Goal: Task Accomplishment & Management: Manage account settings

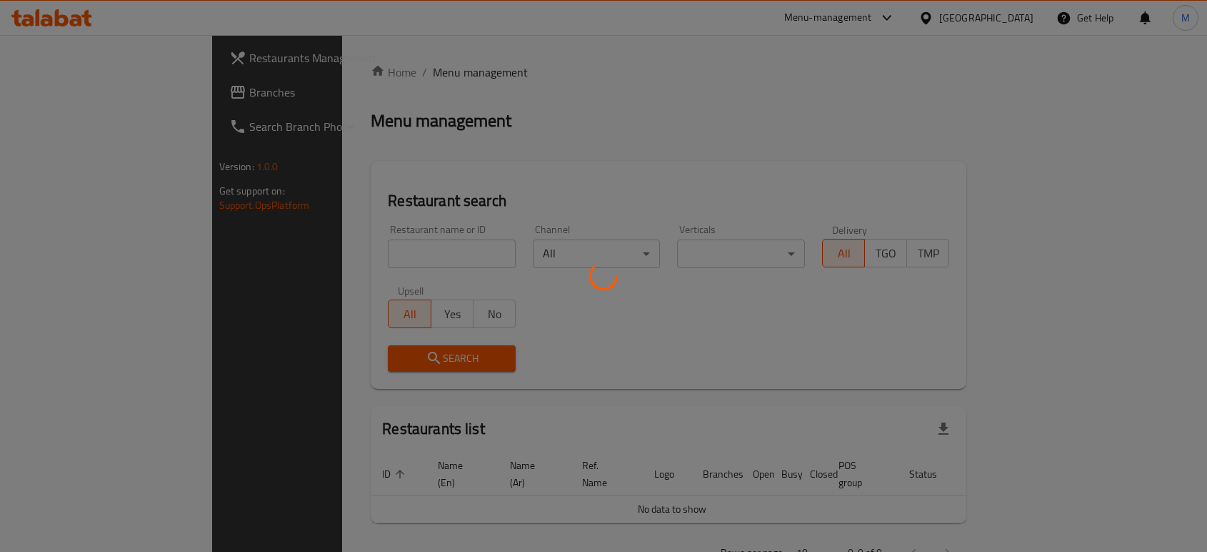
scroll to position [12, 0]
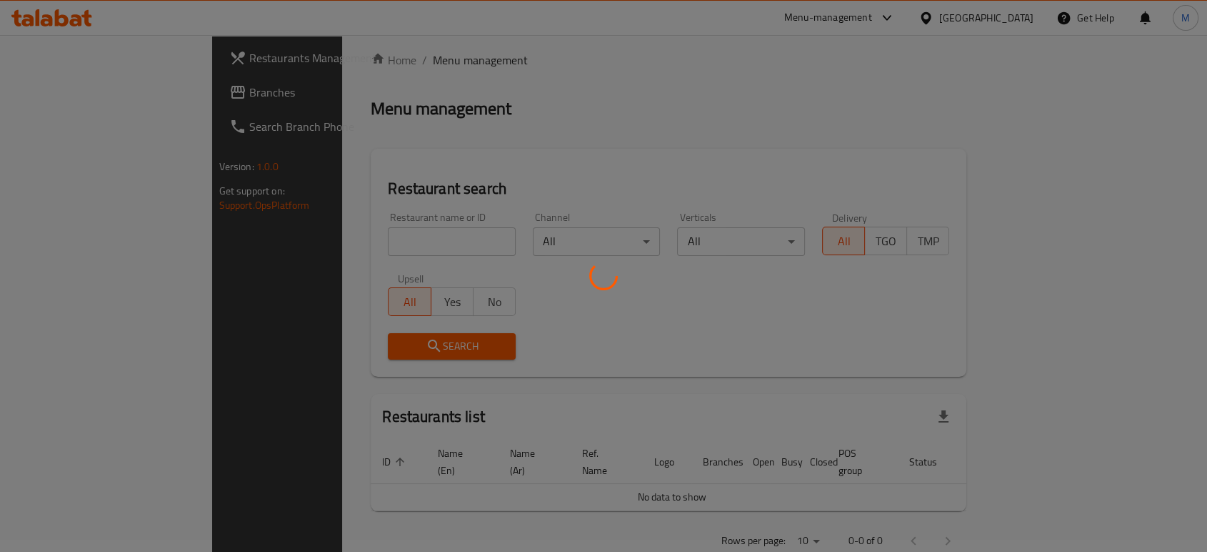
click at [425, 239] on div at bounding box center [603, 276] width 1207 height 552
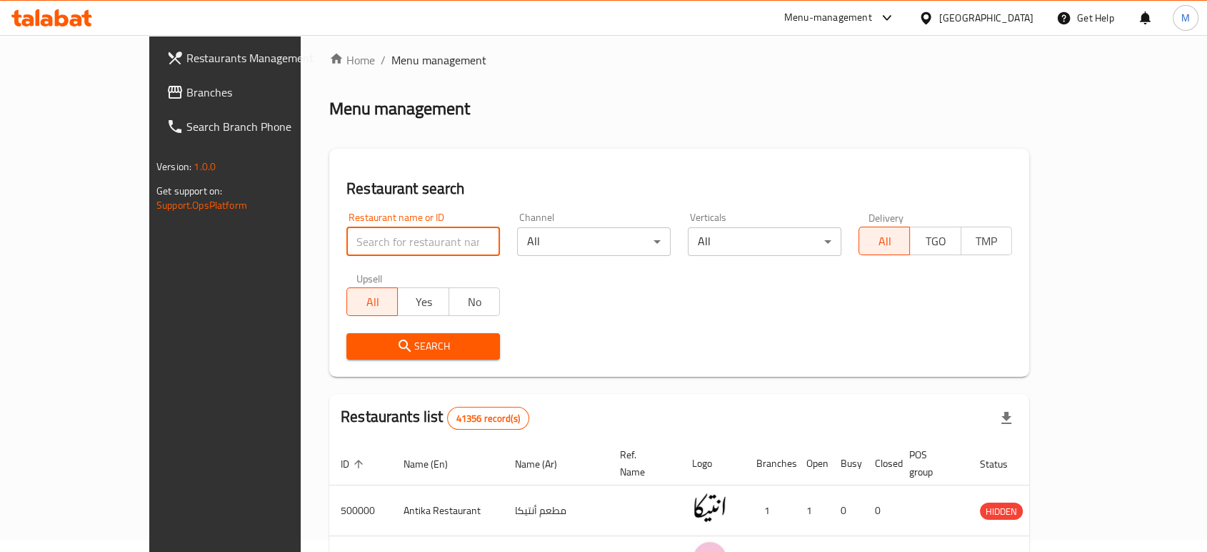
click at [417, 231] on input "search" at bounding box center [423, 241] width 154 height 29
paste input "Burger 999"
type input "Burger 999"
click button "Search" at bounding box center [423, 346] width 154 height 26
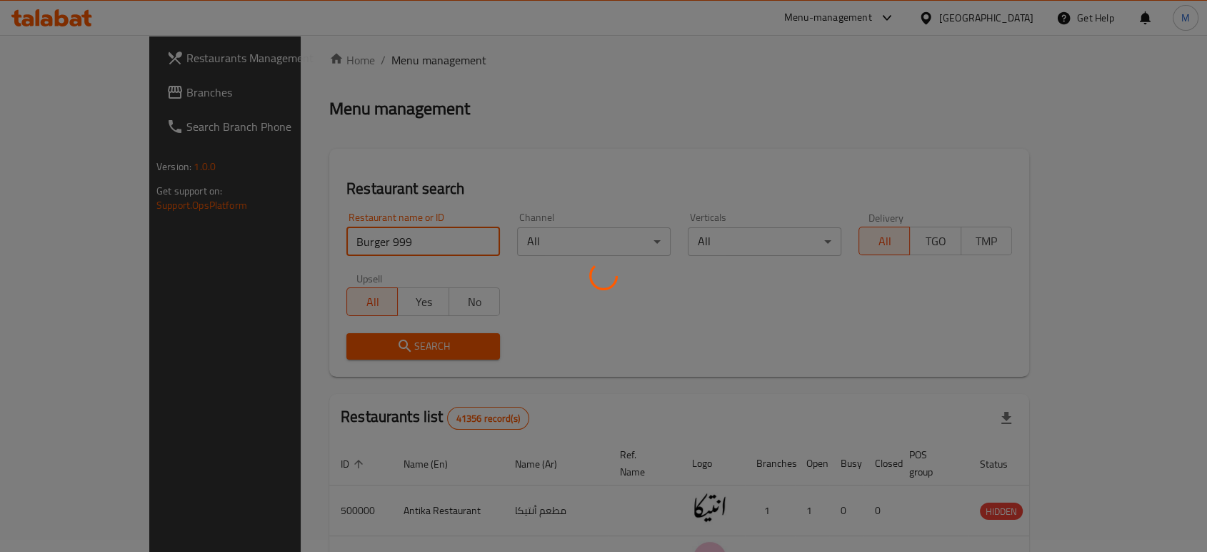
click at [427, 346] on div at bounding box center [603, 276] width 1207 height 552
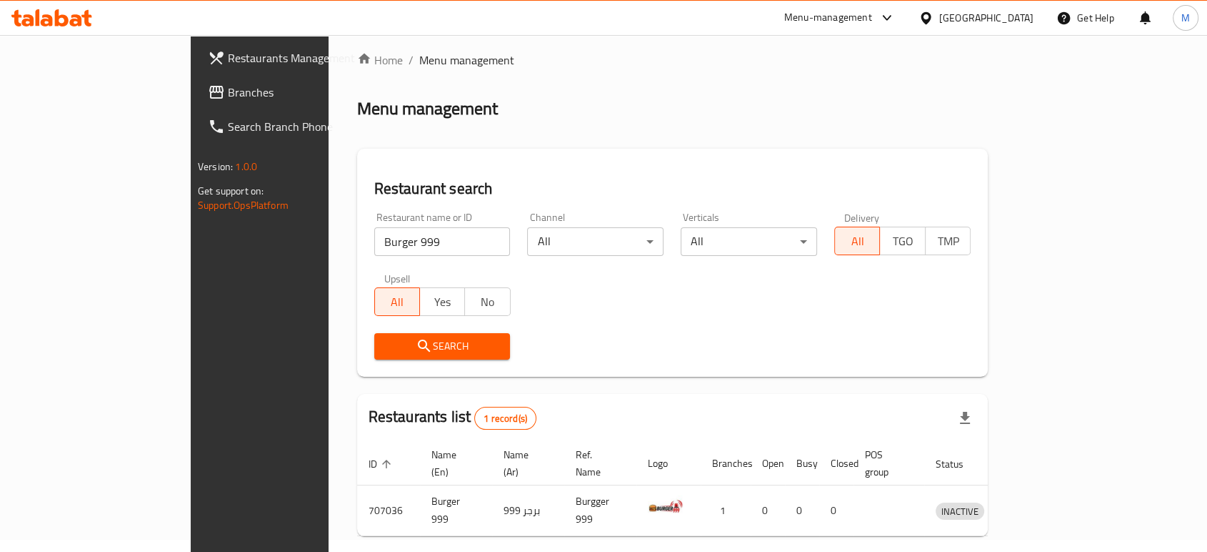
click at [427, 346] on div at bounding box center [603, 276] width 1207 height 552
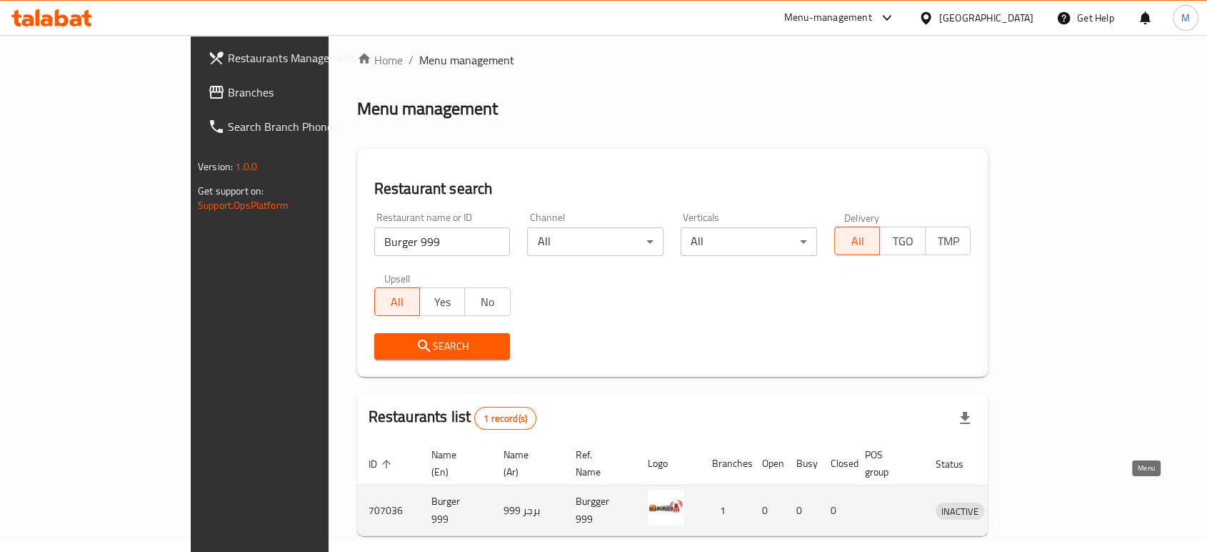
click at [1030, 501] on icon "enhanced table" at bounding box center [1021, 509] width 17 height 17
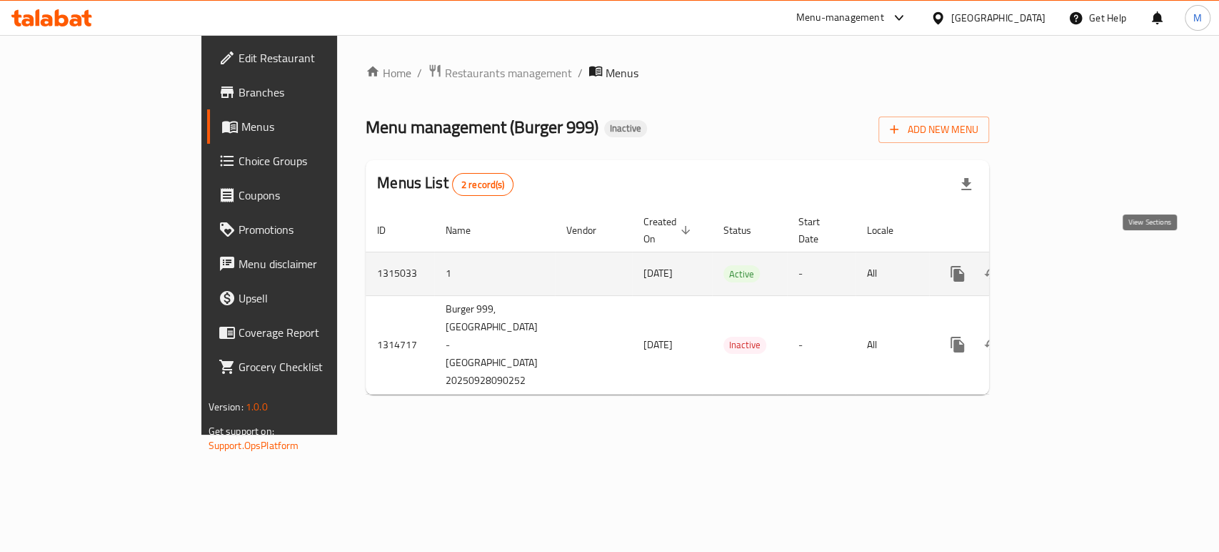
click at [1069, 265] on icon "enhanced table" at bounding box center [1060, 273] width 17 height 17
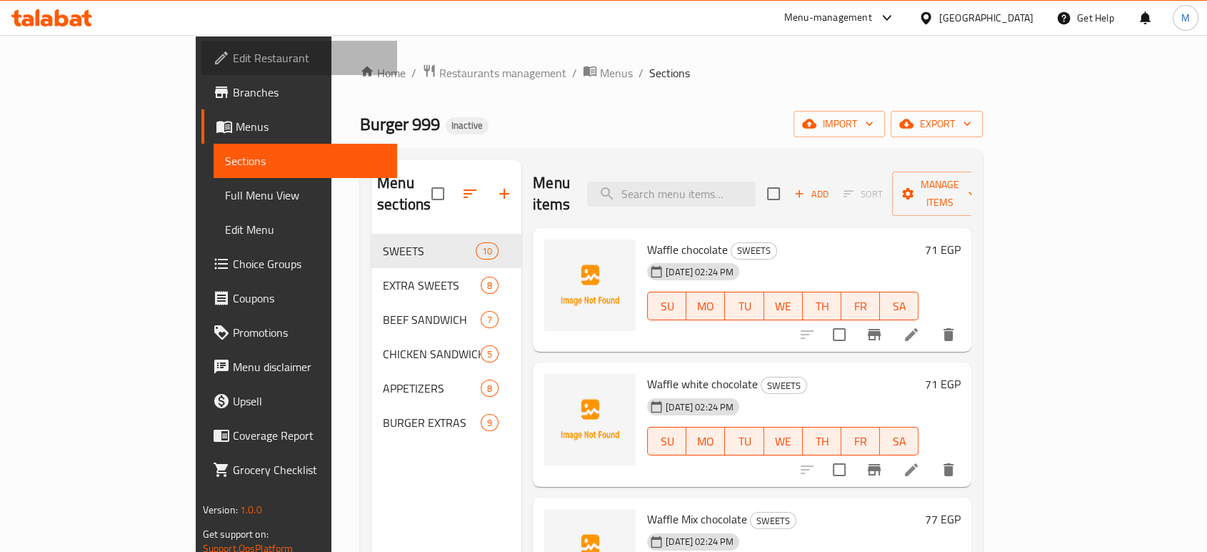
click at [233, 58] on span "Edit Restaurant" at bounding box center [309, 57] width 153 height 17
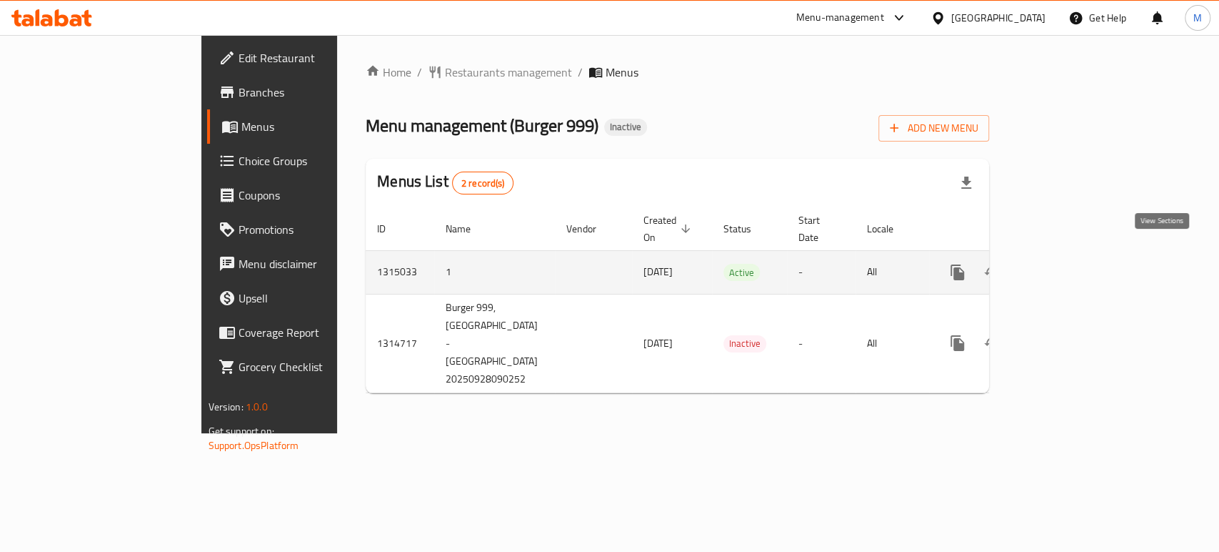
click at [1078, 255] on link "enhanced table" at bounding box center [1061, 272] width 34 height 34
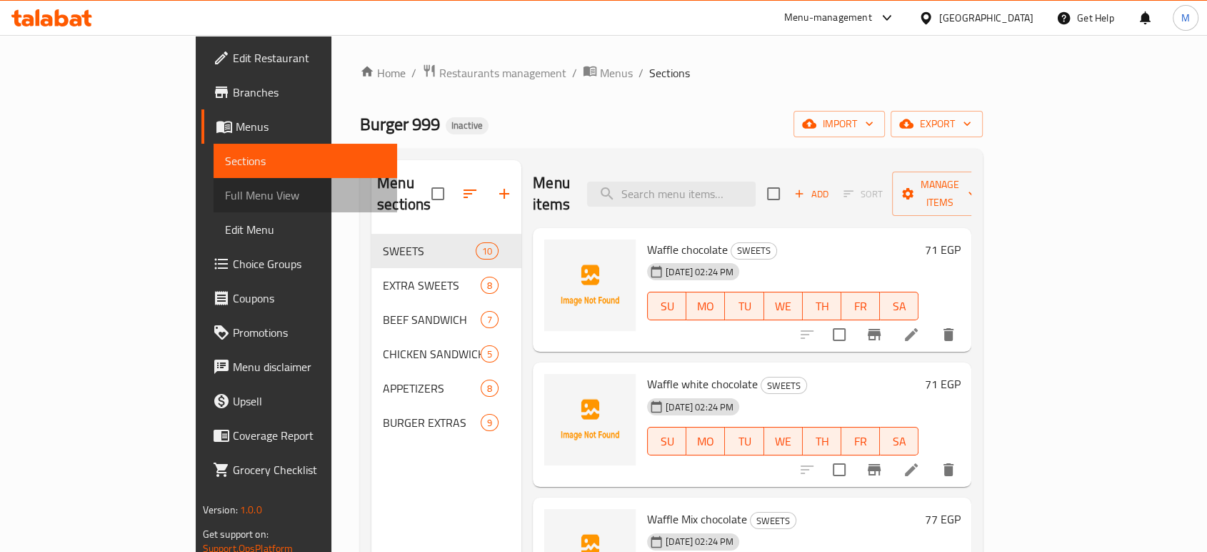
click at [214, 204] on link "Full Menu View" at bounding box center [306, 195] width 184 height 34
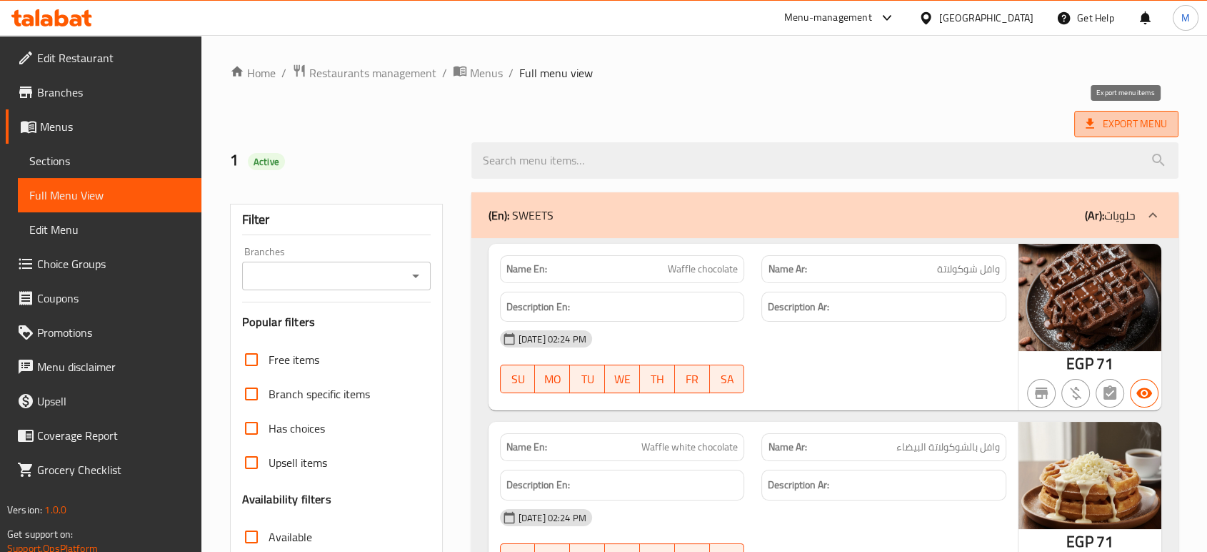
click at [1124, 118] on span "Export Menu" at bounding box center [1126, 124] width 81 height 18
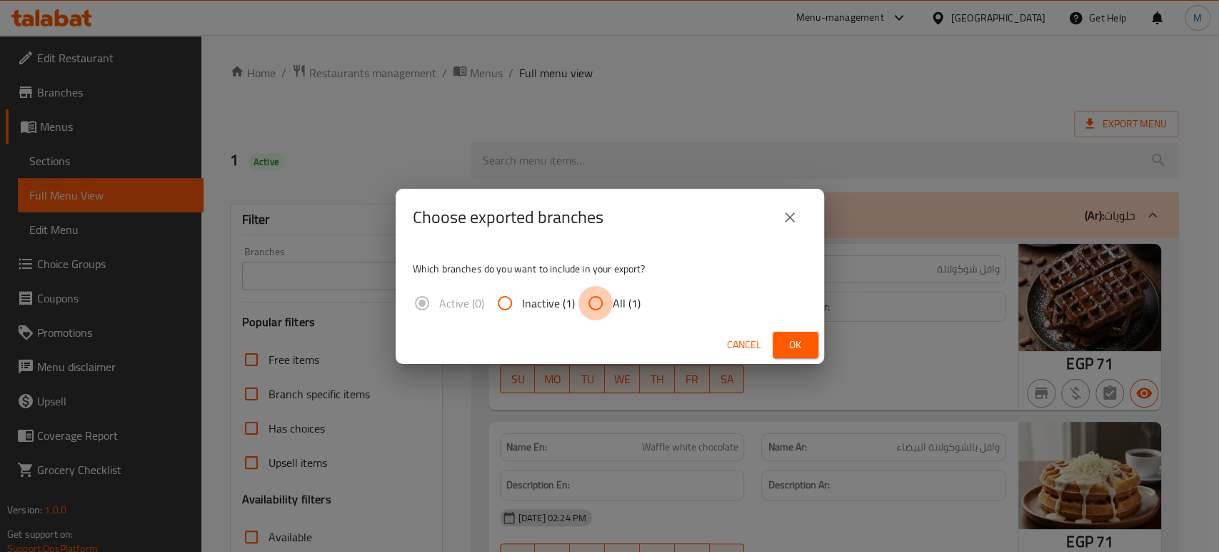
click at [597, 296] on input "All (1)" at bounding box center [596, 303] width 34 height 34
radio input "true"
click at [806, 351] on span "Ok" at bounding box center [795, 345] width 23 height 18
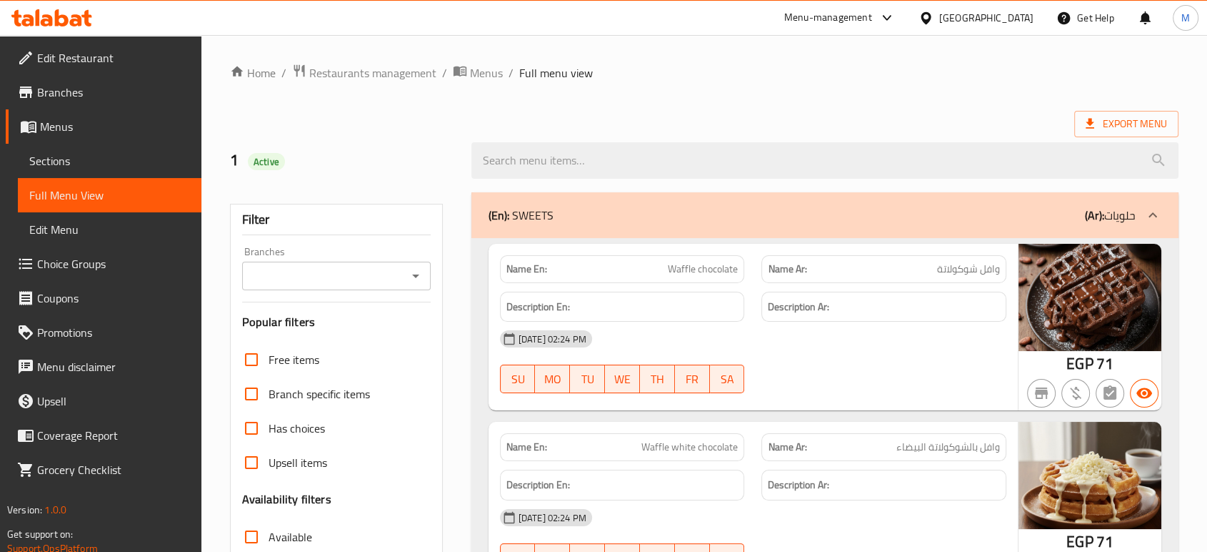
click at [829, 344] on div "[DATE] 02:24 PM" at bounding box center [753, 338] width 524 height 34
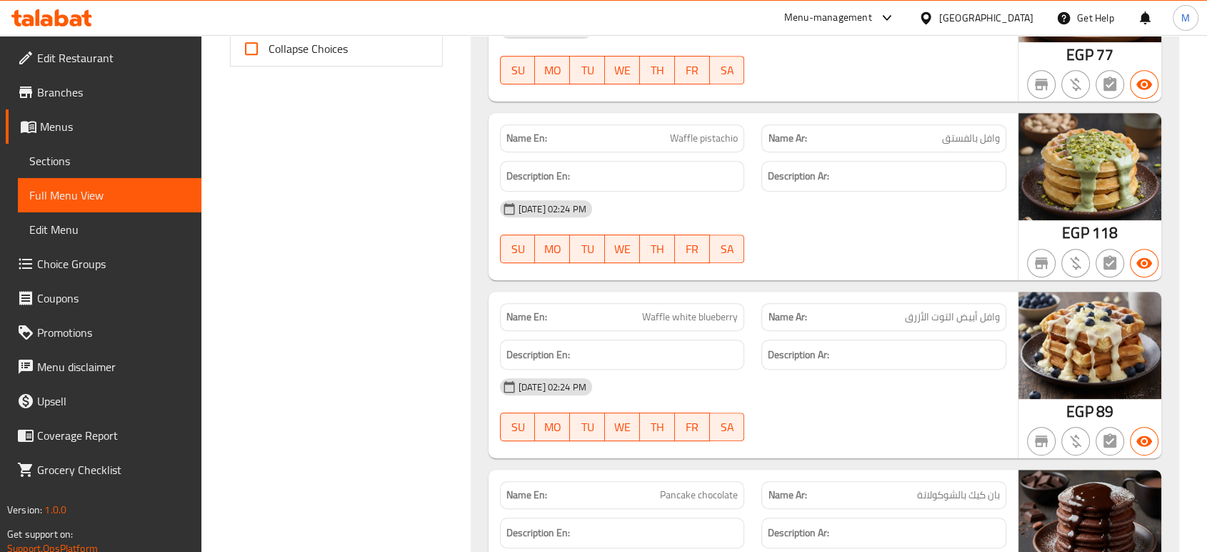
scroll to position [667, 0]
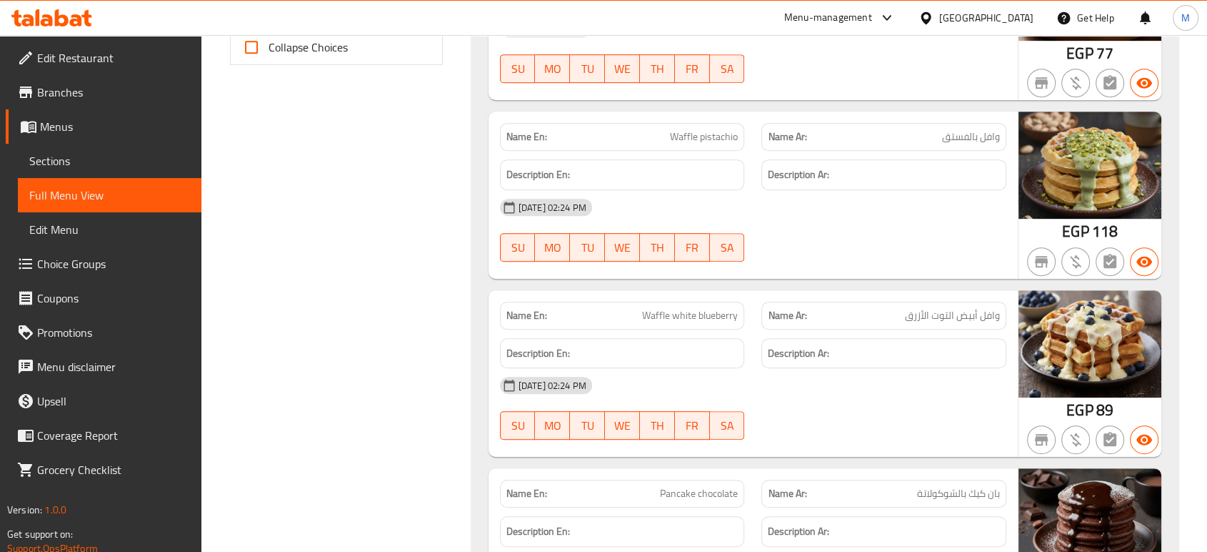
click at [686, 308] on span "Waffle white blueberry" at bounding box center [690, 315] width 96 height 15
copy span "Waffle white blueberry"
click at [782, 416] on div "29-09-2025 02:24 PM SU MO TU WE TH FR SA" at bounding box center [753, 408] width 524 height 80
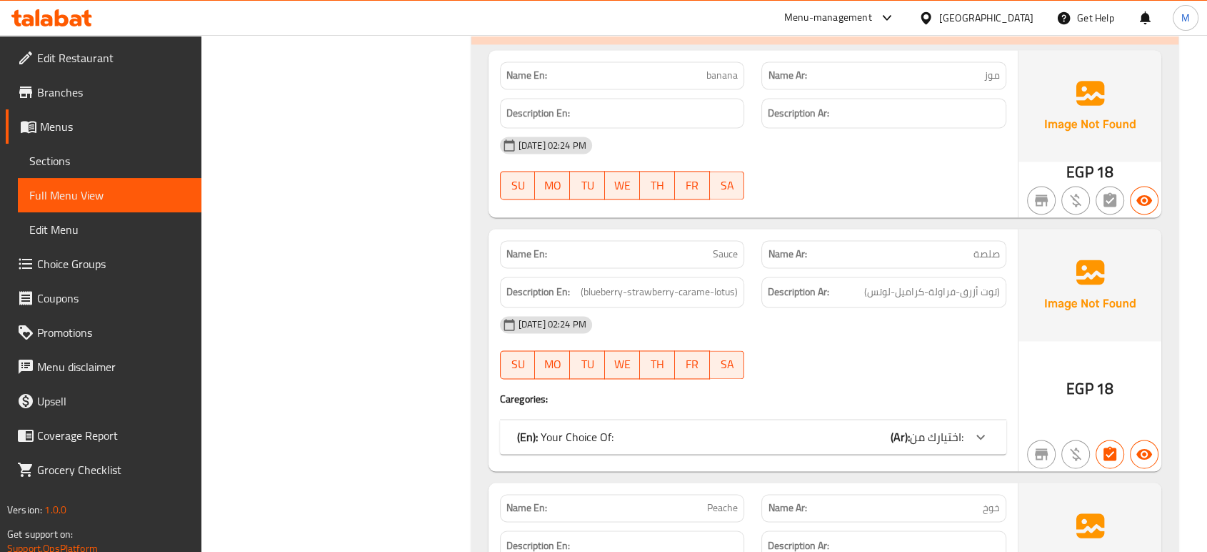
scroll to position [2063, 0]
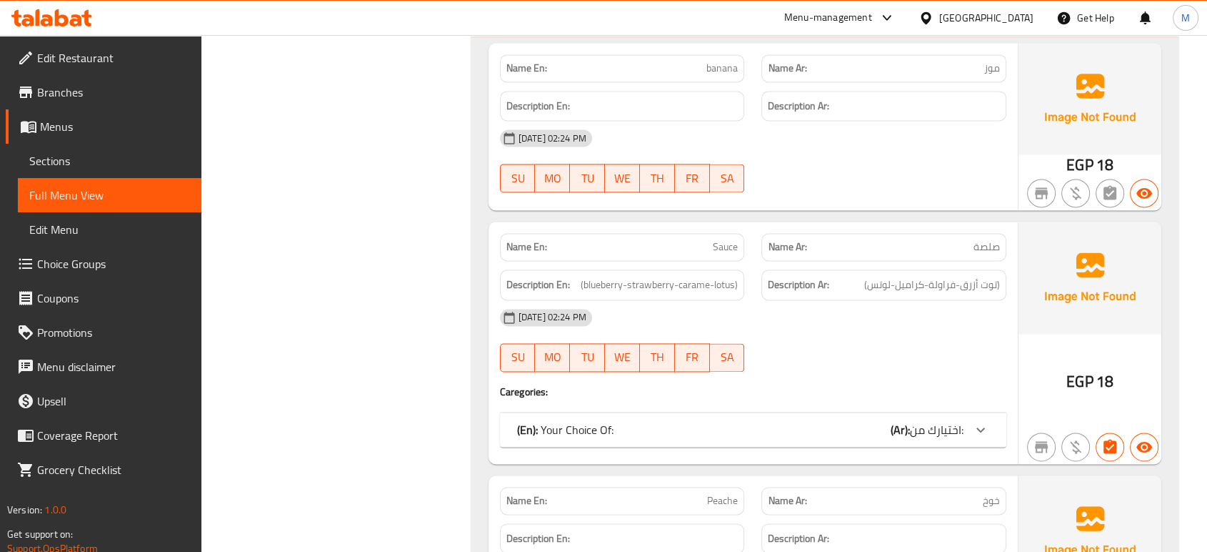
click at [848, 430] on div "(En): Your Choice Of: (Ar): اختيارك من:" at bounding box center [740, 429] width 446 height 17
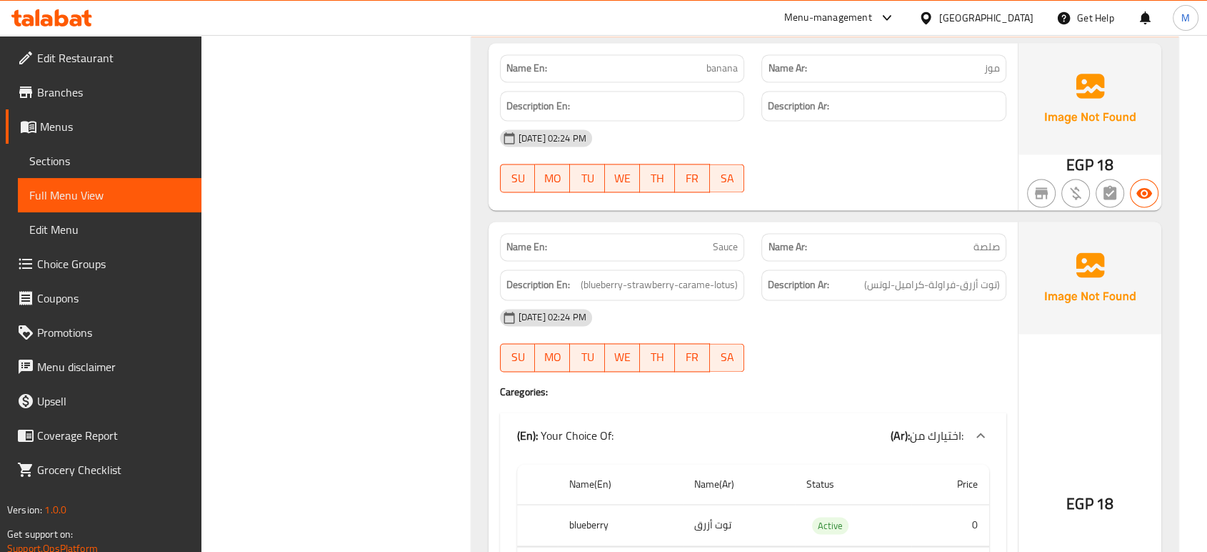
click at [864, 336] on div "29-09-2025 02:24 PM SU MO TU WE TH FR SA" at bounding box center [753, 340] width 524 height 80
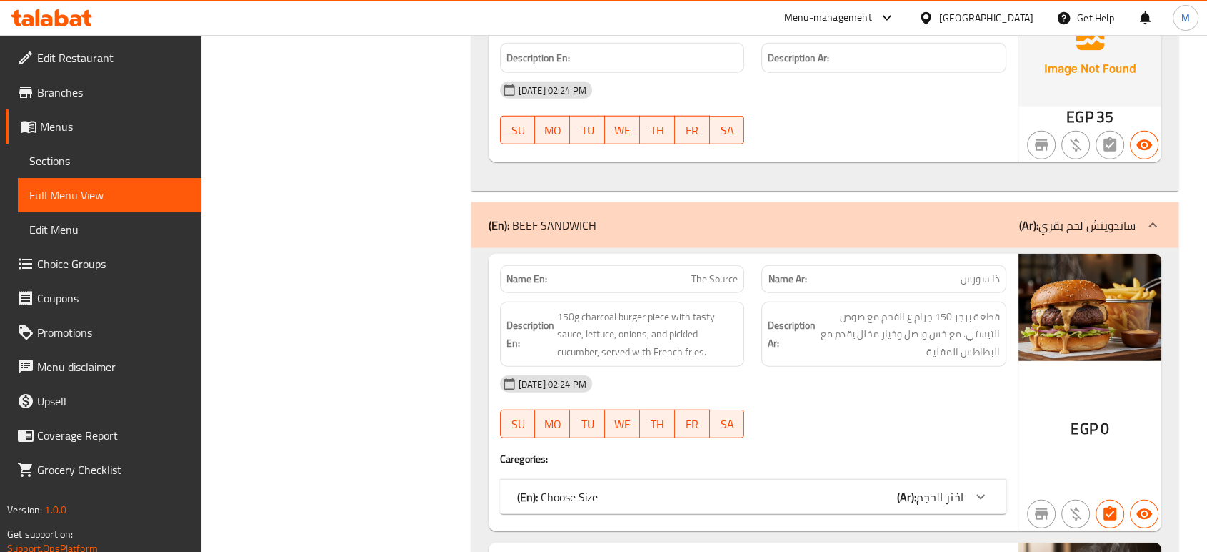
scroll to position [3715, 0]
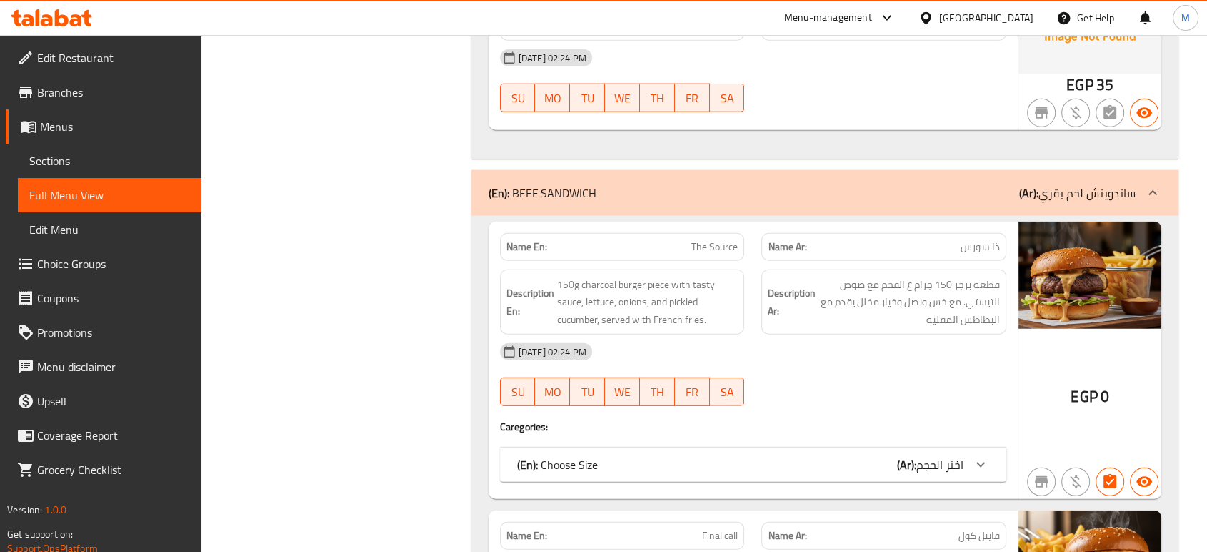
click at [811, 456] on div "(En): Choose Size (Ar): اختر الحجم" at bounding box center [740, 464] width 446 height 17
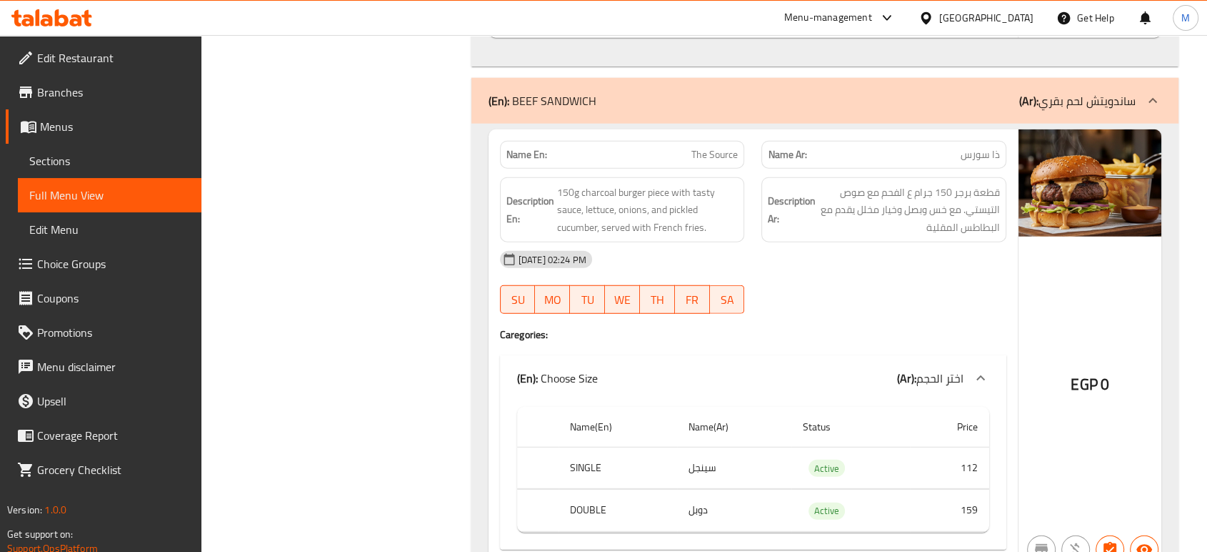
scroll to position [3810, 0]
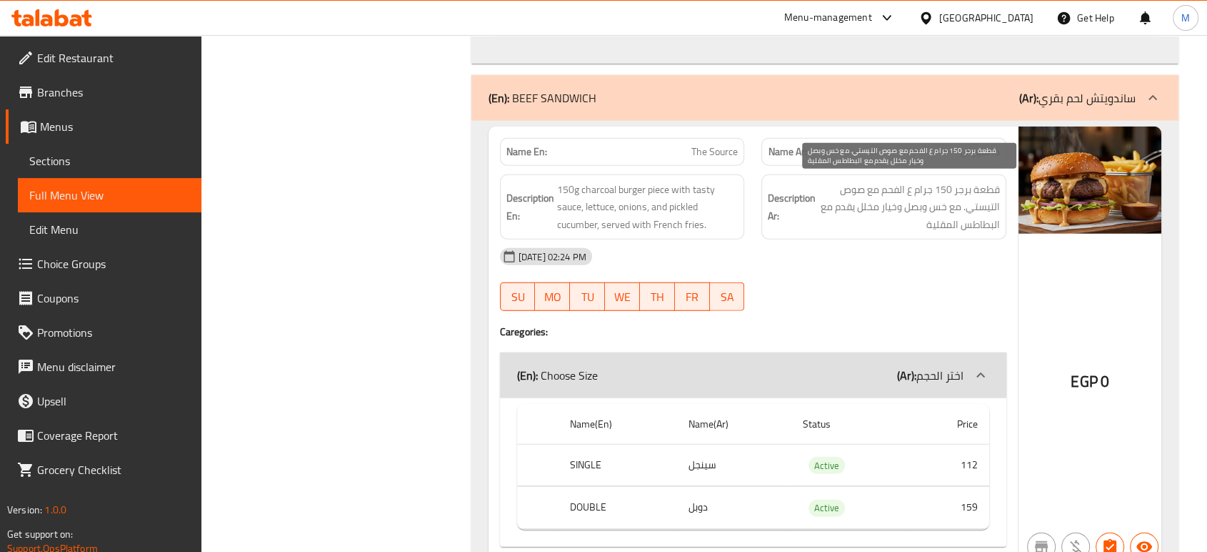
click at [932, 223] on span "قطعة برجر 150 جرام ع الفحم مع صوص التيستي. مع خس وبصل وخيار مخلل يقدم مع البطاط…" at bounding box center [909, 207] width 181 height 53
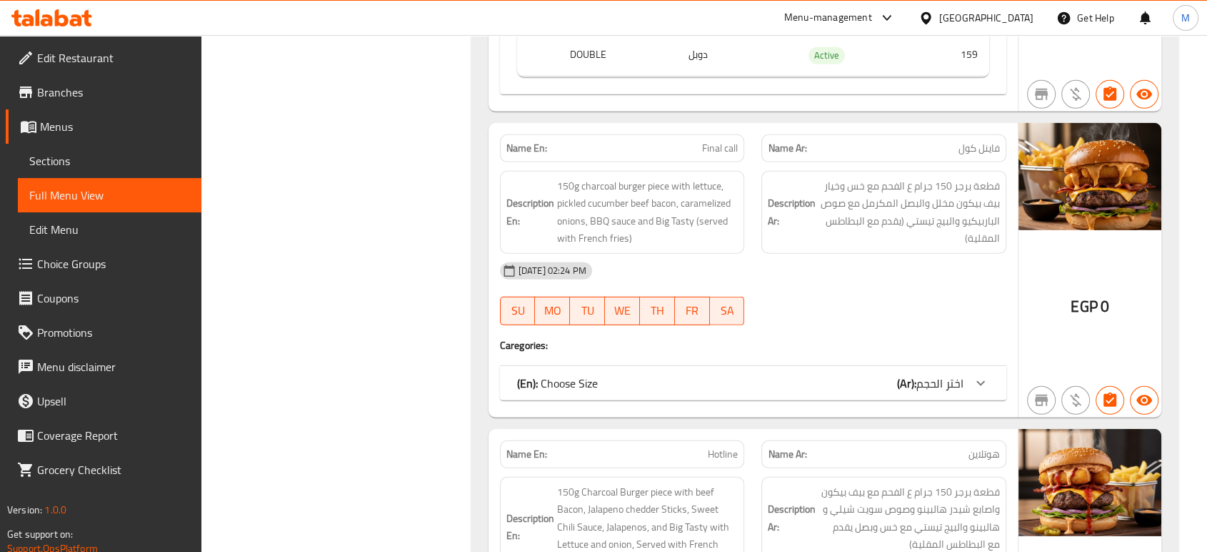
scroll to position [4286, 0]
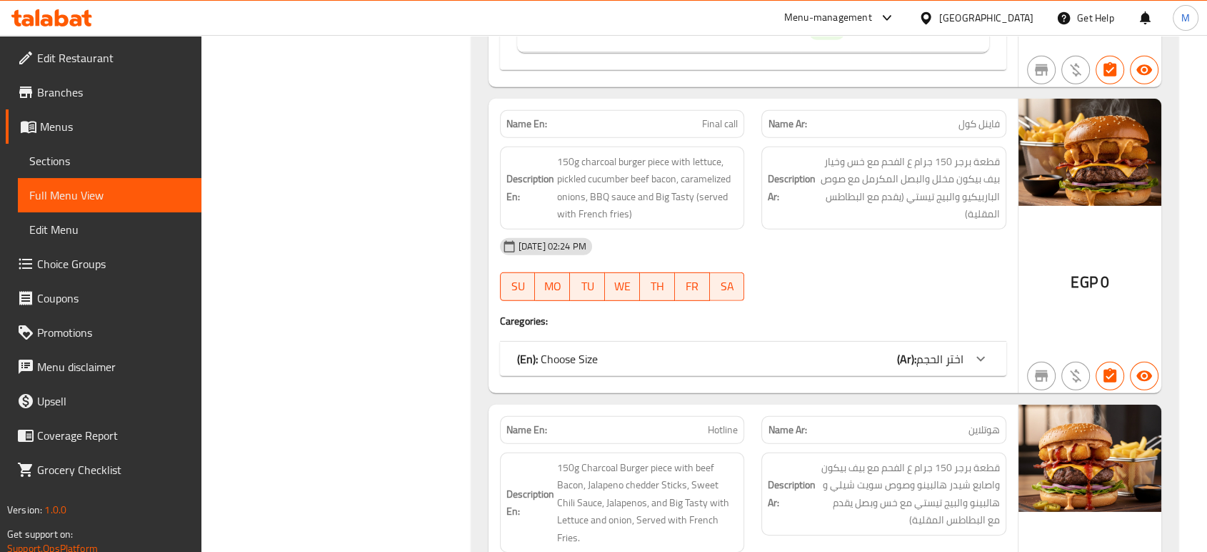
click at [951, 352] on span "اختر الحجم" at bounding box center [940, 358] width 47 height 21
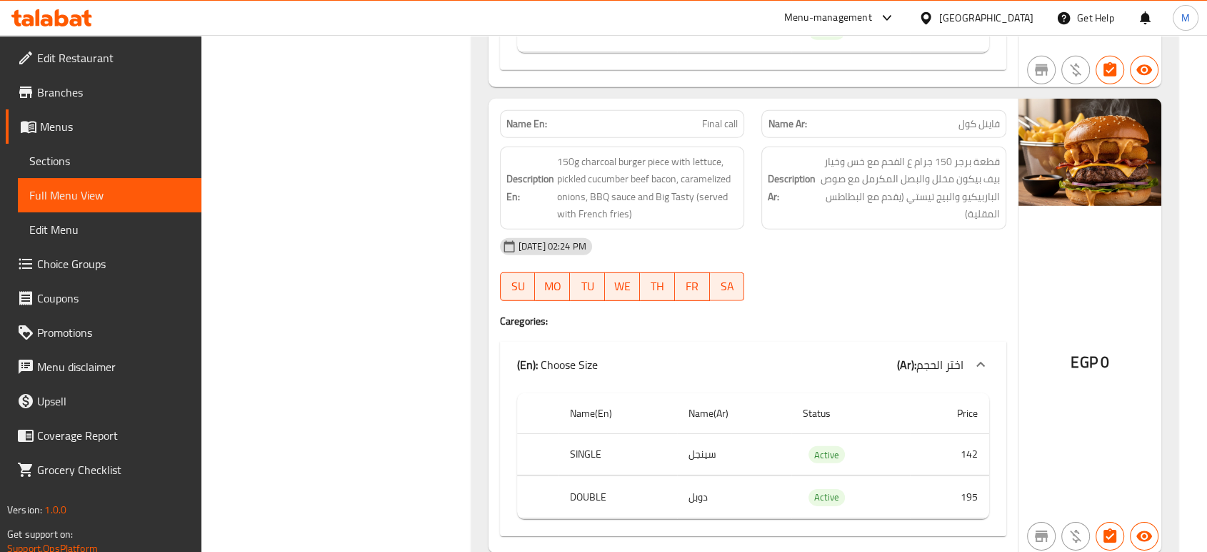
click at [944, 269] on div "29-09-2025 02:24 PM SU MO TU WE TH FR SA" at bounding box center [753, 269] width 524 height 80
click at [894, 271] on div "29-09-2025 02:24 PM SU MO TU WE TH FR SA" at bounding box center [753, 269] width 524 height 80
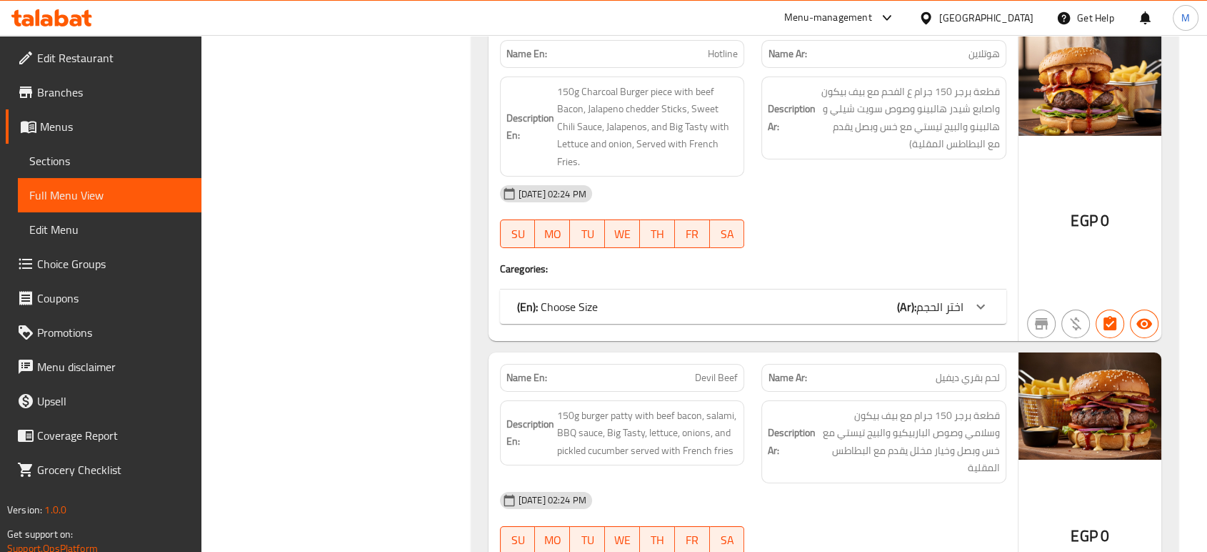
scroll to position [4826, 0]
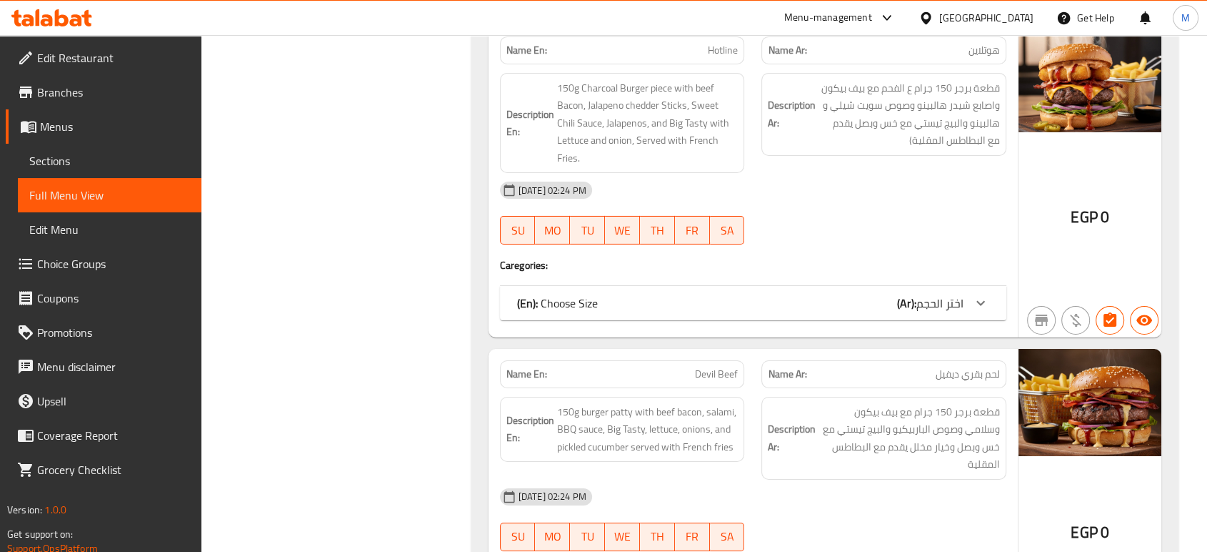
click at [906, 179] on div "[DATE] 02:24 PM" at bounding box center [753, 190] width 524 height 34
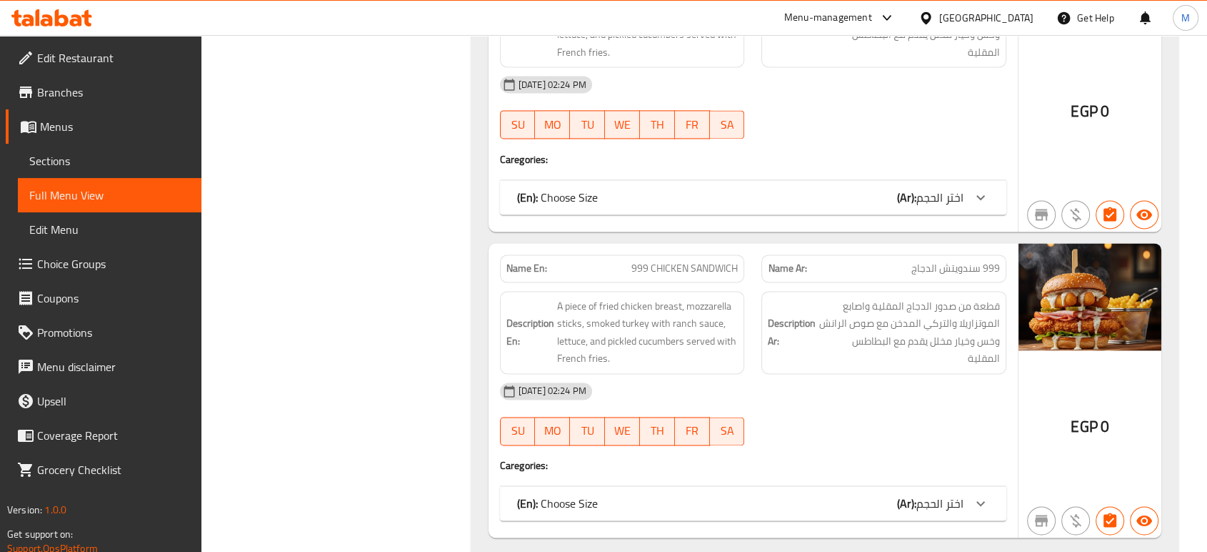
scroll to position [7397, 0]
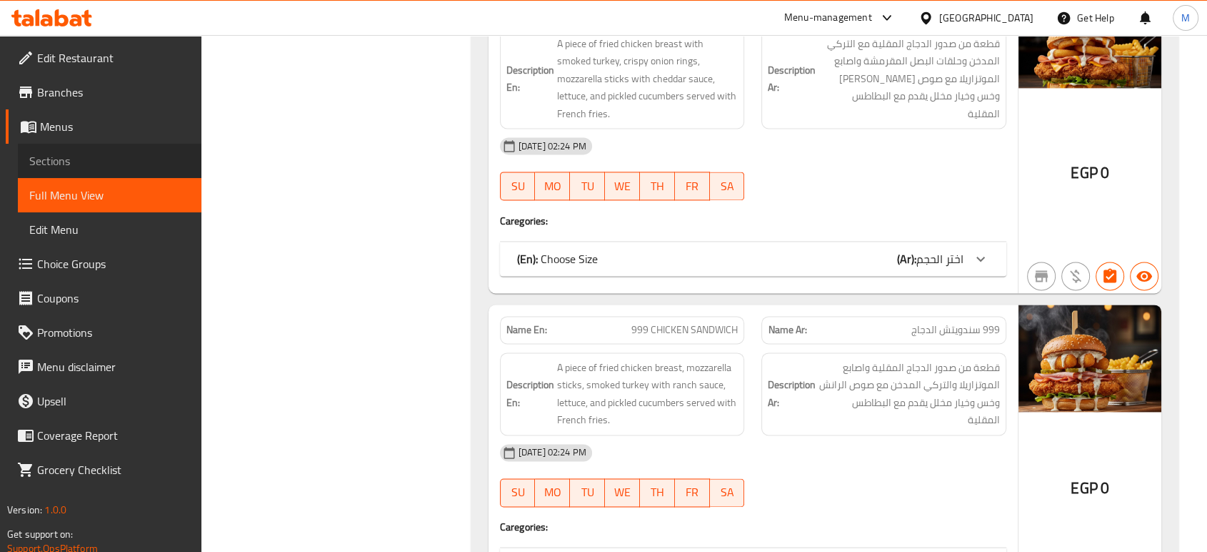
click at [121, 167] on span "Sections" at bounding box center [109, 160] width 161 height 17
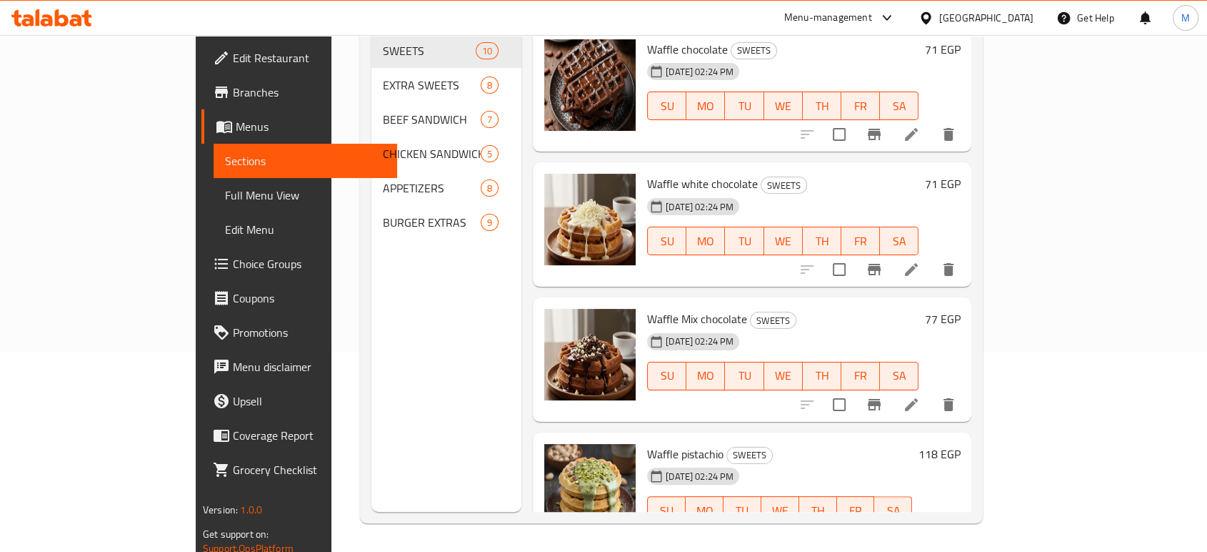
scroll to position [200, 0]
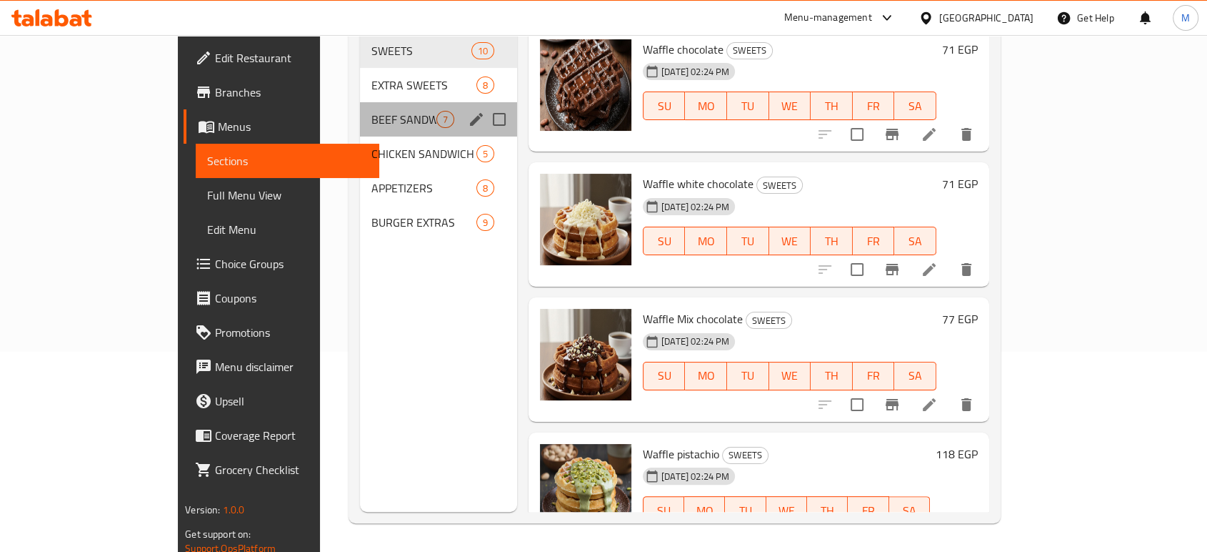
click at [360, 111] on div "BEEF SANDWICH 7" at bounding box center [438, 119] width 157 height 34
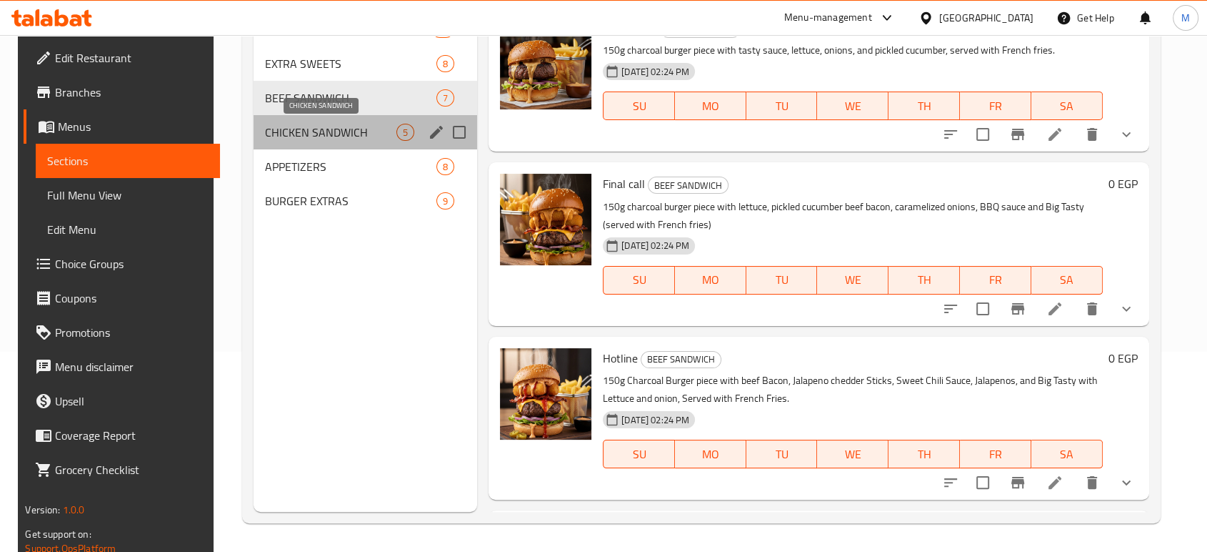
click at [309, 124] on span "CHICKEN SANDWICH" at bounding box center [330, 132] width 131 height 17
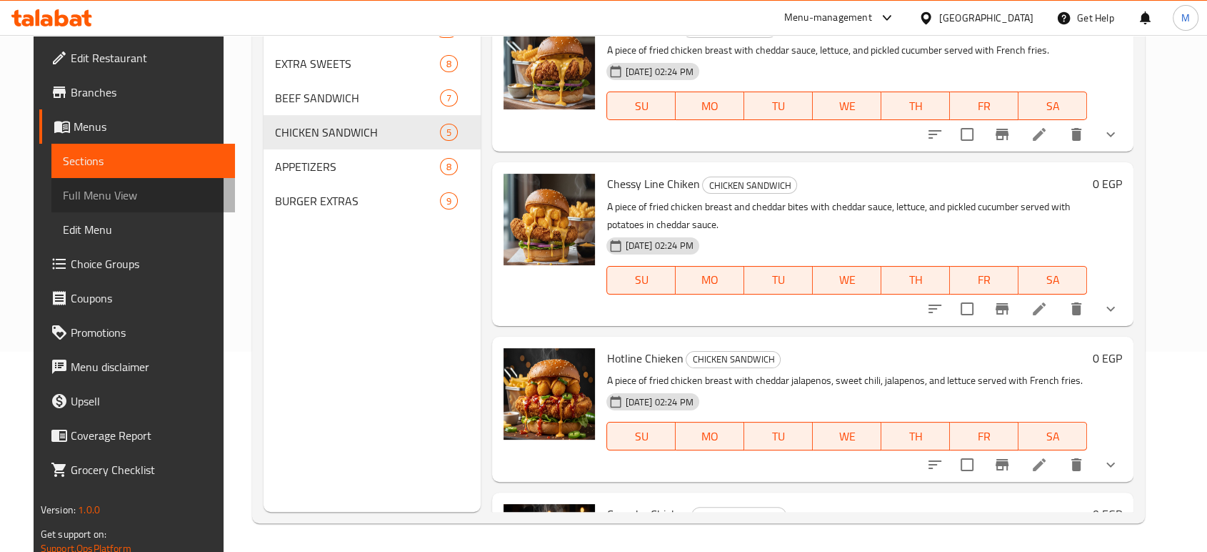
click at [101, 190] on span "Full Menu View" at bounding box center [143, 194] width 161 height 17
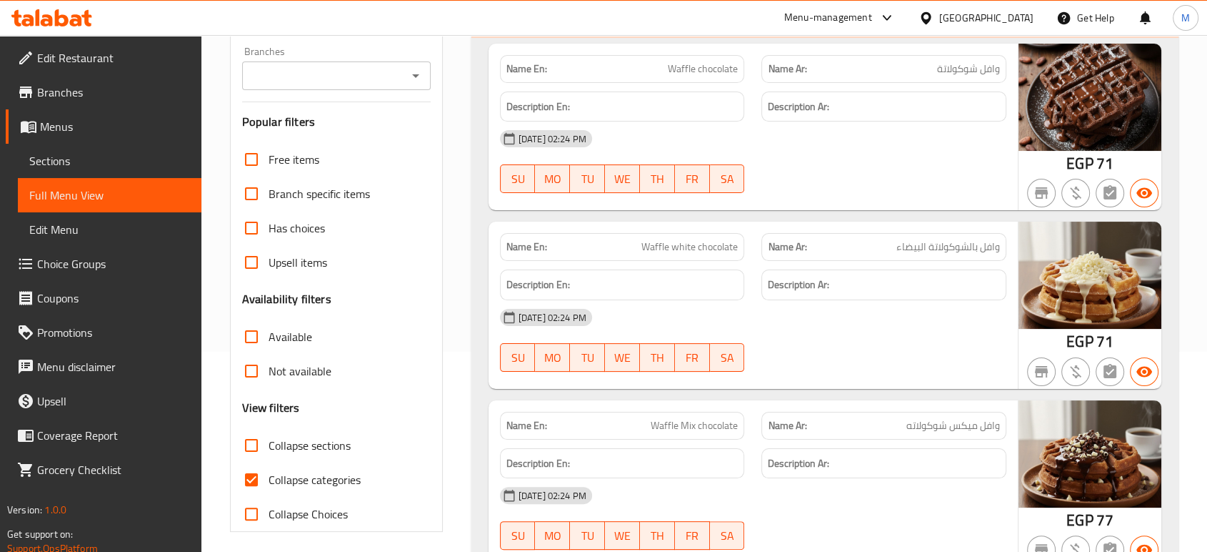
click at [829, 160] on div "29-09-2025 02:24 PM SU MO TU WE TH FR SA" at bounding box center [753, 161] width 524 height 80
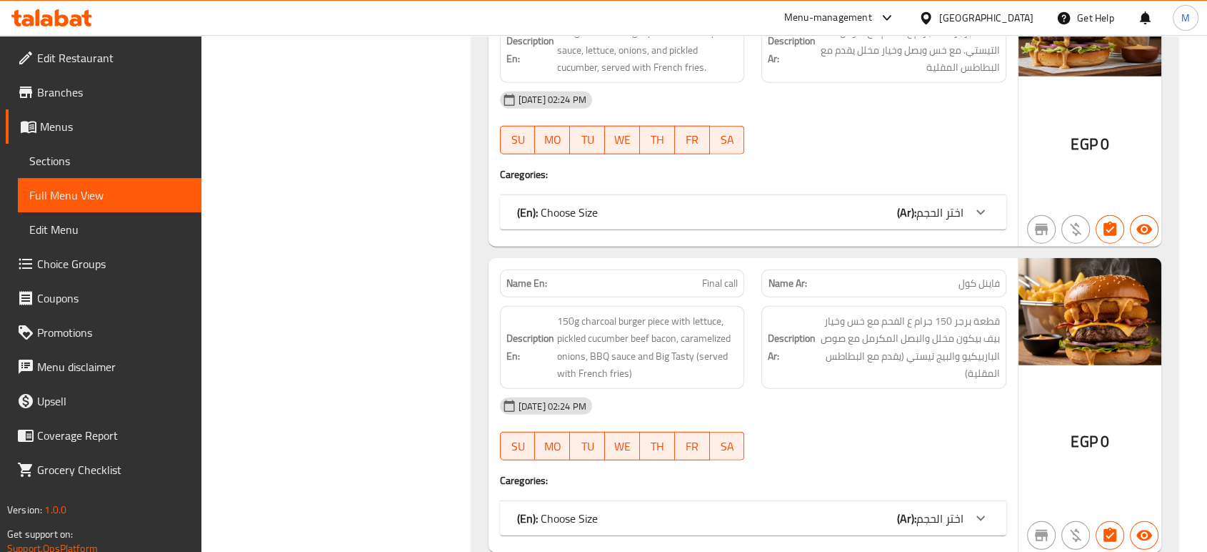
click at [907, 507] on b "(Ar):" at bounding box center [906, 517] width 19 height 21
click at [894, 424] on div "29-09-2025 02:24 PM SU MO TU WE TH FR SA" at bounding box center [753, 429] width 524 height 80
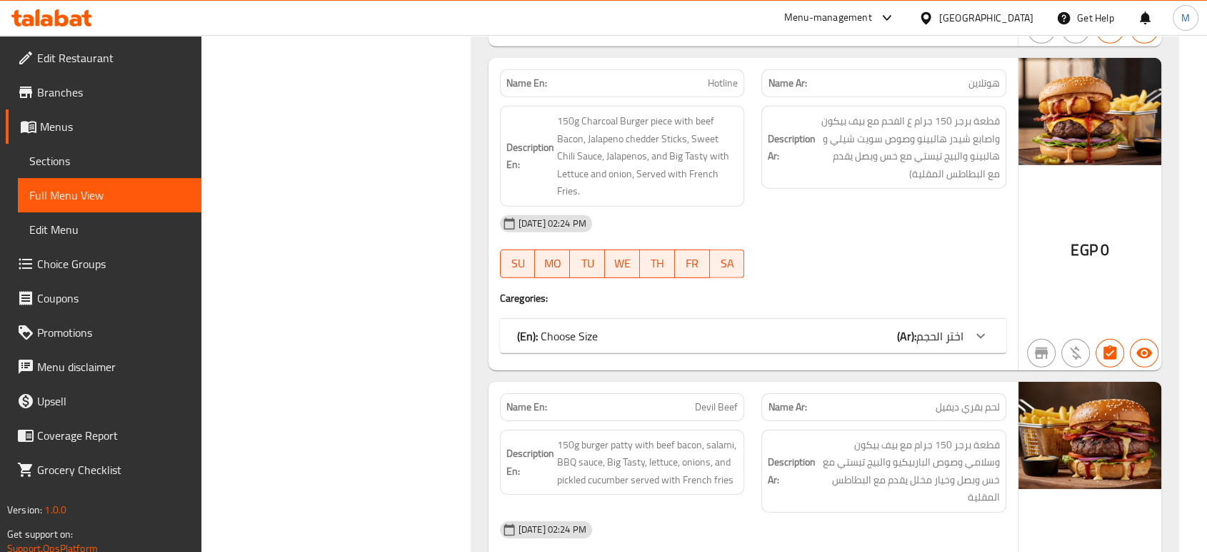
scroll to position [4384, 0]
click at [773, 326] on div "(En): Choose Size (Ar): اختر الحجم" at bounding box center [740, 334] width 446 height 17
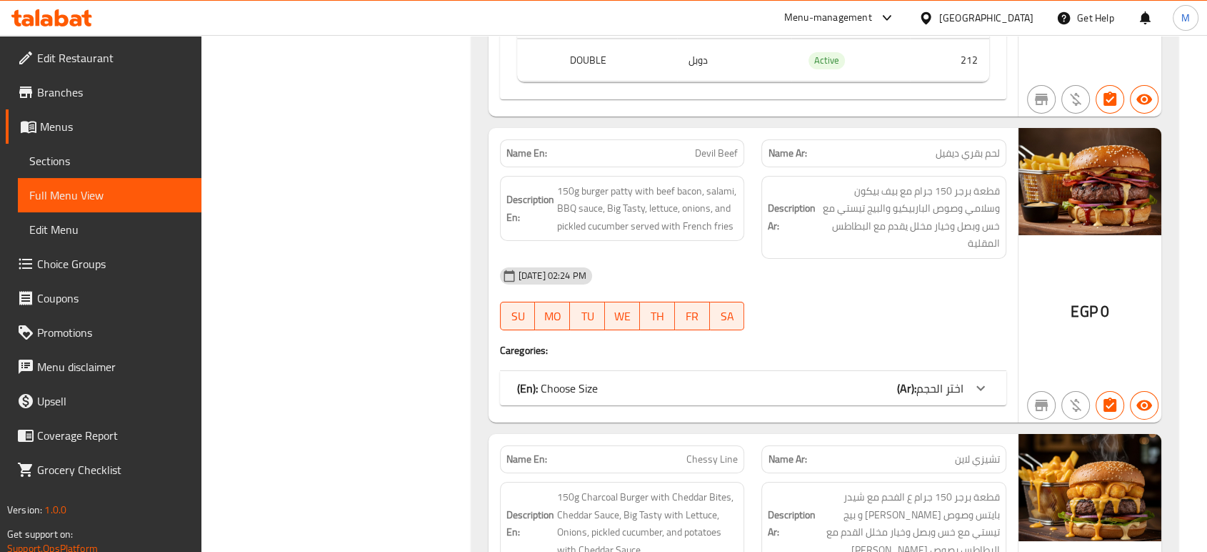
scroll to position [4829, 0]
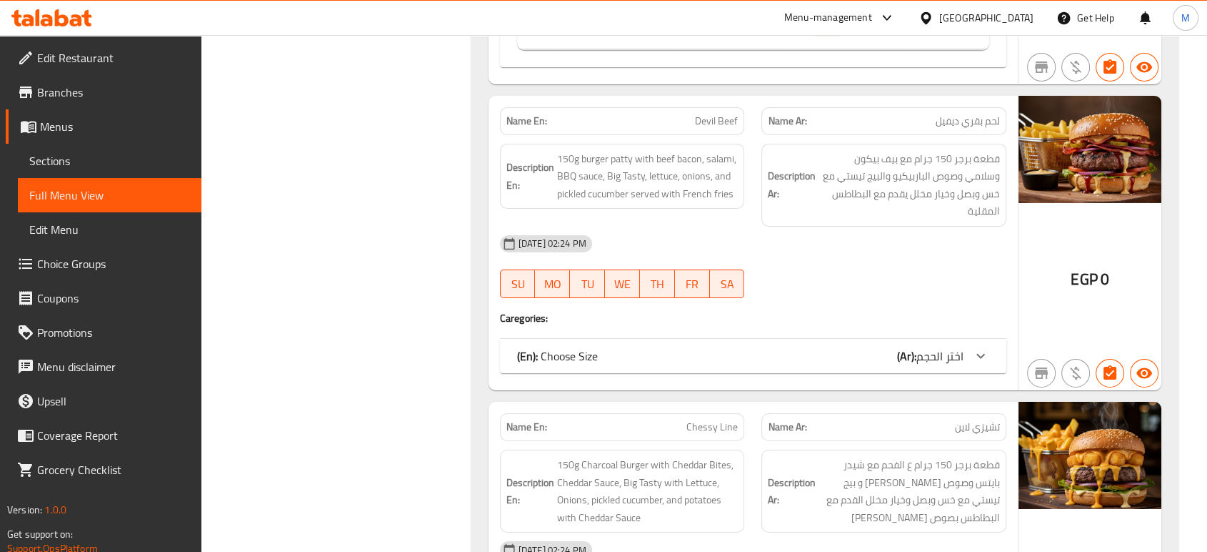
click at [834, 351] on div "(En): Choose Size (Ar): اختر الحجم" at bounding box center [740, 355] width 446 height 17
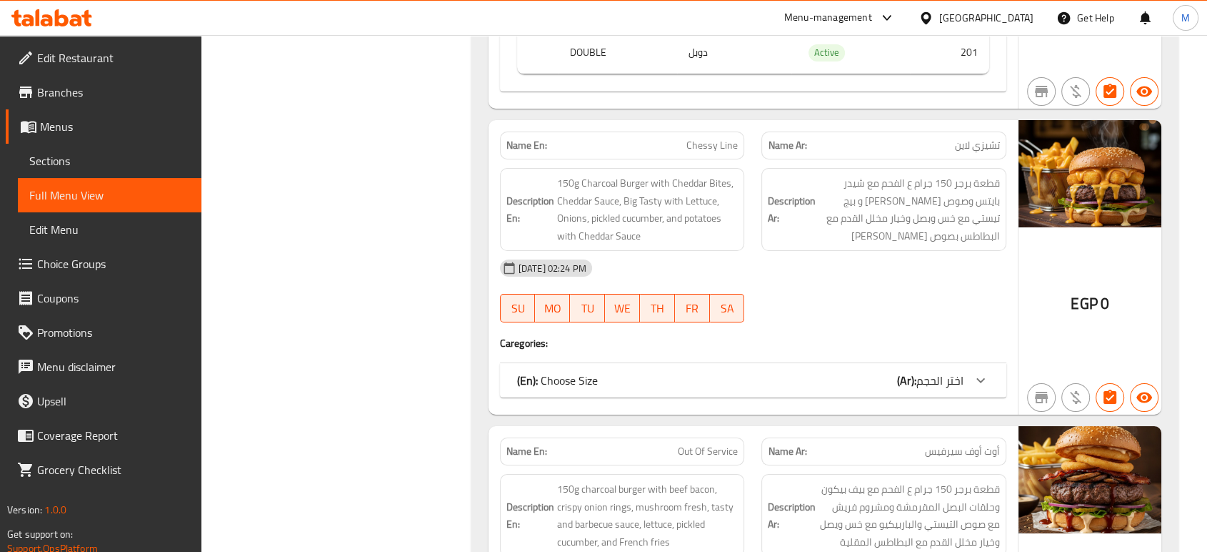
scroll to position [5274, 0]
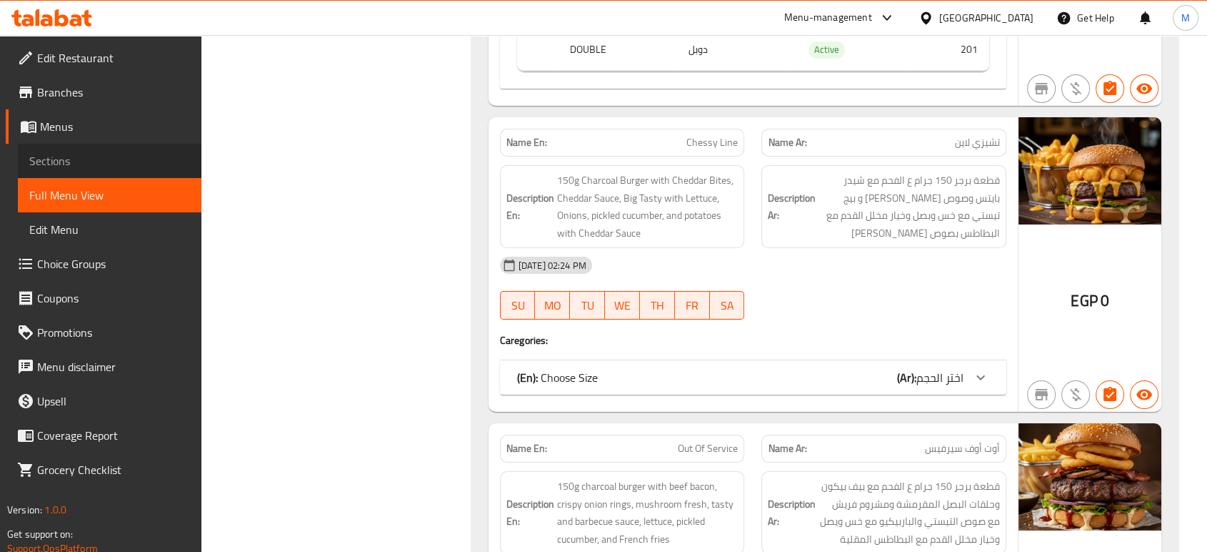
click at [149, 164] on span "Sections" at bounding box center [109, 160] width 161 height 17
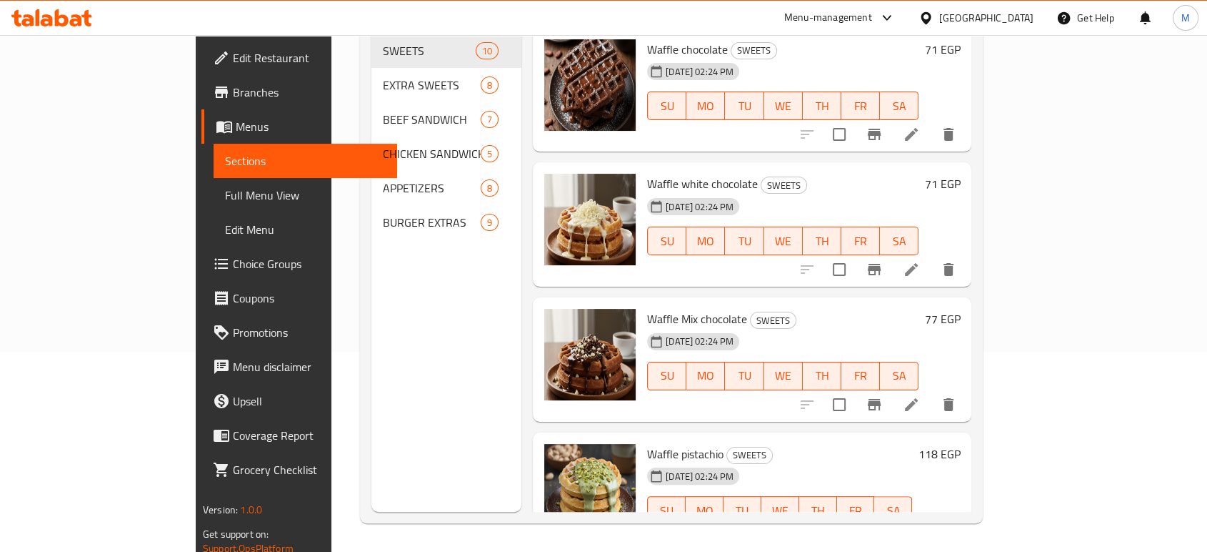
scroll to position [200, 0]
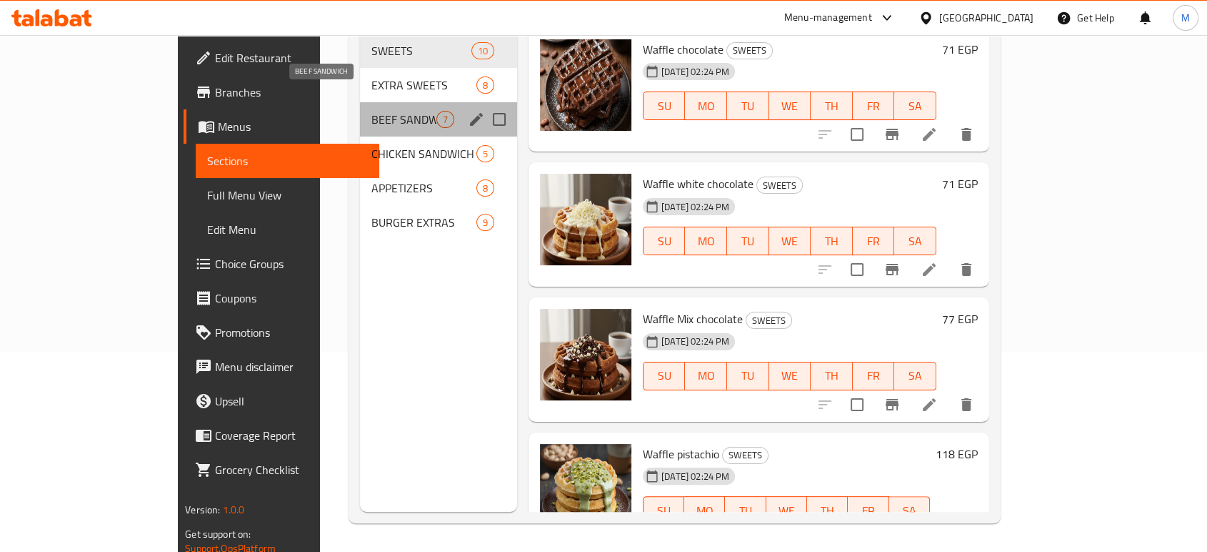
click at [371, 111] on span "BEEF SANDWICH" at bounding box center [403, 119] width 65 height 17
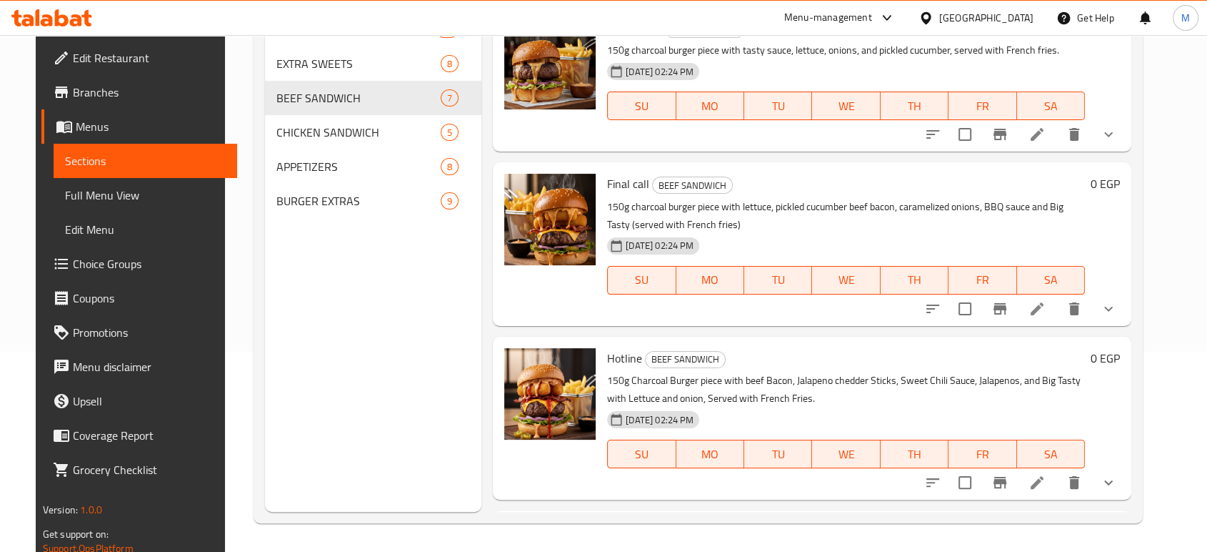
scroll to position [482, 0]
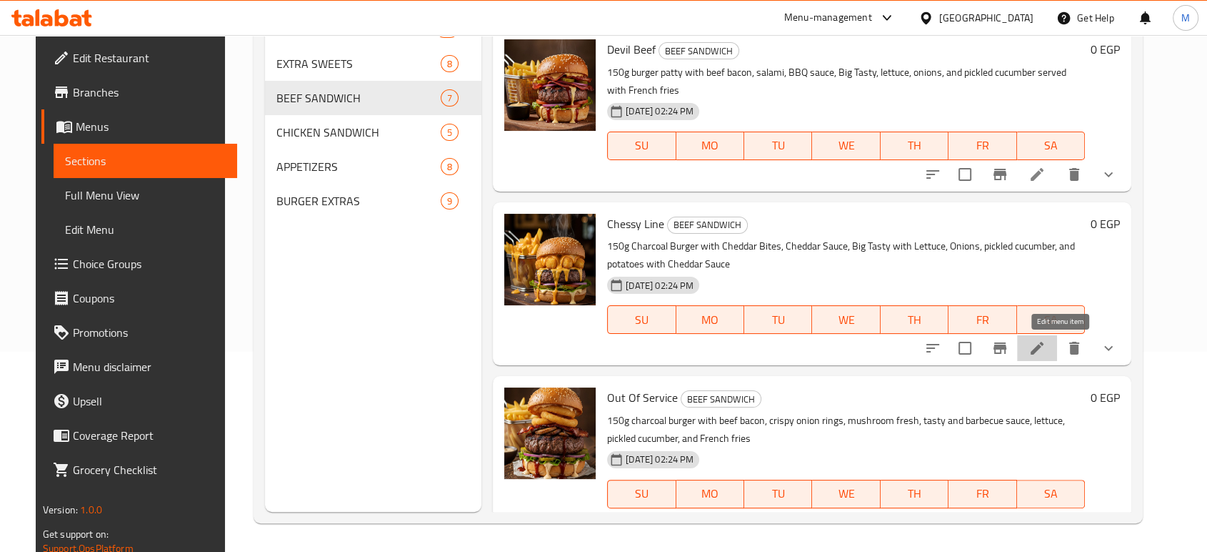
click at [1044, 349] on icon at bounding box center [1037, 347] width 13 height 13
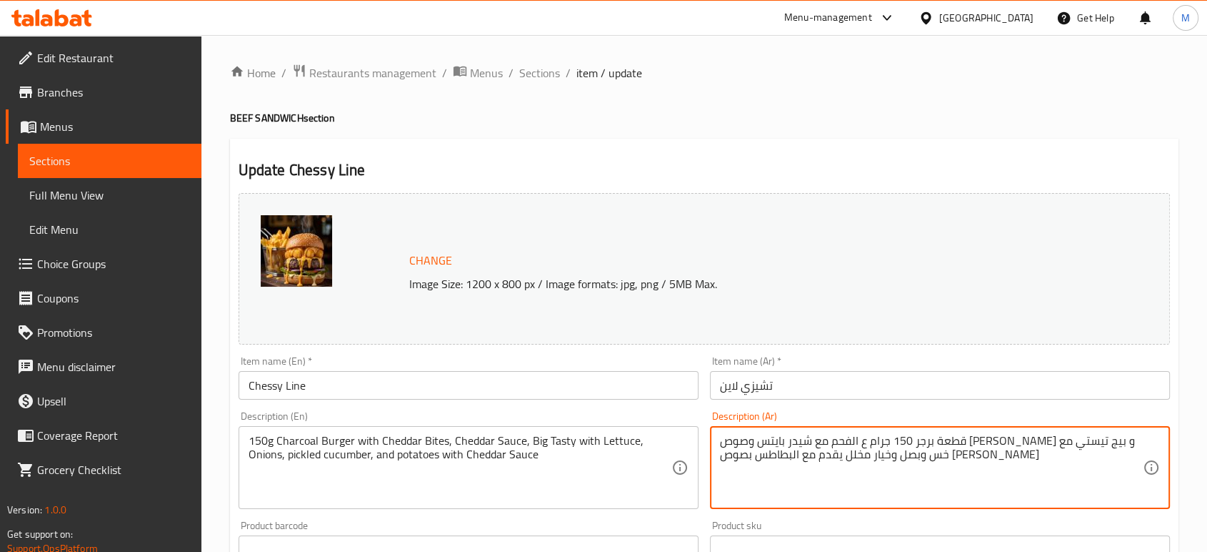
type textarea "قطعة برجر 150 جرام ع الفحم مع شيدر بايتس وصوص الشيدر و بيج تيستي مع خس وبصل وخي…"
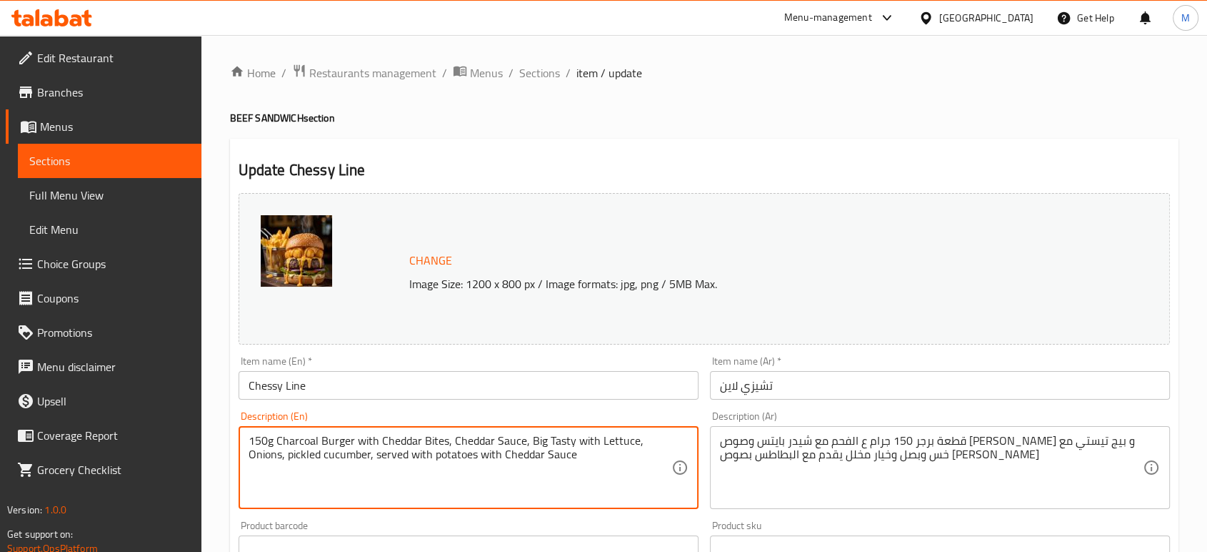
scroll to position [482, 0]
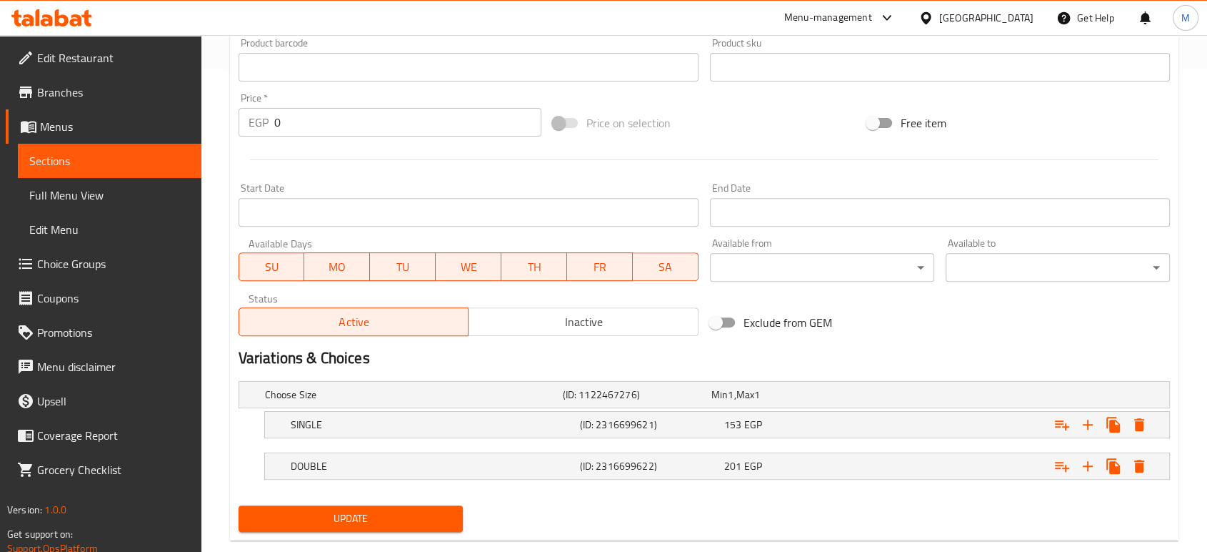
type textarea "150g Charcoal Burger with Cheddar Bites, Cheddar Sauce, Big Tasty with Lettuce,…"
click at [377, 524] on span "Update" at bounding box center [350, 518] width 201 height 18
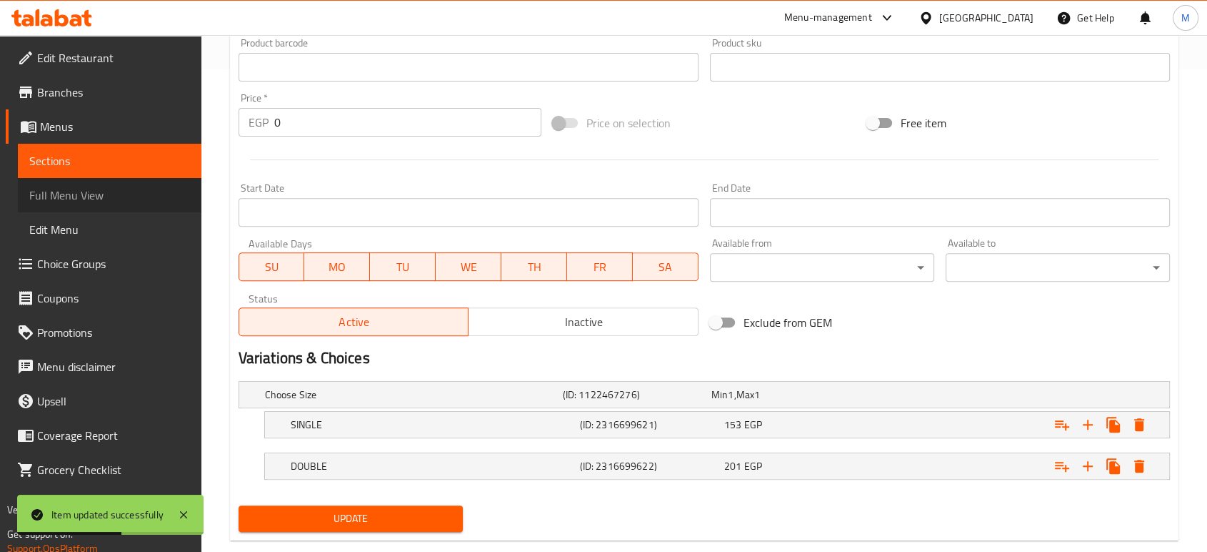
click at [102, 204] on link "Full Menu View" at bounding box center [110, 195] width 184 height 34
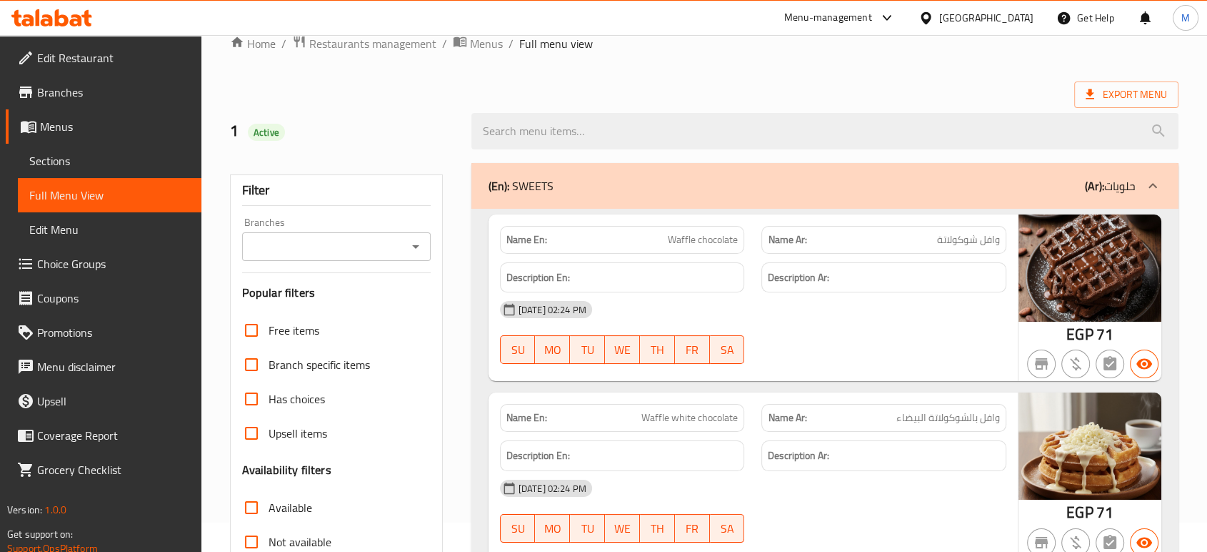
scroll to position [4347, 0]
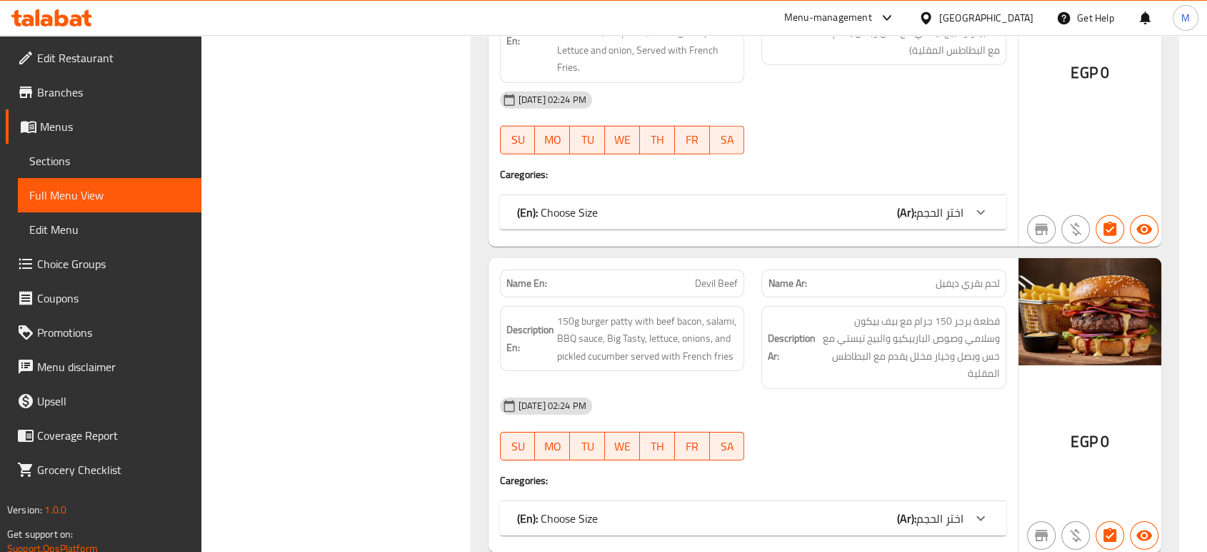
click at [940, 507] on span "اختر الحجم" at bounding box center [940, 517] width 47 height 21
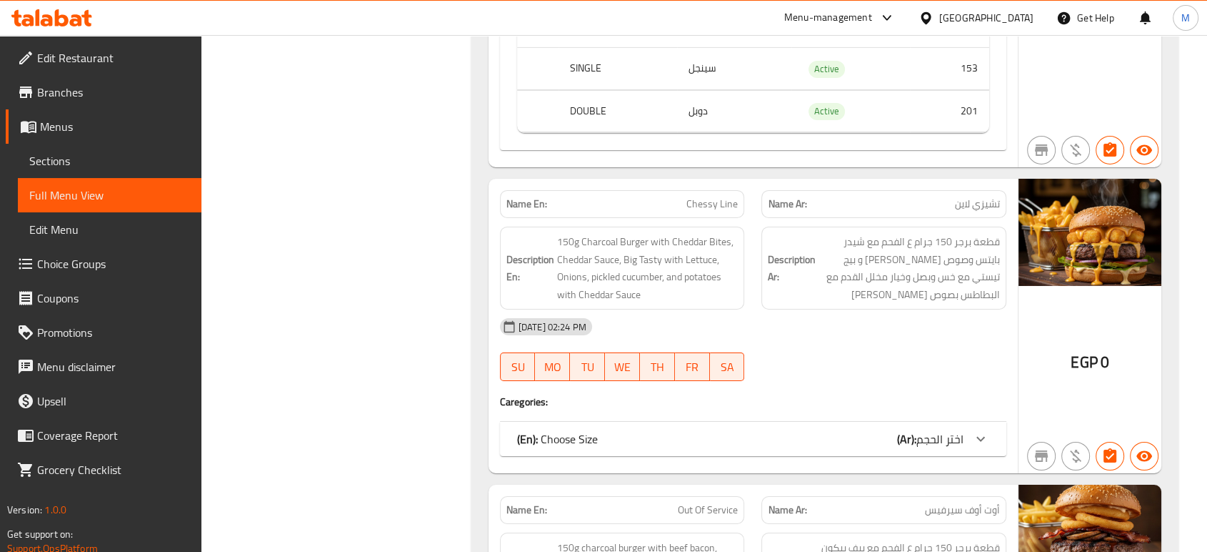
scroll to position [4982, 0]
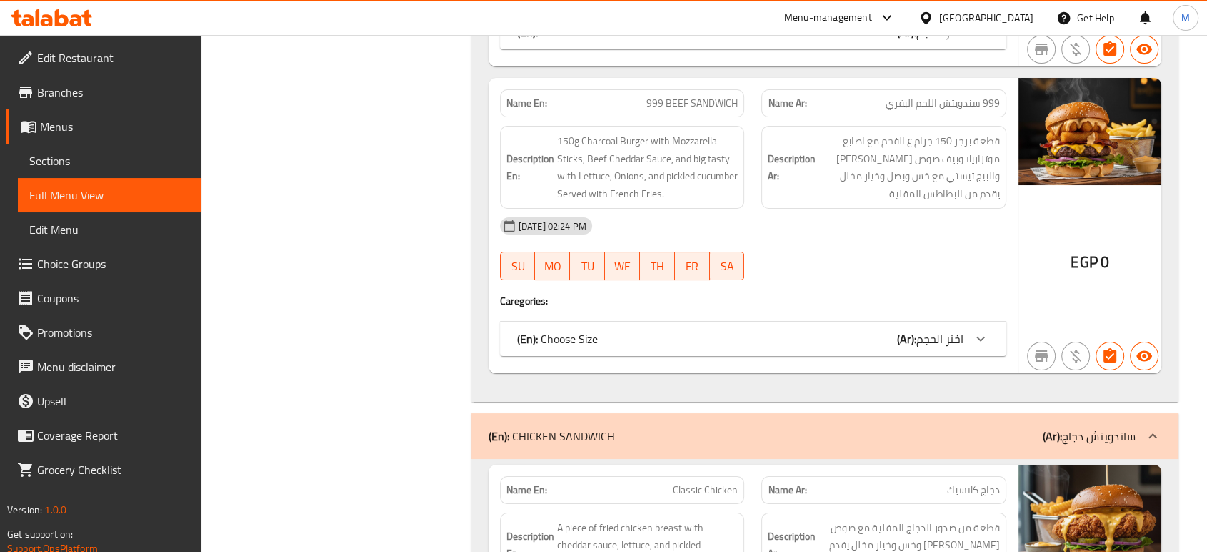
scroll to position [5446, 0]
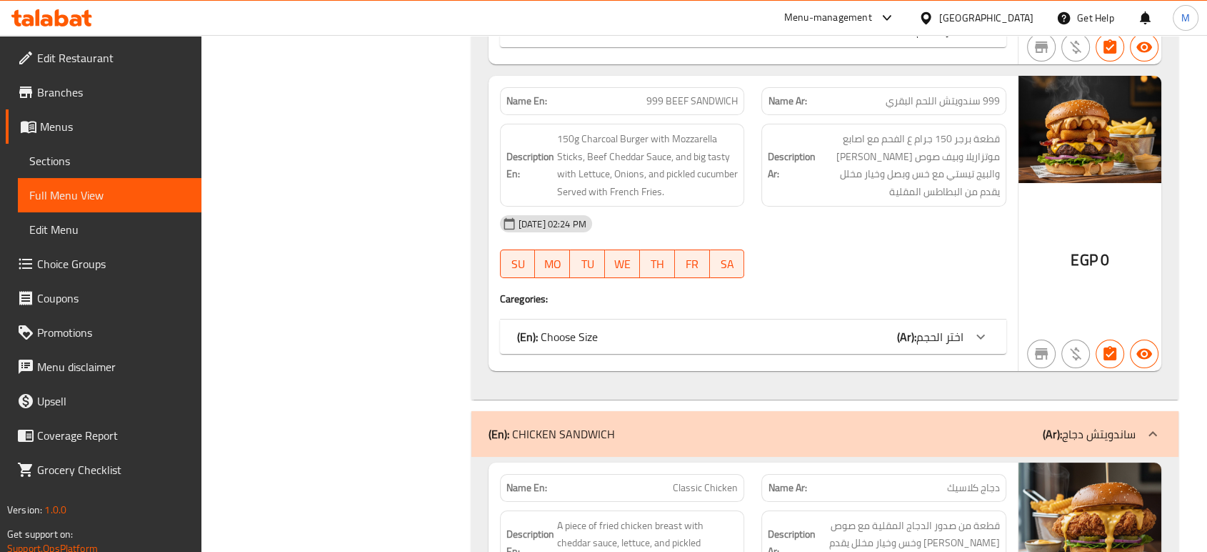
click at [884, 328] on div "(En): Choose Size (Ar): اختر الحجم" at bounding box center [740, 336] width 446 height 17
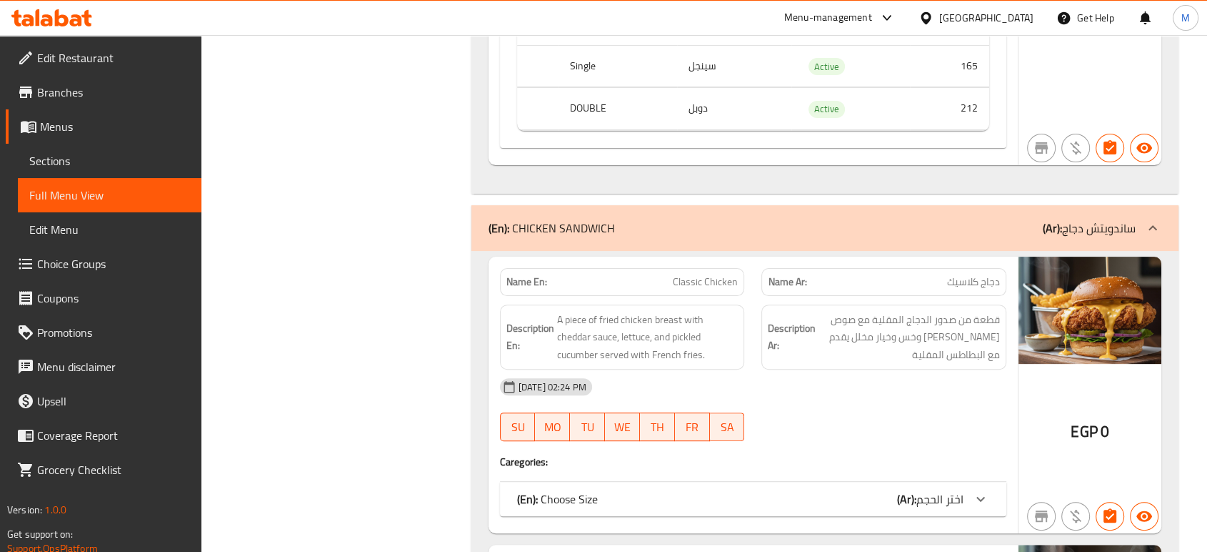
scroll to position [5954, 0]
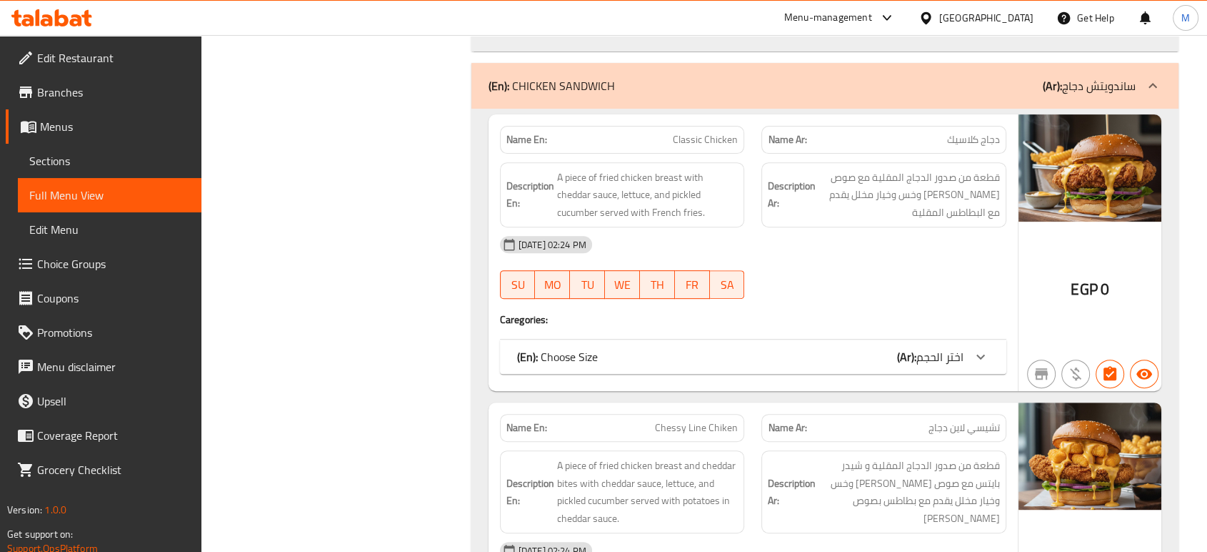
click at [885, 362] on div "(En): Choose Size (Ar): اختر الحجم" at bounding box center [753, 356] width 507 height 34
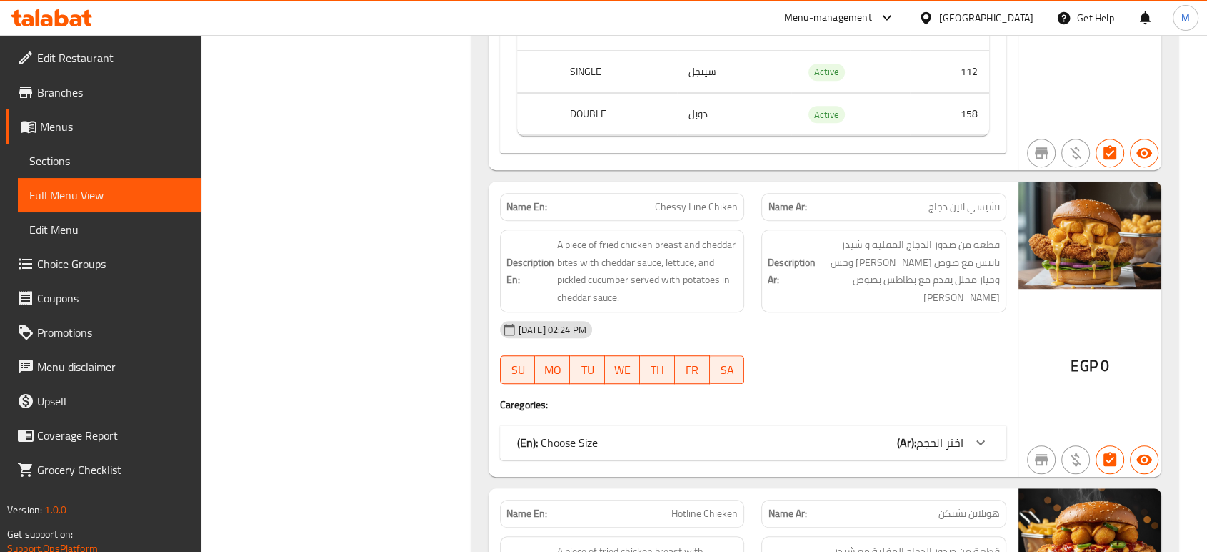
scroll to position [6367, 0]
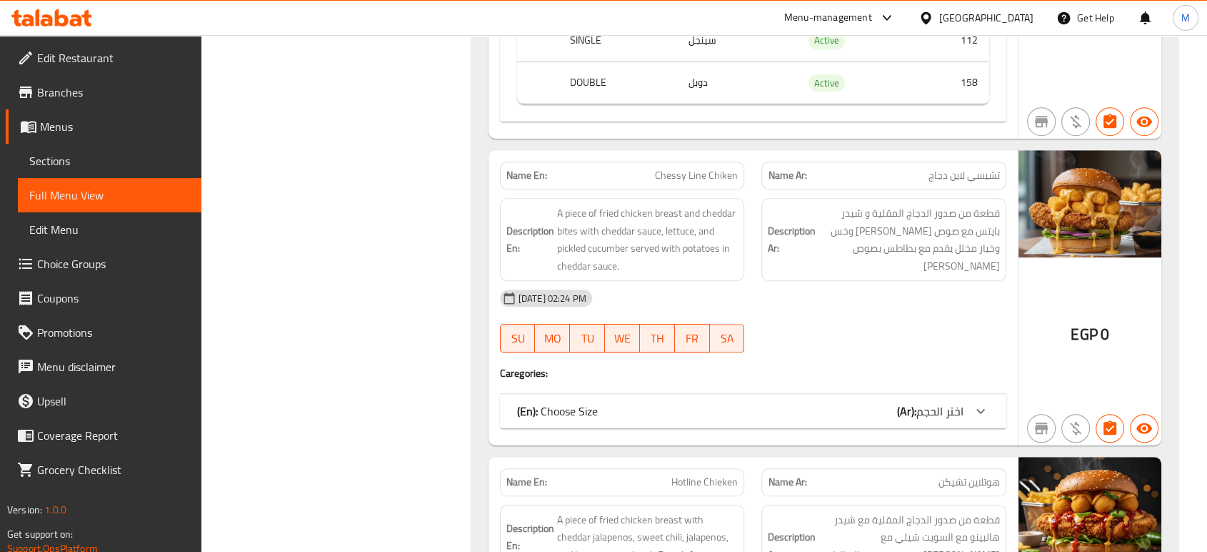
click at [957, 394] on div "(En): Choose Size (Ar): اختر الحجم" at bounding box center [753, 411] width 507 height 34
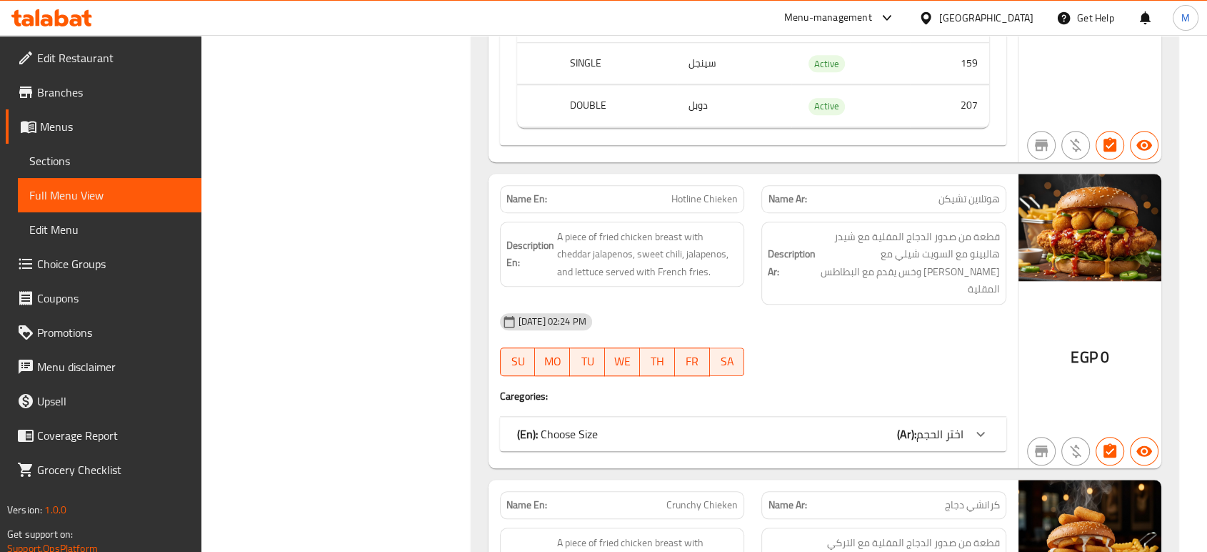
scroll to position [6812, 0]
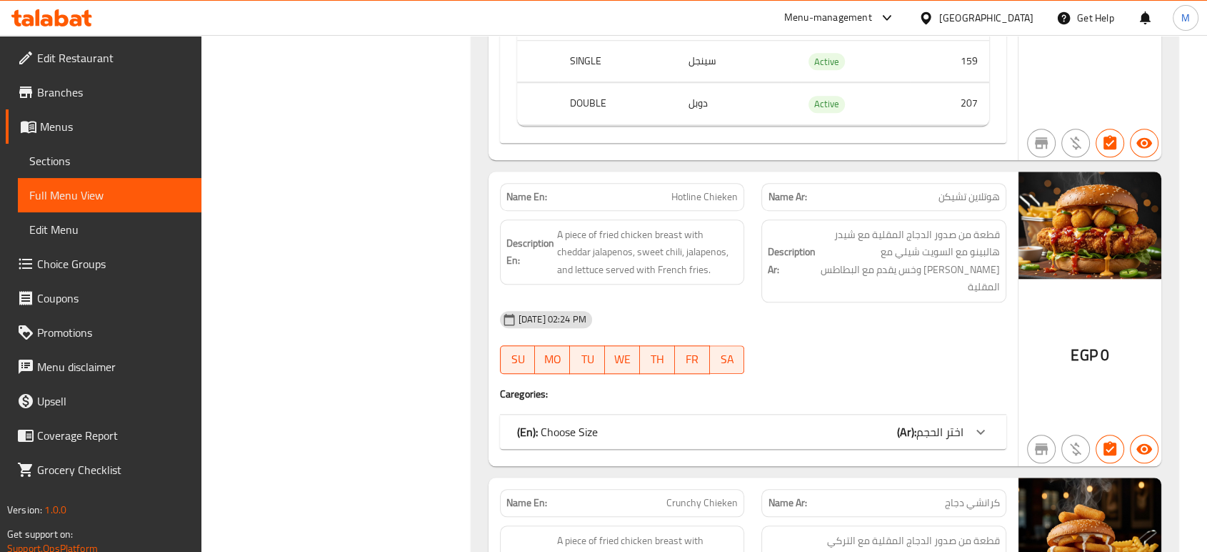
click at [862, 423] on div "(En): Choose Size (Ar): اختر الحجم" at bounding box center [740, 431] width 446 height 17
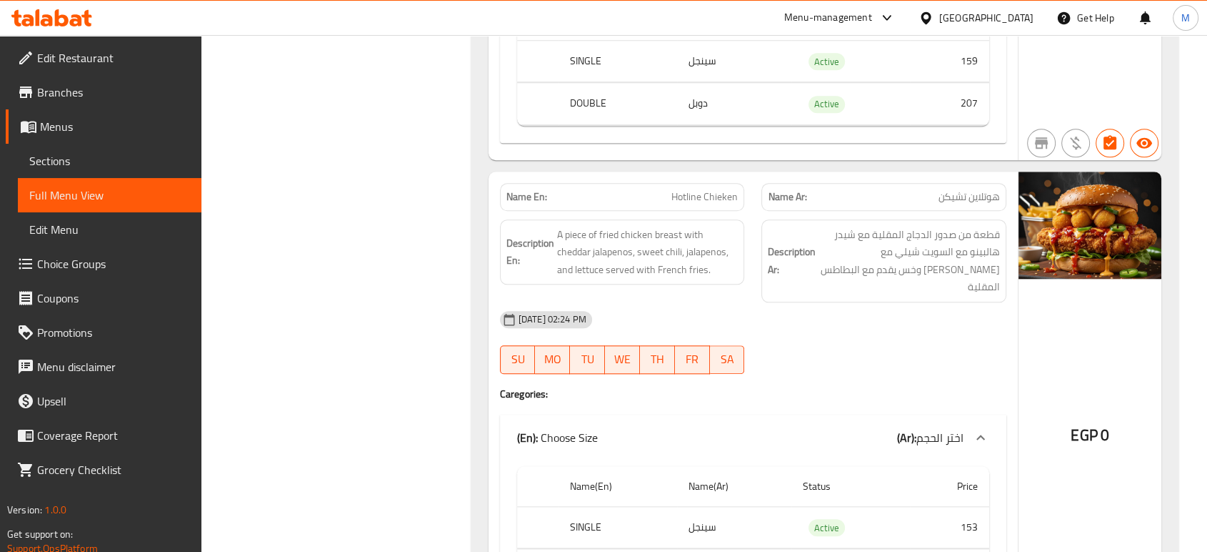
click at [923, 327] on div "29-09-2025 02:24 PM SU MO TU WE TH FR SA" at bounding box center [753, 342] width 524 height 80
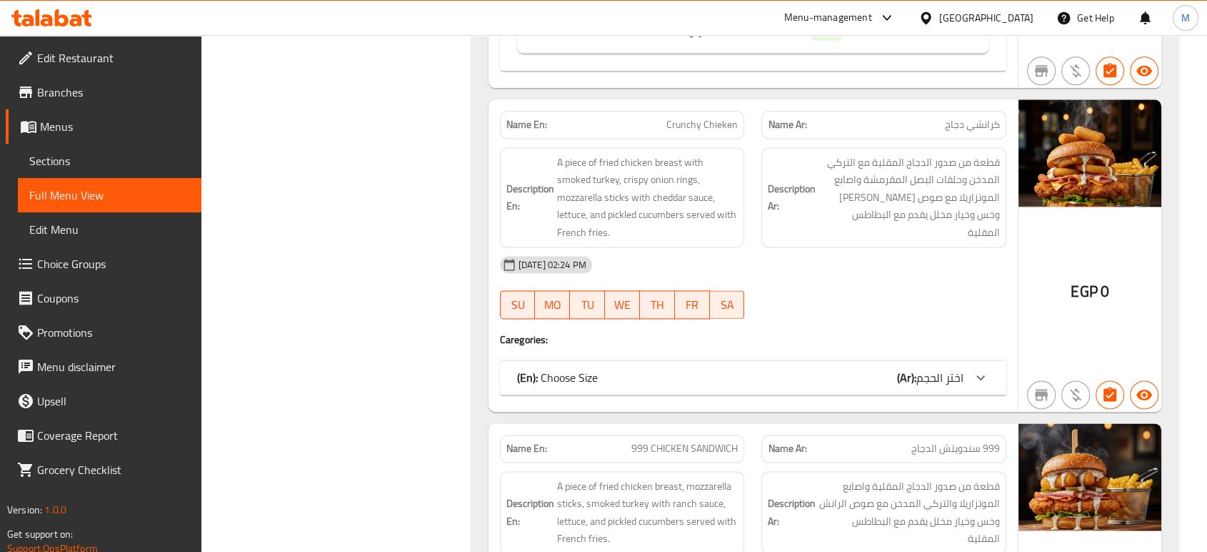
scroll to position [7351, 0]
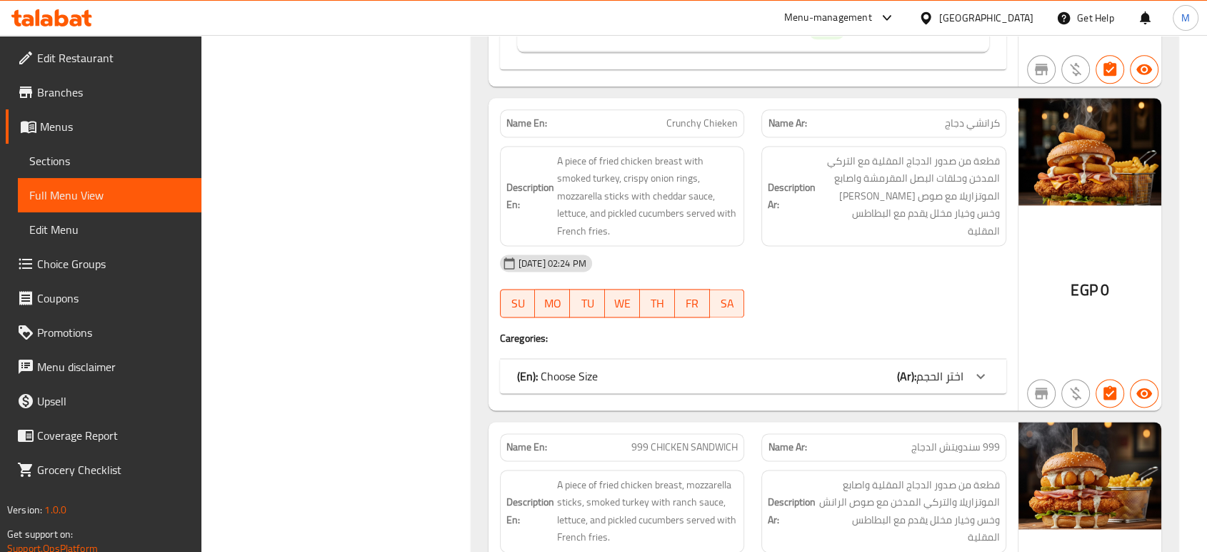
click at [923, 365] on span "اختر الحجم" at bounding box center [940, 375] width 47 height 21
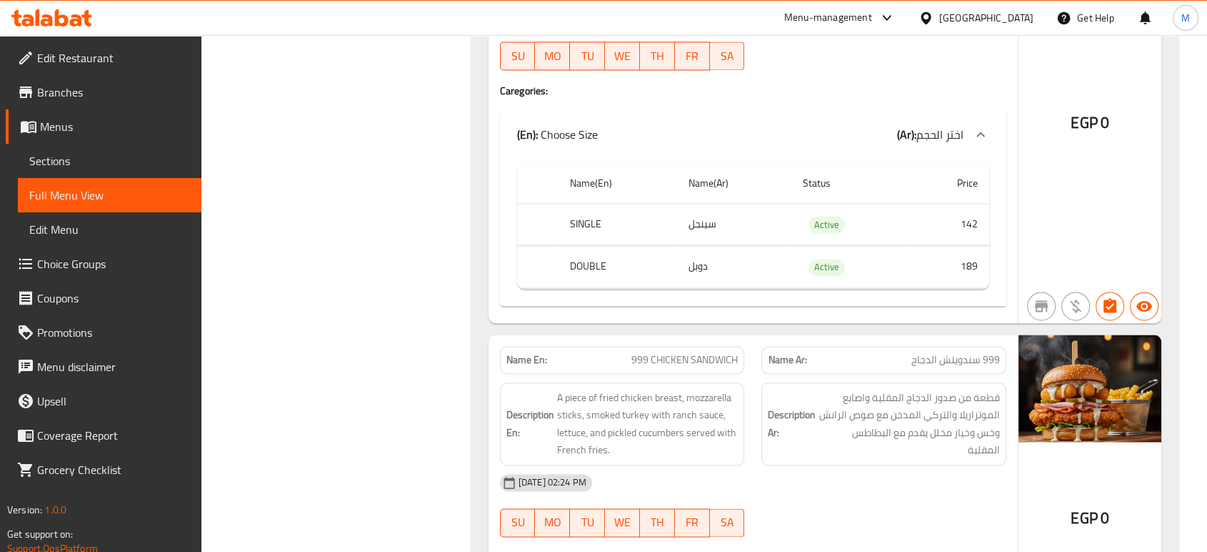
scroll to position [7637, 0]
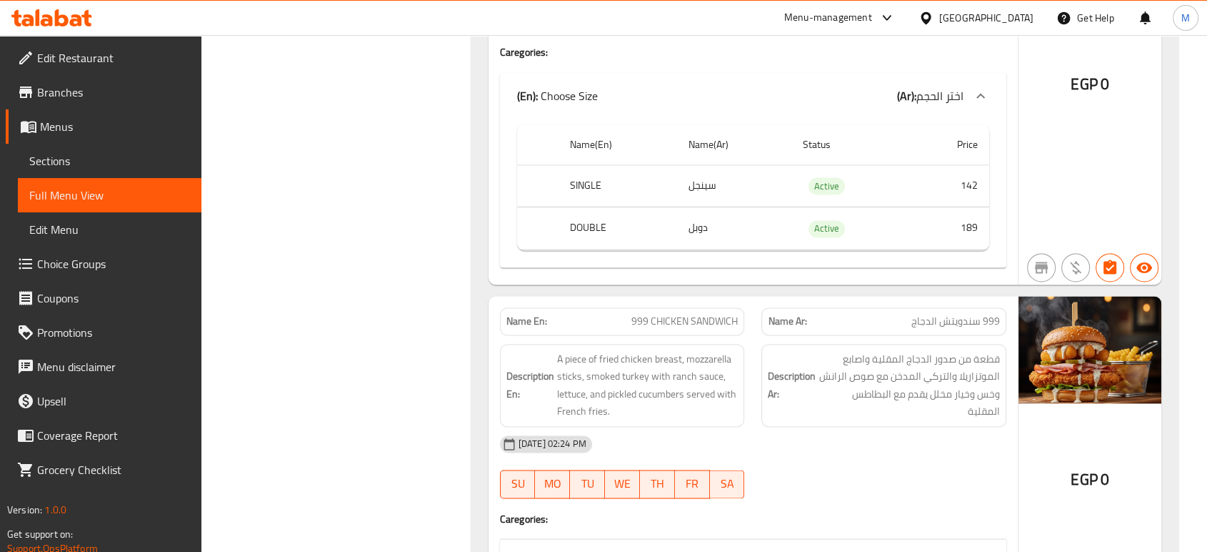
click at [794, 547] on div "(En): Choose Size (Ar): اختر الحجم" at bounding box center [740, 555] width 446 height 17
click at [847, 426] on div "[DATE] 02:24 PM" at bounding box center [753, 443] width 524 height 34
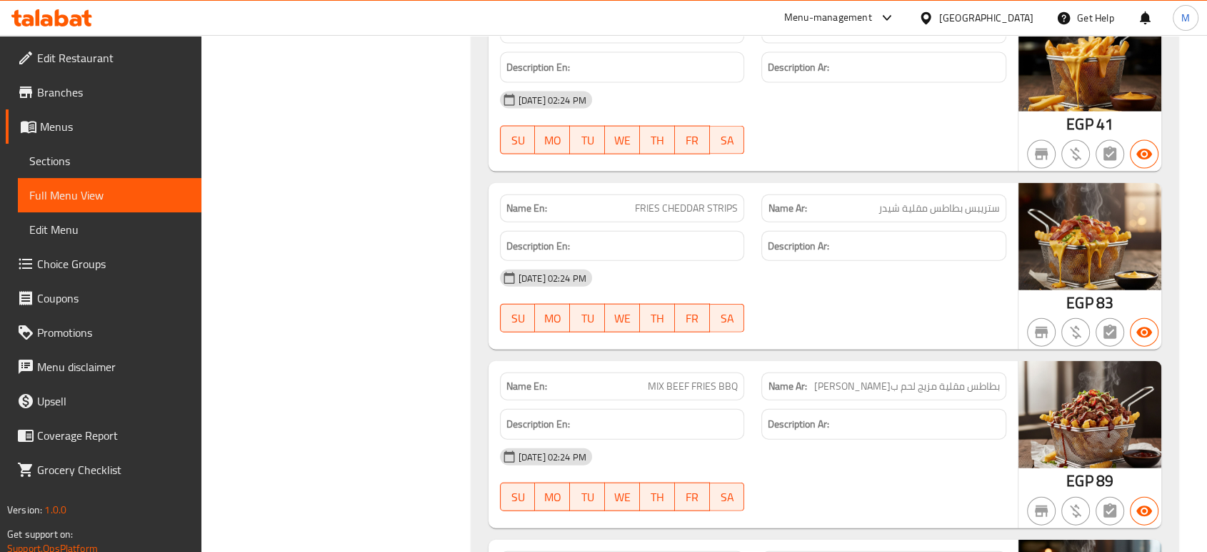
scroll to position [8653, 0]
click at [881, 452] on div "29-09-2025 02:24 PM SU MO TU WE TH FR SA" at bounding box center [753, 479] width 524 height 80
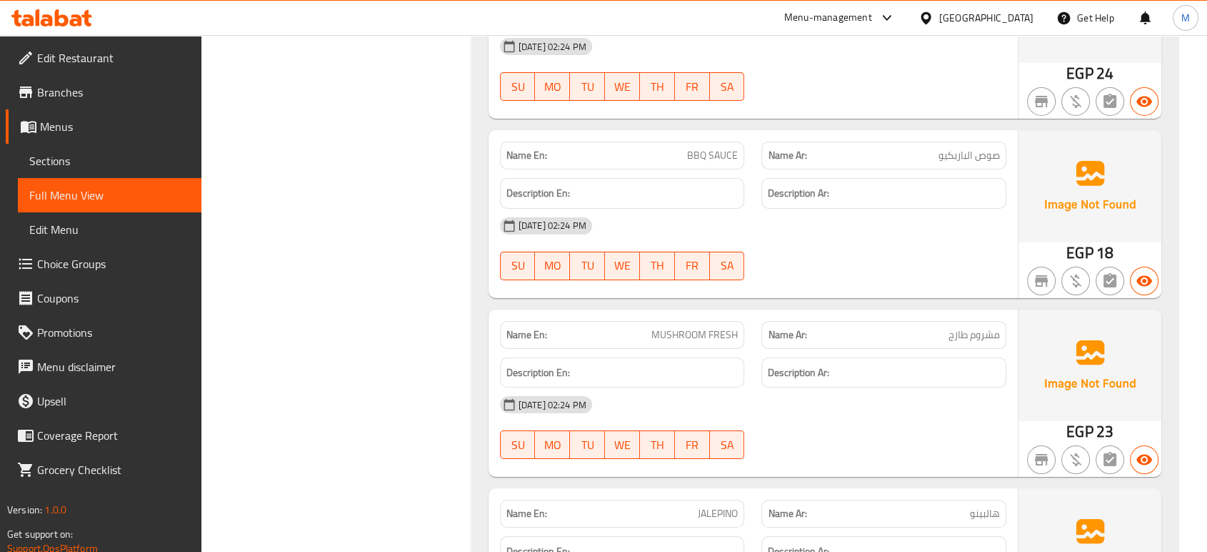
scroll to position [10568, 0]
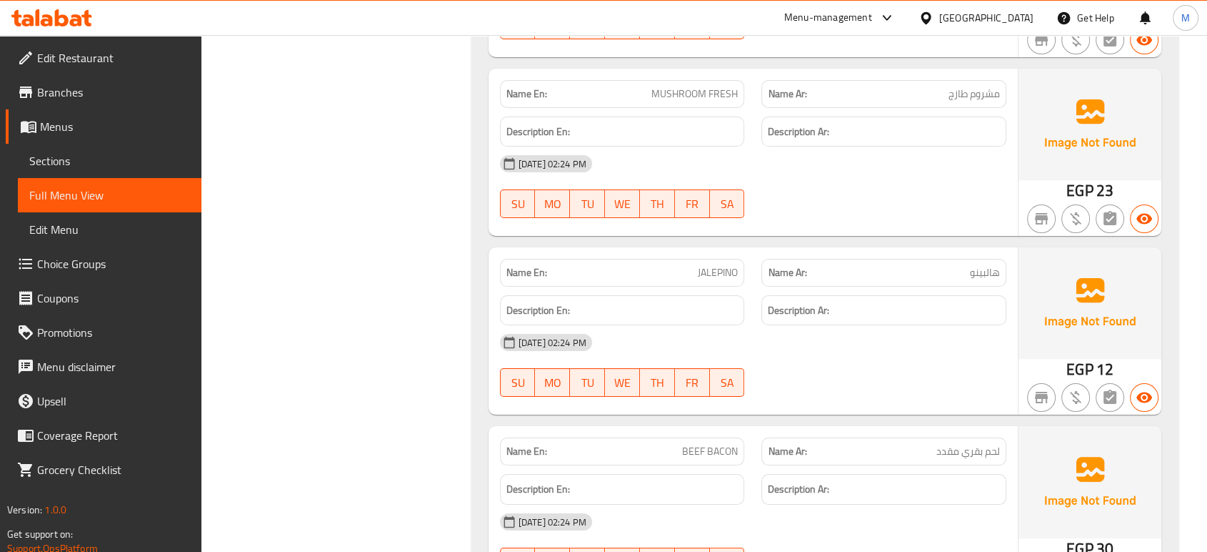
scroll to position [10854, 0]
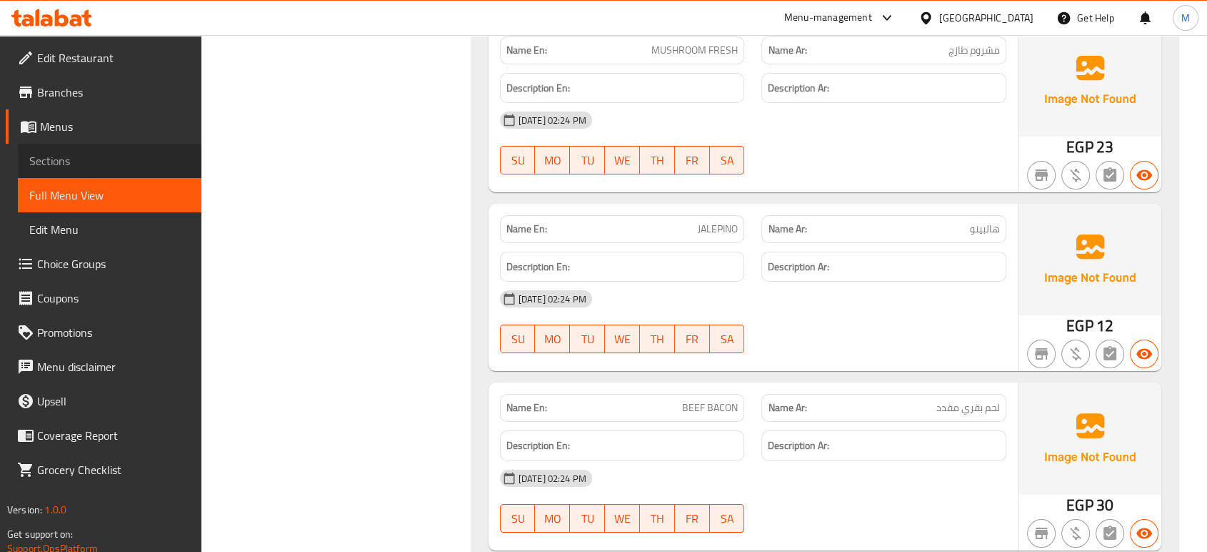
click at [134, 149] on link "Sections" at bounding box center [110, 161] width 184 height 34
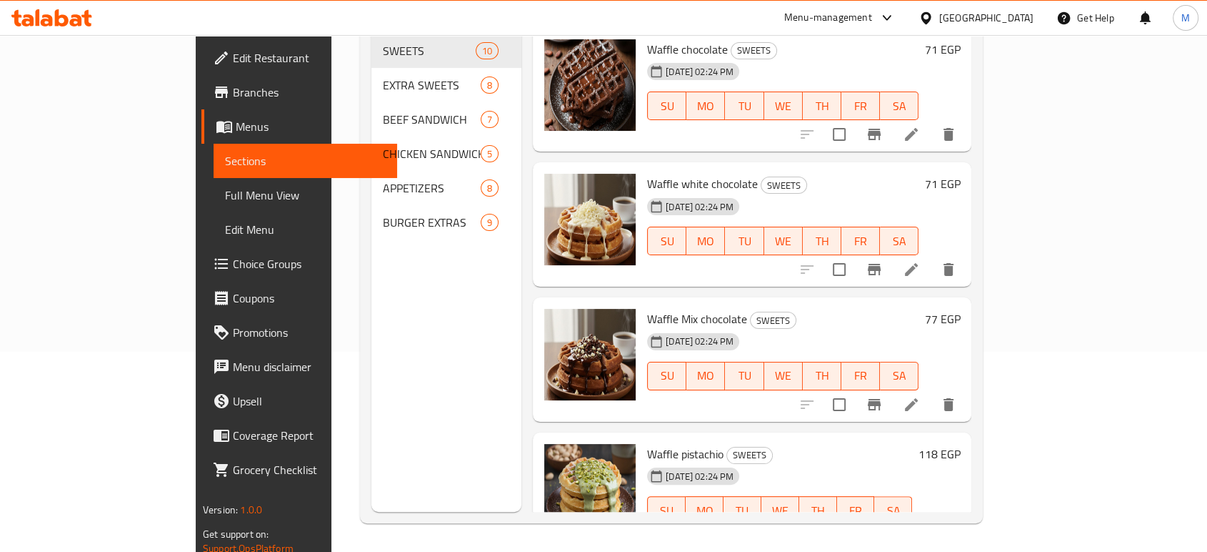
scroll to position [200, 0]
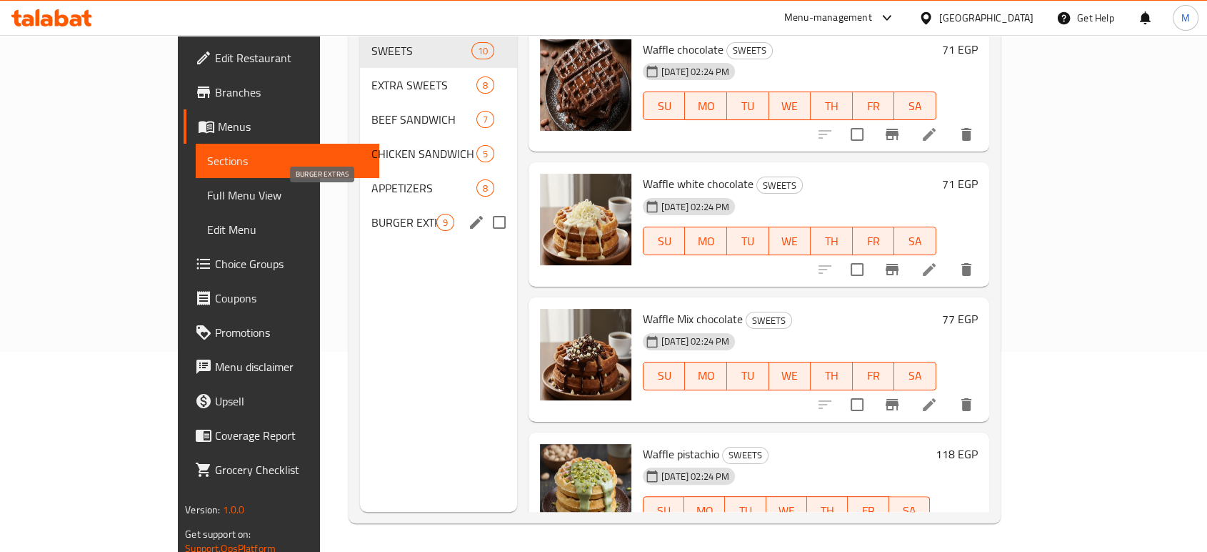
click at [371, 214] on span "BURGER EXTRAS" at bounding box center [403, 222] width 65 height 17
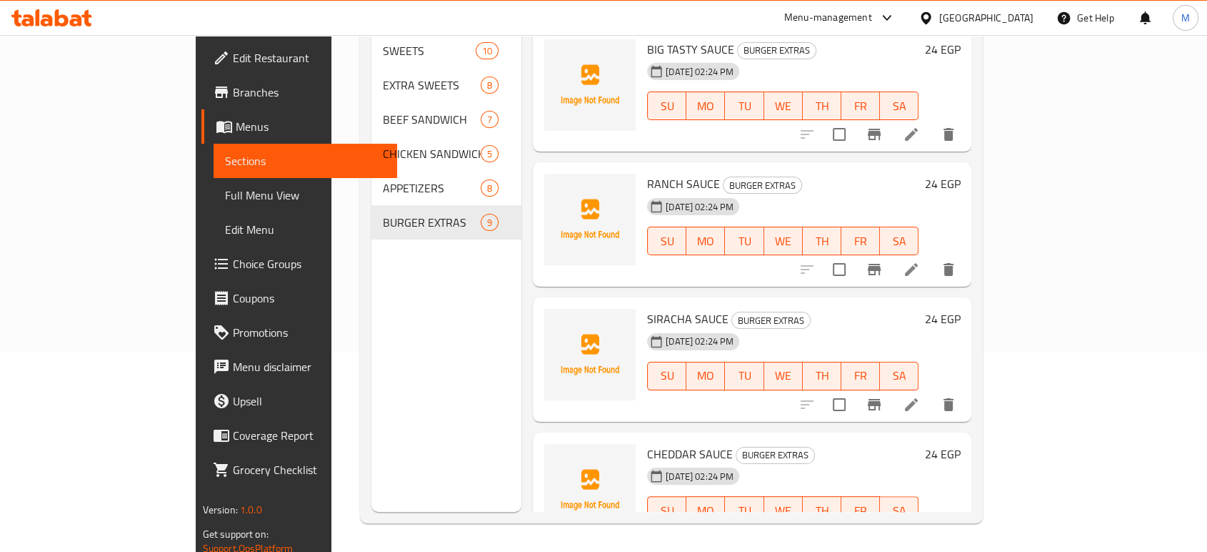
click at [225, 197] on span "Full Menu View" at bounding box center [305, 194] width 161 height 17
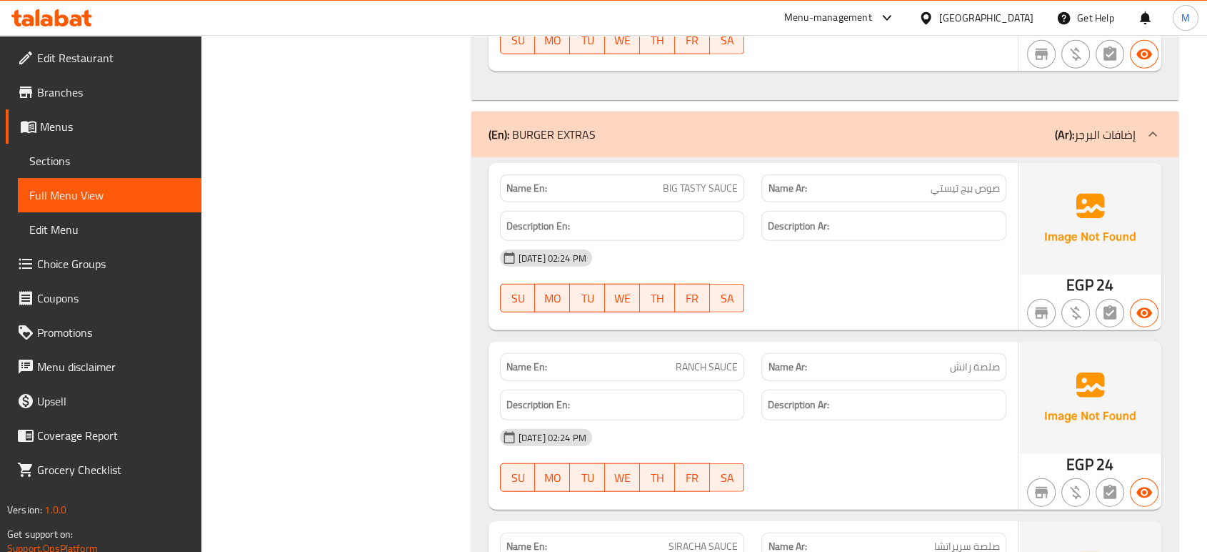
scroll to position [8858, 0]
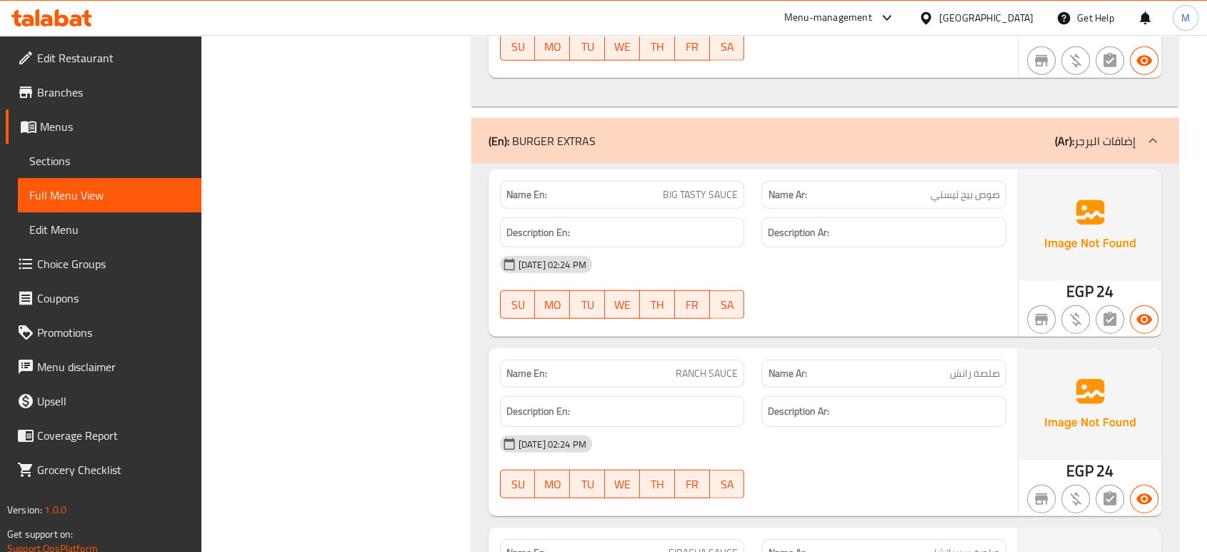
click at [647, 187] on p "Name En: BIG TASTY SAUCE" at bounding box center [623, 194] width 232 height 15
copy span "BIG TASTY SAUCE"
click at [901, 187] on p "Name Ar: صوص بيج تيستي" at bounding box center [884, 194] width 232 height 15
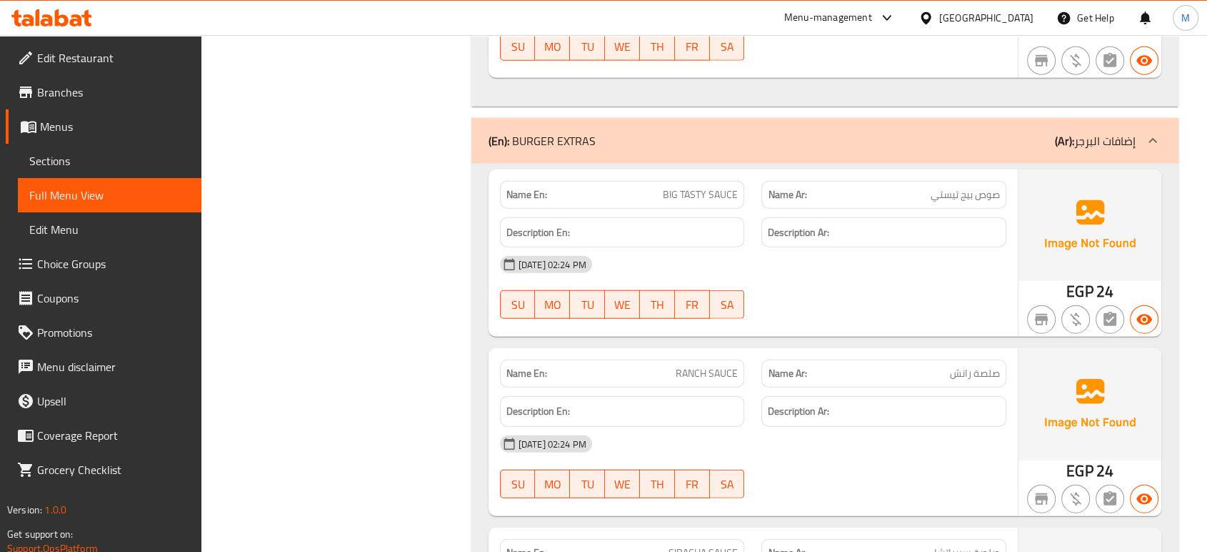
click at [901, 187] on p "Name Ar: صوص بيج تيستي" at bounding box center [884, 194] width 232 height 15
copy span "صوص بيج تيستي"
click at [639, 366] on p "Name En: RANCH SAUCE" at bounding box center [623, 373] width 232 height 15
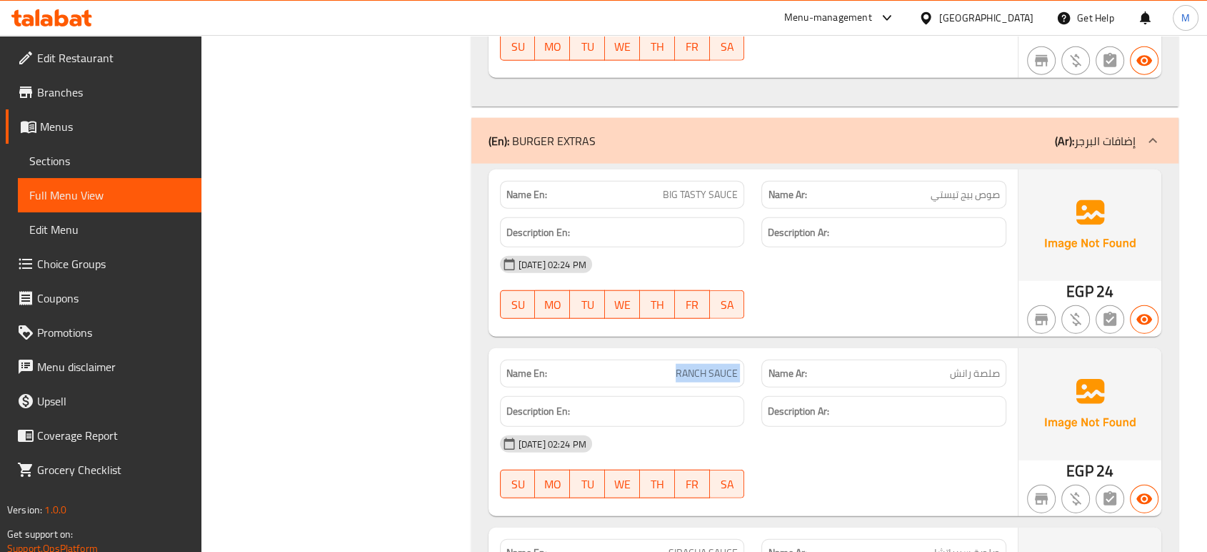
click at [639, 366] on p "Name En: RANCH SAUCE" at bounding box center [623, 373] width 232 height 15
copy span "RANCH SAUCE"
click at [919, 359] on div "Name Ar: صلصة رانش" at bounding box center [884, 373] width 245 height 28
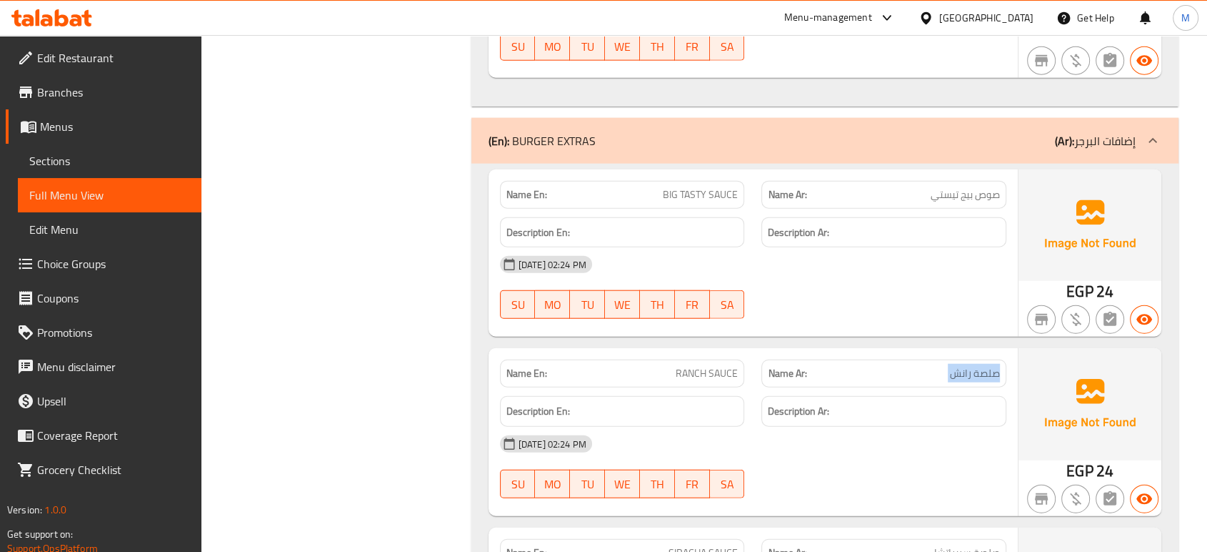
copy span "صلصة رانش"
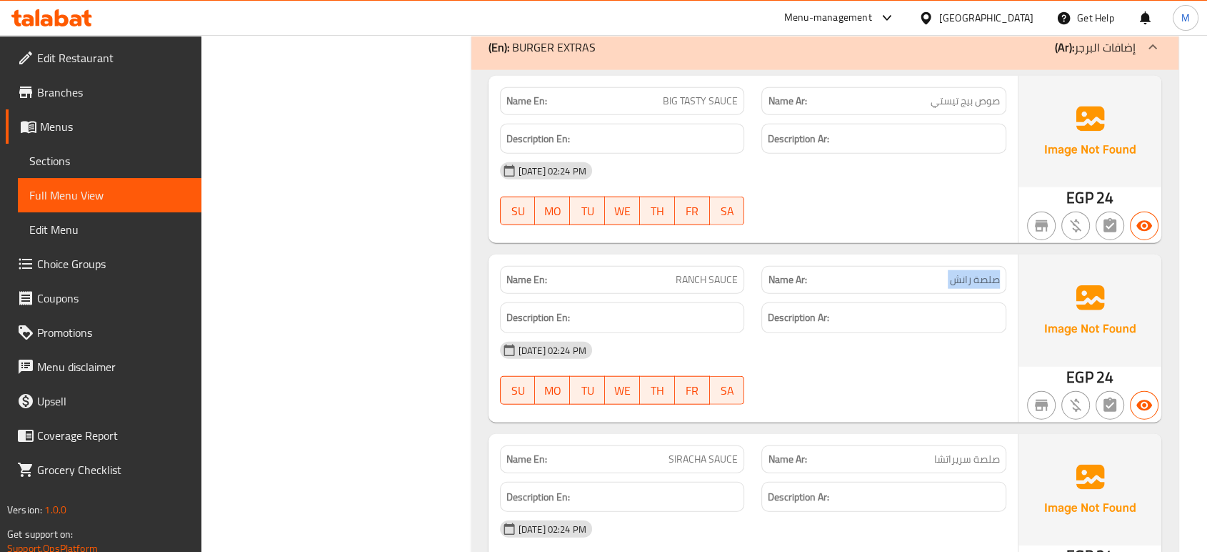
scroll to position [8986, 0]
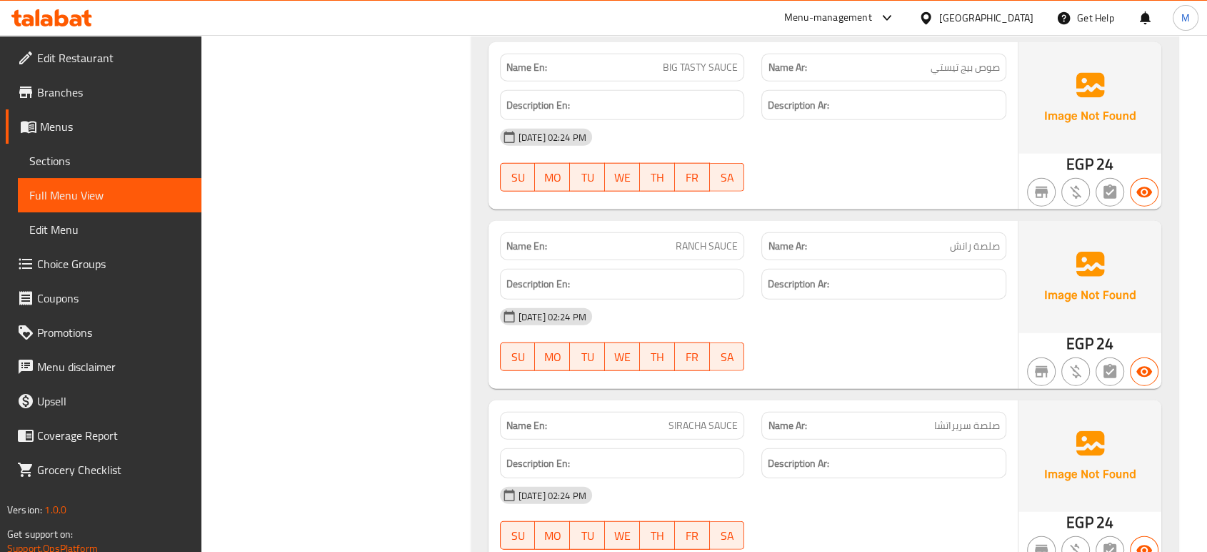
click at [644, 411] on div "Name En: SIRACHA SAUCE" at bounding box center [622, 425] width 245 height 28
copy span "SIRACHA SAUCE"
click at [884, 418] on p "Name Ar: صلصة سريراتشا" at bounding box center [884, 425] width 232 height 15
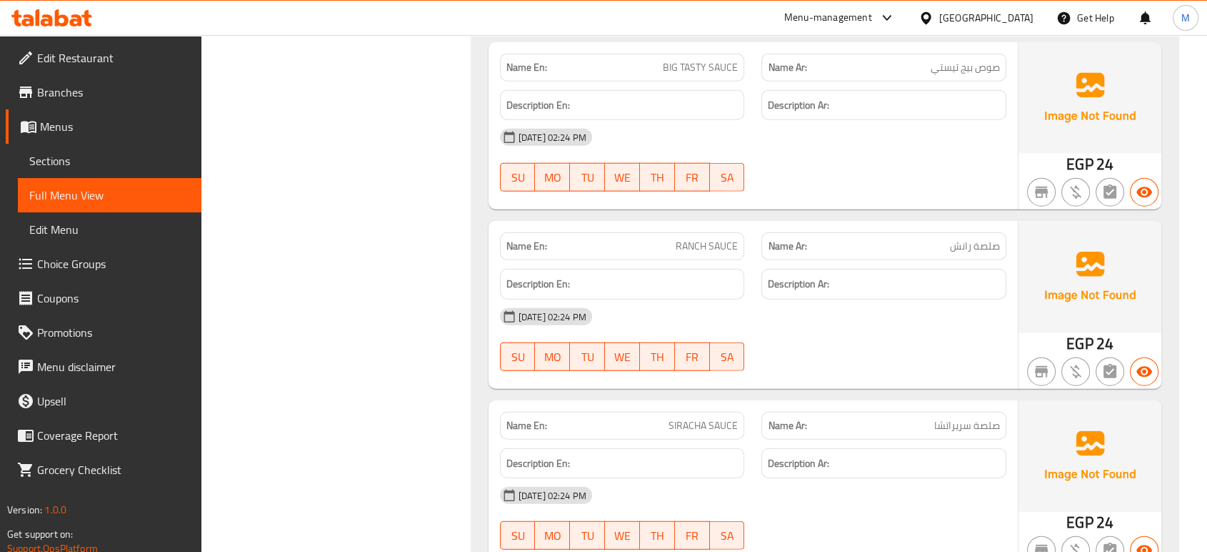
click at [884, 418] on p "Name Ar: صلصة سريراتشا" at bounding box center [884, 425] width 232 height 15
copy span "صلصة سريراتشا"
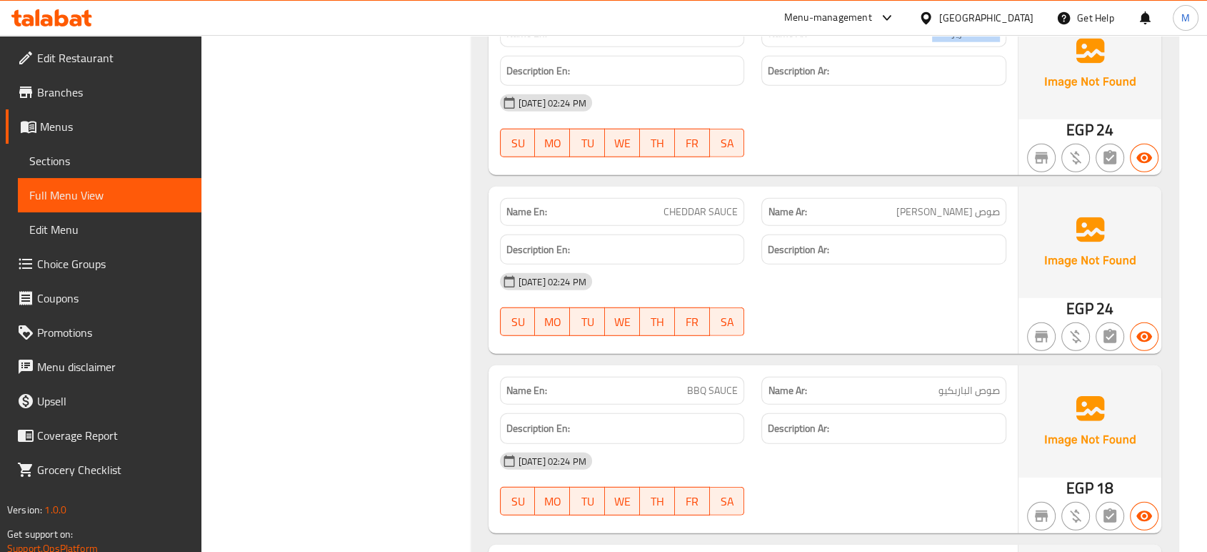
scroll to position [9473, 0]
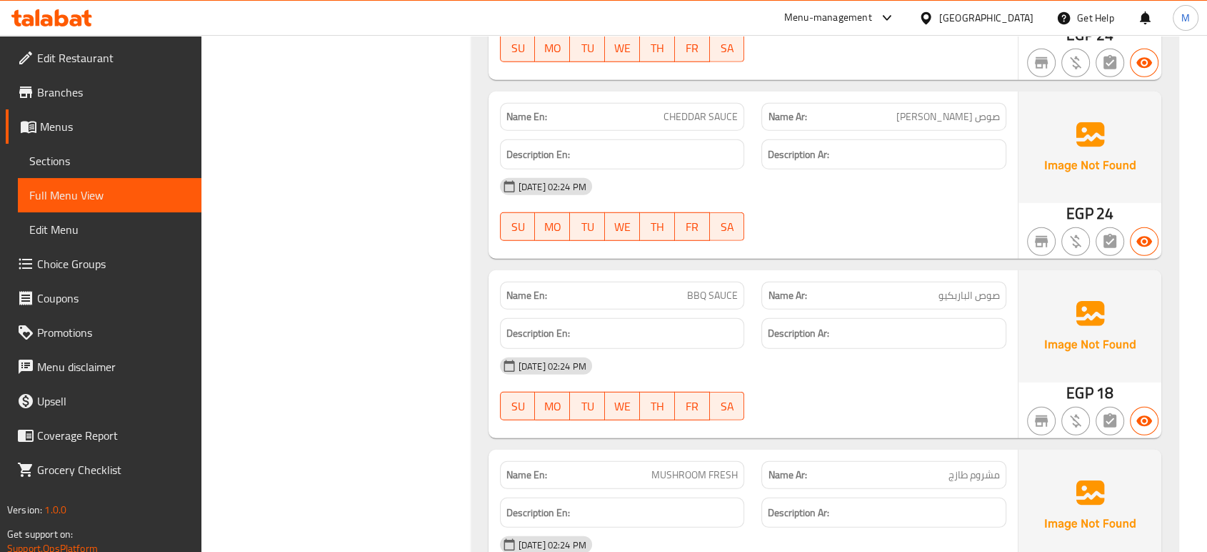
click at [619, 103] on div "Name En: CHEDDAR SAUCE" at bounding box center [622, 117] width 245 height 28
copy span "CHEDDAR SAUCE"
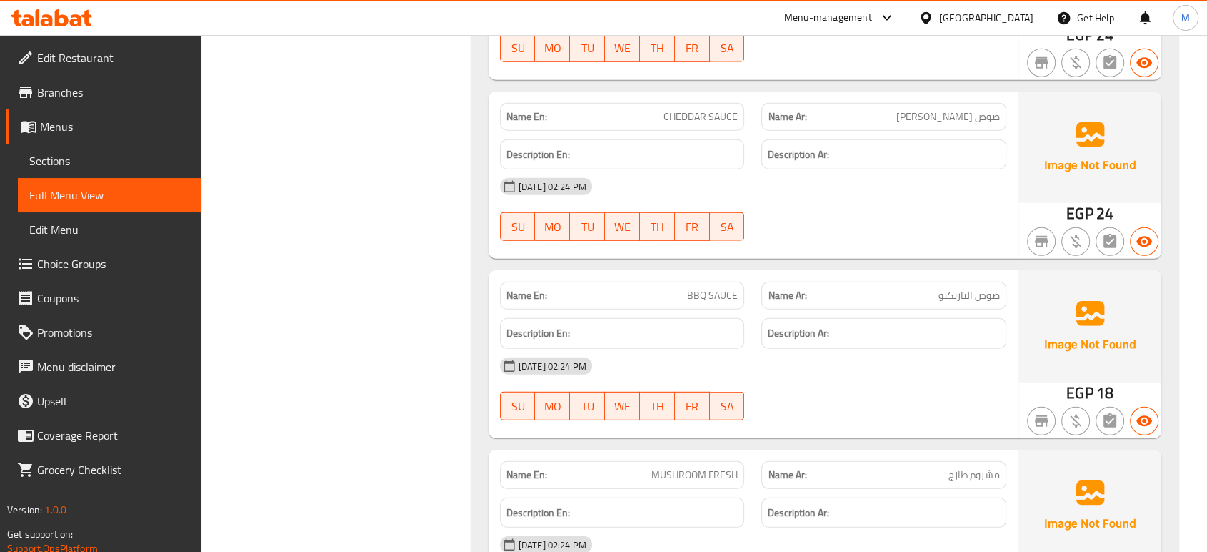
click at [928, 109] on p "Name Ar: صوص الشيدر" at bounding box center [884, 116] width 232 height 15
copy span "صوص الشيدر"
click at [926, 281] on div "Name Ar: صوص الباربكيو" at bounding box center [884, 295] width 245 height 28
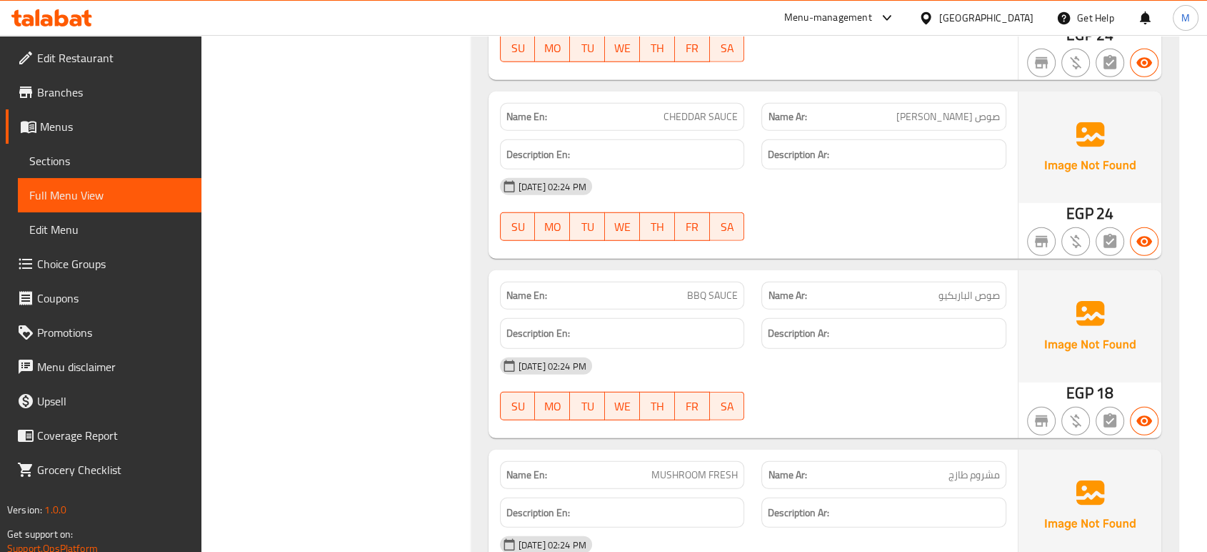
click at [926, 281] on div "Name Ar: صوص الباربكيو" at bounding box center [884, 295] width 245 height 28
copy span "صوص الباربكيو"
click at [659, 288] on p "Name En: BBQ SAUCE" at bounding box center [623, 295] width 232 height 15
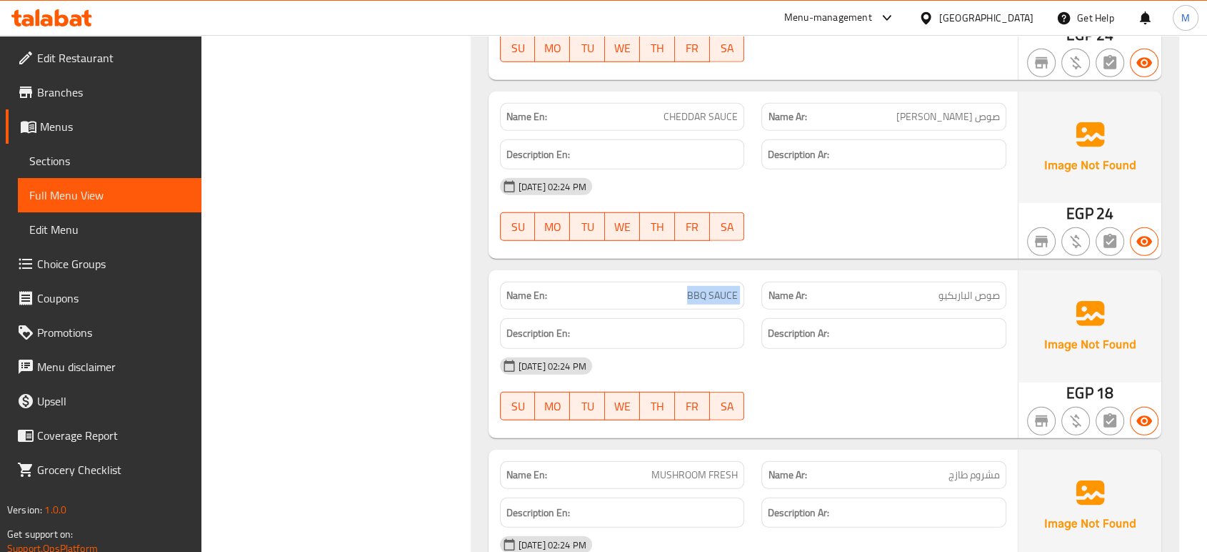
click at [659, 288] on p "Name En: BBQ SAUCE" at bounding box center [623, 295] width 232 height 15
copy span "BBQ SAUCE"
click at [933, 349] on div "29-09-2025 02:24 PM SU MO TU WE TH FR SA" at bounding box center [753, 389] width 524 height 80
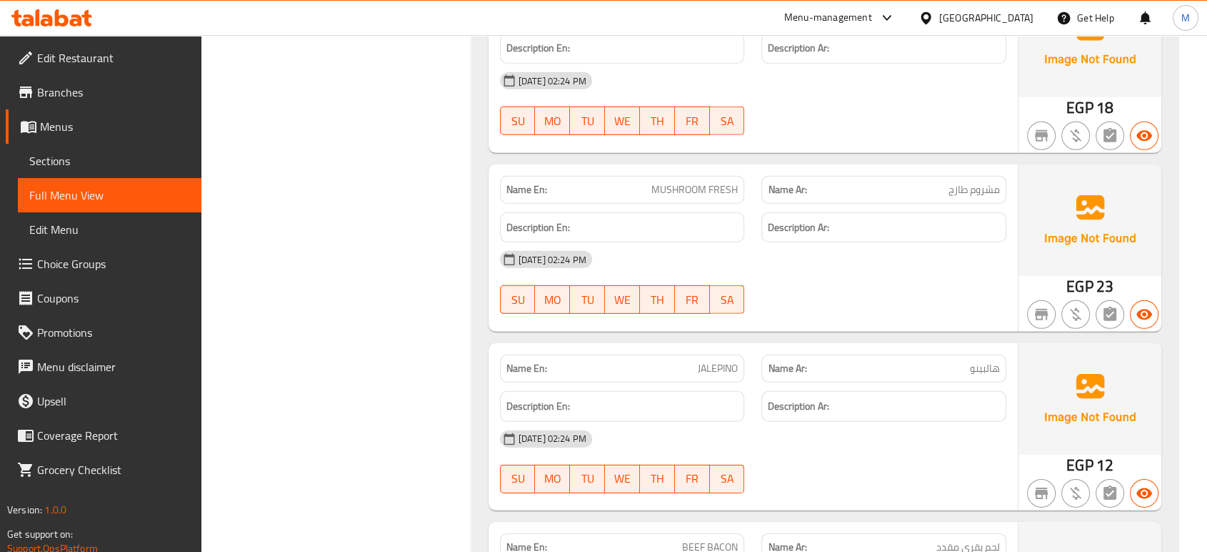
scroll to position [9759, 0]
click at [921, 181] on p "Name Ar: مشروم طازج" at bounding box center [884, 188] width 232 height 15
click at [636, 181] on p "Name En: MUSHROOM FRESH" at bounding box center [623, 188] width 232 height 15
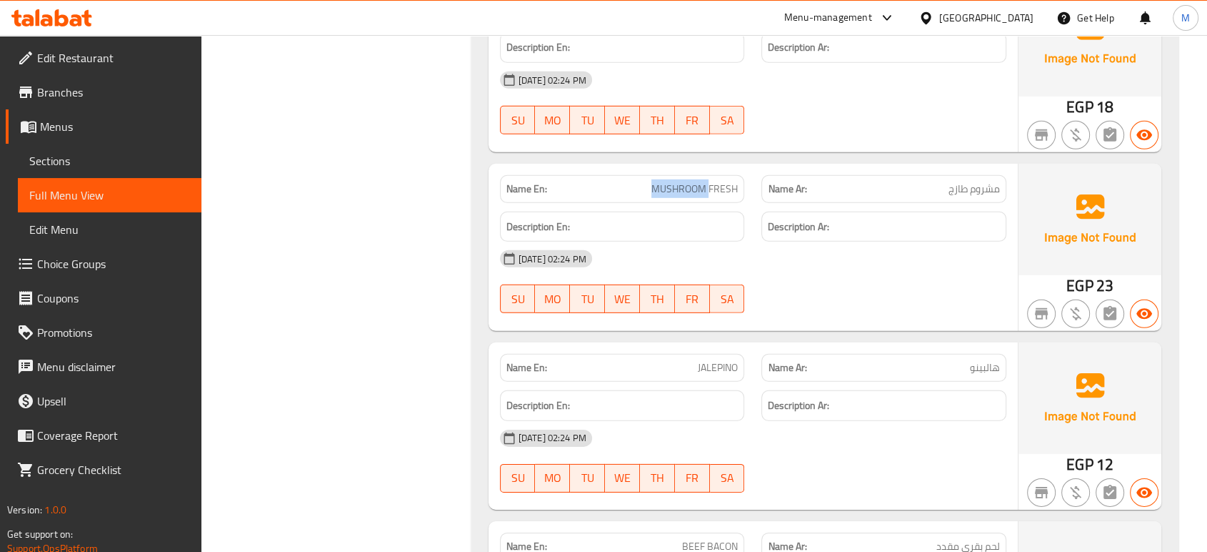
click at [636, 181] on p "Name En: MUSHROOM FRESH" at bounding box center [623, 188] width 232 height 15
click at [909, 360] on p "Name Ar: هالبينو" at bounding box center [884, 367] width 232 height 15
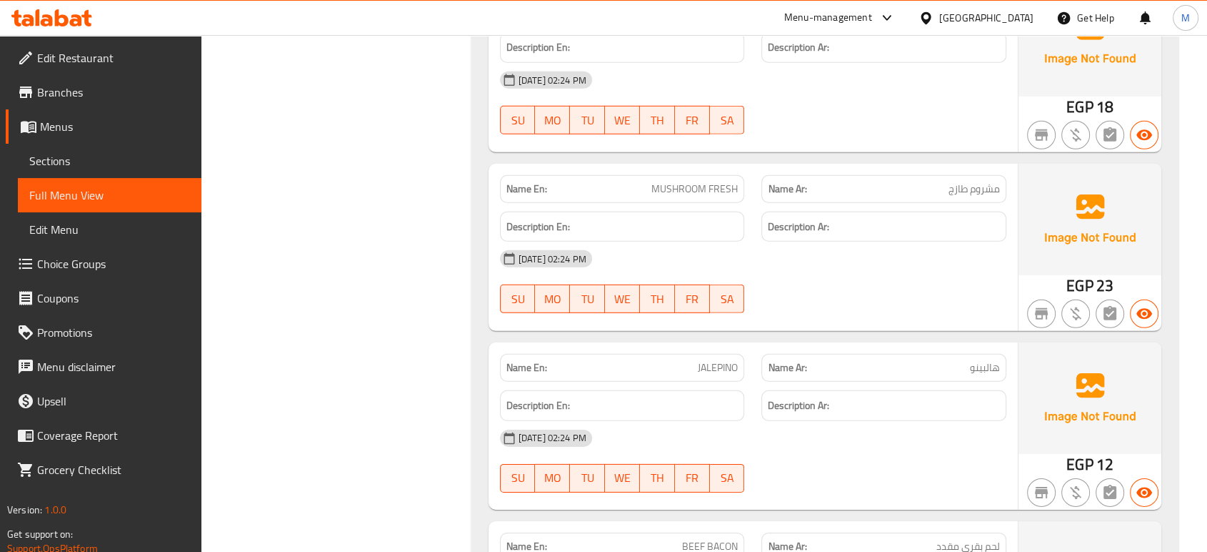
click at [645, 360] on p "Name En: JALEPINO" at bounding box center [623, 367] width 232 height 15
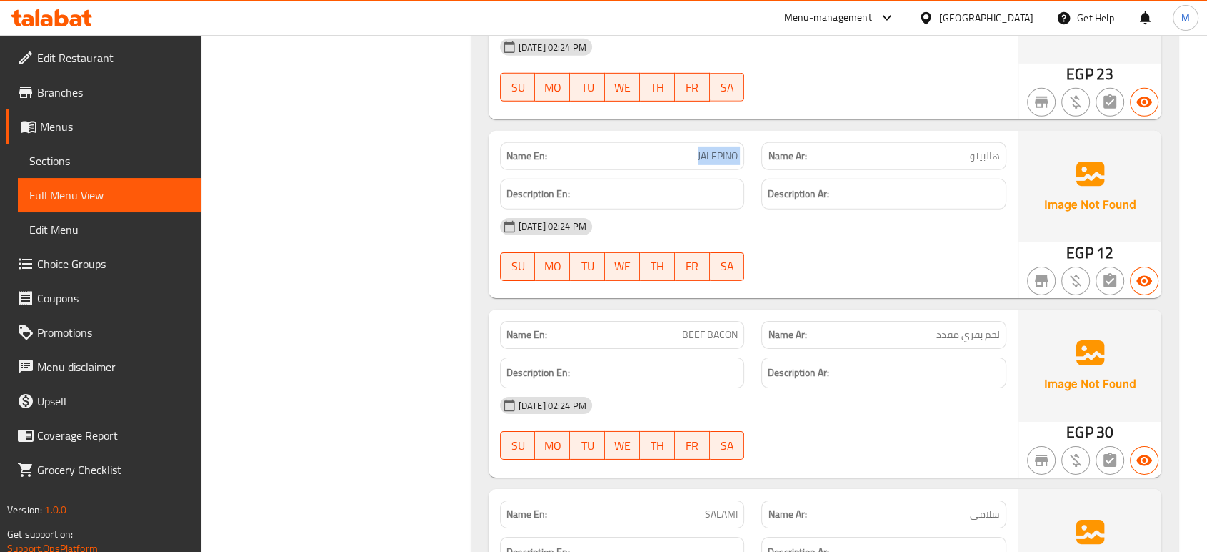
scroll to position [10044, 0]
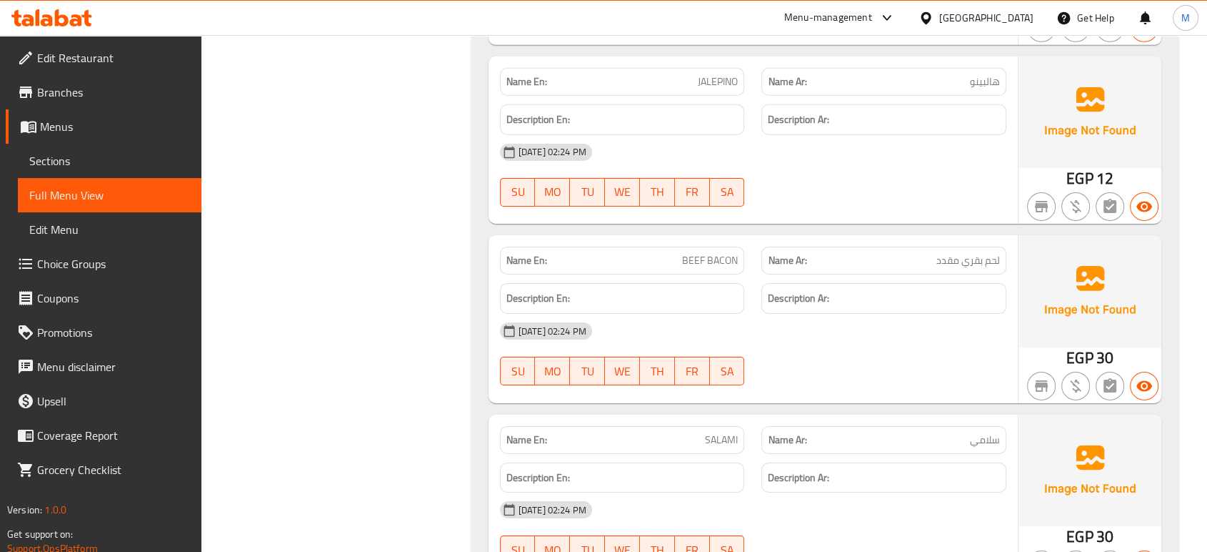
click at [892, 246] on div "Name Ar: لحم بقري مقدد" at bounding box center [884, 260] width 245 height 28
click at [646, 253] on p "Name En: BEEF BACON" at bounding box center [623, 260] width 232 height 15
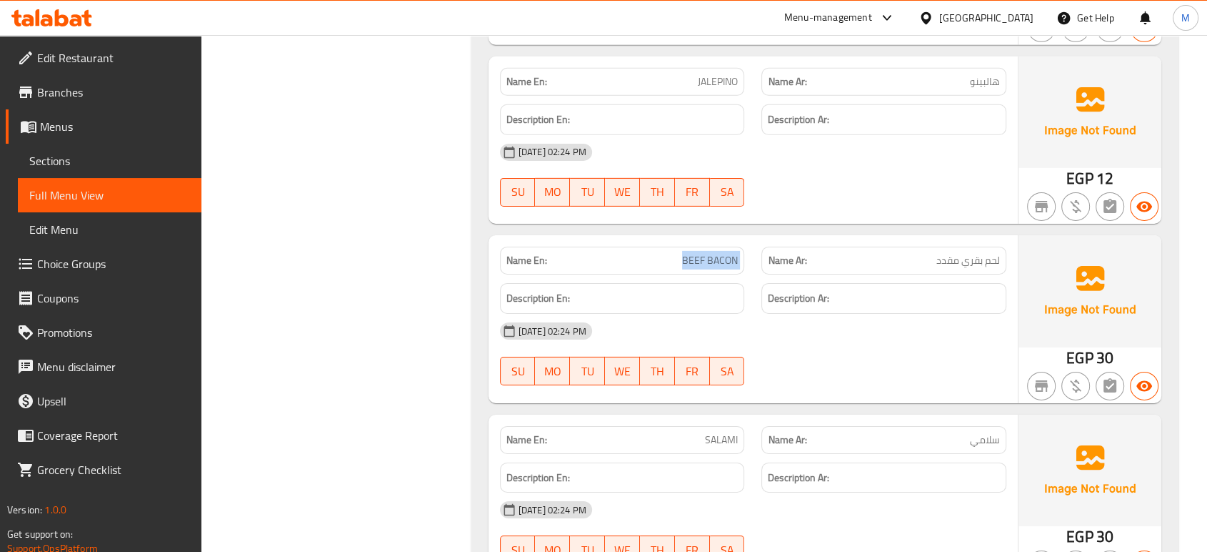
click at [646, 253] on p "Name En: BEEF BACON" at bounding box center [623, 260] width 232 height 15
click at [903, 426] on div "Name Ar: سلامي" at bounding box center [884, 440] width 245 height 28
click at [656, 432] on p "Name En: SALAMI" at bounding box center [623, 439] width 232 height 15
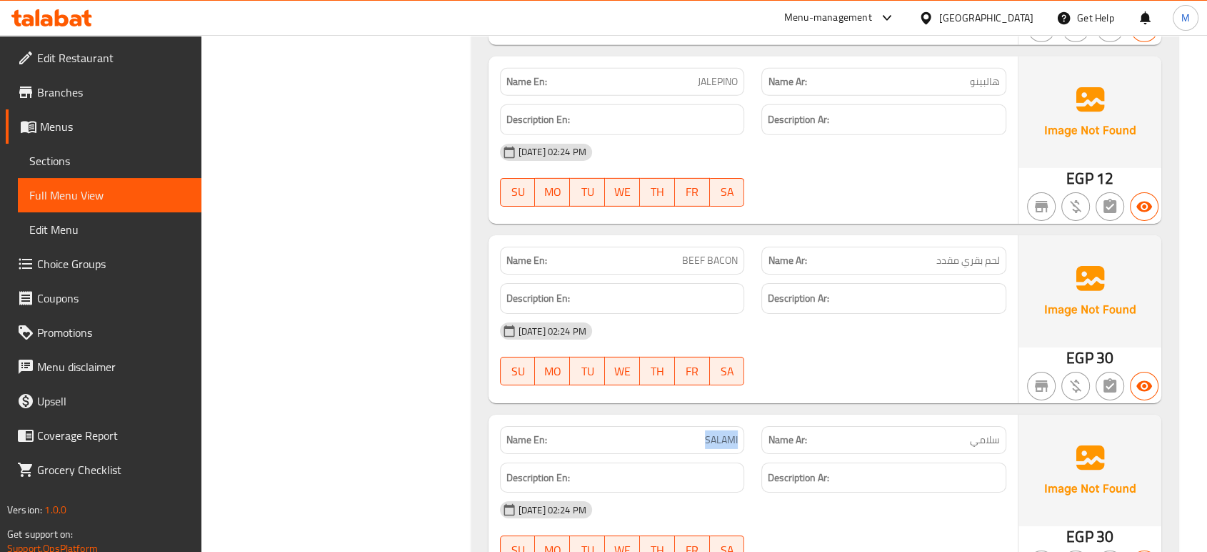
click at [656, 432] on p "Name En: SALAMI" at bounding box center [623, 439] width 232 height 15
click at [94, 132] on span "Menus" at bounding box center [115, 126] width 150 height 17
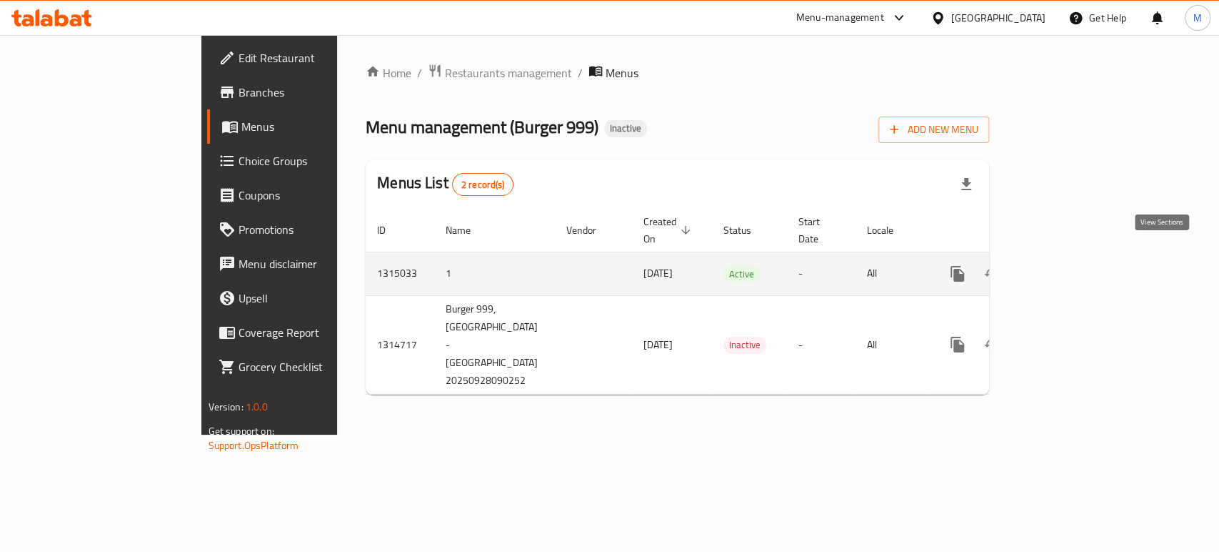
click at [1078, 260] on link "enhanced table" at bounding box center [1061, 273] width 34 height 34
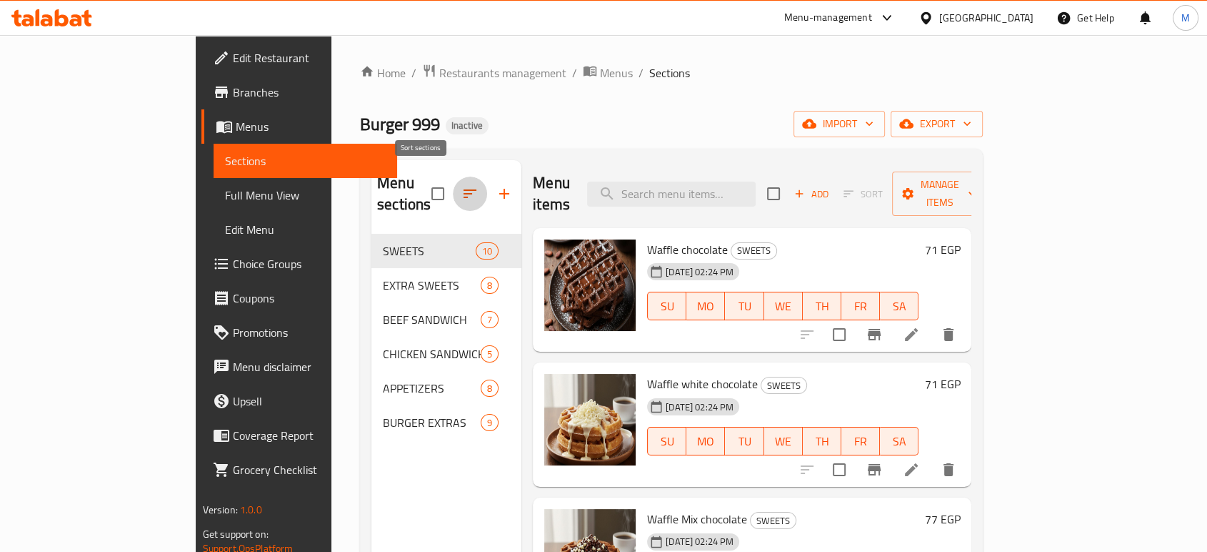
click at [464, 189] on icon "button" at bounding box center [470, 193] width 13 height 9
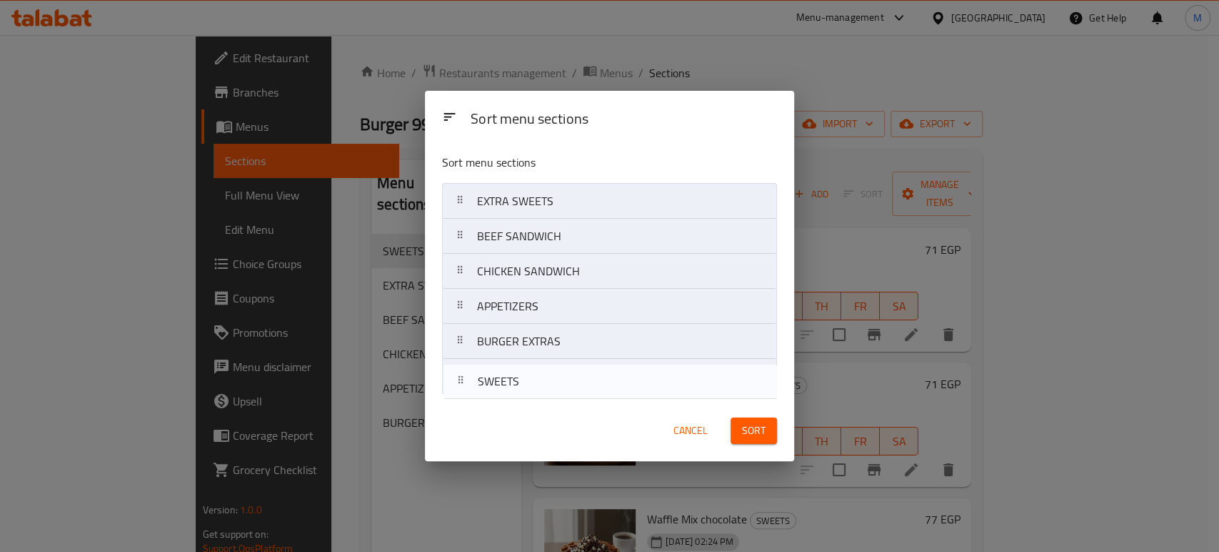
drag, startPoint x: 527, startPoint y: 210, endPoint x: 535, endPoint y: 415, distance: 205.2
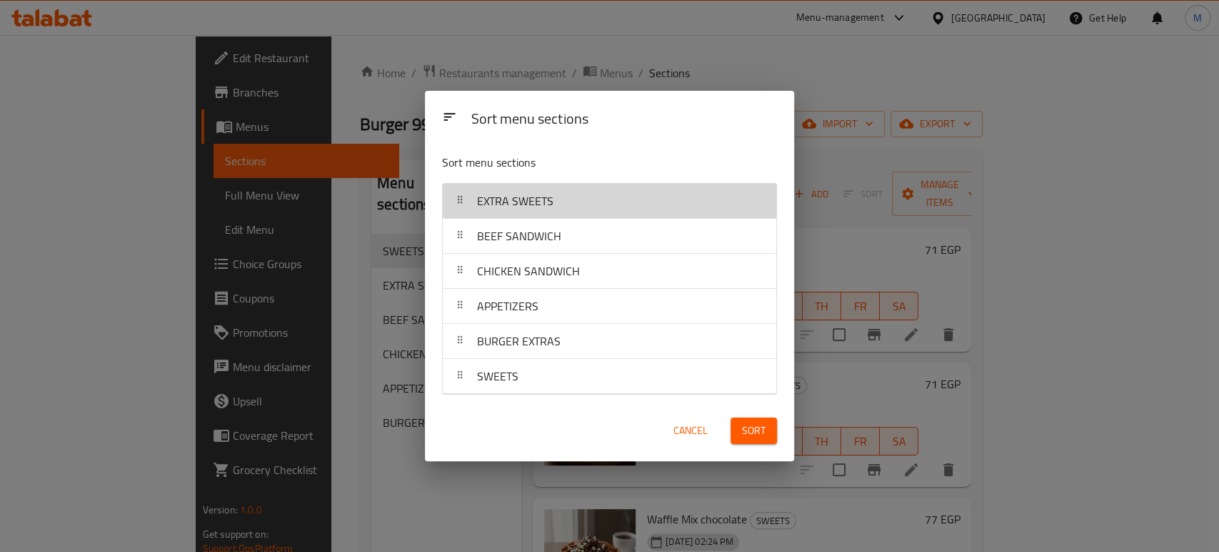
click at [567, 207] on div "EXTRA SWEETS" at bounding box center [610, 201] width 322 height 34
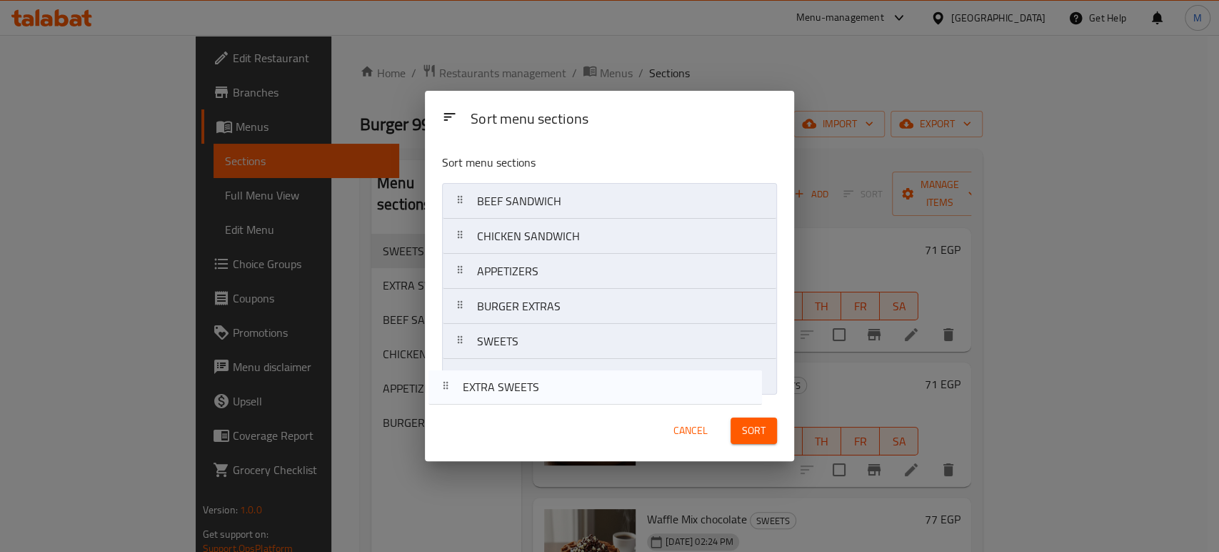
drag, startPoint x: 567, startPoint y: 207, endPoint x: 554, endPoint y: 396, distance: 189.0
click at [554, 396] on div "Sort menu sections EXTRA SWEETS BEEF SANDWICH CHICKEN SANDWICH APPETIZERS BURGE…" at bounding box center [609, 271] width 369 height 258
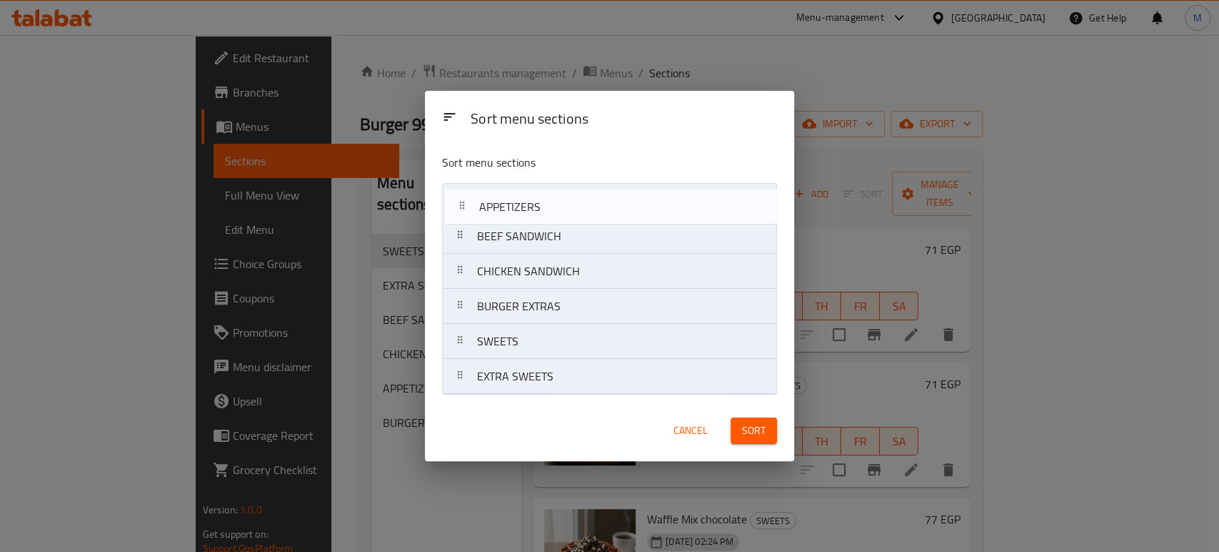
drag, startPoint x: 543, startPoint y: 276, endPoint x: 547, endPoint y: 194, distance: 81.5
click at [547, 194] on nav "BEEF SANDWICH CHICKEN SANDWICH APPETIZERS BURGER EXTRAS SWEETS EXTRA SWEETS" at bounding box center [609, 288] width 335 height 211
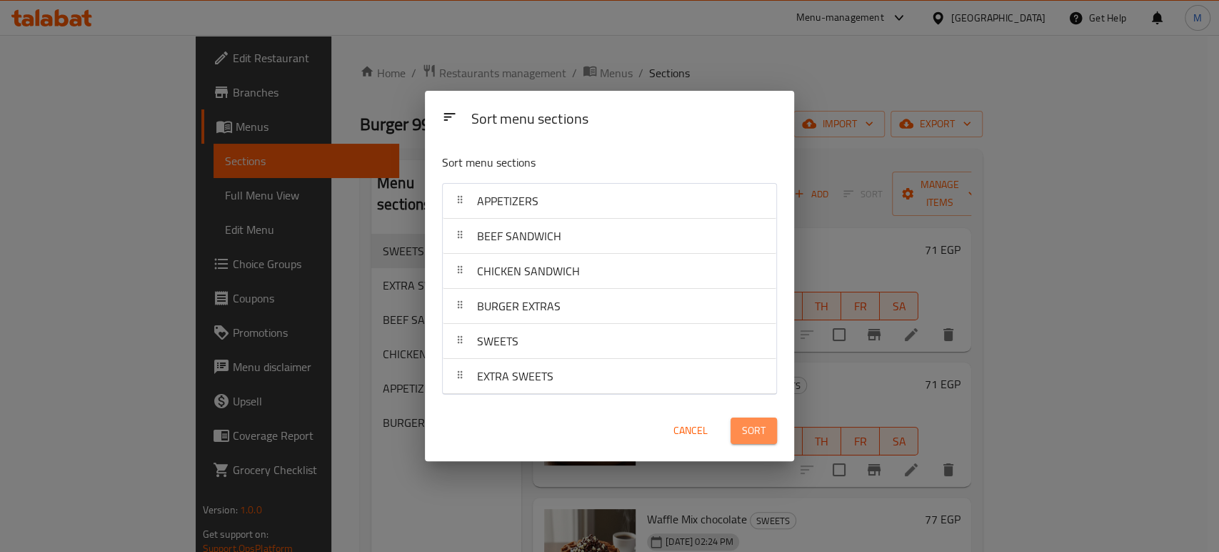
click at [733, 426] on button "Sort" at bounding box center [754, 430] width 46 height 26
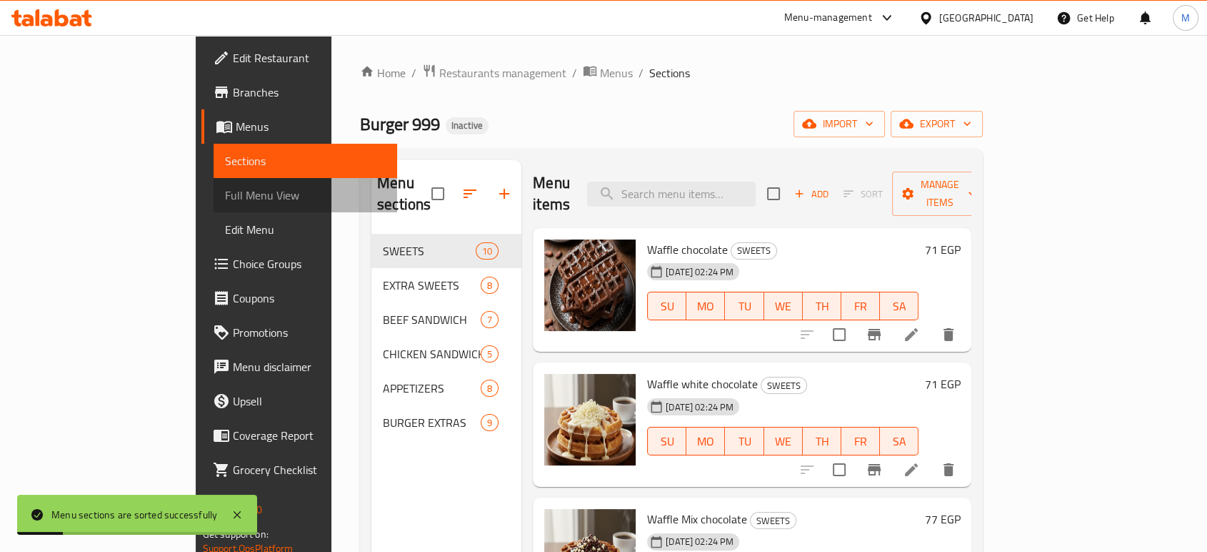
click at [225, 186] on span "Full Menu View" at bounding box center [305, 194] width 161 height 17
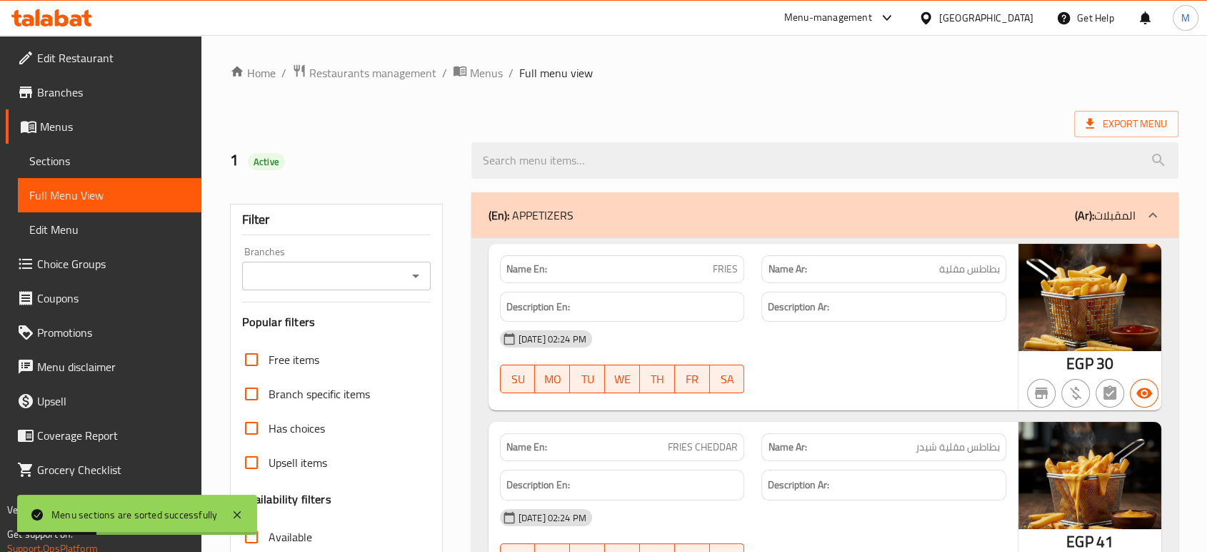
click at [897, 380] on div "29-09-2025 02:24 PM SU MO TU WE TH FR SA" at bounding box center [753, 361] width 524 height 80
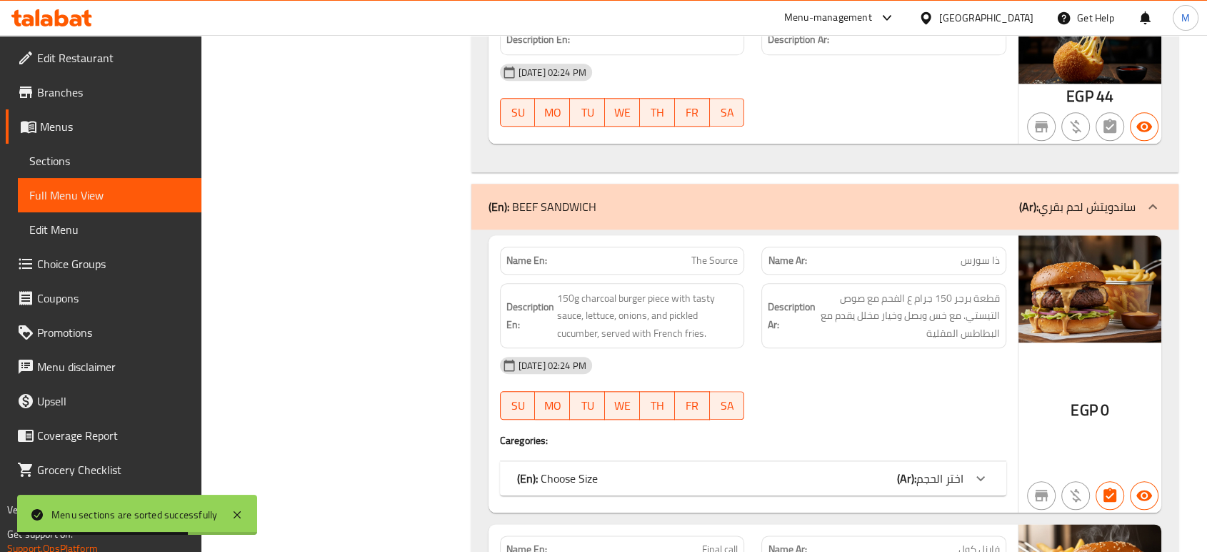
scroll to position [1587, 0]
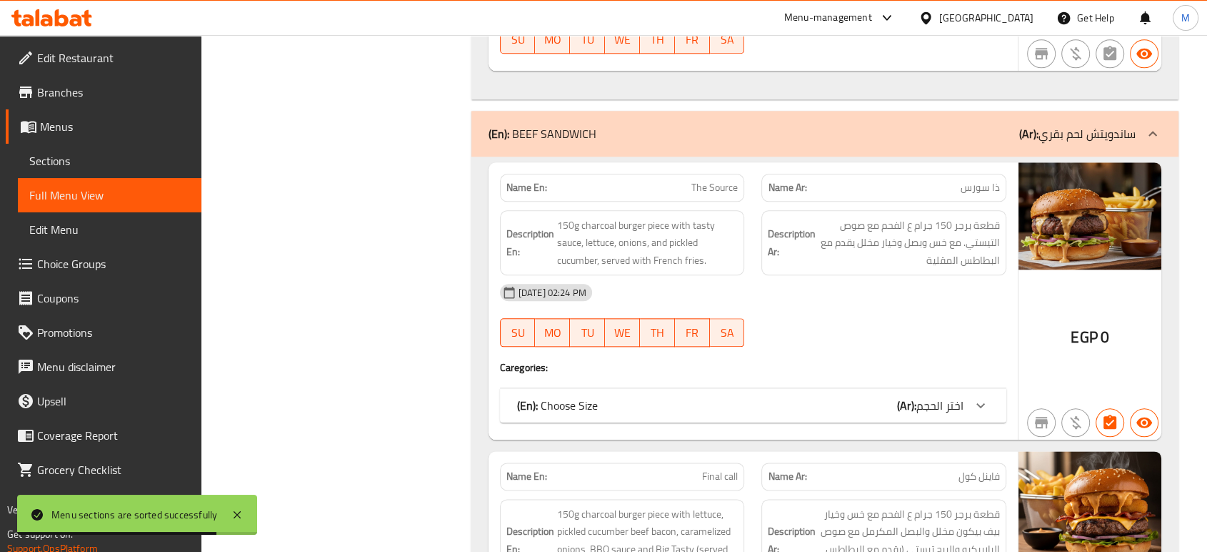
click at [912, 410] on b "(Ar):" at bounding box center [906, 404] width 19 height 21
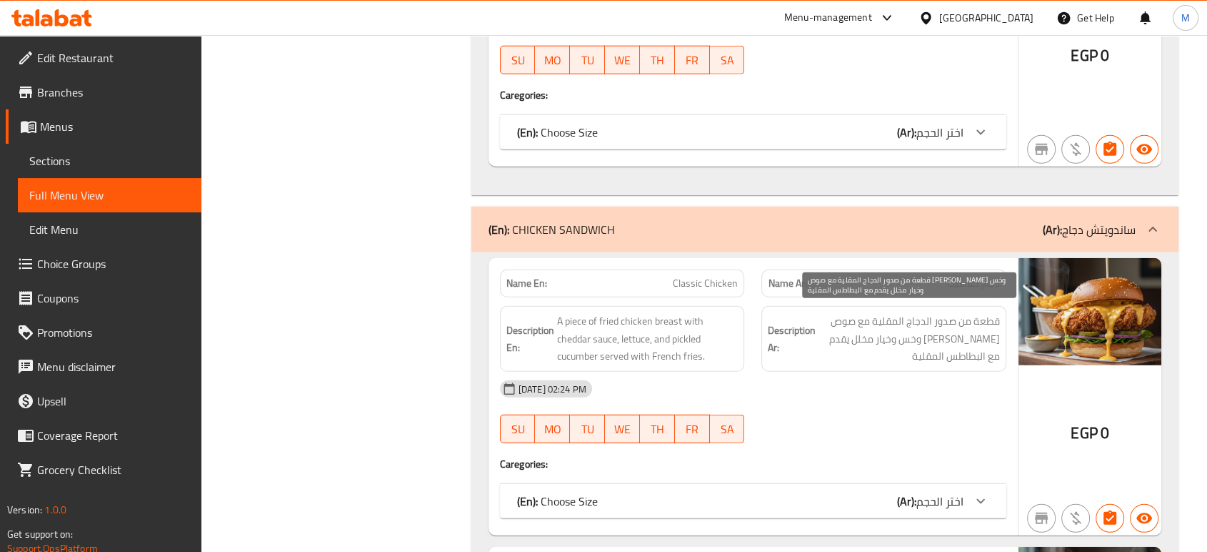
scroll to position [3873, 0]
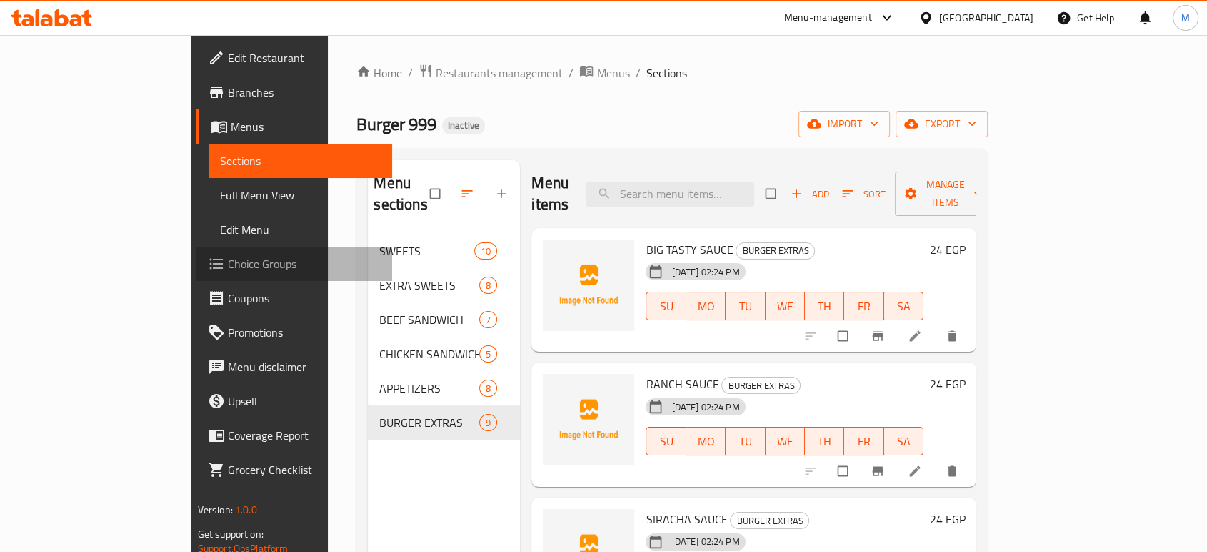
click at [228, 258] on span "Choice Groups" at bounding box center [304, 263] width 153 height 17
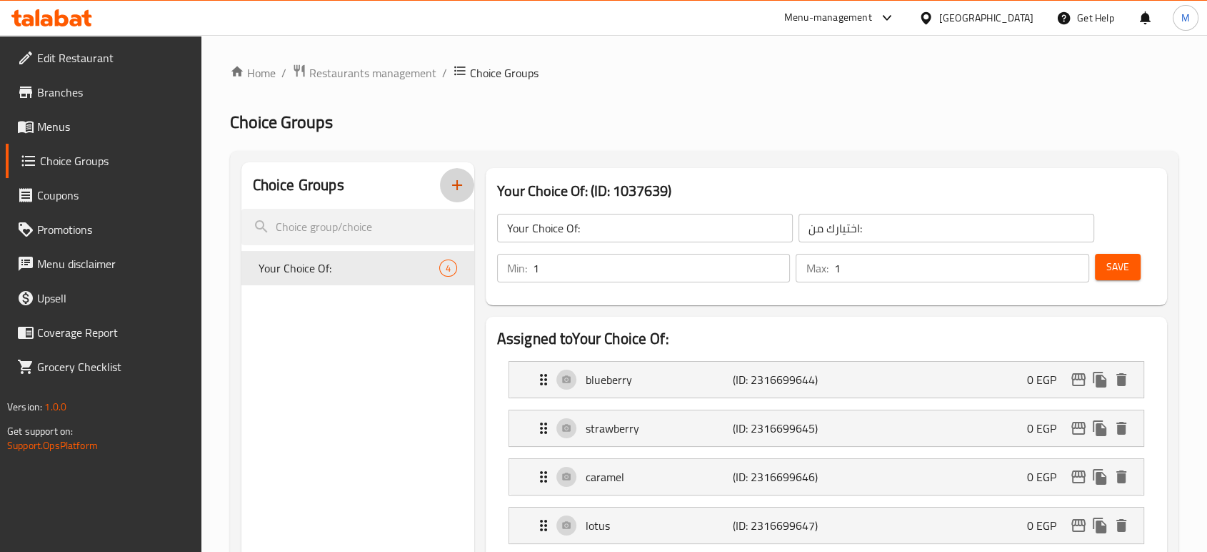
click at [451, 184] on icon "button" at bounding box center [457, 184] width 17 height 17
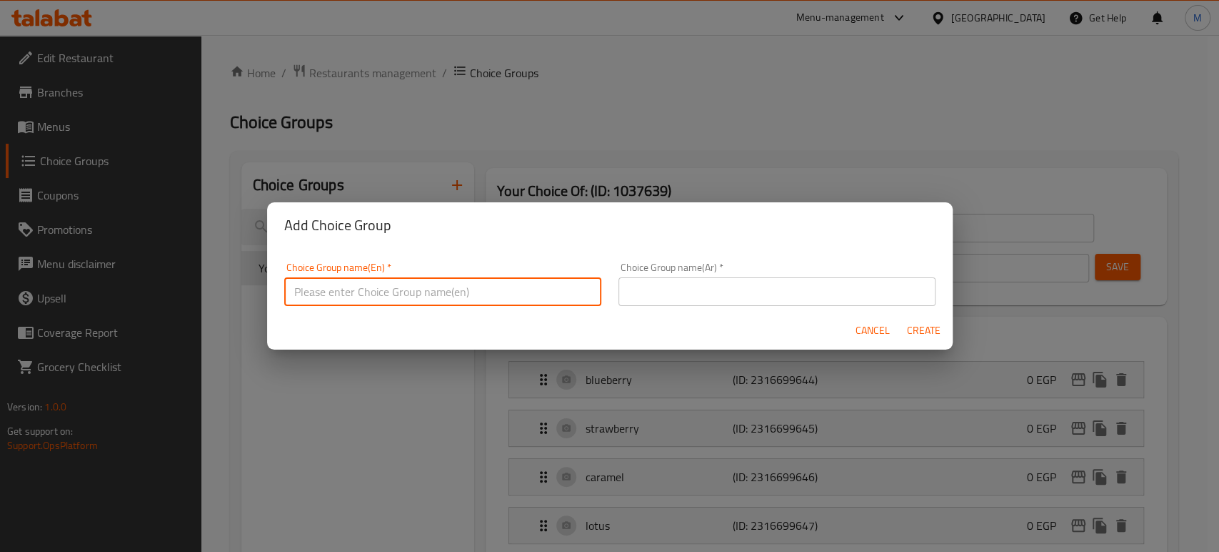
click at [401, 296] on input "text" at bounding box center [442, 291] width 317 height 29
type input "Burger Extras"
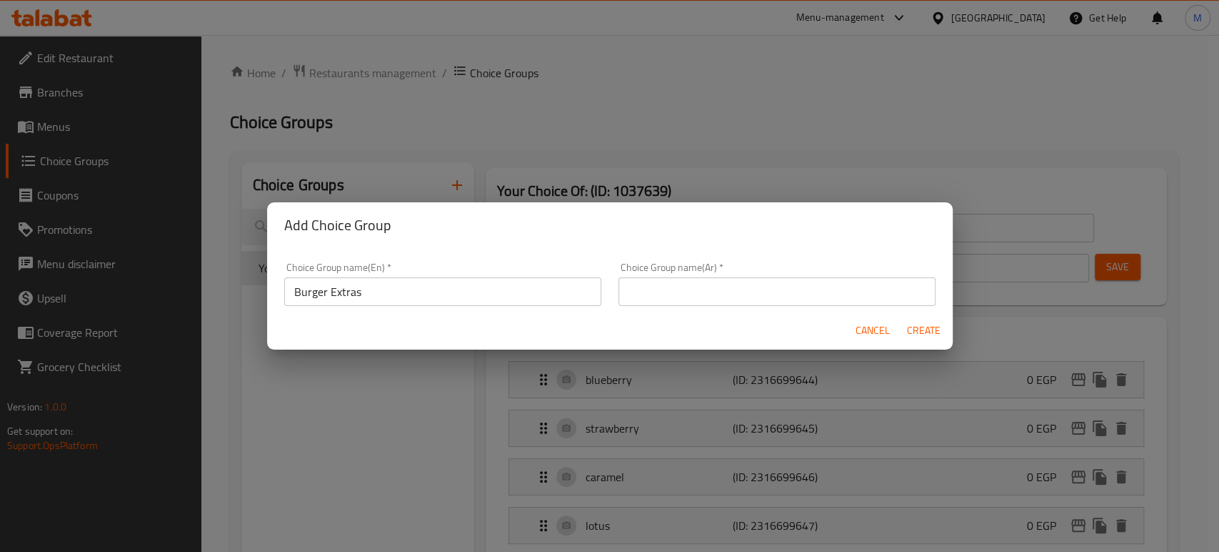
click at [776, 306] on div "Choice Group name(Ar)   * Choice Group name(Ar) *" at bounding box center [777, 284] width 334 height 61
click at [770, 293] on input "text" at bounding box center [777, 291] width 317 height 29
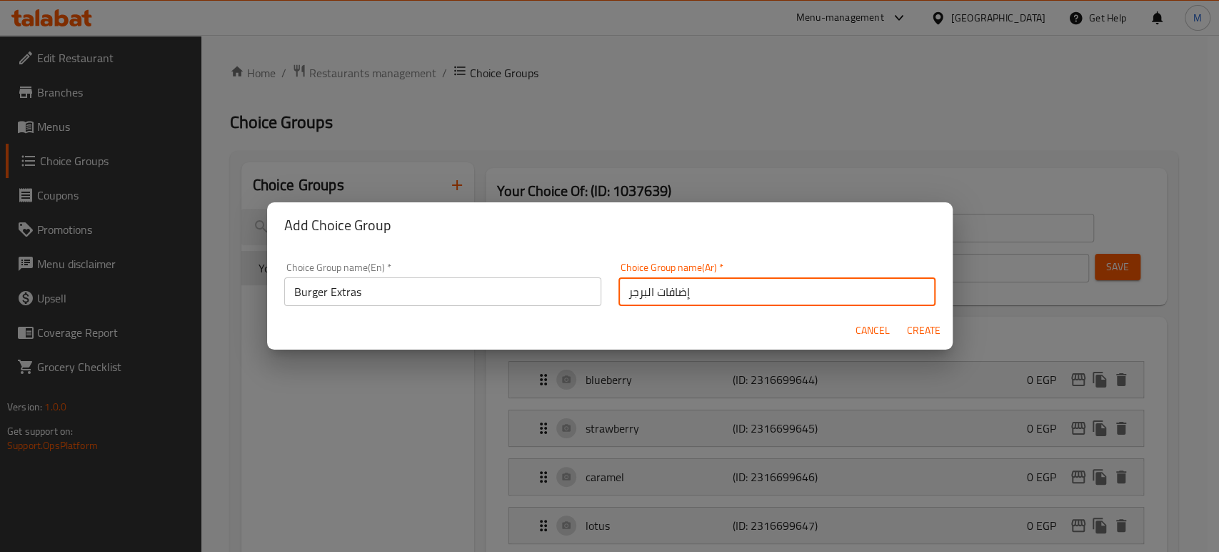
type input "إضافات البرجر"
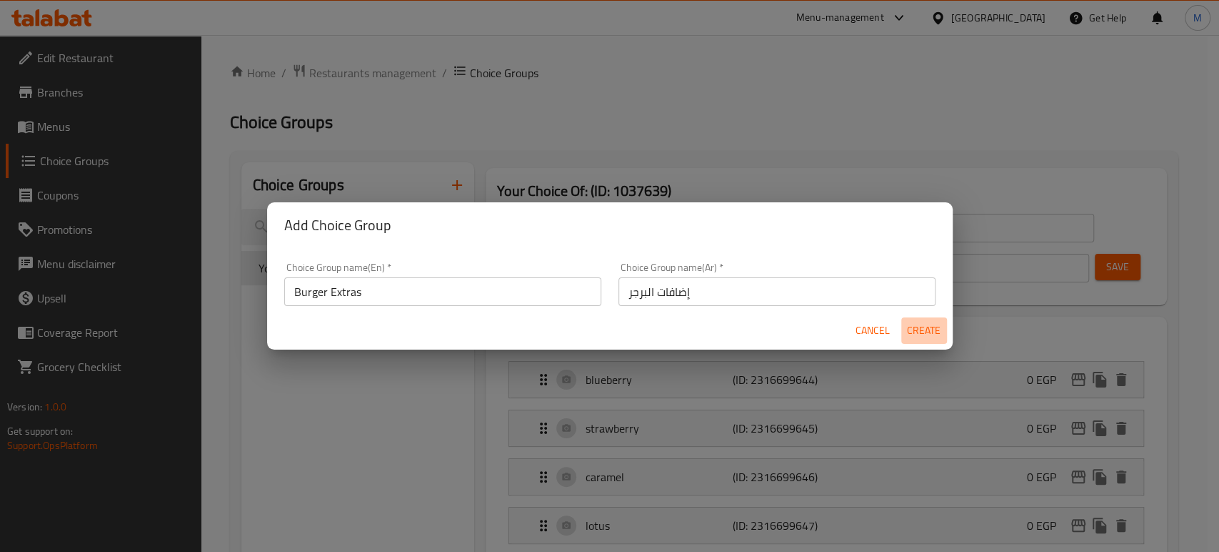
click at [917, 332] on span "Create" at bounding box center [924, 330] width 34 height 18
type input "Burger Extras"
type input "إضافات البرجر"
type input "0"
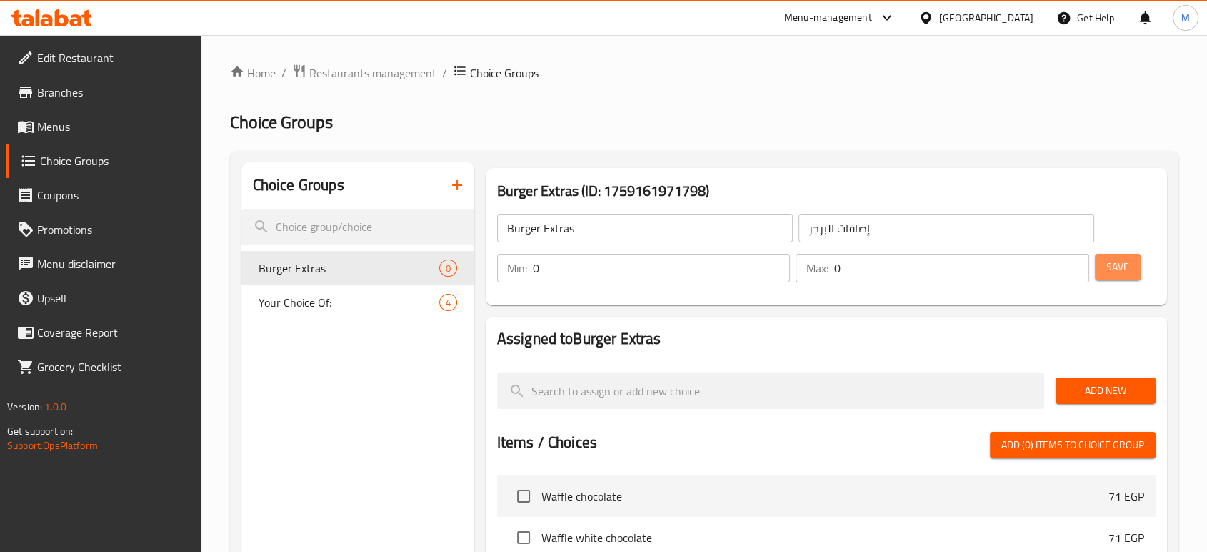
click at [1111, 258] on span "Save" at bounding box center [1118, 267] width 23 height 18
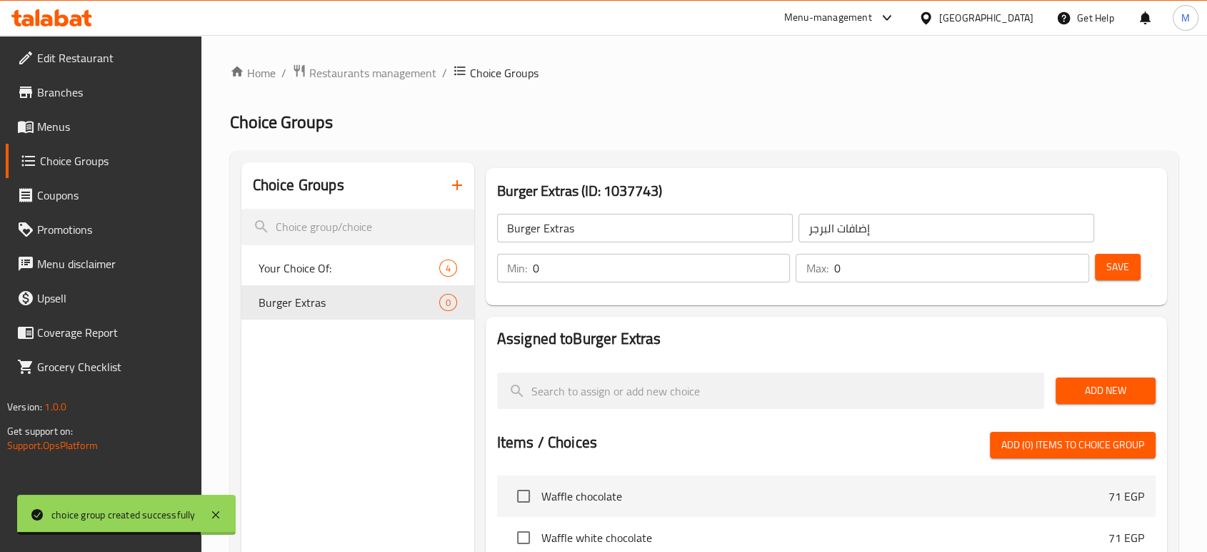
click at [1082, 376] on div "Add New" at bounding box center [1105, 390] width 111 height 48
click at [1087, 393] on span "Add New" at bounding box center [1105, 390] width 77 height 18
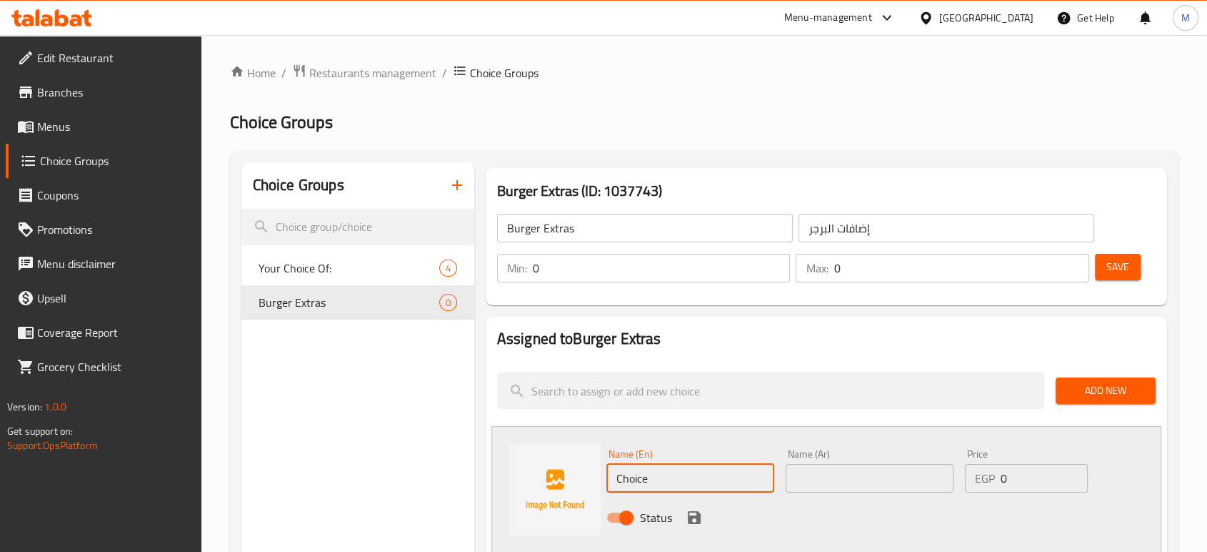
click at [659, 467] on input "Choice" at bounding box center [691, 478] width 168 height 29
paste input "BIG TASTY SAUCE"
type input "BIG TASTY SAUCE"
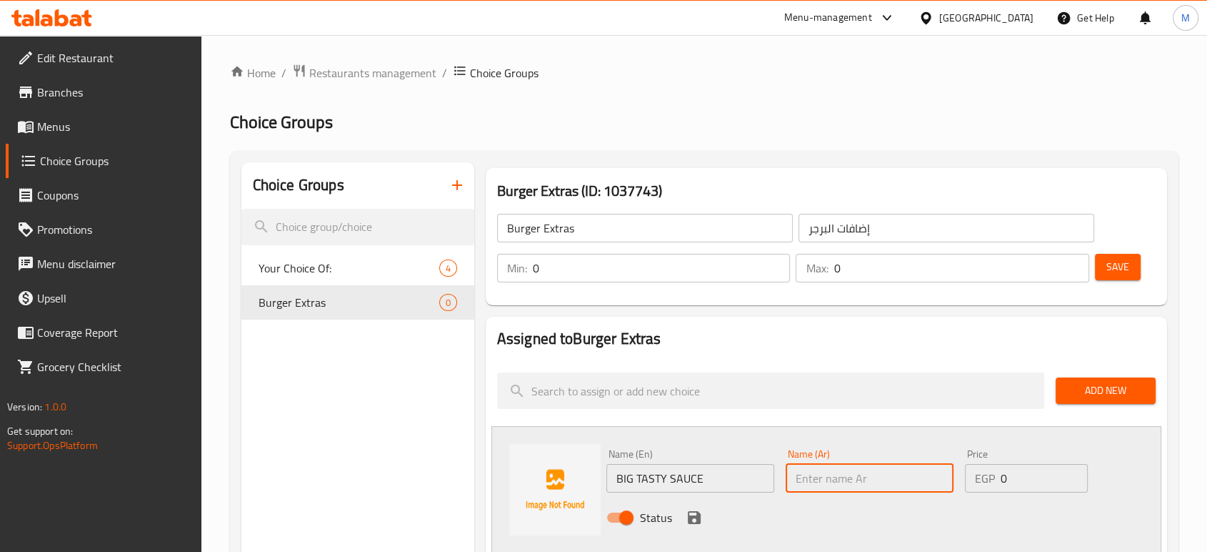
click at [852, 469] on input "text" at bounding box center [870, 478] width 168 height 29
paste input "صوص بيج تيستي"
type input "صوص بيج تيستي"
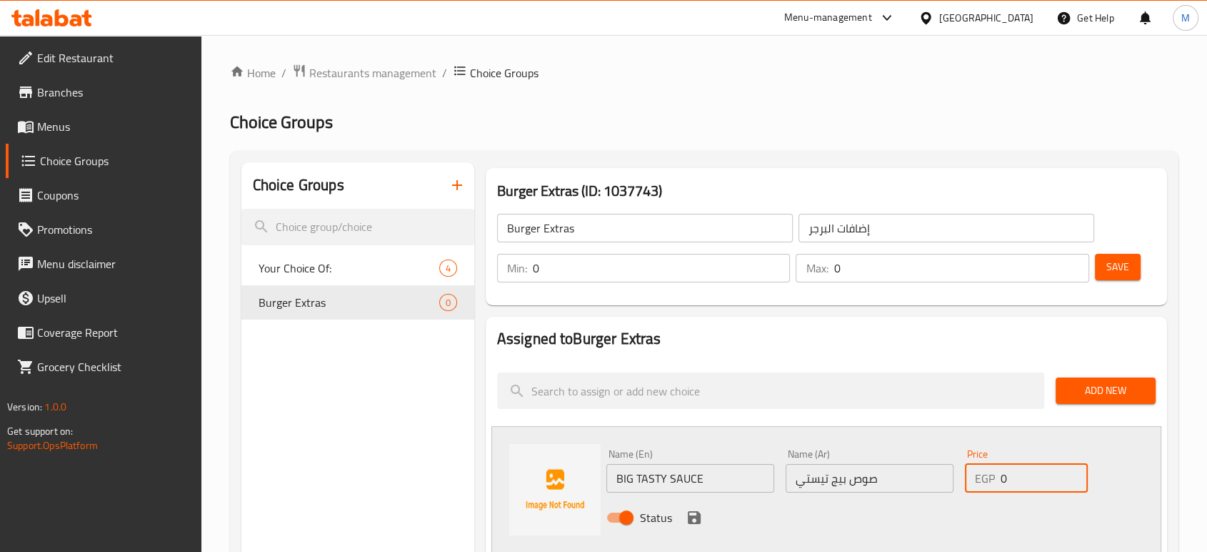
click at [1013, 480] on input "0" at bounding box center [1044, 478] width 87 height 29
type input "24"
click at [697, 518] on icon "save" at bounding box center [694, 517] width 13 height 13
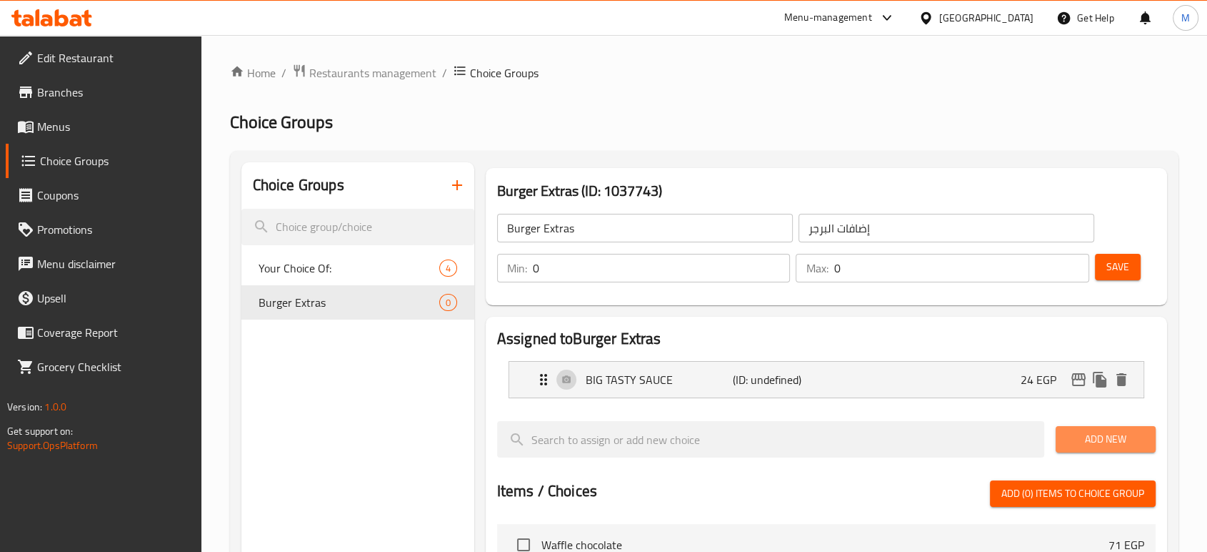
click at [1120, 439] on span "Add New" at bounding box center [1105, 439] width 77 height 18
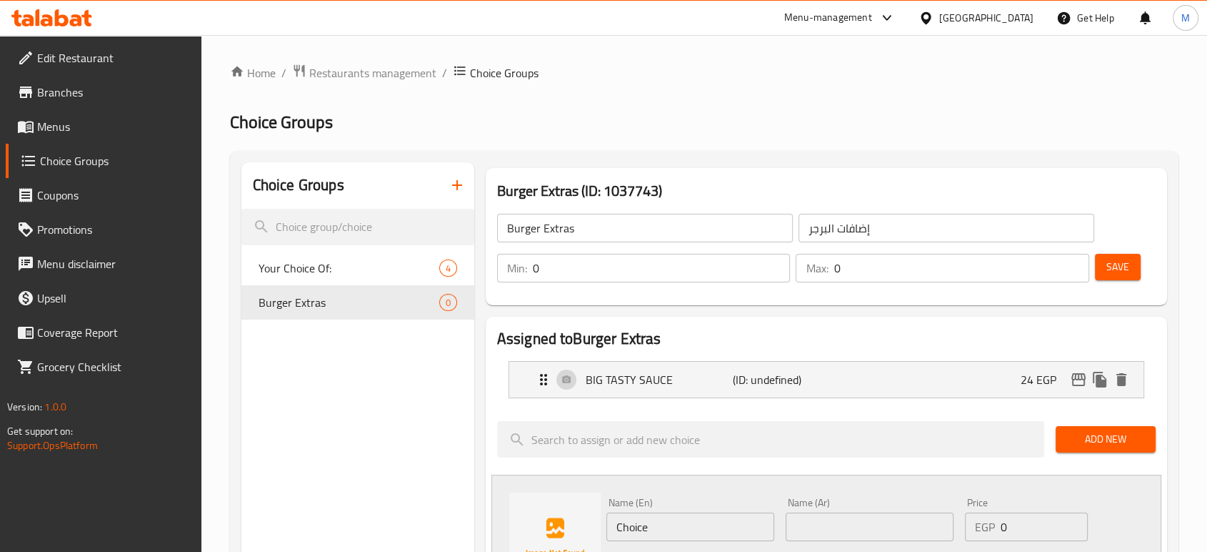
click at [705, 520] on input "Choice" at bounding box center [691, 526] width 168 height 29
paste input "RANCH SAUCE"
click at [705, 520] on input "RANCH SAUCE" at bounding box center [691, 526] width 168 height 29
type input "RANCH SAUCE"
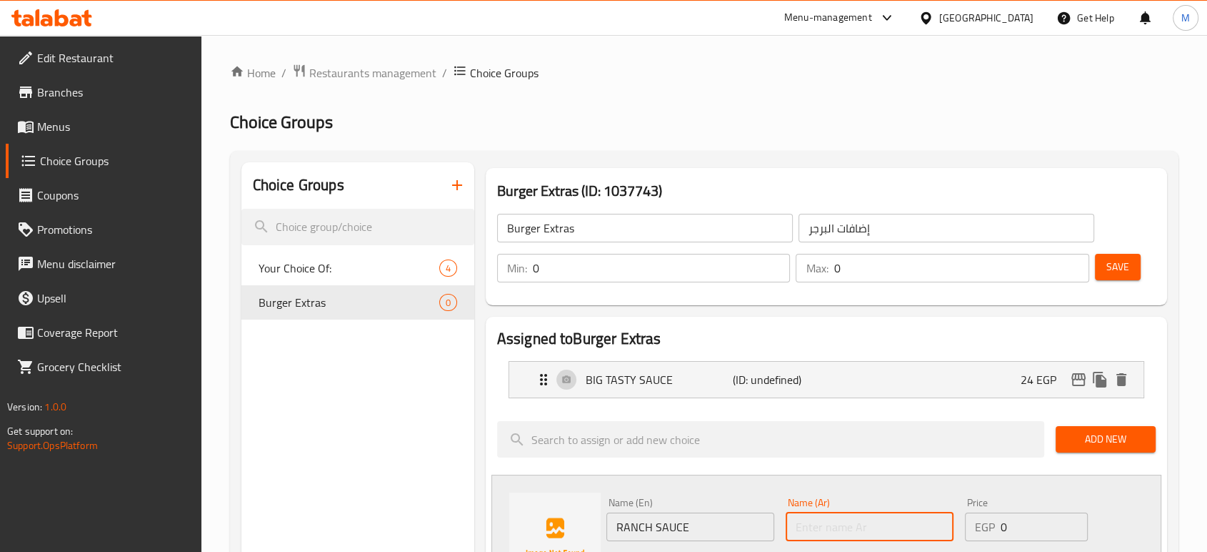
paste input "صلصة رانش"
click at [874, 519] on input "صلصة رانش" at bounding box center [870, 526] width 168 height 29
type input "صلصة رانش"
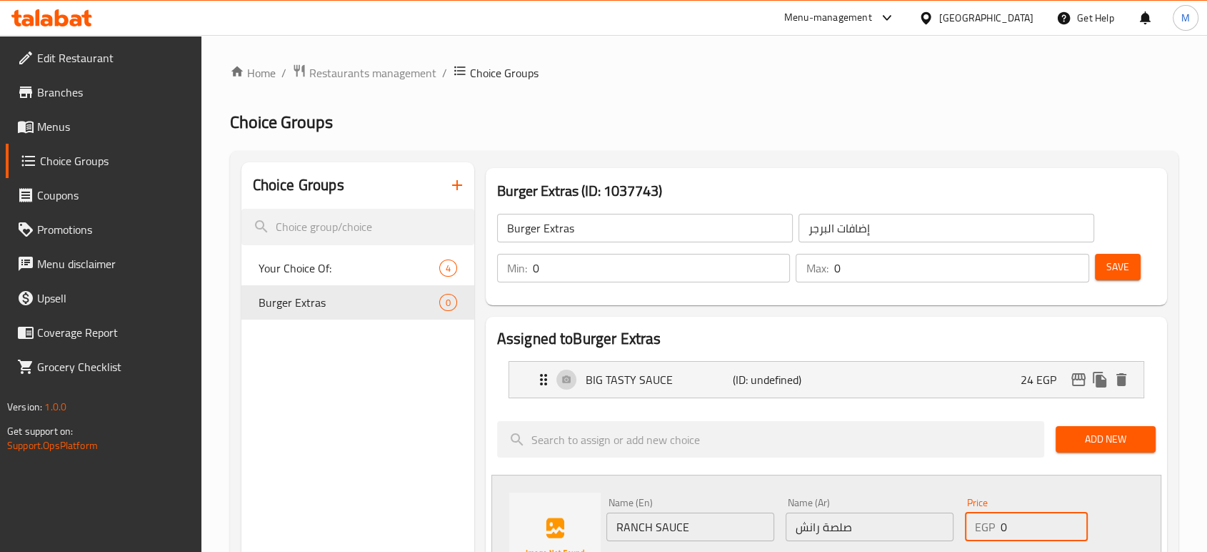
click at [1019, 532] on input "0" at bounding box center [1044, 526] width 87 height 29
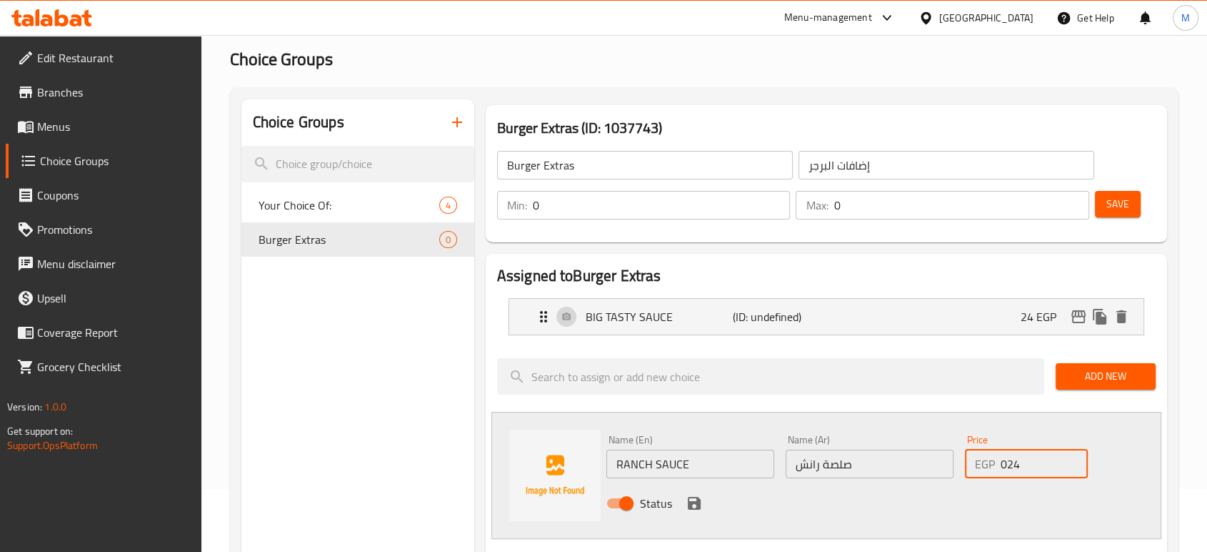
scroll to position [63, 0]
type input "024"
click at [694, 499] on icon "save" at bounding box center [694, 502] width 17 height 17
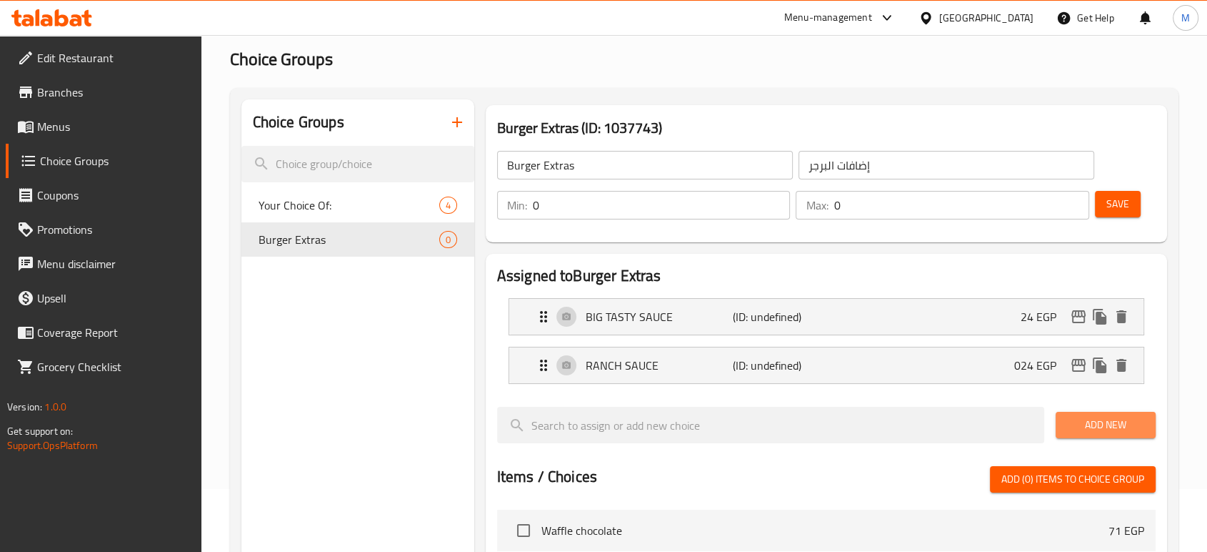
click at [1103, 421] on span "Add New" at bounding box center [1105, 425] width 77 height 18
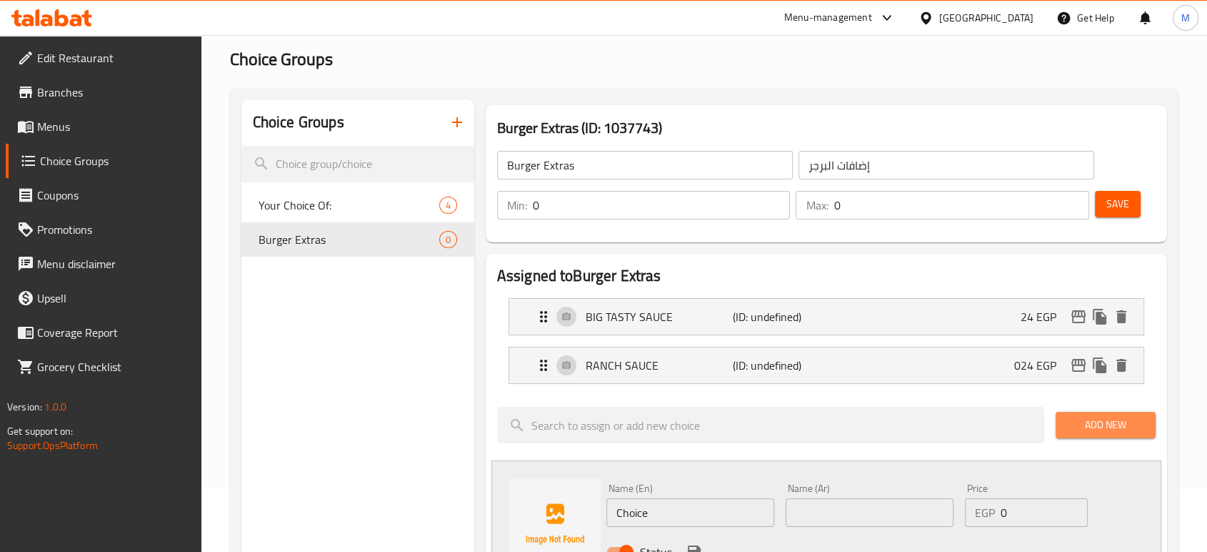
click at [1096, 433] on button "Add New" at bounding box center [1106, 424] width 100 height 26
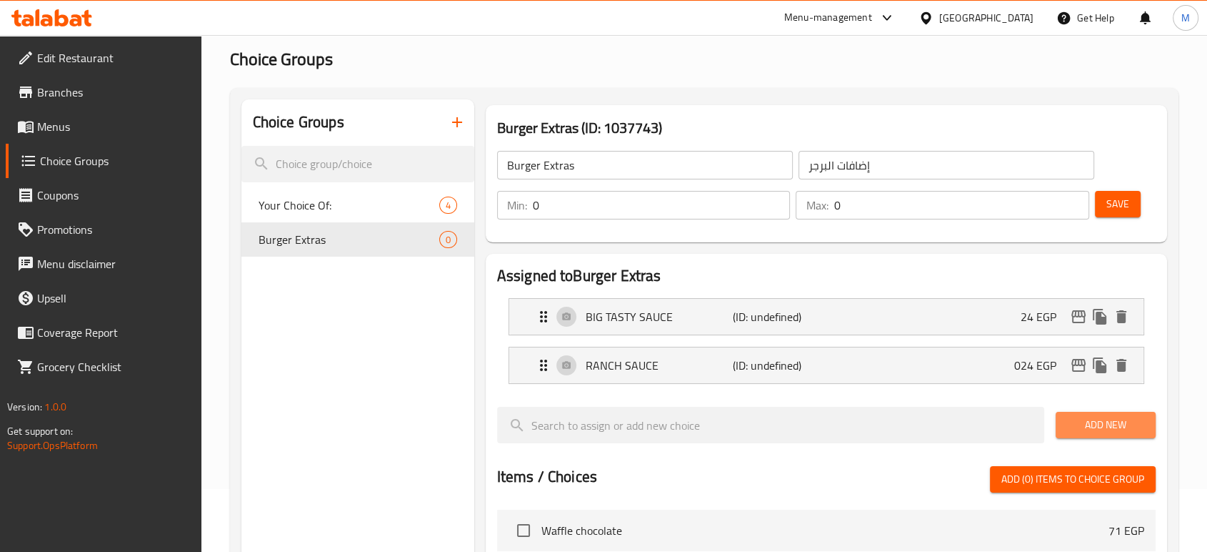
click at [1110, 426] on span "Add New" at bounding box center [1105, 425] width 77 height 18
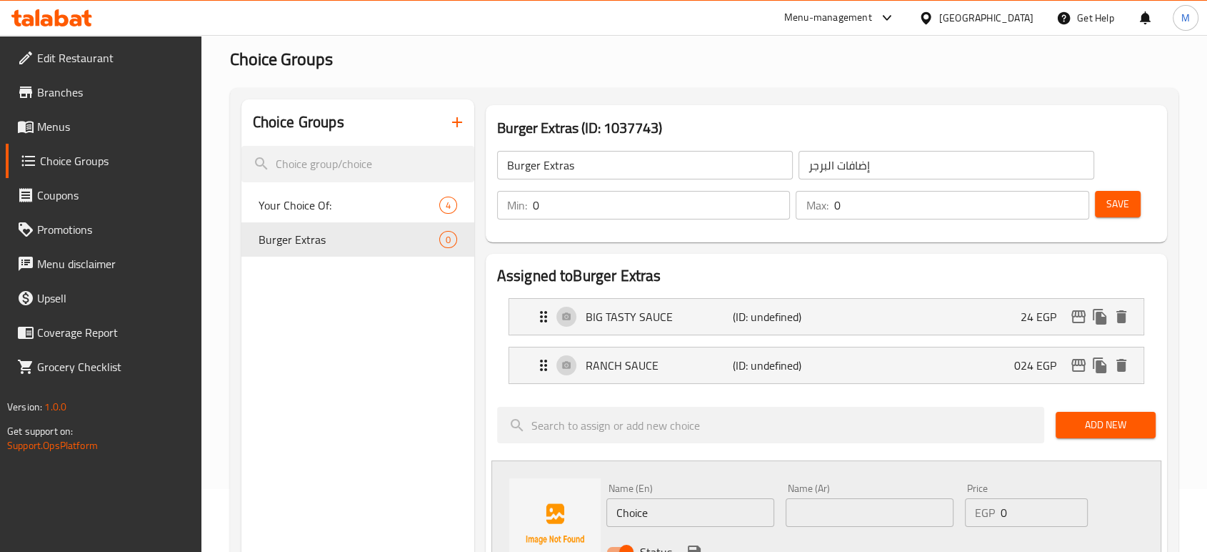
click at [659, 517] on input "Choice" at bounding box center [691, 512] width 168 height 29
paste input "SIRACHA SAUCE"
click at [659, 517] on input "SIRACHA SAUCE" at bounding box center [691, 512] width 168 height 29
type input "SIRACHA SAUCE"
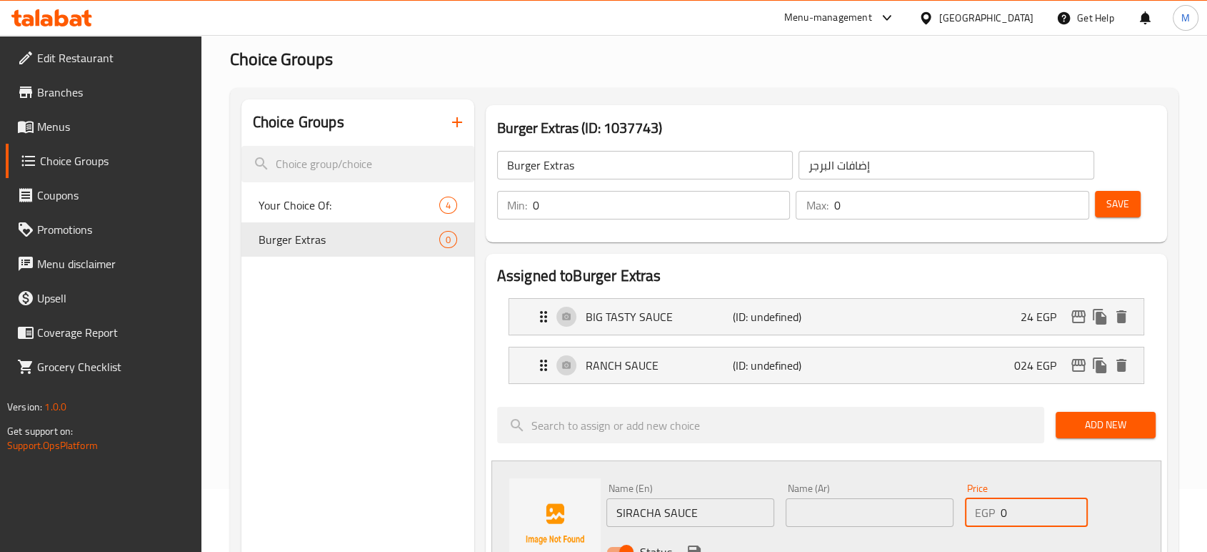
click at [1017, 519] on input "0" at bounding box center [1044, 512] width 87 height 29
type input "24"
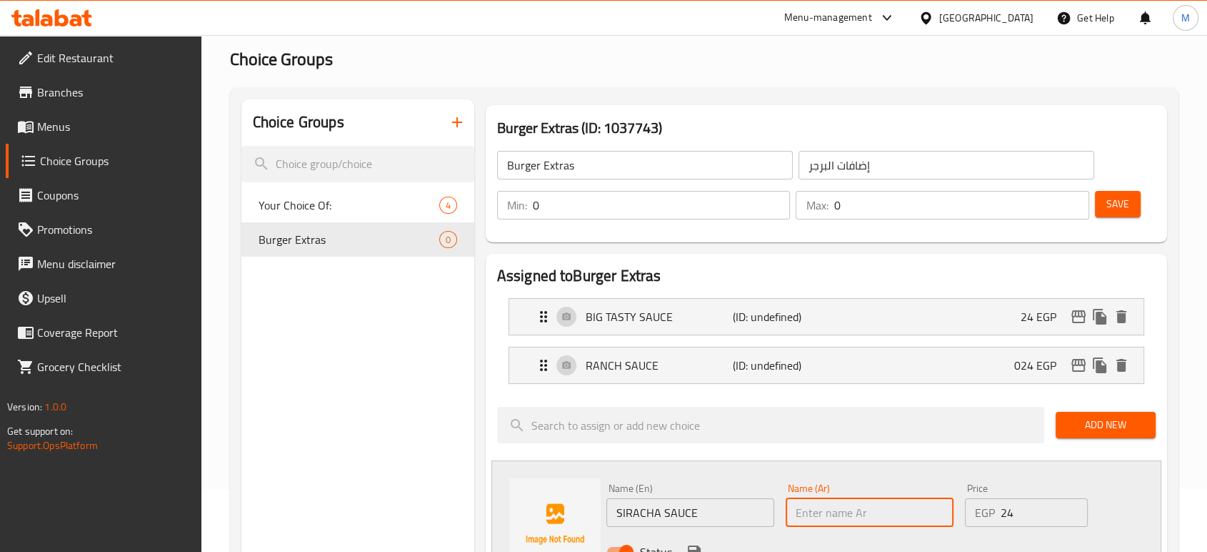
click at [849, 503] on input "text" at bounding box center [870, 512] width 168 height 29
paste input "صلصة سريراتشا"
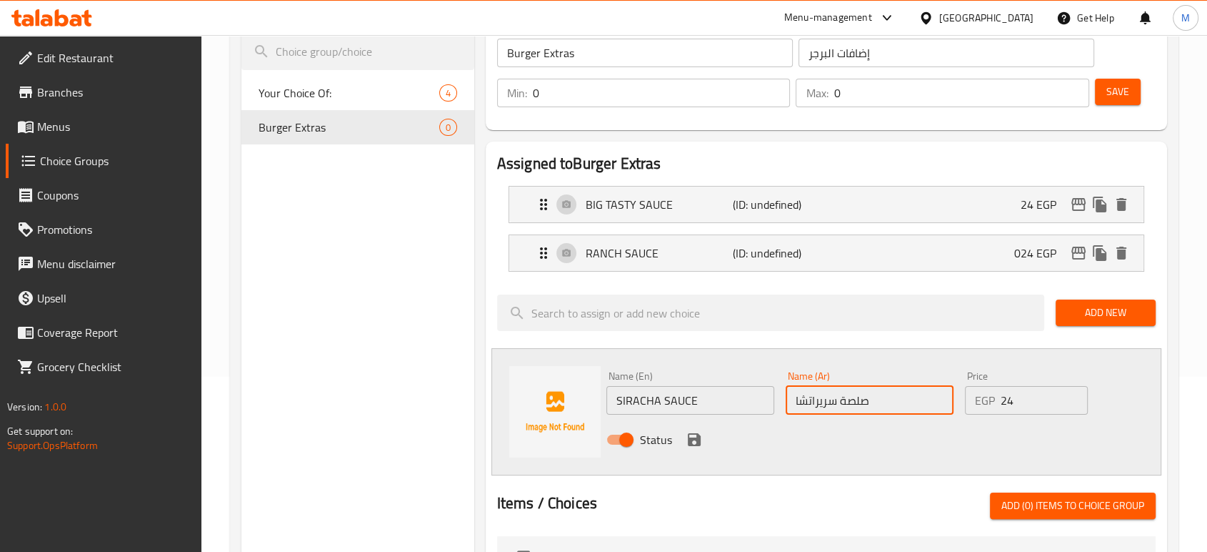
scroll to position [190, 0]
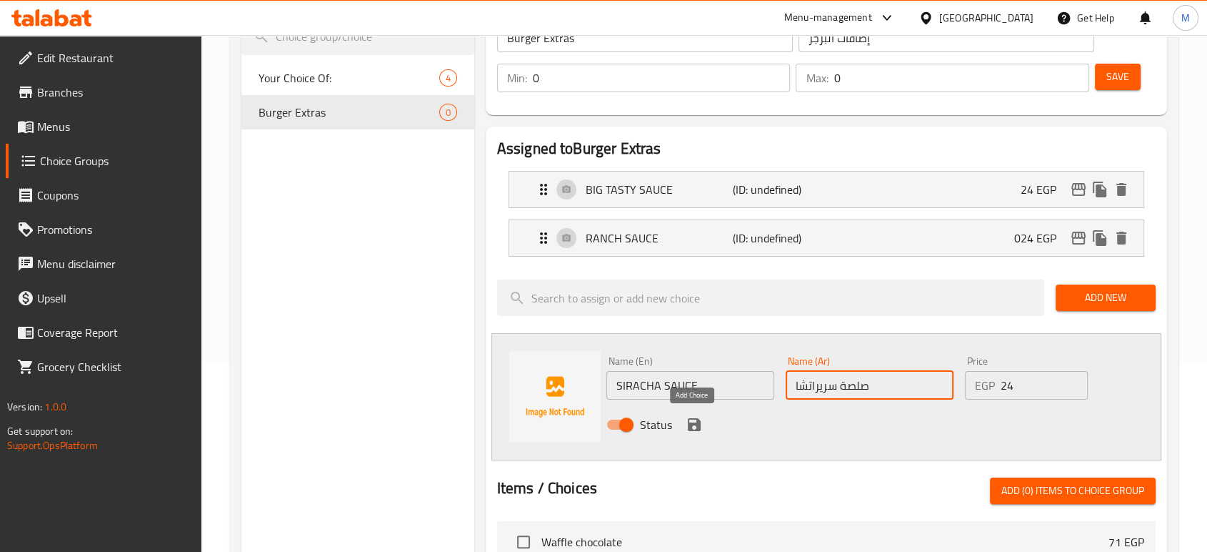
type input "صلصة سريراتشا"
click at [692, 426] on icon "save" at bounding box center [694, 424] width 17 height 17
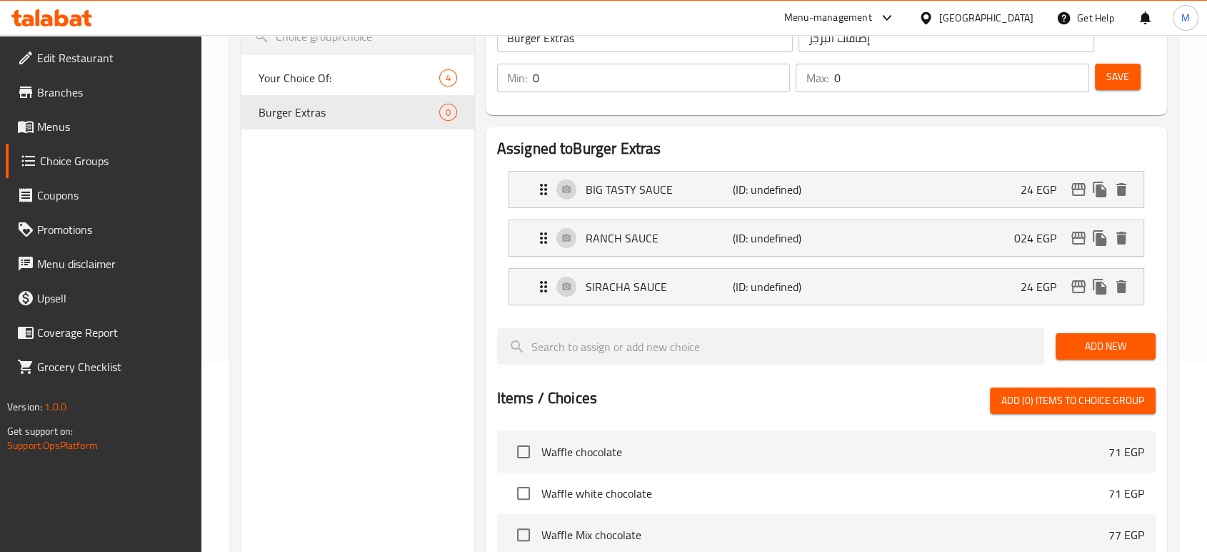
click at [1114, 359] on div "Add New" at bounding box center [1105, 346] width 111 height 48
click at [1109, 350] on span "Add New" at bounding box center [1105, 346] width 77 height 18
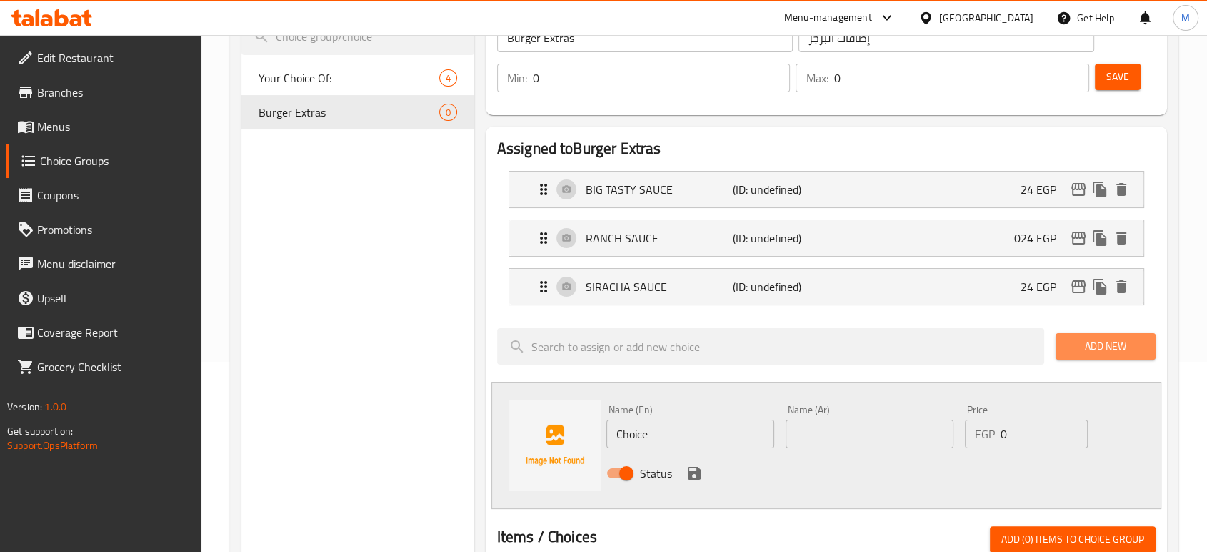
click at [1081, 344] on span "Add New" at bounding box center [1105, 346] width 77 height 18
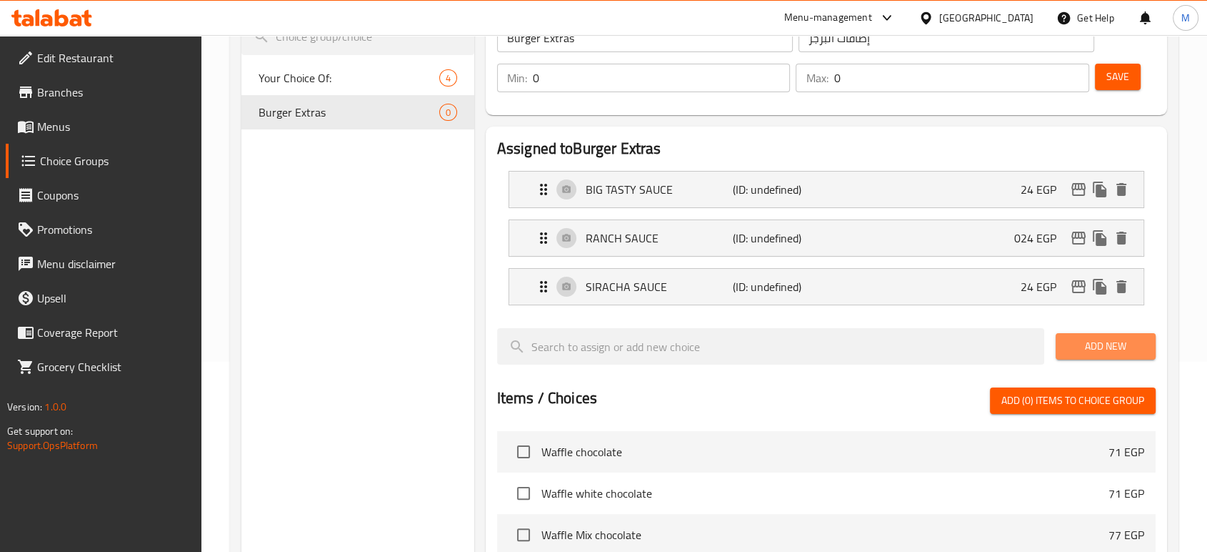
click at [1099, 341] on span "Add New" at bounding box center [1105, 346] width 77 height 18
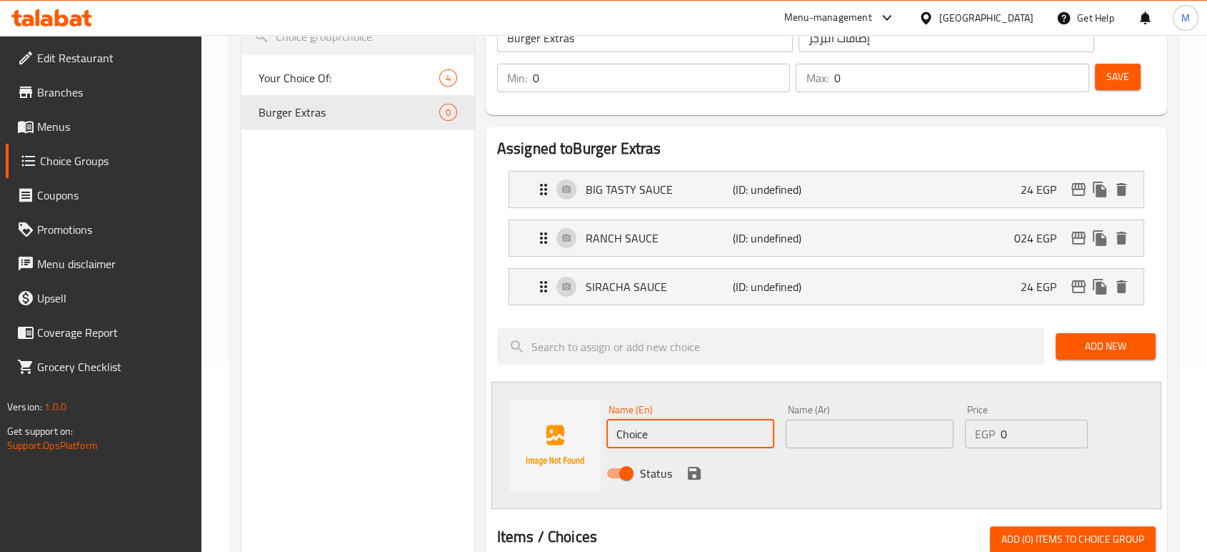
click at [685, 425] on input "Choice" at bounding box center [691, 433] width 168 height 29
paste input "HEDDAR SAUCE"
type input "CHEDDAR SAUCE"
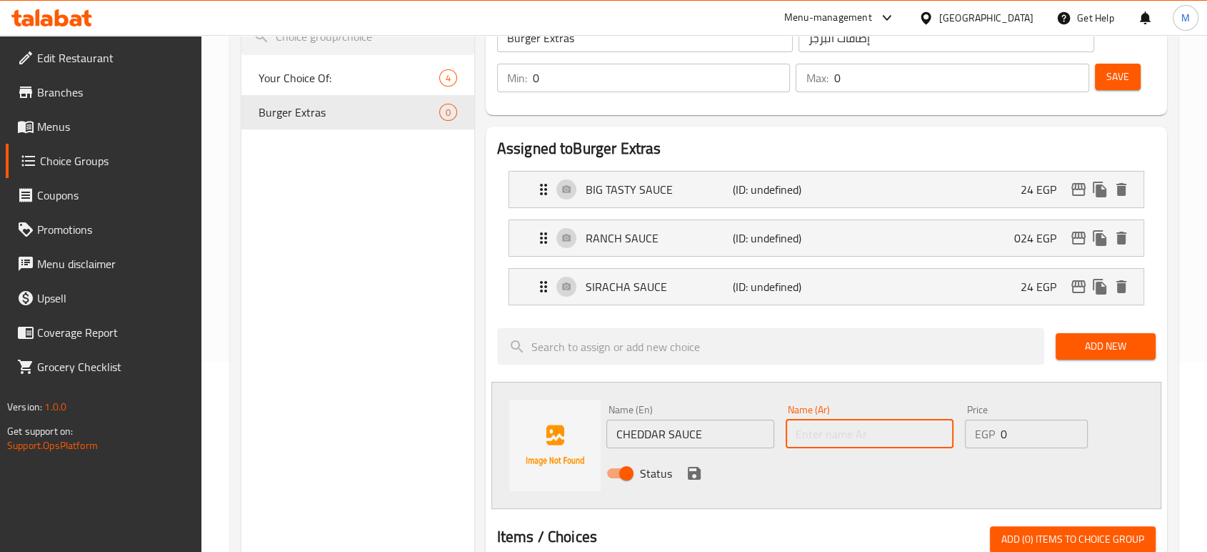
click at [834, 431] on input "text" at bounding box center [870, 433] width 168 height 29
paste input "صوص الشيدر"
type input "صوص الشيدر"
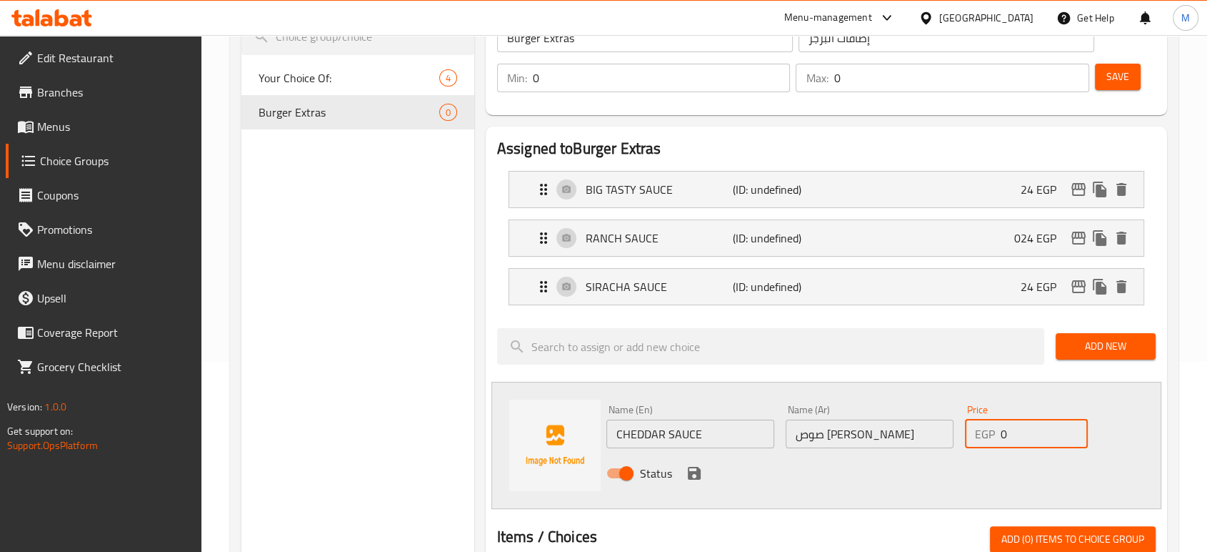
click at [1024, 431] on input "0" at bounding box center [1044, 433] width 87 height 29
type input "24"
click at [691, 477] on icon "save" at bounding box center [694, 472] width 13 height 13
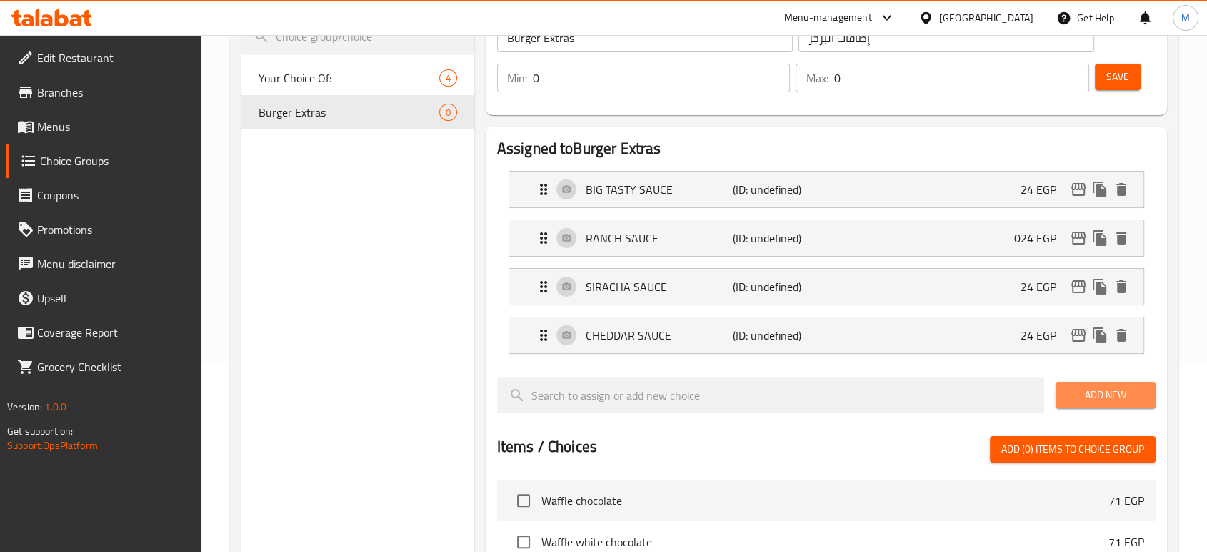
click at [1066, 384] on button "Add New" at bounding box center [1106, 394] width 100 height 26
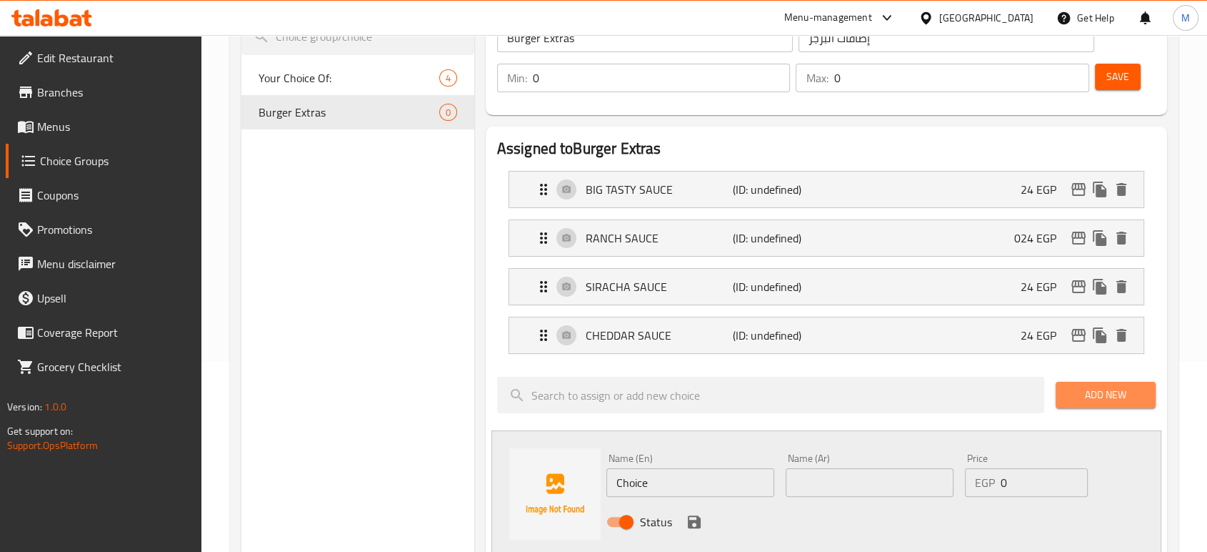
click at [1080, 393] on span "Add New" at bounding box center [1105, 395] width 77 height 18
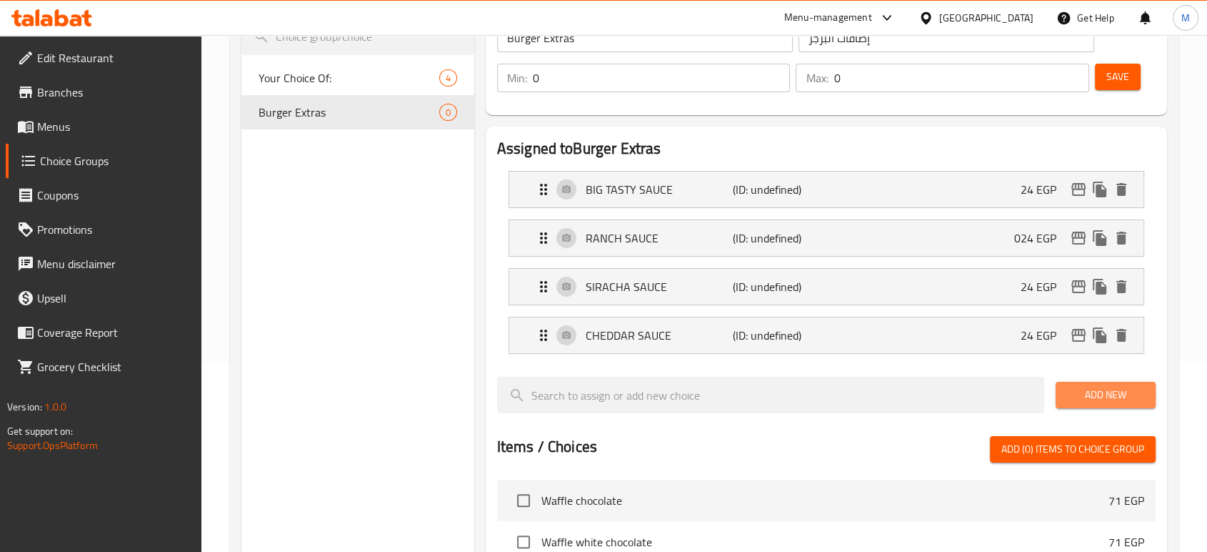
click at [1096, 399] on span "Add New" at bounding box center [1105, 395] width 77 height 18
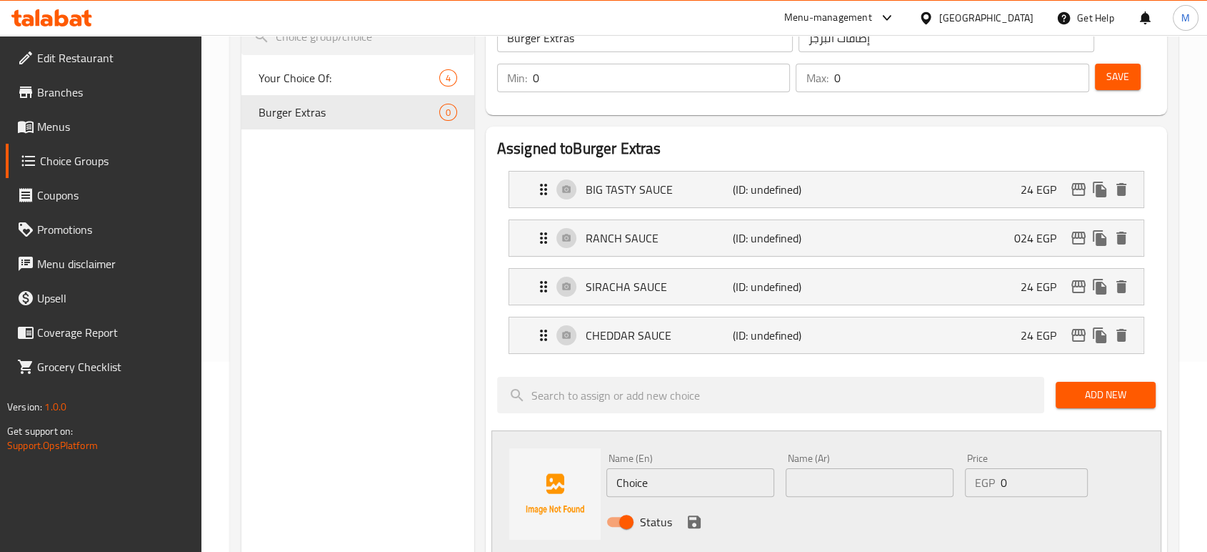
click at [896, 469] on input "text" at bounding box center [870, 482] width 168 height 29
paste input "صوص الباربكيو"
type input "صوص الباربكيو"
click at [674, 474] on input "Choice" at bounding box center [691, 482] width 168 height 29
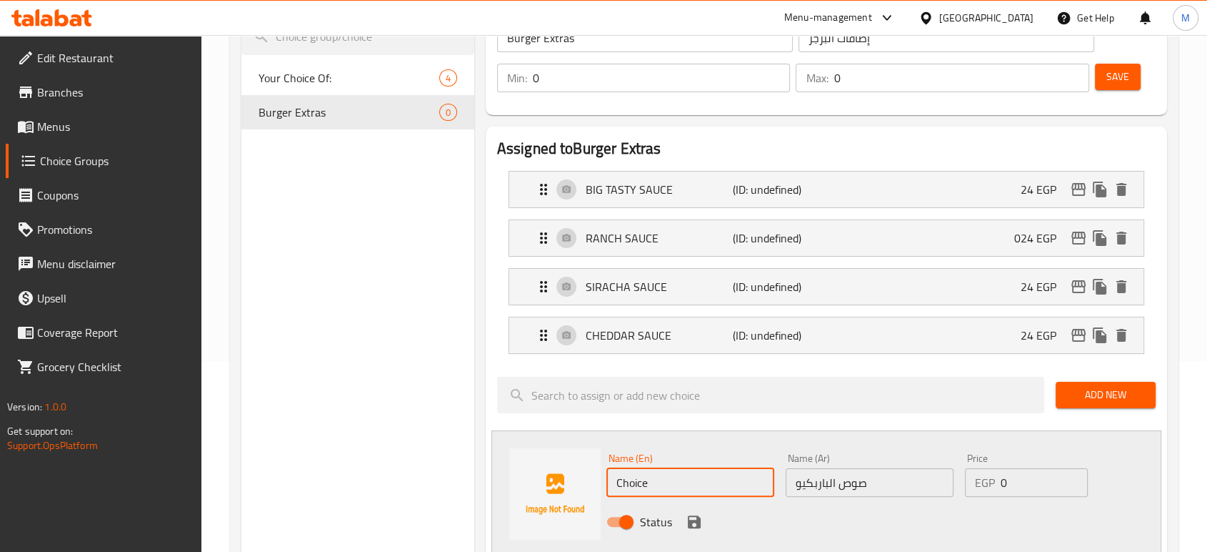
click at [674, 474] on input "Choice" at bounding box center [691, 482] width 168 height 29
paste input "BBQ SAUCE"
type input "BBQ SAUCE"
click at [1035, 484] on input "0" at bounding box center [1044, 482] width 87 height 29
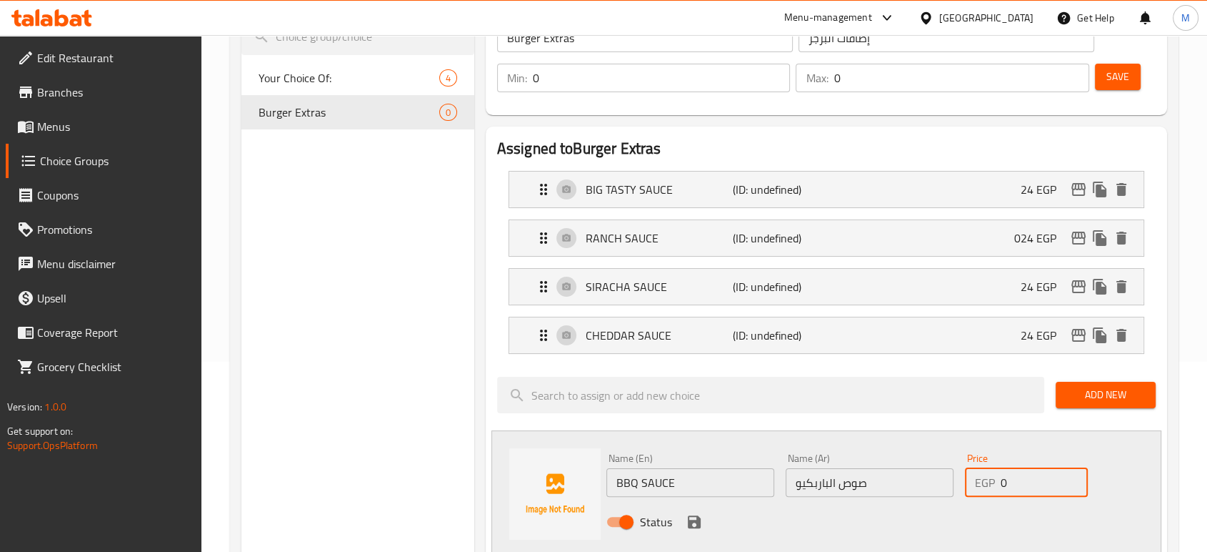
click at [1035, 484] on input "0" at bounding box center [1044, 482] width 87 height 29
type input "18"
click at [690, 517] on icon "save" at bounding box center [694, 521] width 17 height 17
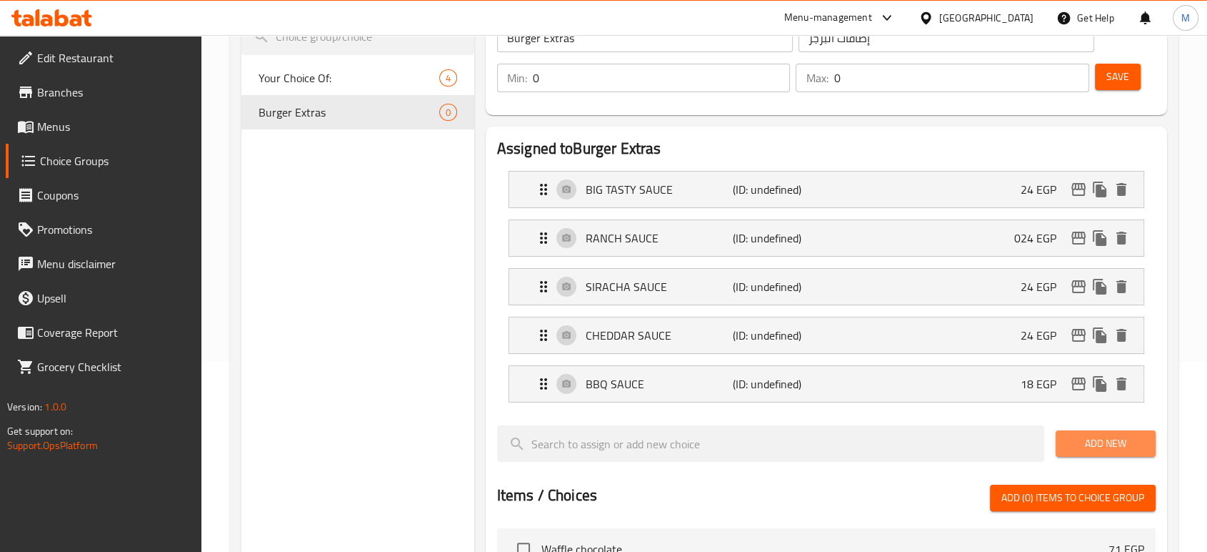
click at [1083, 444] on span "Add New" at bounding box center [1105, 443] width 77 height 18
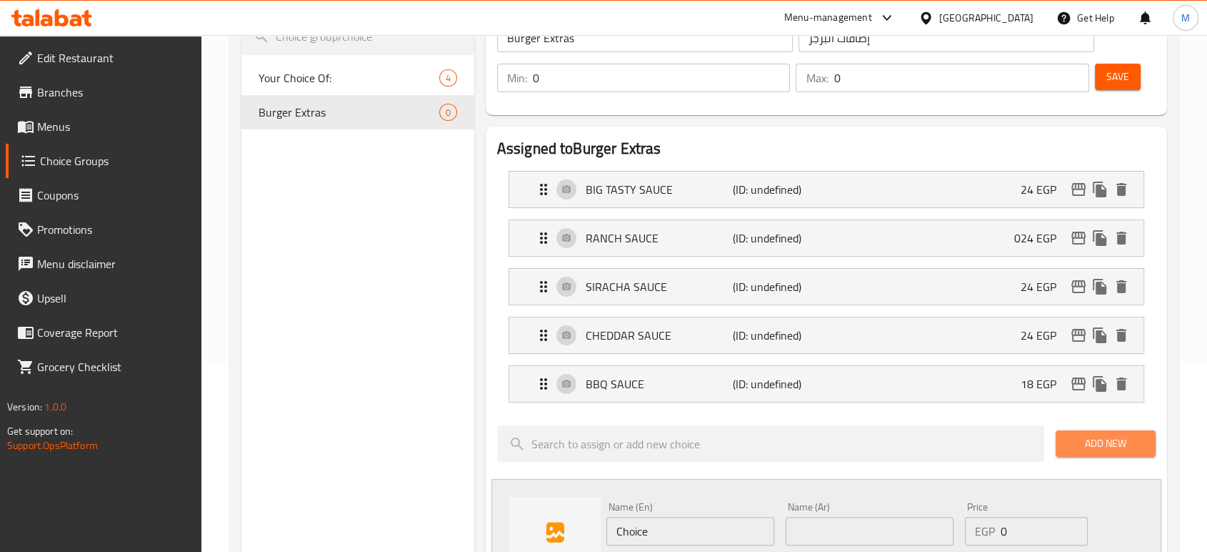
click at [1092, 449] on span "Add New" at bounding box center [1105, 443] width 77 height 18
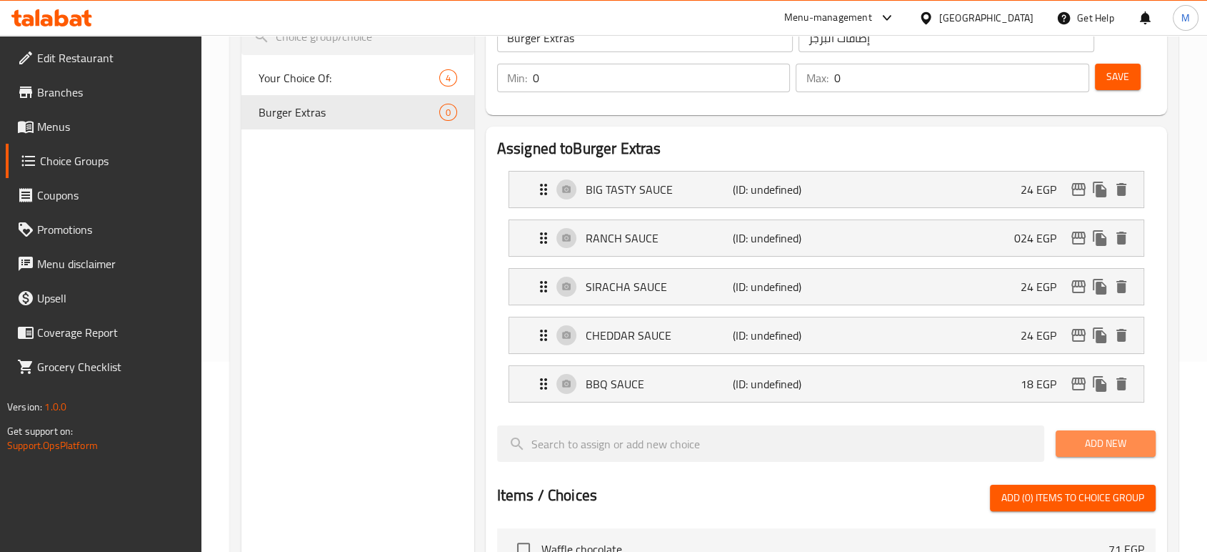
click at [1093, 449] on span "Add New" at bounding box center [1105, 443] width 77 height 18
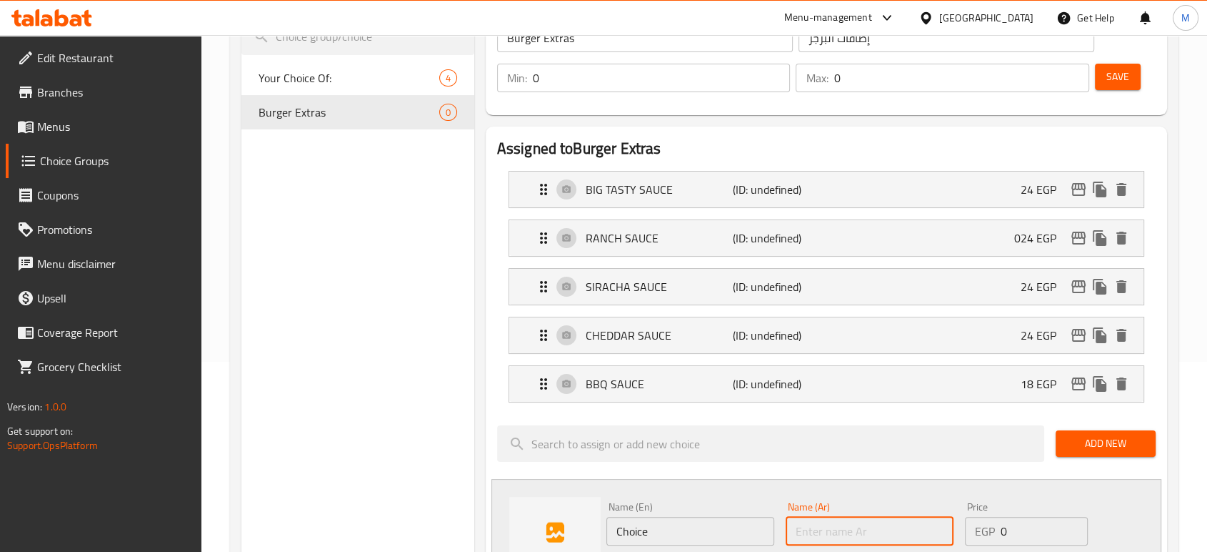
paste input "مشروم طازج"
click at [873, 532] on input "text" at bounding box center [870, 531] width 168 height 29
type input "مشروم طازج"
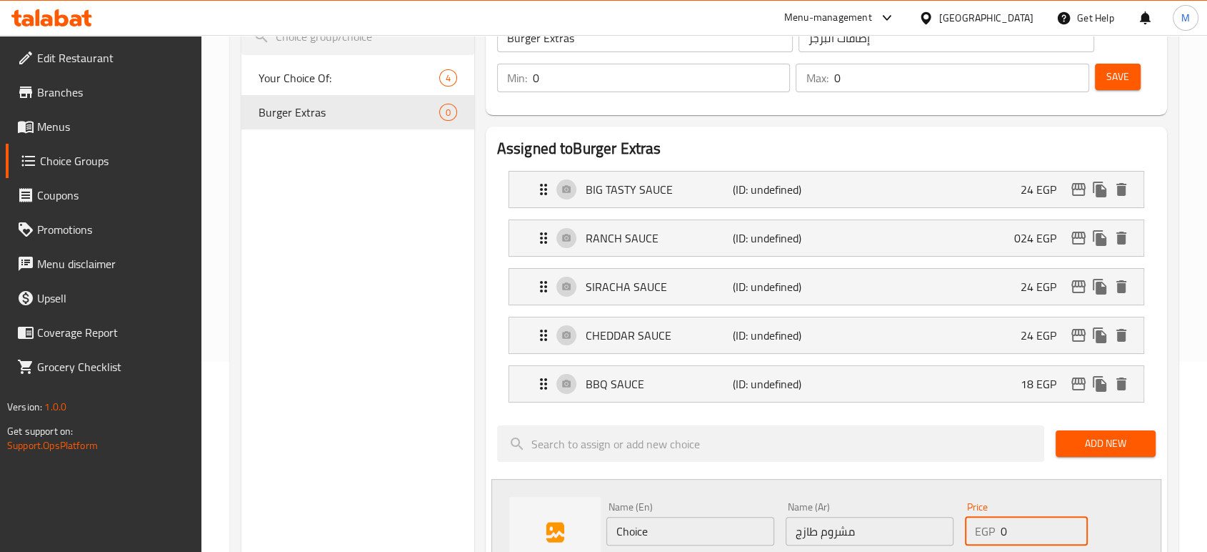
click at [1021, 524] on input "0" at bounding box center [1044, 531] width 87 height 29
type input "23"
click at [652, 530] on input "Choice" at bounding box center [691, 531] width 168 height 29
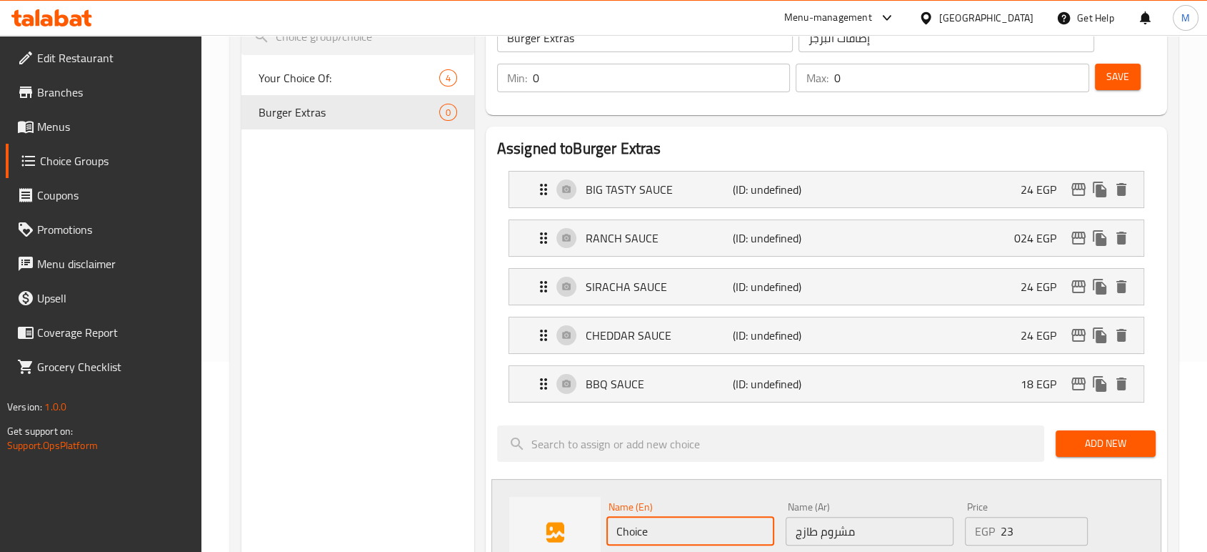
click at [652, 530] on input "Choice" at bounding box center [691, 531] width 168 height 29
paste input "MUSHROOM FRESH"
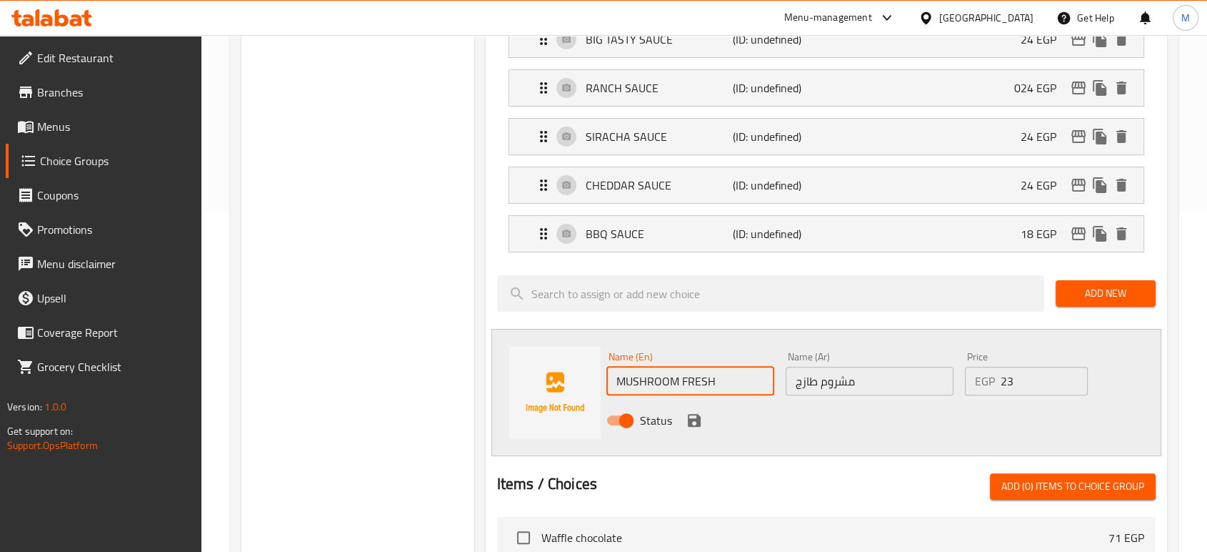
scroll to position [349, 0]
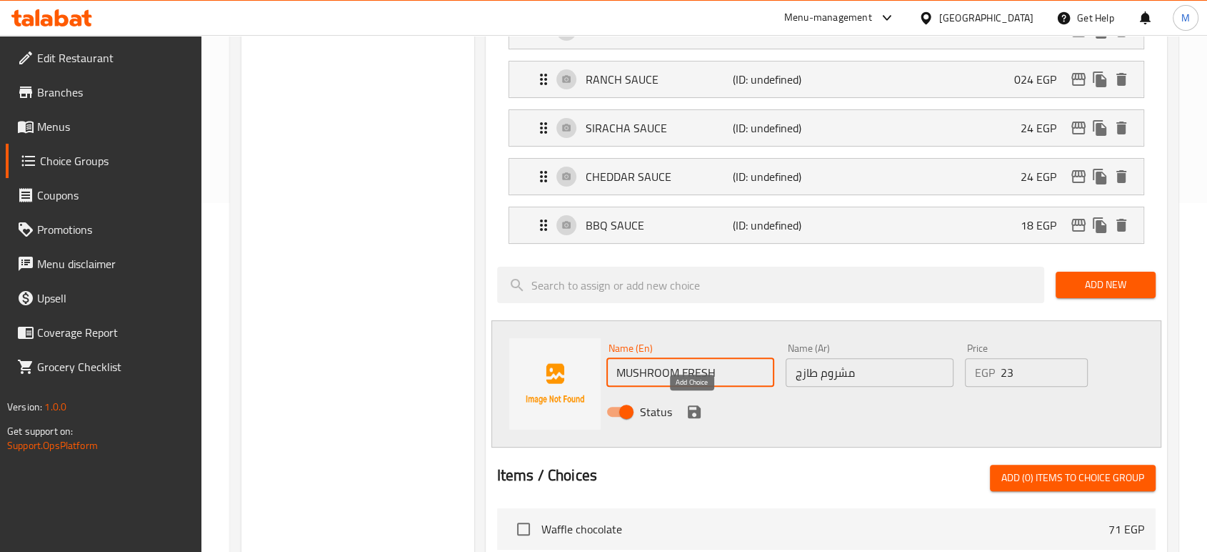
type input "MUSHROOM FRESH"
click at [697, 416] on icon "save" at bounding box center [694, 411] width 17 height 17
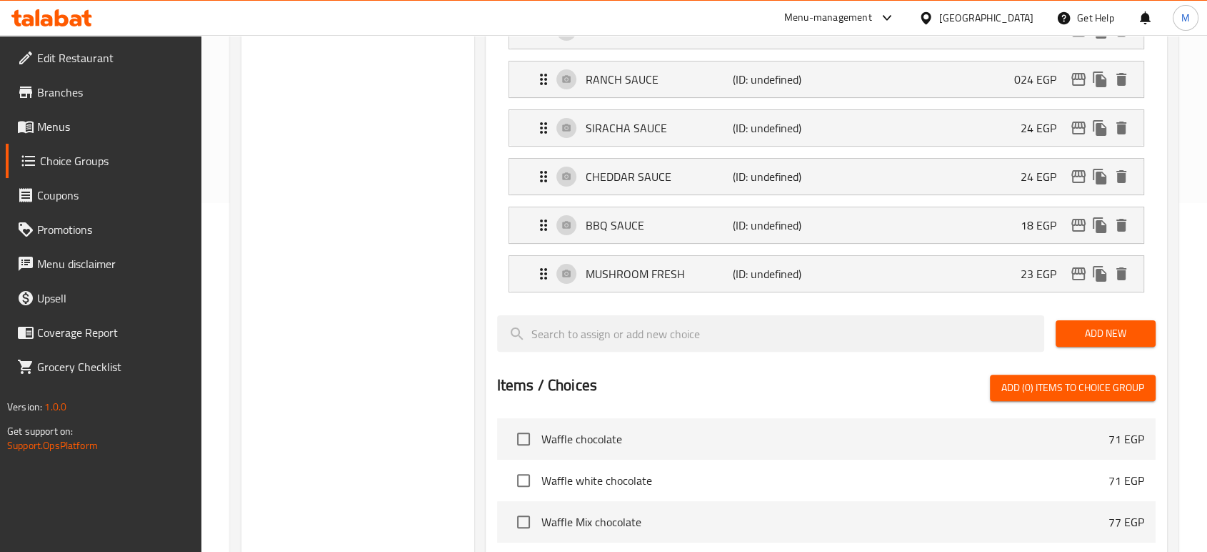
click at [1128, 331] on span "Add New" at bounding box center [1105, 333] width 77 height 18
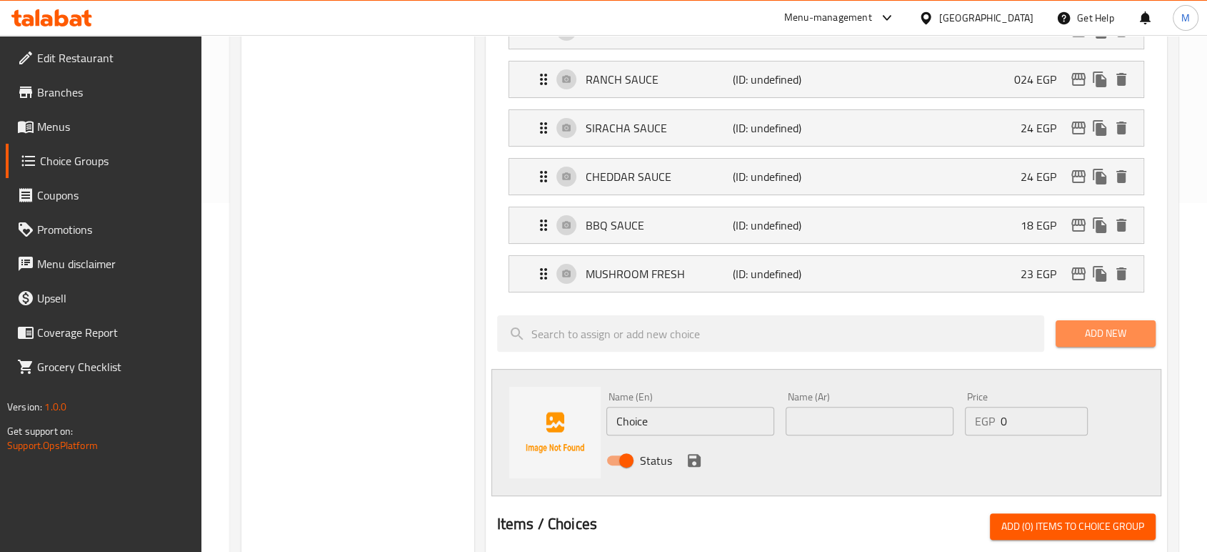
click at [1081, 335] on span "Add New" at bounding box center [1105, 333] width 77 height 18
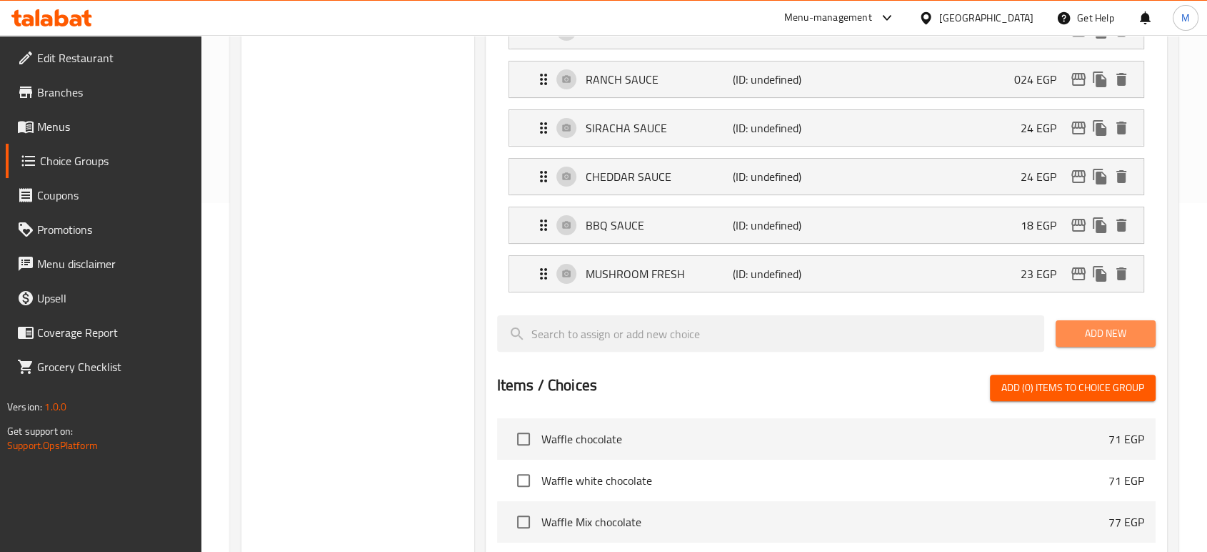
click at [1081, 335] on span "Add New" at bounding box center [1105, 333] width 77 height 18
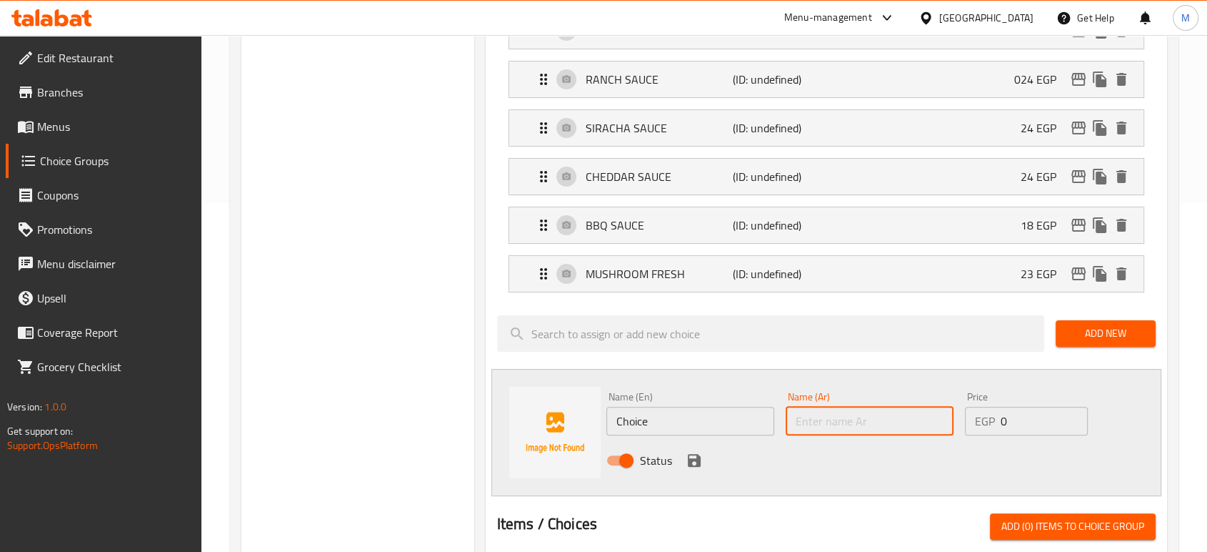
click at [819, 432] on input "text" at bounding box center [870, 420] width 168 height 29
paste input "هالبينو"
type input "هالبينو"
click at [1029, 421] on input "0" at bounding box center [1044, 420] width 87 height 29
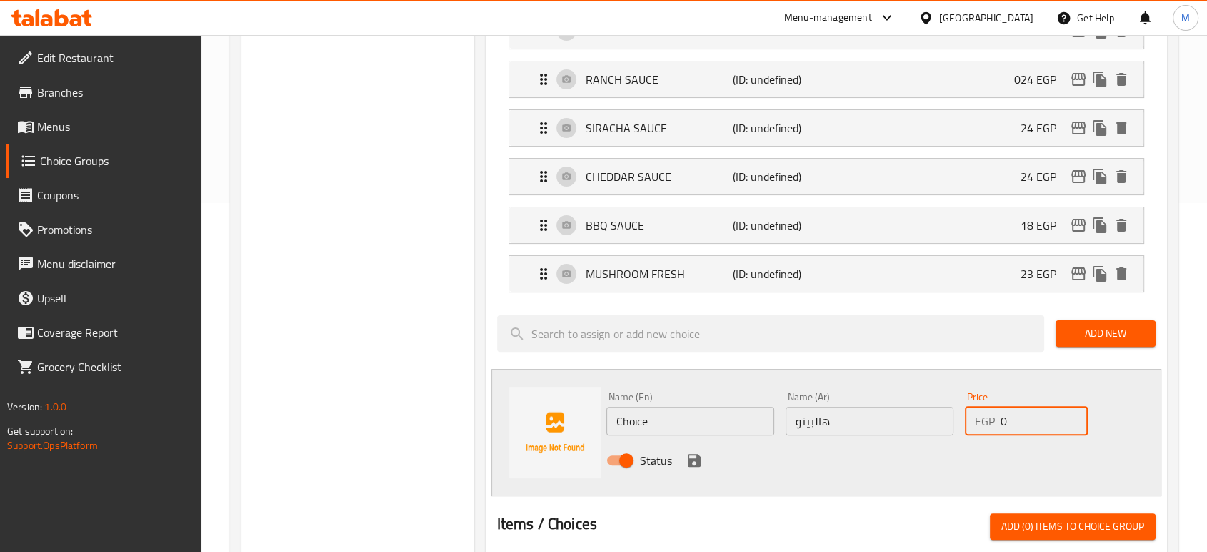
click at [1029, 421] on input "0" at bounding box center [1044, 420] width 87 height 29
type input "12"
click at [722, 421] on input "Choice" at bounding box center [691, 420] width 168 height 29
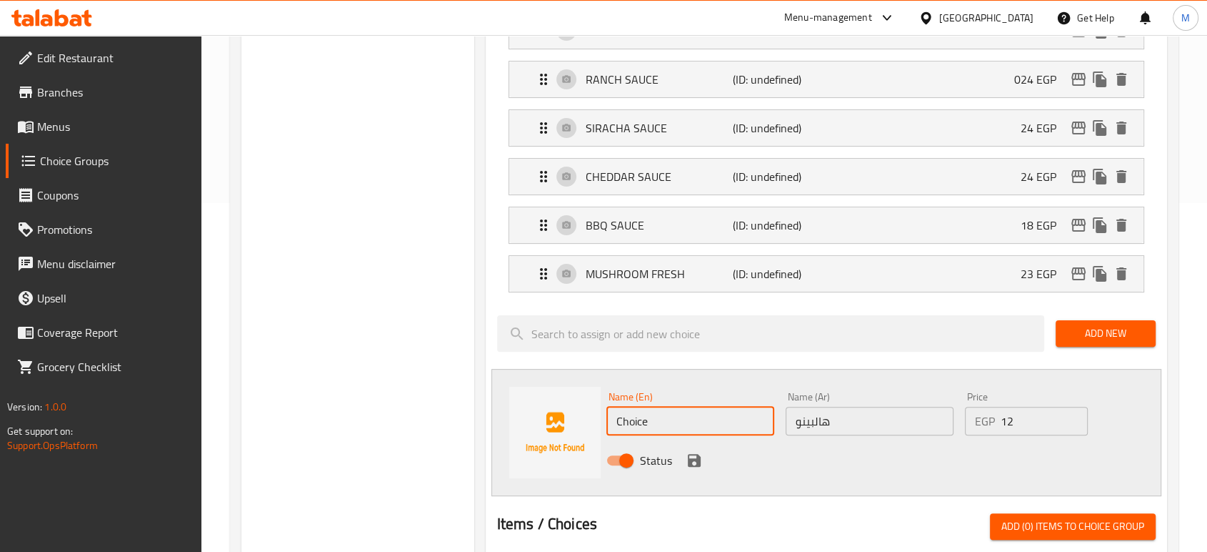
paste input "JALEPINO"
click at [722, 421] on input "JALEPINO" at bounding box center [691, 420] width 168 height 29
type input "JALEPINO"
click at [693, 456] on icon "save" at bounding box center [694, 460] width 13 height 13
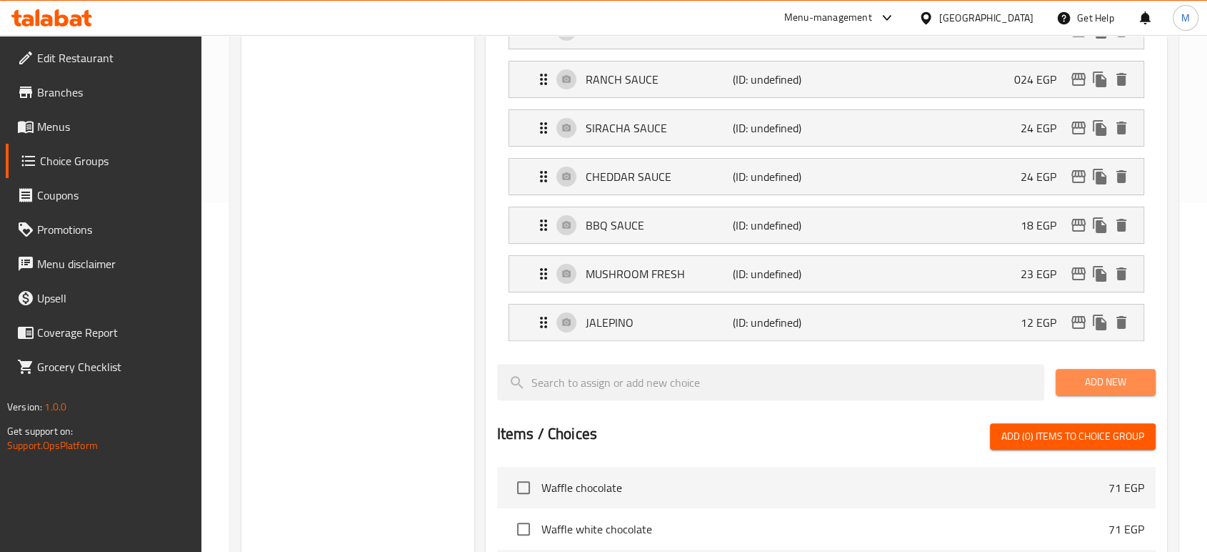
click at [1092, 369] on button "Add New" at bounding box center [1106, 382] width 100 height 26
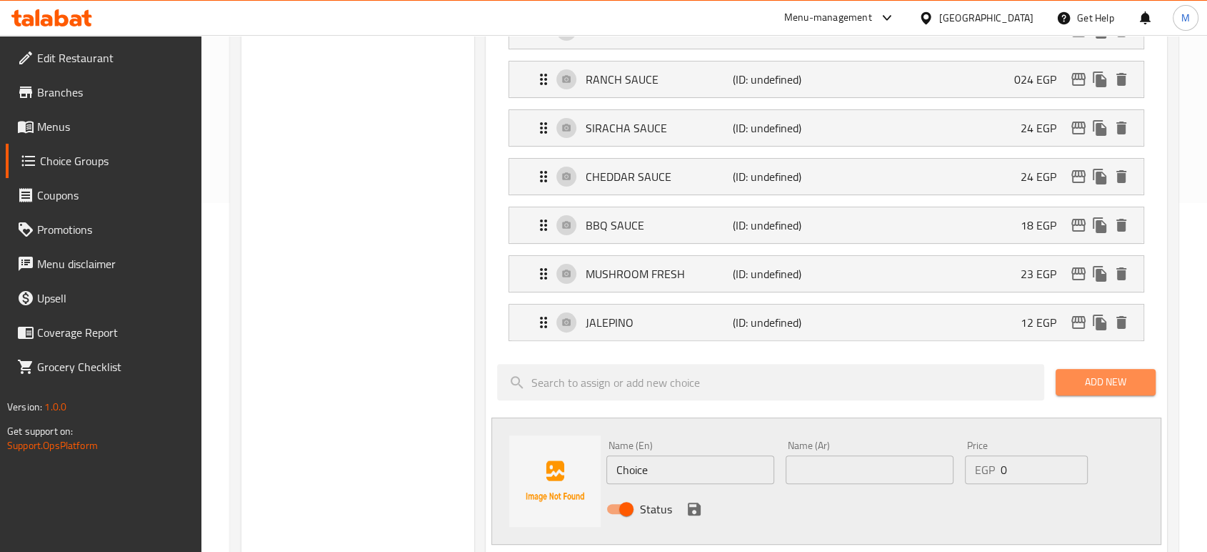
click at [1074, 374] on span "Add New" at bounding box center [1105, 382] width 77 height 18
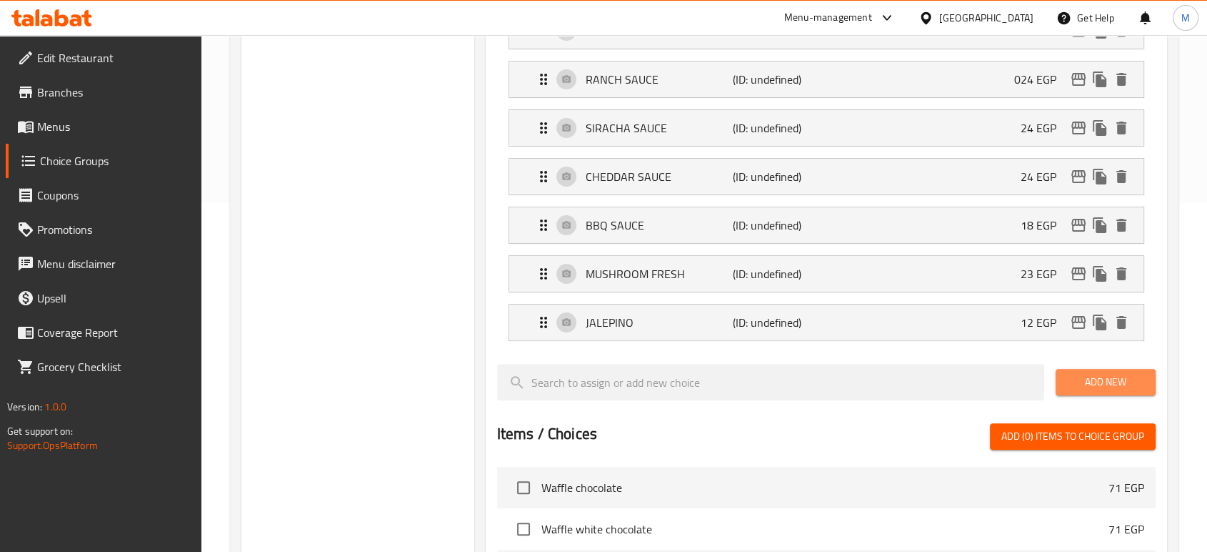
click at [1086, 379] on span "Add New" at bounding box center [1105, 382] width 77 height 18
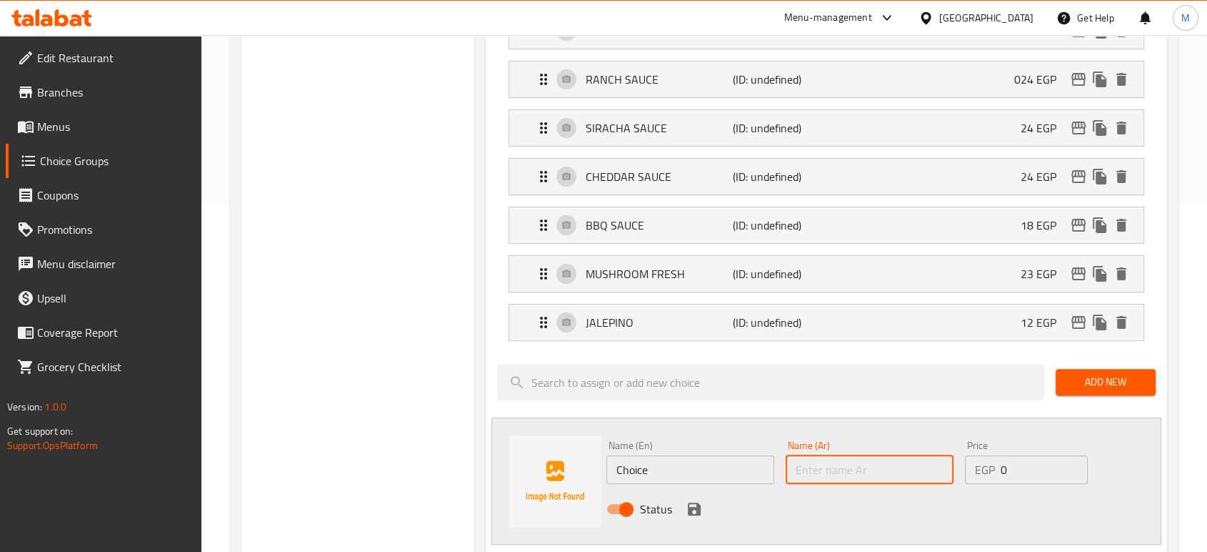
click at [840, 461] on input "text" at bounding box center [870, 469] width 168 height 29
paste input "لحم بقري مقدد"
type input "لحم بقري مقدد"
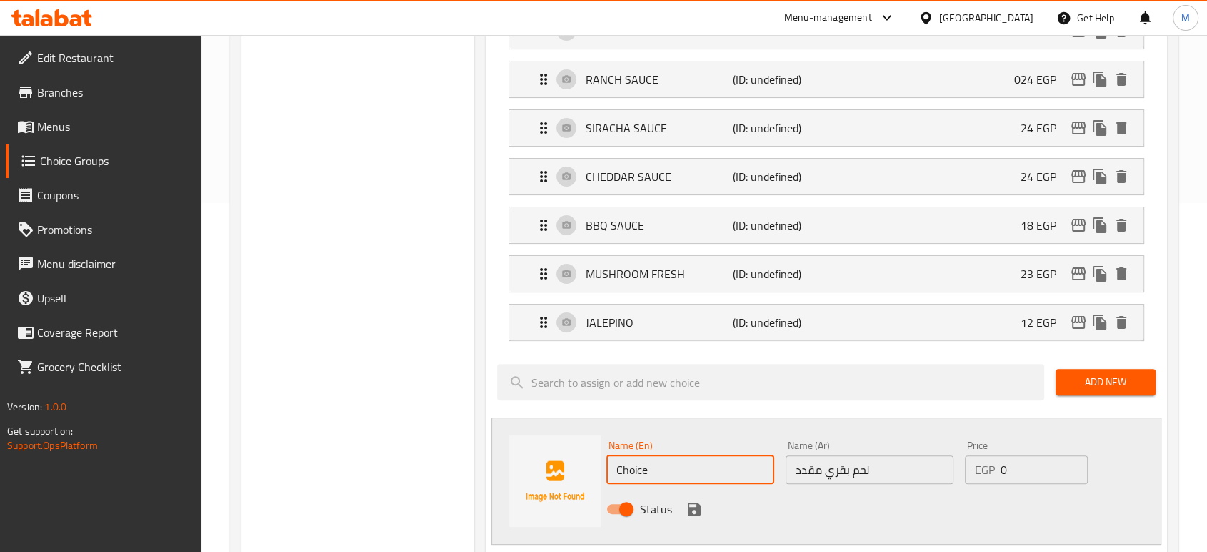
click at [677, 458] on input "Choice" at bounding box center [691, 469] width 168 height 29
paste input "BEEF BACON"
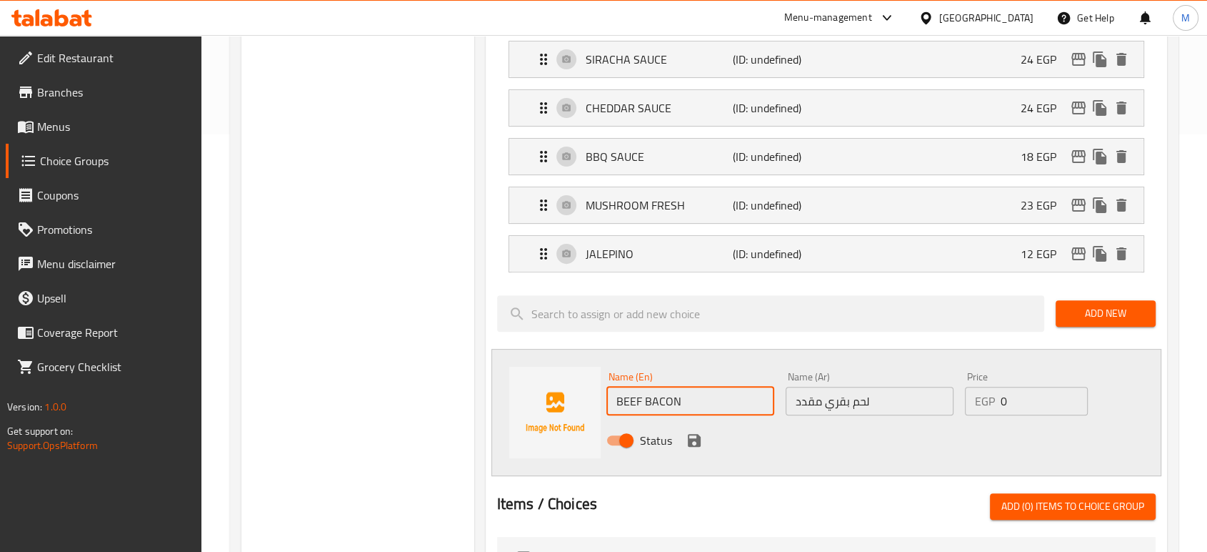
scroll to position [444, 0]
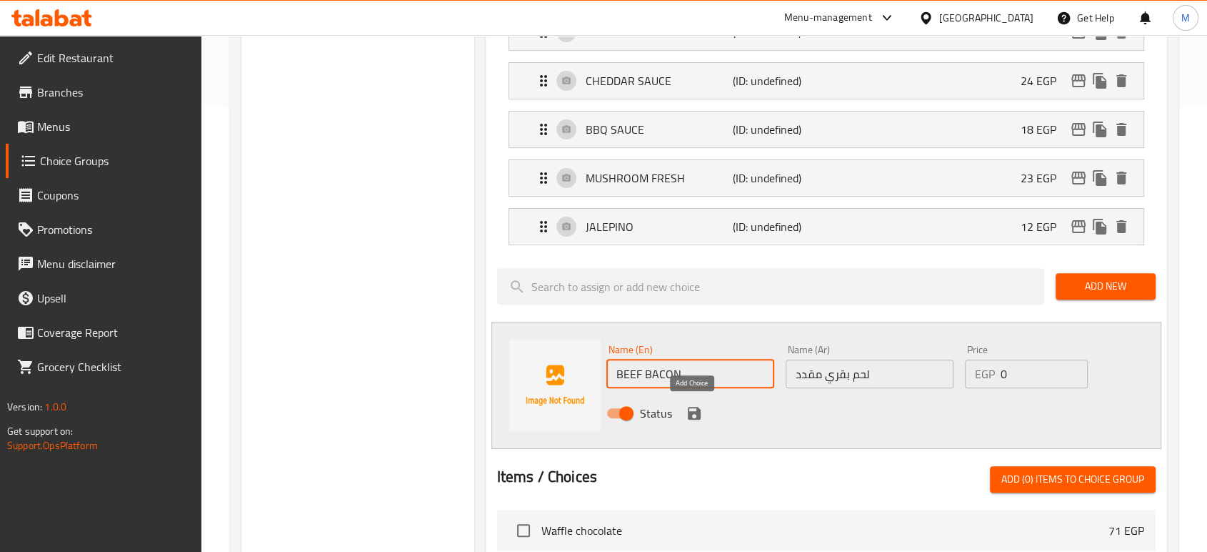
type input "BEEF BACON"
click at [691, 414] on icon "save" at bounding box center [694, 412] width 13 height 13
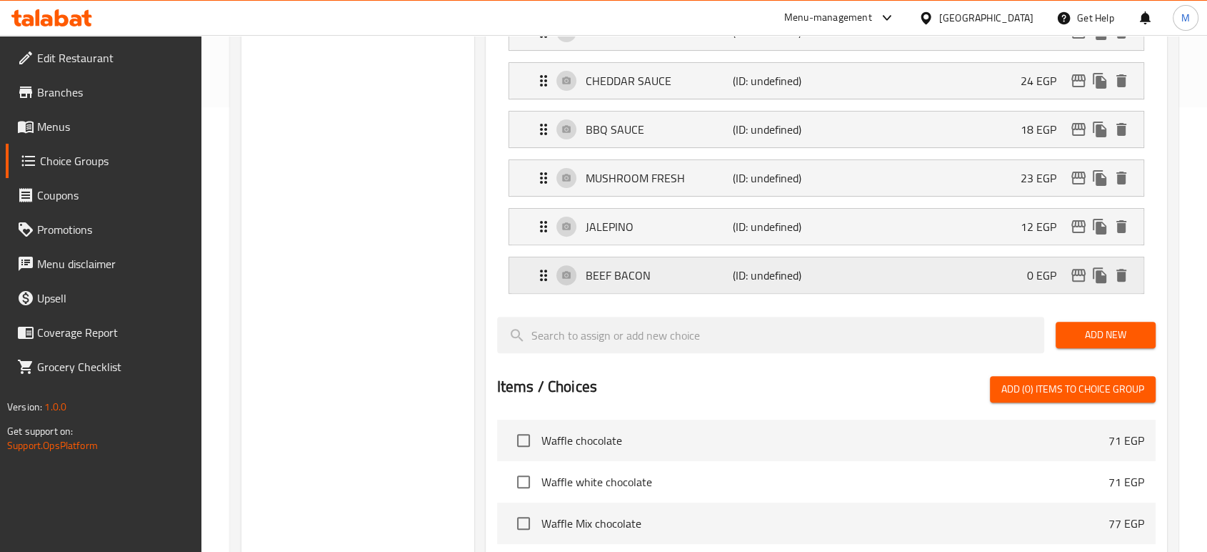
click at [959, 284] on div "BEEF BACON (ID: undefined) 0 EGP" at bounding box center [831, 275] width 592 height 36
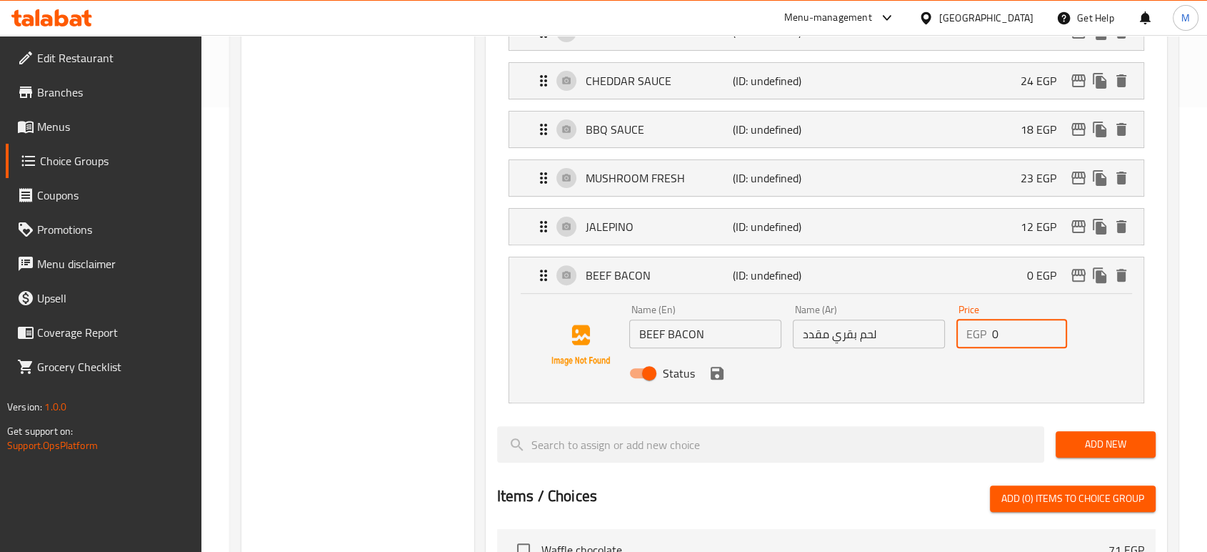
click at [1026, 332] on input "0" at bounding box center [1030, 333] width 76 height 29
click at [718, 376] on icon "save" at bounding box center [717, 372] width 13 height 13
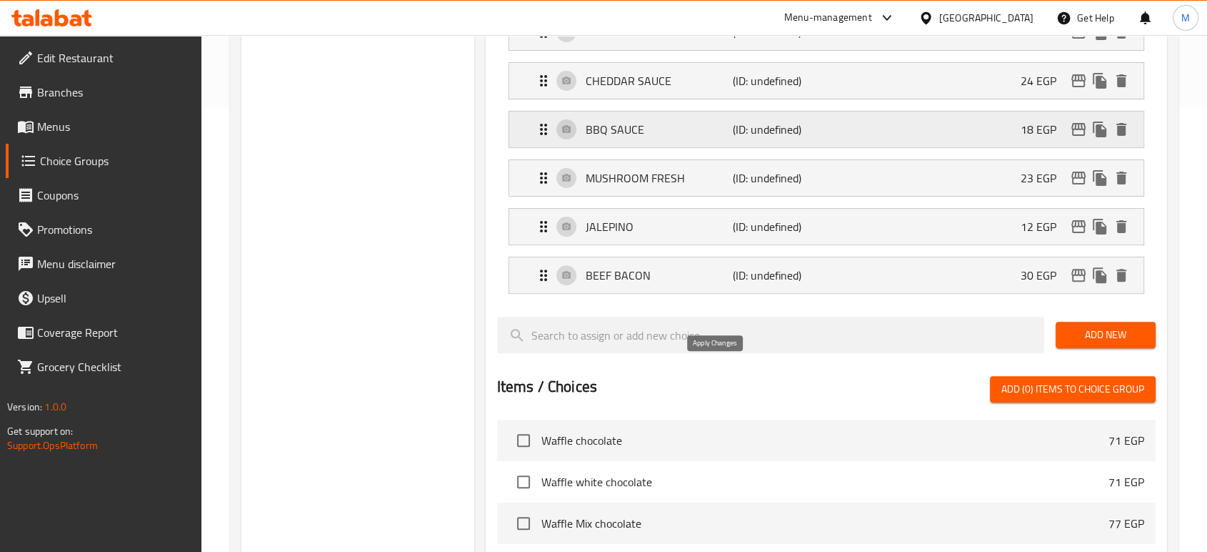
type input "30"
click at [1085, 334] on span "Add New" at bounding box center [1105, 335] width 77 height 18
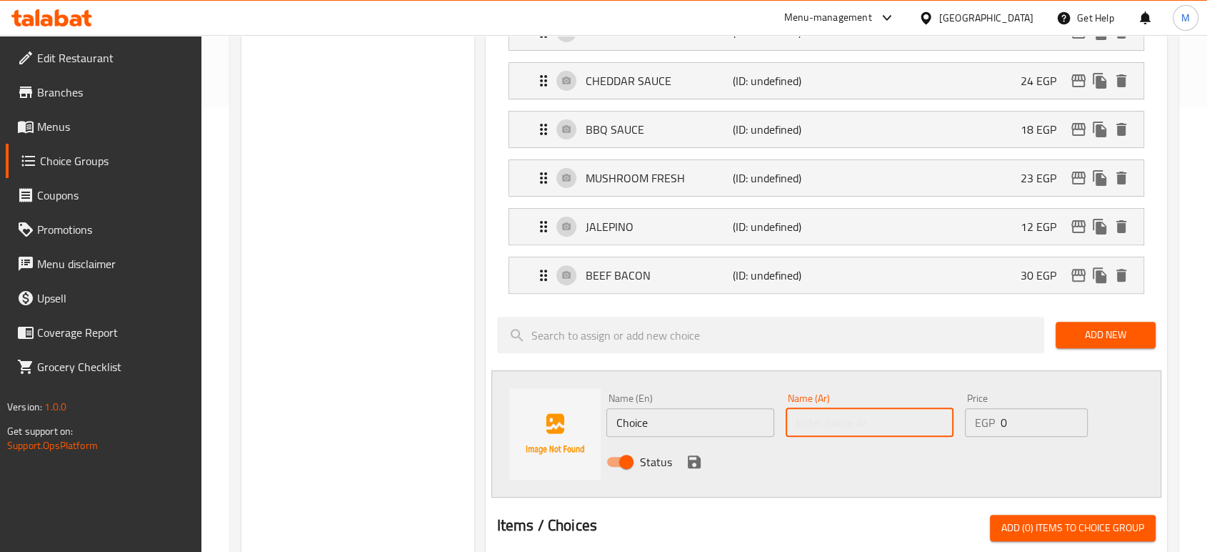
click at [874, 416] on input "text" at bounding box center [870, 422] width 168 height 29
paste input "سلامي"
type input "سلامي"
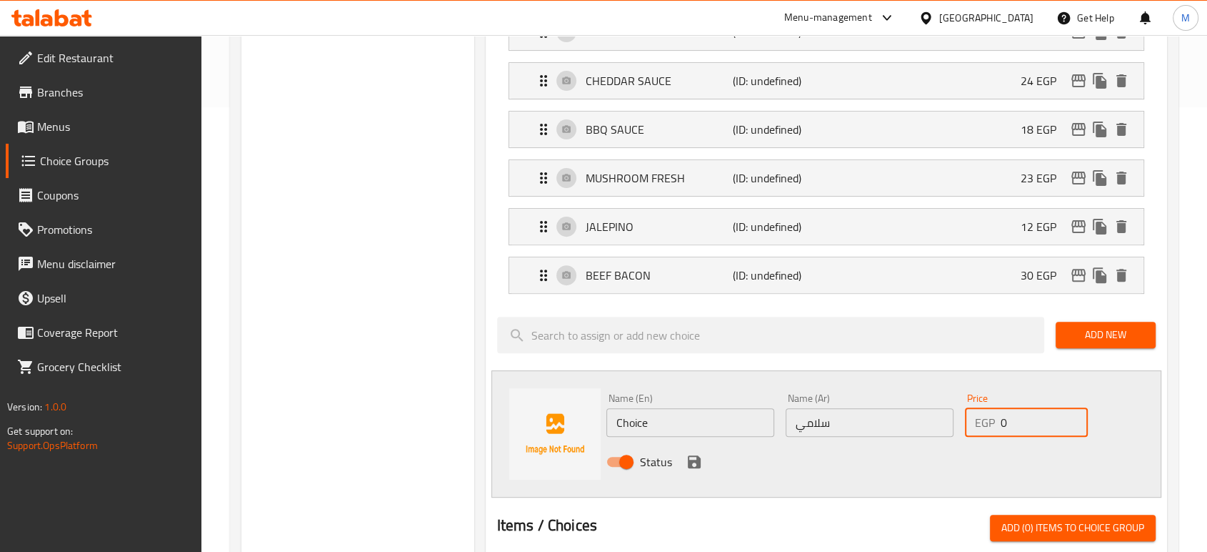
click at [1049, 413] on input "0" at bounding box center [1044, 422] width 87 height 29
type input "30"
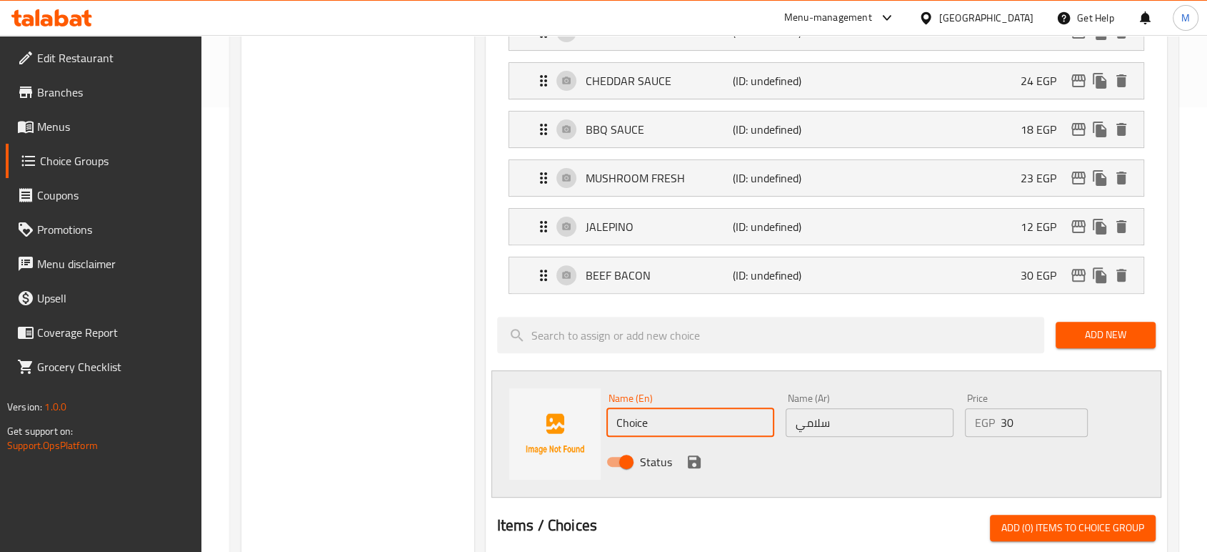
click at [686, 419] on input "Choice" at bounding box center [691, 422] width 168 height 29
type input "ٍ"
type input "S"
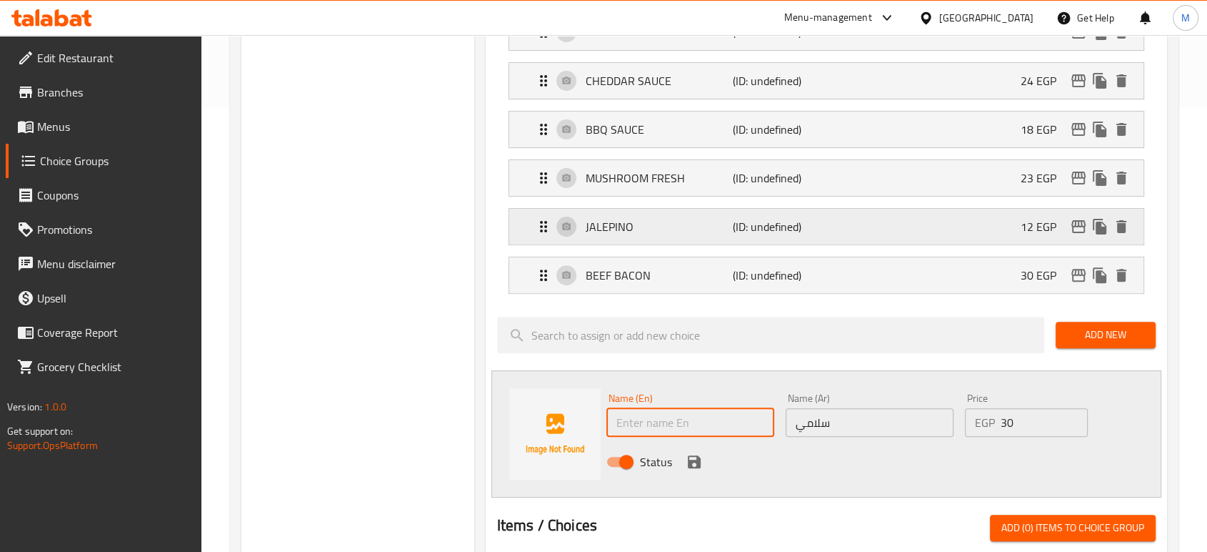
paste input "SALAMI"
type input "SALAMI"
click at [700, 462] on icon "save" at bounding box center [694, 461] width 17 height 17
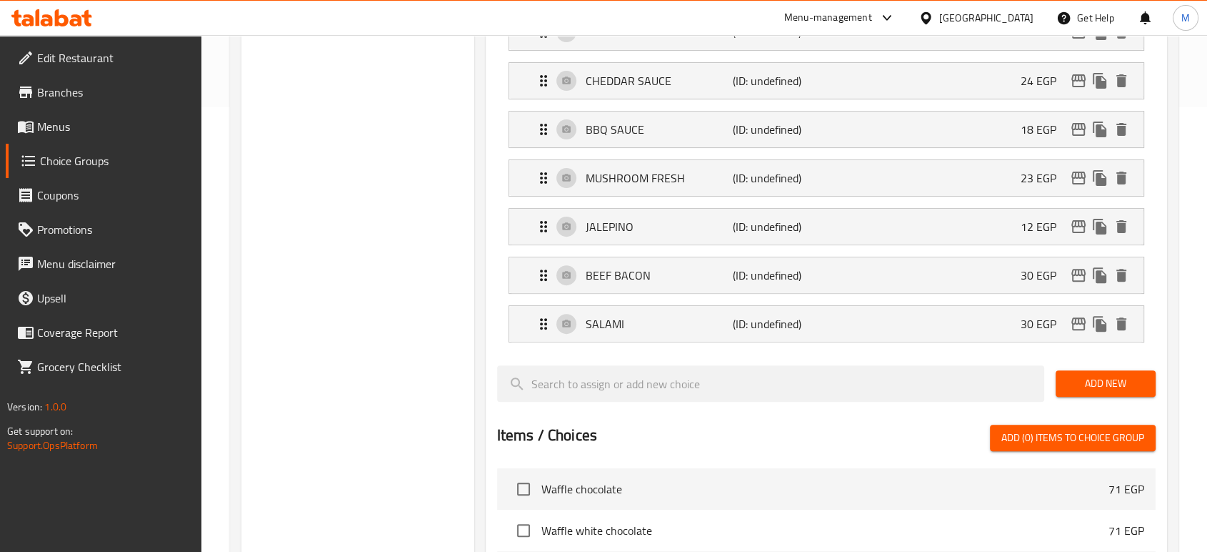
scroll to position [0, 0]
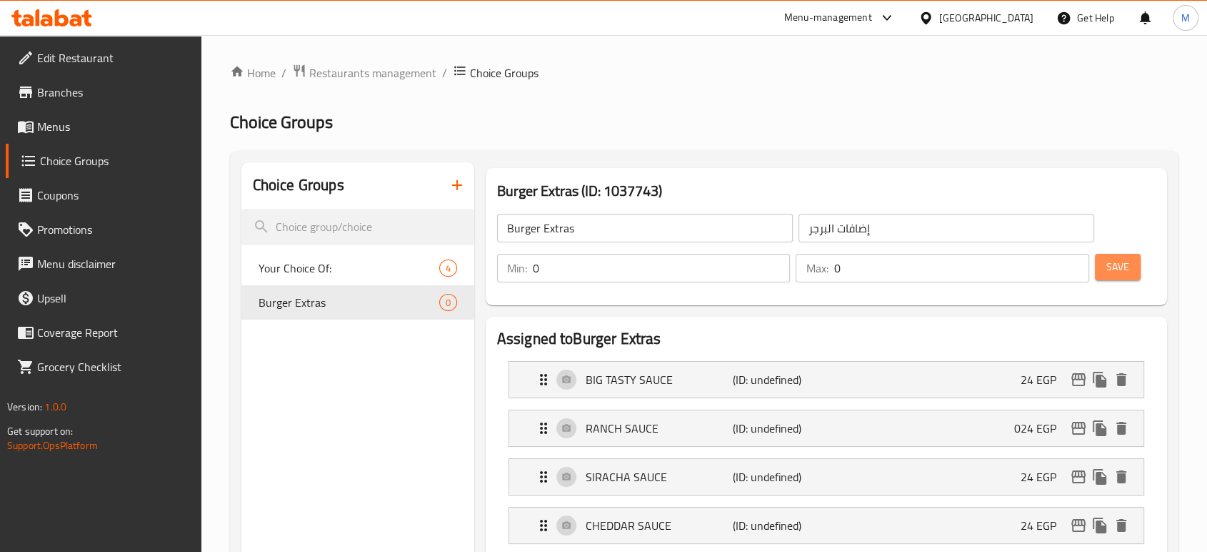
click at [1115, 263] on span "Save" at bounding box center [1118, 267] width 23 height 18
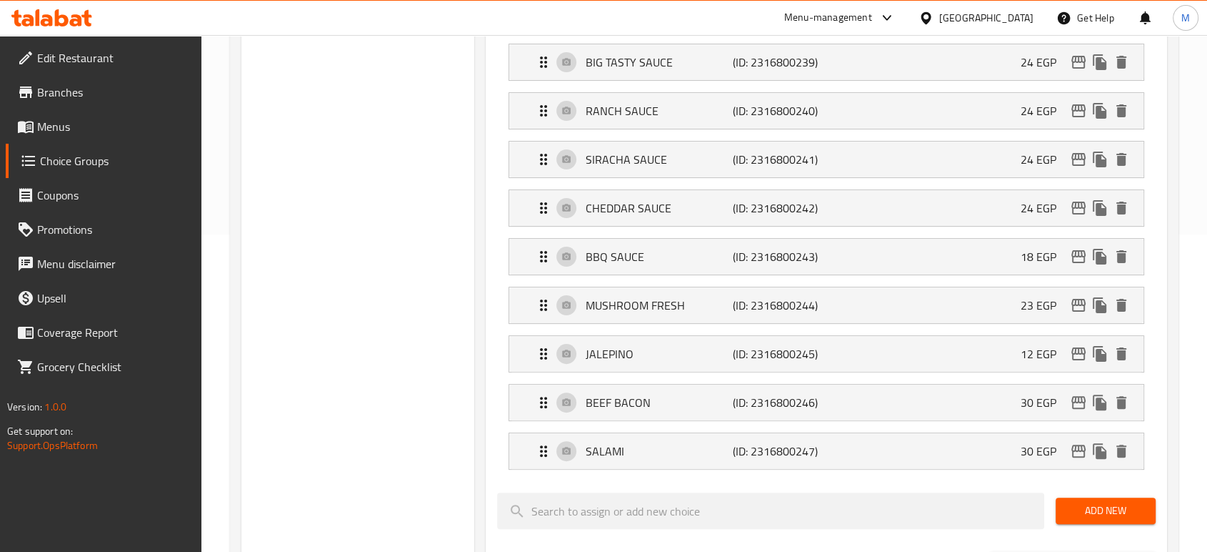
scroll to position [800, 0]
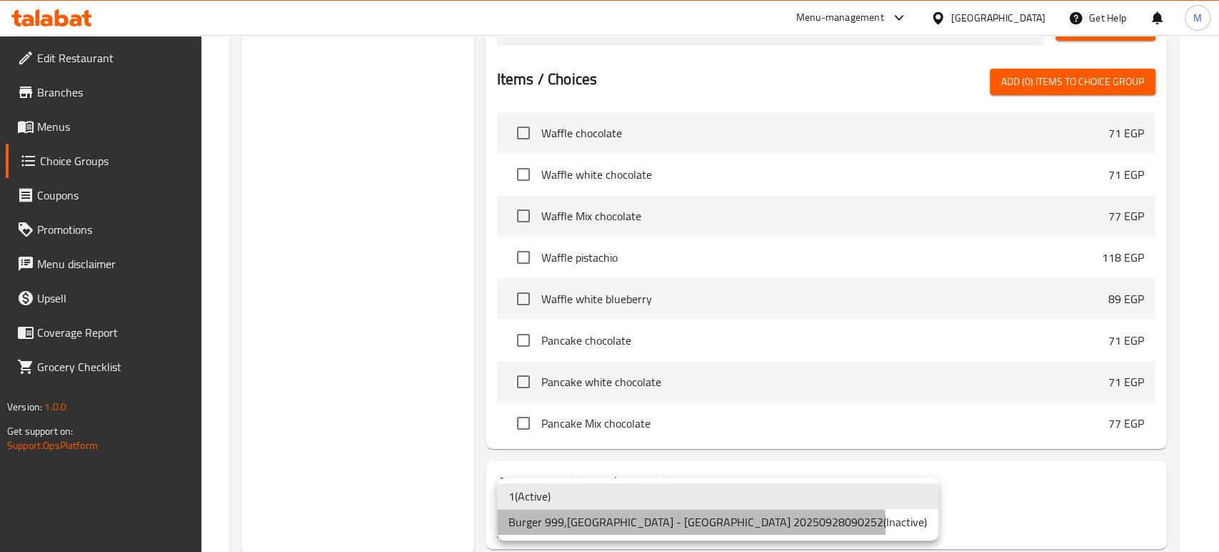
click at [691, 524] on li "Burger 999,Nasr City - Abbas El Akkad 20250928090252 ( Inactive )" at bounding box center [717, 522] width 441 height 26
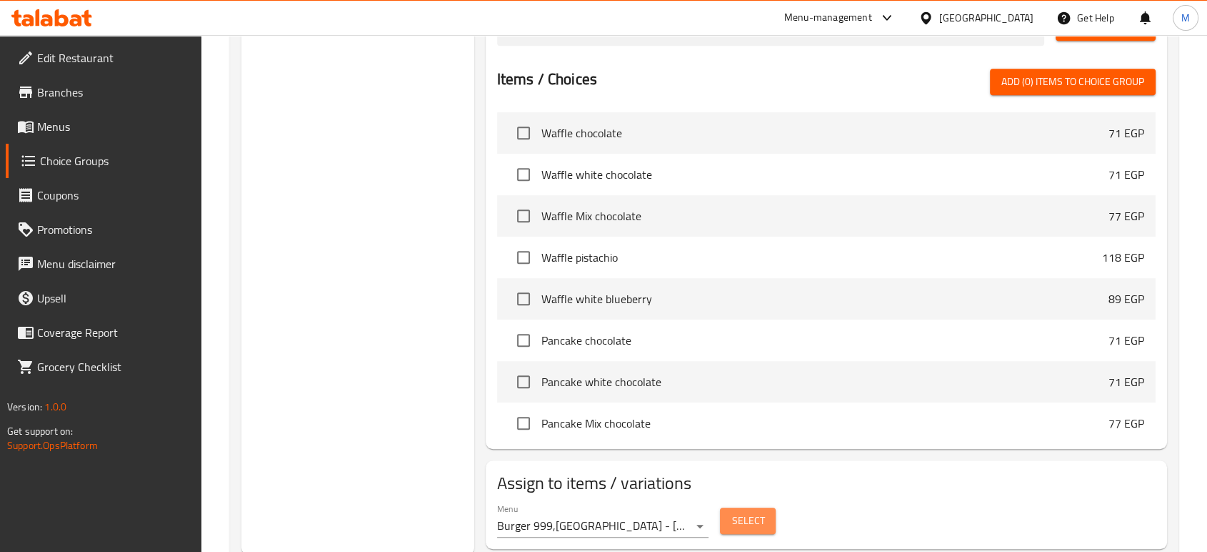
click at [758, 524] on span "Select" at bounding box center [748, 521] width 33 height 18
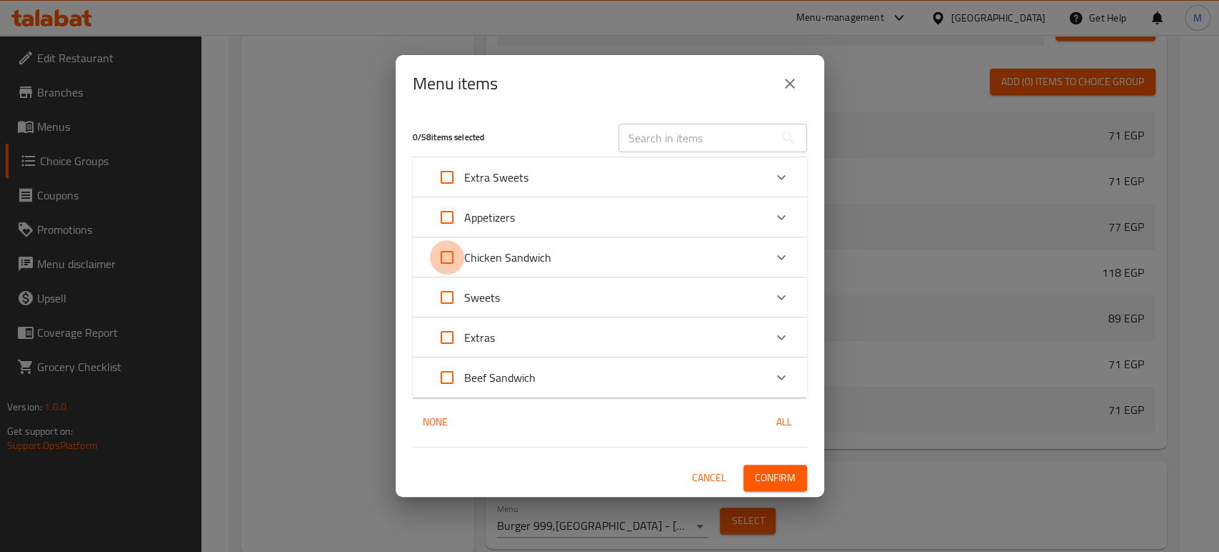
click at [447, 259] on input "Expand" at bounding box center [447, 257] width 34 height 34
checkbox input "true"
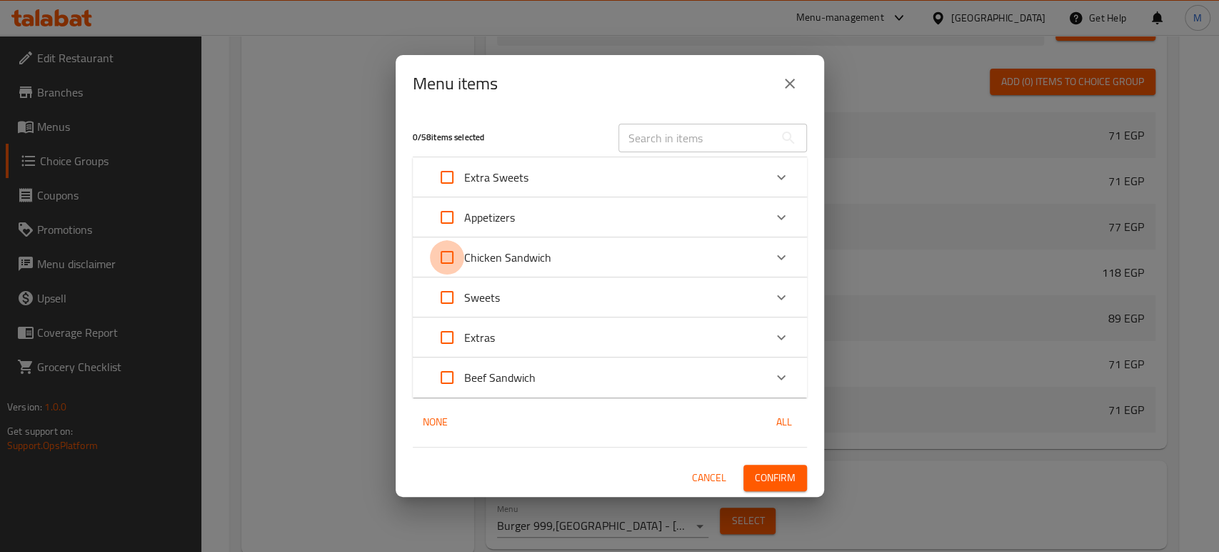
checkbox input "true"
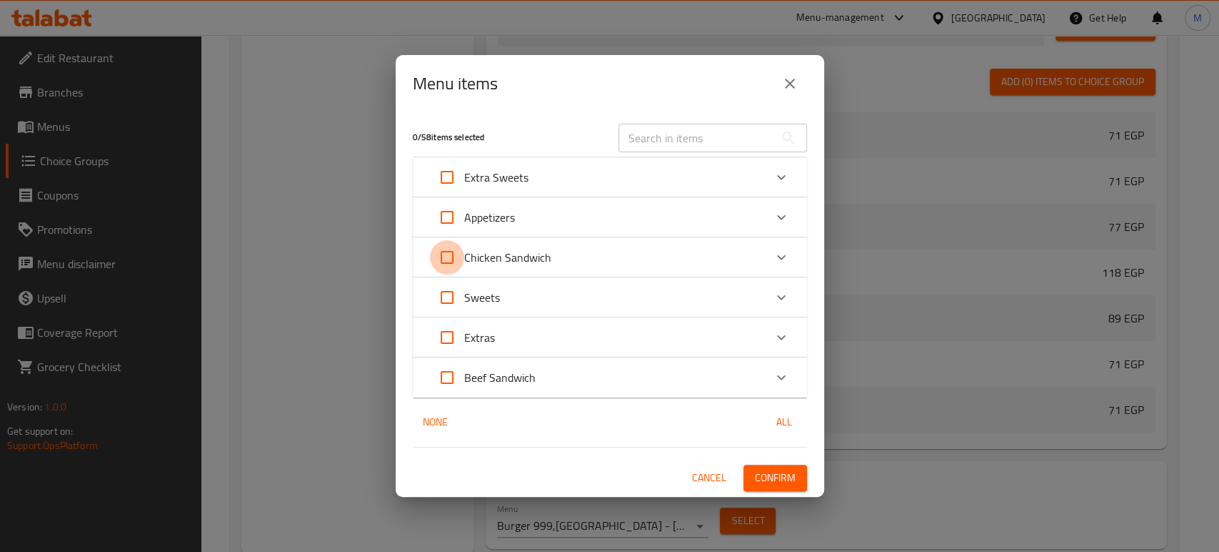
checkbox input "true"
click at [441, 379] on input "Expand" at bounding box center [447, 377] width 34 height 34
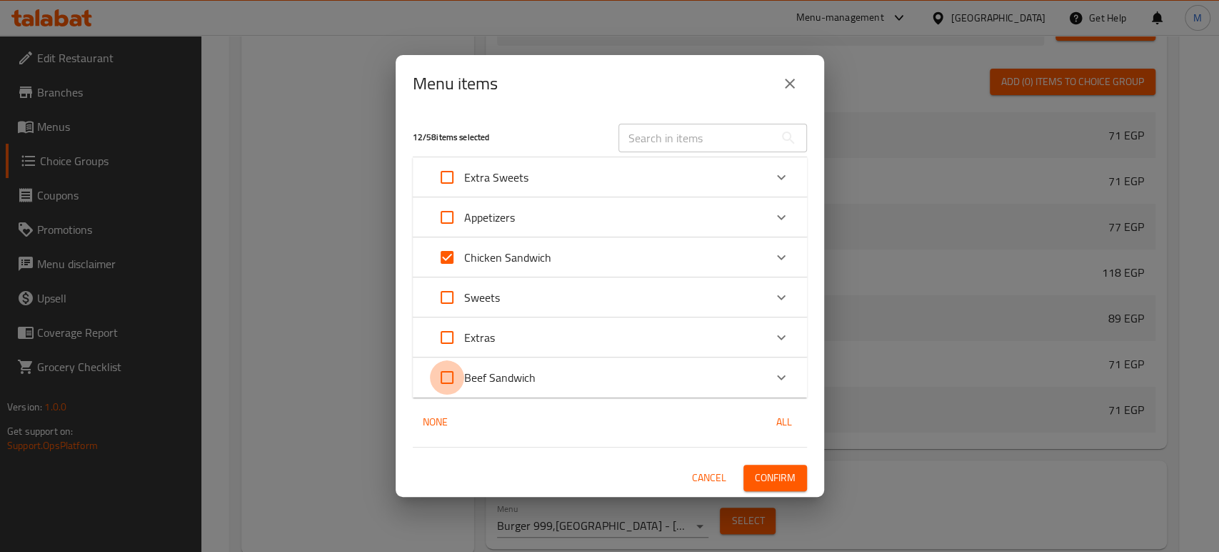
checkbox input "true"
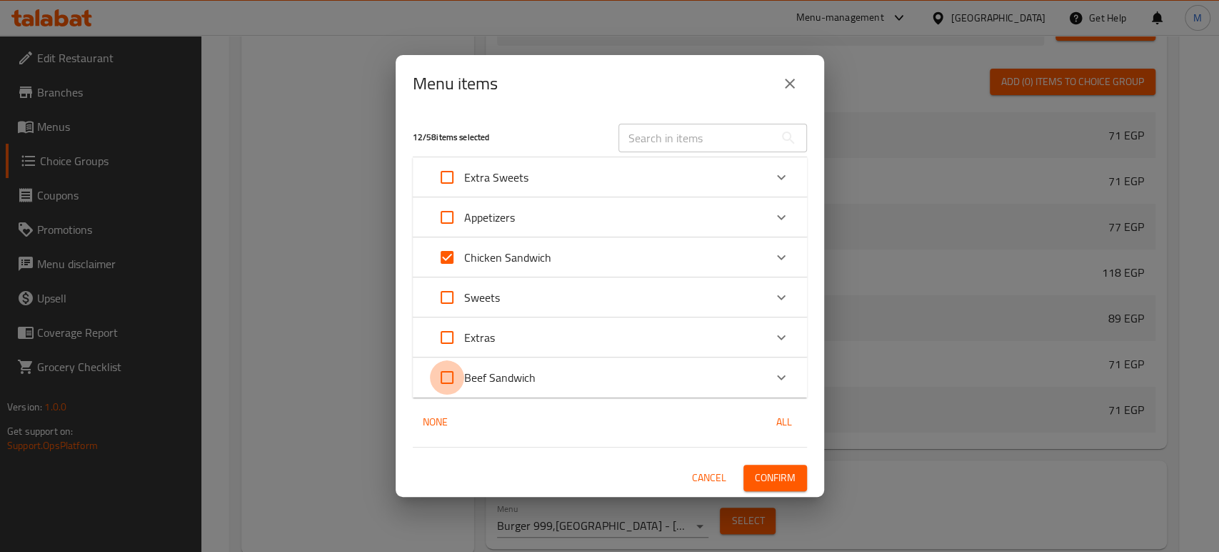
checkbox input "true"
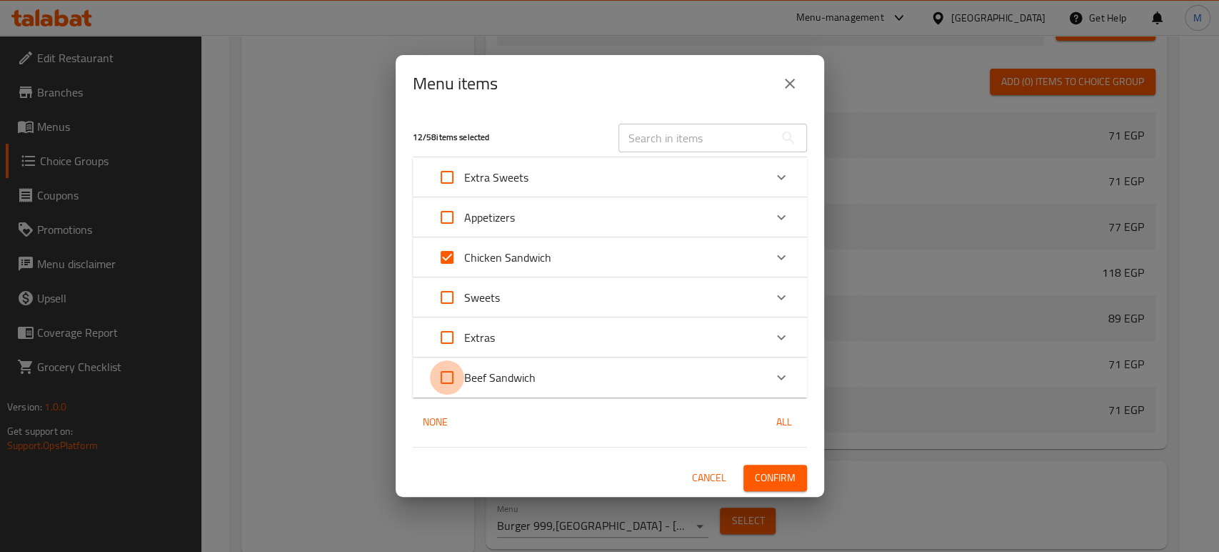
checkbox input "true"
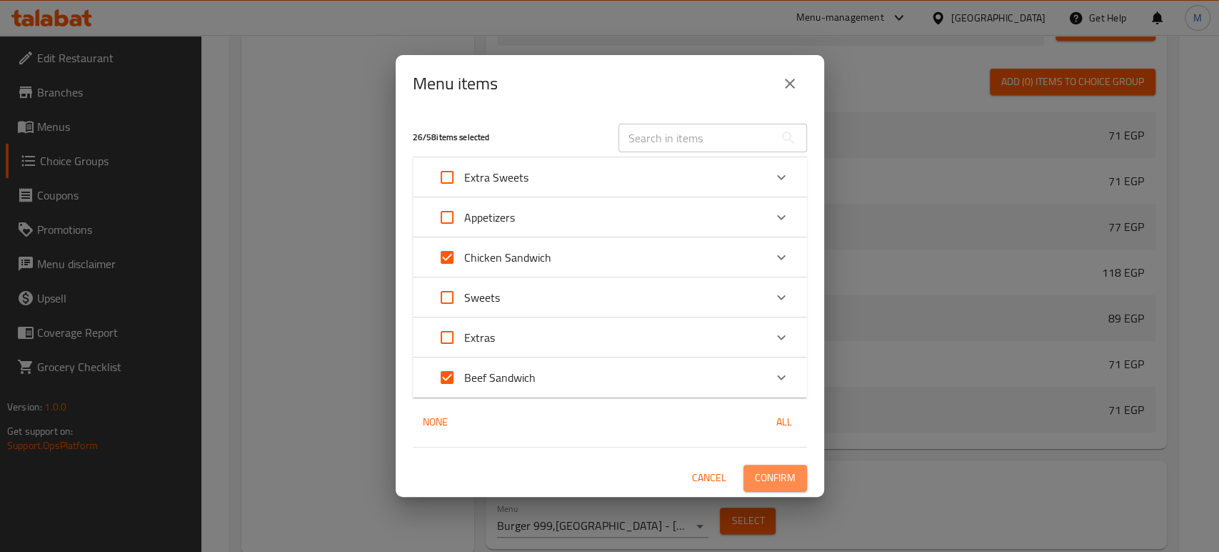
click at [787, 474] on span "Confirm" at bounding box center [775, 478] width 41 height 18
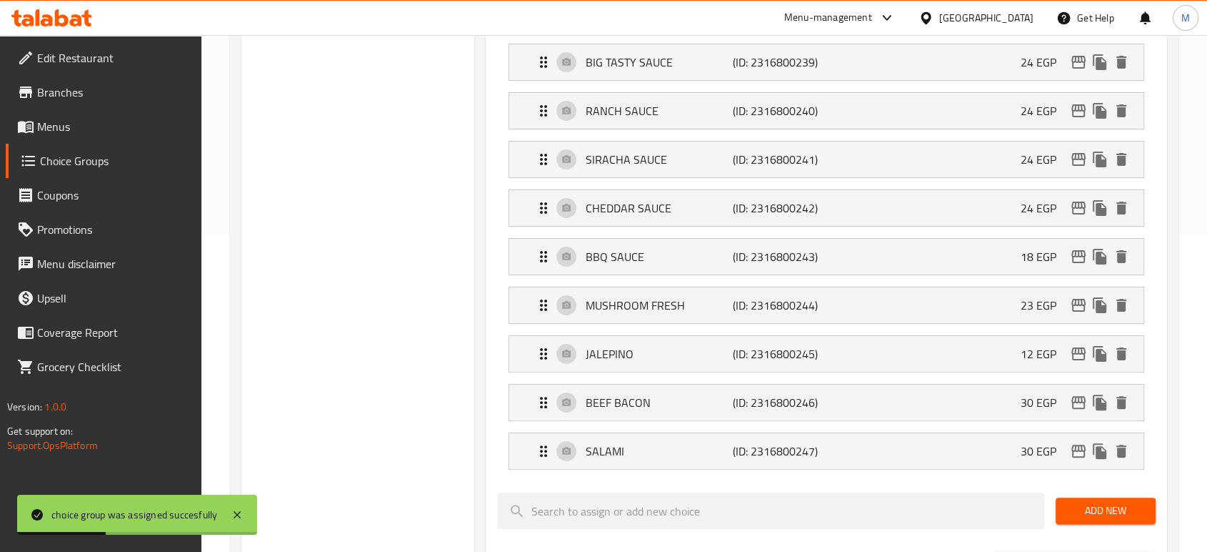
scroll to position [0, 0]
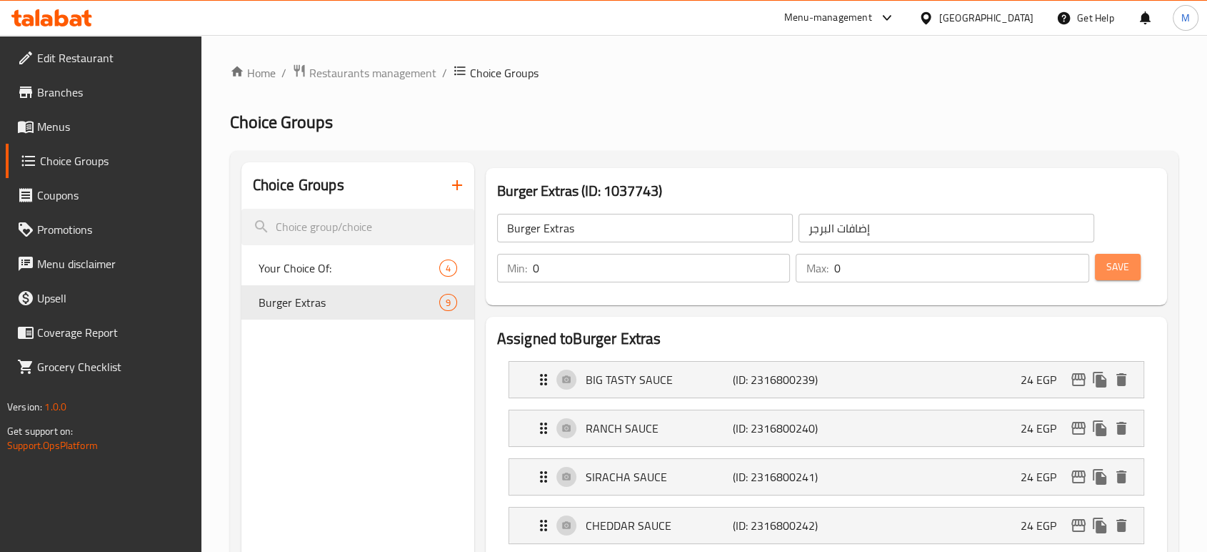
click at [1119, 265] on span "Save" at bounding box center [1118, 267] width 23 height 18
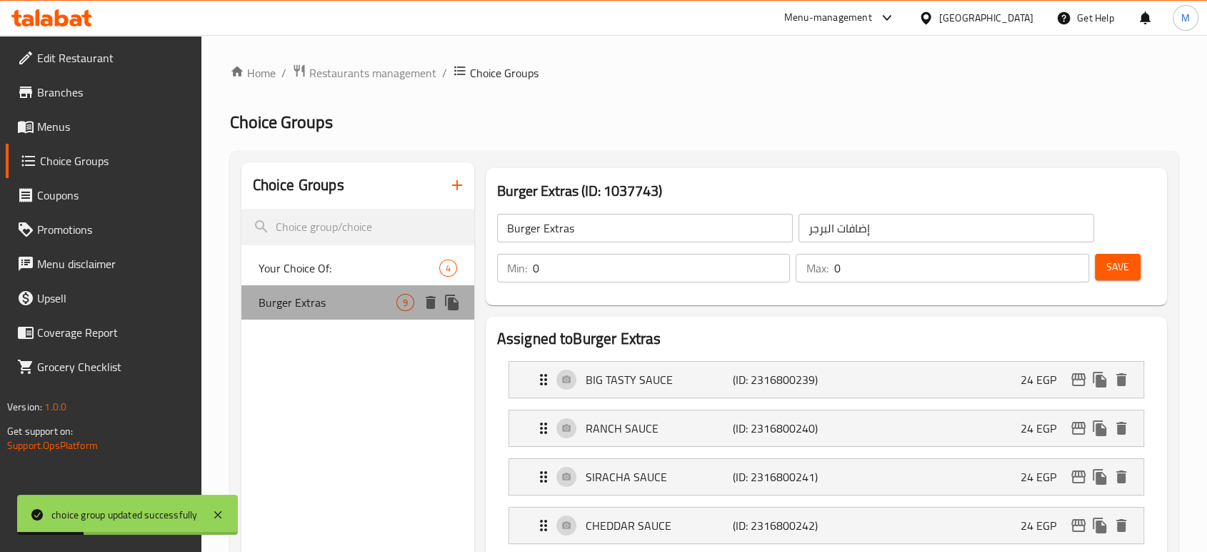
click at [366, 306] on span "Burger Extras" at bounding box center [328, 302] width 138 height 17
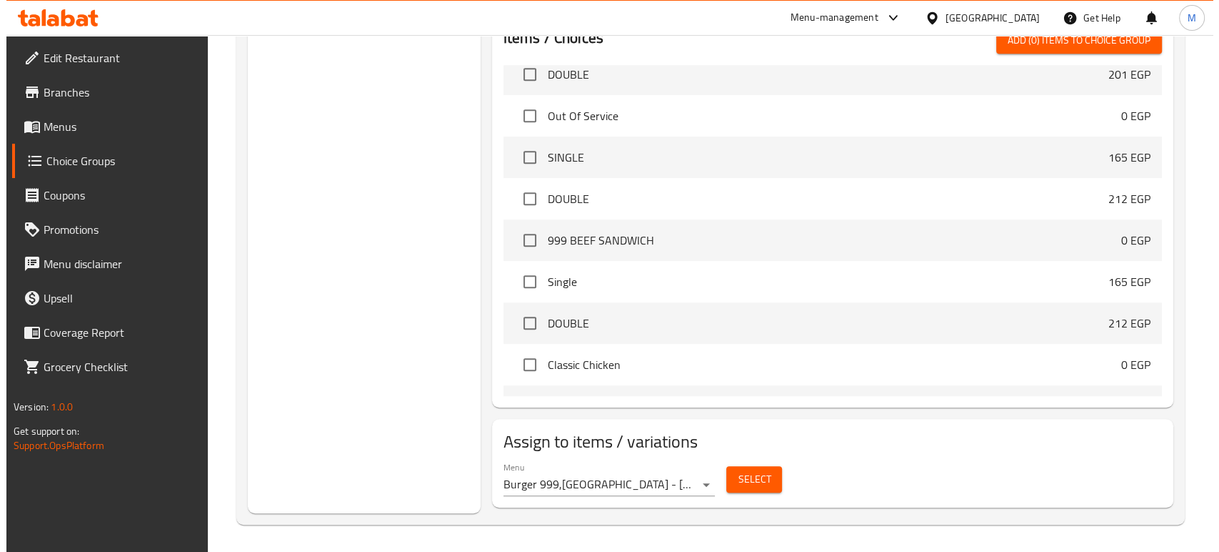
scroll to position [1523, 0]
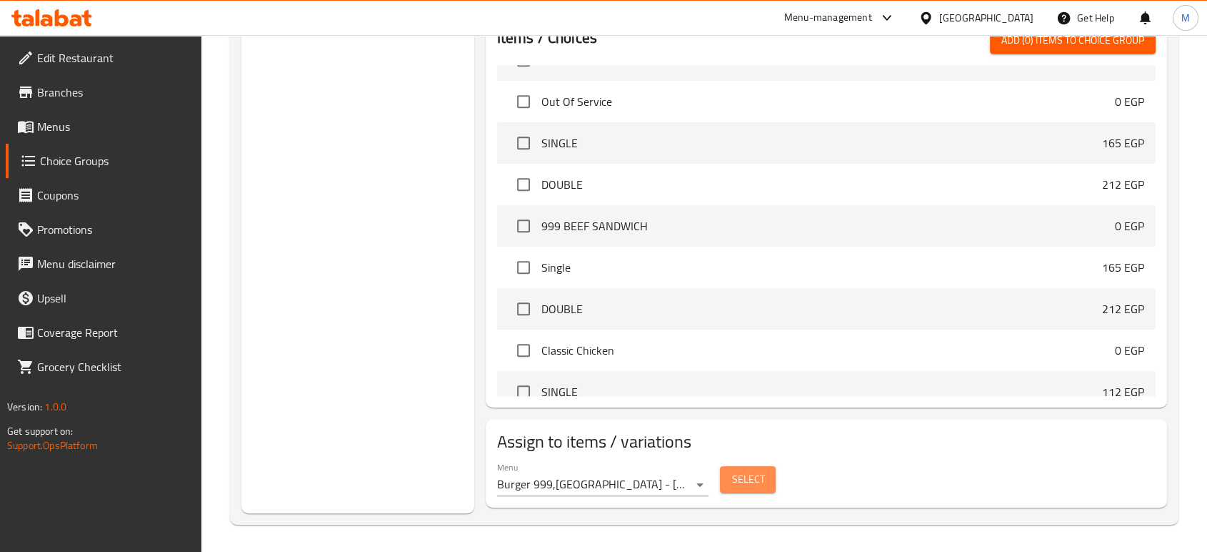
click at [745, 470] on span "Select" at bounding box center [748, 479] width 33 height 18
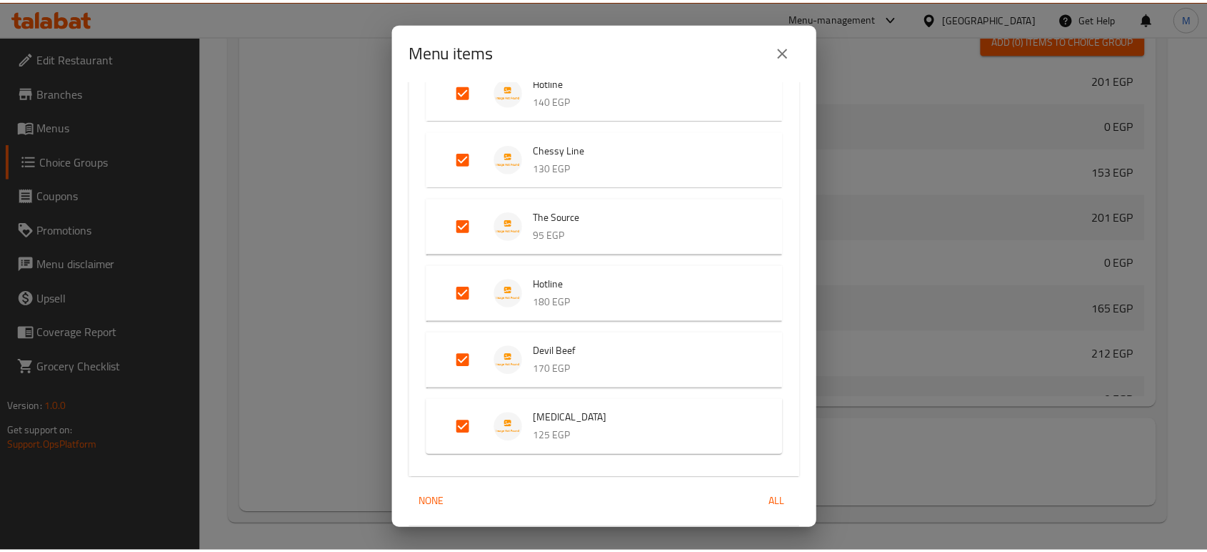
scroll to position [1772, 0]
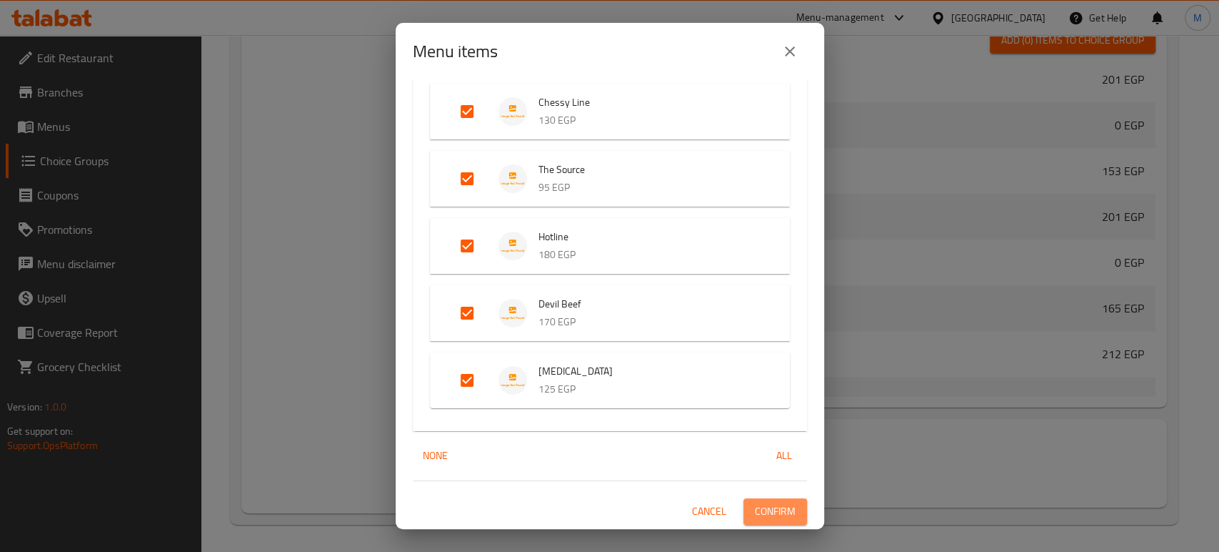
click at [755, 502] on span "Confirm" at bounding box center [775, 511] width 41 height 18
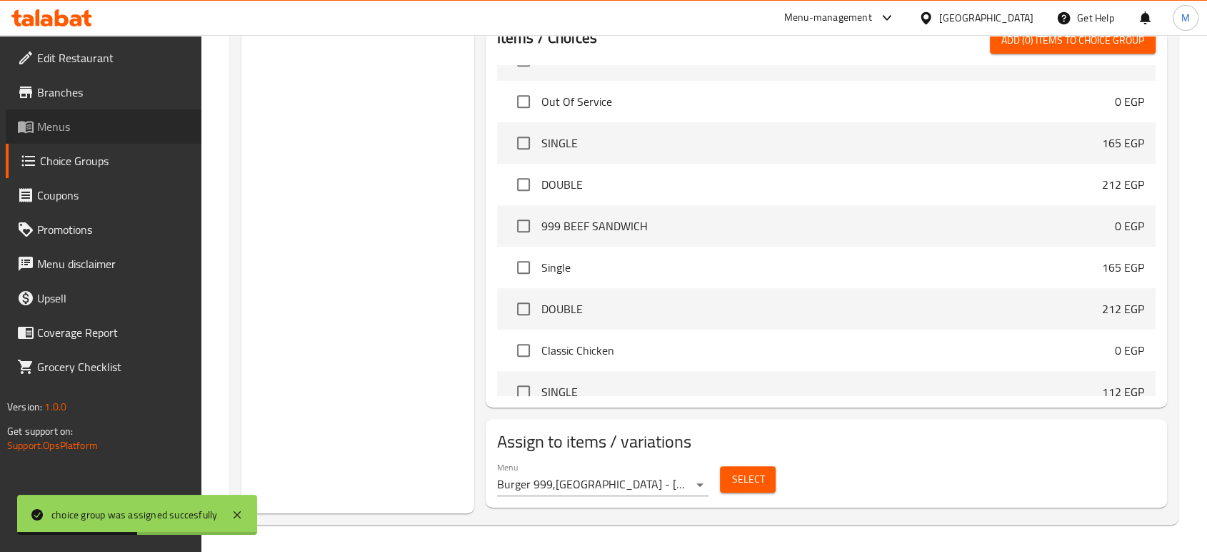
click at [59, 121] on span "Menus" at bounding box center [113, 126] width 153 height 17
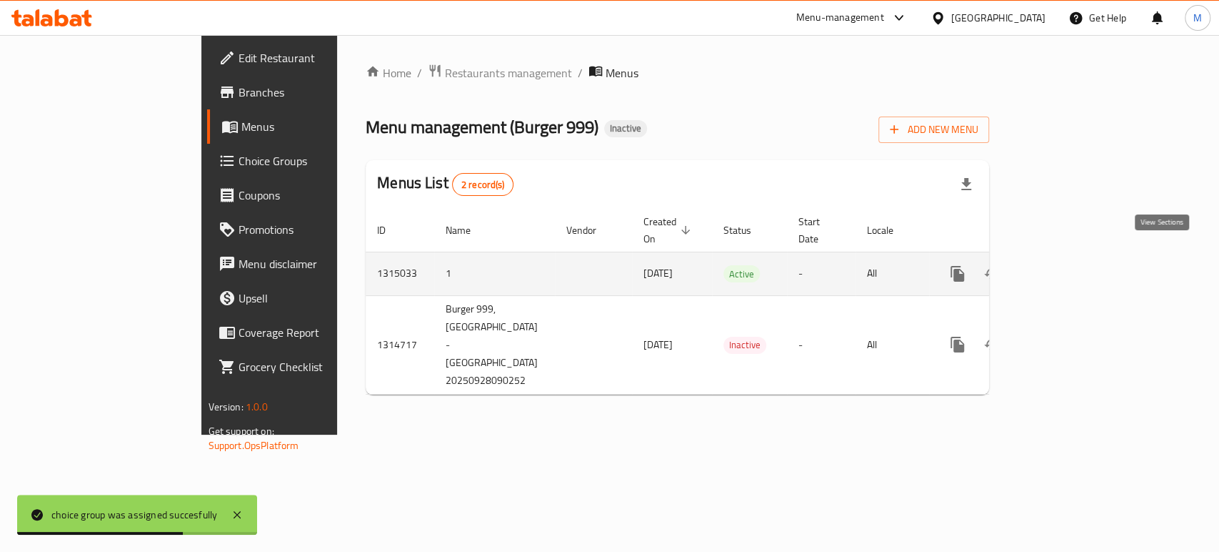
click at [1069, 265] on icon "enhanced table" at bounding box center [1060, 273] width 17 height 17
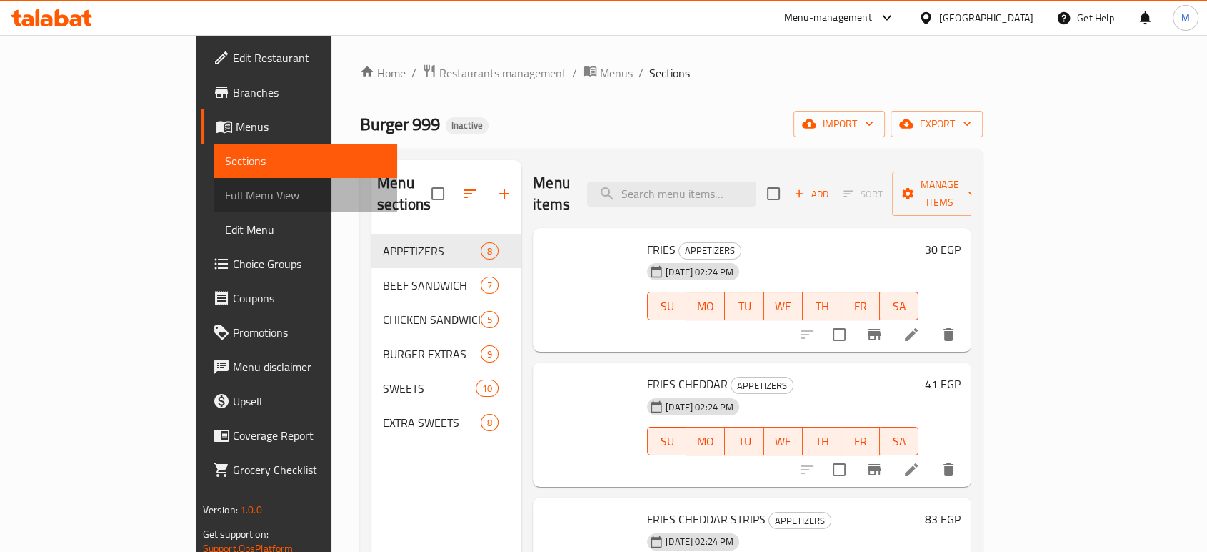
click at [225, 193] on span "Full Menu View" at bounding box center [305, 194] width 161 height 17
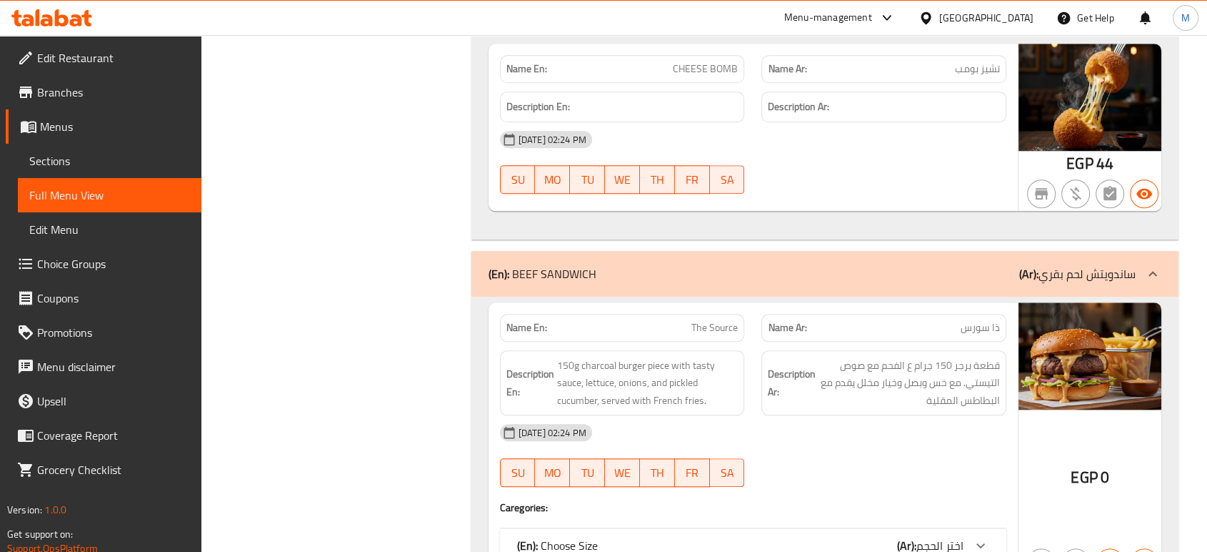
scroll to position [1930, 0]
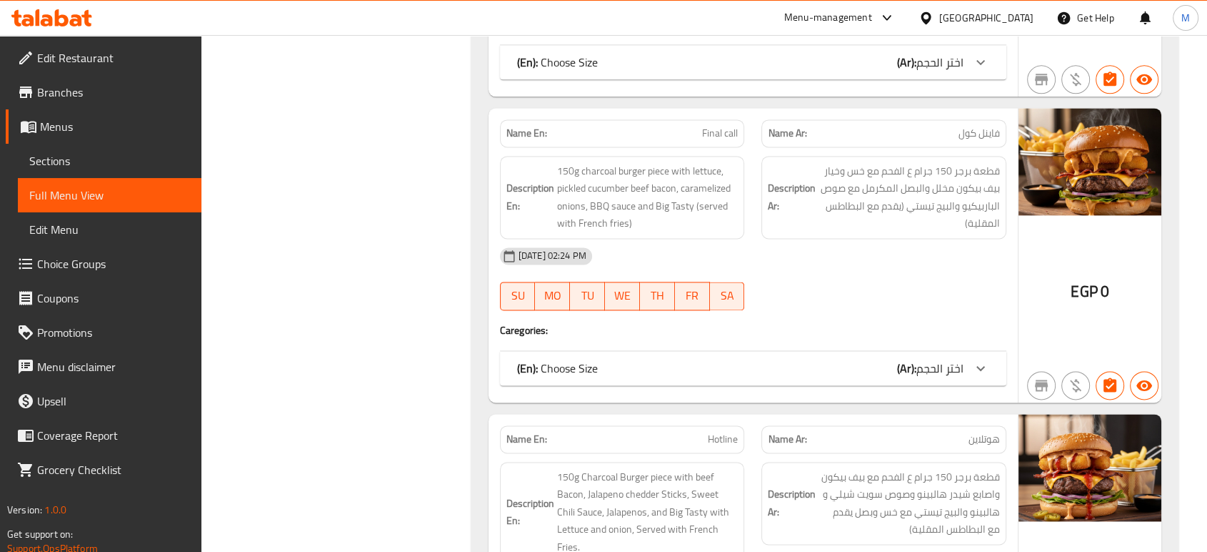
click at [907, 351] on div "(En): Choose Size (Ar): اختر الحجم" at bounding box center [753, 368] width 507 height 34
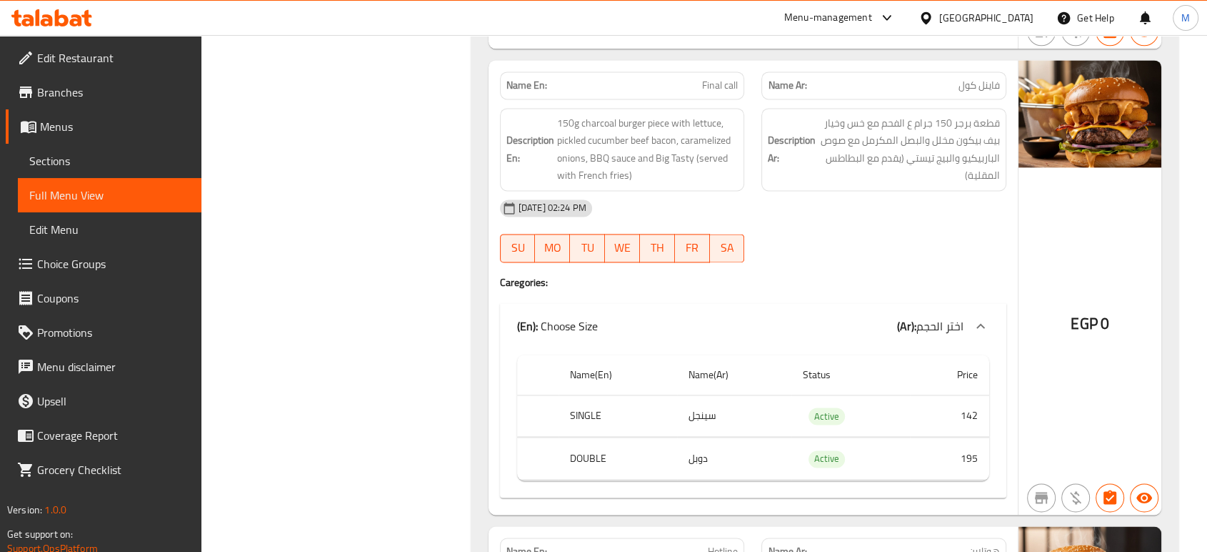
scroll to position [1994, 0]
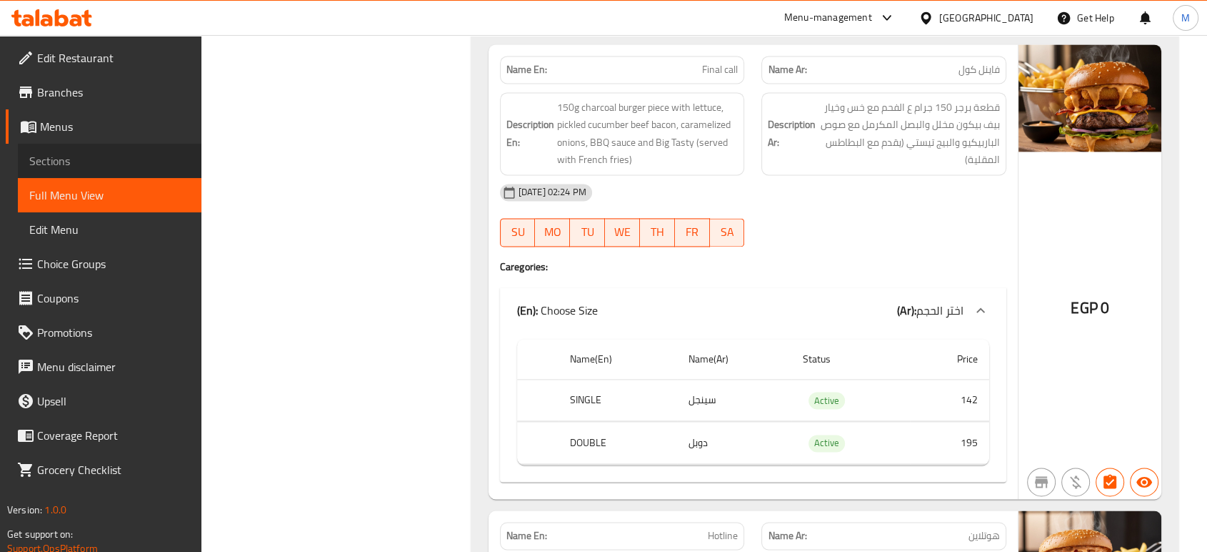
click at [63, 167] on span "Sections" at bounding box center [109, 160] width 161 height 17
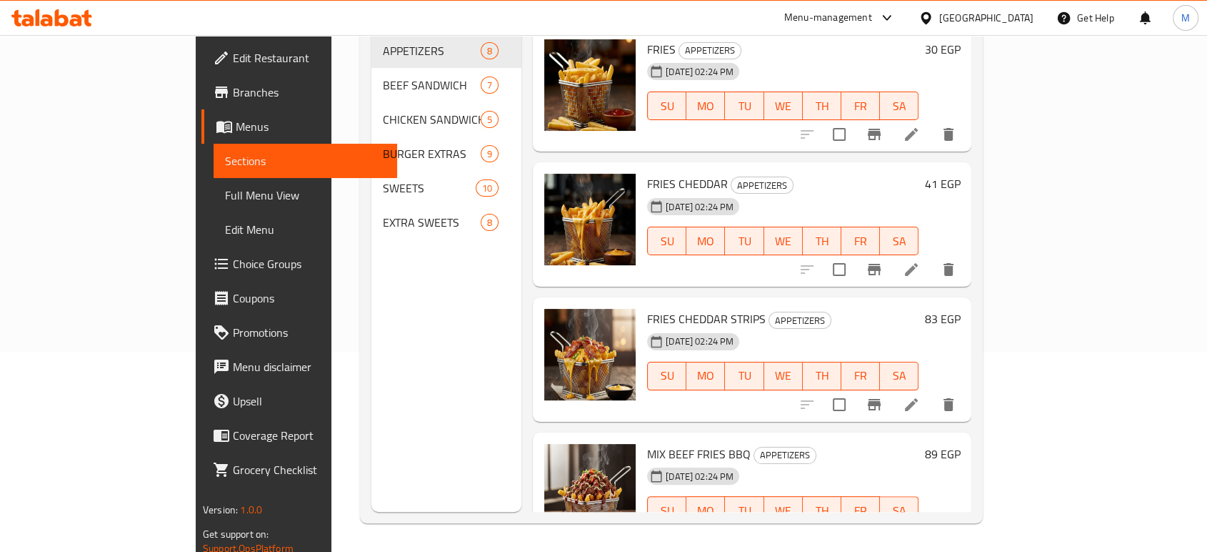
scroll to position [200, 0]
click at [233, 257] on span "Choice Groups" at bounding box center [309, 263] width 153 height 17
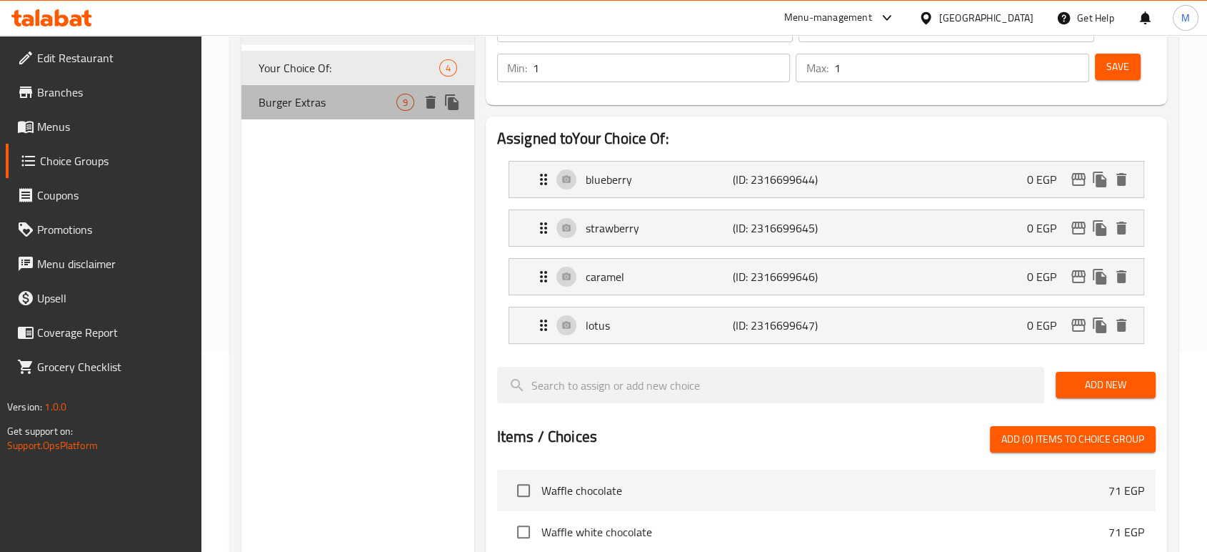
click at [391, 110] on span "Burger Extras" at bounding box center [328, 102] width 138 height 17
type input "Burger Extras"
type input "إضافات البرجر"
type input "0"
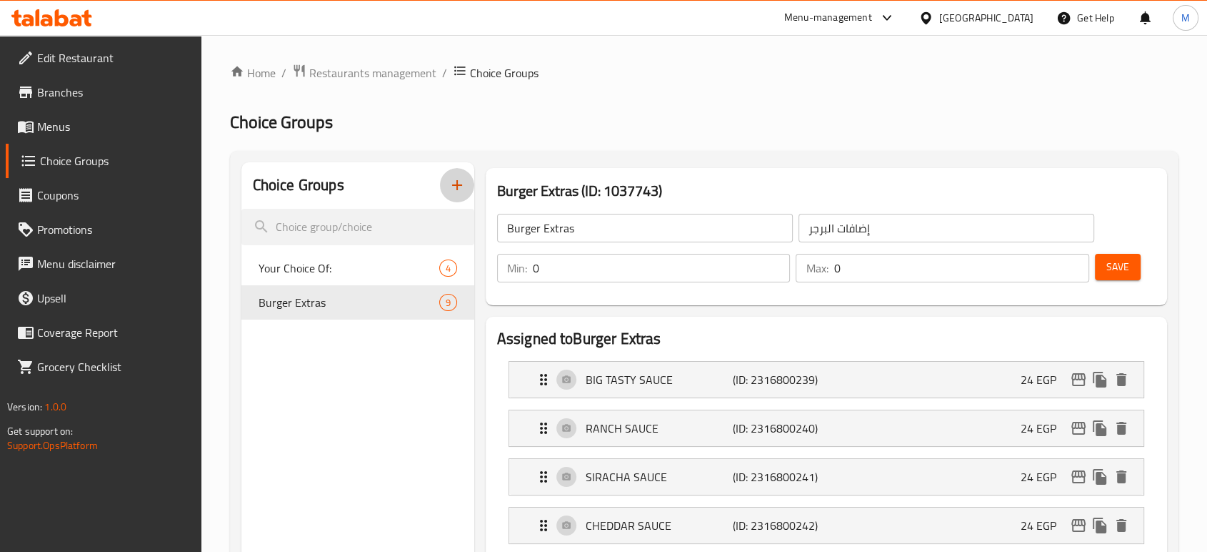
click at [459, 188] on icon "button" at bounding box center [457, 184] width 17 height 17
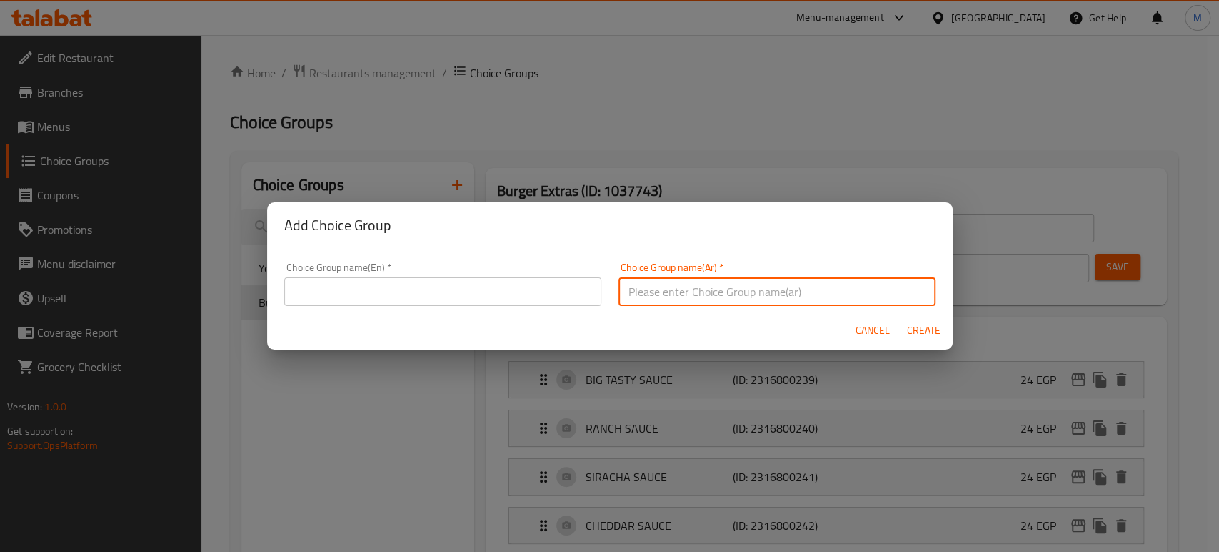
click at [777, 296] on input "text" at bounding box center [777, 291] width 317 height 29
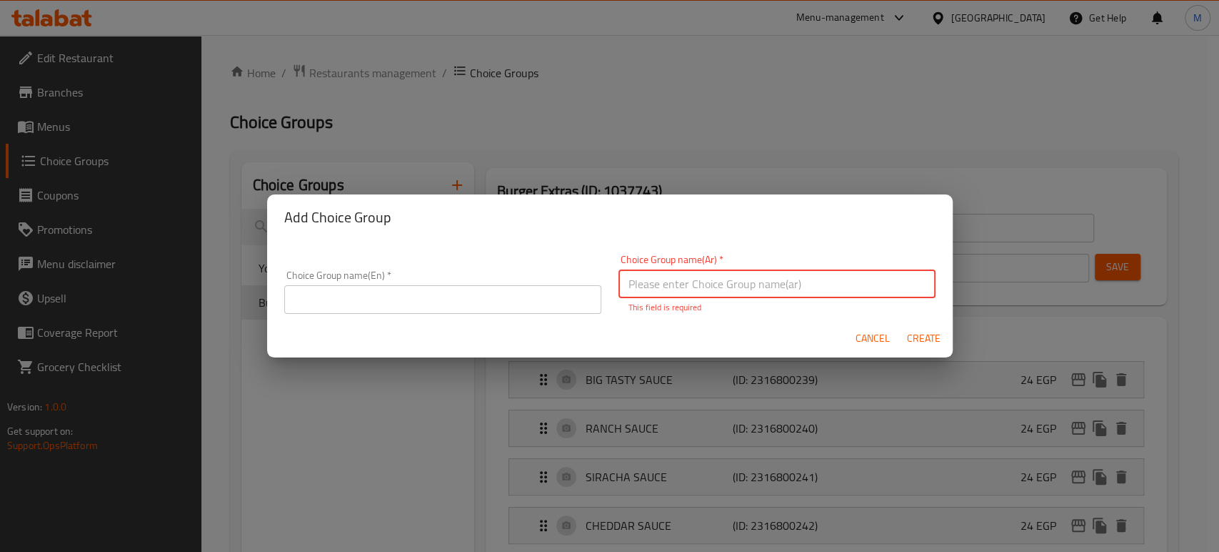
type input "Y"
type input "إضافات الحلويات"
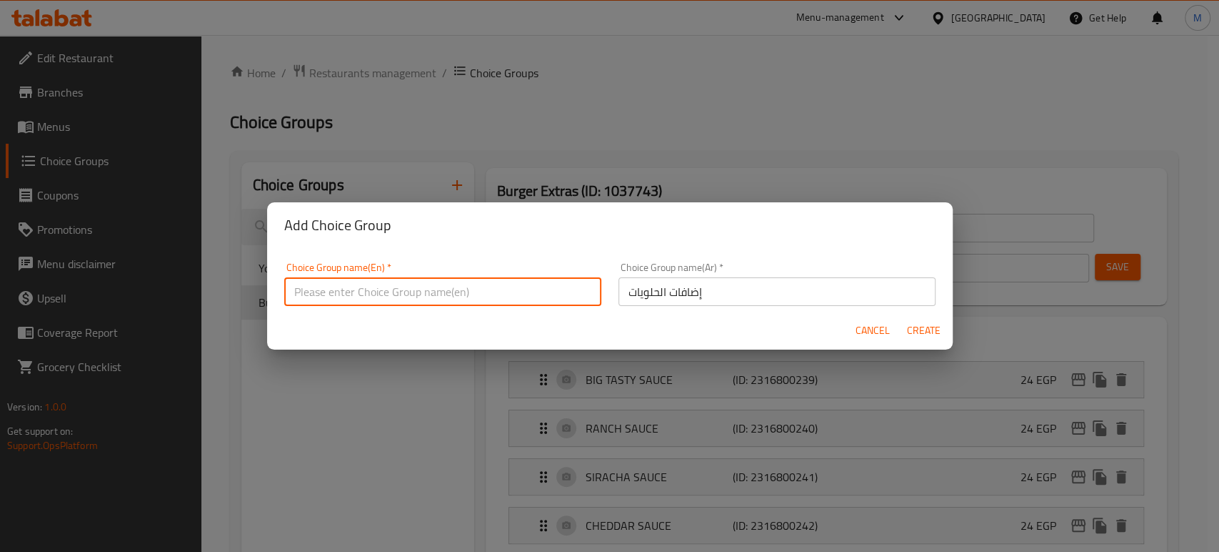
click at [416, 307] on div "Choice Group name(En)   * Choice Group name(En) *" at bounding box center [443, 284] width 334 height 61
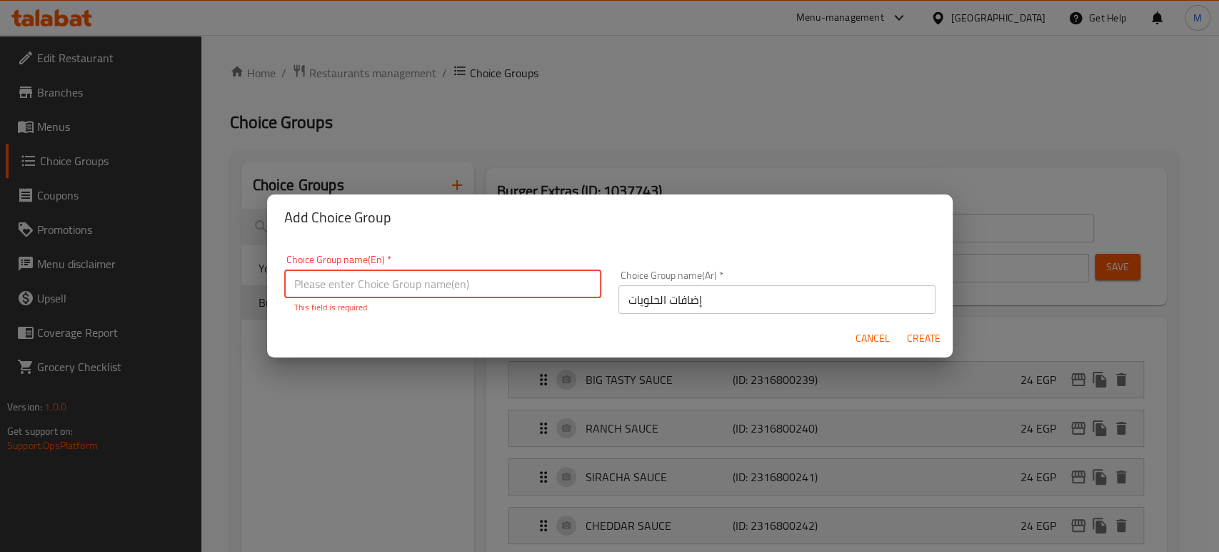
click at [532, 279] on input "text" at bounding box center [442, 283] width 317 height 29
type input "Extra sweets"
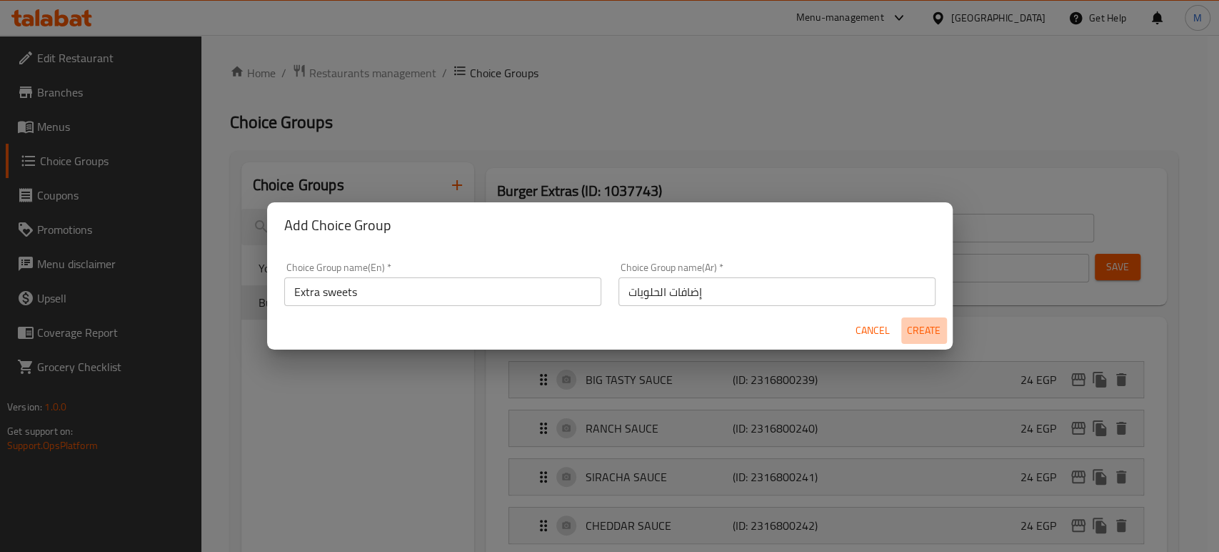
click at [922, 334] on span "Create" at bounding box center [924, 330] width 34 height 18
type input "Extra sweets"
type input "إضافات الحلويات"
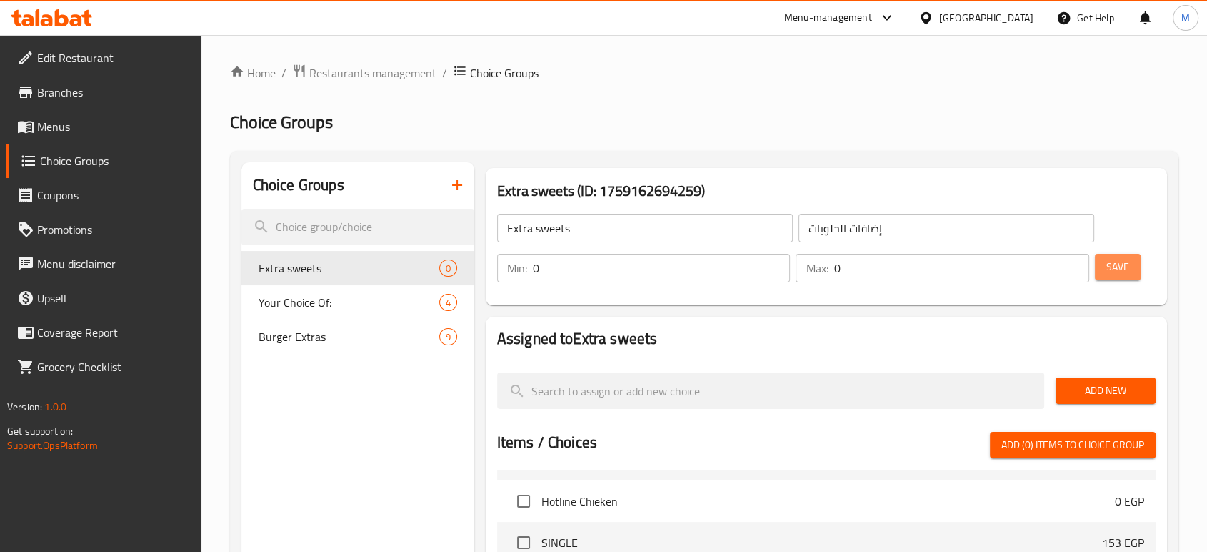
click at [1114, 268] on span "Save" at bounding box center [1118, 267] width 23 height 18
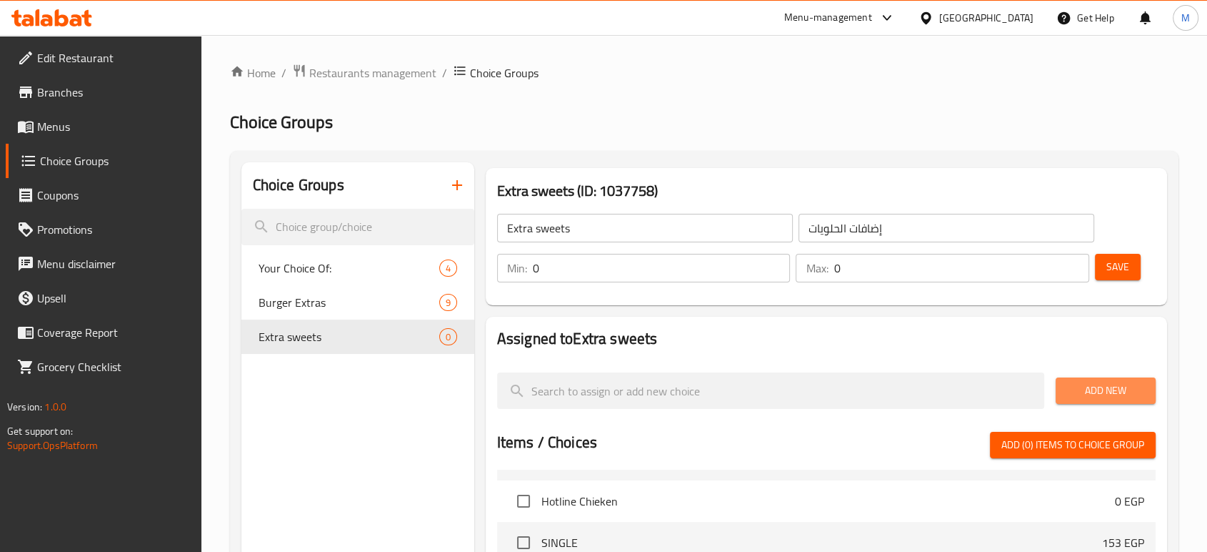
click at [1109, 381] on span "Add New" at bounding box center [1105, 390] width 77 height 18
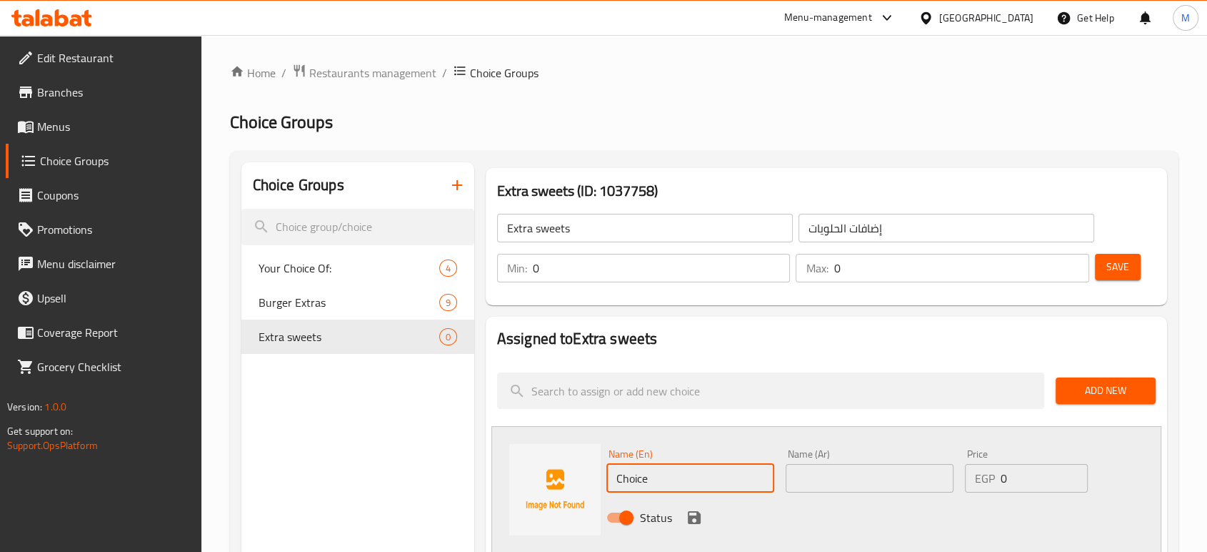
click at [680, 477] on input "Choice" at bounding box center [691, 478] width 168 height 29
paste input "banana"
click at [680, 477] on input "Choice" at bounding box center [691, 478] width 168 height 29
type input "banana"
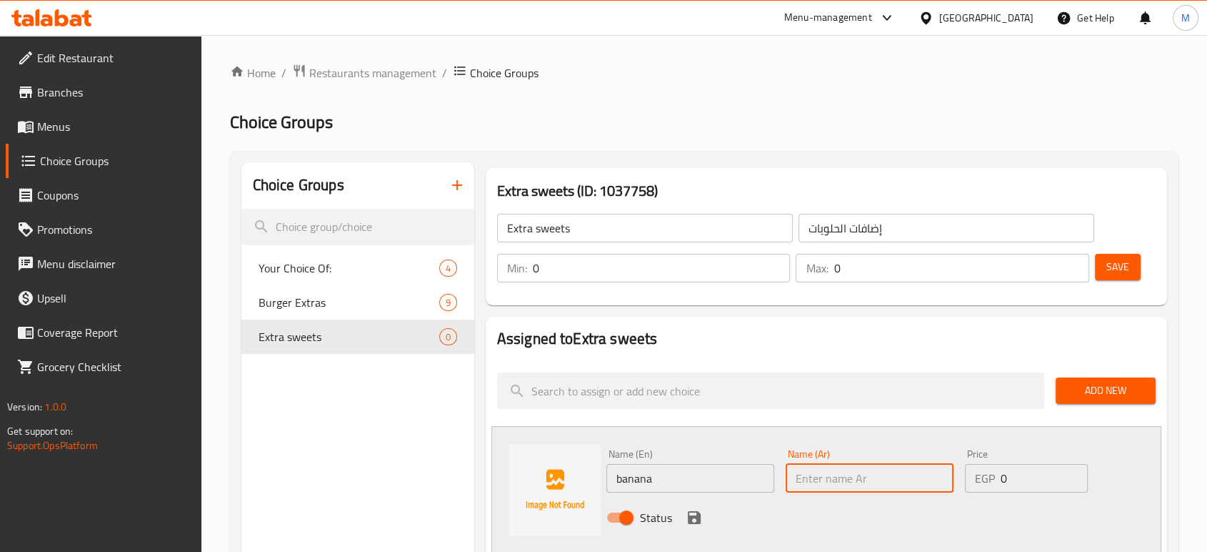
click at [834, 474] on input "text" at bounding box center [870, 478] width 168 height 29
type input "l"
type input "موز"
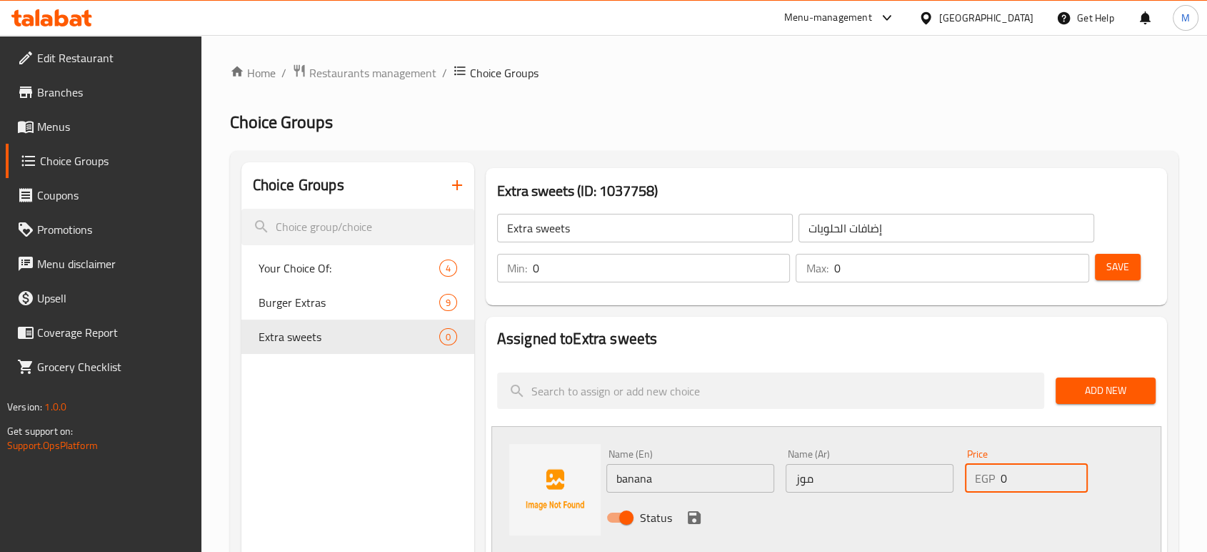
click at [1009, 479] on input "0" at bounding box center [1044, 478] width 87 height 29
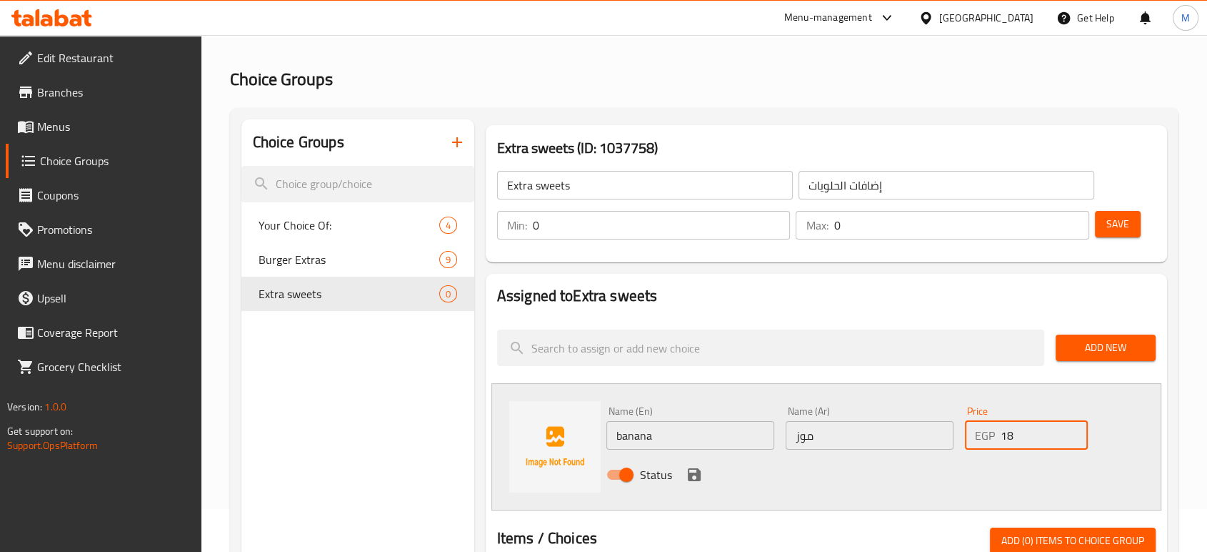
scroll to position [63, 0]
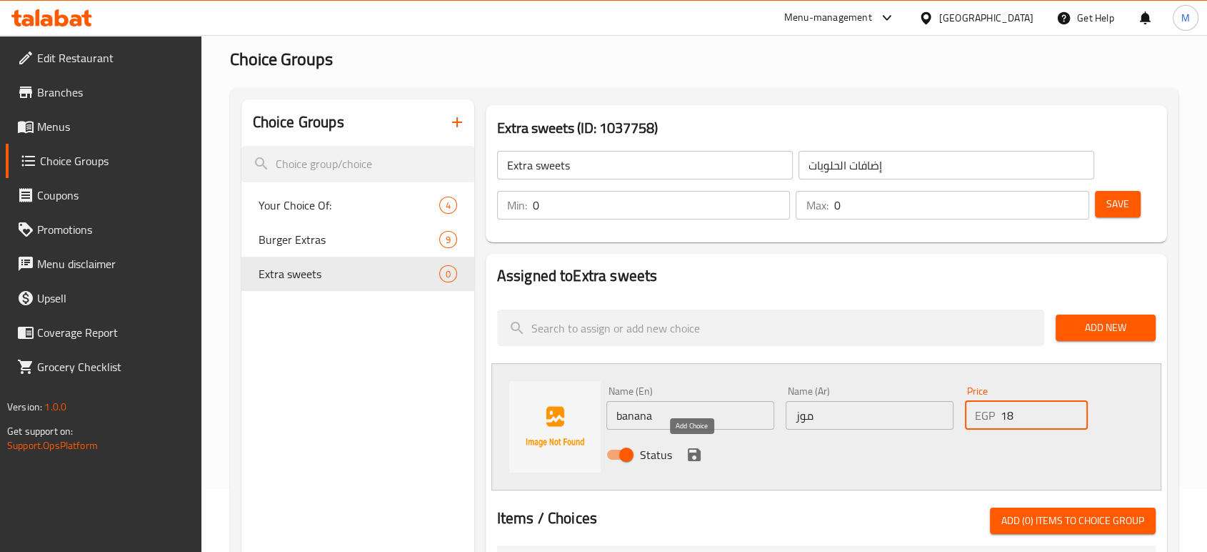
type input "18"
click at [697, 456] on icon "save" at bounding box center [694, 454] width 13 height 13
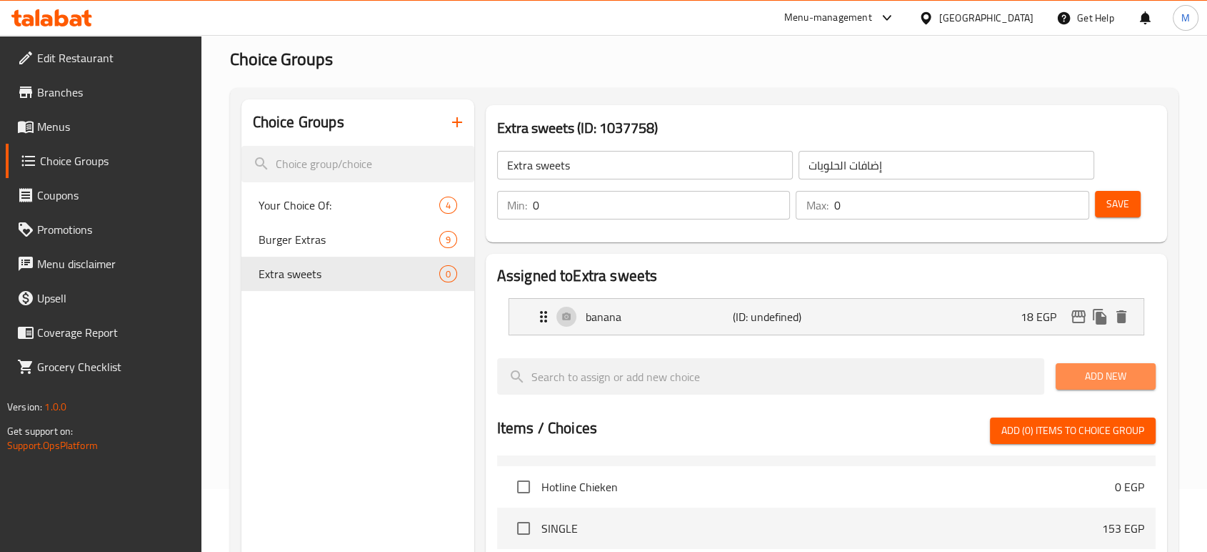
click at [1100, 376] on span "Add New" at bounding box center [1105, 376] width 77 height 18
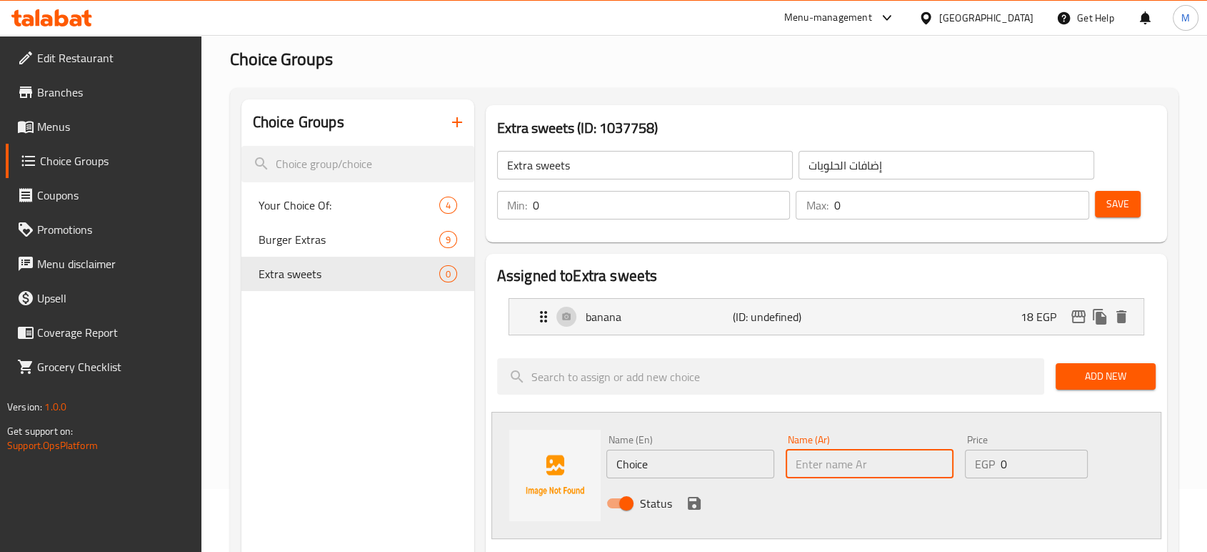
click at [890, 455] on input "text" at bounding box center [870, 463] width 168 height 29
type input "ث"
type input "صوص توت أزرق"
click at [651, 461] on input "Choice" at bounding box center [691, 463] width 168 height 29
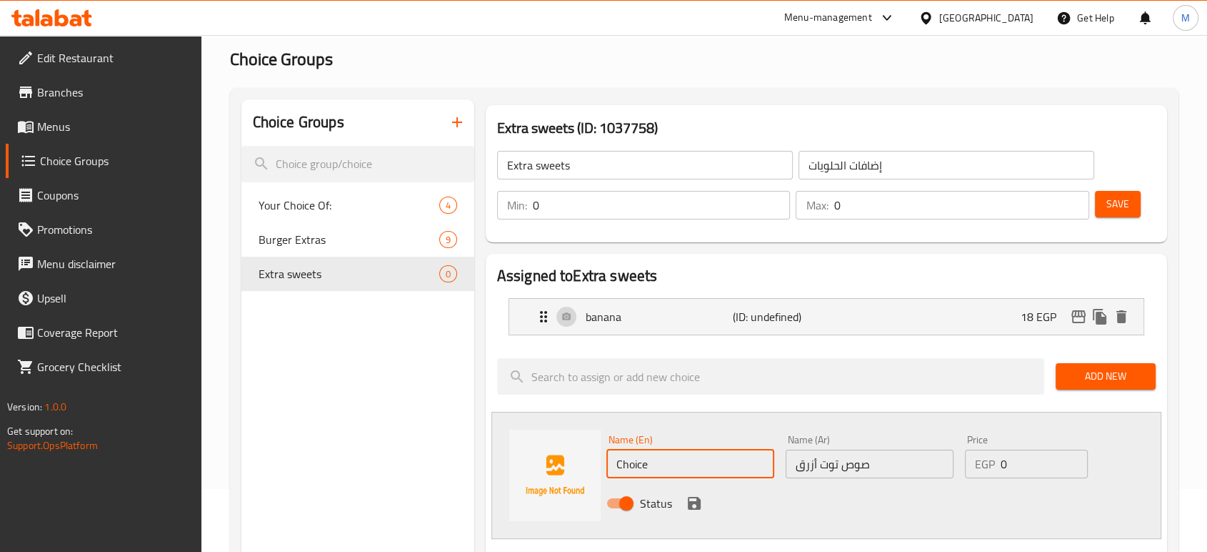
click at [651, 461] on input "Choice" at bounding box center [691, 463] width 168 height 29
type input "Blueberry sauce"
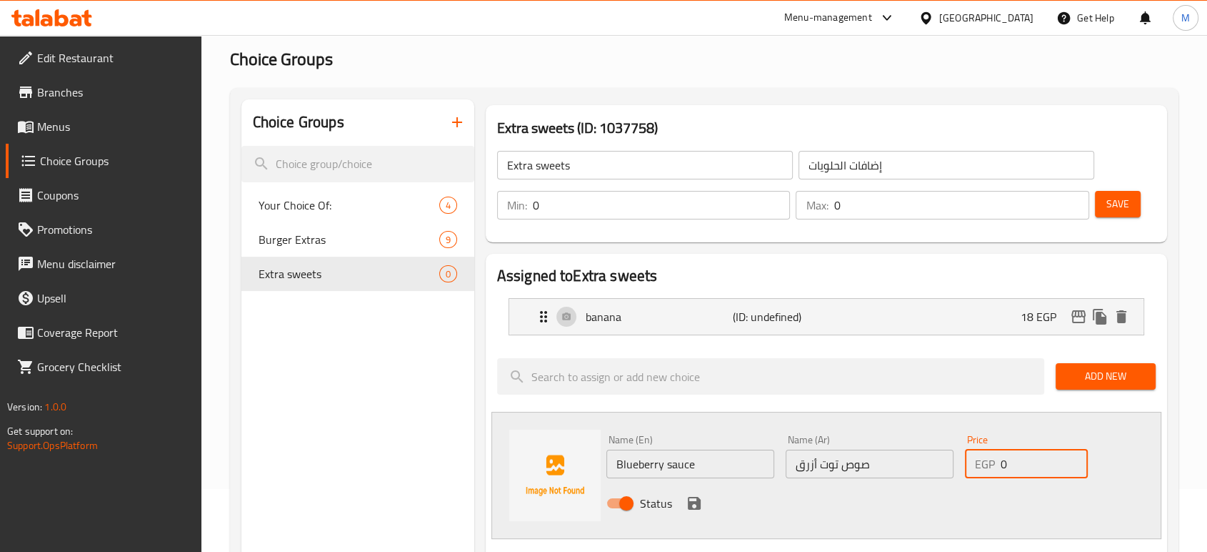
click at [1027, 464] on input "0" at bounding box center [1044, 463] width 87 height 29
type input "18"
click at [696, 510] on icon "save" at bounding box center [694, 502] width 17 height 17
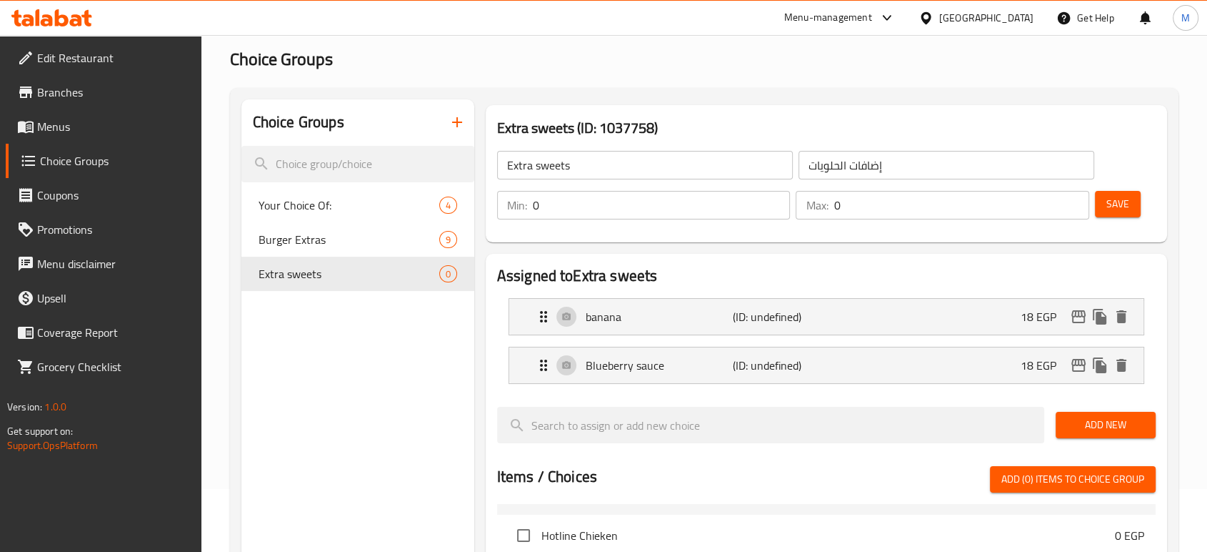
click at [1104, 427] on span "Add New" at bounding box center [1105, 425] width 77 height 18
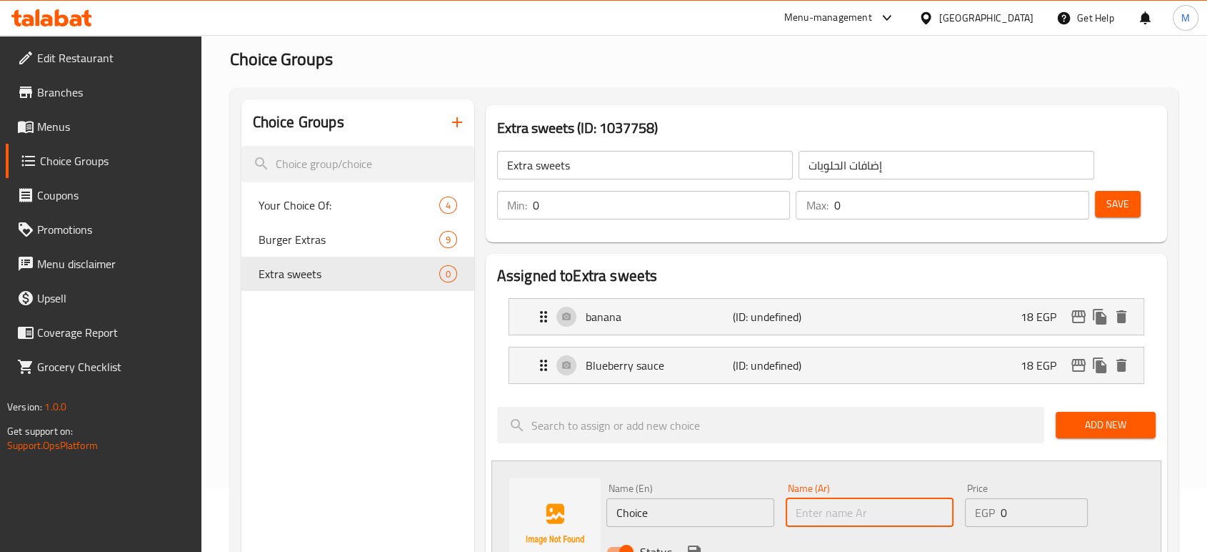
click at [878, 511] on input "text" at bounding box center [870, 512] width 168 height 29
type input "w"
type input "صوص فراولة"
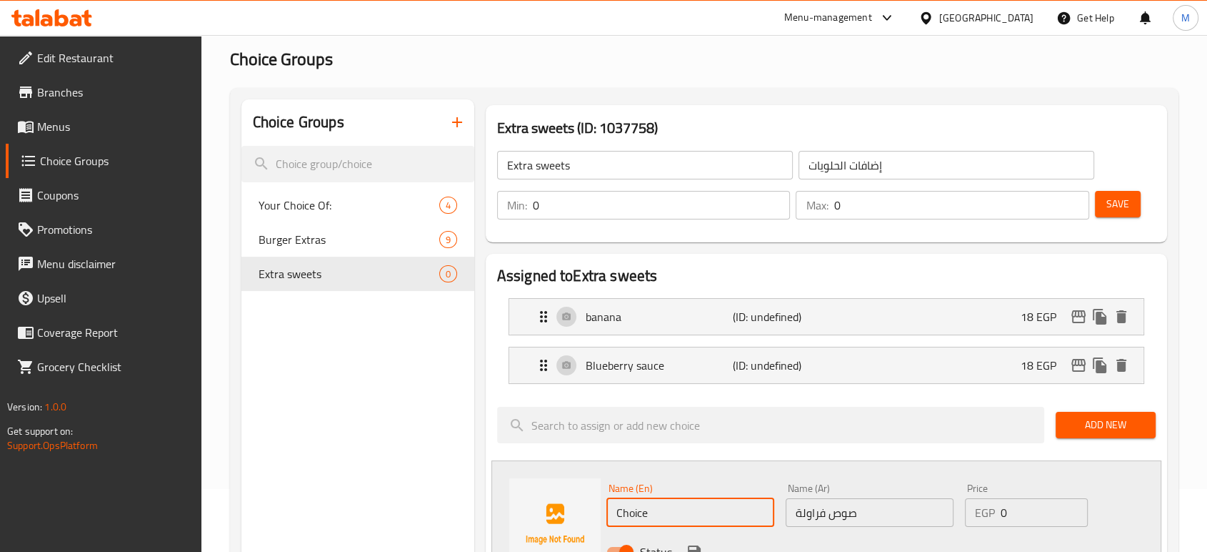
click at [723, 507] on input "Choice" at bounding box center [691, 512] width 168 height 29
type input "Strawberry sauce"
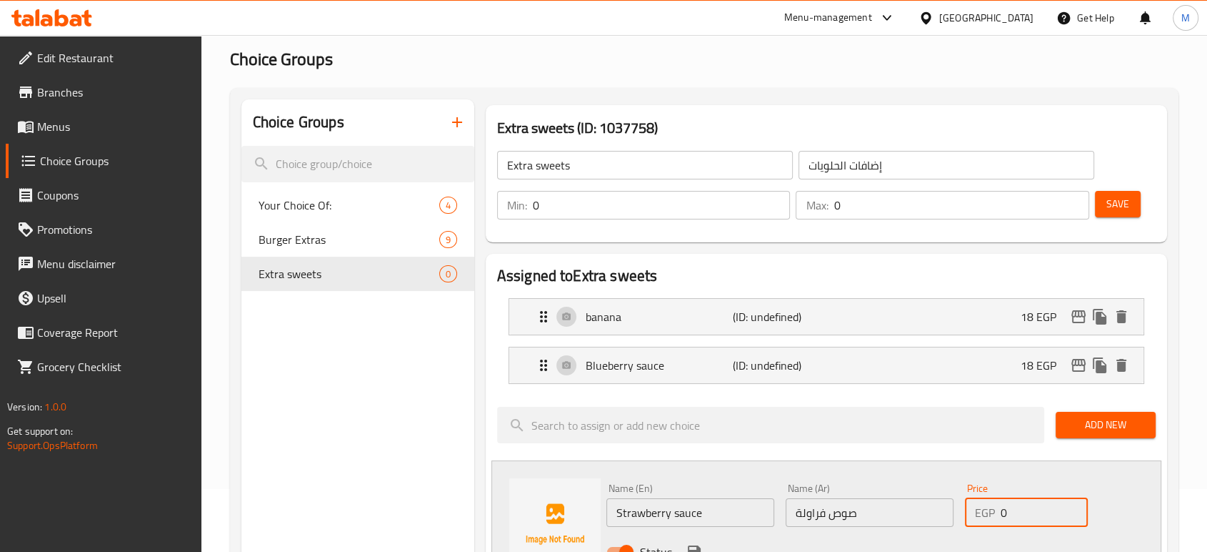
click at [1017, 501] on input "0" at bounding box center [1044, 512] width 87 height 29
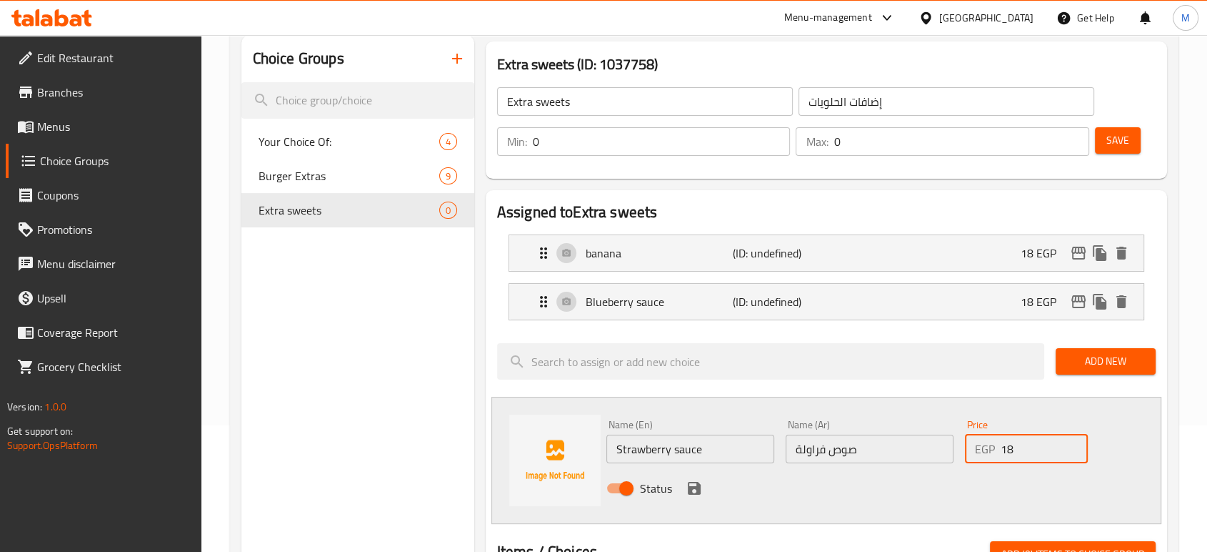
scroll to position [159, 0]
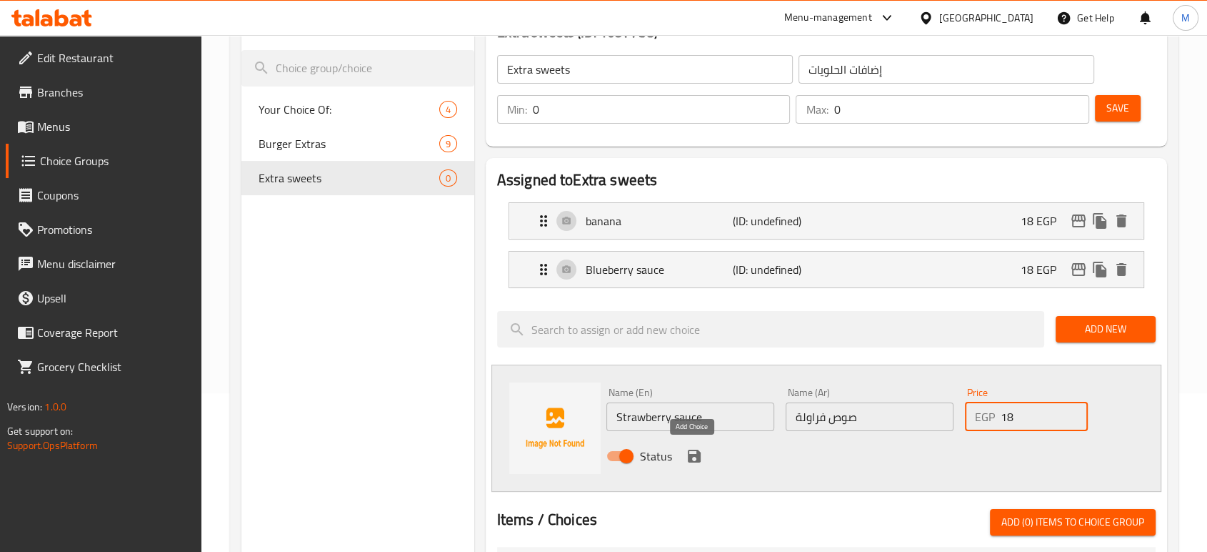
type input "18"
click at [697, 452] on icon "save" at bounding box center [694, 455] width 13 height 13
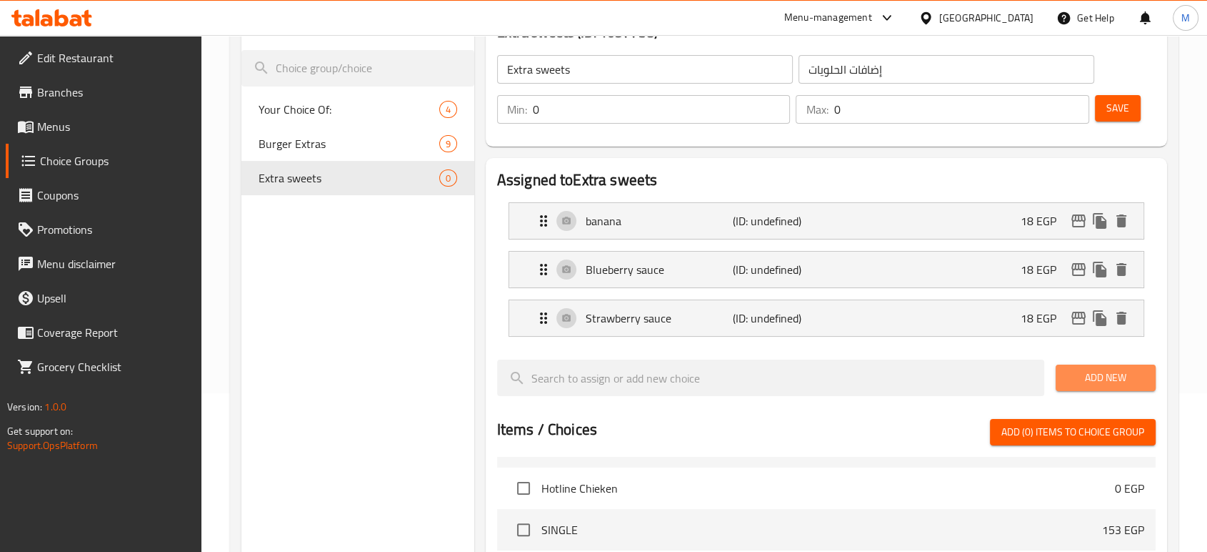
click at [1127, 378] on span "Add New" at bounding box center [1105, 378] width 77 height 18
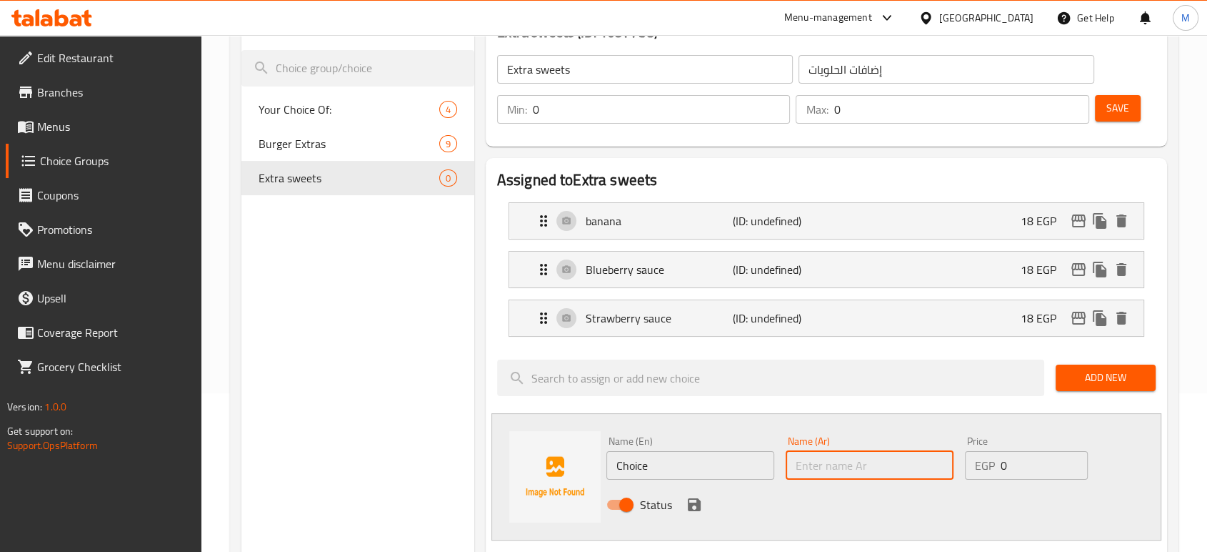
click at [871, 461] on input "text" at bounding box center [870, 465] width 168 height 29
type input "w"
type input "صوص كراميل"
click at [655, 457] on input "Choice" at bounding box center [691, 465] width 168 height 29
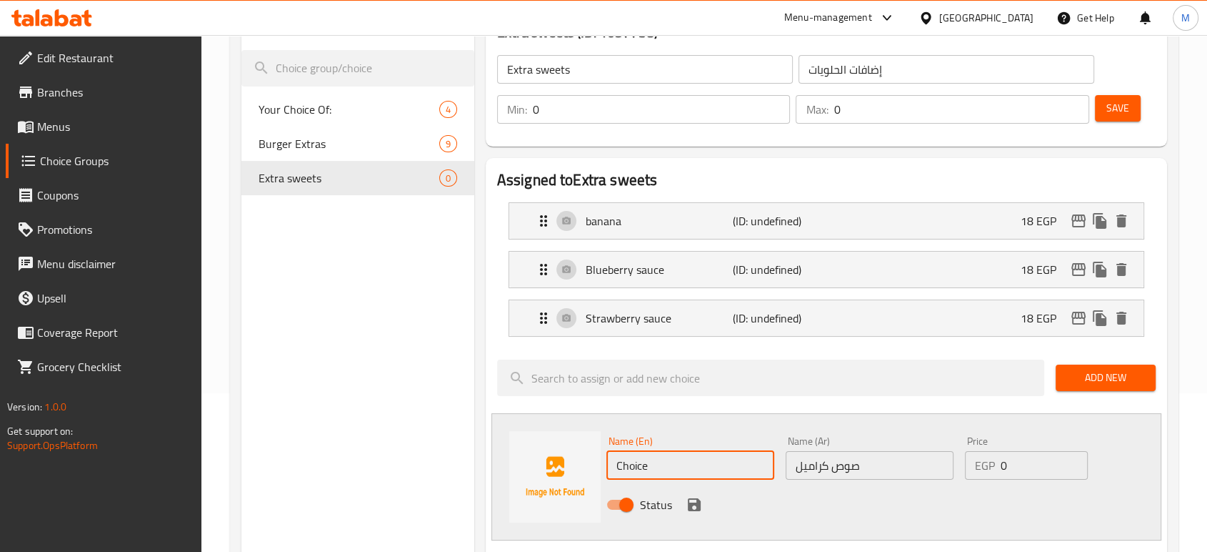
click at [655, 457] on input "Choice" at bounding box center [691, 465] width 168 height 29
type input "Caramel Sauce"
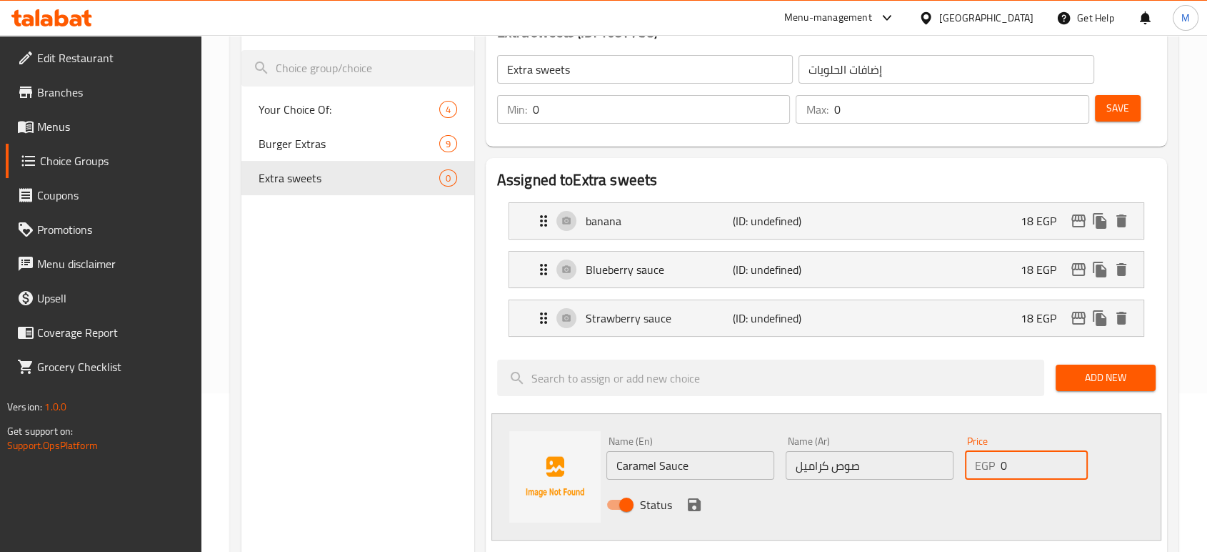
click at [1027, 460] on input "0" at bounding box center [1044, 465] width 87 height 29
type input "18"
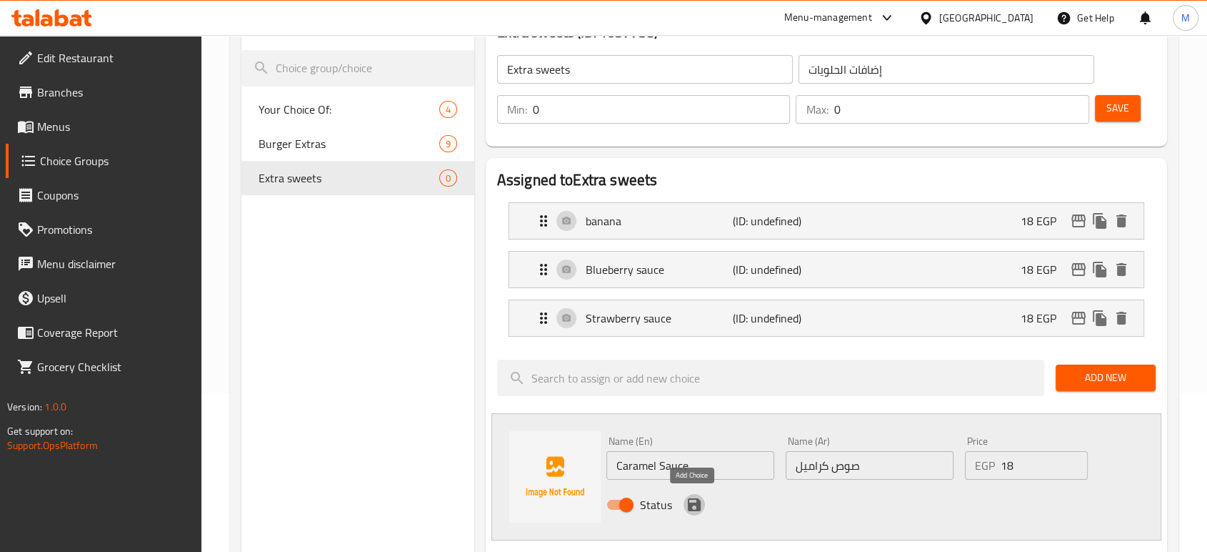
click at [690, 501] on icon "save" at bounding box center [694, 504] width 13 height 13
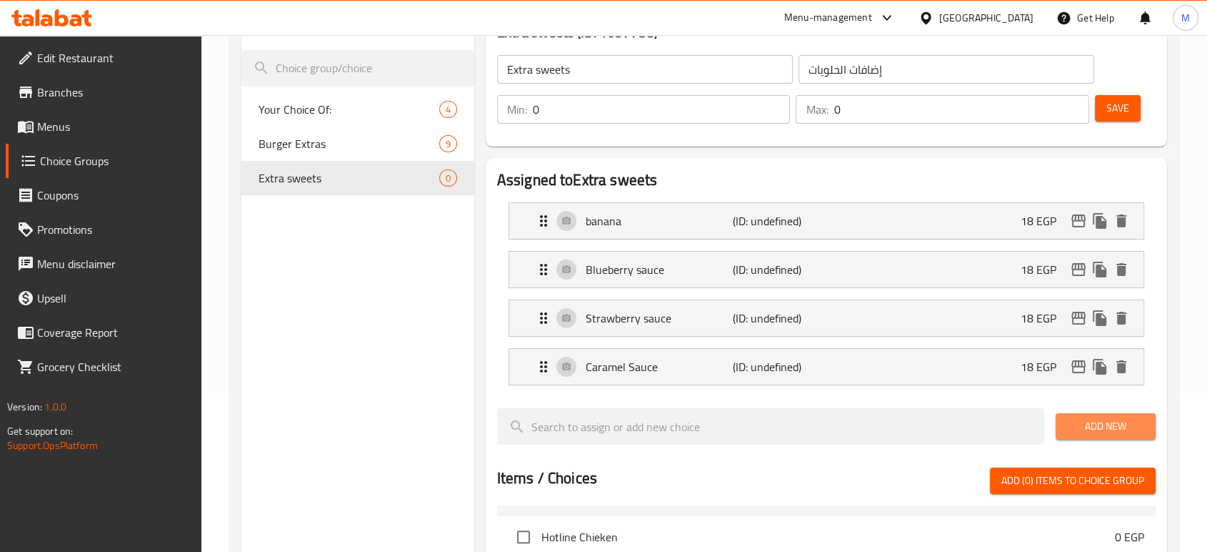
click at [1096, 423] on span "Add New" at bounding box center [1105, 426] width 77 height 18
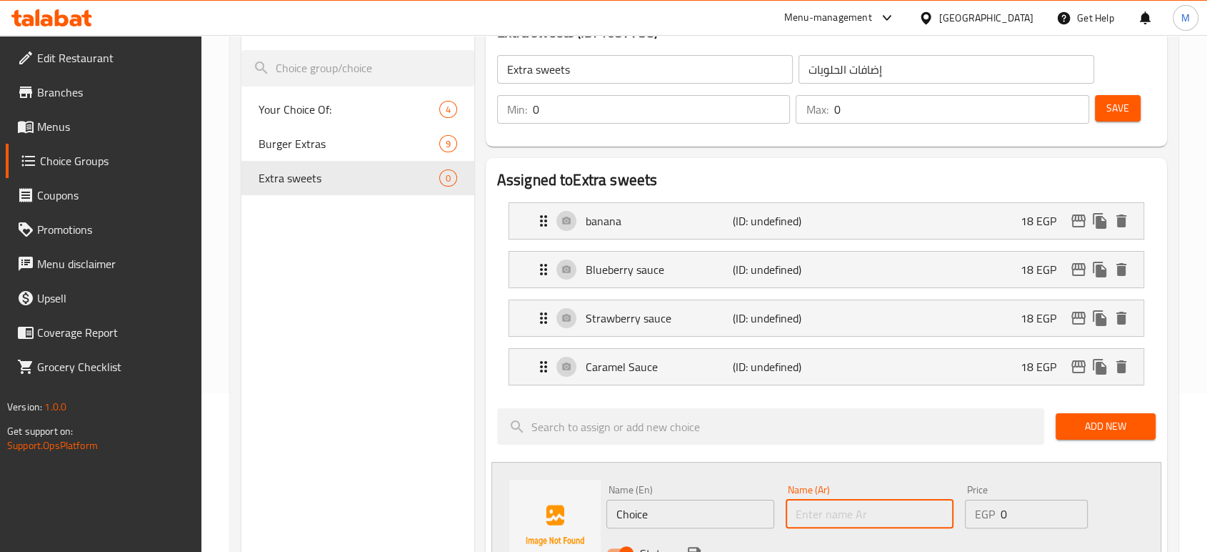
click at [871, 499] on input "text" at bounding box center [870, 513] width 168 height 29
type input "w"
type input "ً"
type input "صوص لوتس"
click at [1015, 507] on input "0" at bounding box center [1044, 513] width 87 height 29
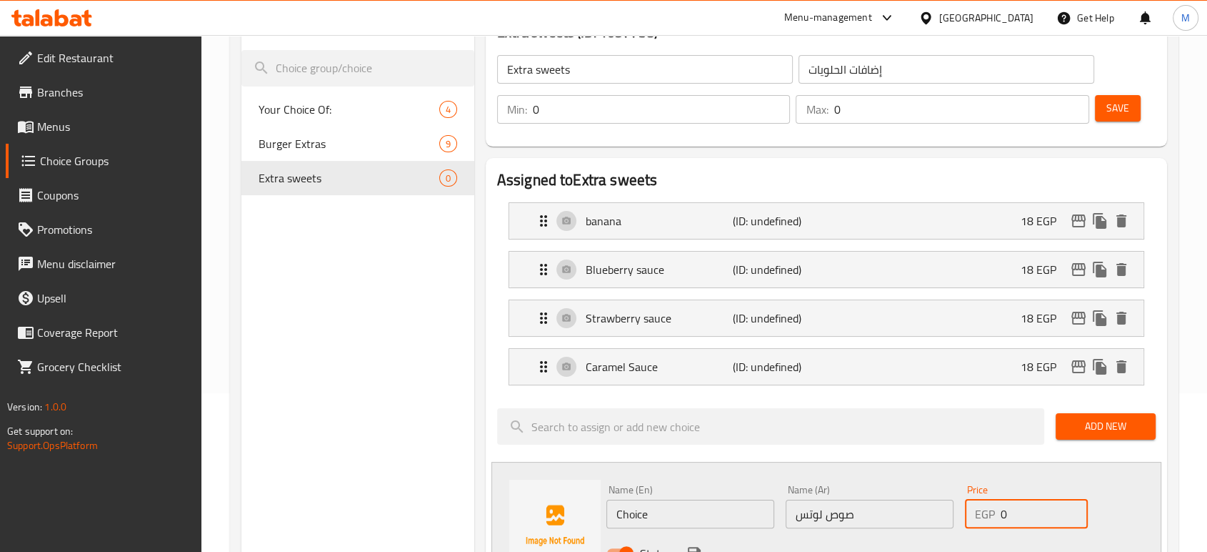
click at [1015, 507] on input "0" at bounding box center [1044, 513] width 87 height 29
type input "18"
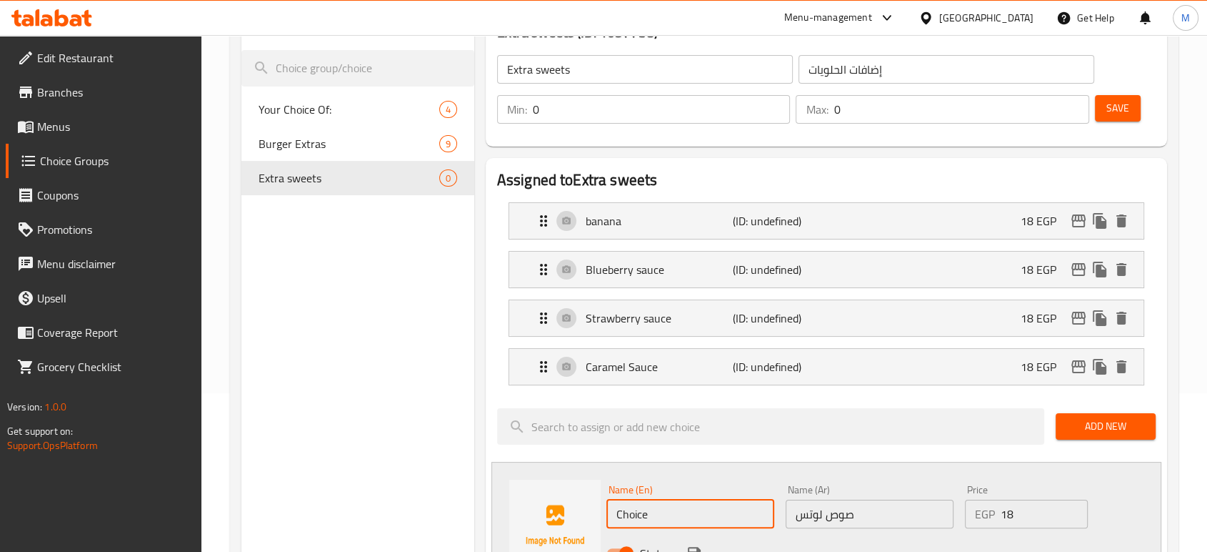
click at [653, 522] on input "Choice" at bounding box center [691, 513] width 168 height 29
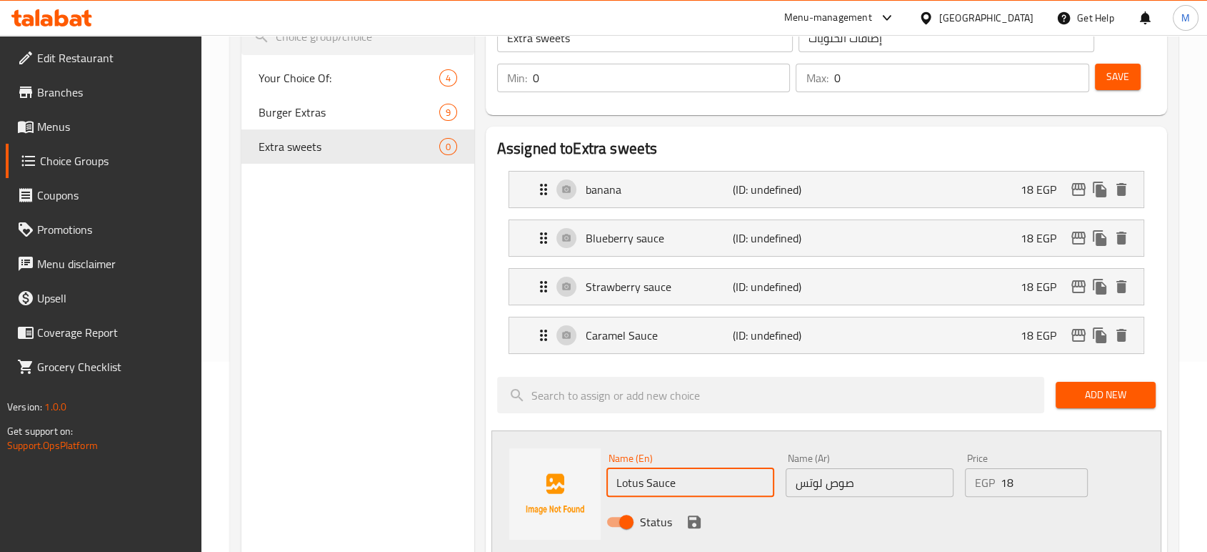
scroll to position [222, 0]
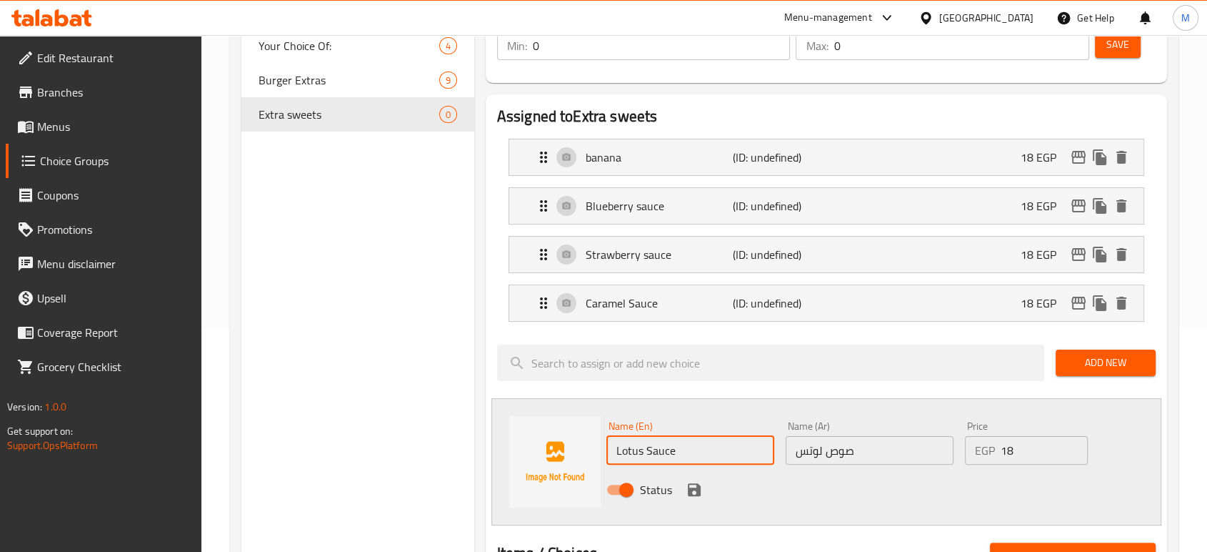
type input "Lotus Sauce"
click at [689, 485] on icon "save" at bounding box center [694, 489] width 17 height 17
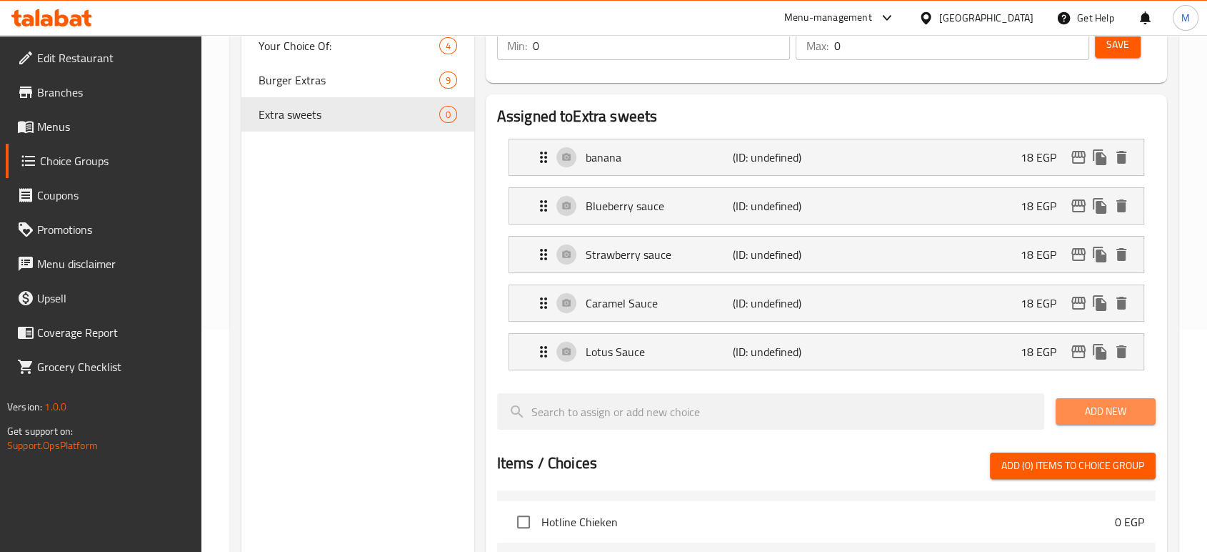
click at [1105, 406] on span "Add New" at bounding box center [1105, 411] width 77 height 18
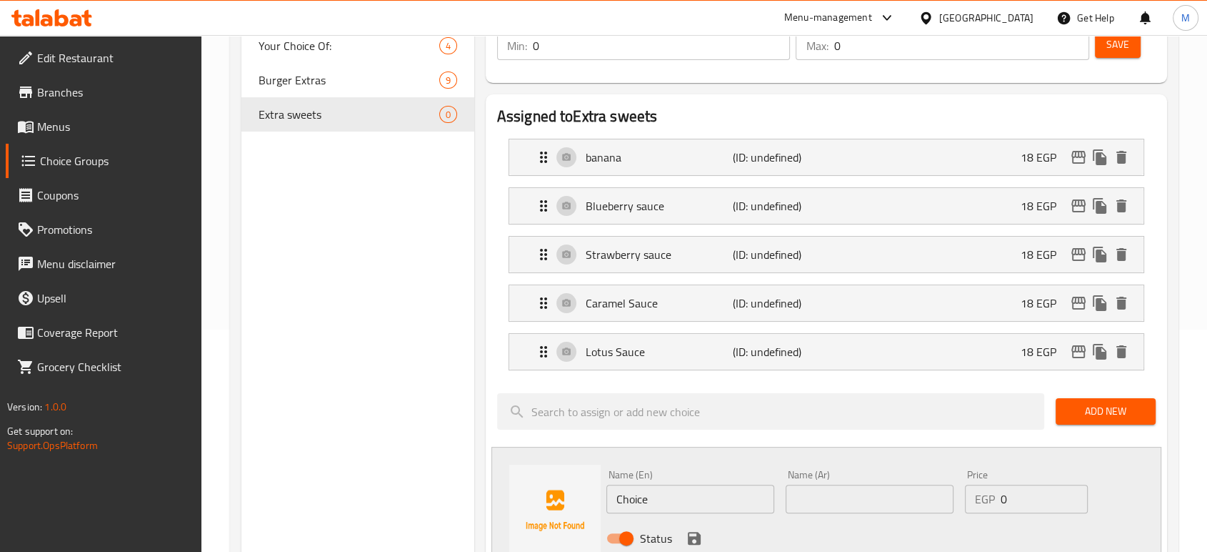
click at [684, 509] on input "Choice" at bounding box center [691, 498] width 168 height 29
paste input "Peach"
type input "Peache"
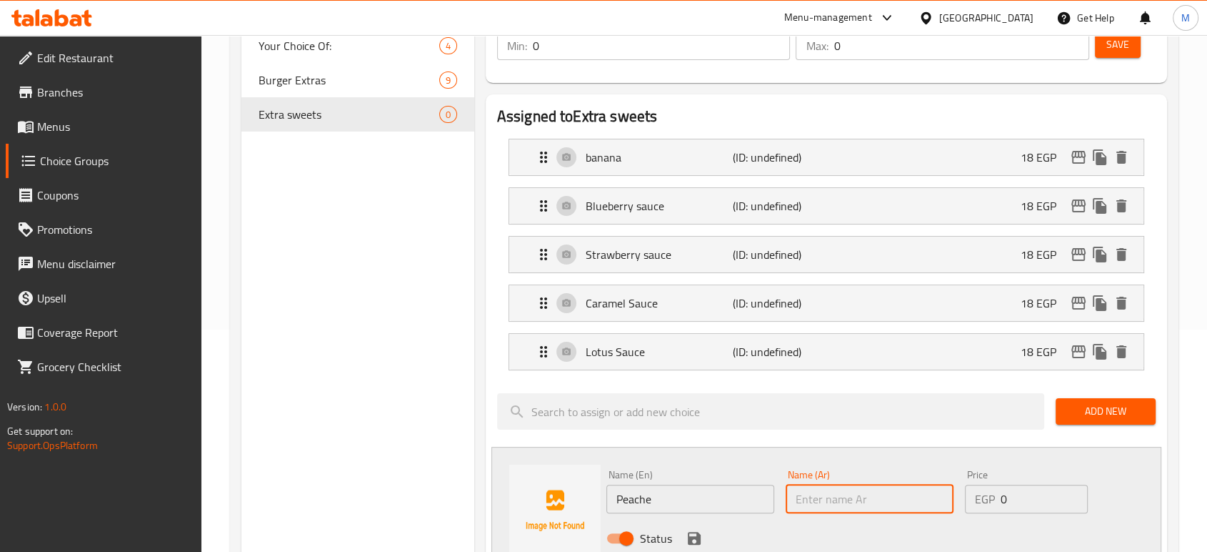
click at [886, 501] on input "text" at bounding box center [870, 498] width 168 height 29
type input "خوخ"
click at [1034, 494] on input "0" at bounding box center [1044, 498] width 87 height 29
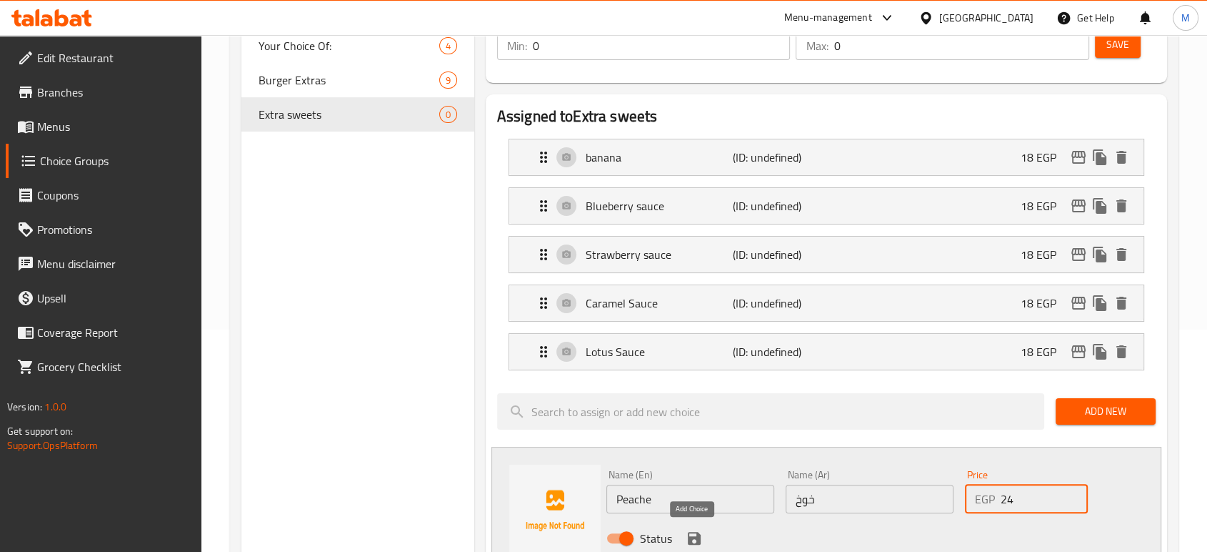
type input "24"
click at [695, 536] on icon "save" at bounding box center [694, 538] width 13 height 13
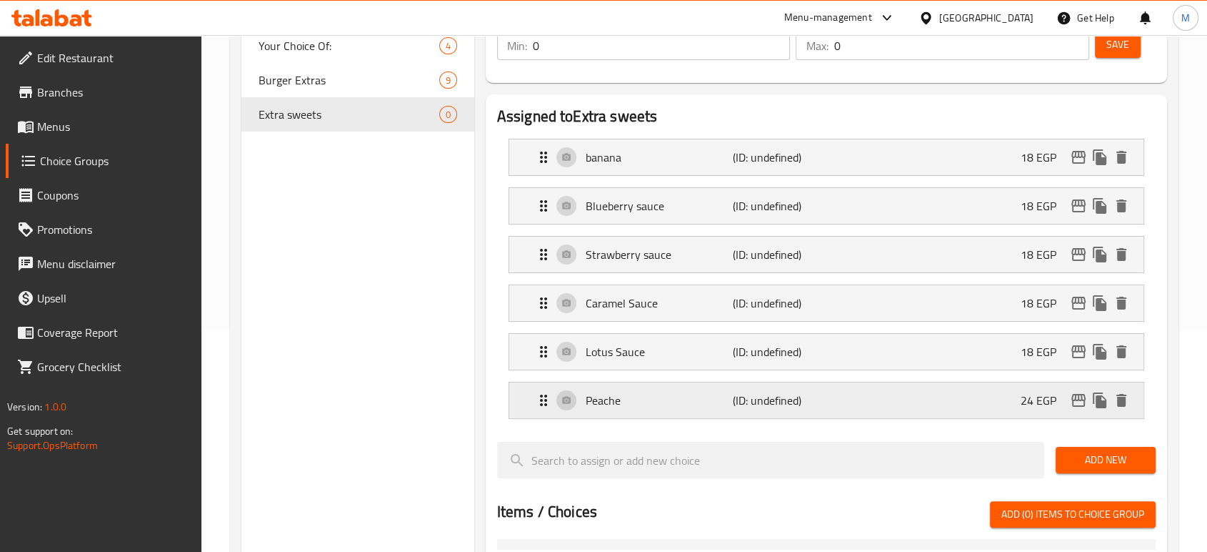
click at [899, 400] on div "Peache (ID: undefined) 24 EGP" at bounding box center [831, 400] width 592 height 36
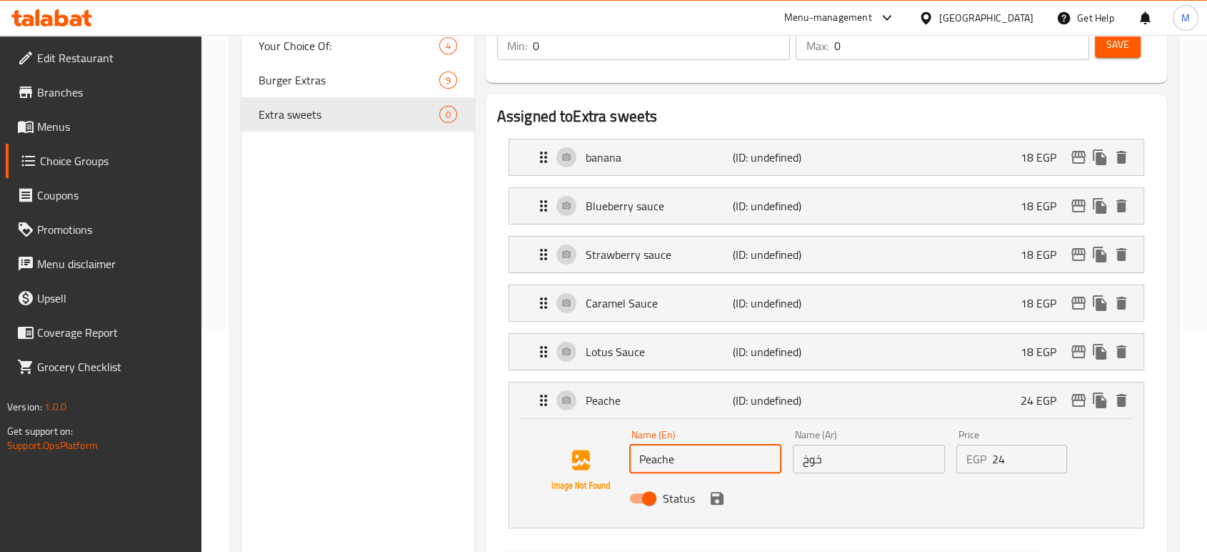
click at [694, 448] on input "Peache" at bounding box center [705, 458] width 152 height 29
paste input "text"
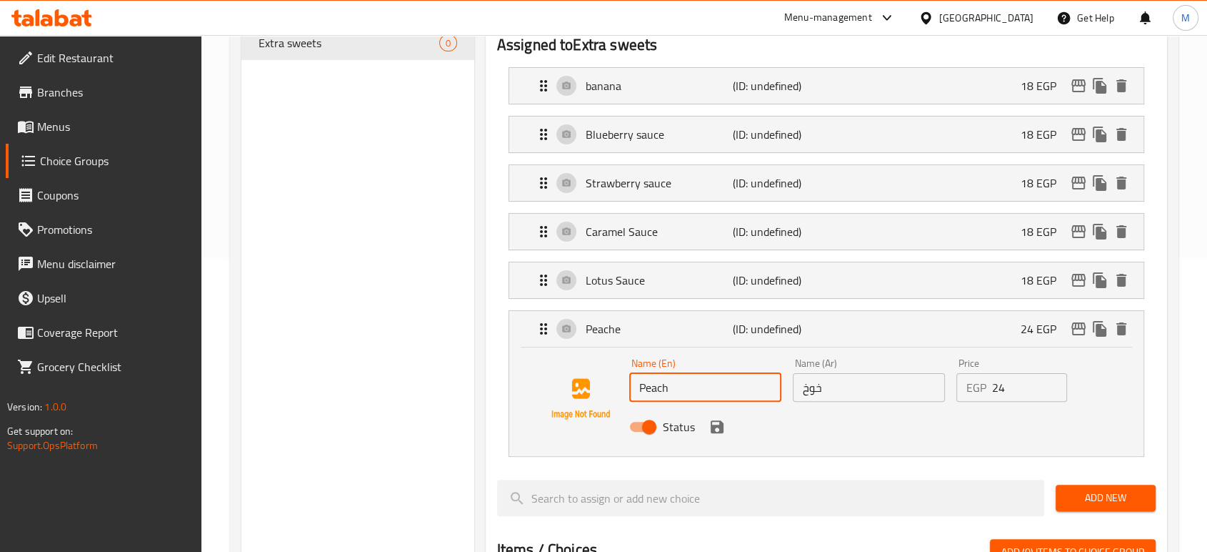
scroll to position [317, 0]
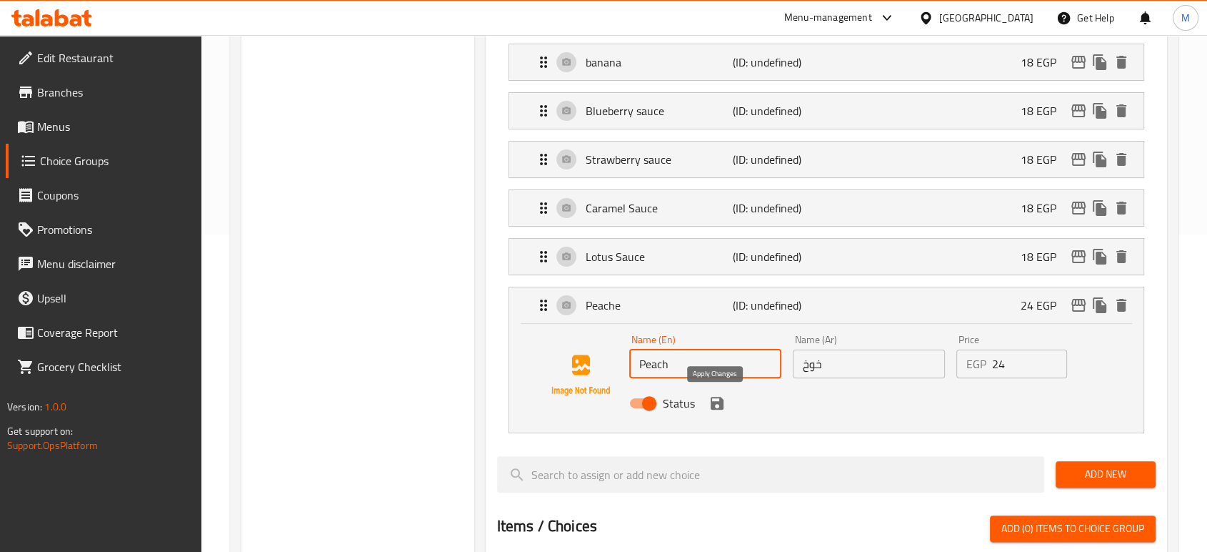
click at [716, 404] on icon "save" at bounding box center [717, 402] width 17 height 17
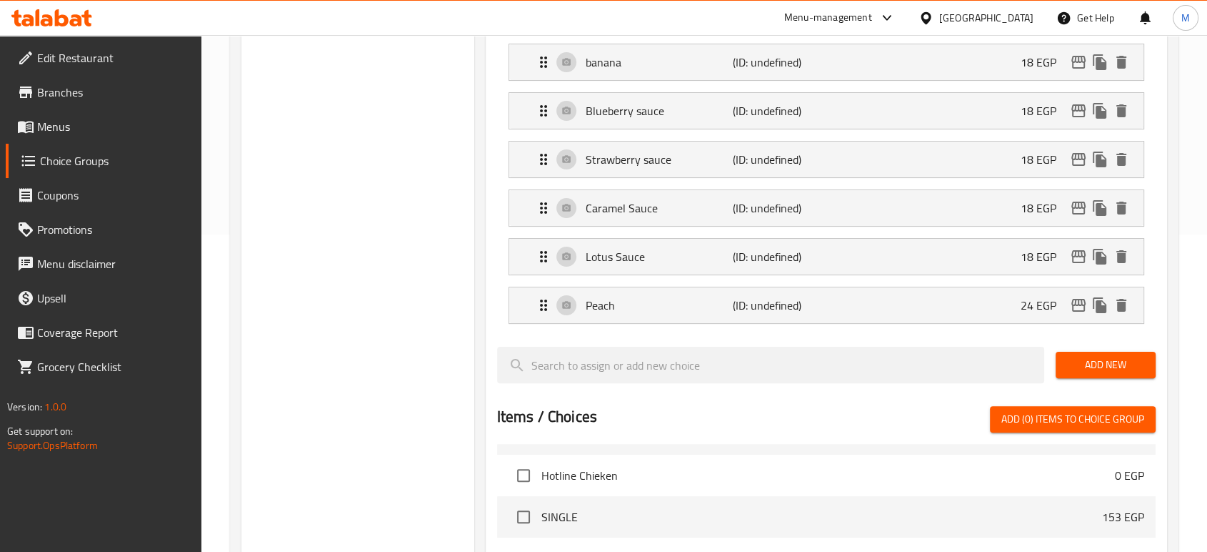
type input "Peach"
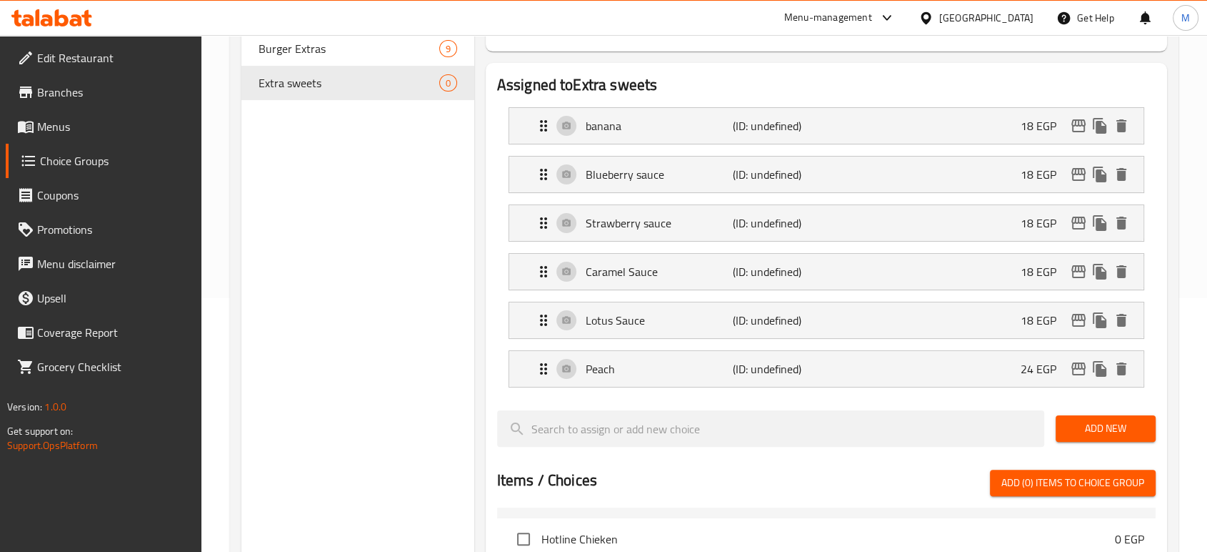
scroll to position [222, 0]
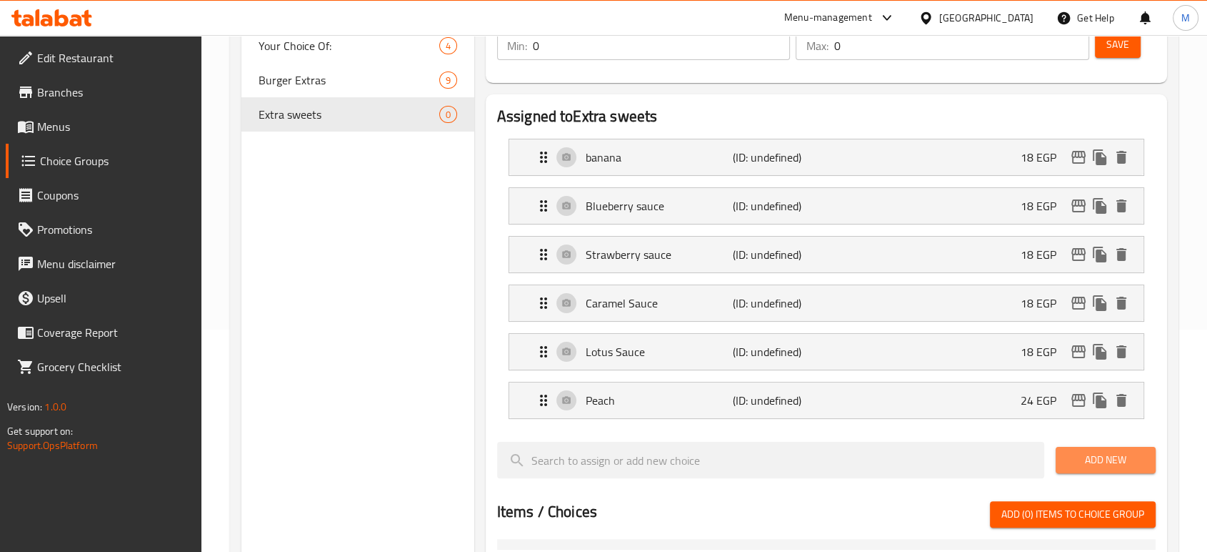
click at [1067, 463] on span "Add New" at bounding box center [1105, 460] width 77 height 18
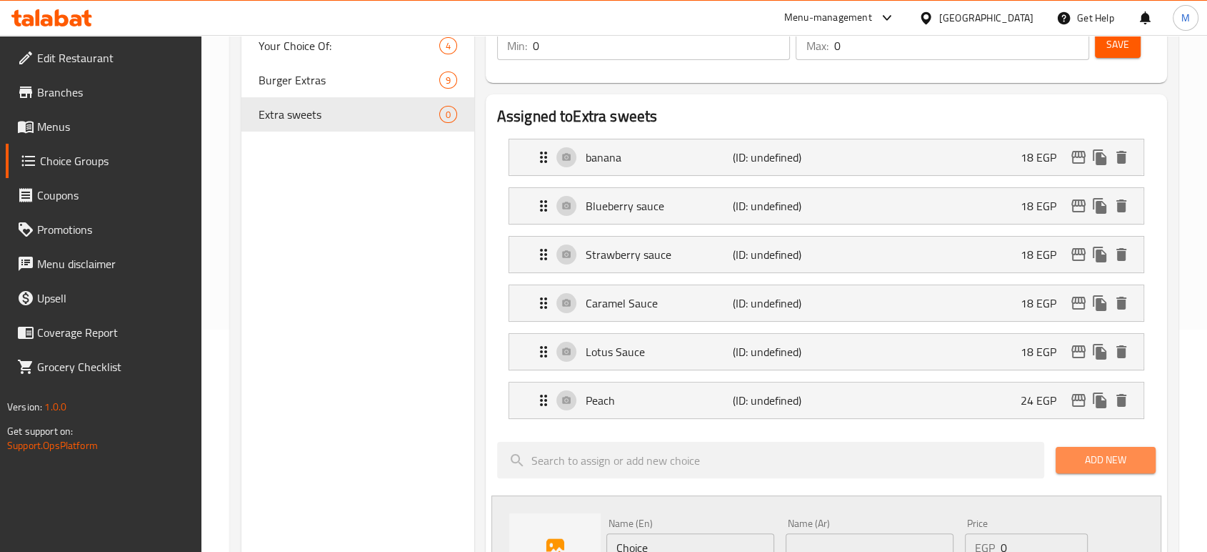
click at [1094, 461] on span "Add New" at bounding box center [1105, 460] width 77 height 18
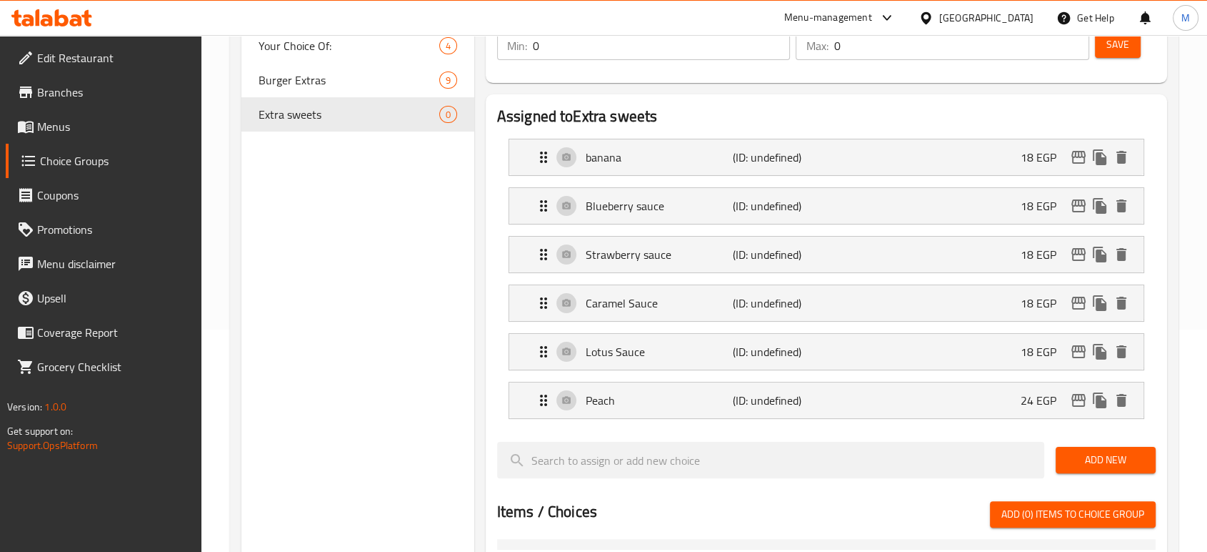
click at [1078, 459] on span "Add New" at bounding box center [1105, 460] width 77 height 18
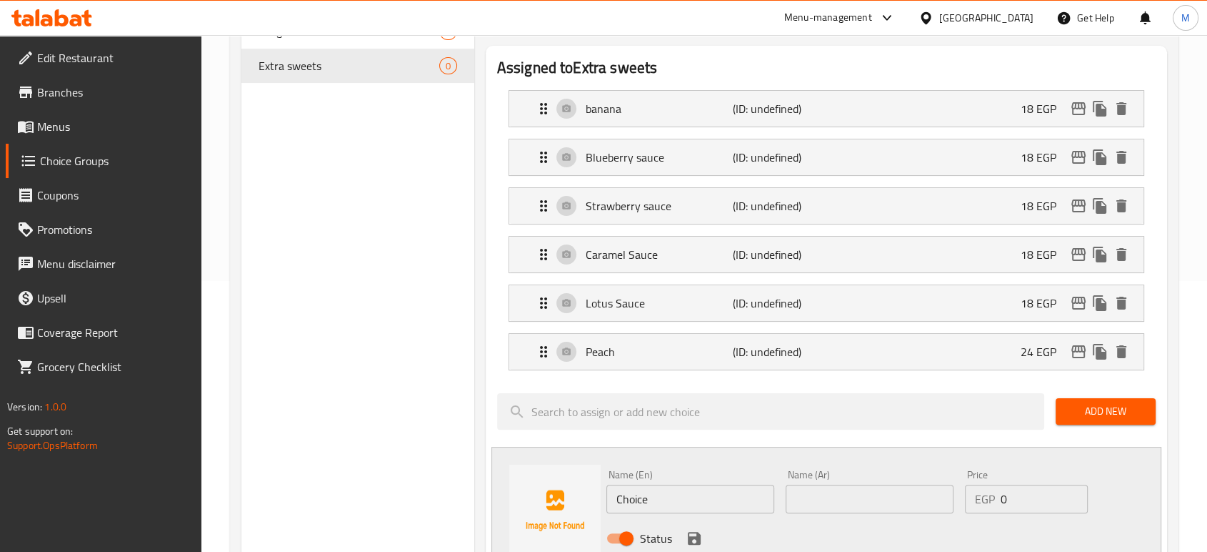
scroll to position [286, 0]
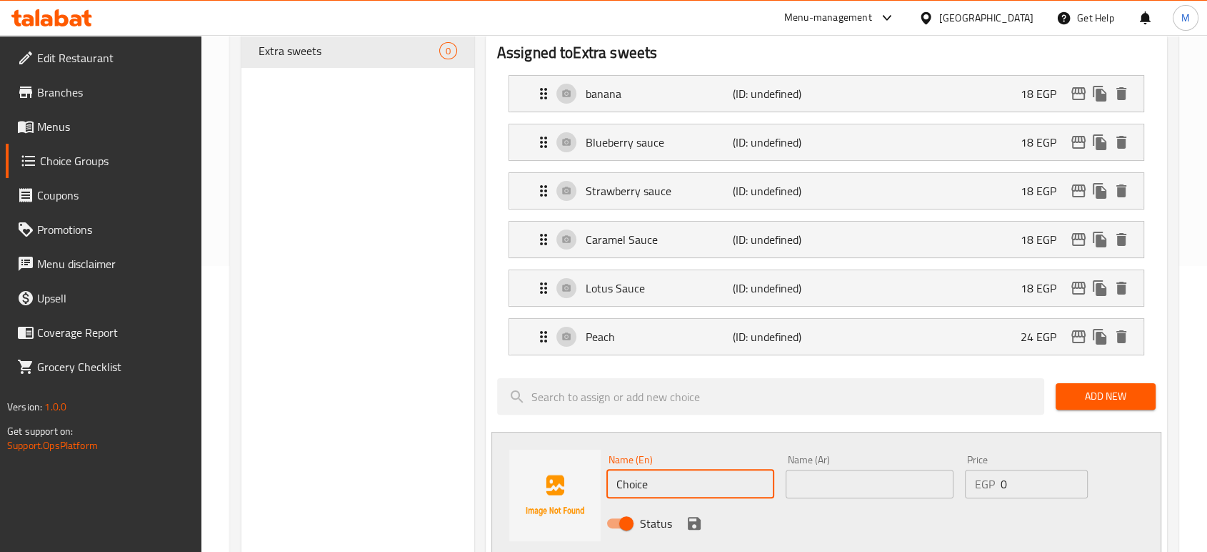
click at [709, 489] on input "Choice" at bounding box center [691, 483] width 168 height 29
paste input "OREO"
type input "OREO"
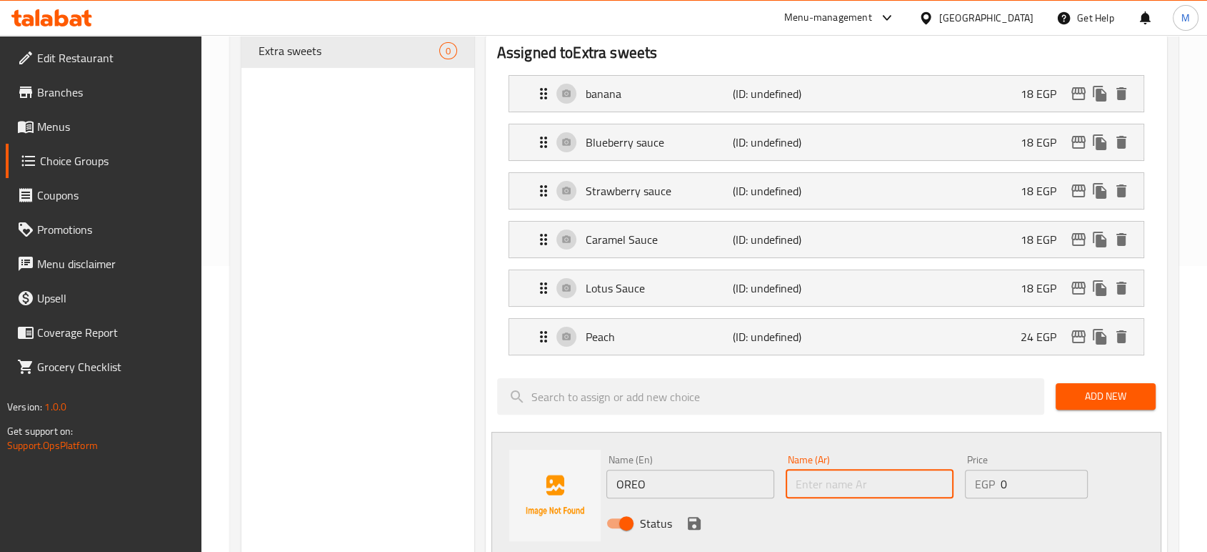
click at [835, 480] on input "text" at bounding box center [870, 483] width 168 height 29
type input "أوريو"
click at [1013, 476] on input "0" at bounding box center [1044, 483] width 87 height 29
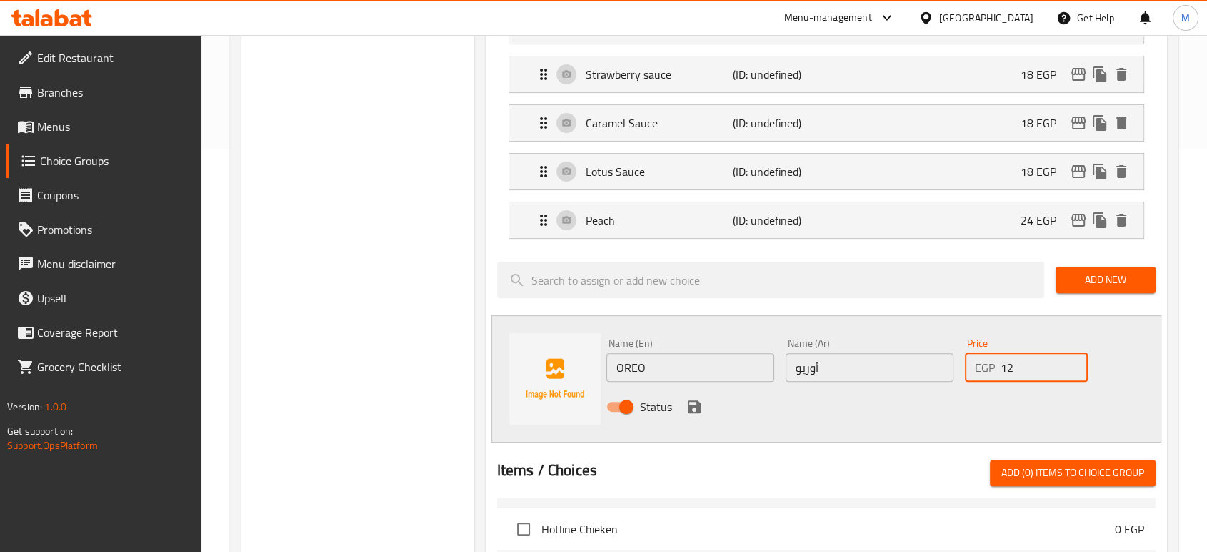
scroll to position [412, 0]
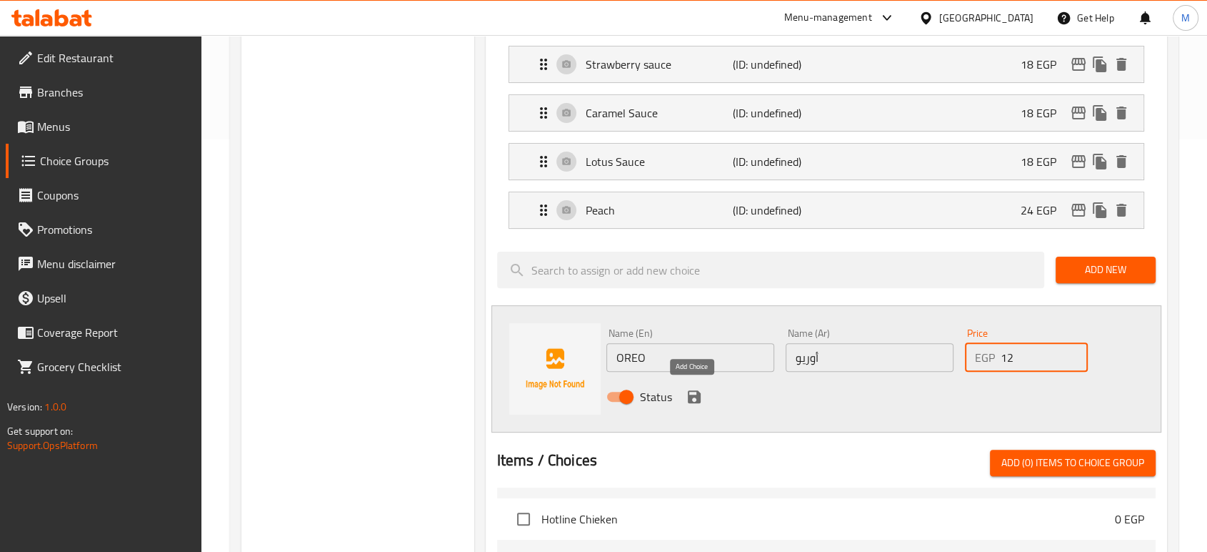
type input "12"
click at [688, 394] on icon "save" at bounding box center [694, 396] width 13 height 13
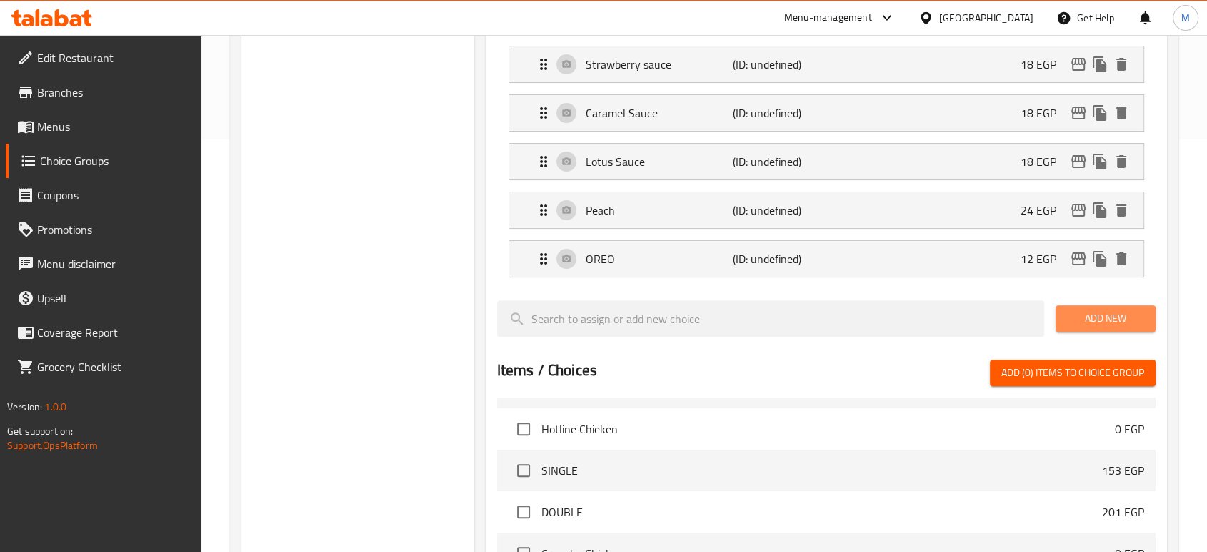
click at [1102, 318] on span "Add New" at bounding box center [1105, 318] width 77 height 18
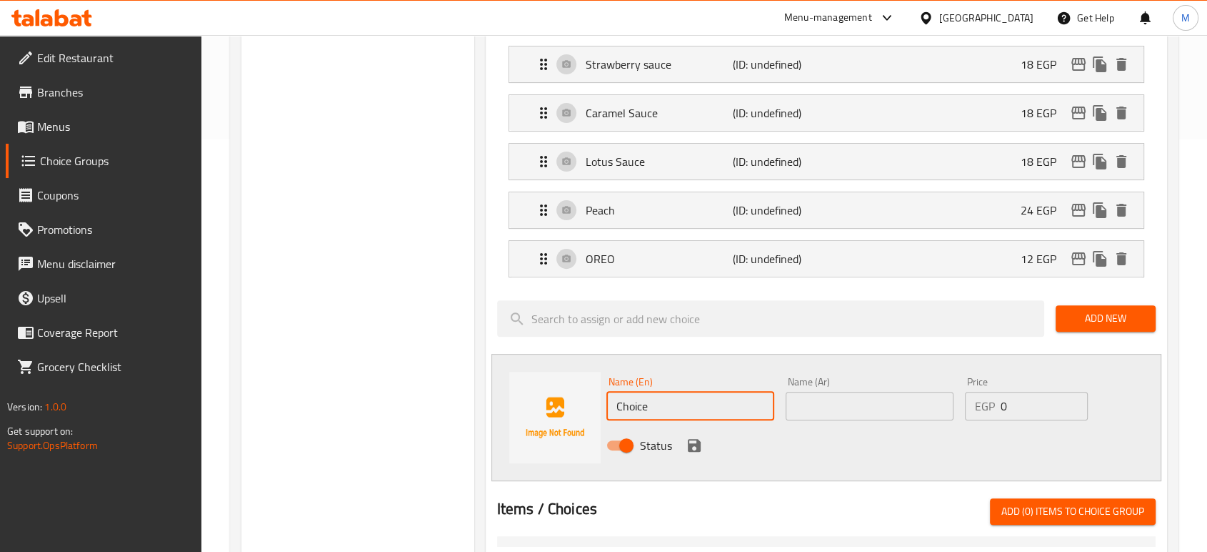
click at [706, 409] on input "Choice" at bounding box center [691, 405] width 168 height 29
paste input "Pineappl"
type input "Pineapple"
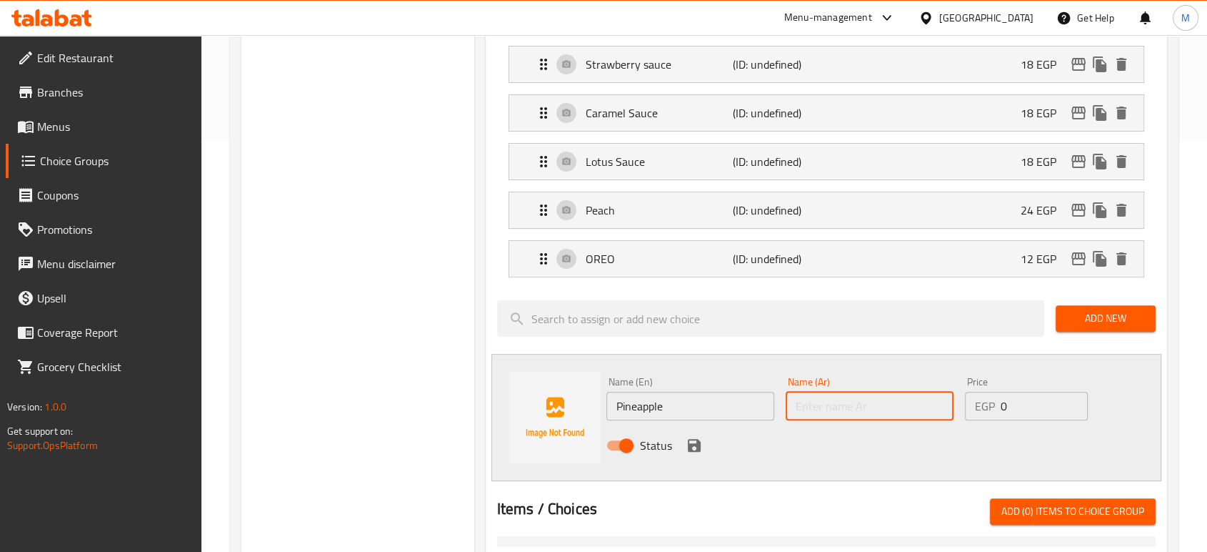
click at [841, 408] on input "text" at bounding box center [870, 405] width 168 height 29
type input "أناناس"
click at [1034, 404] on input "0" at bounding box center [1044, 405] width 87 height 29
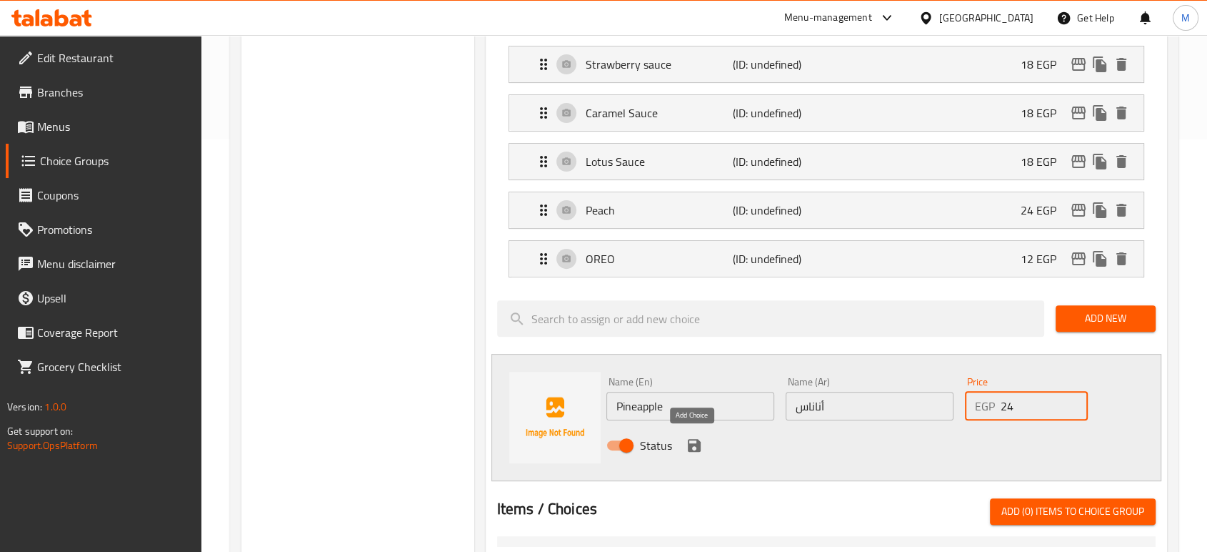
type input "24"
click at [700, 436] on icon "save" at bounding box center [694, 444] width 17 height 17
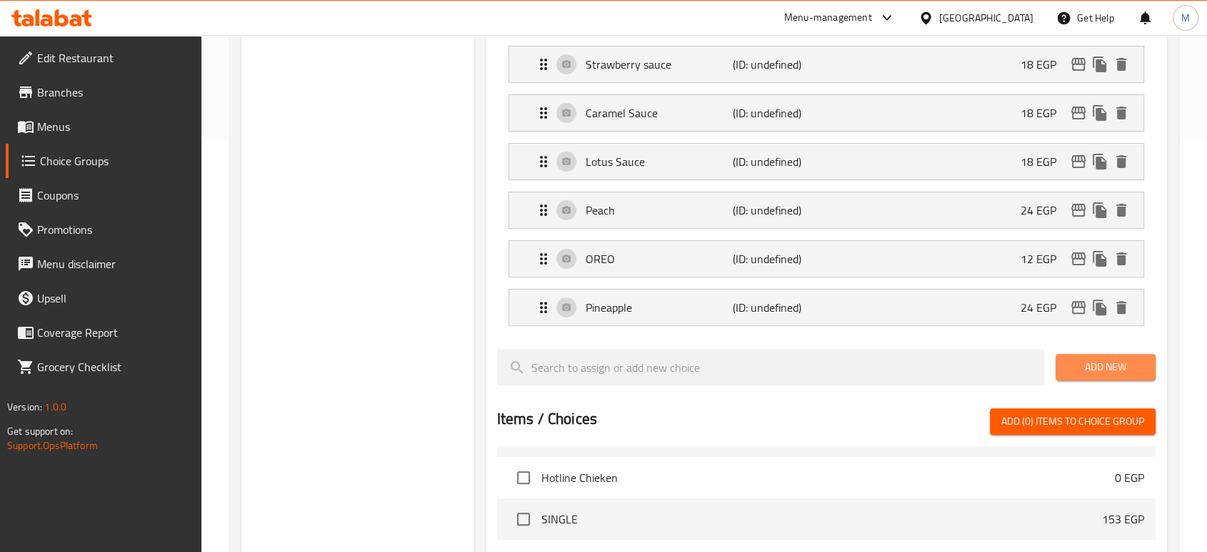
click at [1079, 364] on span "Add New" at bounding box center [1105, 367] width 77 height 18
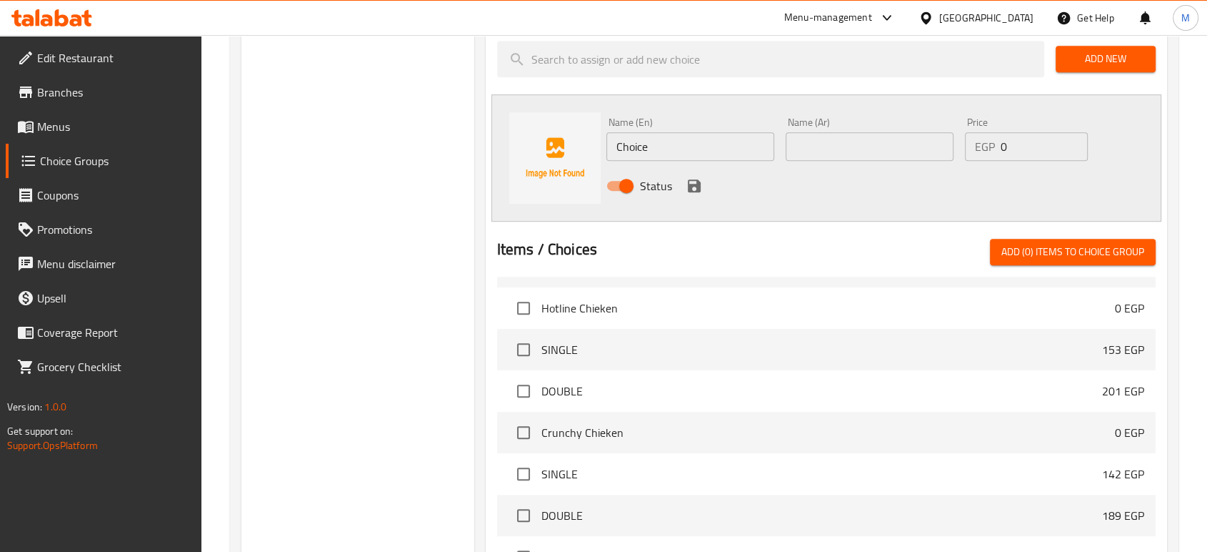
scroll to position [709, 0]
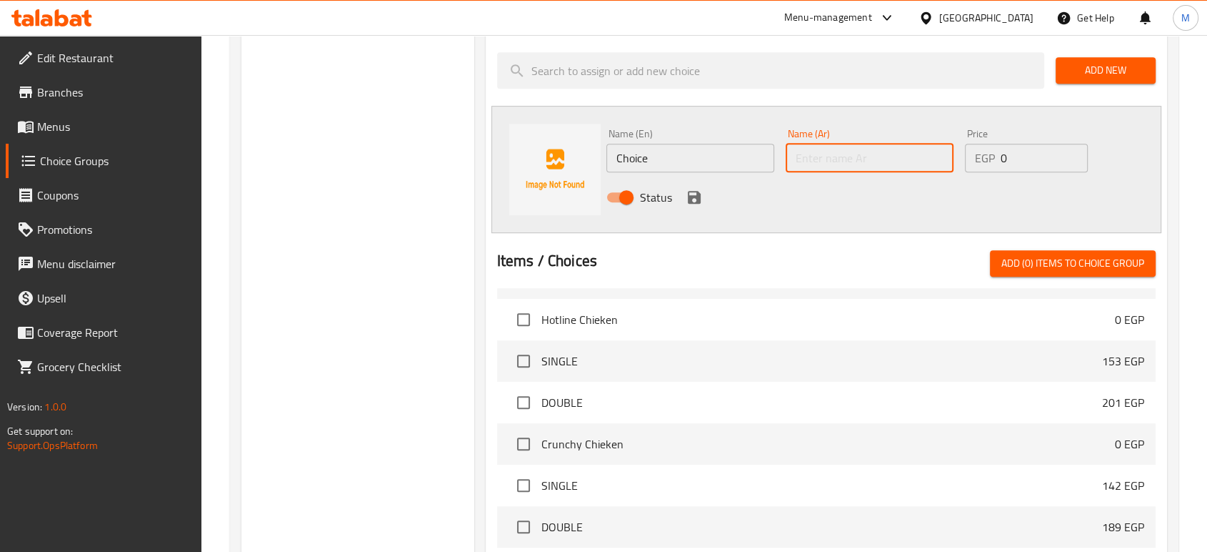
click at [862, 151] on input "text" at bounding box center [870, 158] width 168 height 29
type input "لوتس"
click at [719, 154] on input "Choice" at bounding box center [691, 158] width 168 height 29
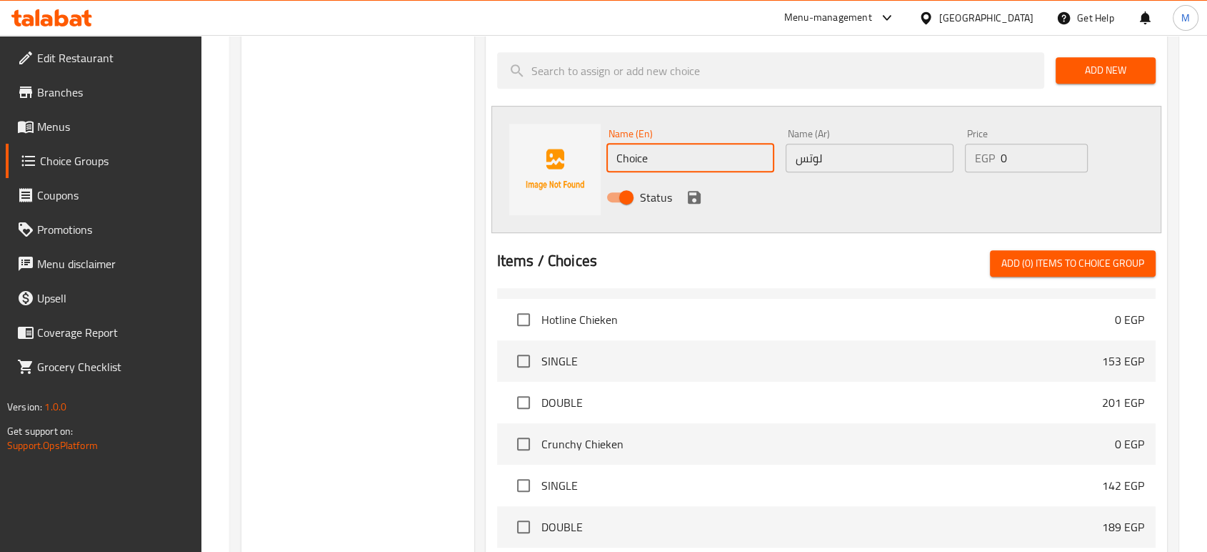
click at [719, 154] on input "Choice" at bounding box center [691, 158] width 168 height 29
type input "Lotus"
click at [1017, 151] on input "0" at bounding box center [1044, 158] width 87 height 29
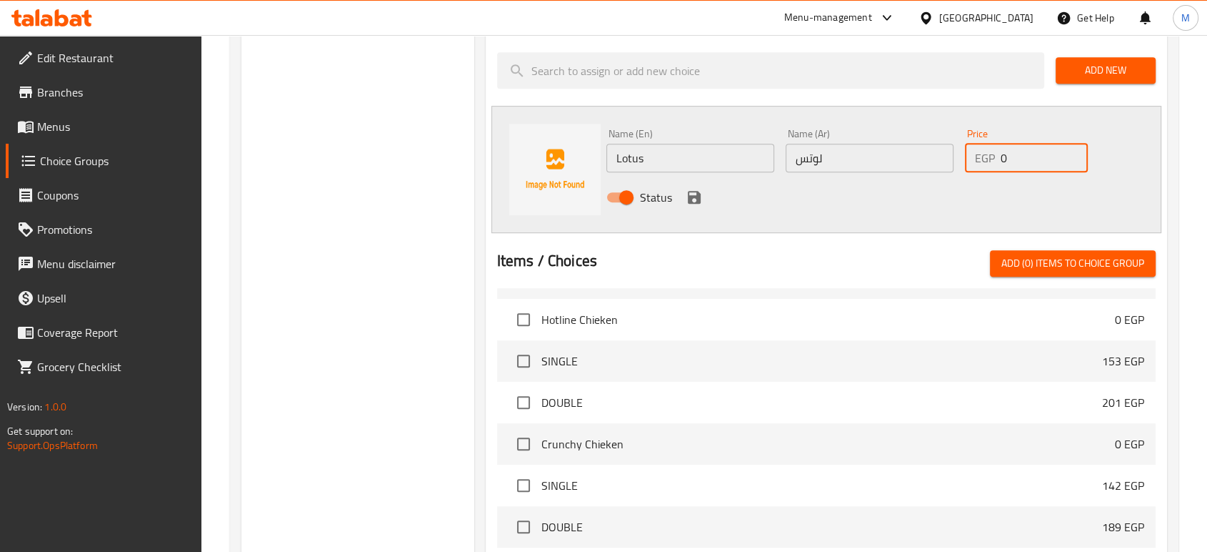
click at [1017, 151] on input "0" at bounding box center [1044, 158] width 87 height 29
type input "18"
click at [698, 198] on icon "save" at bounding box center [694, 197] width 13 height 13
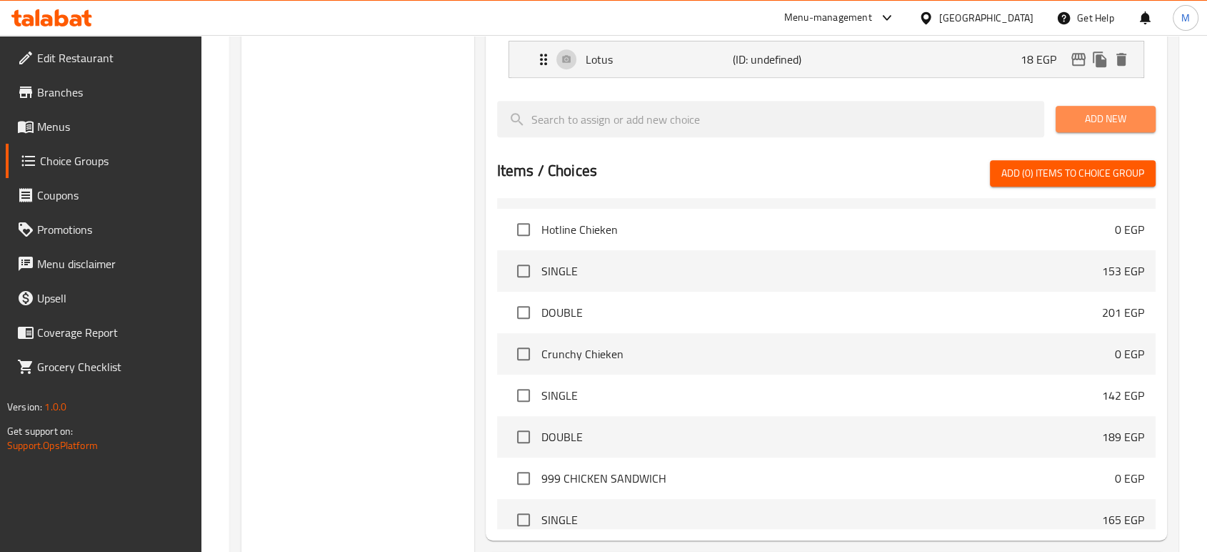
click at [1099, 110] on span "Add New" at bounding box center [1105, 119] width 77 height 18
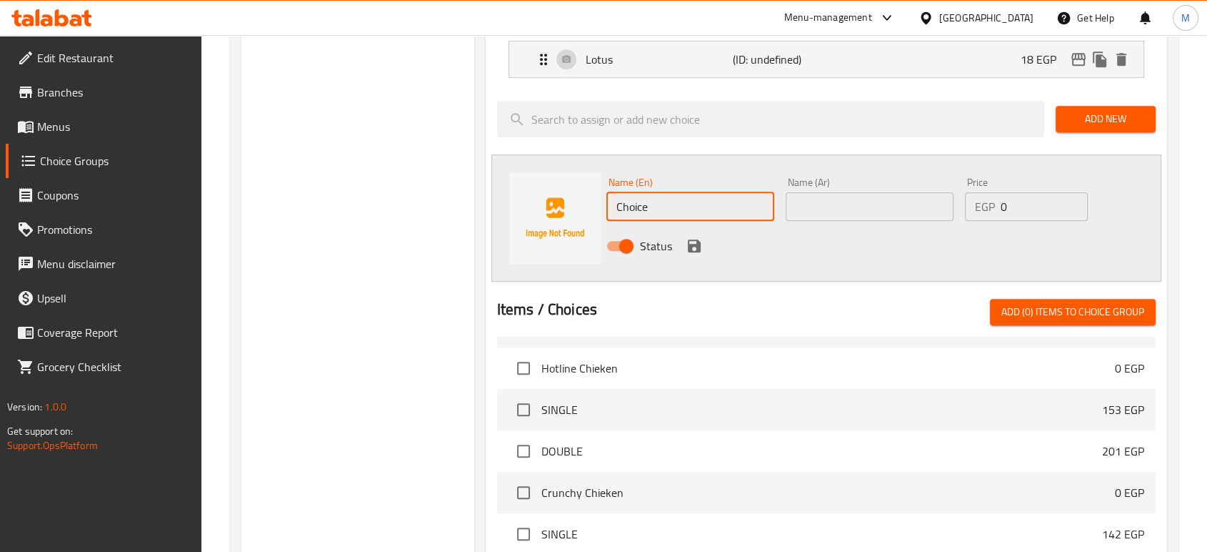
click at [702, 204] on input "Choice" at bounding box center [691, 206] width 168 height 29
type input "Kiwi"
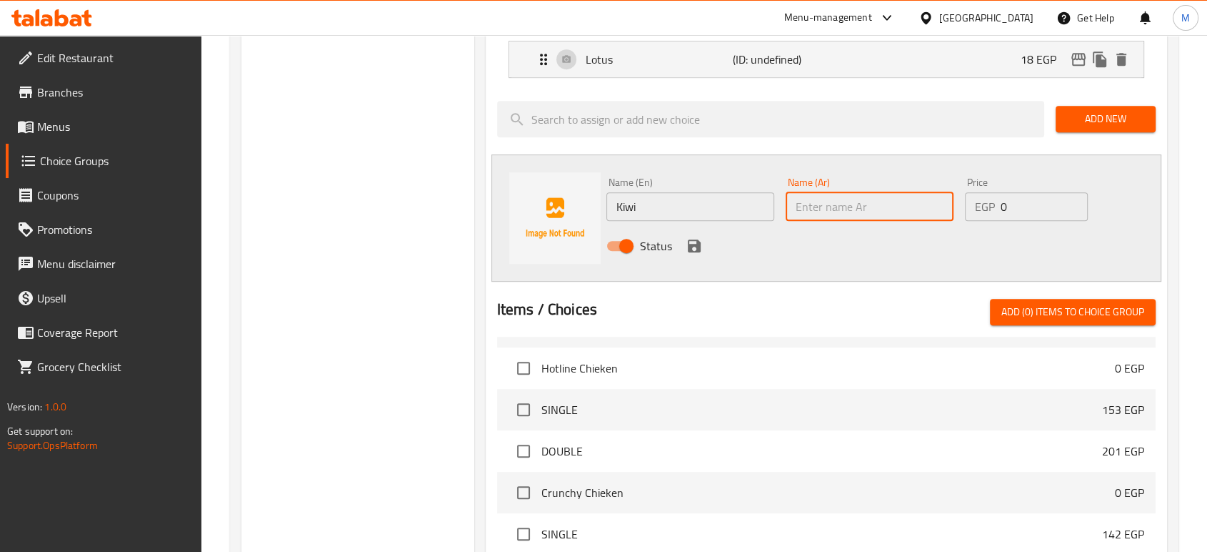
click at [873, 210] on input "text" at bounding box center [870, 206] width 168 height 29
type input "كيوي"
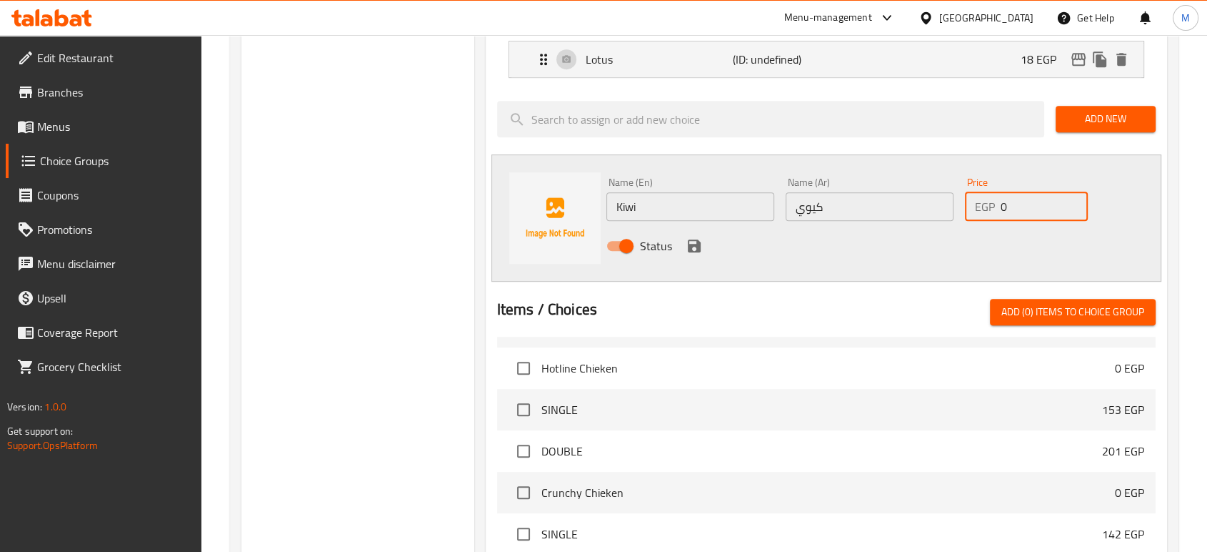
click at [1017, 201] on input "0" at bounding box center [1044, 206] width 87 height 29
type input "24"
click at [697, 250] on icon "save" at bounding box center [694, 245] width 17 height 17
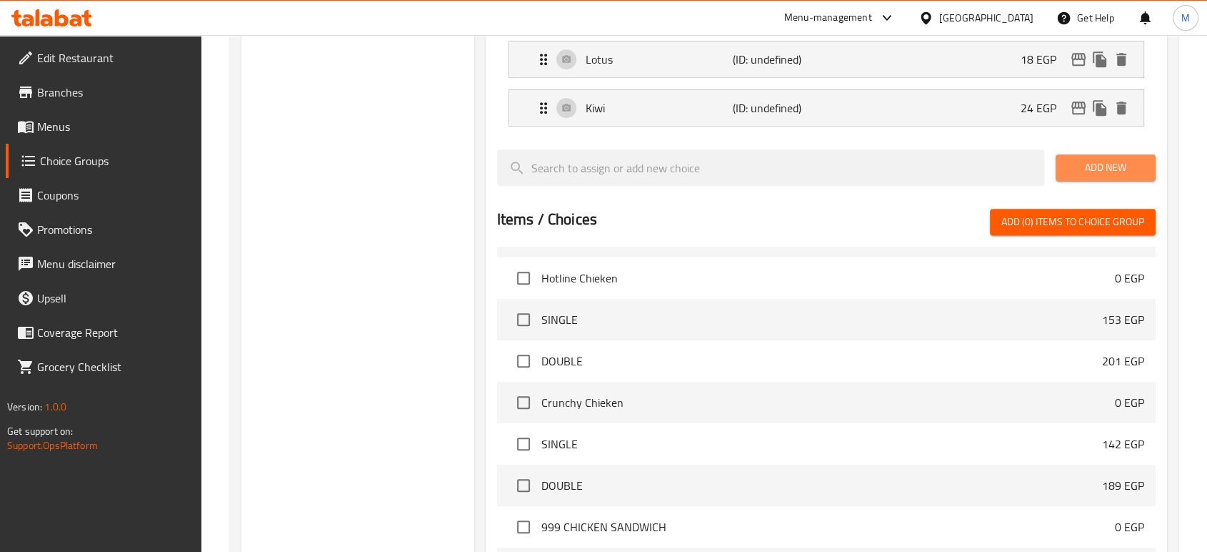
click at [1086, 172] on span "Add New" at bounding box center [1105, 168] width 77 height 18
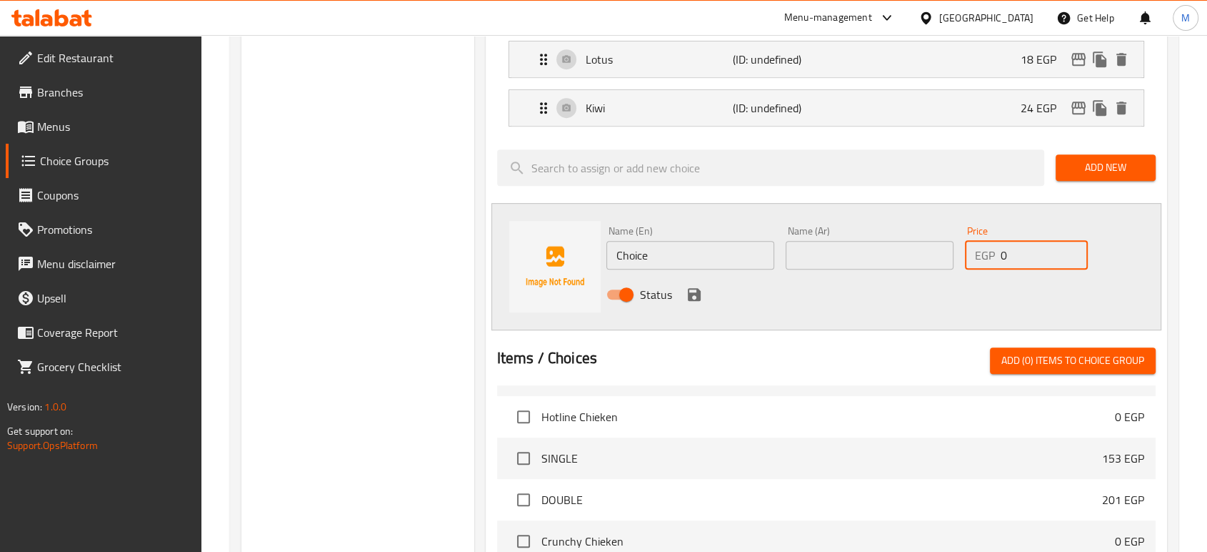
click at [1012, 256] on input "0" at bounding box center [1044, 255] width 87 height 29
type input "35"
click at [827, 254] on input "text" at bounding box center [870, 255] width 168 height 29
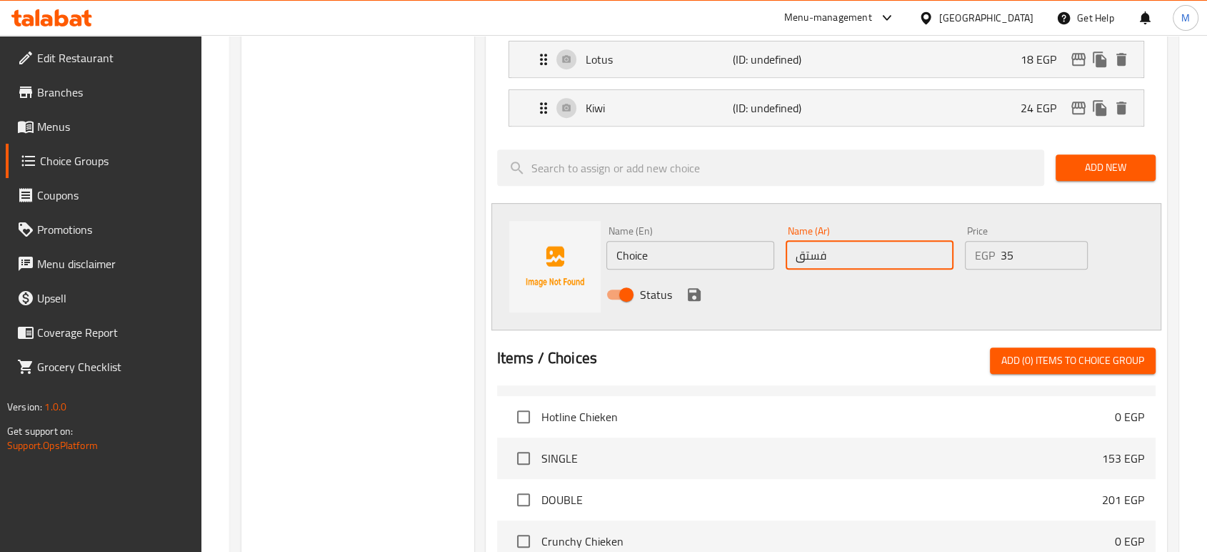
type input "فستق"
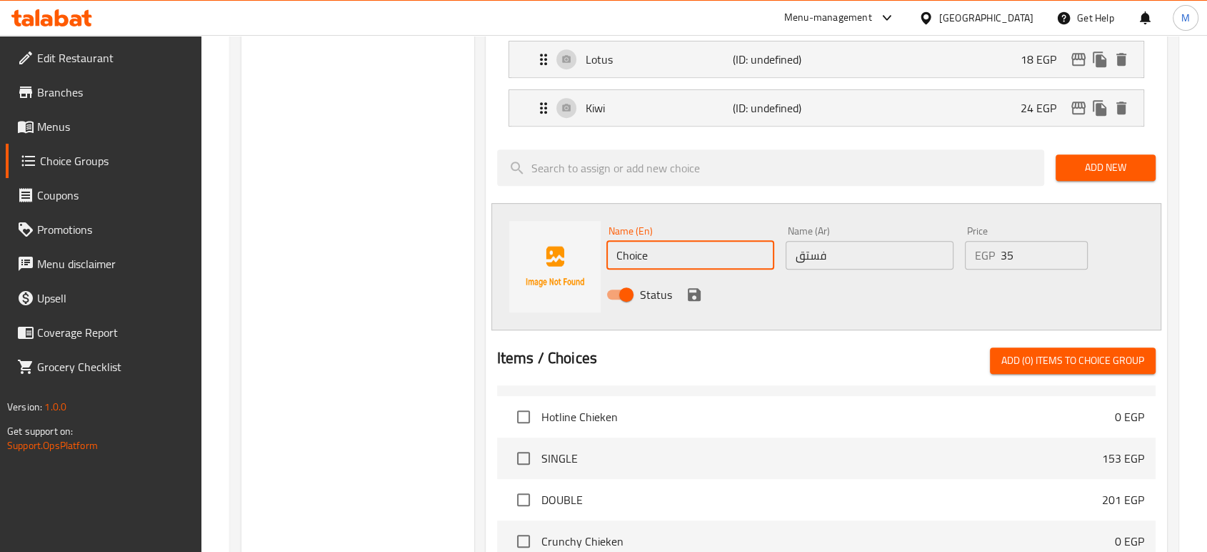
click at [697, 259] on input "Choice" at bounding box center [691, 255] width 168 height 29
paste input "Pistachio"
type input "Pistachio"
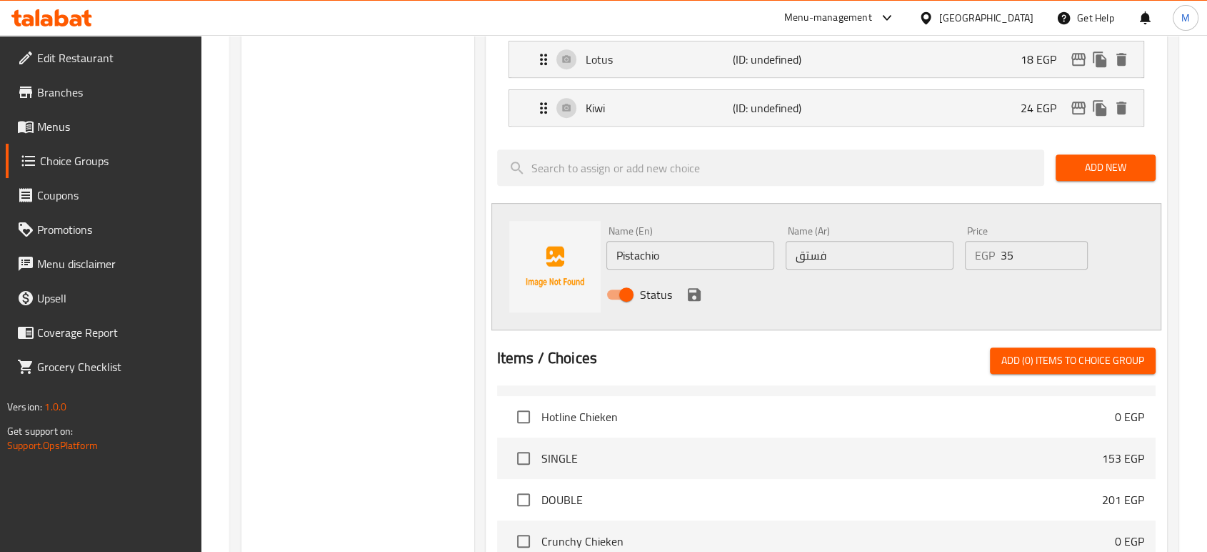
click at [886, 301] on div "Status" at bounding box center [870, 294] width 539 height 39
click at [688, 293] on icon "save" at bounding box center [694, 294] width 13 height 13
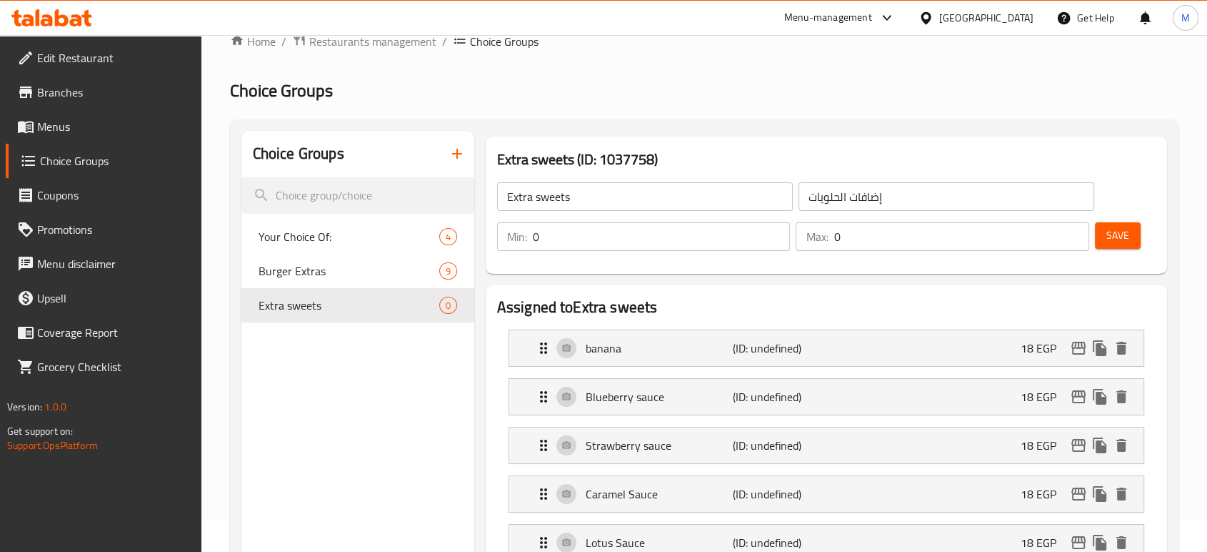
scroll to position [21, 0]
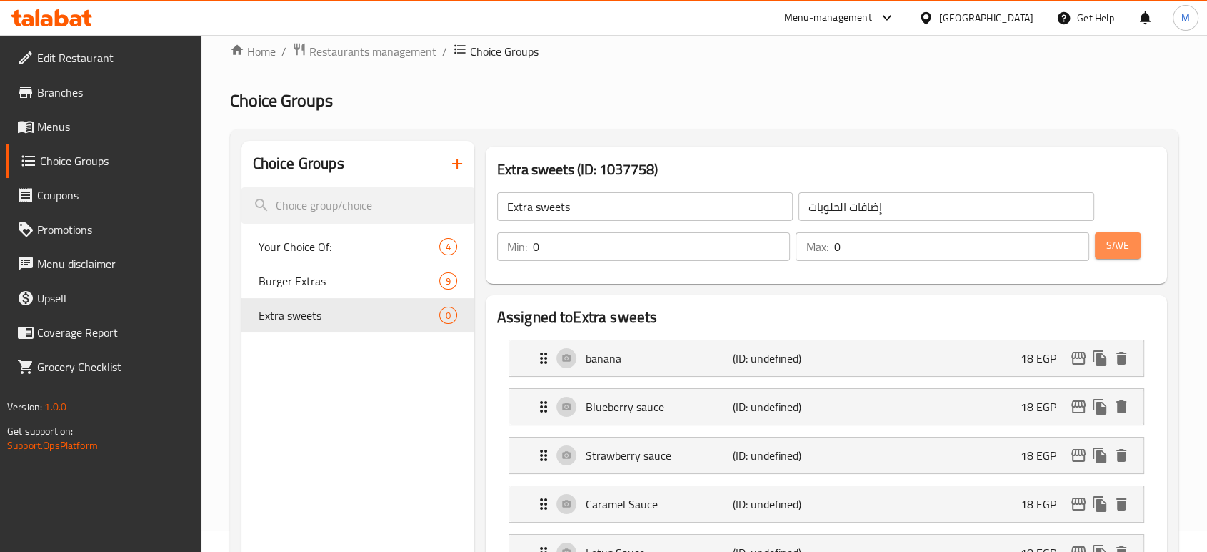
click at [1107, 258] on button "Save" at bounding box center [1118, 245] width 46 height 26
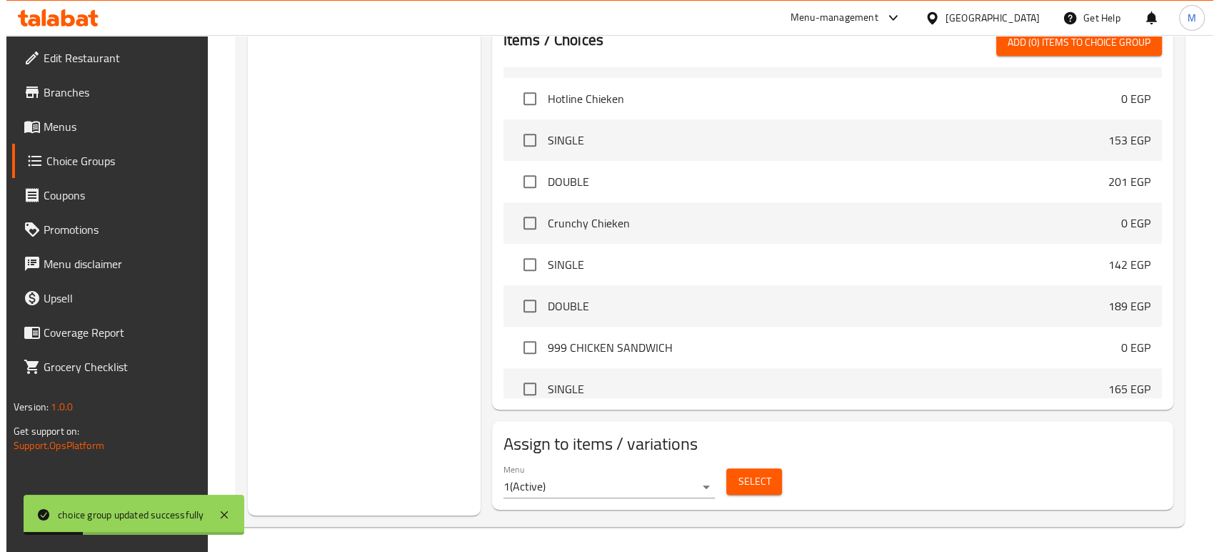
scroll to position [938, 0]
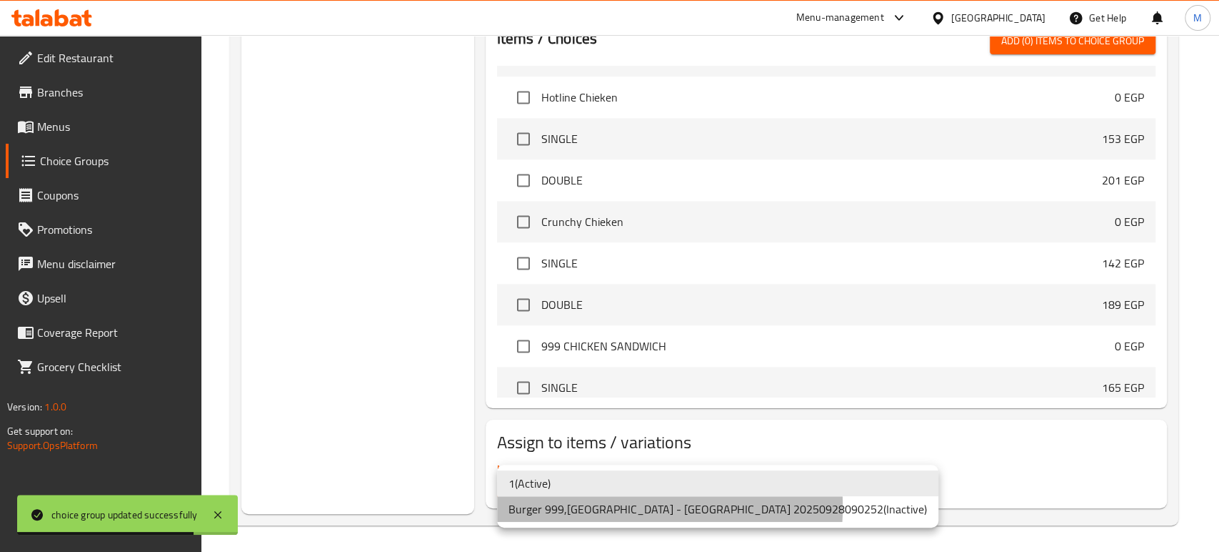
click at [606, 507] on li "Burger 999,Nasr City - Abbas El Akkad 20250928090252 ( Inactive )" at bounding box center [717, 509] width 441 height 26
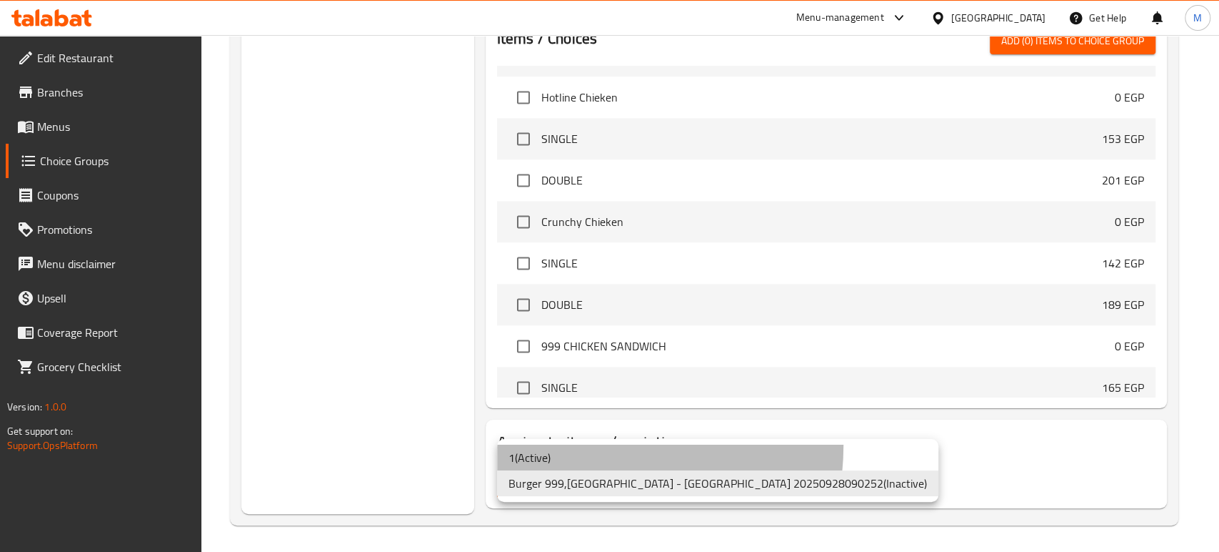
click at [574, 444] on li "1 ( Active )" at bounding box center [717, 457] width 441 height 26
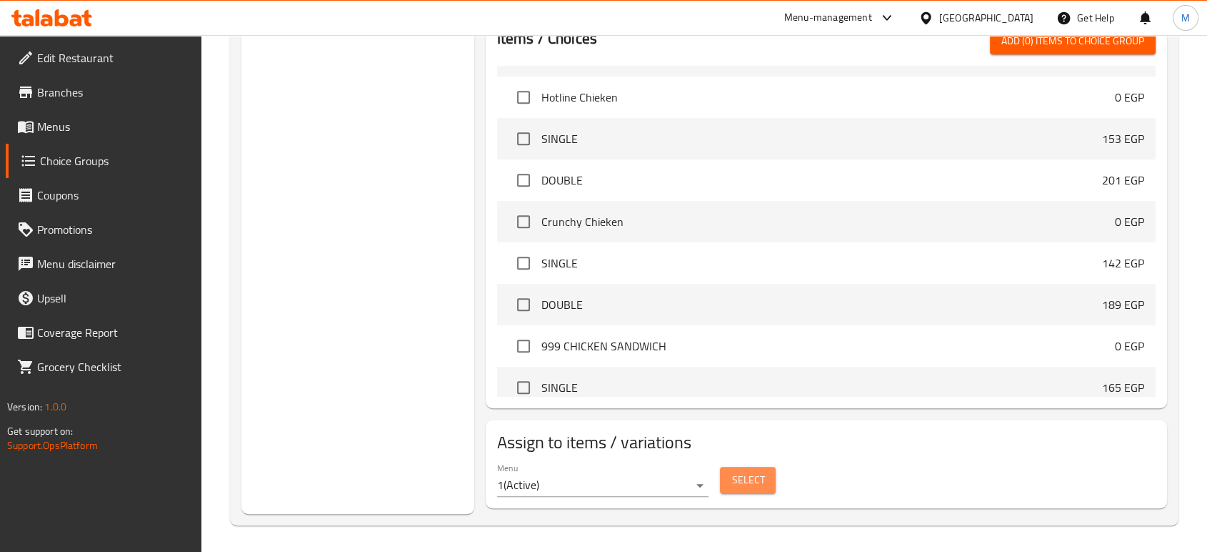
click at [735, 475] on span "Select" at bounding box center [748, 480] width 33 height 18
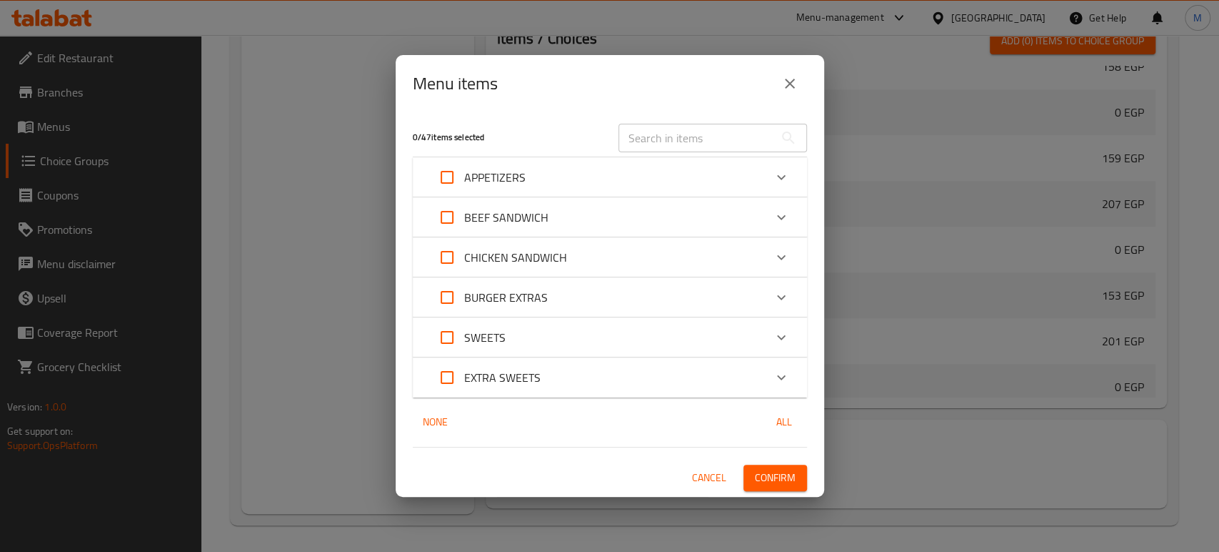
click at [447, 339] on input "Expand" at bounding box center [447, 337] width 34 height 34
checkbox input "true"
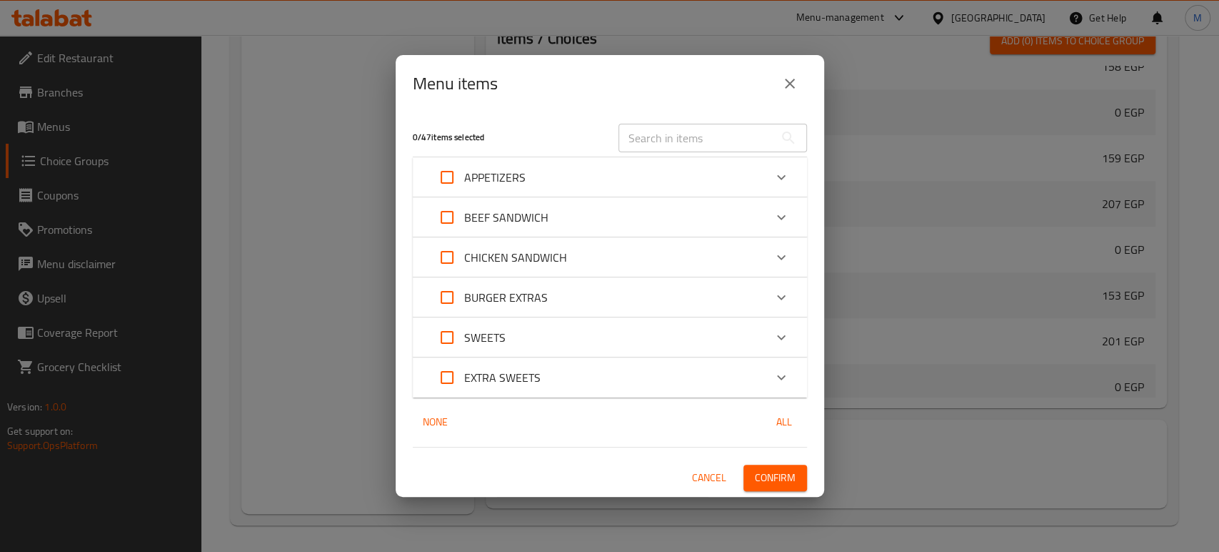
checkbox input "true"
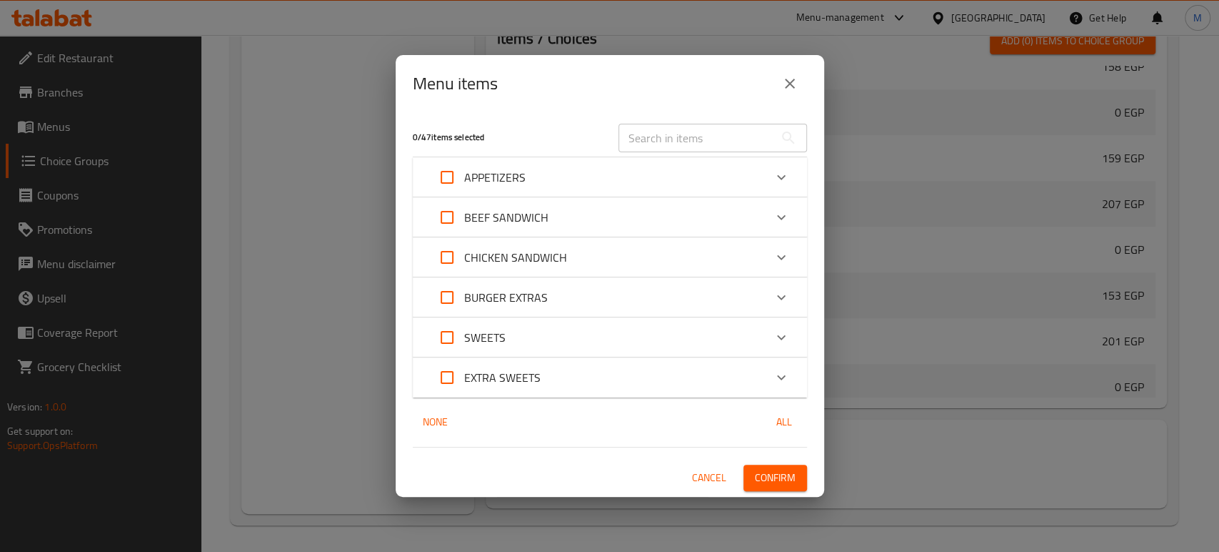
checkbox input "true"
click at [779, 338] on icon "Expand" at bounding box center [781, 337] width 9 height 5
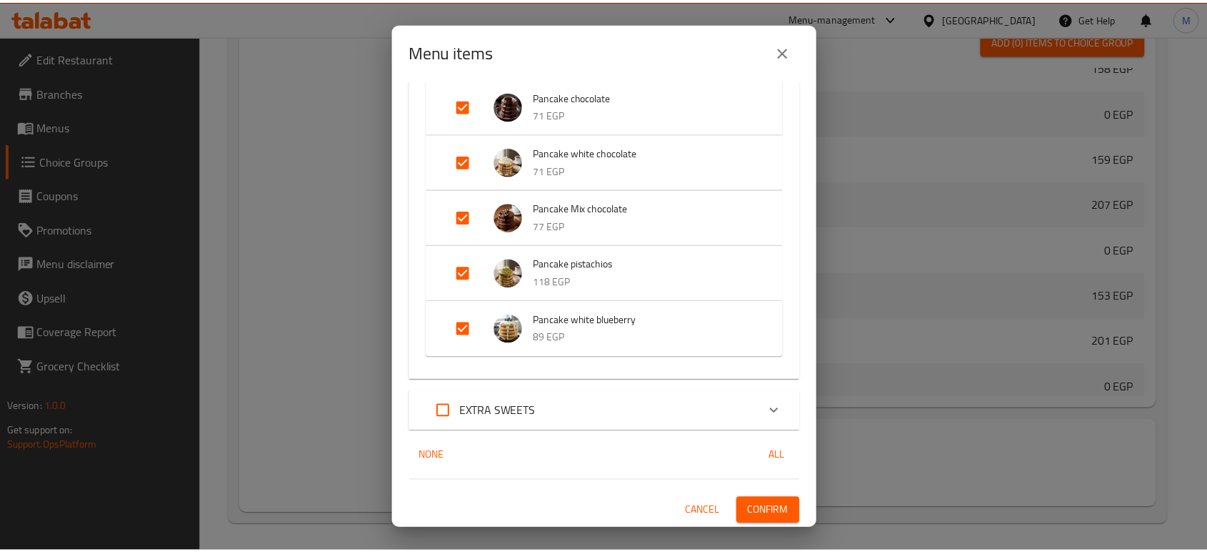
scroll to position [555, 0]
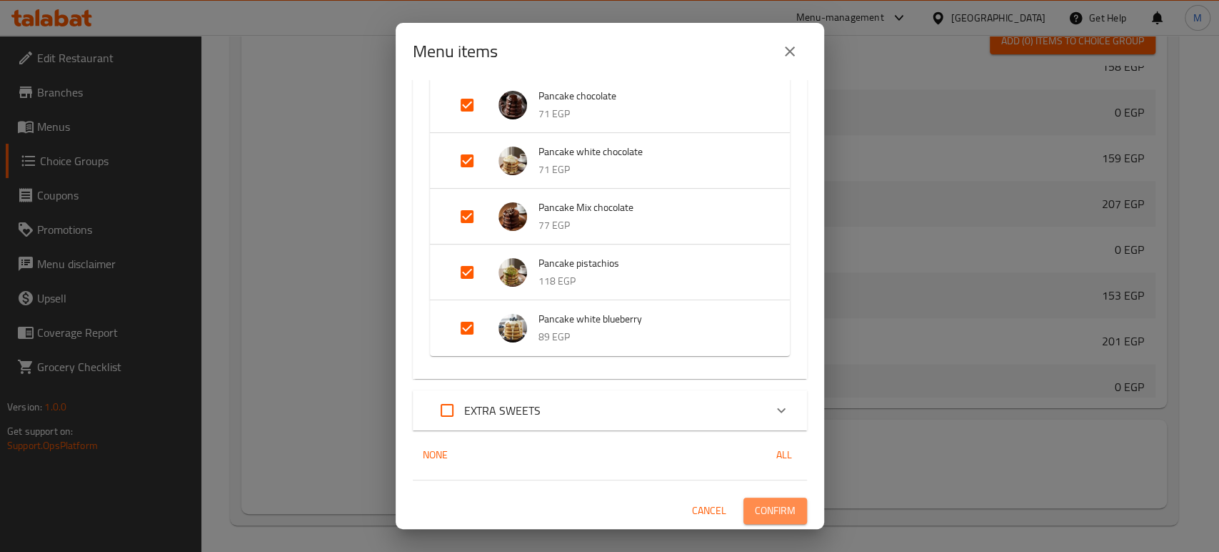
click at [761, 509] on span "Confirm" at bounding box center [775, 510] width 41 height 18
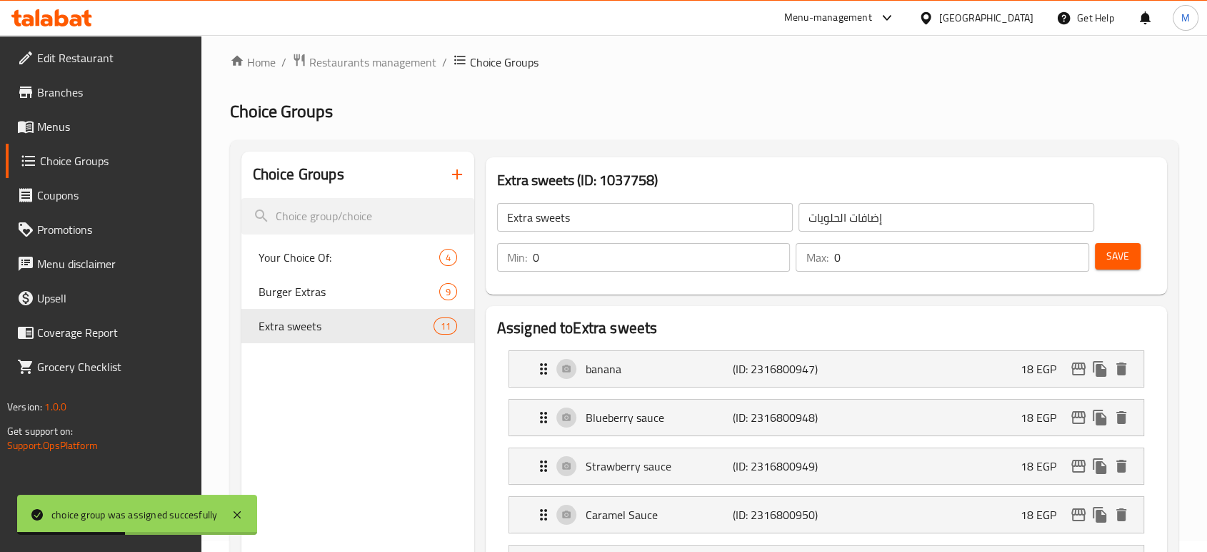
scroll to position [0, 0]
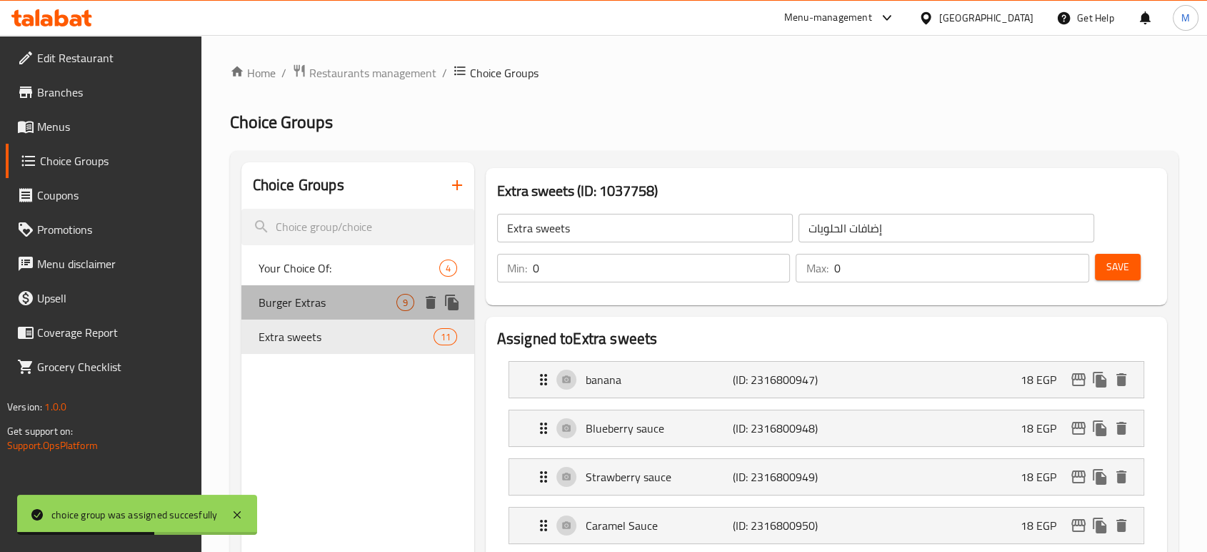
click at [321, 300] on span "Burger Extras" at bounding box center [328, 302] width 138 height 17
type input "Burger Extras"
type input "إضافات البرجر"
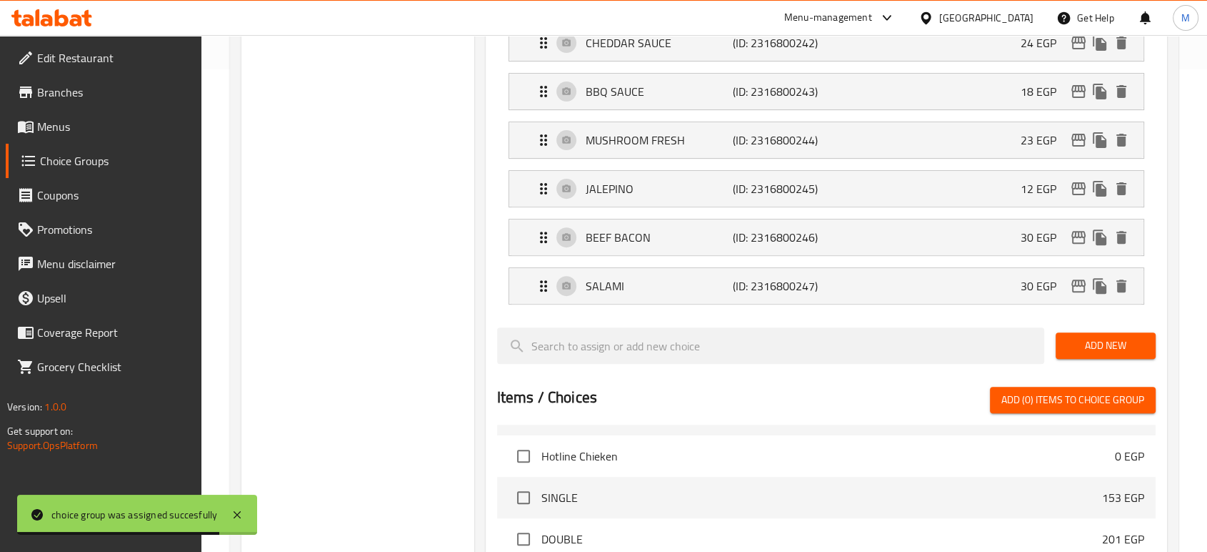
scroll to position [842, 0]
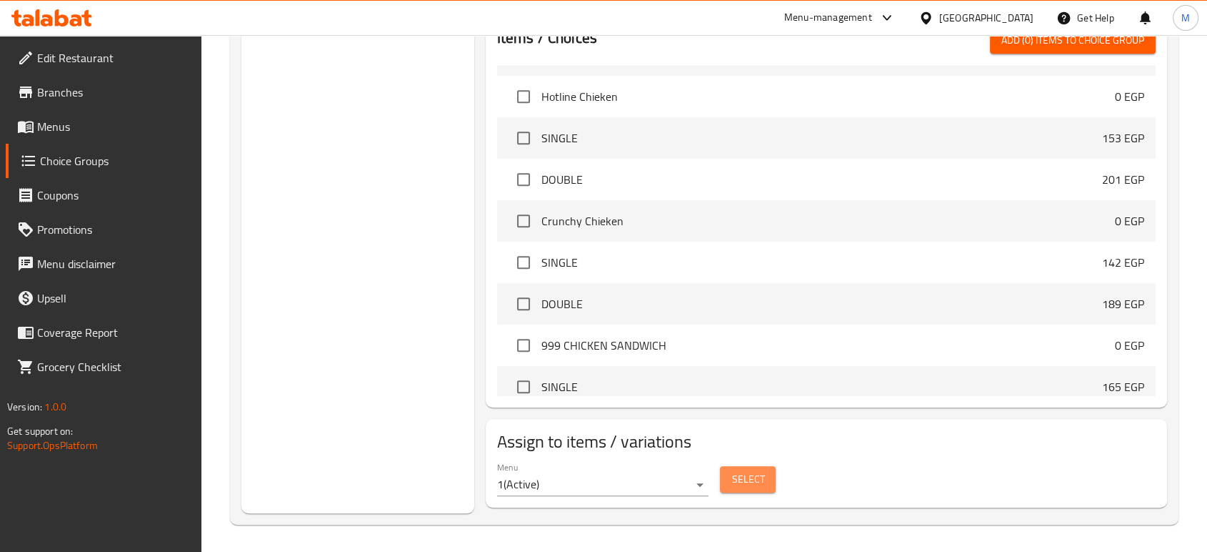
click at [764, 471] on button "Select" at bounding box center [748, 479] width 56 height 26
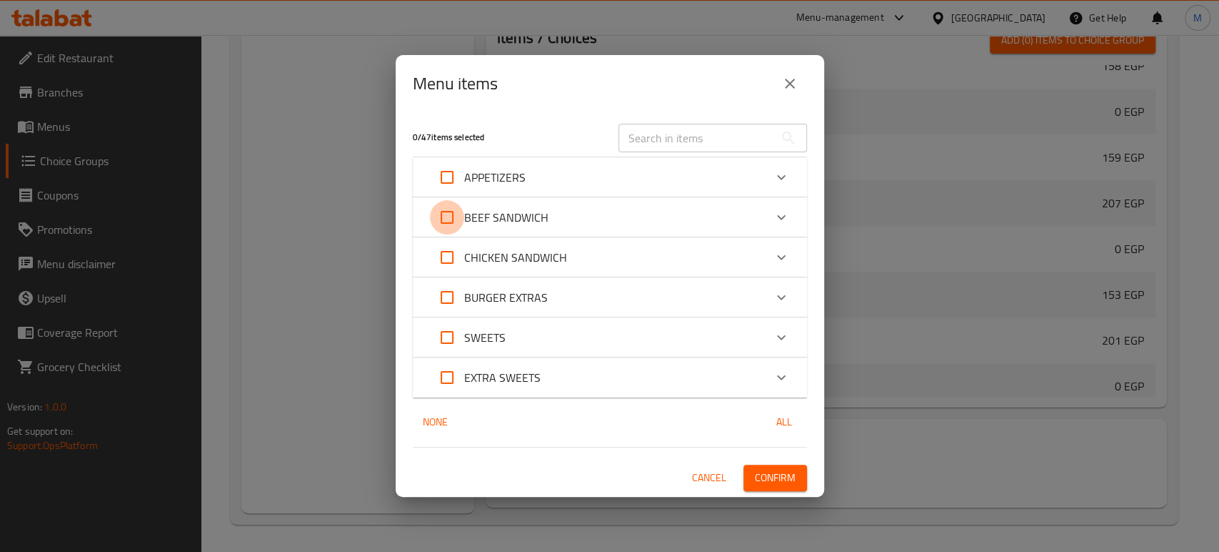
click at [452, 221] on input "Expand" at bounding box center [447, 217] width 34 height 34
checkbox input "true"
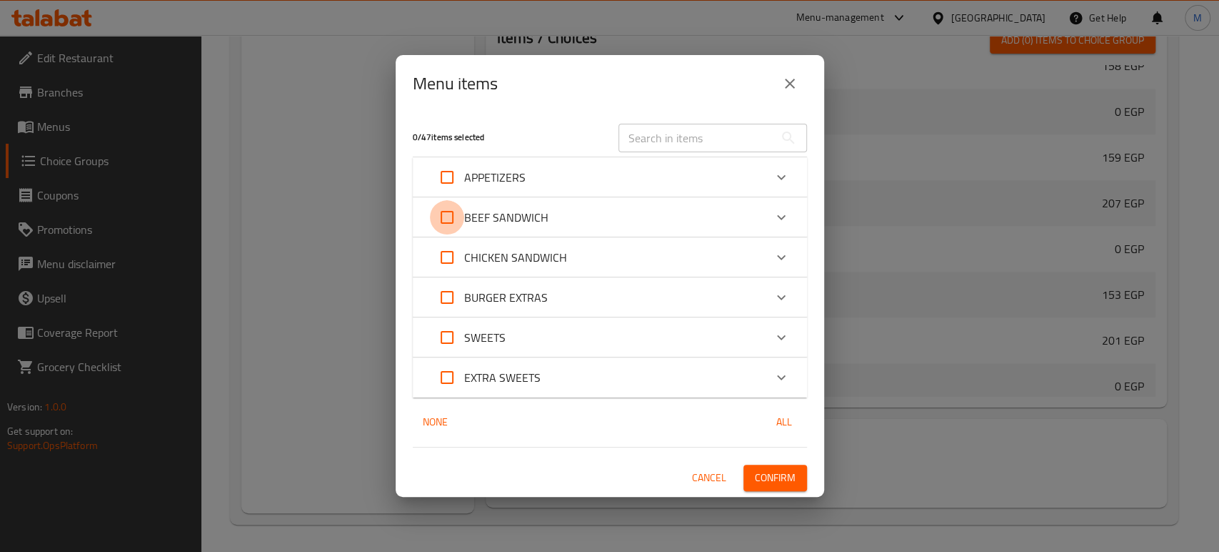
checkbox input "true"
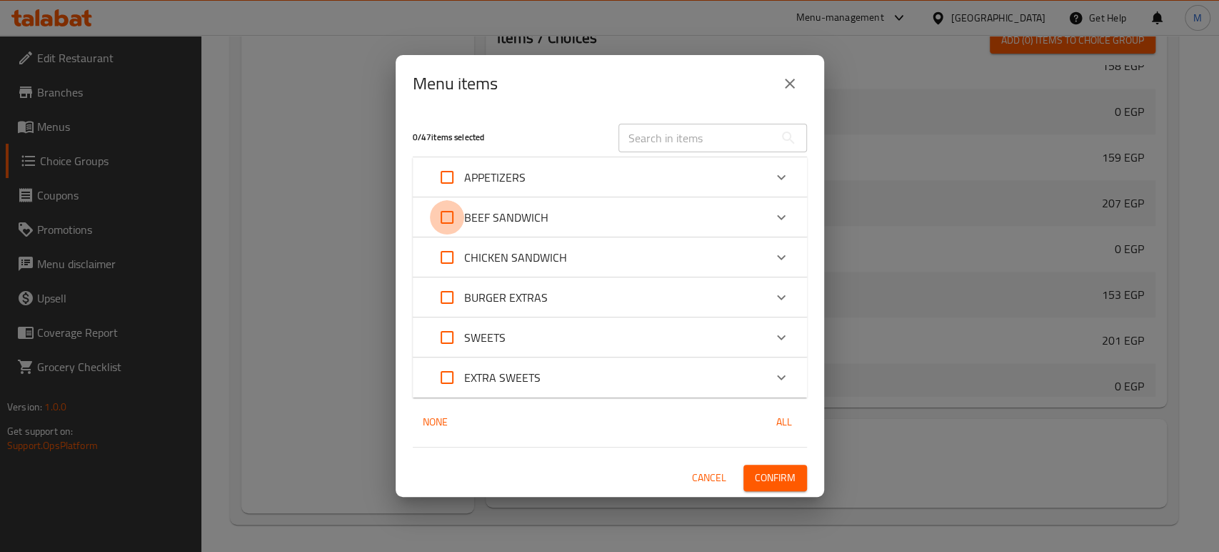
checkbox input "true"
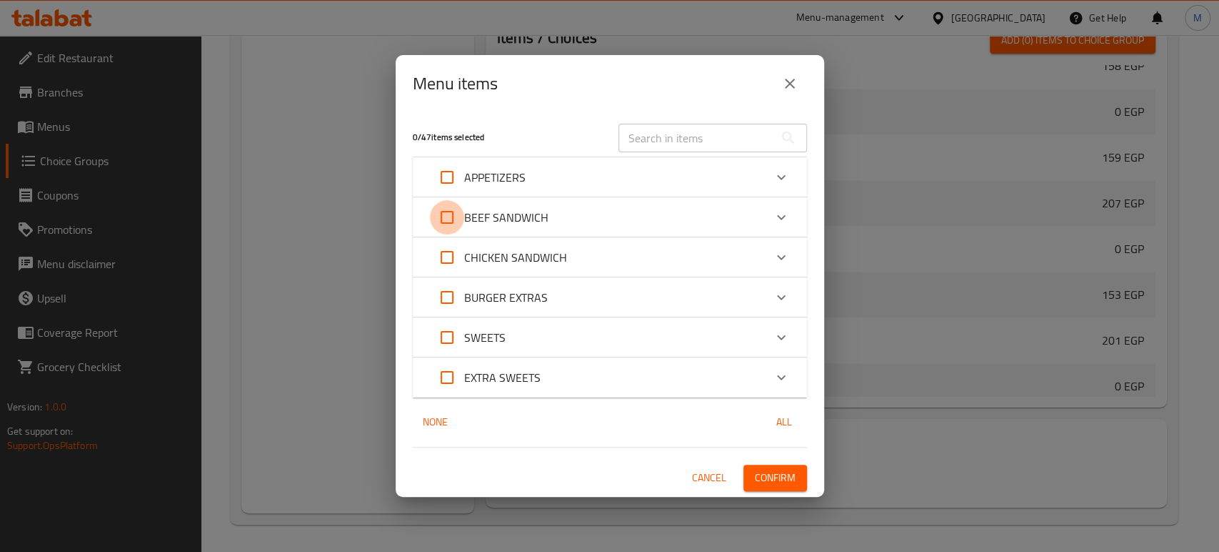
checkbox input "true"
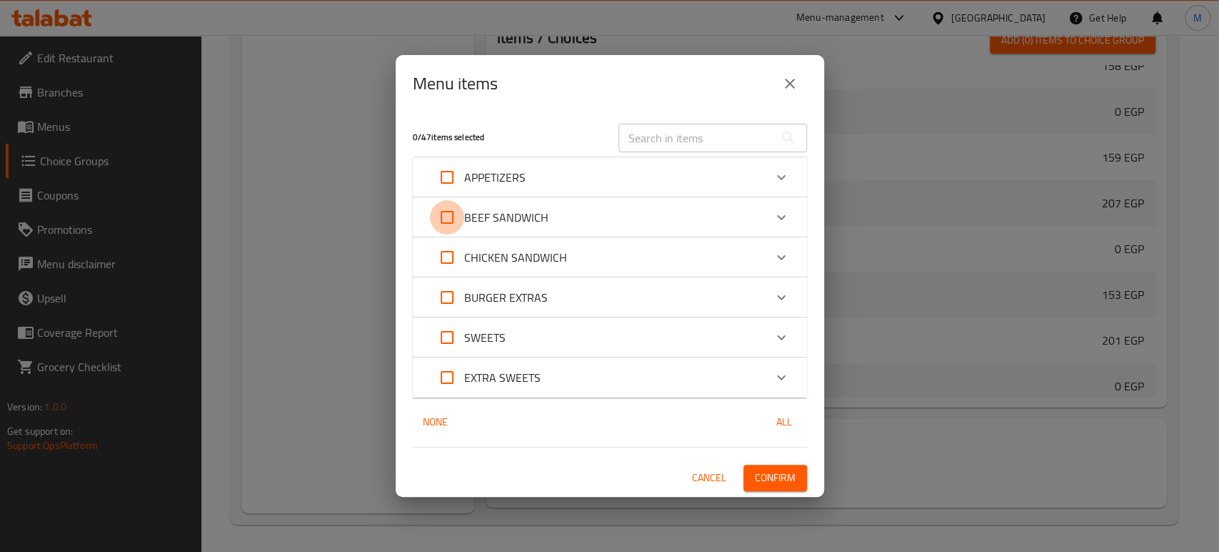
checkbox input "true"
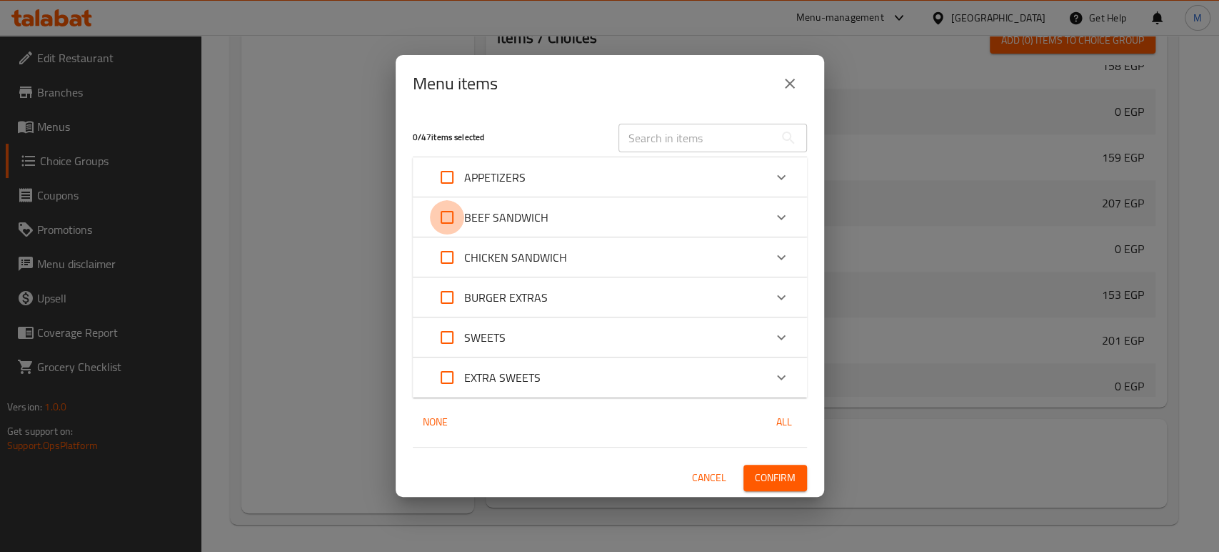
checkbox input "true"
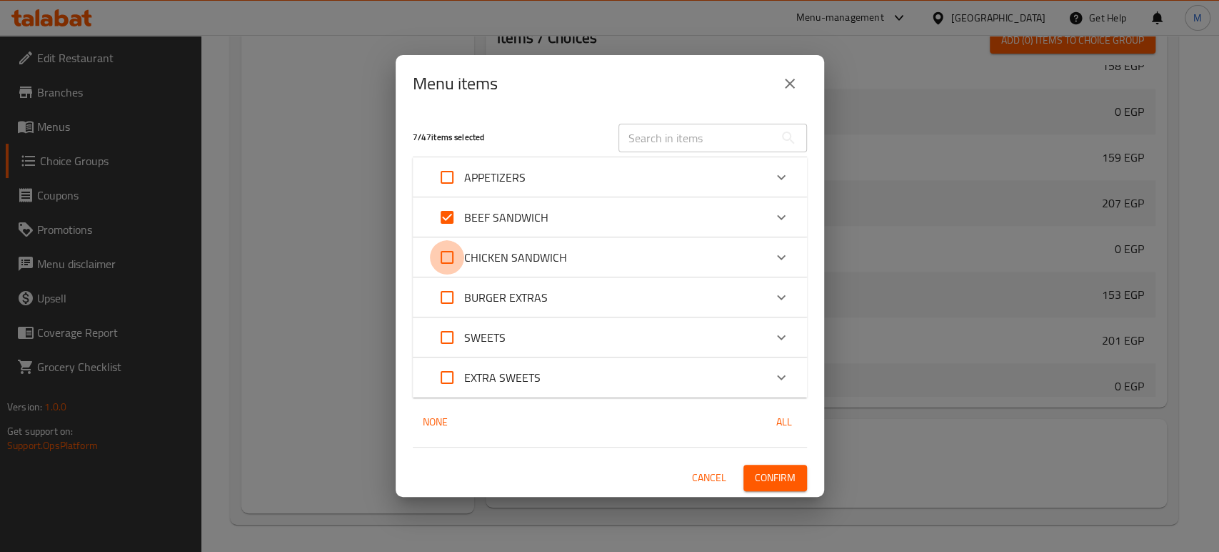
click at [444, 250] on input "Expand" at bounding box center [447, 257] width 34 height 34
checkbox input "true"
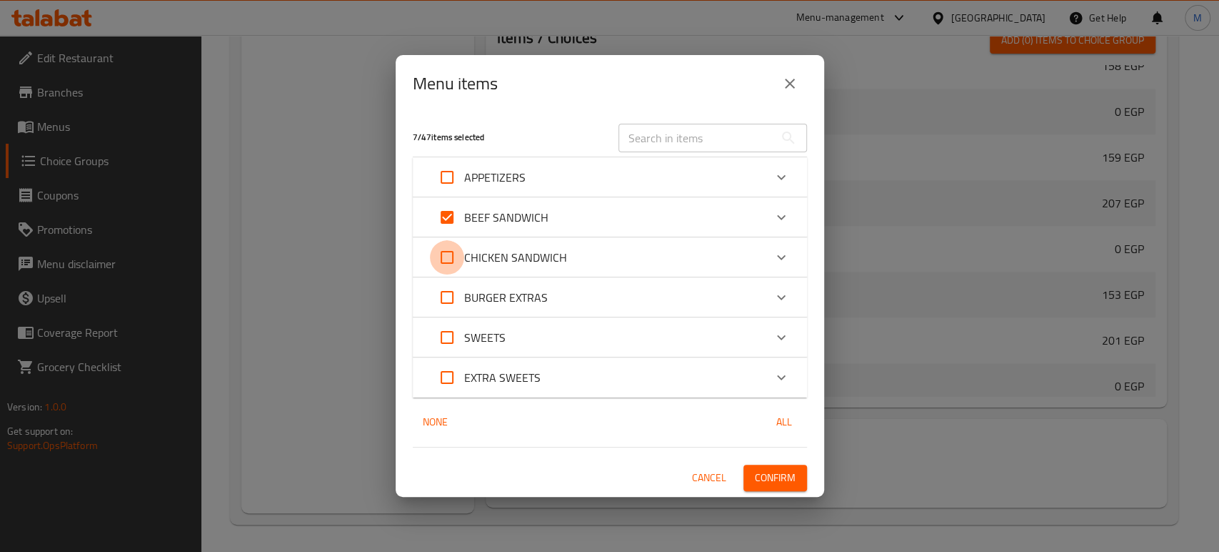
checkbox input "true"
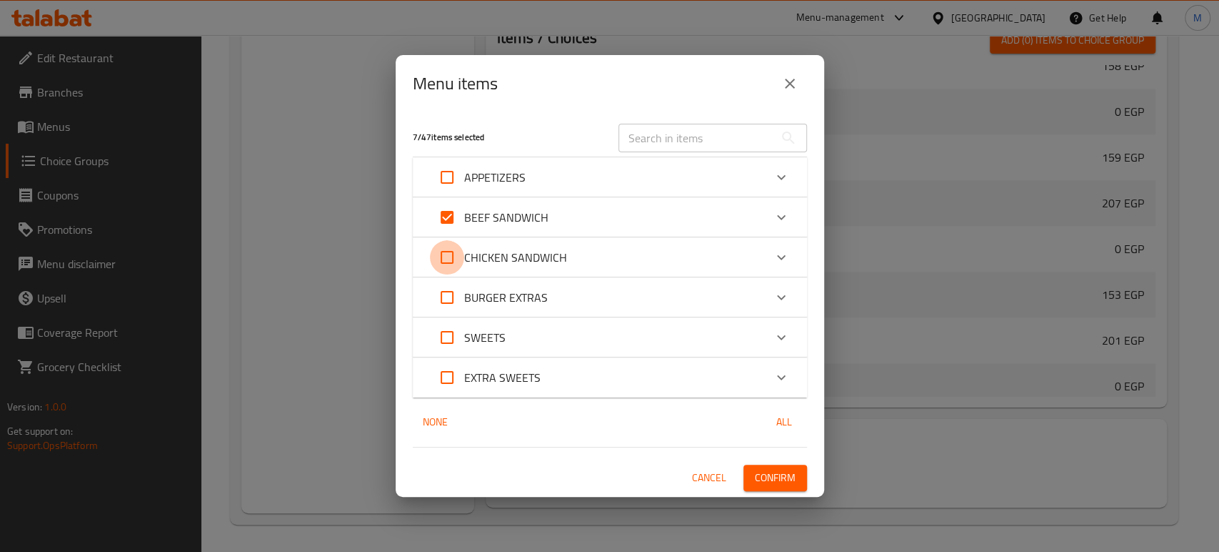
checkbox input "true"
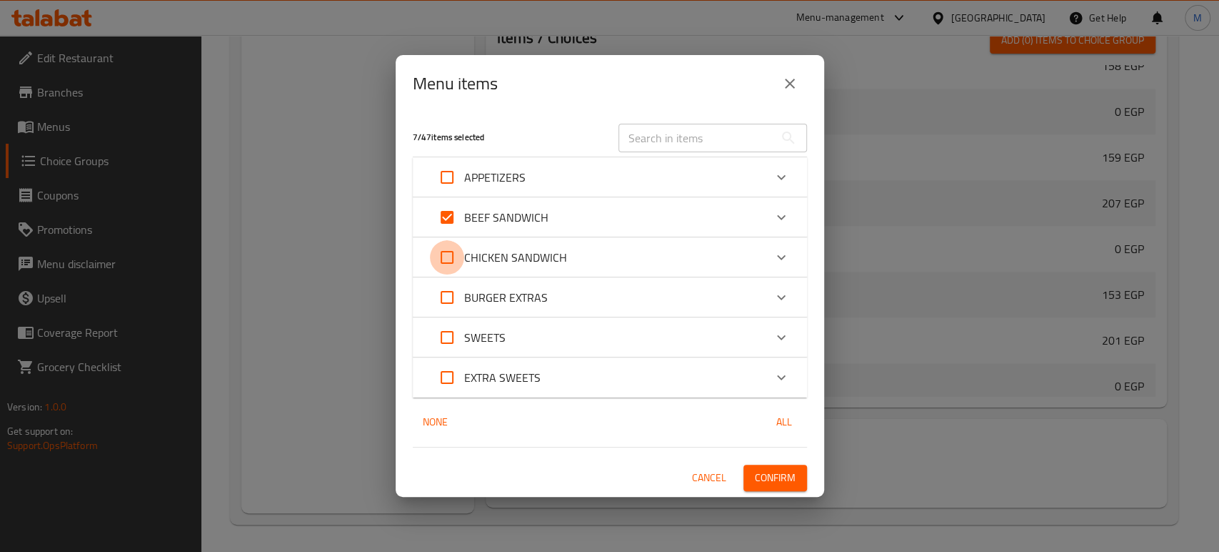
checkbox input "true"
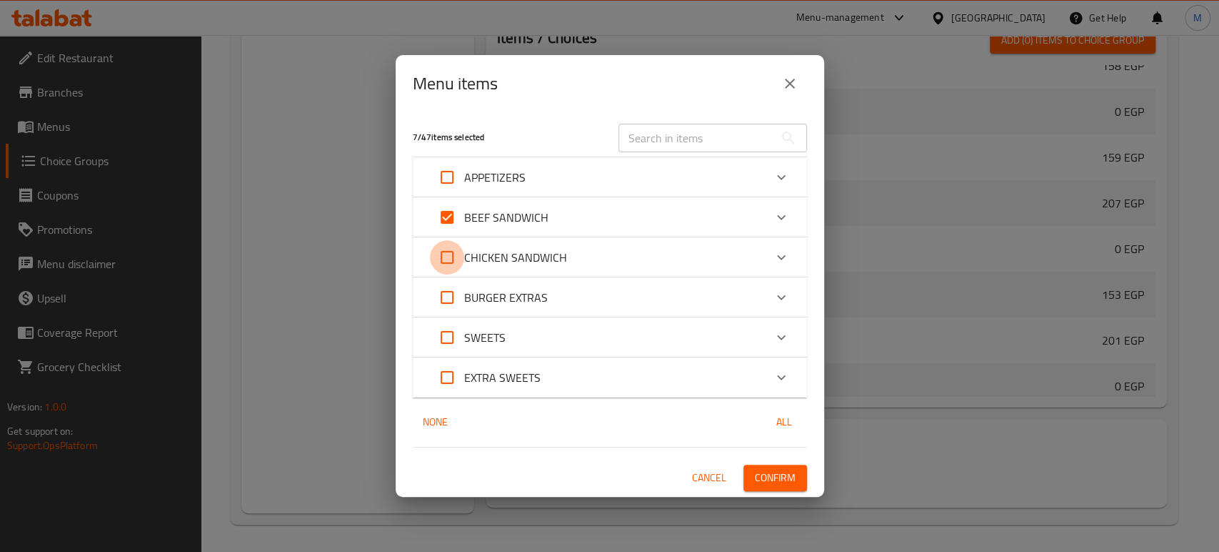
checkbox input "true"
click at [762, 473] on span "Confirm" at bounding box center [775, 478] width 41 height 18
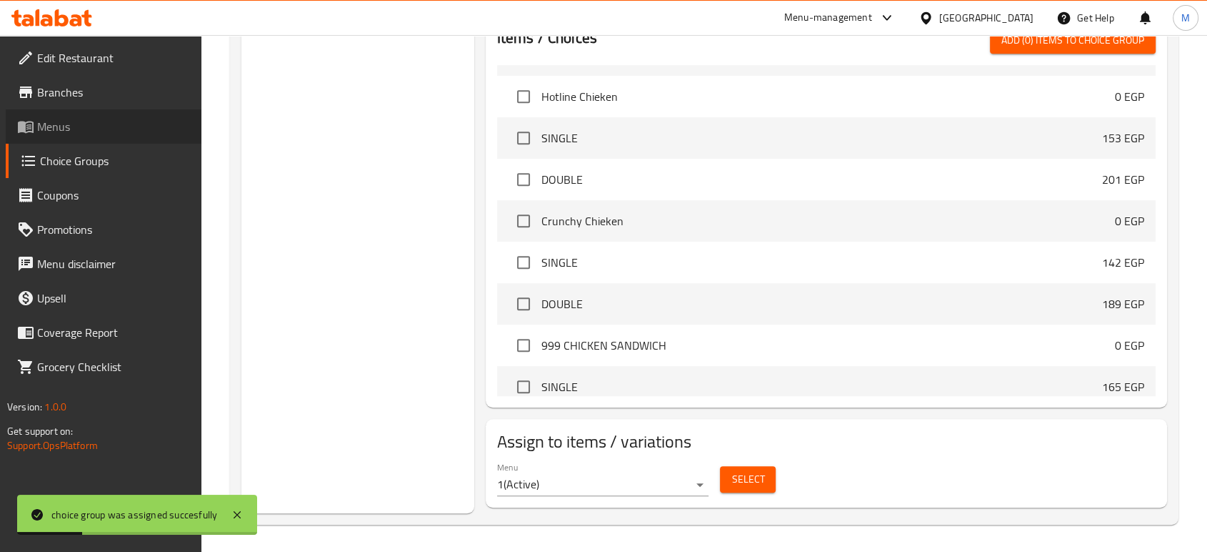
click at [66, 134] on span "Menus" at bounding box center [113, 126] width 153 height 17
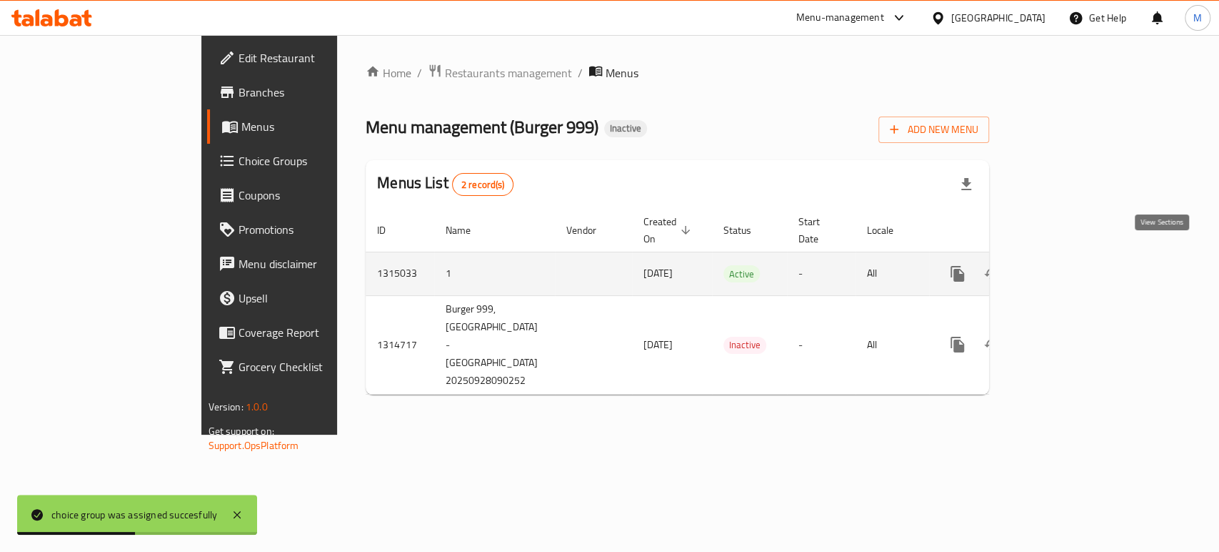
click at [1069, 265] on icon "enhanced table" at bounding box center [1060, 273] width 17 height 17
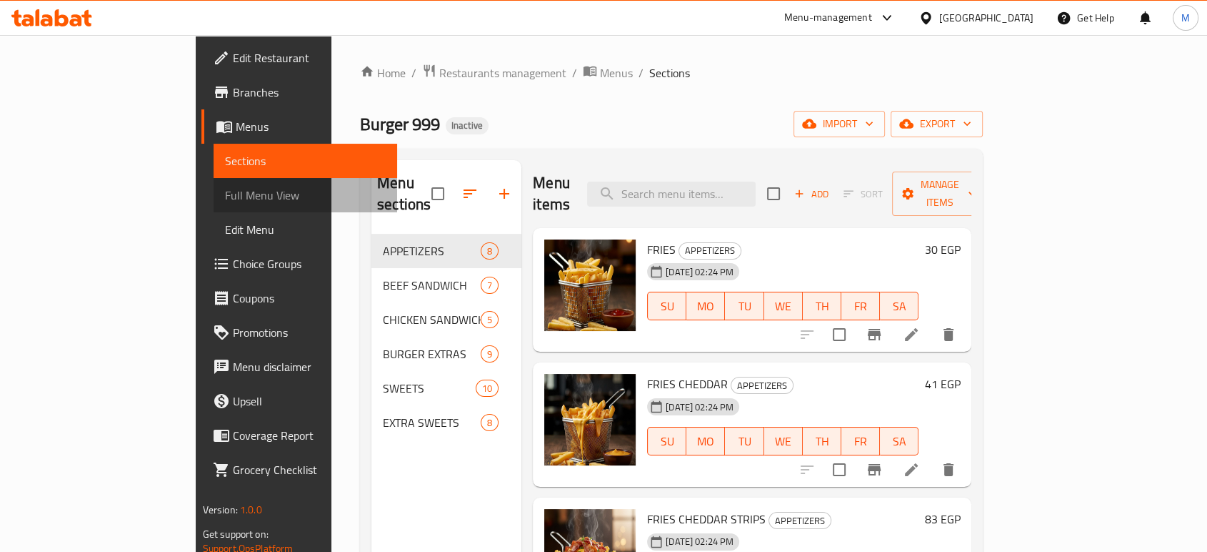
click at [225, 198] on span "Full Menu View" at bounding box center [305, 194] width 161 height 17
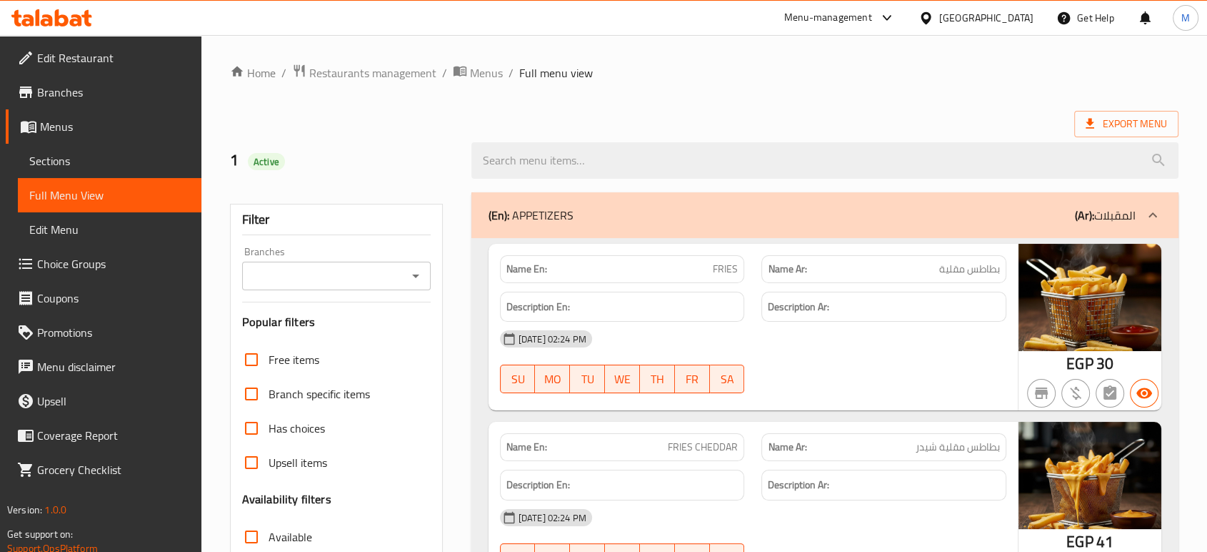
click at [889, 336] on div "[DATE] 02:24 PM" at bounding box center [753, 338] width 524 height 34
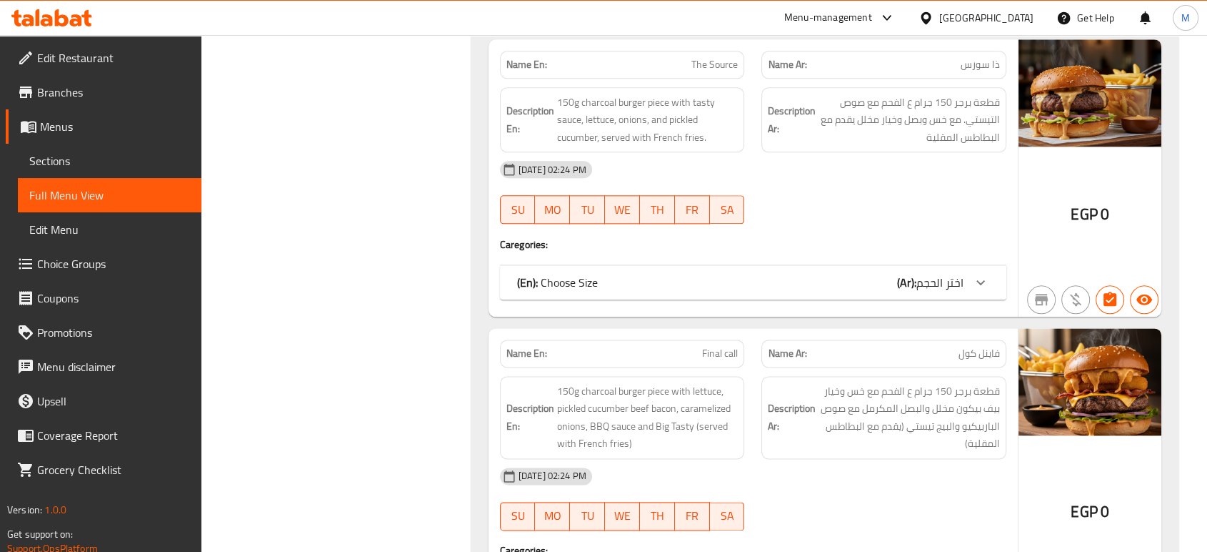
scroll to position [1715, 0]
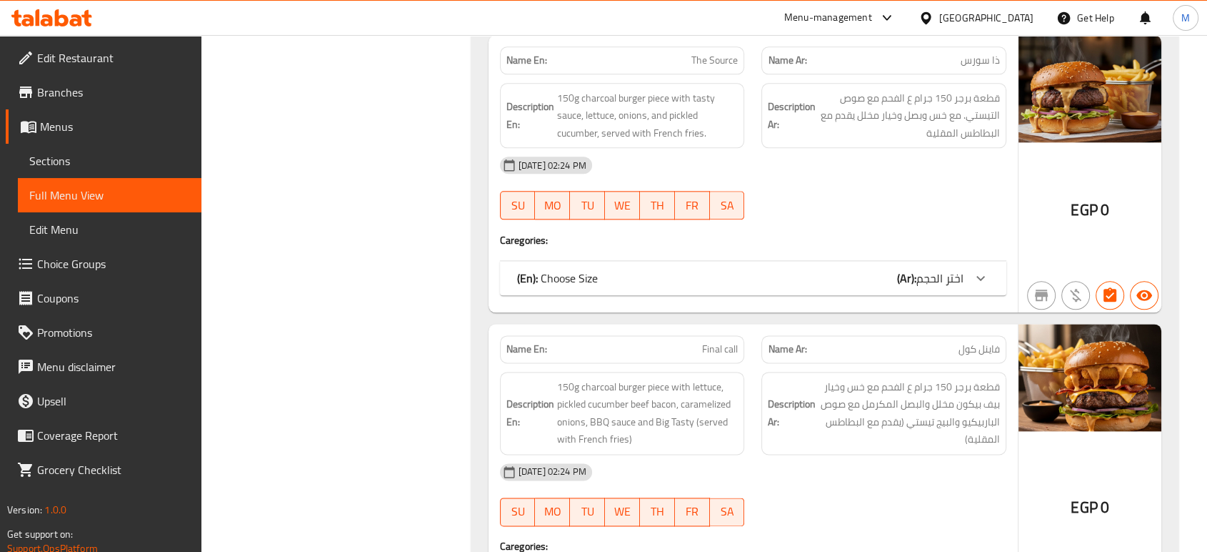
click at [867, 261] on div "(En): Choose Size (Ar): اختر الحجم" at bounding box center [753, 278] width 507 height 34
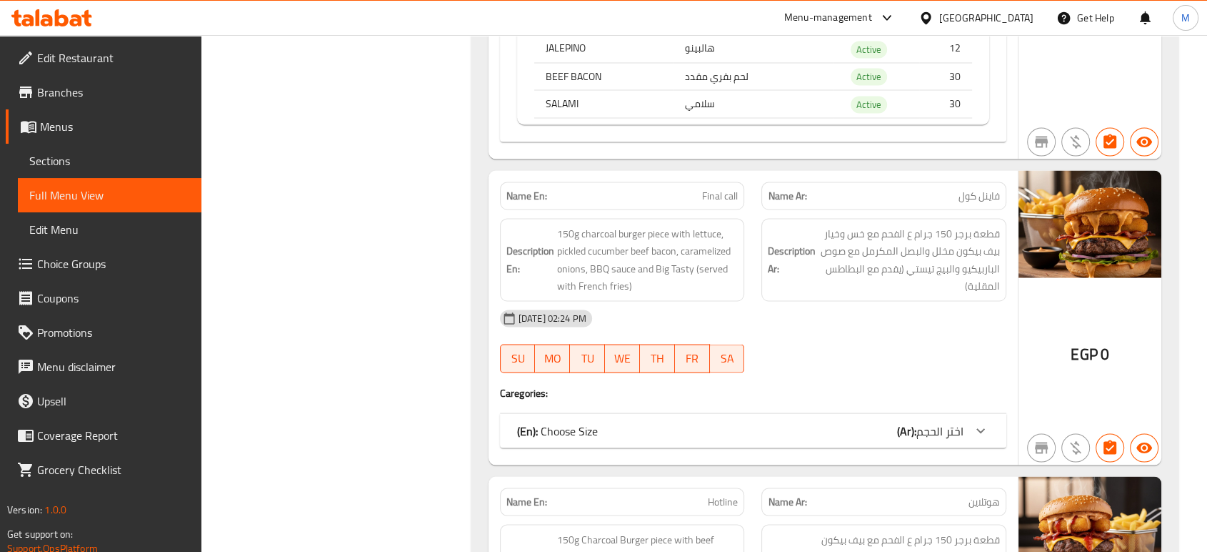
scroll to position [2667, 0]
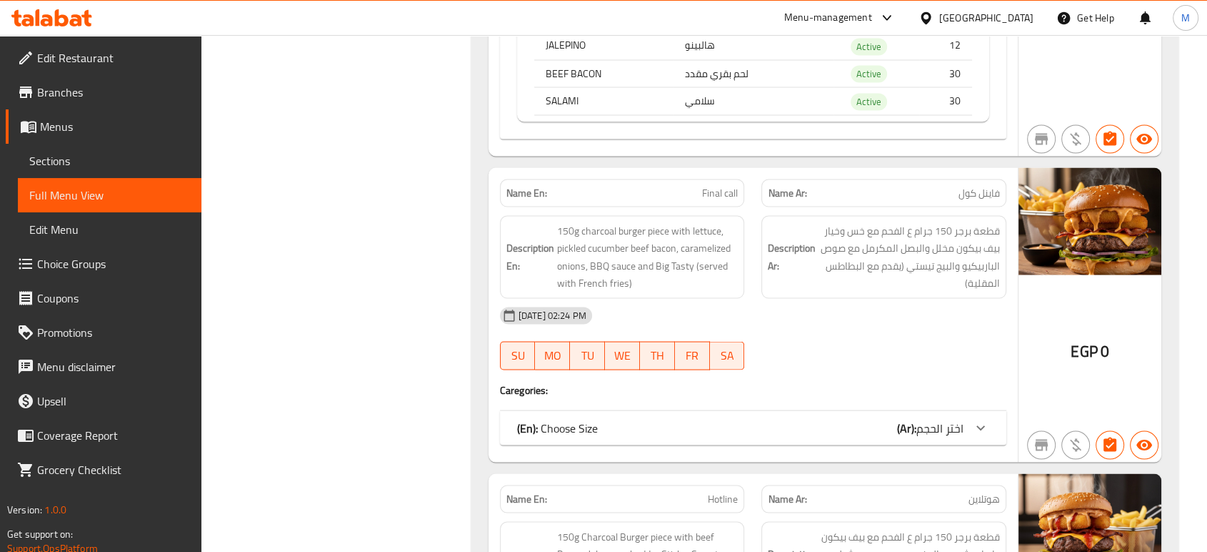
click at [602, 435] on div "(En): Choose Size (Ar): اختر الحجم" at bounding box center [740, 427] width 446 height 17
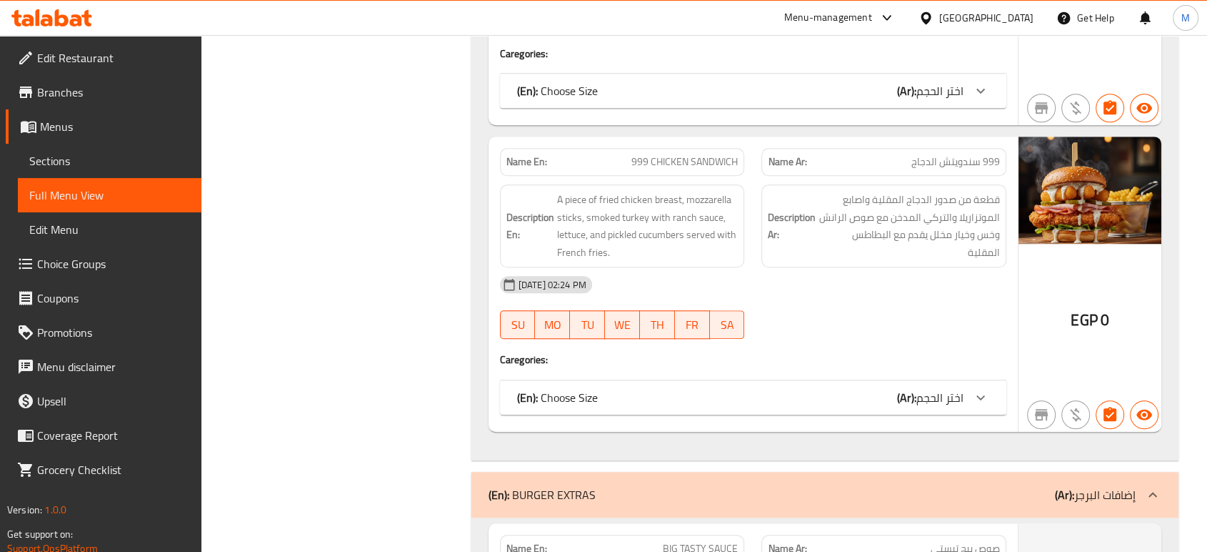
scroll to position [6744, 0]
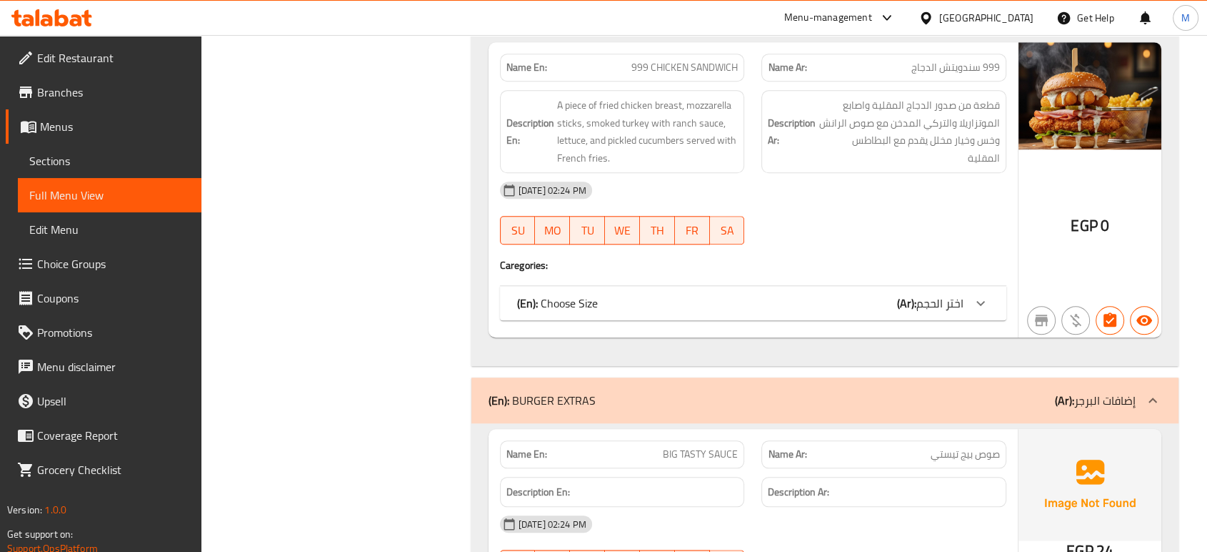
click at [930, 518] on div "29-09-2025 02:24 PM SU MO TU WE TH FR SA" at bounding box center [753, 547] width 524 height 80
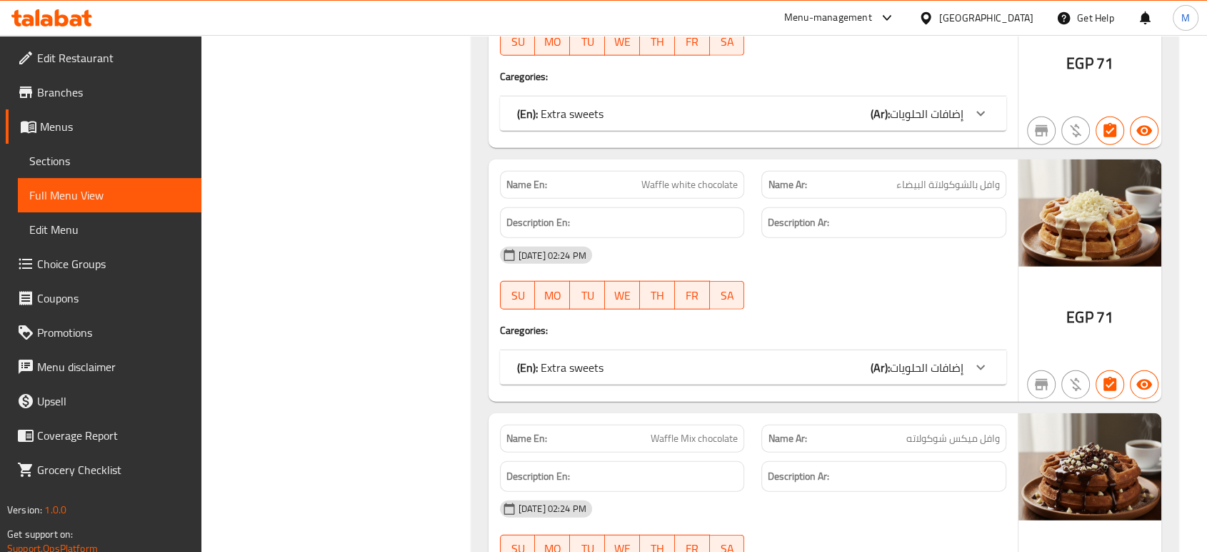
scroll to position [8998, 0]
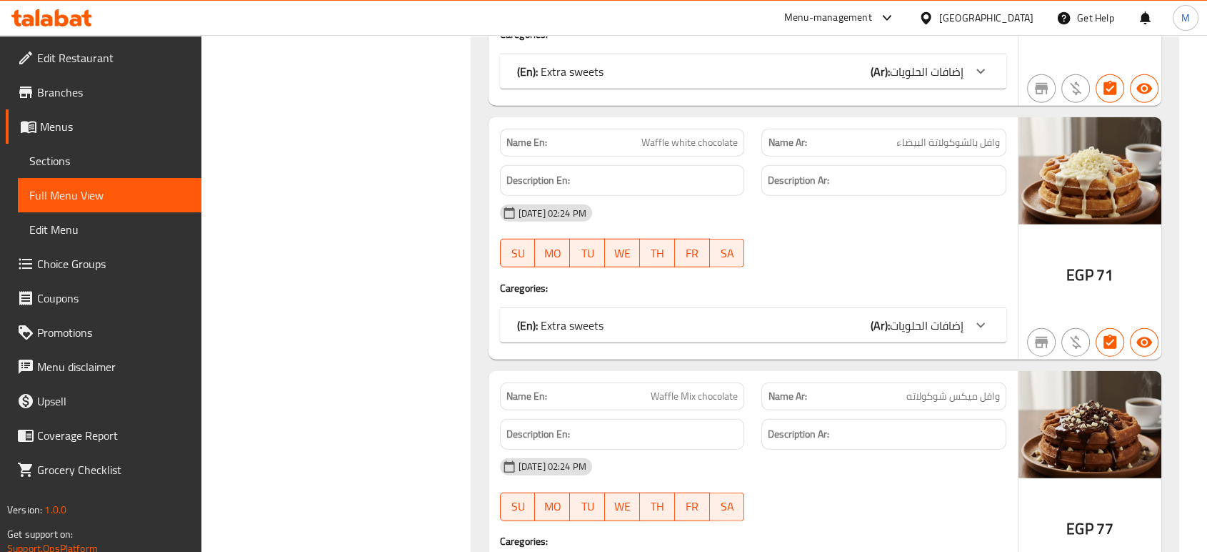
click at [946, 320] on div "Name En: Waffle white chocolate Name Ar: وافل بالشوكولاتة البيضاء Description E…" at bounding box center [753, 238] width 529 height 242
click at [934, 314] on span "إضافات الحلويات" at bounding box center [927, 324] width 74 height 21
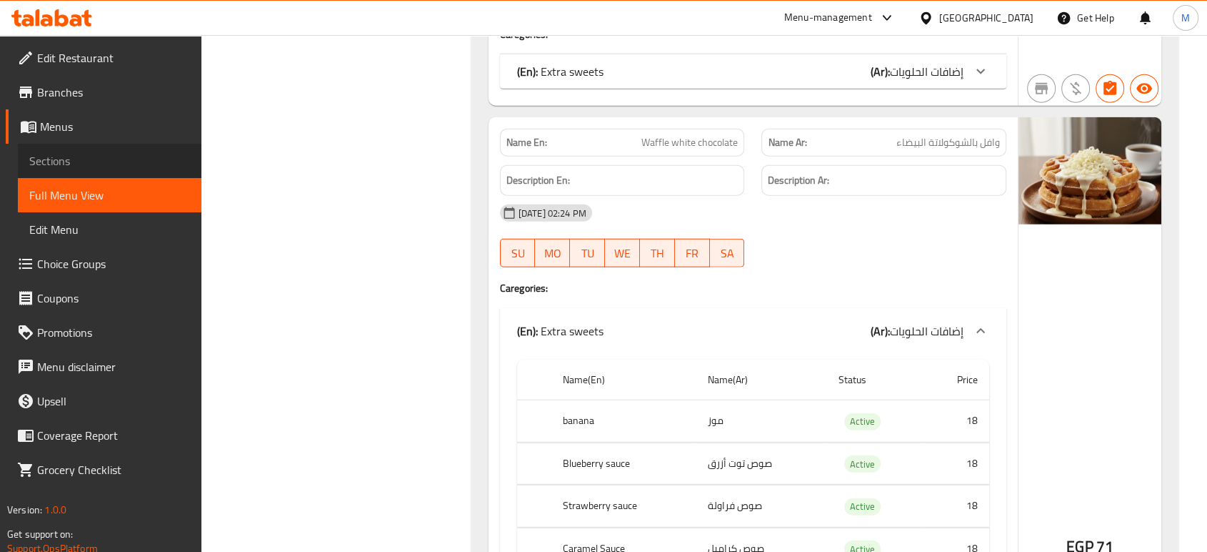
click at [135, 159] on span "Sections" at bounding box center [109, 160] width 161 height 17
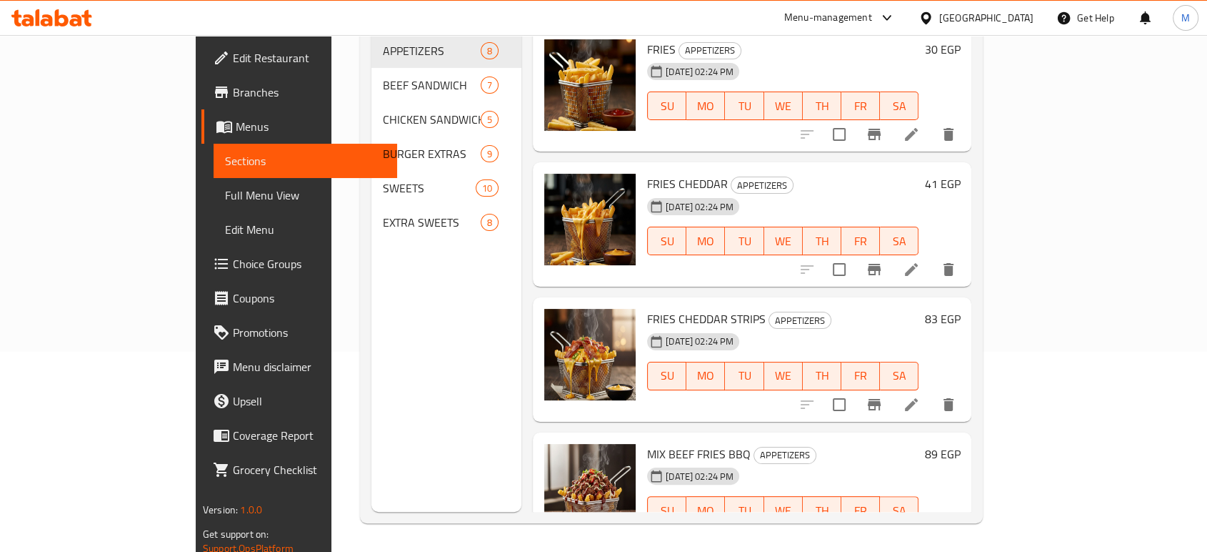
scroll to position [200, 0]
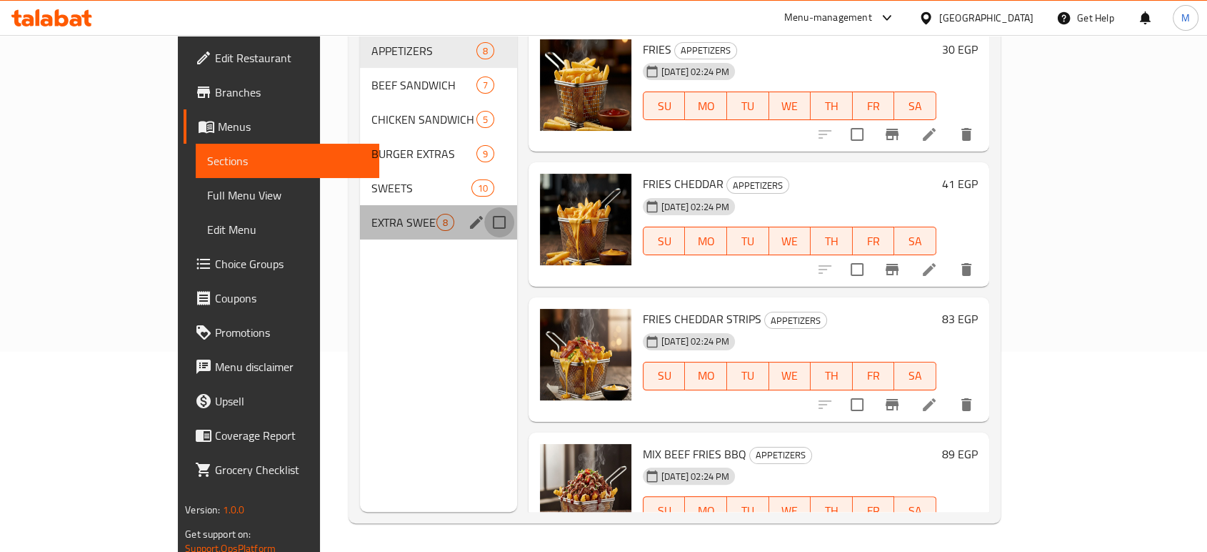
click at [484, 207] on input "Menu sections" at bounding box center [499, 222] width 30 height 30
checkbox input "true"
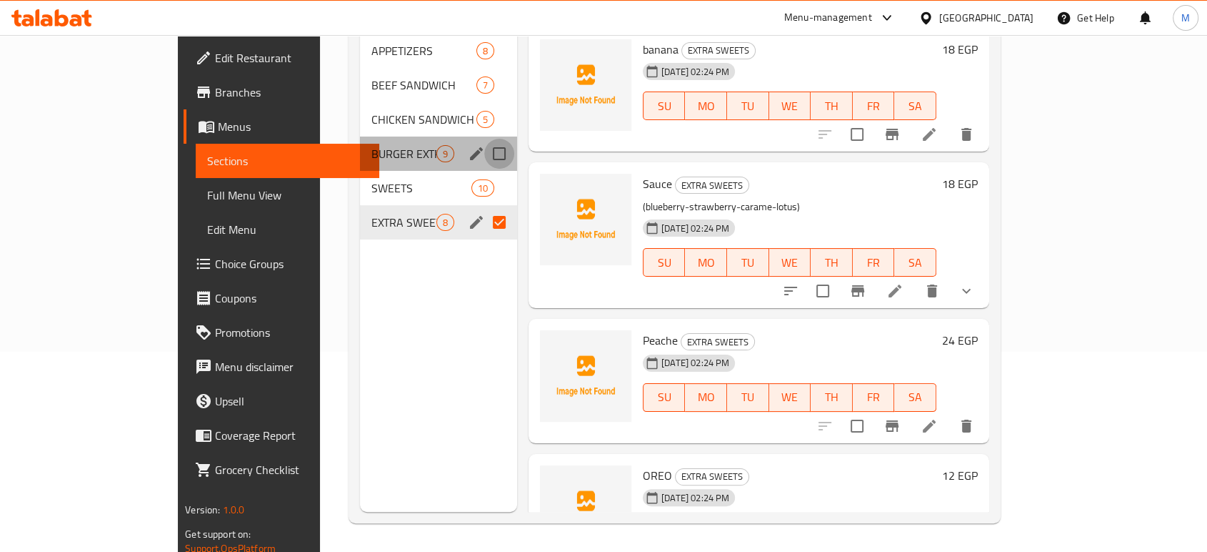
click at [484, 139] on input "Menu sections" at bounding box center [499, 154] width 30 height 30
checkbox input "true"
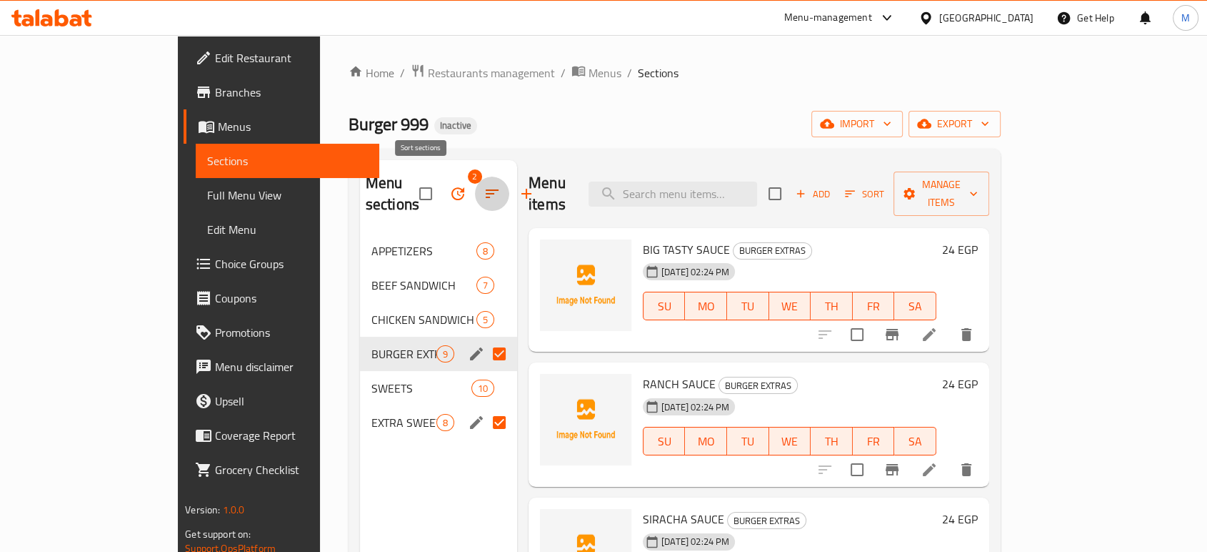
click at [484, 185] on icon "button" at bounding box center [492, 193] width 17 height 17
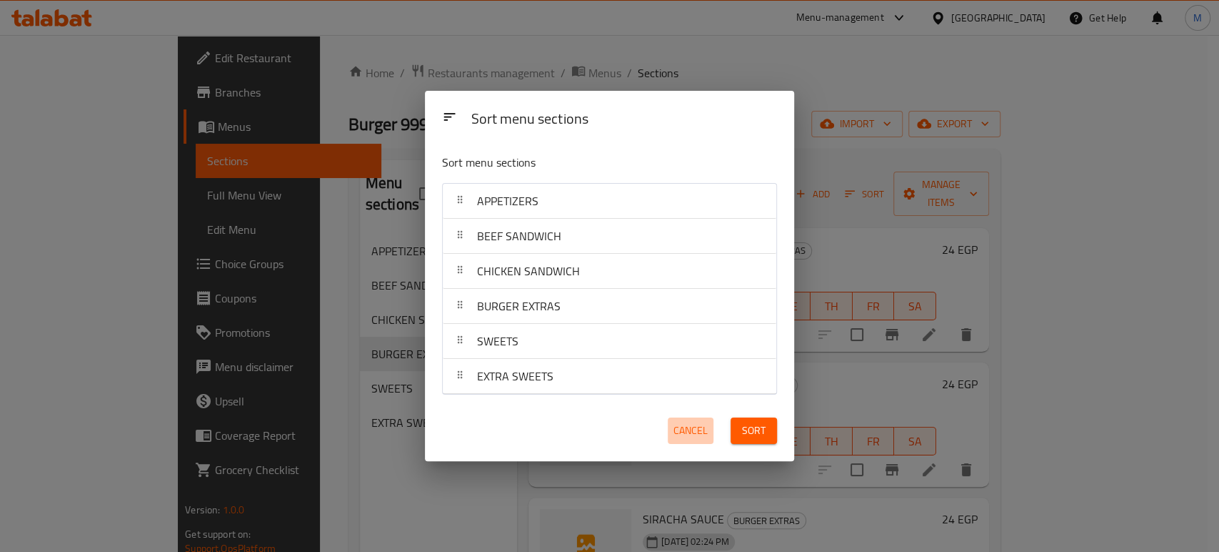
click at [694, 420] on button "Cancel" at bounding box center [691, 430] width 46 height 26
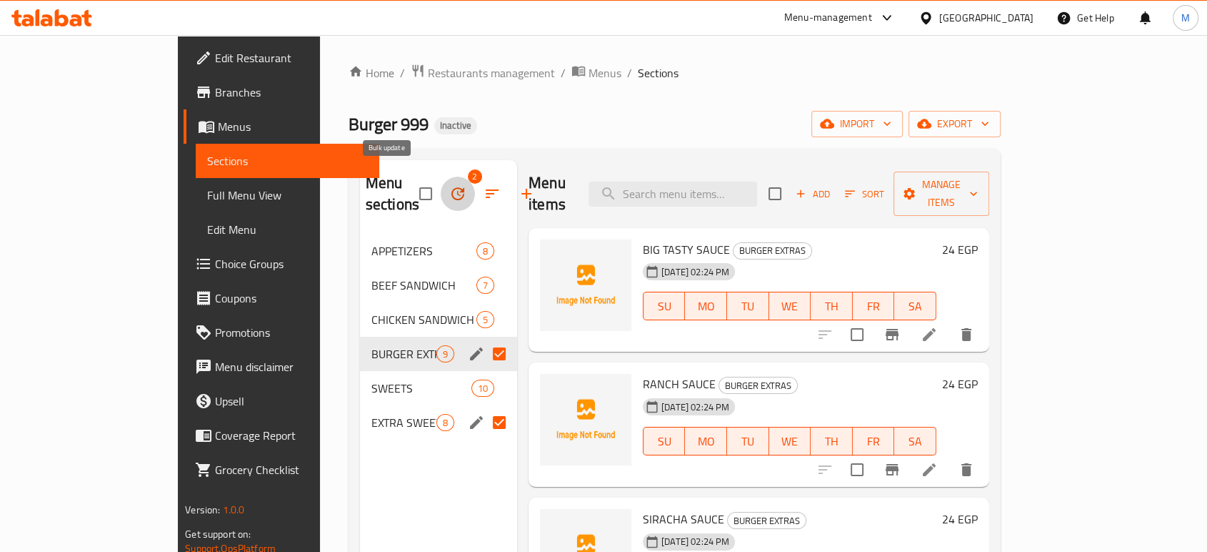
click at [451, 187] on icon "button" at bounding box center [457, 193] width 13 height 13
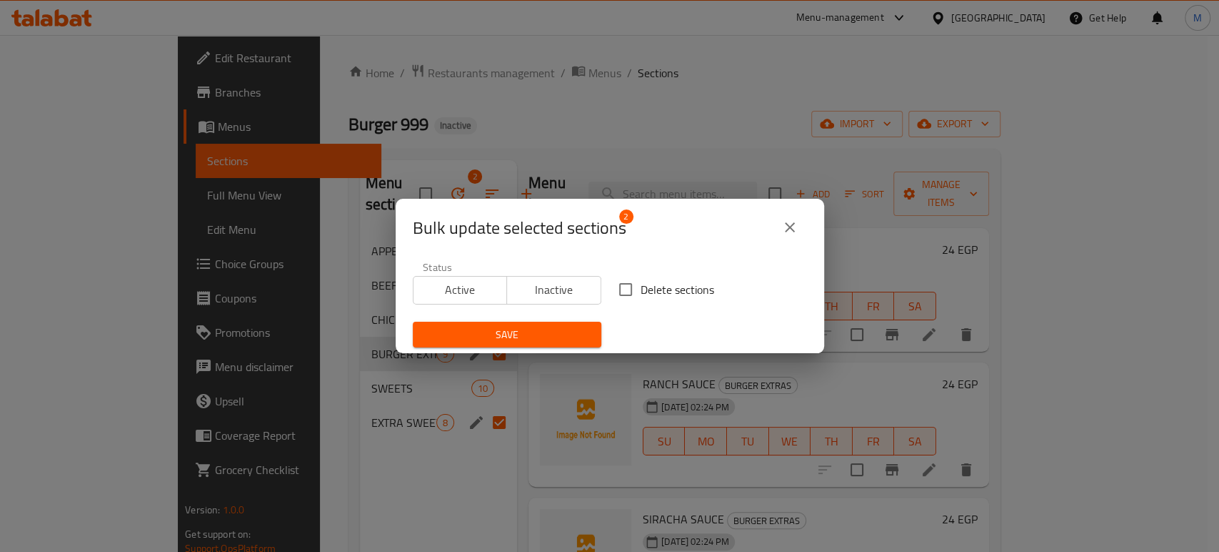
click at [674, 286] on span "Delete sections" at bounding box center [678, 289] width 74 height 17
click at [641, 286] on input "Delete sections" at bounding box center [626, 289] width 30 height 30
checkbox input "true"
click at [549, 324] on button "Save" at bounding box center [507, 334] width 189 height 26
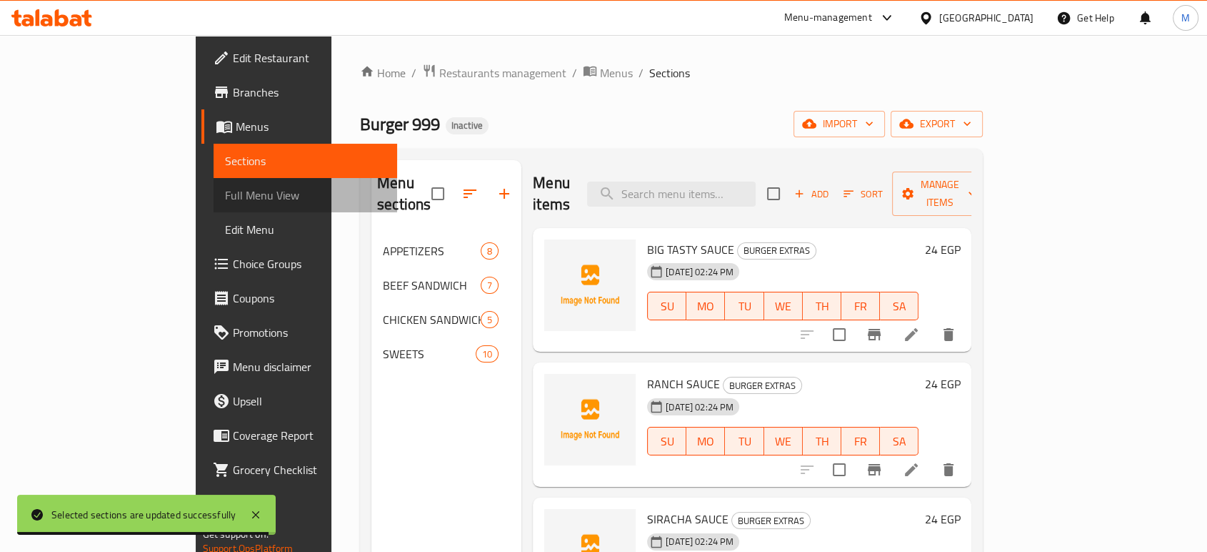
click at [225, 193] on span "Full Menu View" at bounding box center [305, 194] width 161 height 17
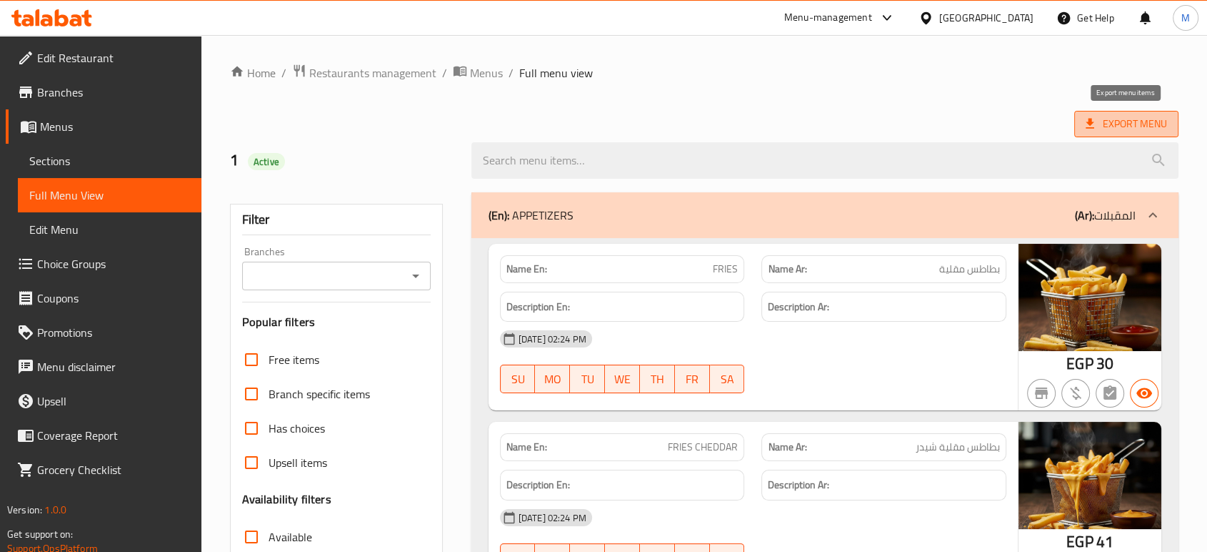
click at [1127, 119] on span "Export Menu" at bounding box center [1126, 124] width 81 height 18
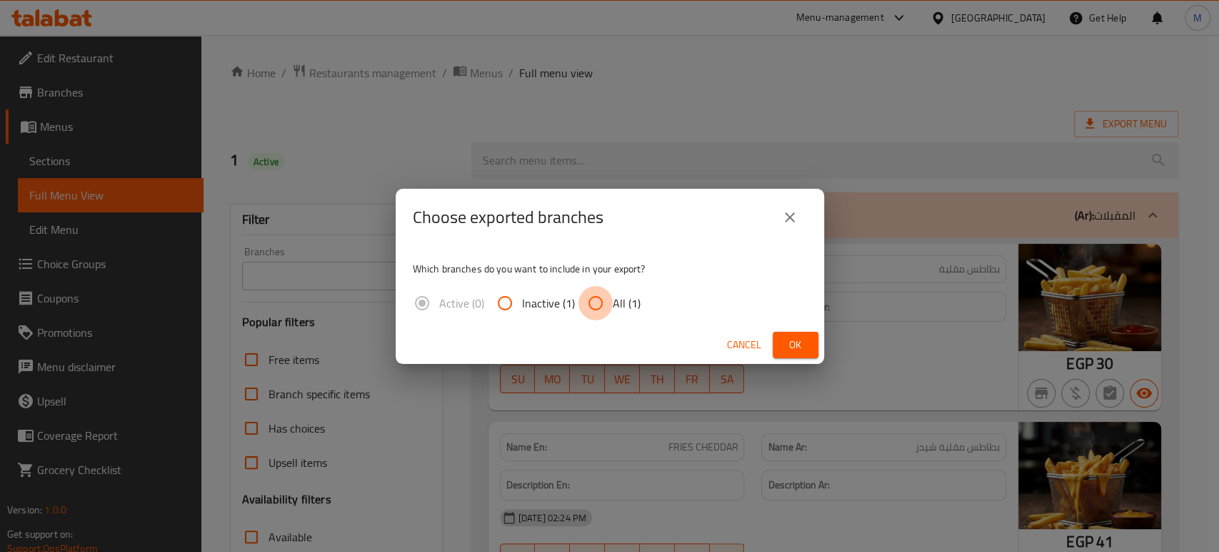
click at [594, 304] on input "All (1)" at bounding box center [596, 303] width 34 height 34
radio input "true"
click at [789, 339] on span "Ok" at bounding box center [795, 345] width 23 height 18
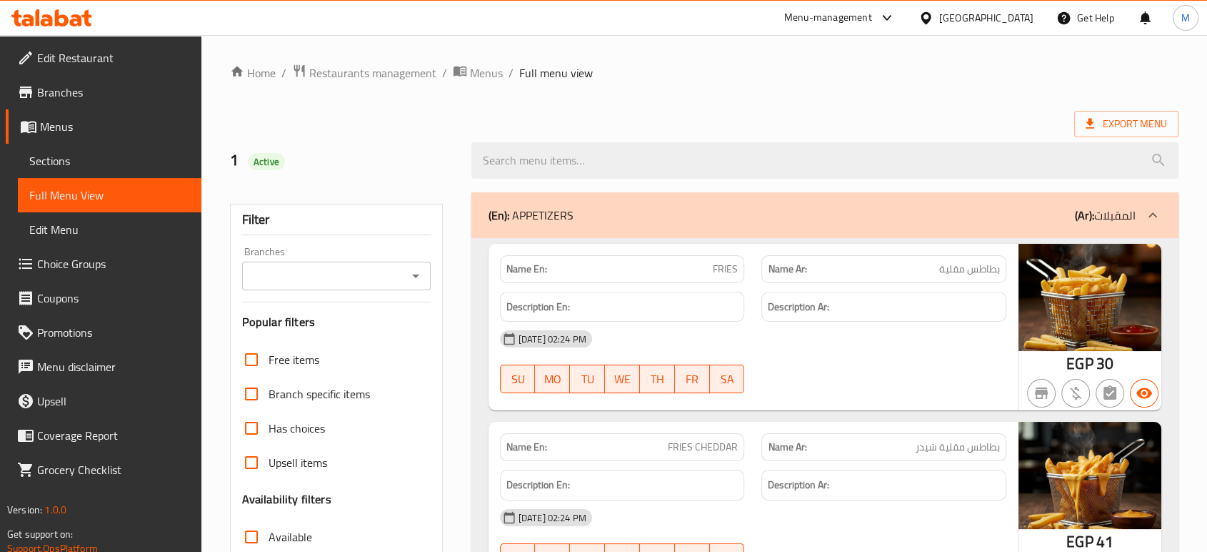
click at [917, 359] on div "29-09-2025 02:24 PM SU MO TU WE TH FR SA" at bounding box center [753, 361] width 524 height 80
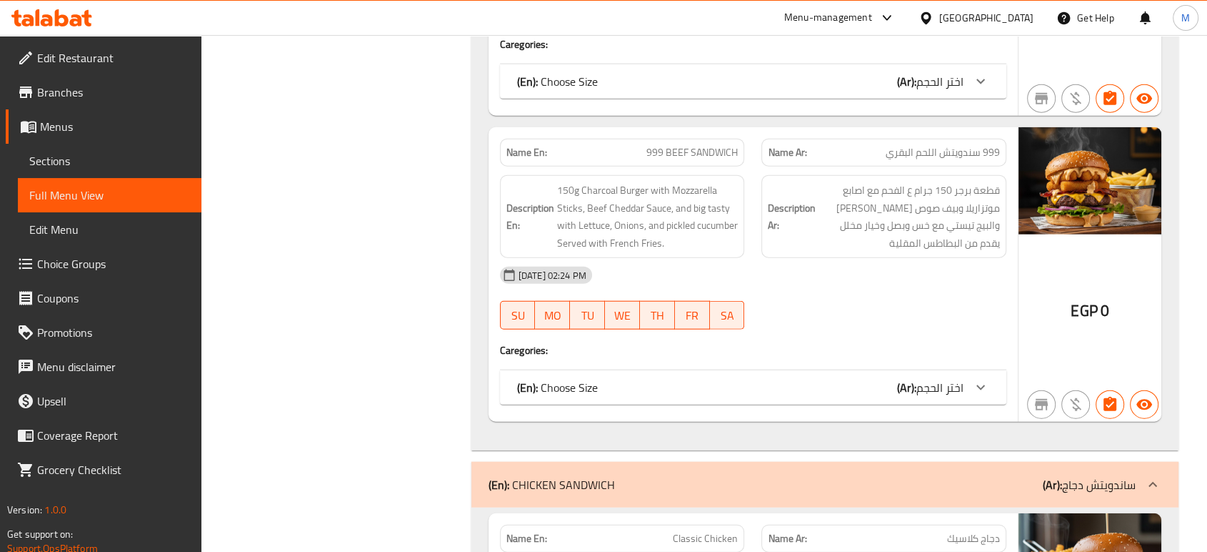
scroll to position [3460, 0]
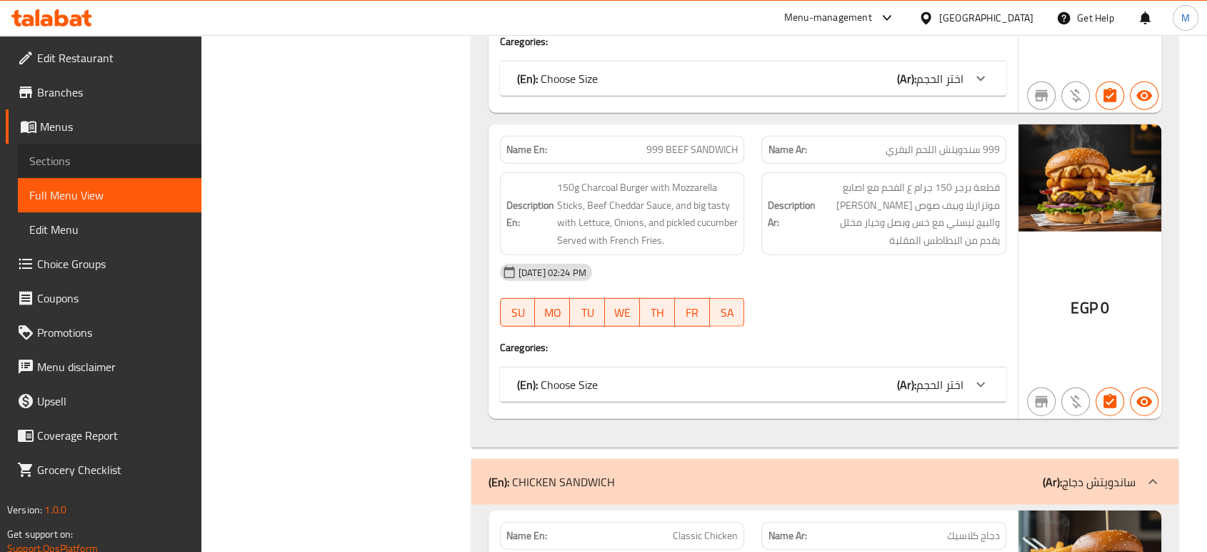
click at [39, 159] on span "Sections" at bounding box center [109, 160] width 161 height 17
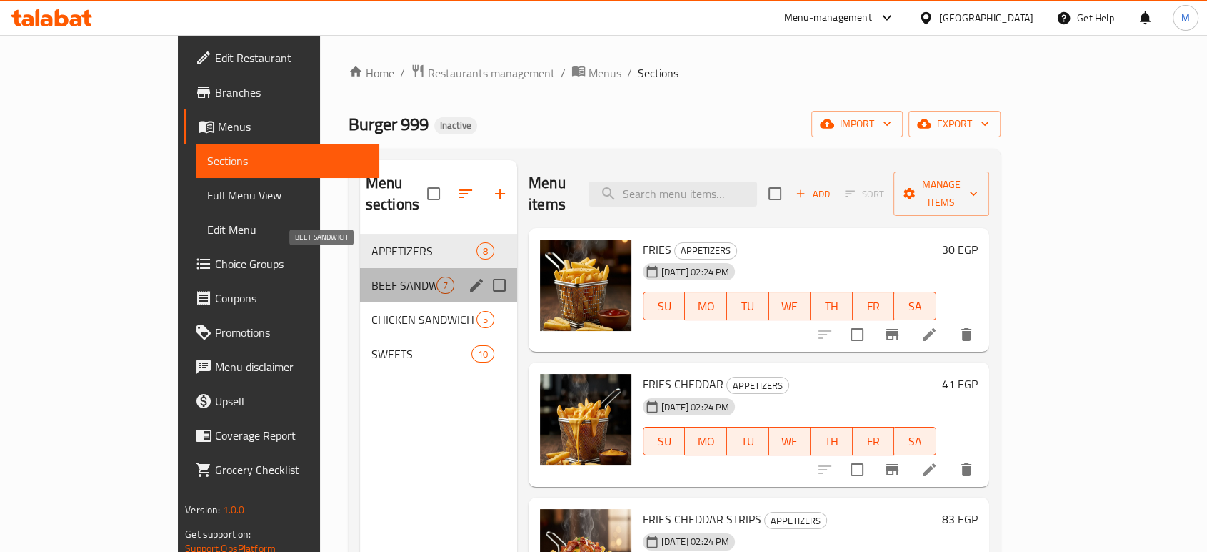
click at [371, 276] on span "BEEF SANDWICH" at bounding box center [403, 284] width 65 height 17
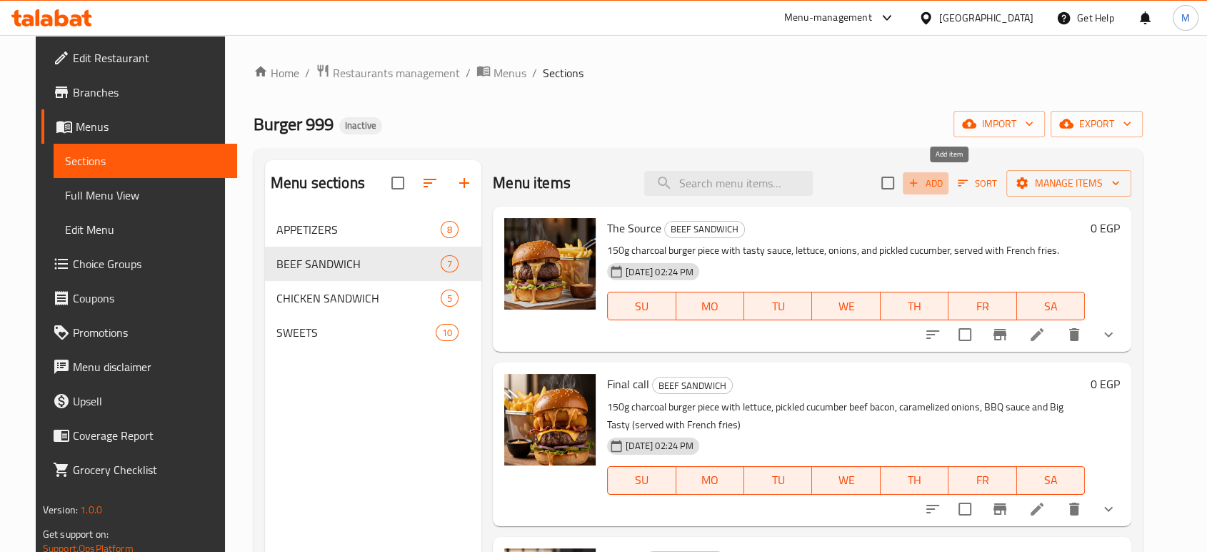
click at [945, 182] on span "Add" at bounding box center [926, 183] width 39 height 16
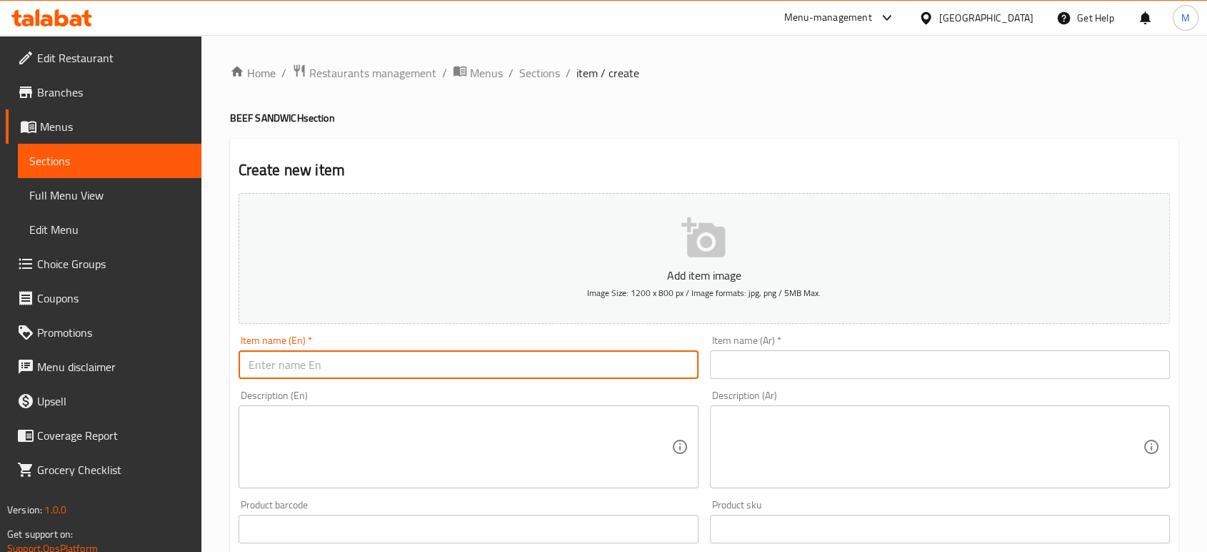
click at [354, 359] on input "text" at bounding box center [469, 364] width 460 height 29
paste input "[MEDICAL_DATA]"
type input "[MEDICAL_DATA]"
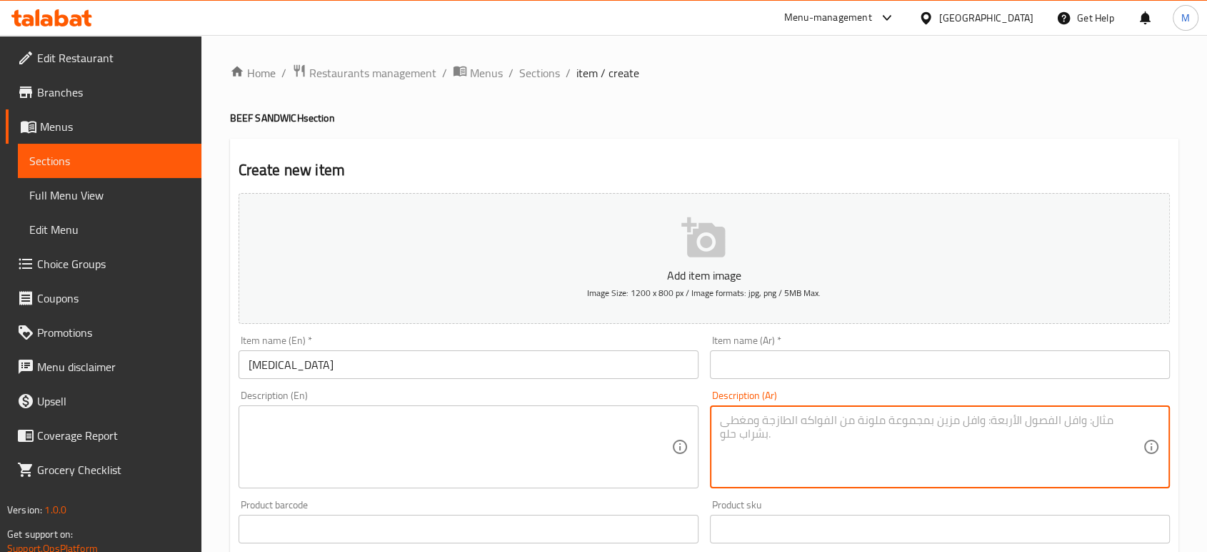
click at [942, 447] on textarea at bounding box center [931, 447] width 423 height 68
paste textarea "قطعة برجر 150 جرام ع الفحم مع اصابع موتزاريلا وبيف صوص الشيدر والبيج تيستي مع خ…"
drag, startPoint x: 724, startPoint y: 434, endPoint x: 980, endPoint y: 417, distance: 256.3
click at [980, 417] on textarea "قطعة برجر 150 جرام ع الفحم مع اصابع موتزاريلا وبيف صوص الشيدر والبيج تيستي مع خ…" at bounding box center [931, 447] width 423 height 68
click at [945, 419] on textarea "قطعة برجر 150 جرام ع الفحم مع ة" at bounding box center [931, 447] width 423 height 68
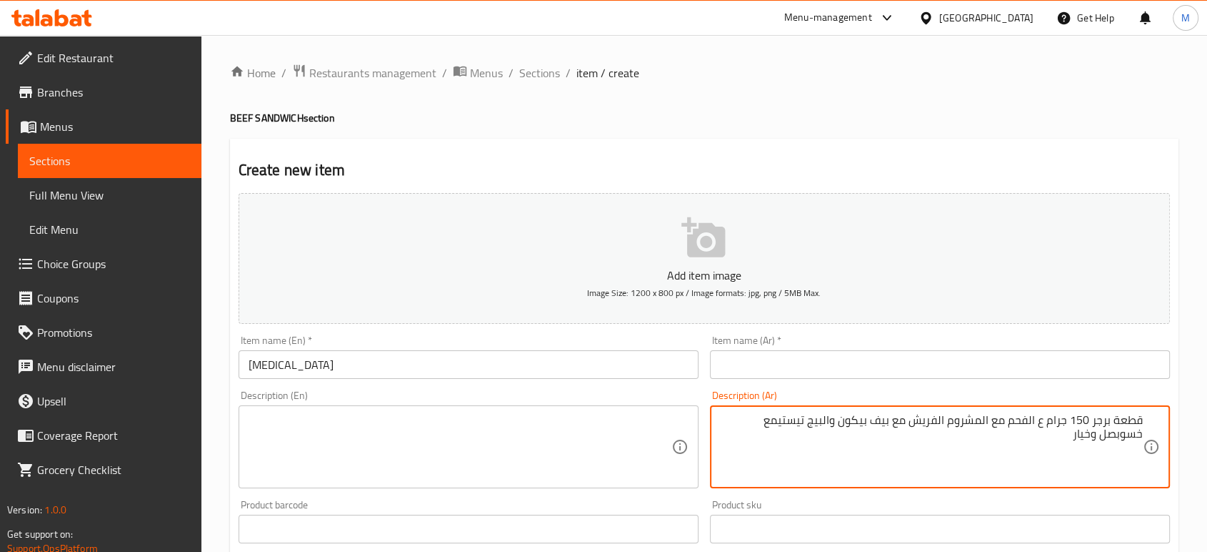
click at [783, 422] on textarea "قطعة برجر 150 جرام ع الفحم مع المشروم الفريش مع بيف بيكون والبيج تيستيمع خسوبصل…" at bounding box center [931, 447] width 423 height 68
click at [1076, 436] on textarea "قطعة برجر 150 جرام ع الفحم مع المشروم الفريش مع بيف بيكون والبيج تيستي مع خس وب…" at bounding box center [931, 447] width 423 height 68
type textarea "قطعة برجر 150 جرام ع الفحم مع المشروم الفريش مع بيف بيكون والبيج تيستي مع خس وب…"
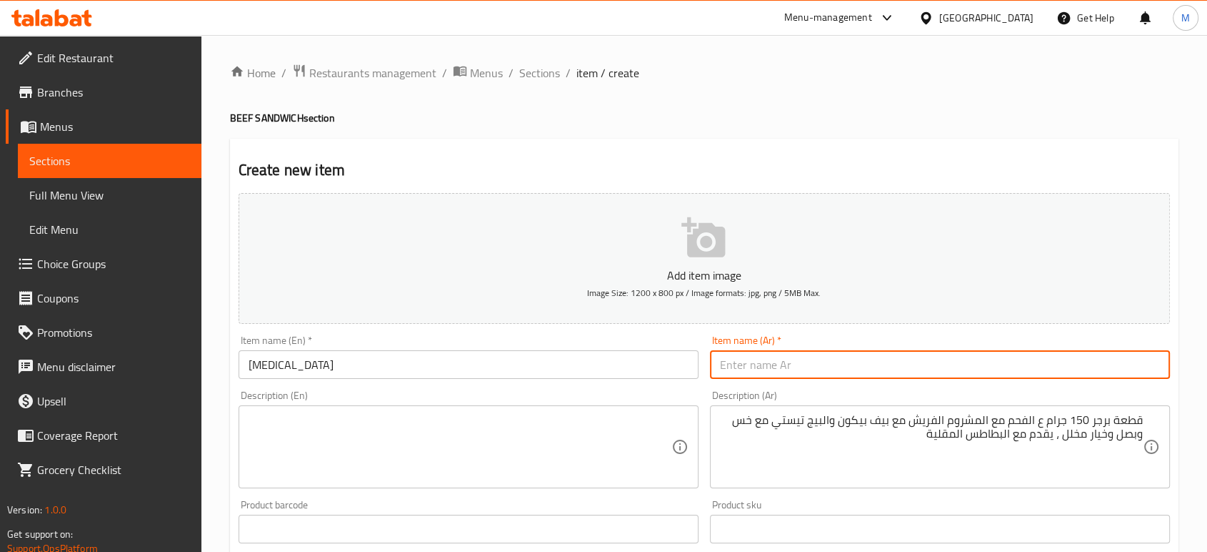
click at [893, 366] on input "text" at bounding box center [940, 364] width 460 height 29
type input "بانيك اتاك"
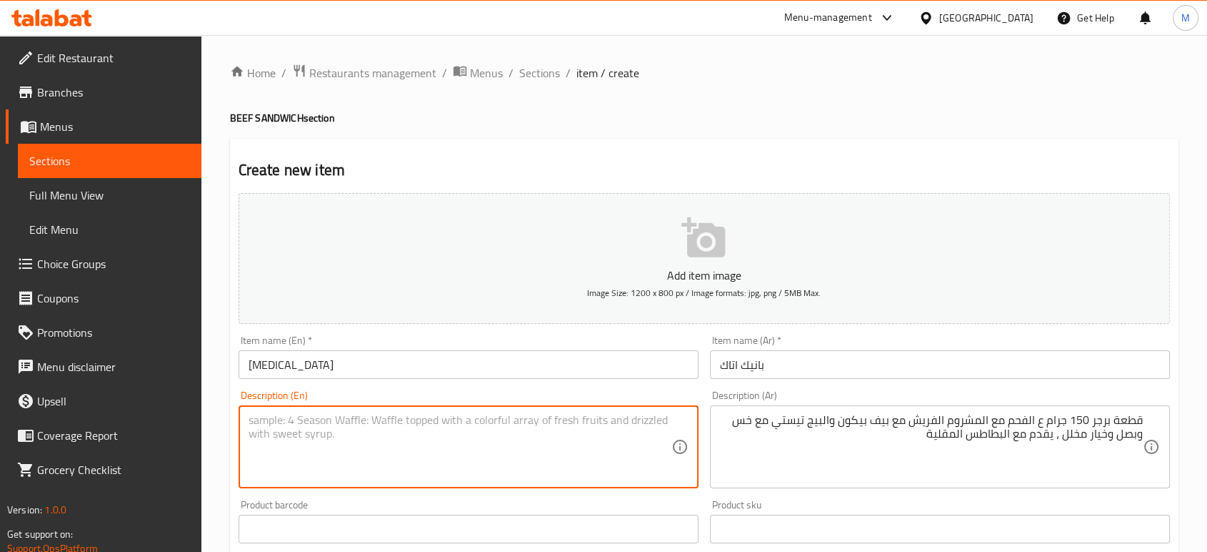
click at [418, 431] on textarea at bounding box center [460, 447] width 423 height 68
paste textarea "150g charcoal burger with beef bacon, crispy onion rings, mushroom fresh"
drag, startPoint x: 601, startPoint y: 421, endPoint x: 520, endPoint y: 421, distance: 80.7
click at [520, 421] on textarea "150g charcoal burger with beef bacon, crispy onion rings, mushroom fresh" at bounding box center [460, 447] width 423 height 68
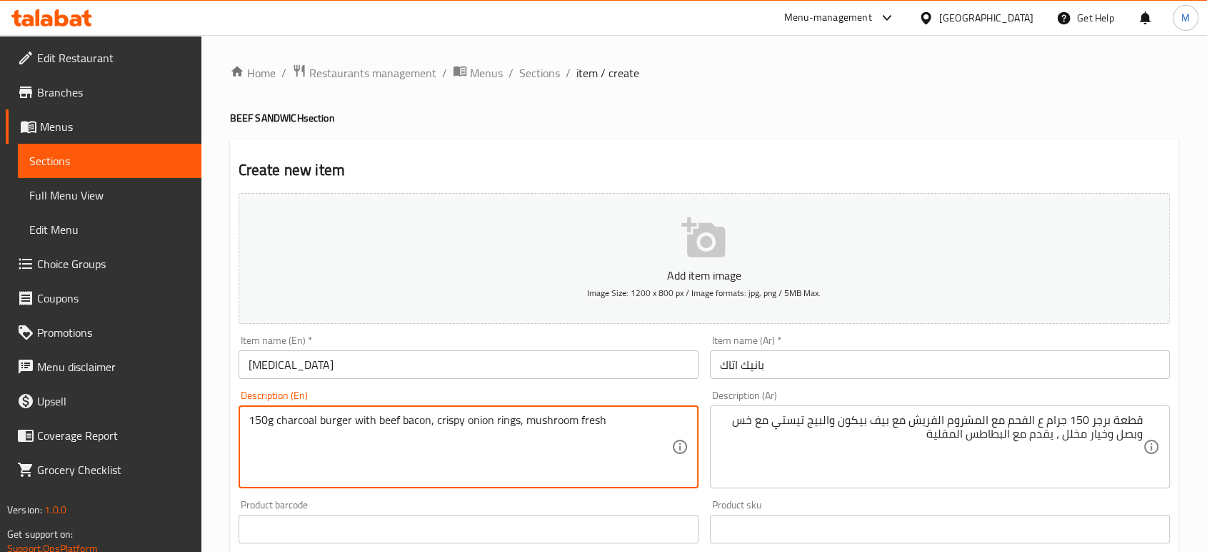
drag, startPoint x: 609, startPoint y: 417, endPoint x: 524, endPoint y: 430, distance: 86.7
click at [524, 430] on textarea "150g charcoal burger with beef bacon, crispy onion rings, mushroom fresh" at bounding box center [460, 447] width 423 height 68
click at [374, 420] on textarea "150g charcoal burger with beef bacon, crispy onion rings," at bounding box center [460, 447] width 423 height 68
paste textarea "mushroom fresh"
click at [374, 420] on textarea "150g charcoal burger withmushroom fresh beef bacon, crispy onion rings," at bounding box center [460, 447] width 423 height 68
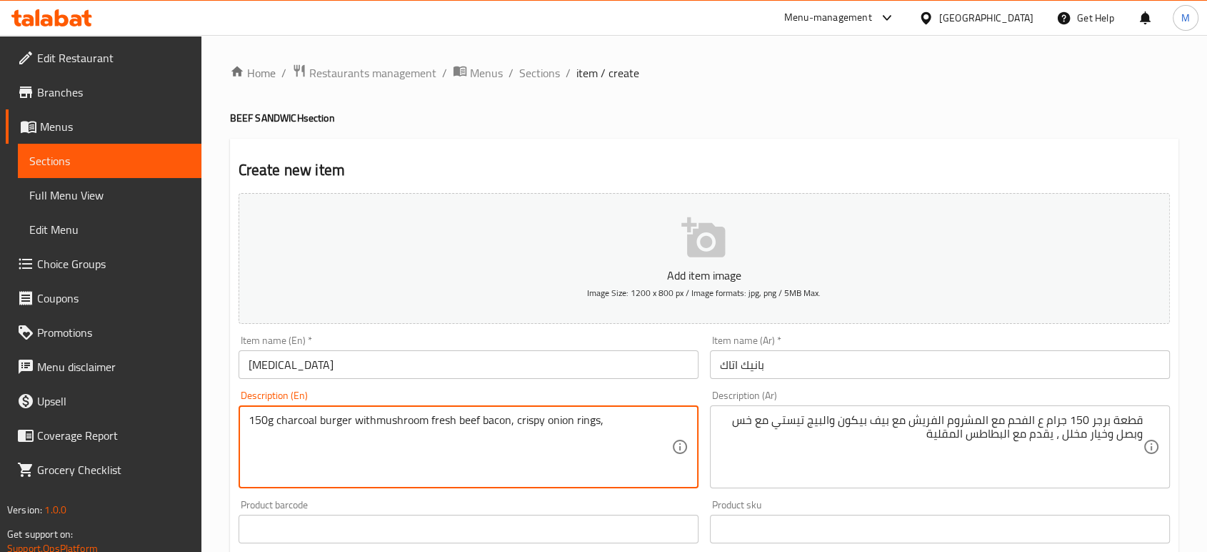
click at [374, 420] on textarea "150g charcoal burger withmushroom fresh beef bacon, crispy onion rings," at bounding box center [460, 447] width 423 height 68
click at [452, 421] on textarea "150g charcoal burger with mushroom fresh beef bacon, crispy onion rings," at bounding box center [460, 447] width 423 height 68
click at [573, 436] on textarea "150g charcoal burger with mushroom fresh, beef bacon," at bounding box center [460, 447] width 423 height 68
paste textarea "and big tasty with Lettuce, Onions, and pickled cucumber Served with French Fri…"
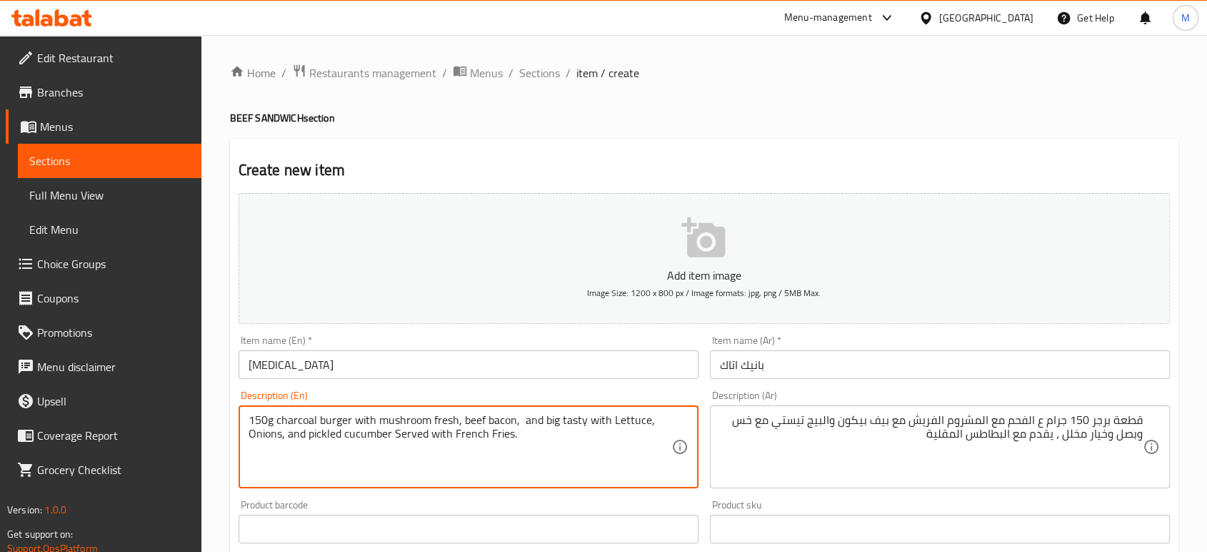
click at [518, 426] on textarea "150g charcoal burger with mushroom fresh, beef bacon, and big tasty with Lettuc…" at bounding box center [460, 447] width 423 height 68
type textarea "150g charcoal burger with mushroom fresh, beef bacon, and big tasty with Lettuc…"
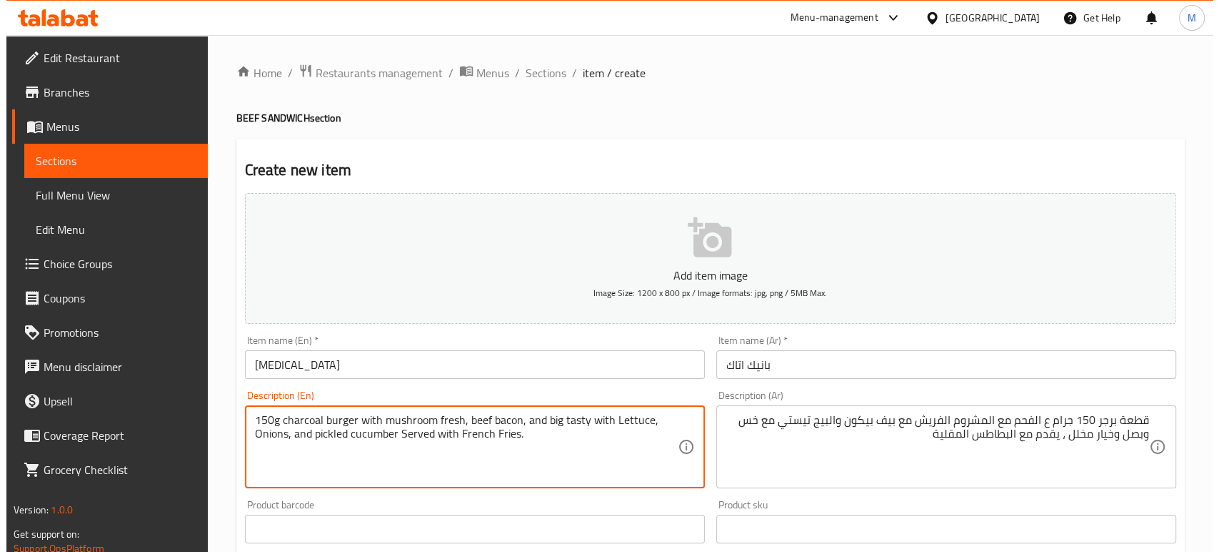
scroll to position [457, 0]
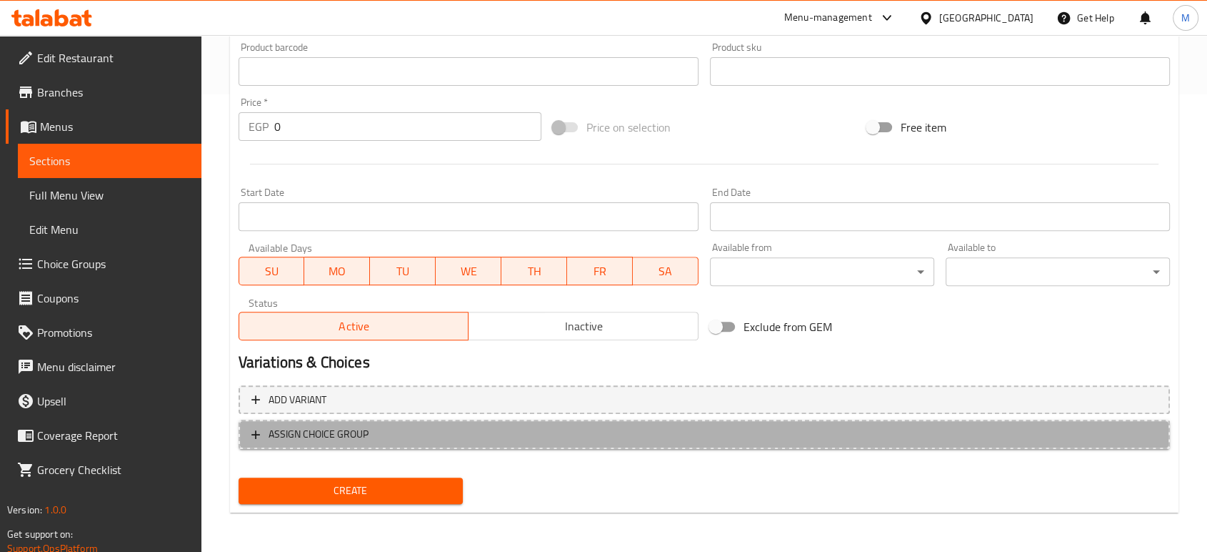
click at [312, 436] on span "ASSIGN CHOICE GROUP" at bounding box center [319, 434] width 100 height 18
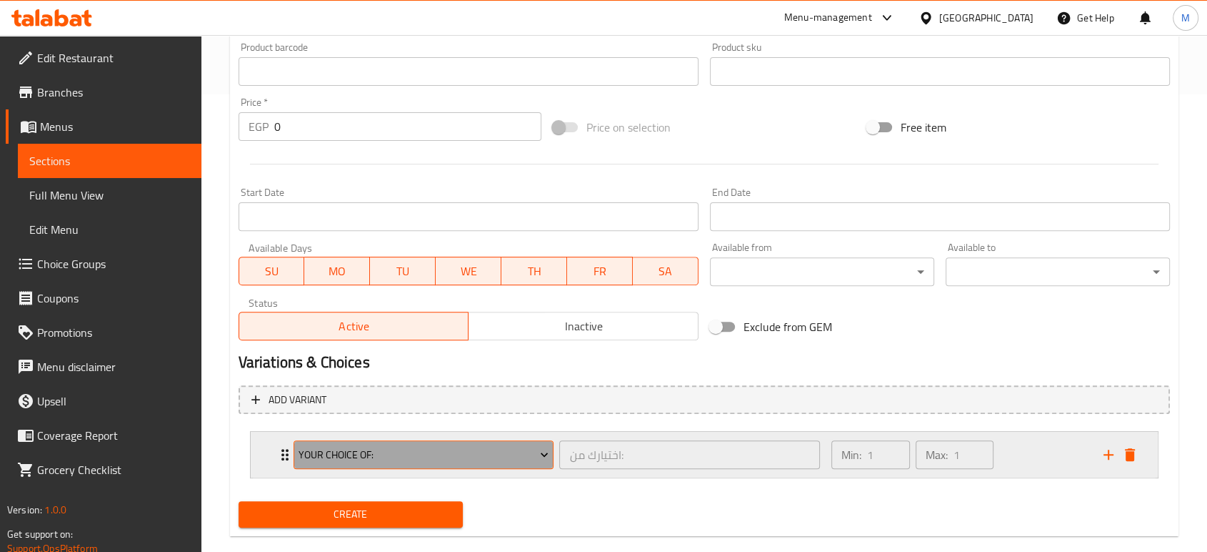
click at [496, 459] on span "Your Choice Of:" at bounding box center [424, 455] width 250 height 18
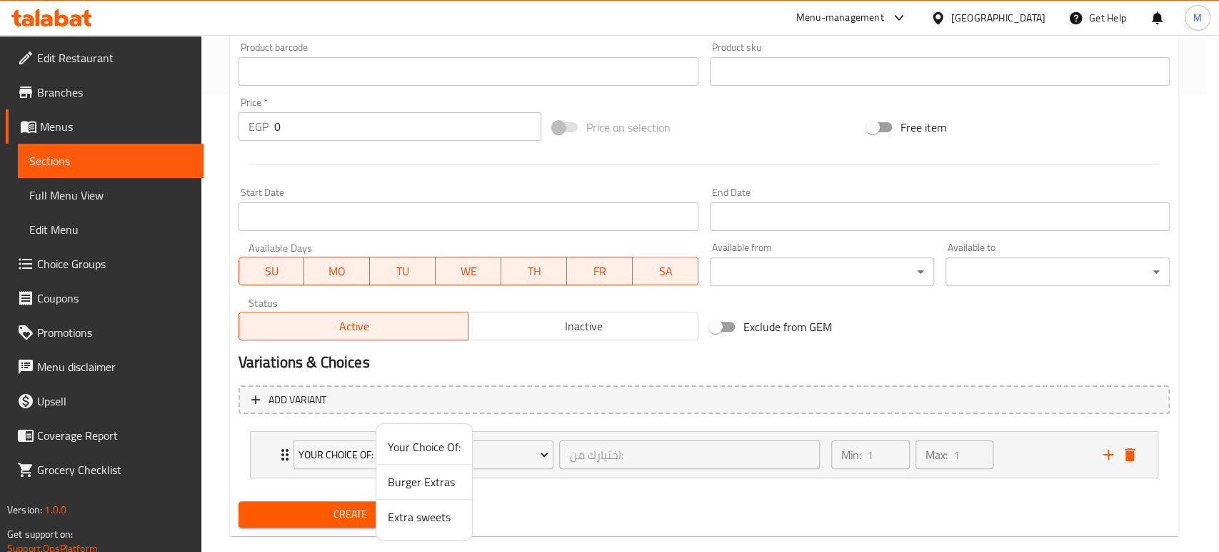
click at [317, 517] on div at bounding box center [609, 276] width 1219 height 552
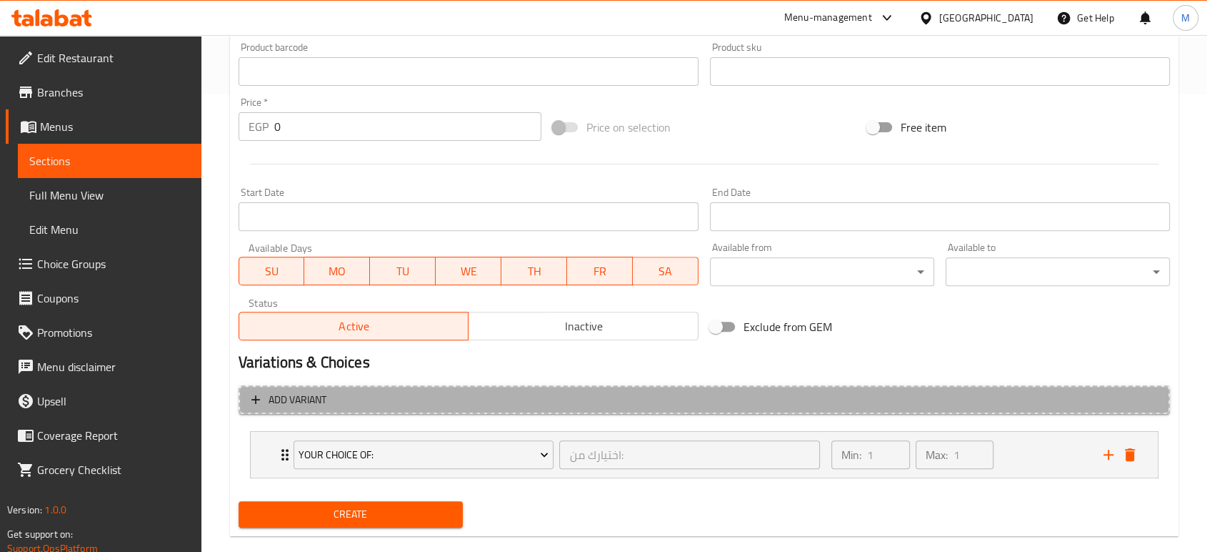
click at [309, 391] on span "Add variant" at bounding box center [298, 400] width 58 height 18
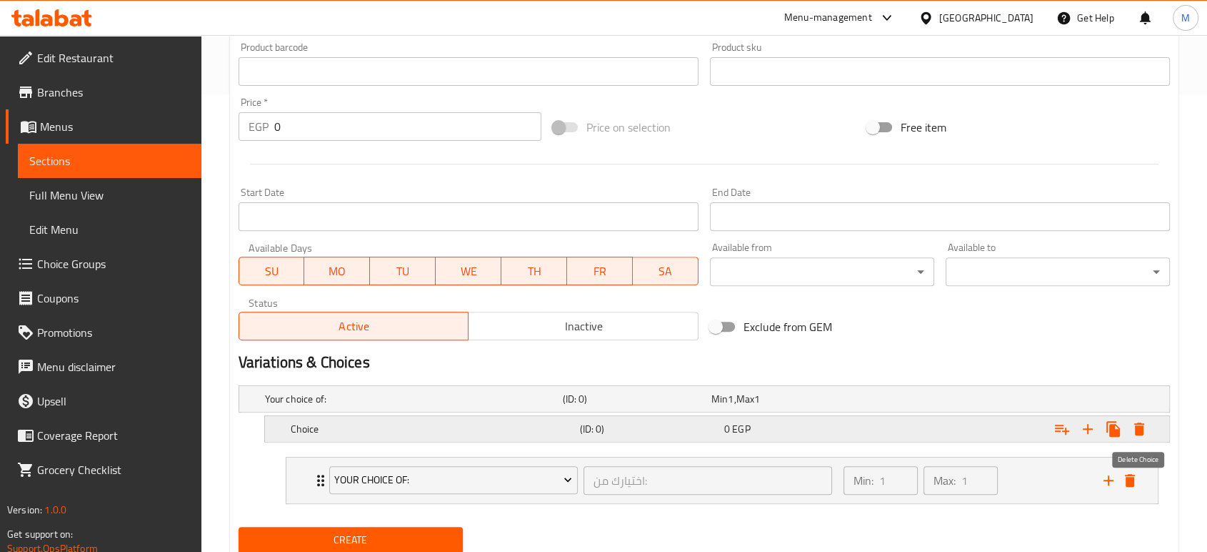
click at [1137, 429] on icon "Expand" at bounding box center [1139, 428] width 10 height 13
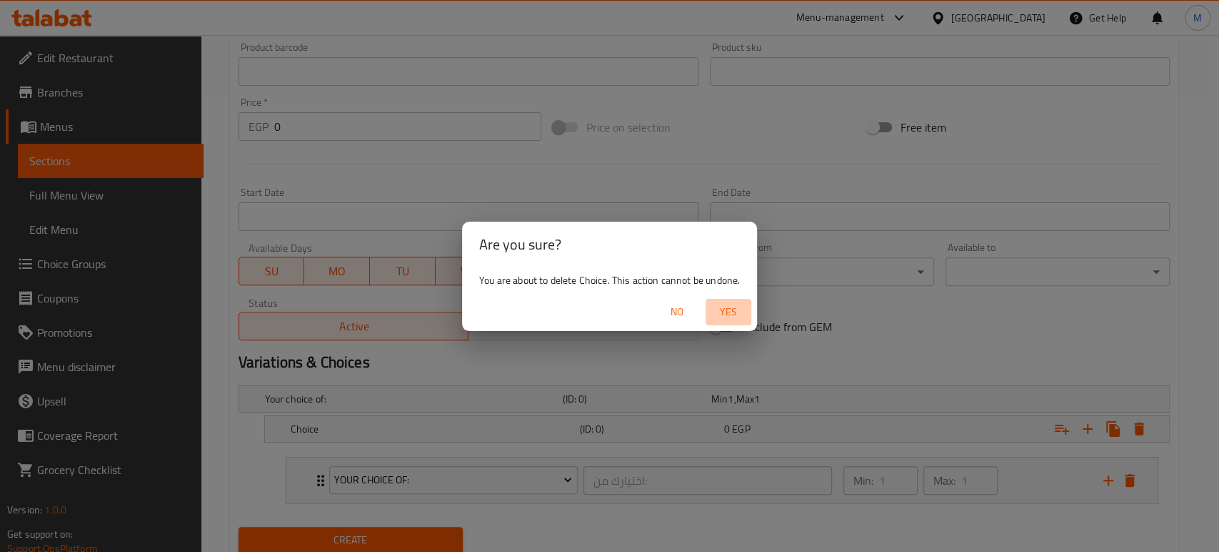
click at [739, 301] on button "Yes" at bounding box center [729, 312] width 46 height 26
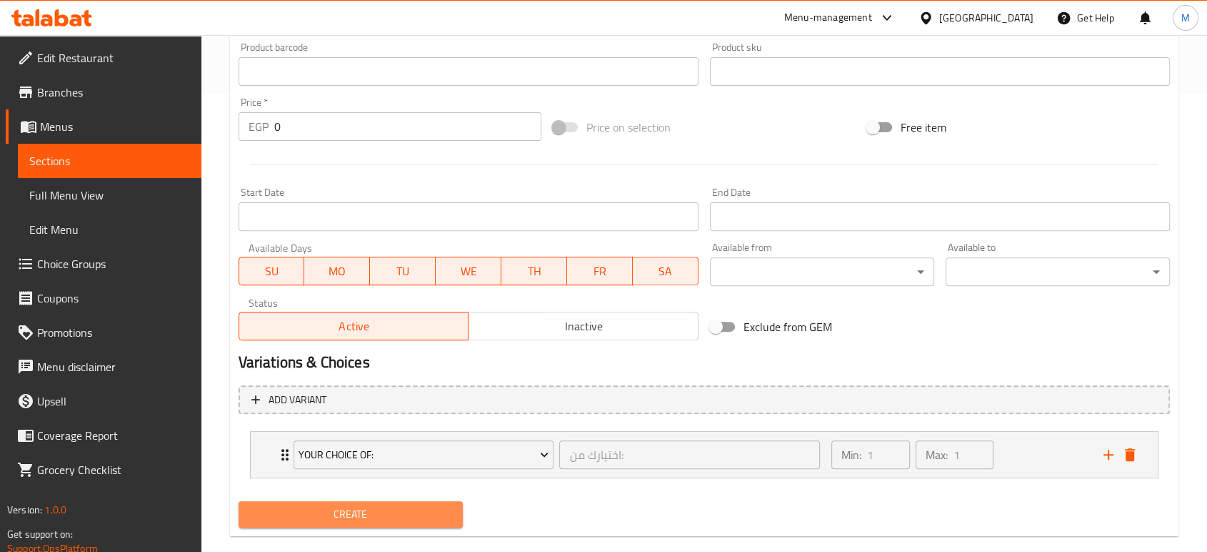
click at [451, 515] on button "Create" at bounding box center [351, 514] width 224 height 26
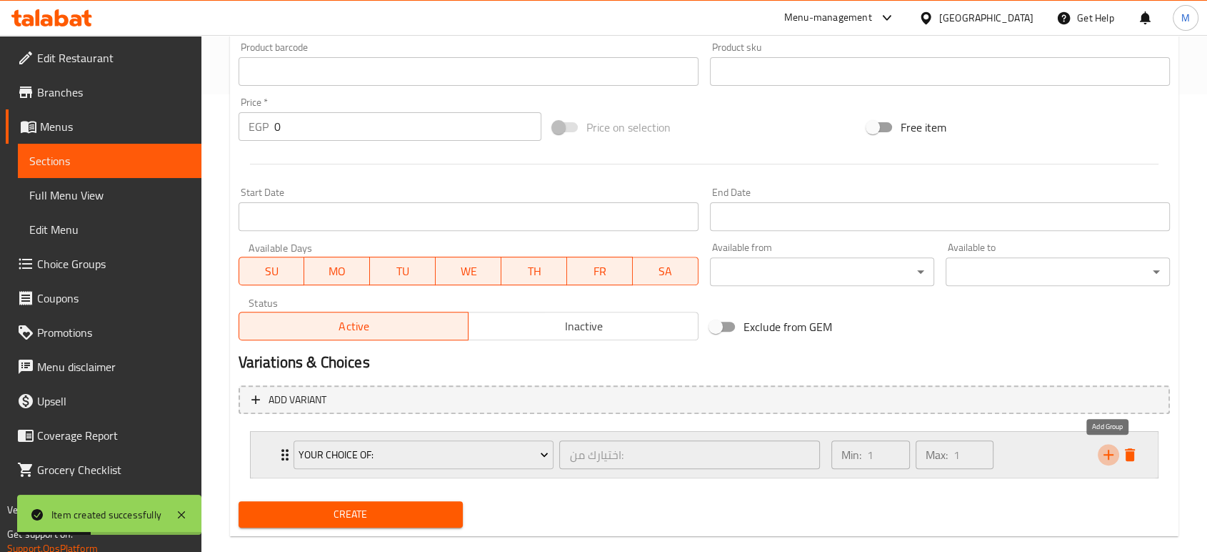
click at [1104, 452] on icon "add" at bounding box center [1108, 454] width 17 height 17
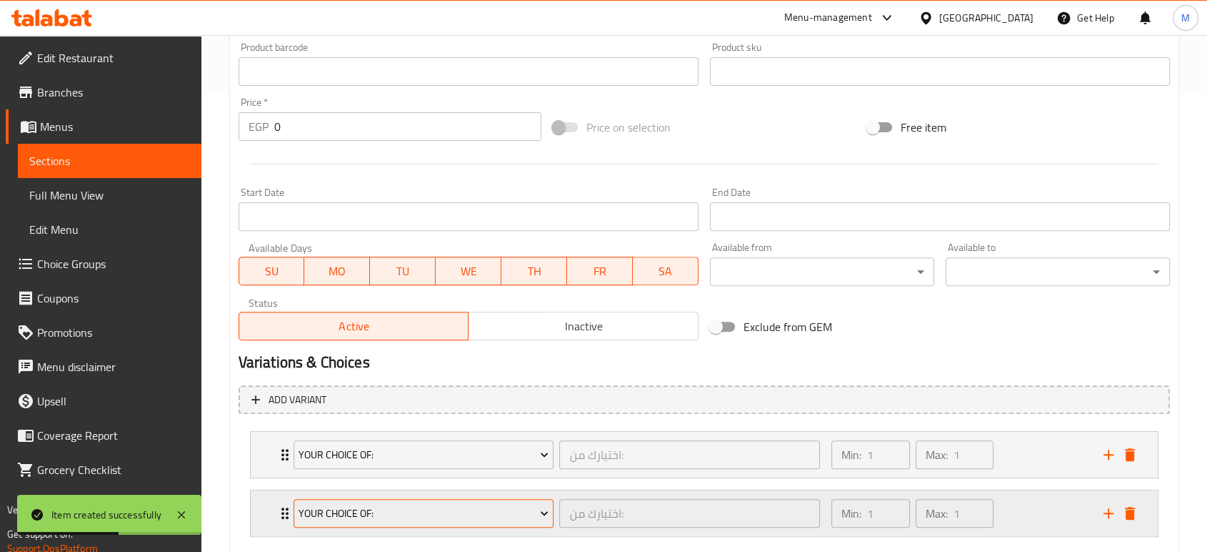
click at [550, 514] on icon "Expand" at bounding box center [544, 513] width 14 height 14
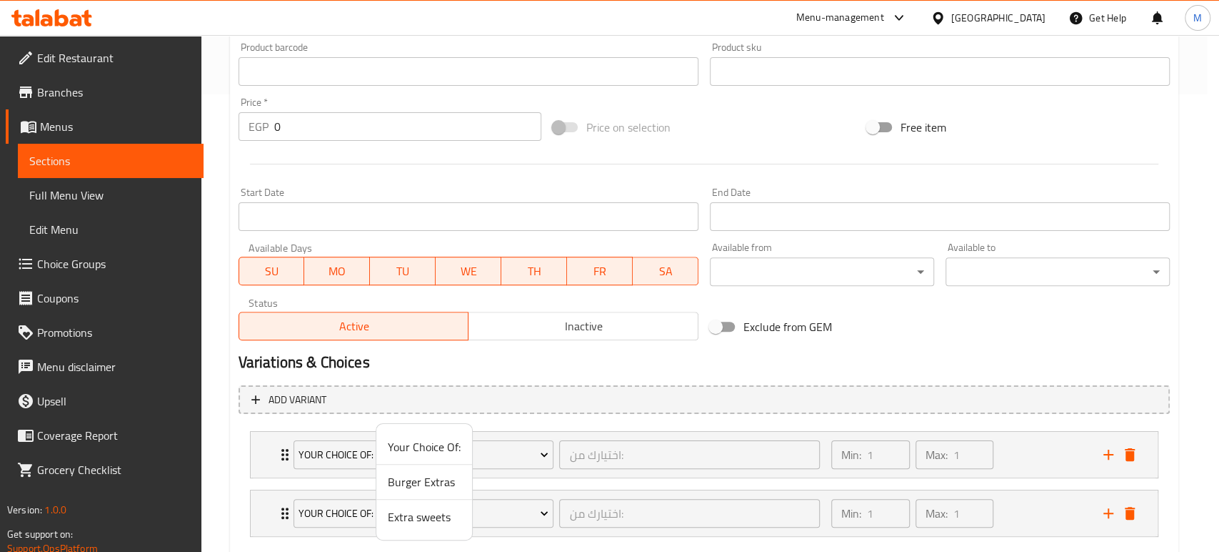
click at [547, 510] on div at bounding box center [609, 276] width 1219 height 552
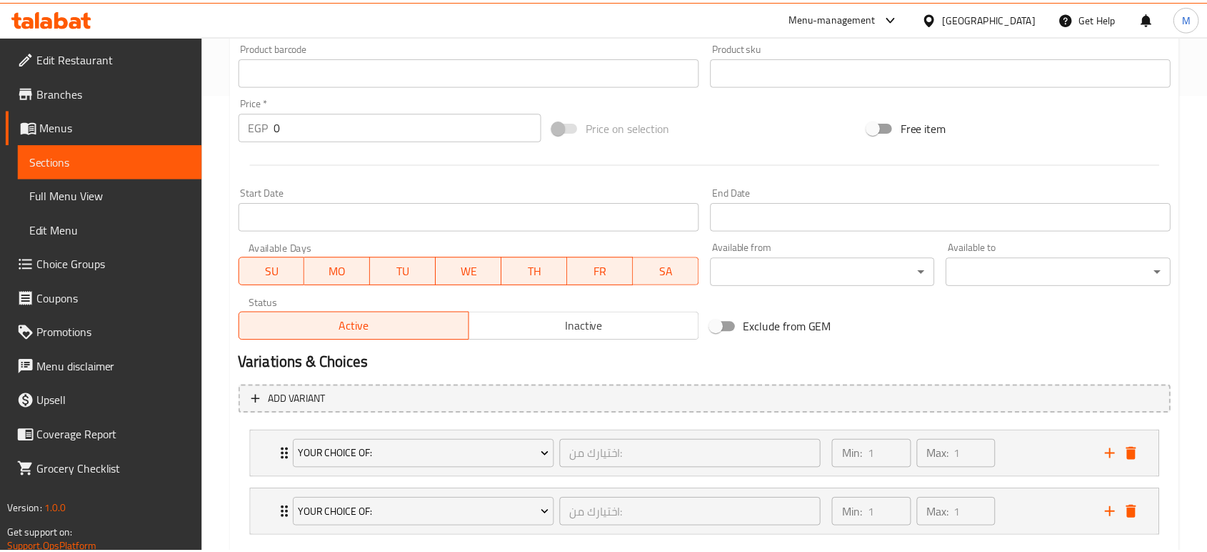
scroll to position [539, 0]
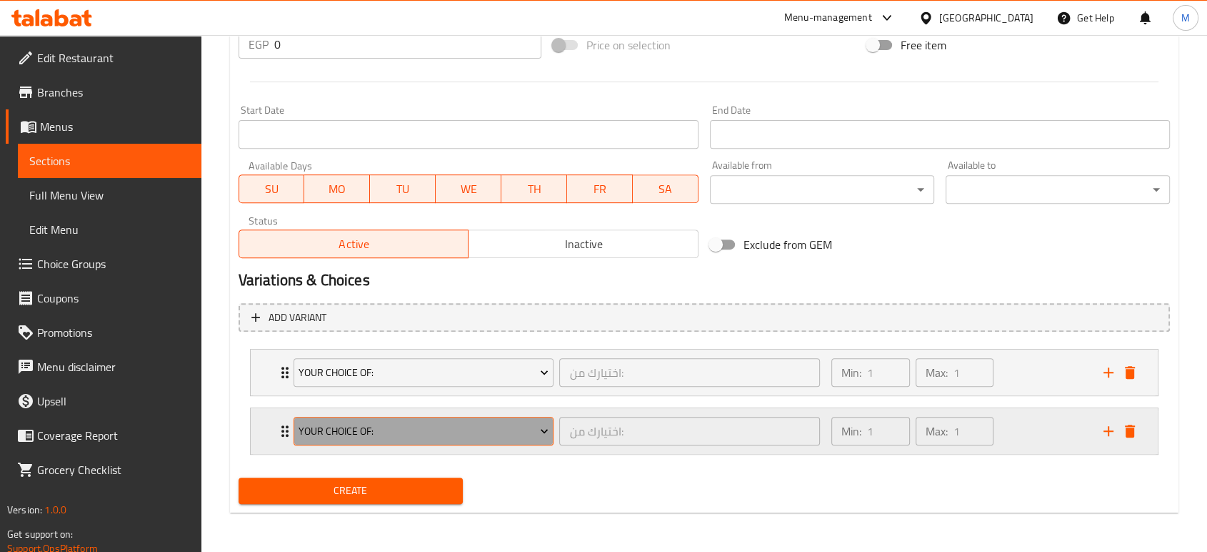
click at [542, 429] on icon "Expand" at bounding box center [544, 431] width 7 height 4
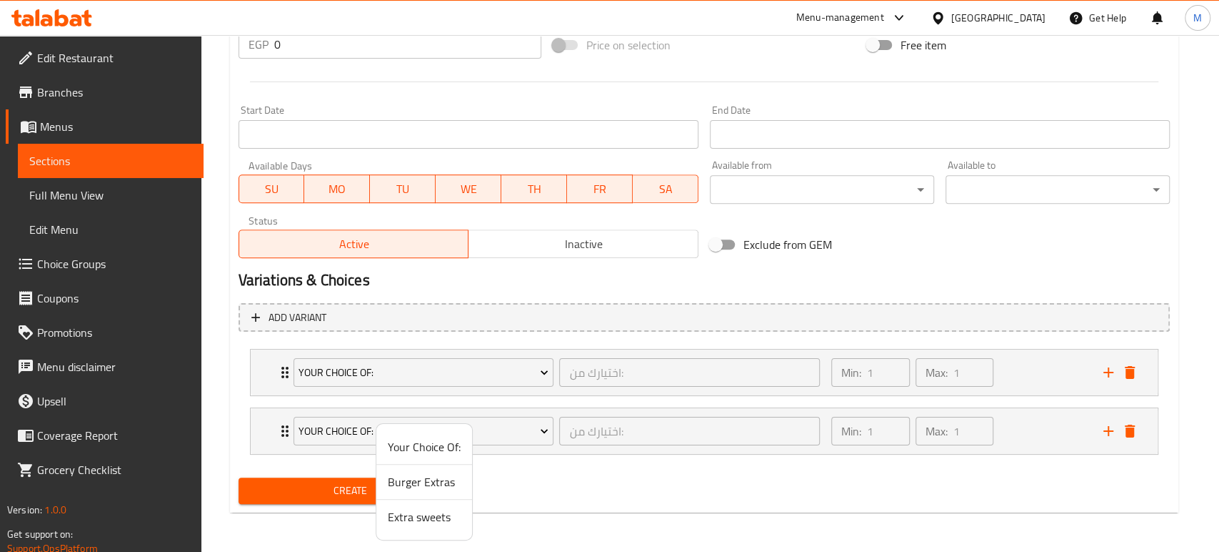
click at [415, 477] on span "Burger Extras" at bounding box center [424, 481] width 73 height 17
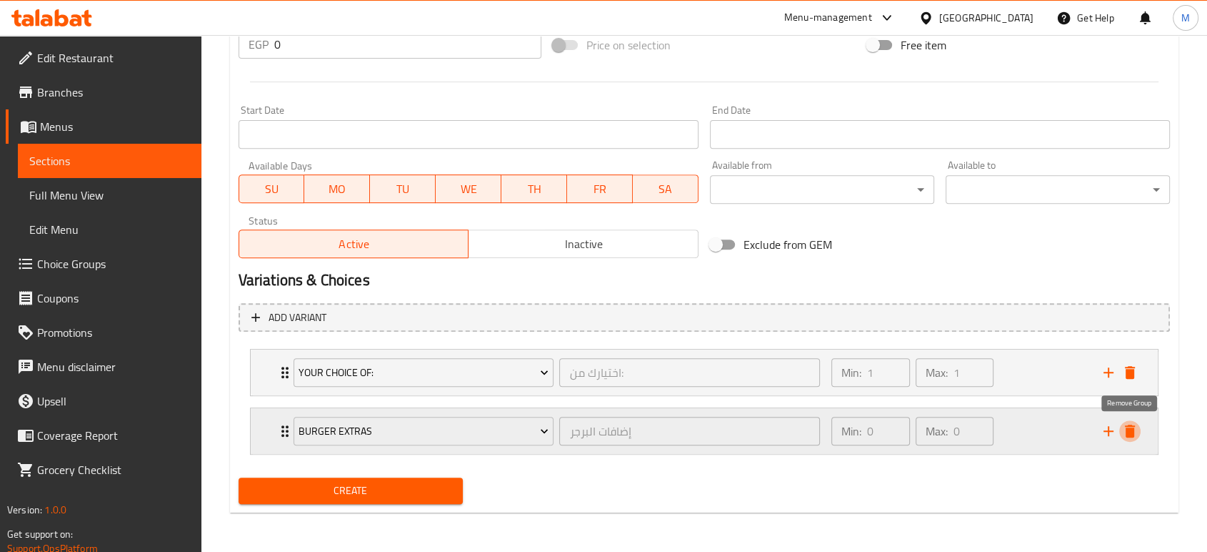
click at [1137, 434] on icon "delete" at bounding box center [1130, 430] width 17 height 17
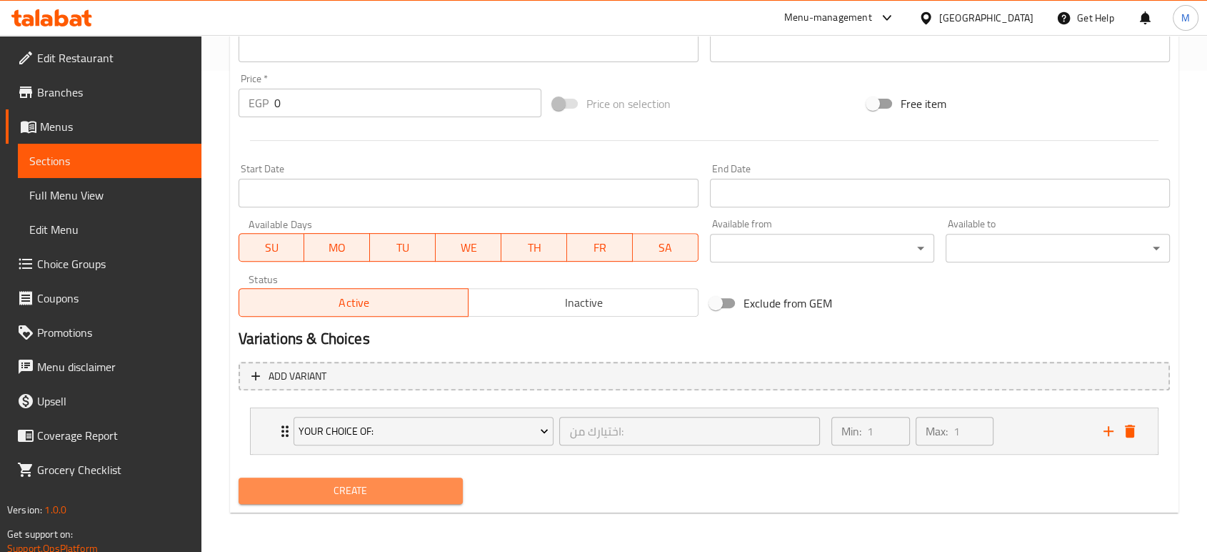
click at [446, 484] on span "Create" at bounding box center [350, 490] width 201 height 18
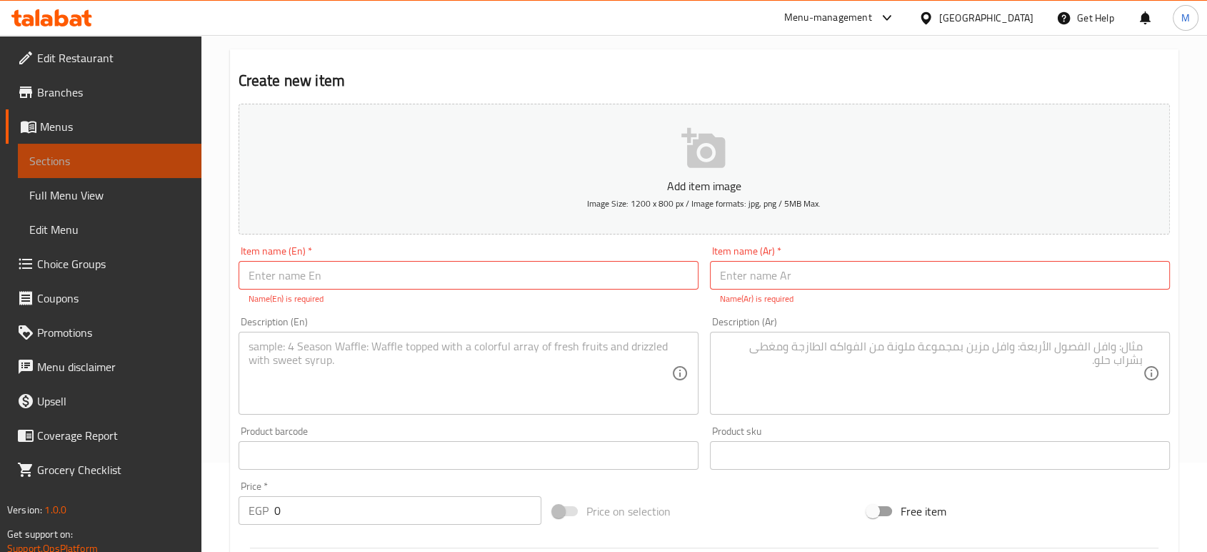
click at [156, 168] on span "Sections" at bounding box center [109, 160] width 161 height 17
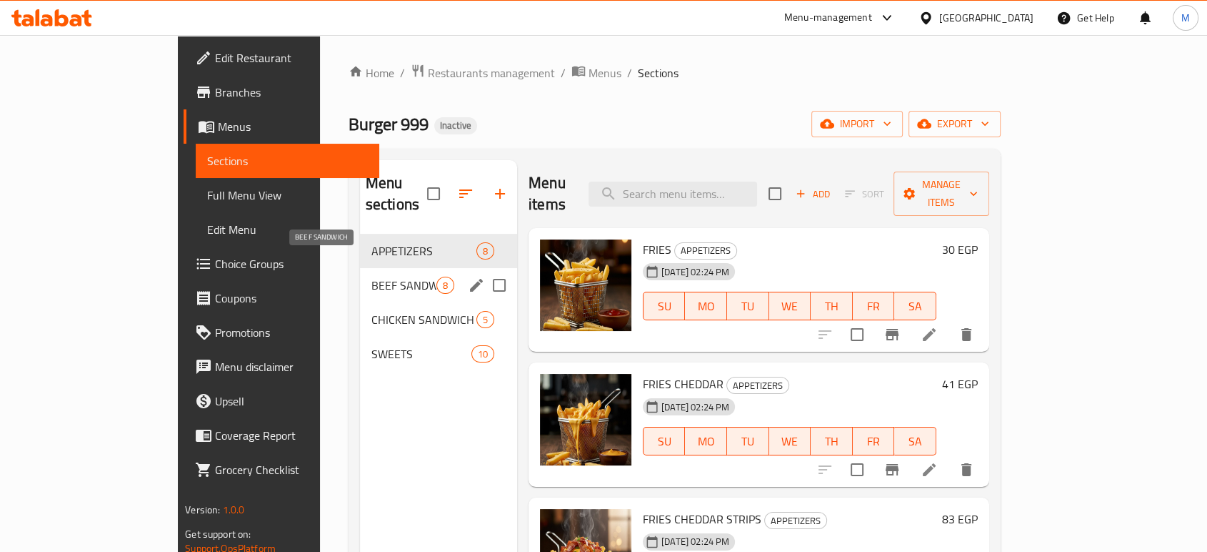
click at [371, 276] on span "BEEF SANDWICH" at bounding box center [403, 284] width 65 height 17
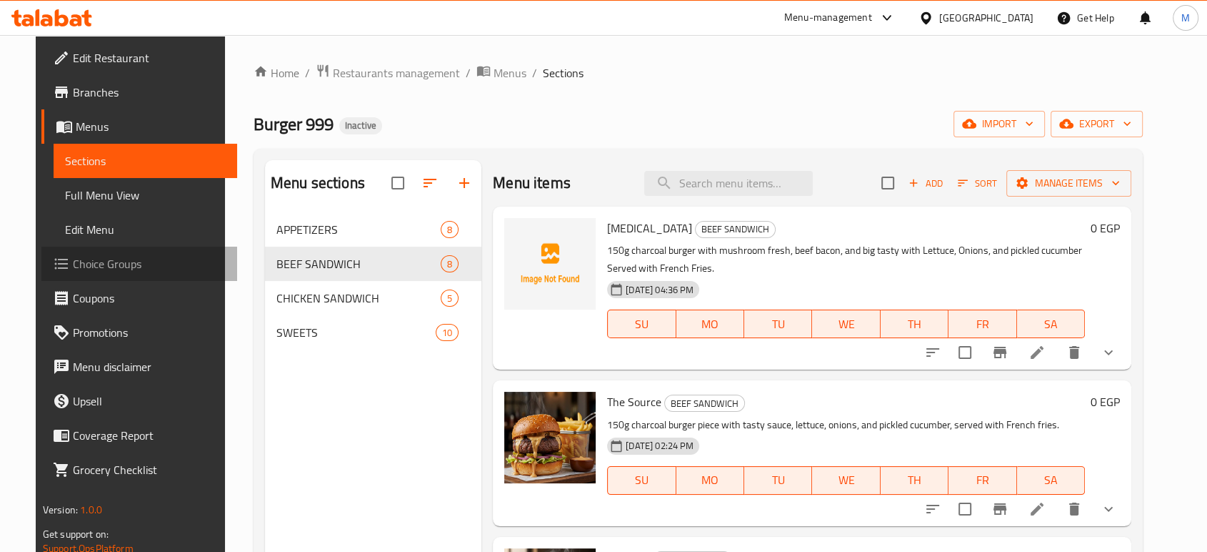
click at [75, 259] on span "Choice Groups" at bounding box center [149, 263] width 153 height 17
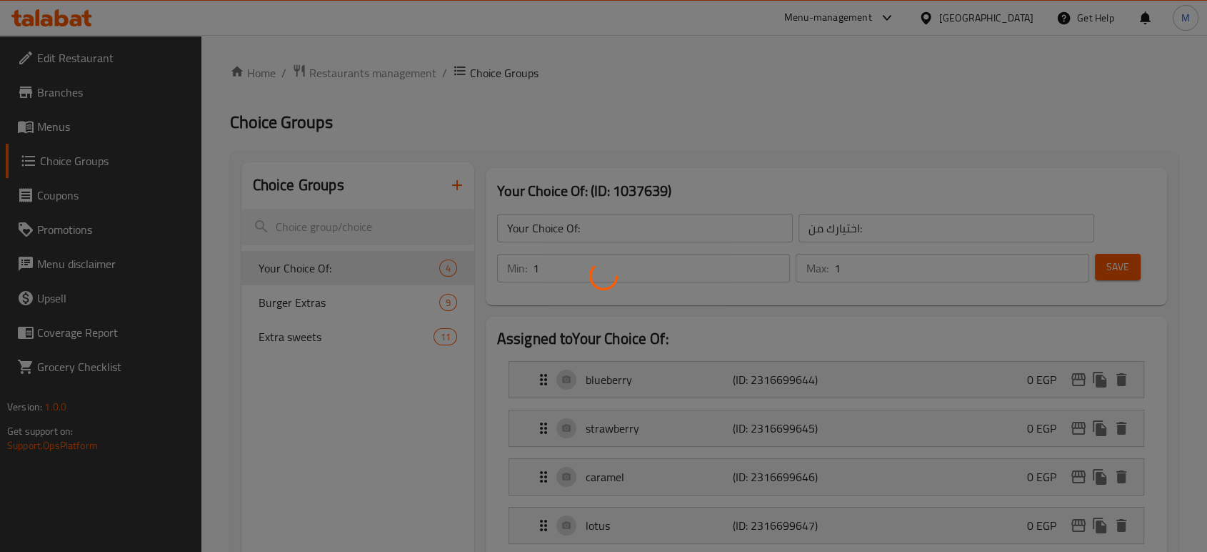
click at [341, 298] on div at bounding box center [603, 276] width 1207 height 552
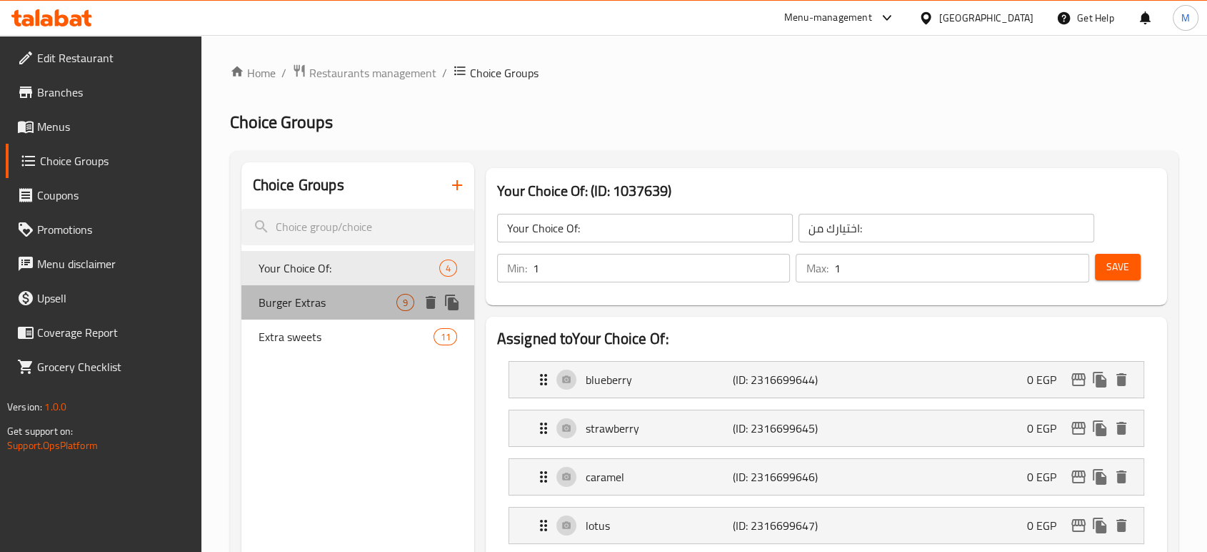
click at [299, 310] on span "Burger Extras" at bounding box center [328, 302] width 138 height 17
type input "Burger Extras"
type input "إضافات البرجر"
type input "0"
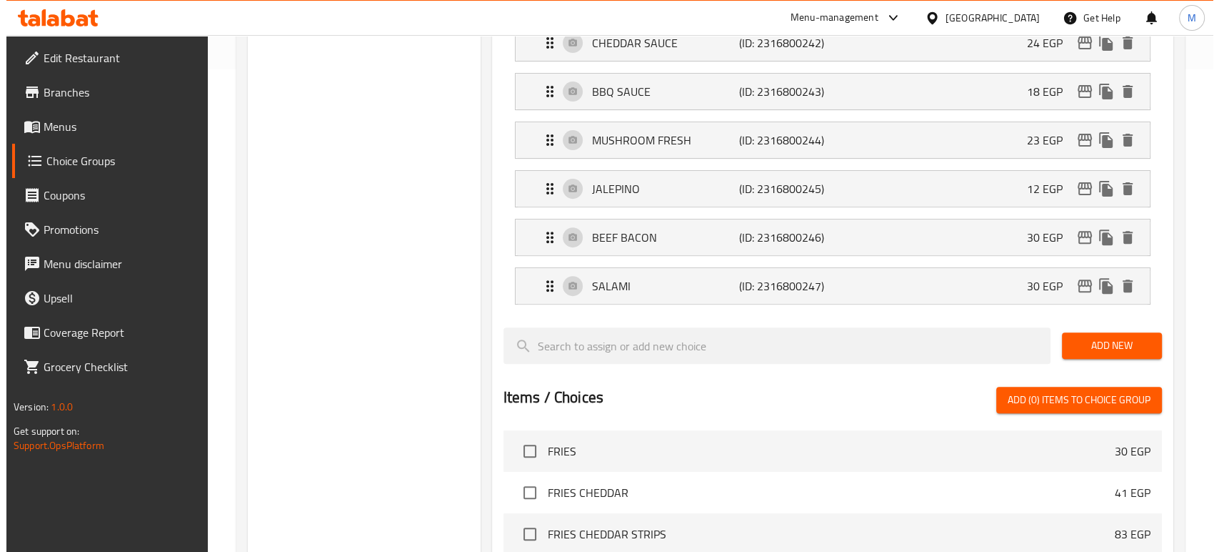
scroll to position [842, 0]
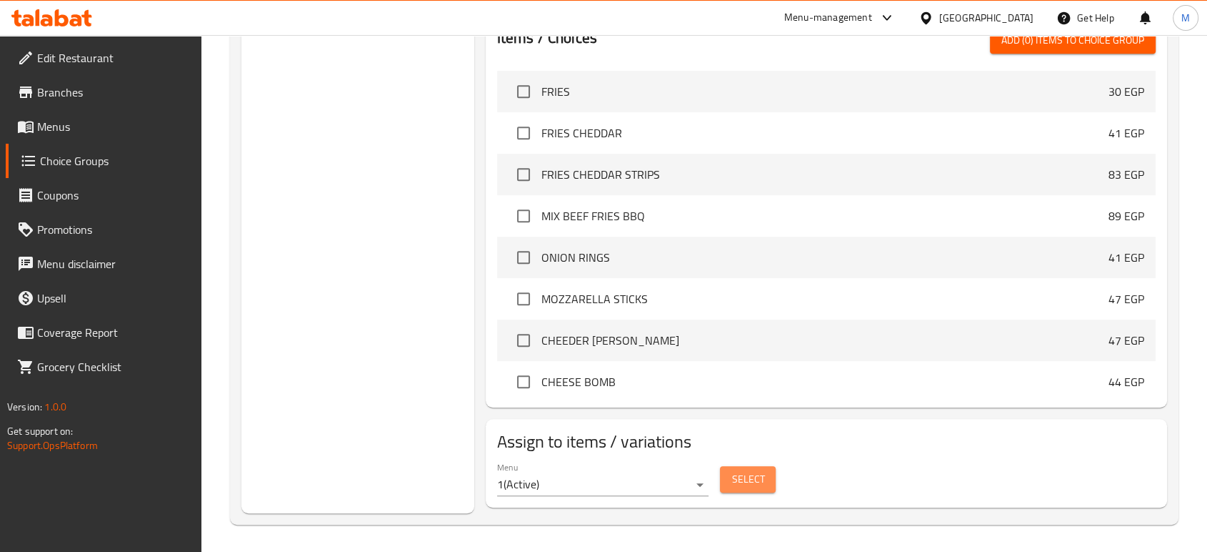
click at [757, 470] on span "Select" at bounding box center [748, 479] width 33 height 18
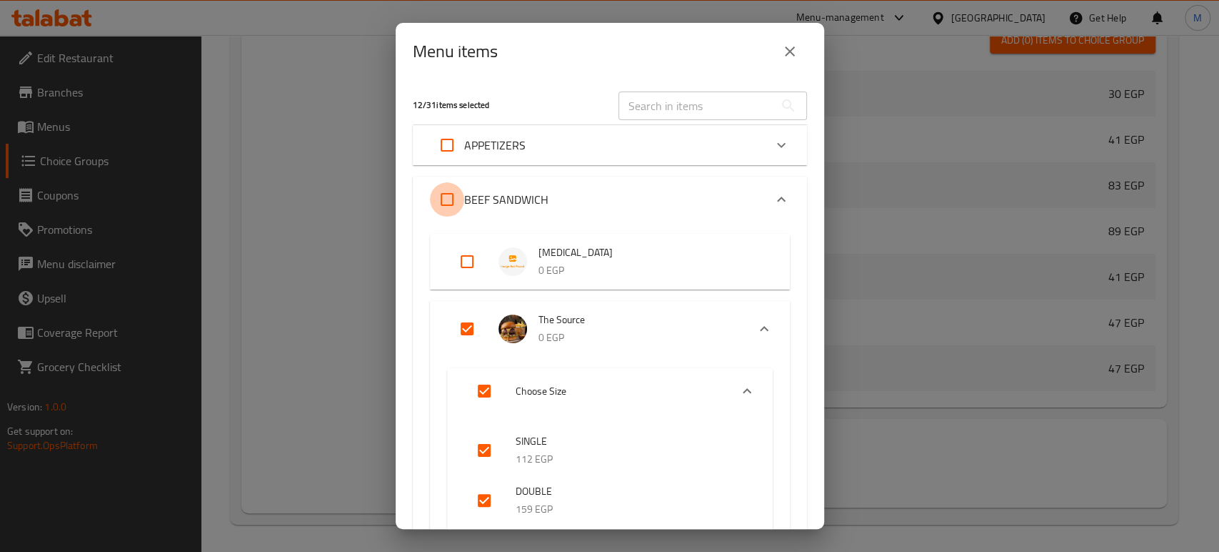
click at [444, 193] on input "Expand" at bounding box center [447, 199] width 34 height 34
checkbox input "true"
click at [444, 193] on input "Expand" at bounding box center [447, 199] width 34 height 34
checkbox input "false"
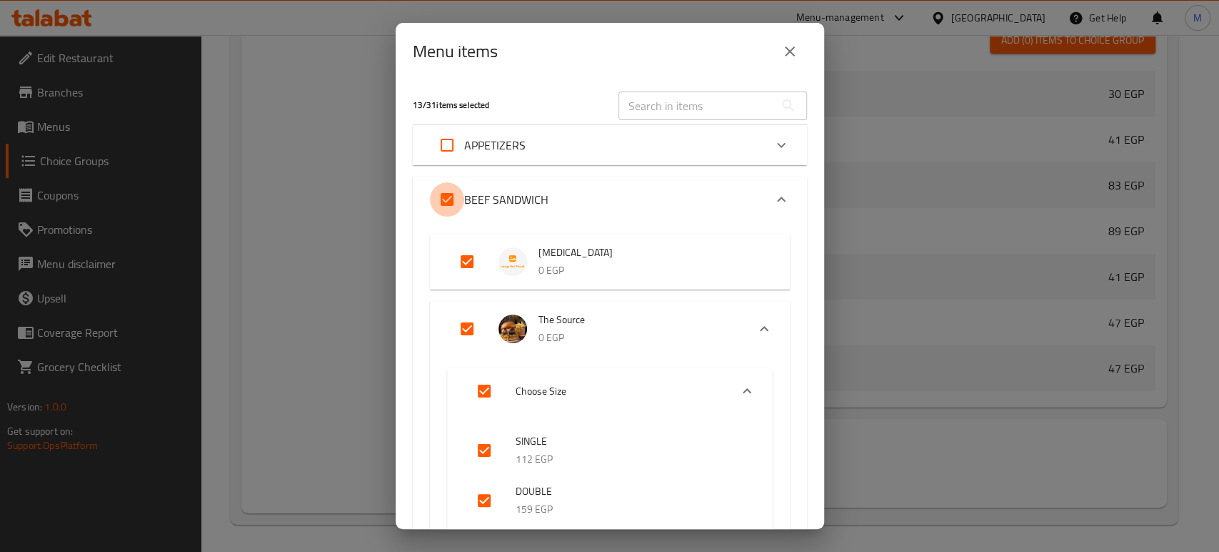
checkbox input "false"
click at [474, 259] on input "Expand" at bounding box center [467, 261] width 34 height 34
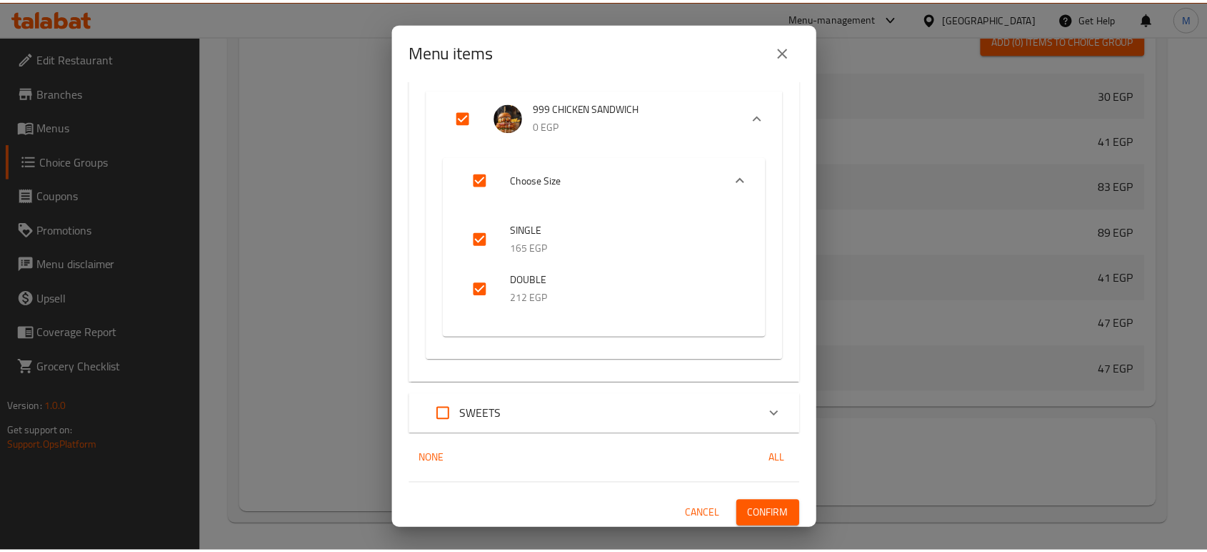
scroll to position [3390, 0]
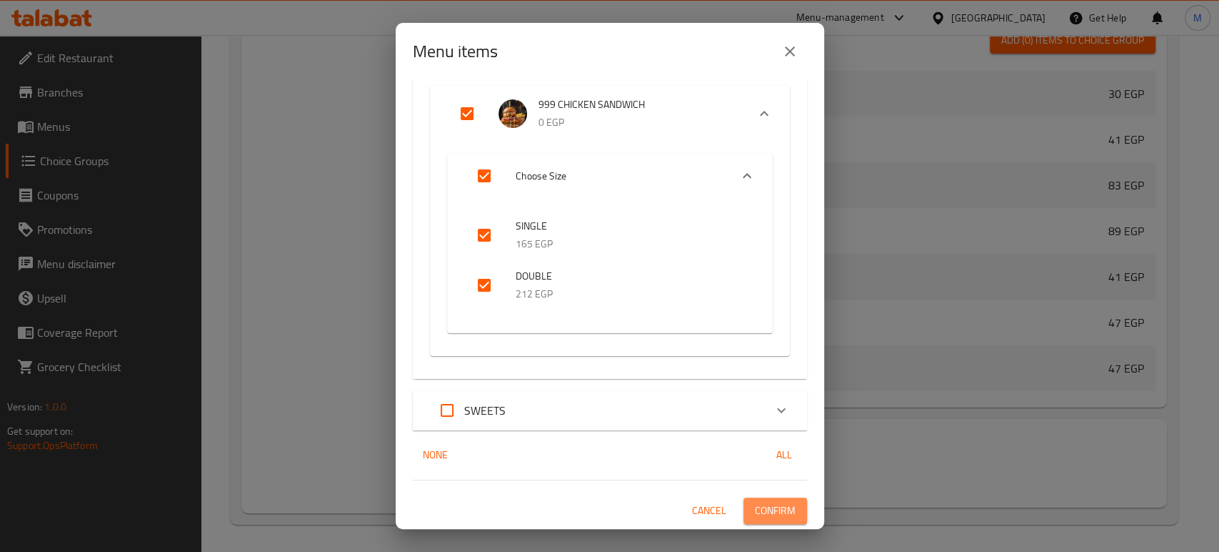
click at [769, 512] on span "Confirm" at bounding box center [775, 510] width 41 height 18
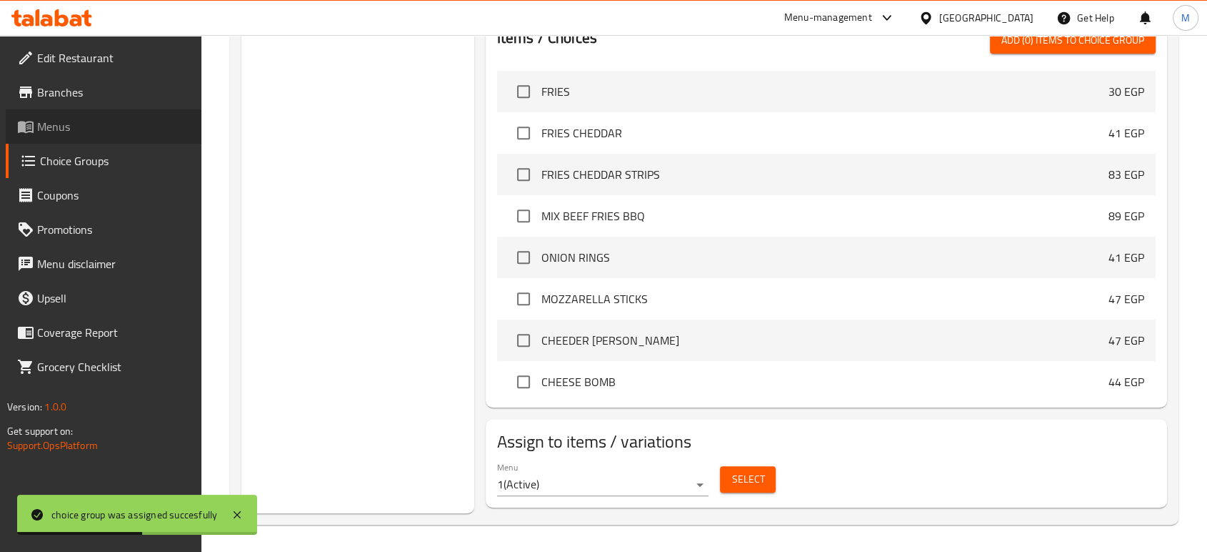
click at [78, 118] on span "Menus" at bounding box center [113, 126] width 153 height 17
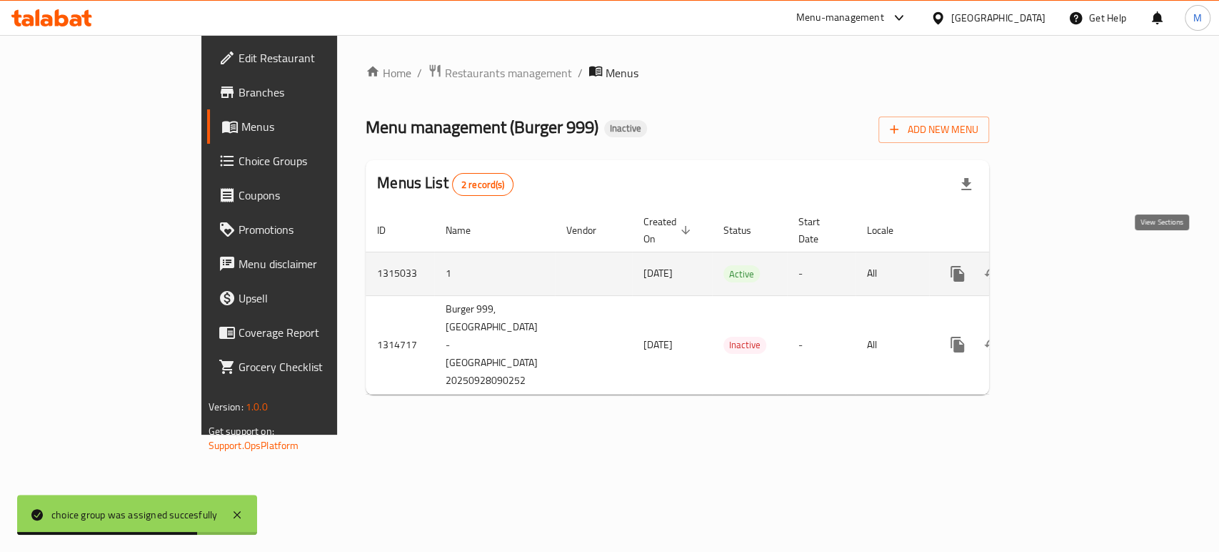
click at [1069, 265] on icon "enhanced table" at bounding box center [1060, 273] width 17 height 17
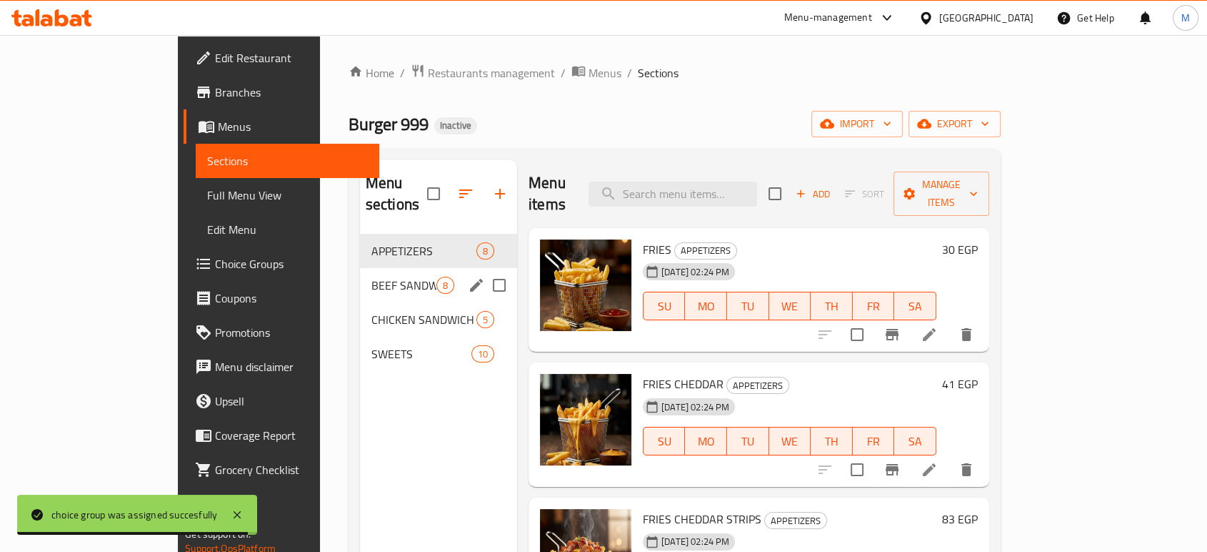
click at [419, 268] on div "BEEF SANDWICH 8" at bounding box center [438, 285] width 157 height 34
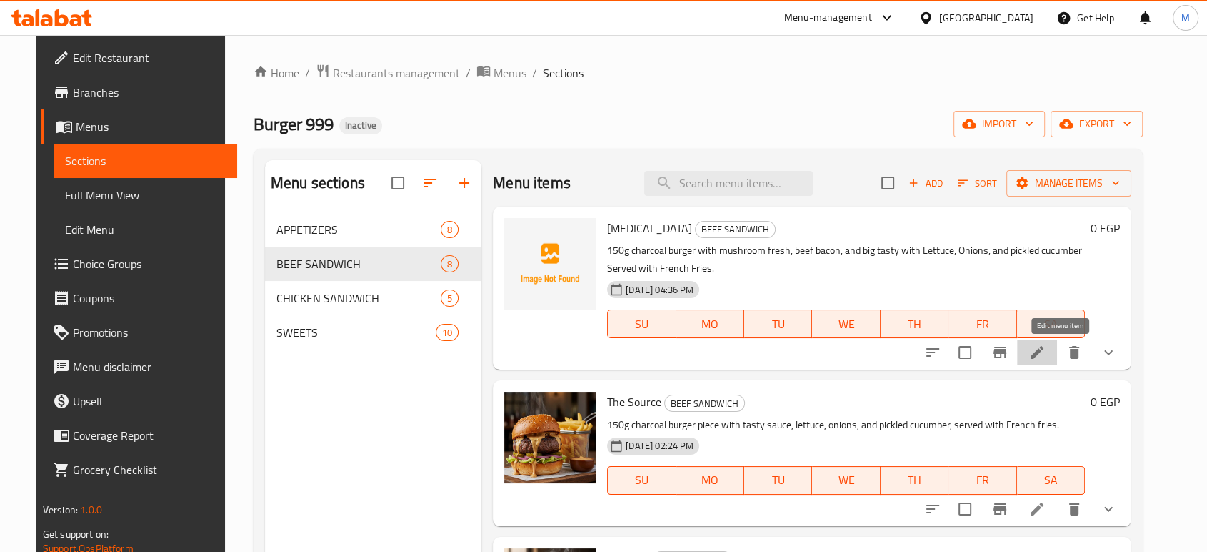
click at [1044, 352] on icon at bounding box center [1037, 352] width 13 height 13
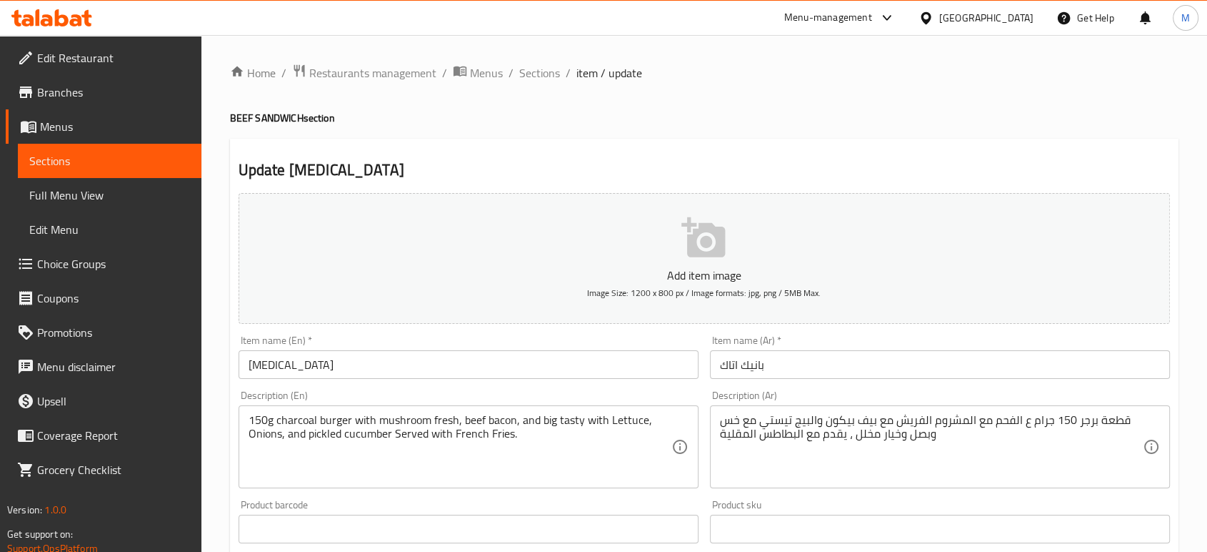
scroll to position [482, 0]
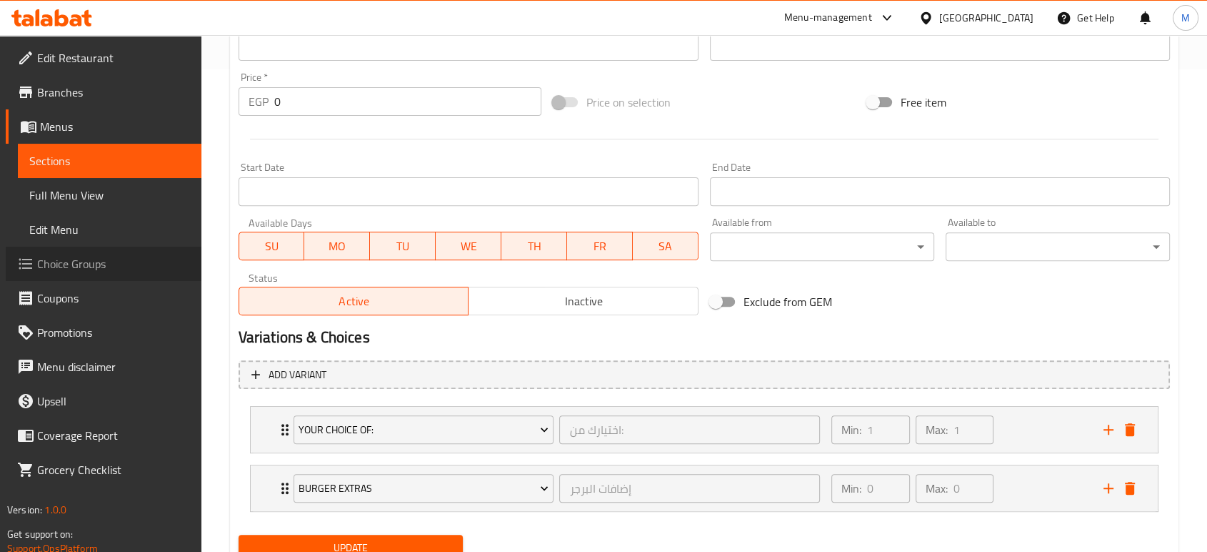
click at [112, 271] on span "Choice Groups" at bounding box center [113, 263] width 153 height 17
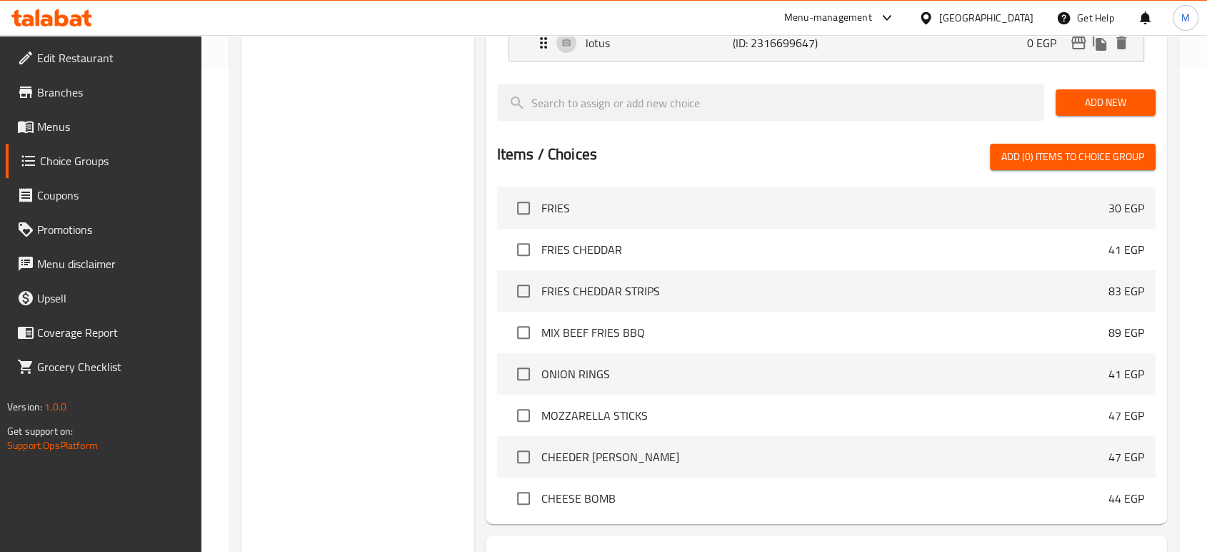
scroll to position [202, 0]
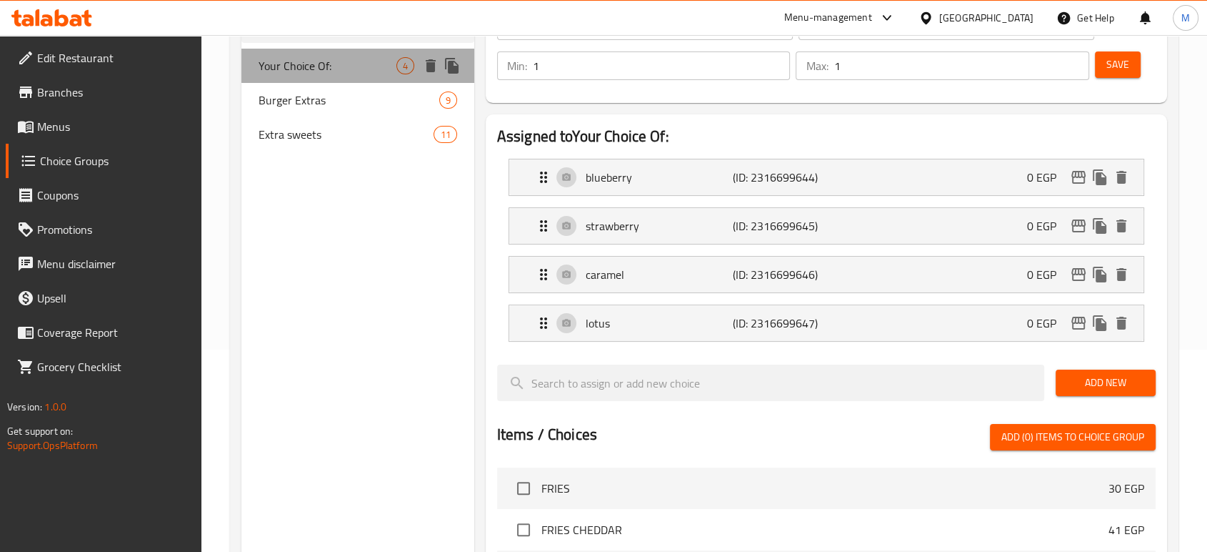
click at [384, 64] on span "Your Choice Of:" at bounding box center [328, 65] width 138 height 17
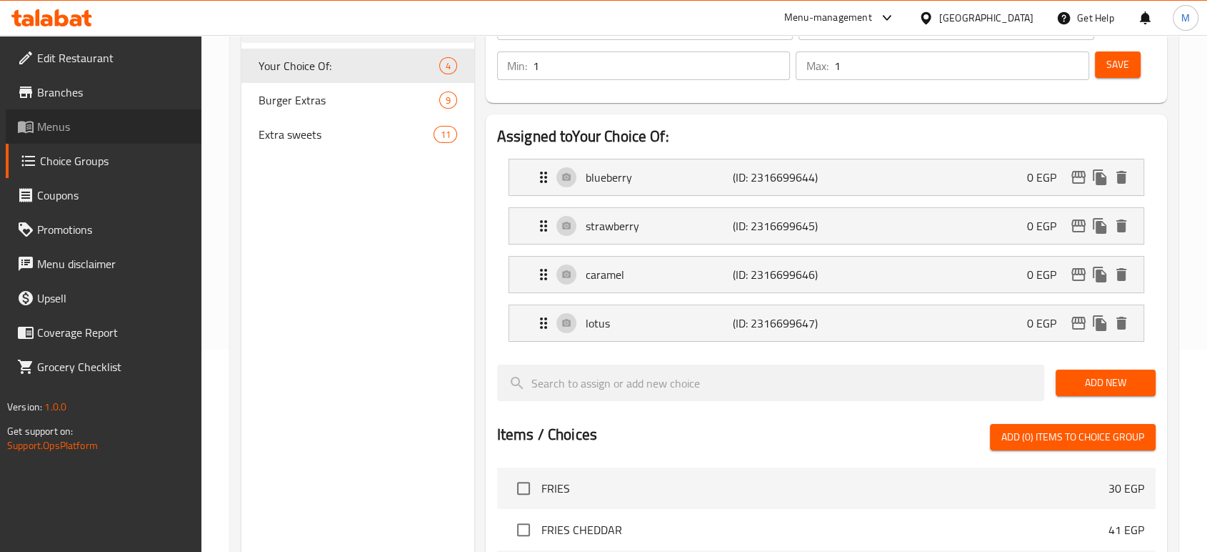
click at [89, 128] on span "Menus" at bounding box center [113, 126] width 153 height 17
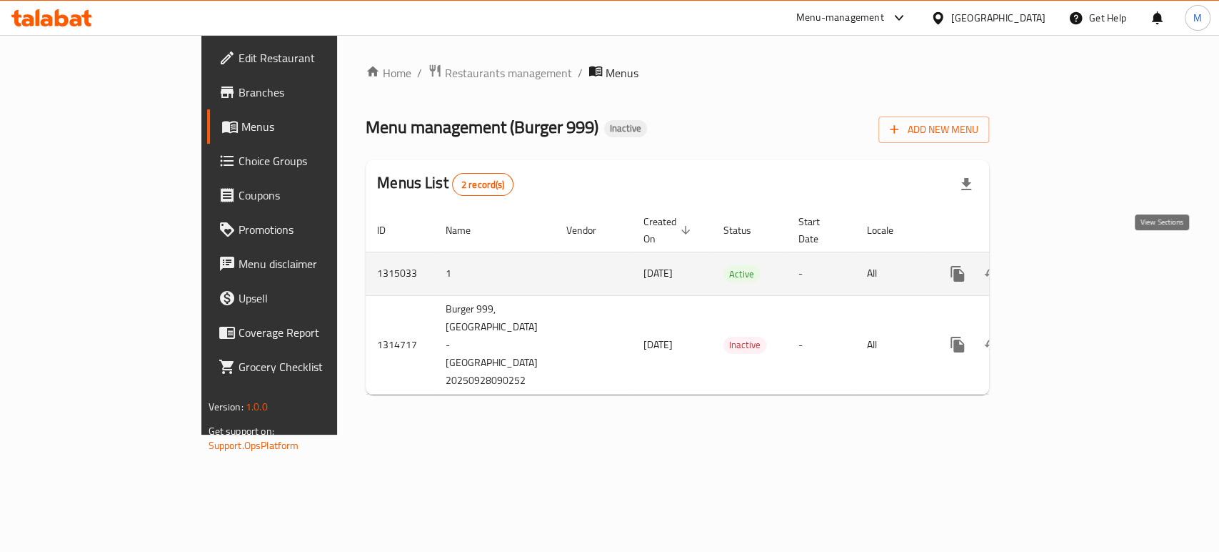
click at [1078, 261] on link "enhanced table" at bounding box center [1061, 273] width 34 height 34
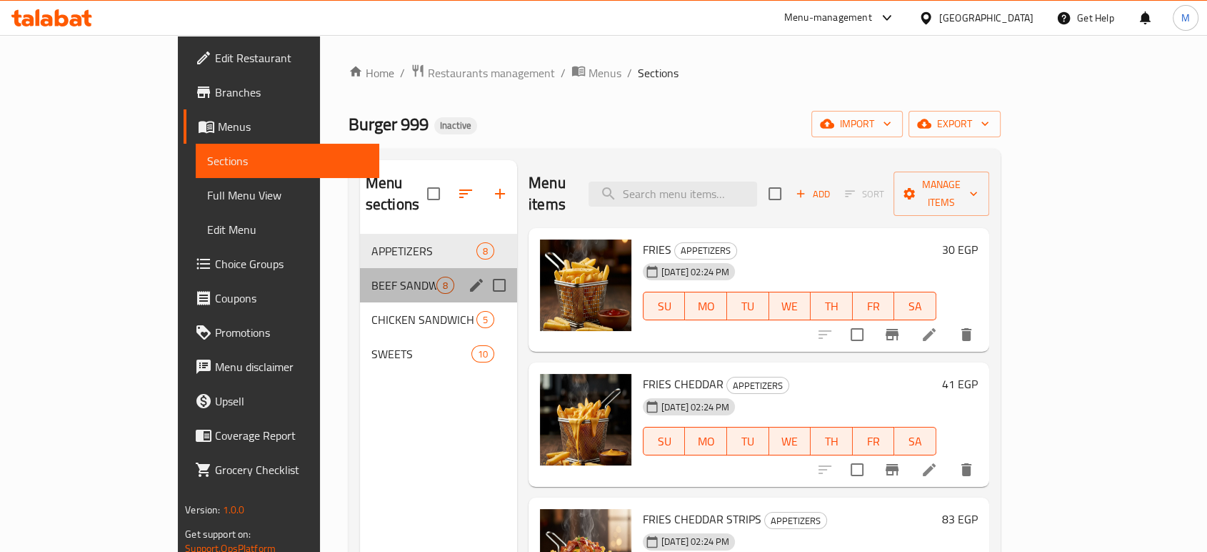
click at [360, 268] on div "BEEF SANDWICH 8" at bounding box center [438, 285] width 157 height 34
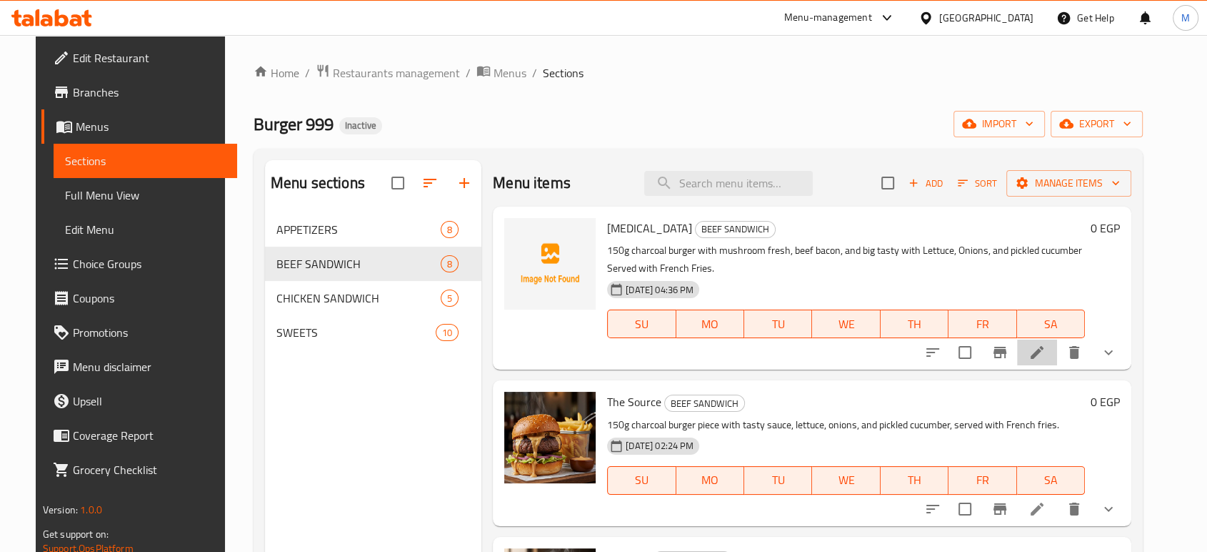
click at [1057, 363] on li at bounding box center [1037, 352] width 40 height 26
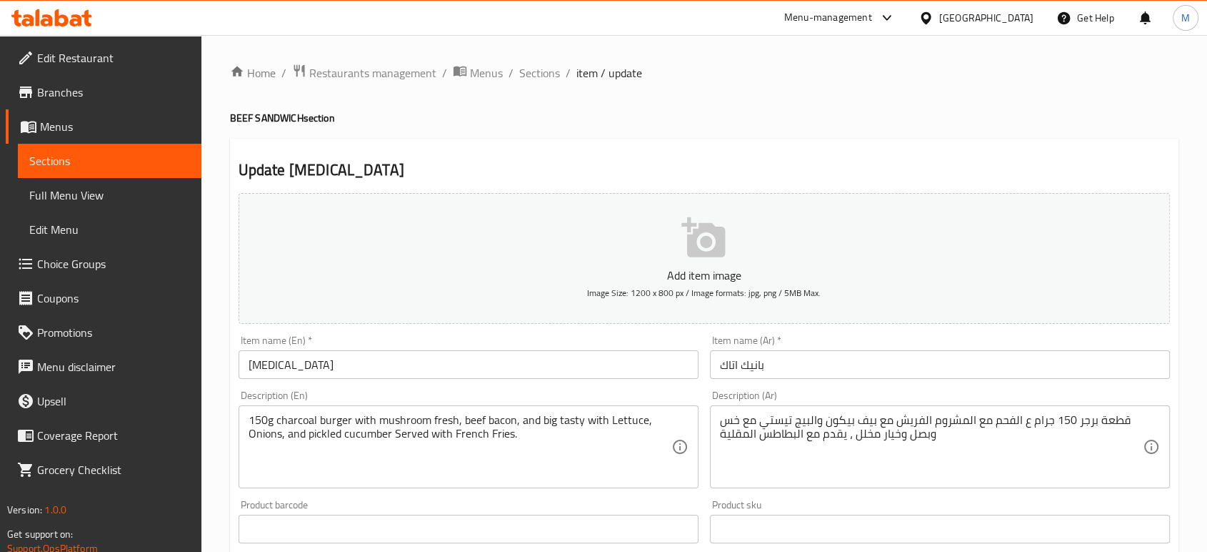
scroll to position [482, 0]
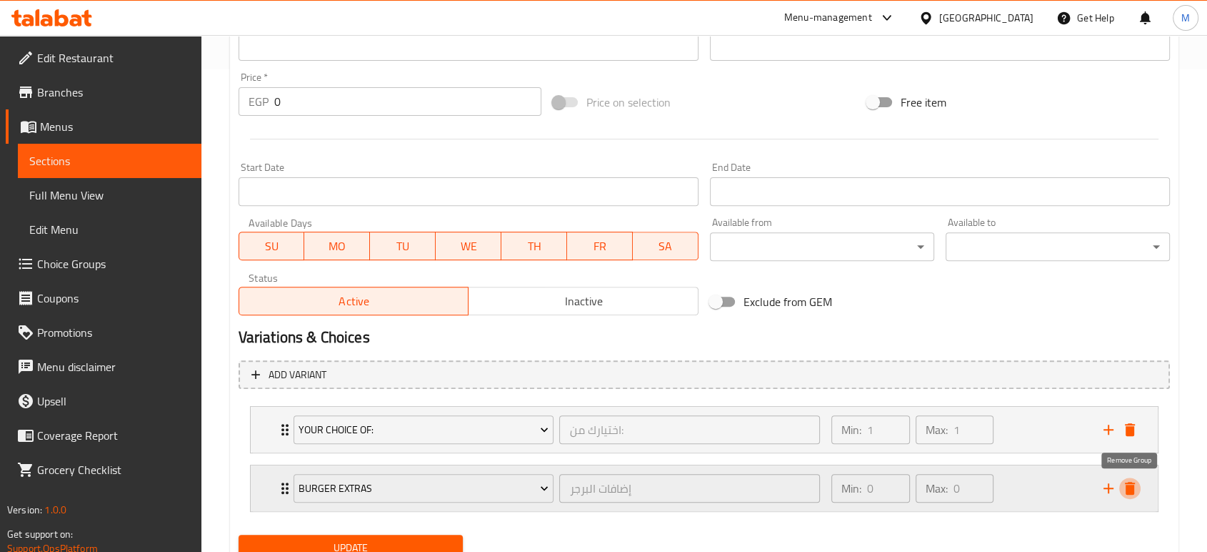
click at [1130, 484] on icon "delete" at bounding box center [1130, 487] width 17 height 17
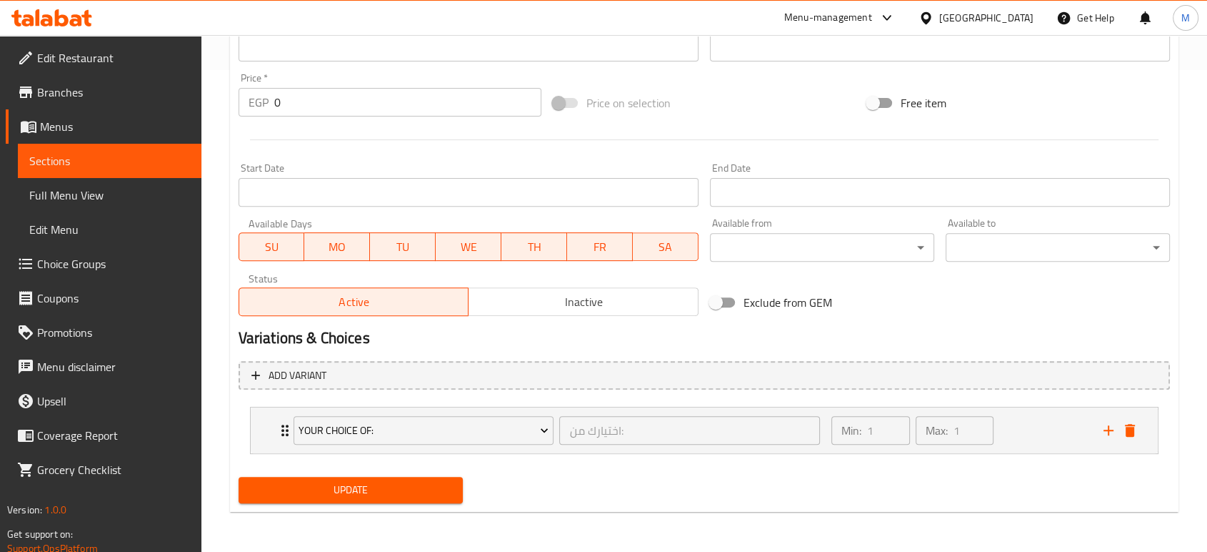
scroll to position [481, 0]
click at [1126, 432] on icon "delete" at bounding box center [1130, 430] width 10 height 13
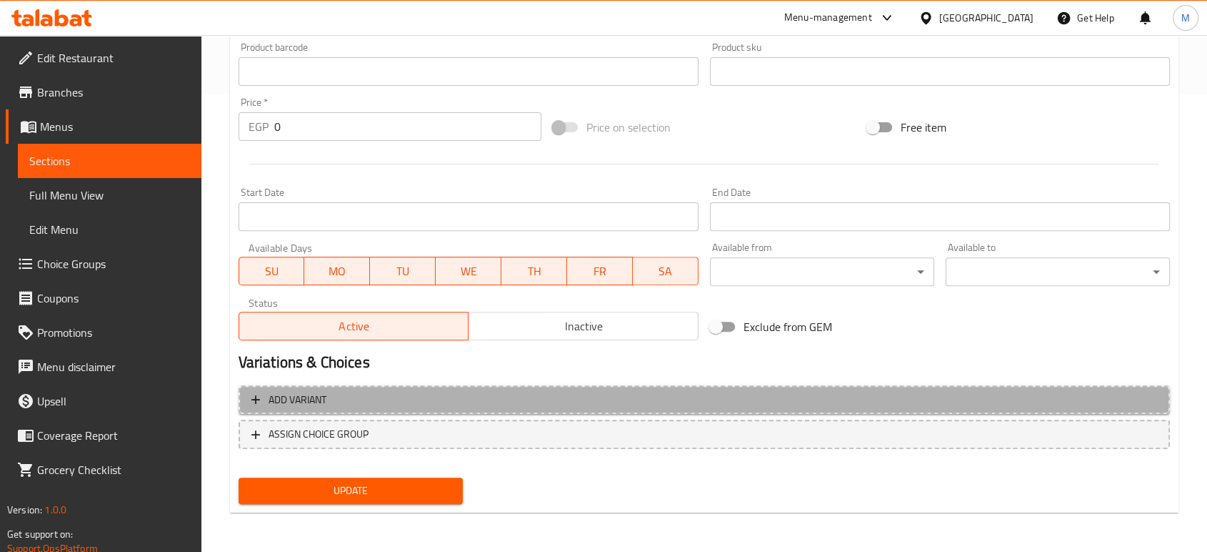
click at [609, 408] on button "Add variant" at bounding box center [705, 399] width 932 height 29
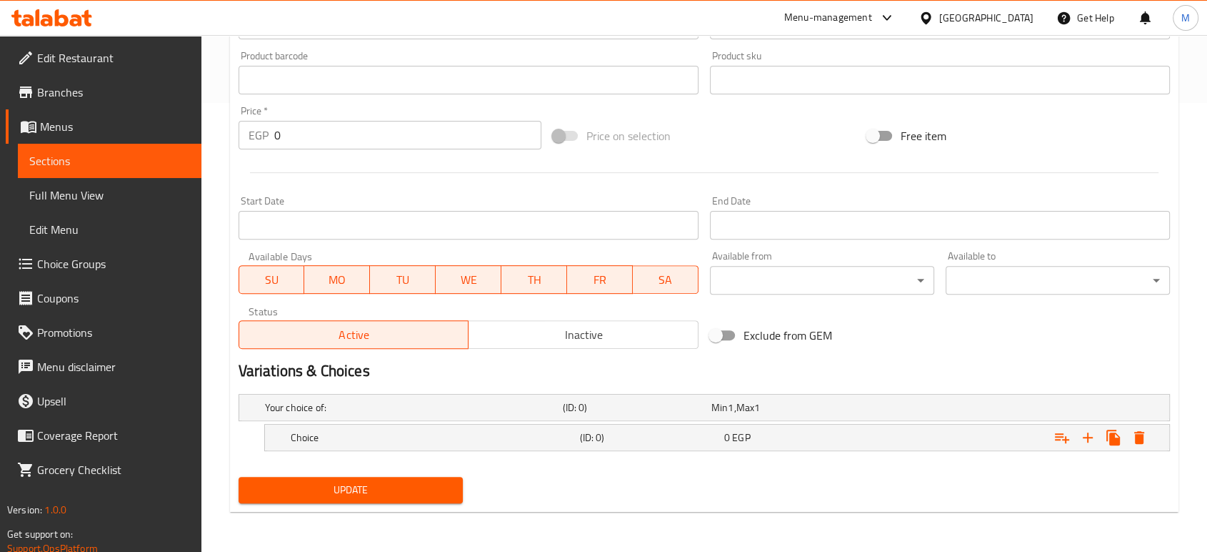
scroll to position [448, 0]
click at [501, 447] on div "Choice (ID: 0) 0 EGP" at bounding box center [721, 437] width 867 height 31
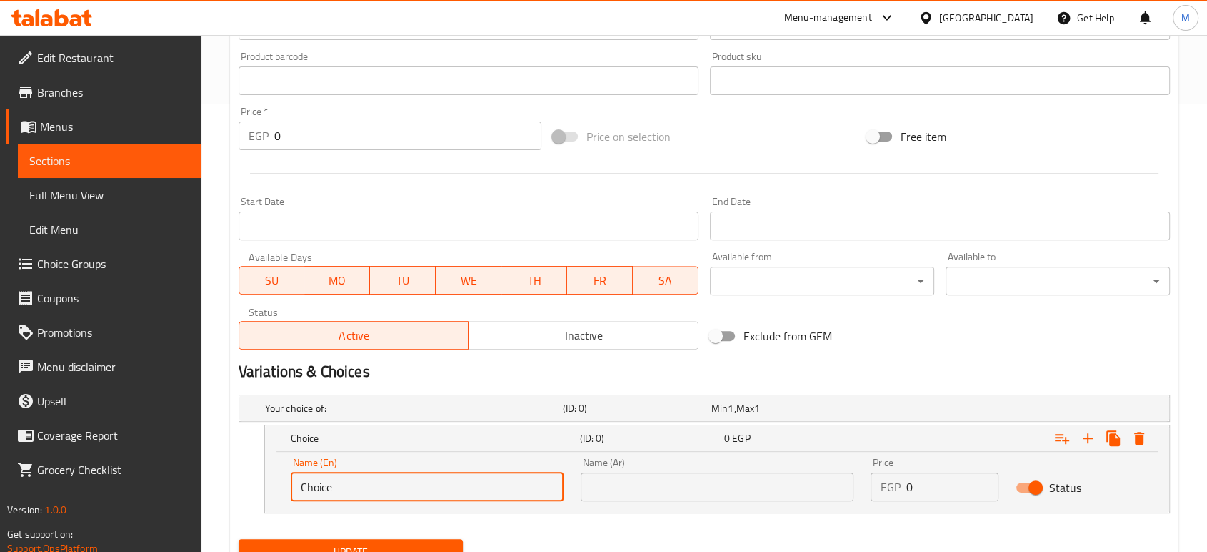
click at [489, 473] on input "Choice" at bounding box center [427, 486] width 273 height 29
click at [409, 483] on input "Y" at bounding box center [427, 486] width 273 height 29
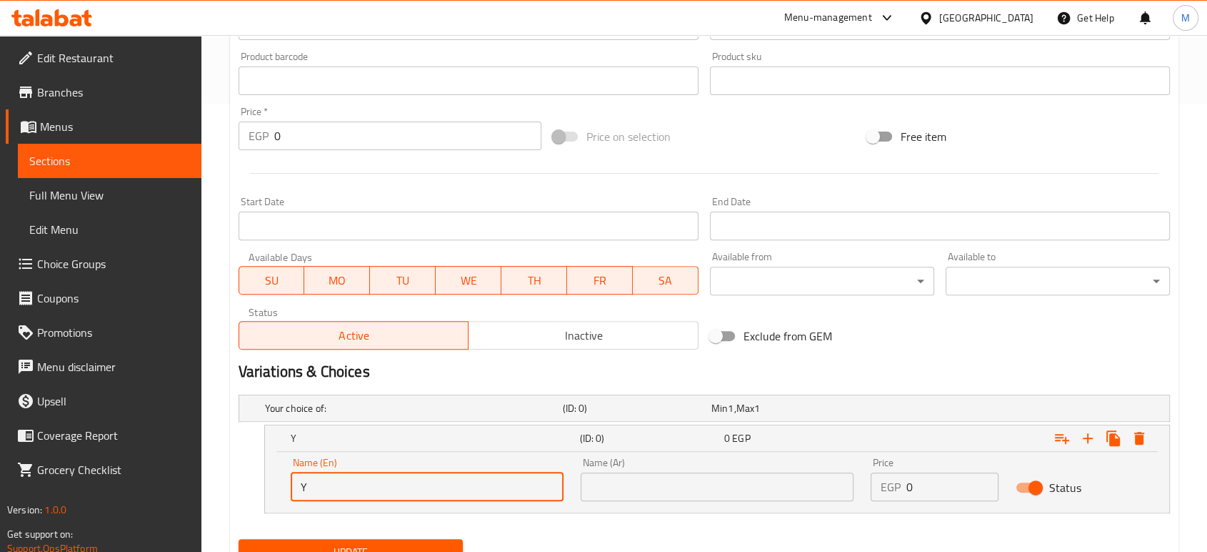
click at [409, 483] on input "Y" at bounding box center [427, 486] width 273 height 29
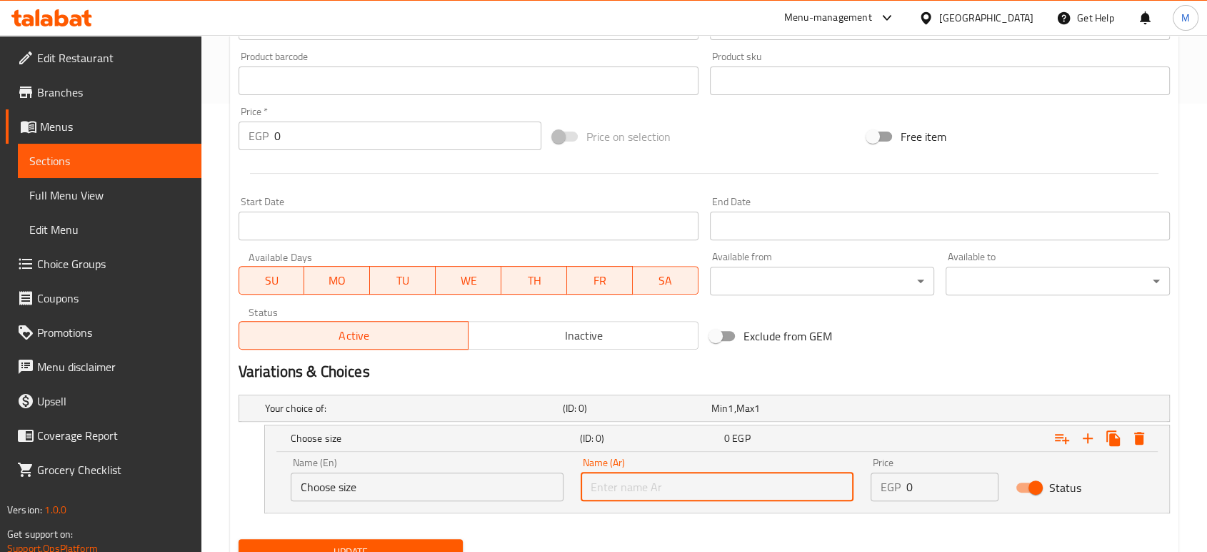
click at [673, 493] on input "text" at bounding box center [717, 486] width 273 height 29
click at [708, 480] on input "text" at bounding box center [717, 486] width 273 height 29
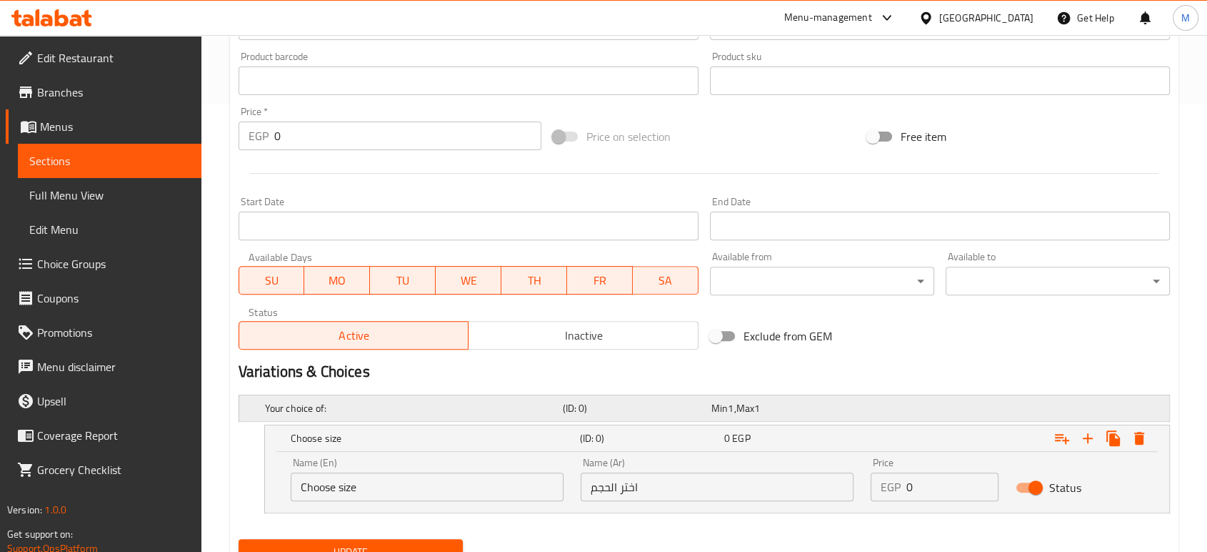
click at [458, 401] on h5 "Your choice of:" at bounding box center [411, 408] width 292 height 14
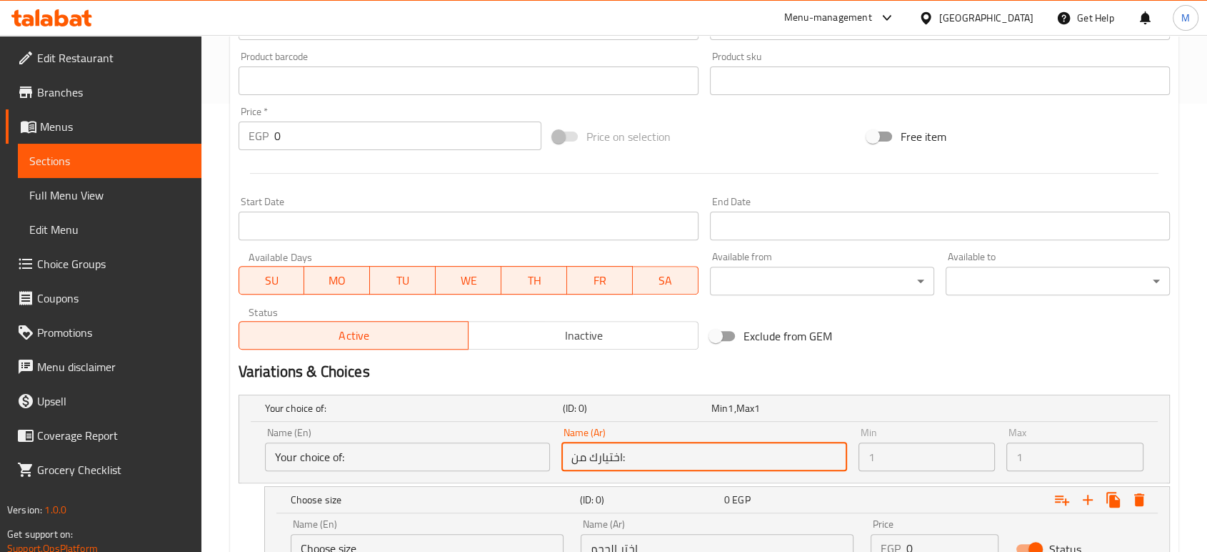
click at [684, 453] on input "اختيارك من:" at bounding box center [704, 456] width 285 height 29
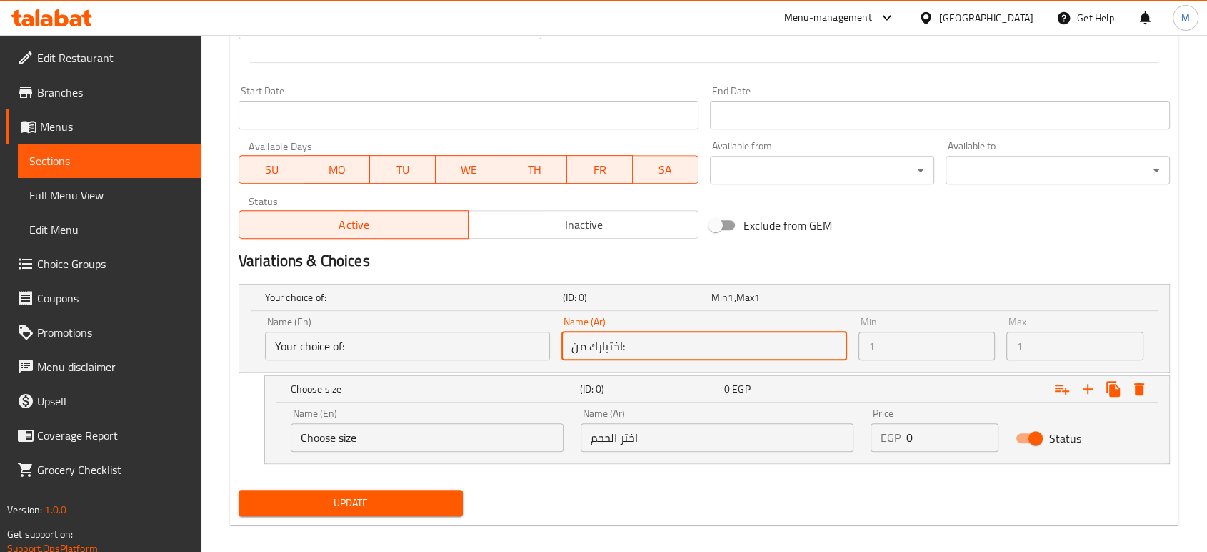
scroll to position [571, 0]
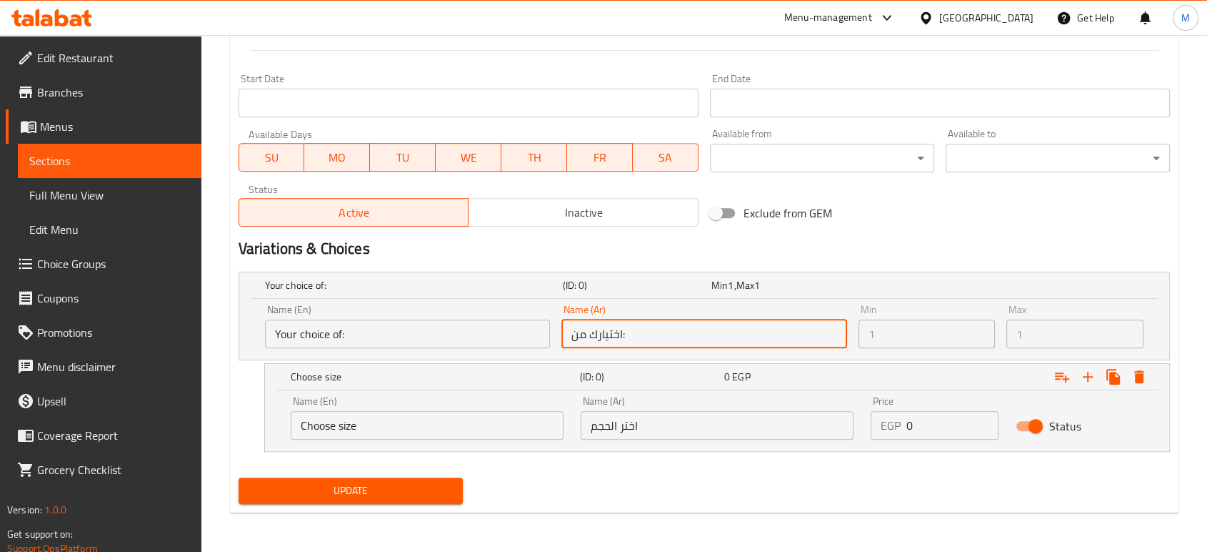
click at [677, 324] on input "اختيارك من:" at bounding box center [704, 333] width 285 height 29
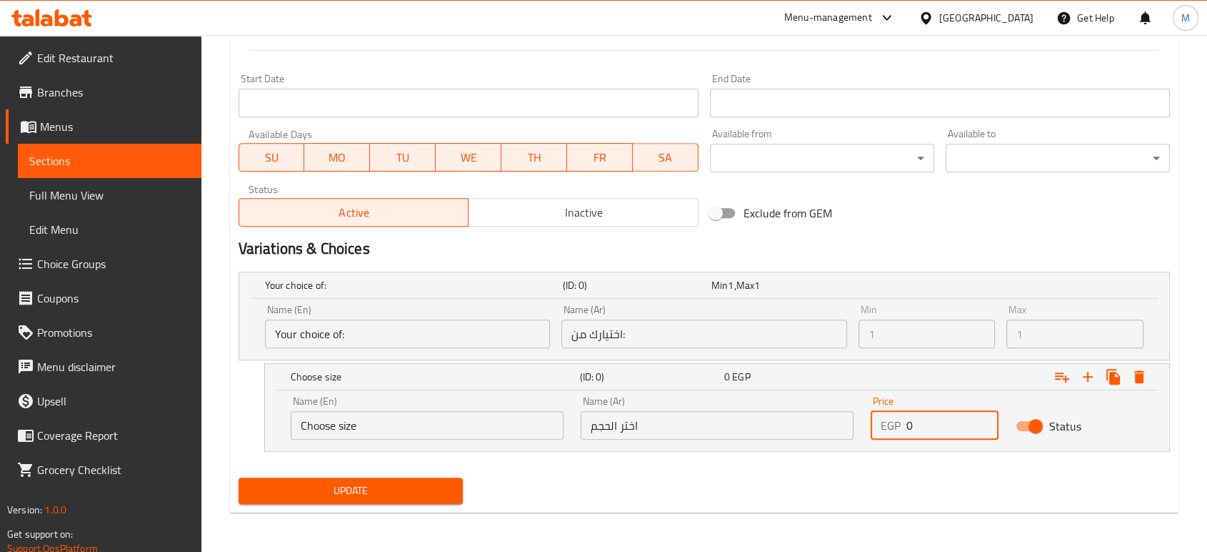
click at [946, 429] on input "0" at bounding box center [953, 425] width 92 height 29
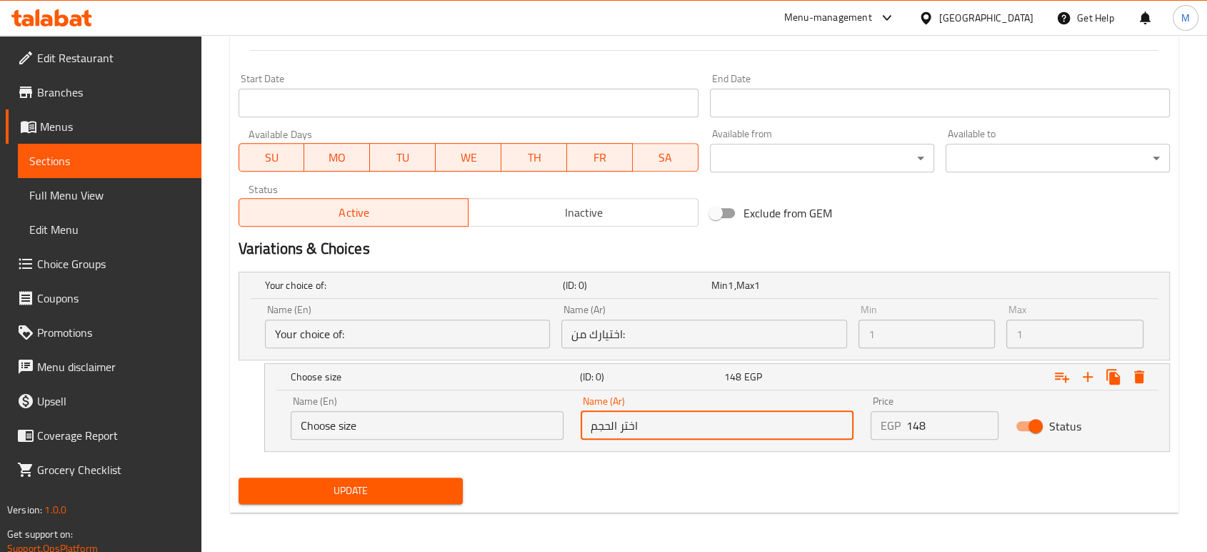
click at [707, 419] on input "اختر الحجم" at bounding box center [717, 425] width 273 height 29
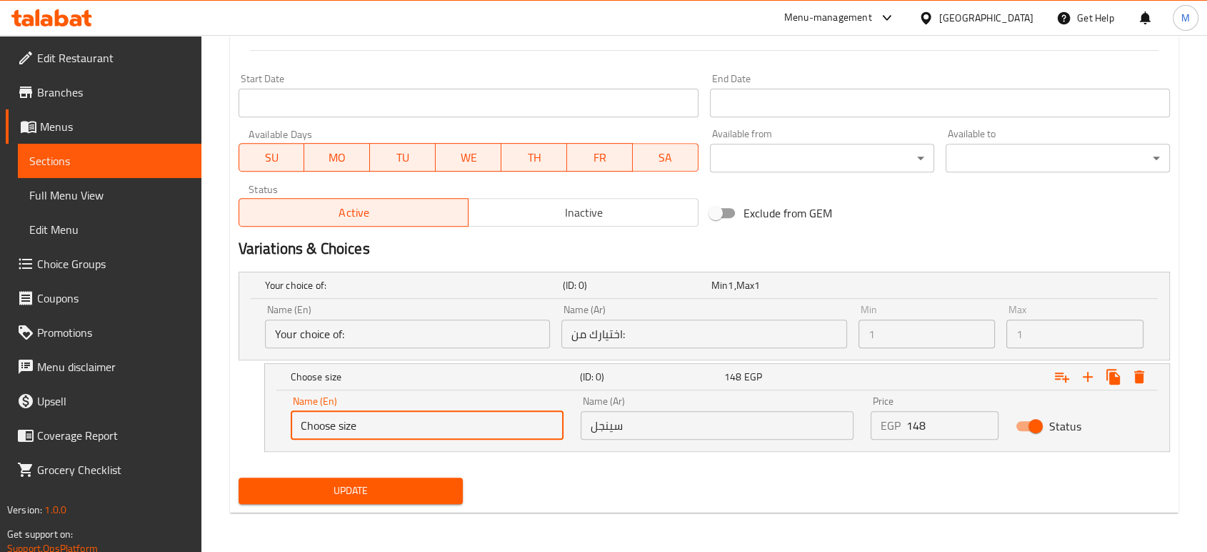
click at [469, 430] on input "Choose size" at bounding box center [427, 425] width 273 height 29
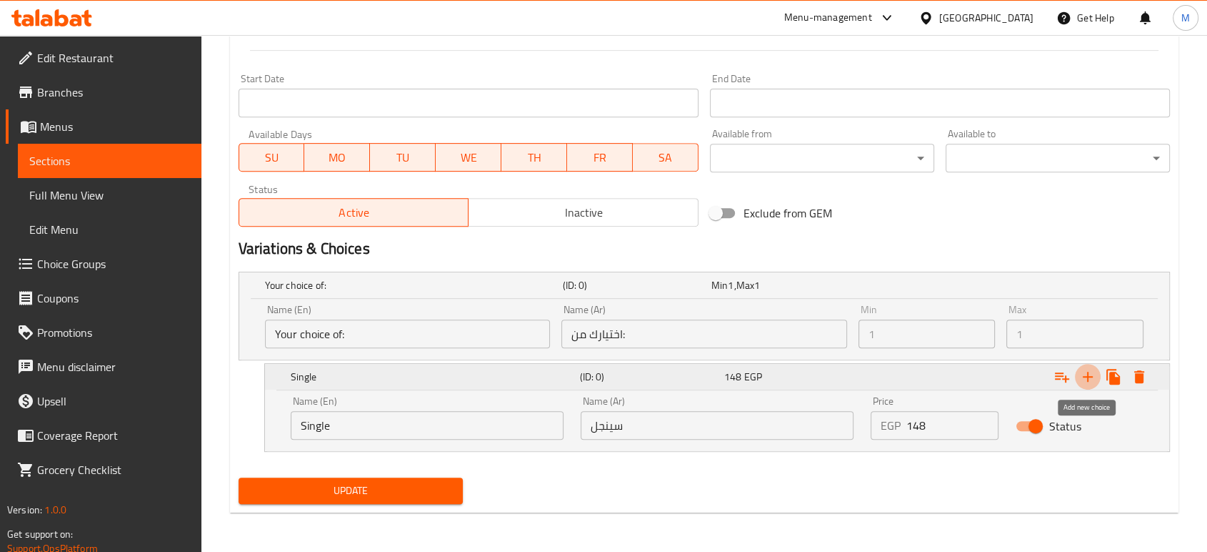
click at [1083, 379] on icon "Expand" at bounding box center [1087, 376] width 17 height 17
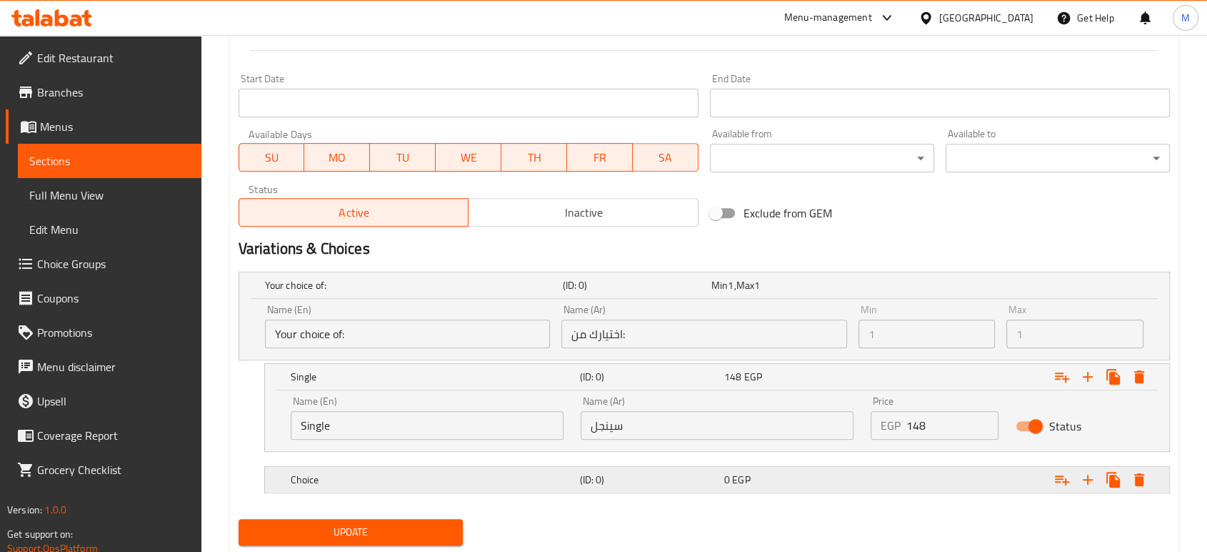
click at [456, 481] on h5 "Choice" at bounding box center [433, 479] width 284 height 14
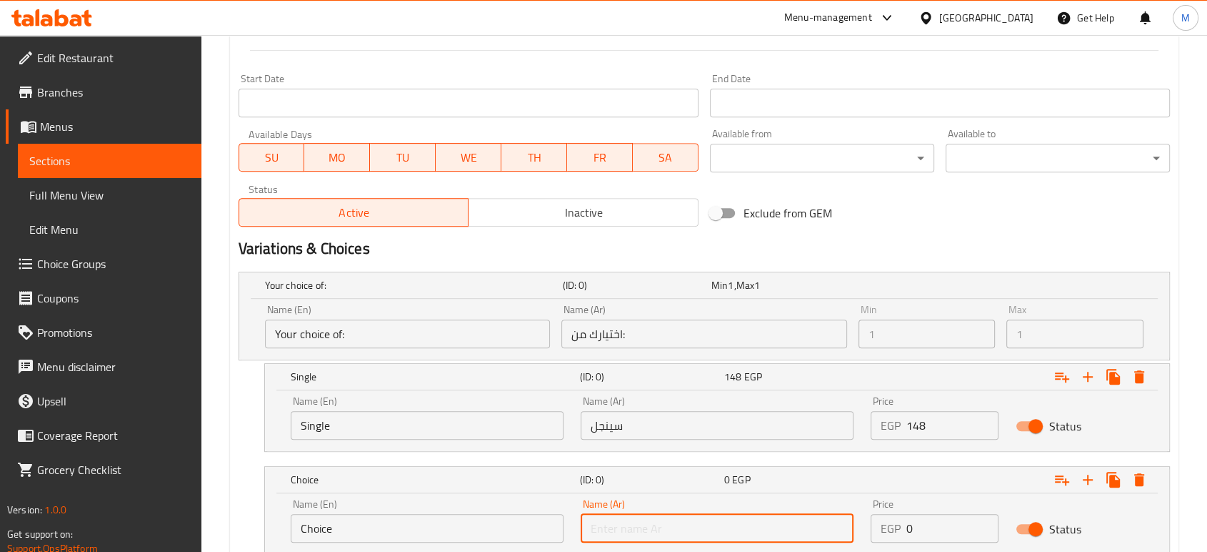
click at [680, 523] on input "text" at bounding box center [717, 528] width 273 height 29
click at [343, 532] on input "Choice" at bounding box center [427, 528] width 273 height 29
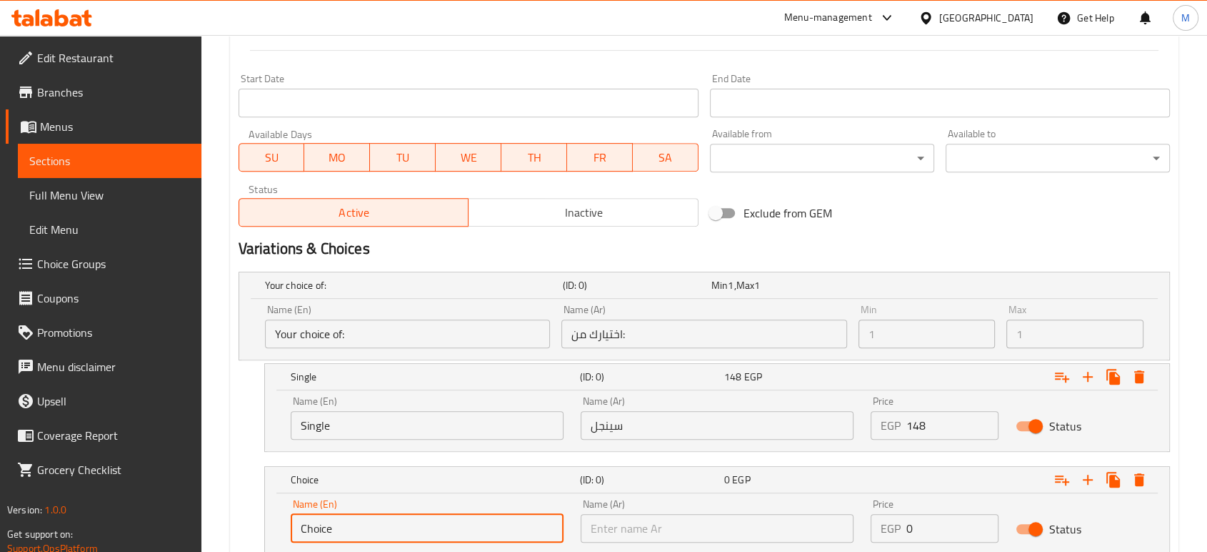
click at [343, 532] on input "Choice" at bounding box center [427, 528] width 273 height 29
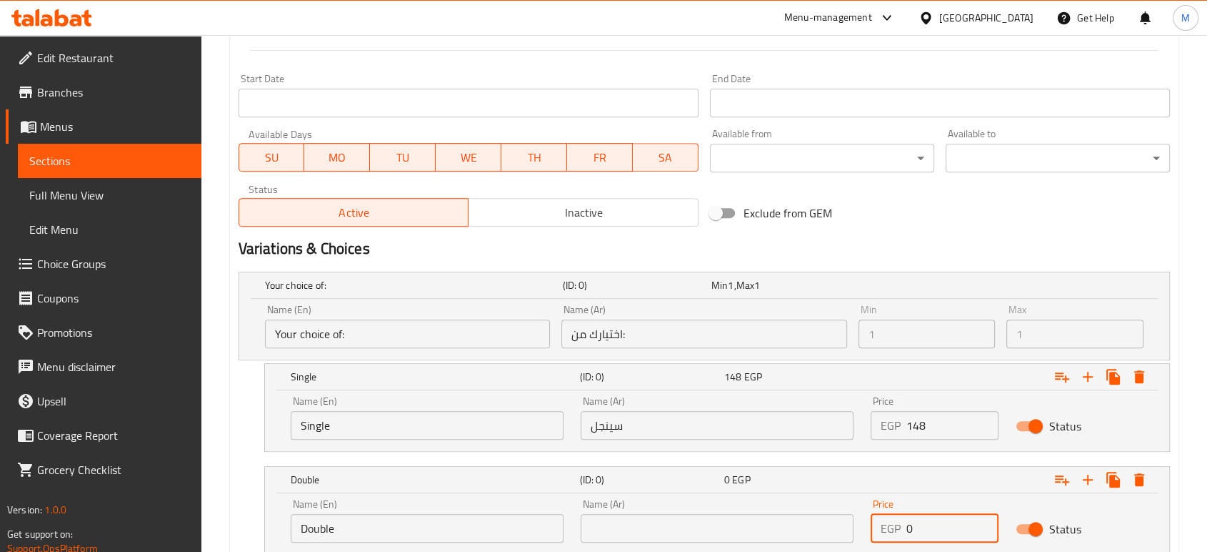
click at [940, 531] on input "0" at bounding box center [953, 528] width 92 height 29
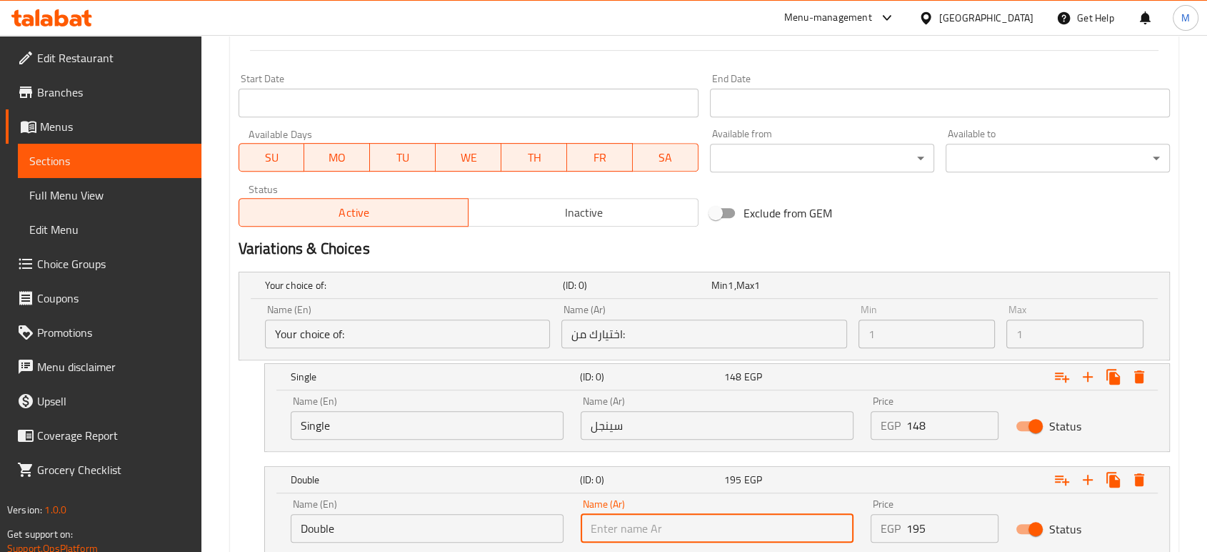
click at [753, 519] on input "text" at bounding box center [717, 528] width 273 height 29
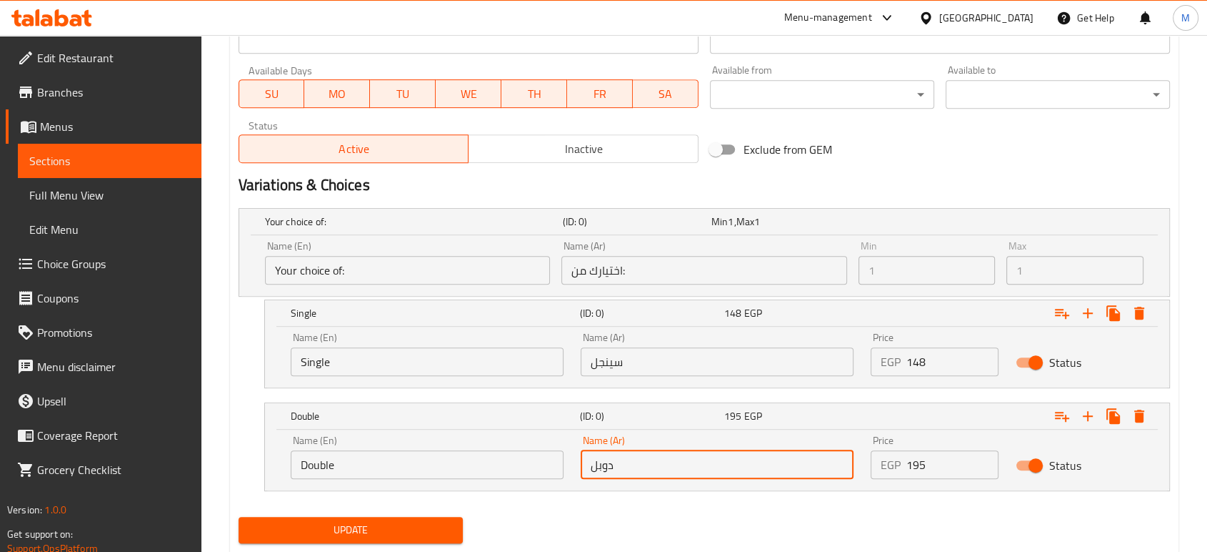
scroll to position [666, 0]
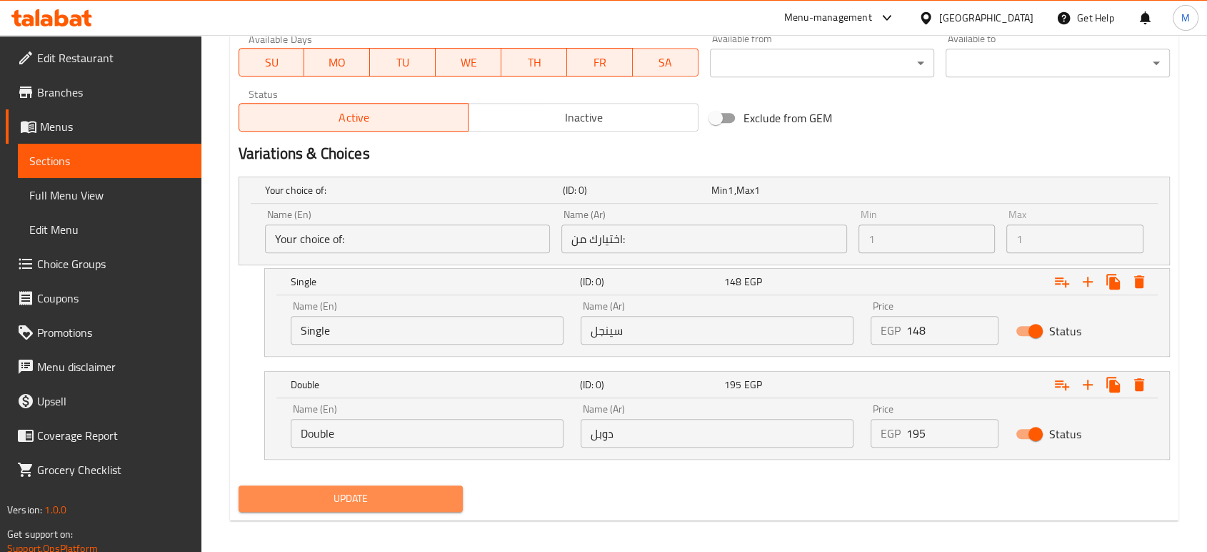
click at [401, 495] on span "Update" at bounding box center [350, 498] width 201 height 18
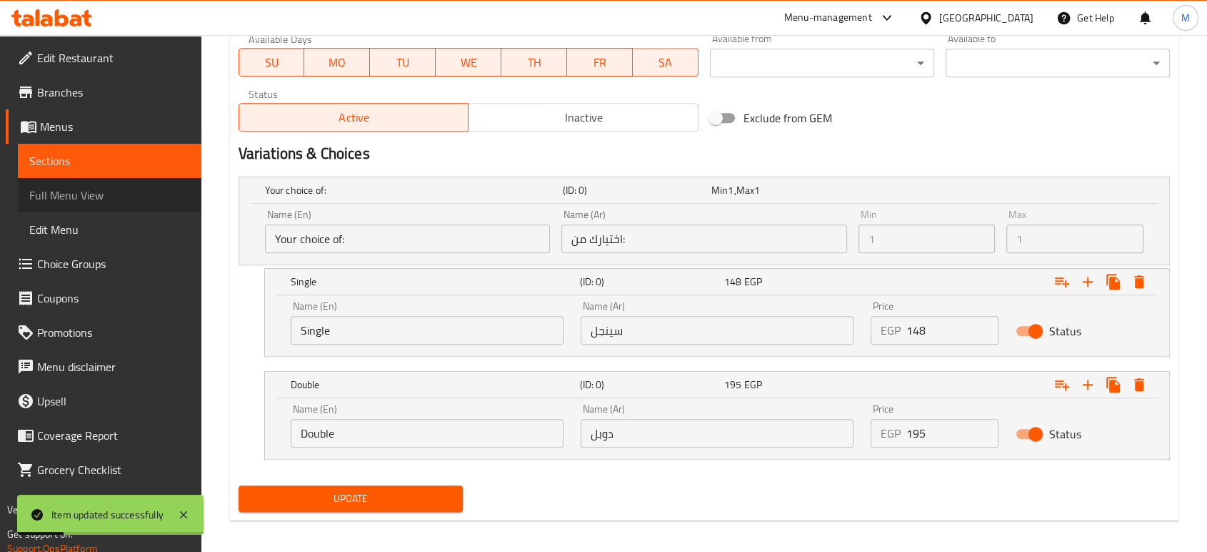
click at [66, 201] on span "Full Menu View" at bounding box center [109, 194] width 161 height 17
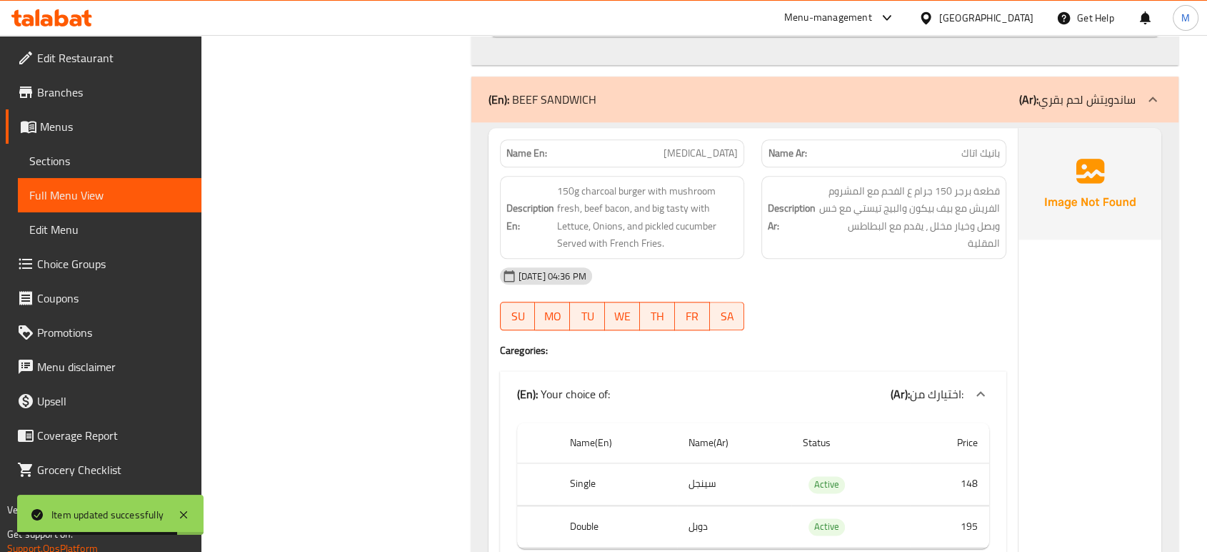
scroll to position [1654, 0]
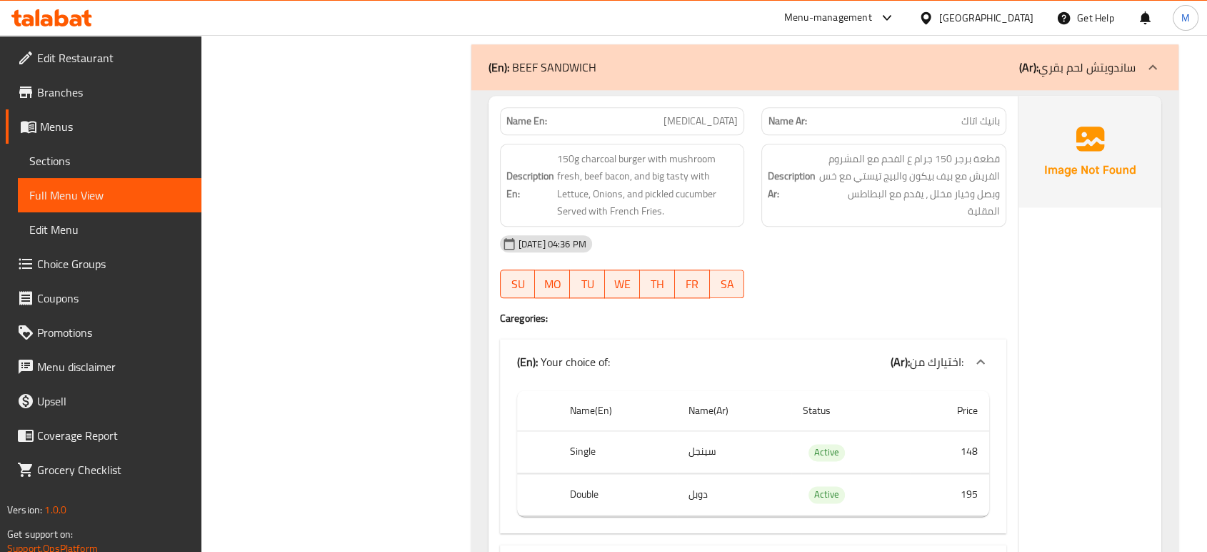
click at [602, 359] on p "(En): Your choice of:" at bounding box center [563, 361] width 93 height 17
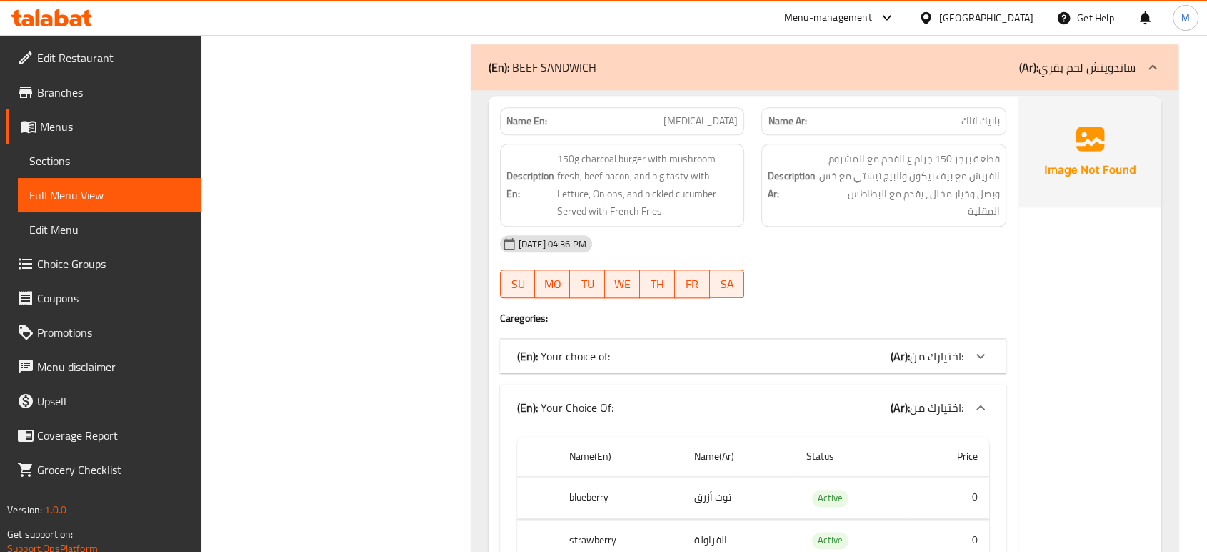
click at [602, 359] on p "(En): Your choice of:" at bounding box center [563, 355] width 93 height 17
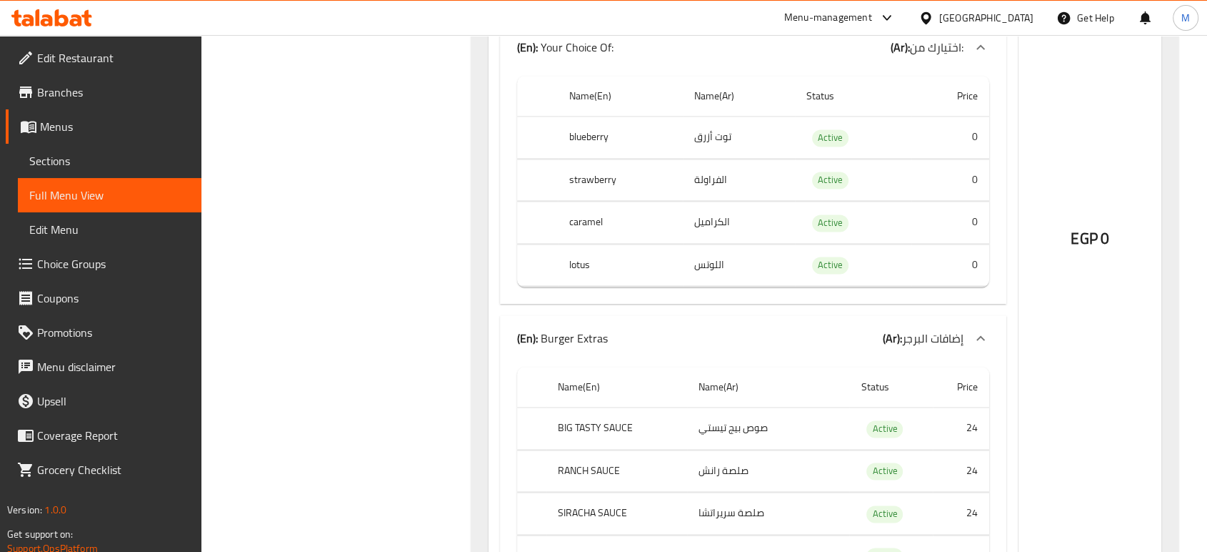
scroll to position [2194, 0]
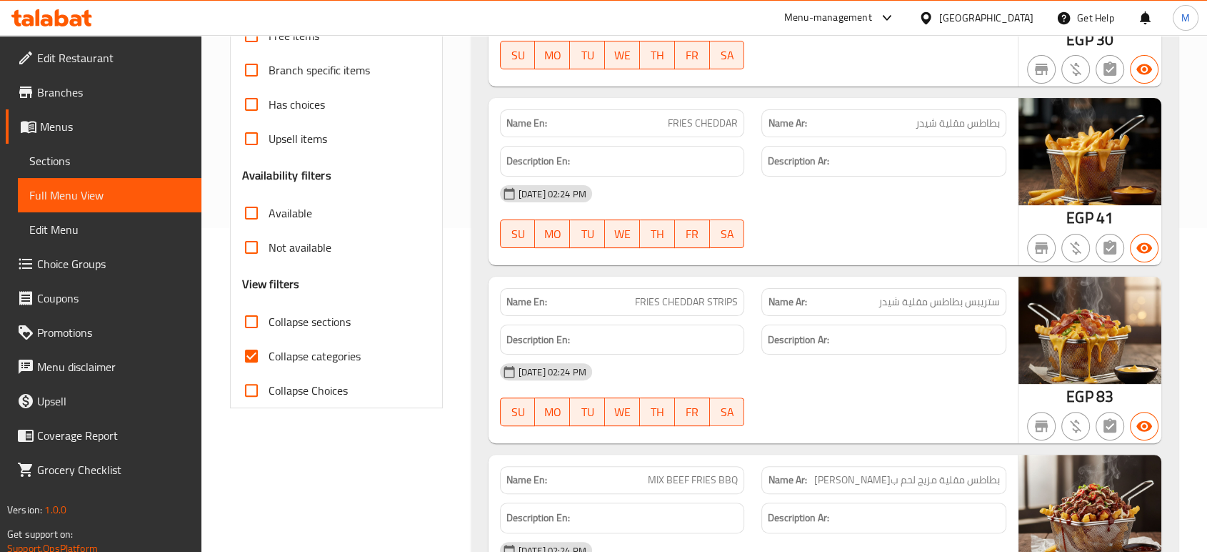
scroll to position [162, 0]
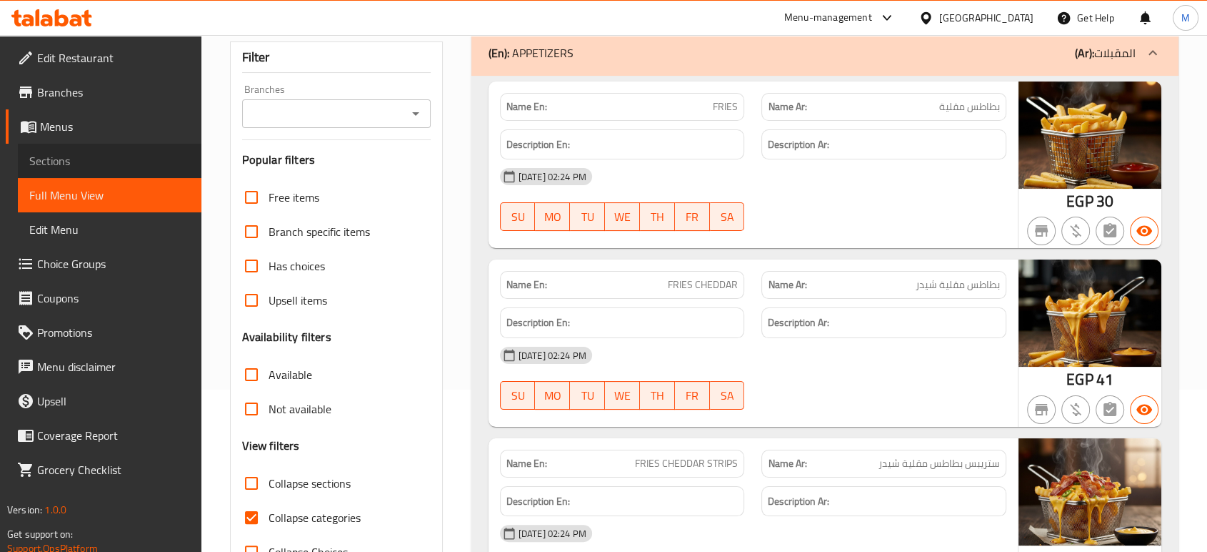
click at [116, 159] on span "Sections" at bounding box center [109, 160] width 161 height 17
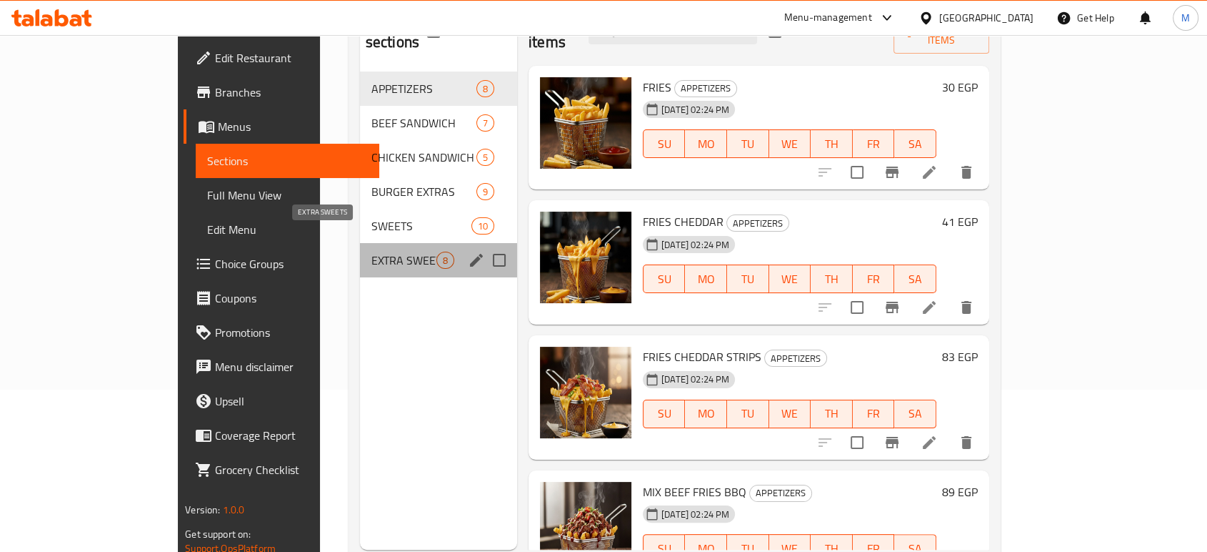
click at [371, 251] on span "EXTRA SWEETS" at bounding box center [403, 259] width 65 height 17
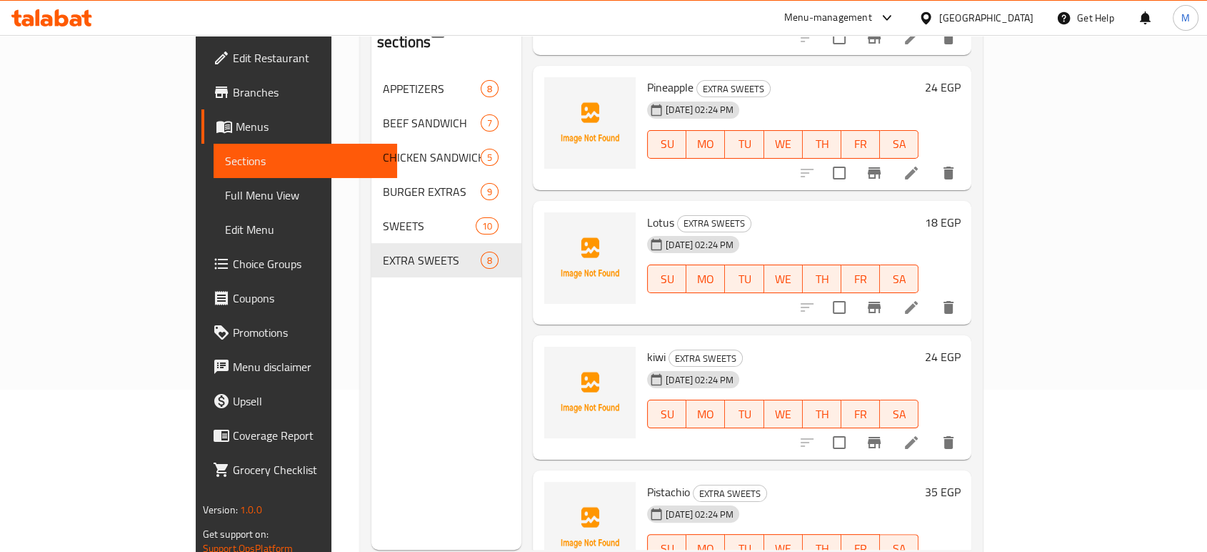
scroll to position [583, 0]
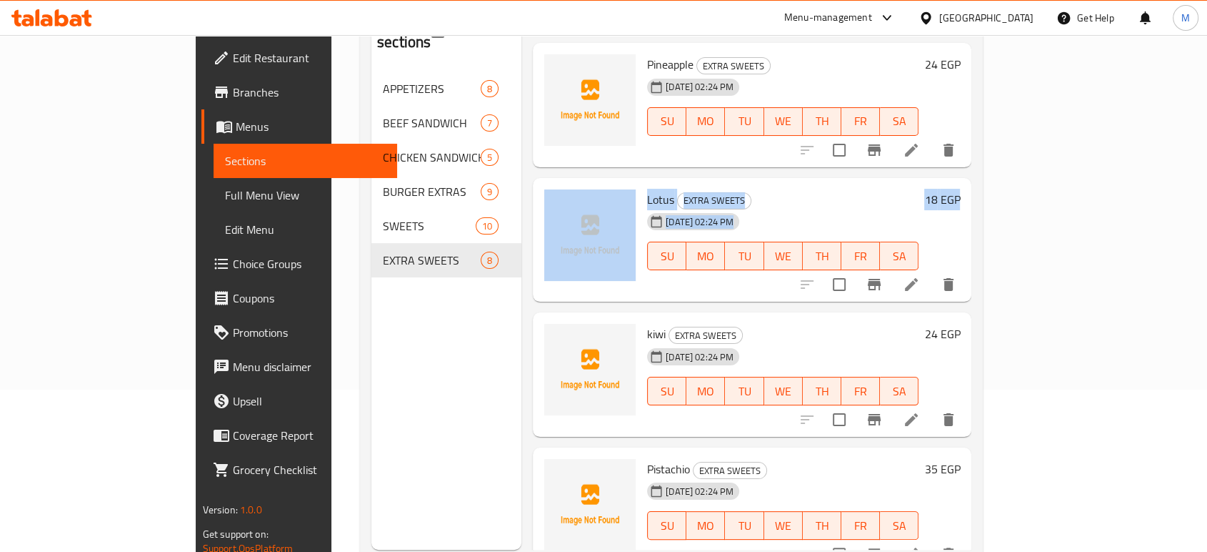
drag, startPoint x: 1174, startPoint y: 155, endPoint x: 1160, endPoint y: 130, distance: 28.5
click at [983, 130] on div "Menu sections APPETIZERS 8 BEEF SANDWICH 7 CHICKEN SANDWICH 5 BURGER EXTRAS 9 S…" at bounding box center [671, 273] width 623 height 574
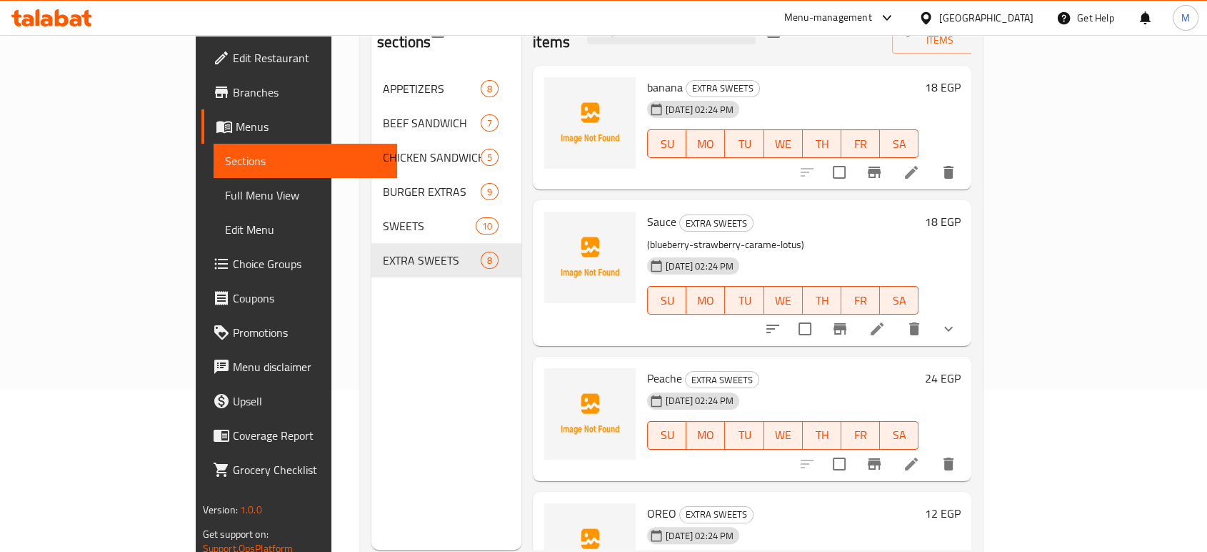
scroll to position [0, 0]
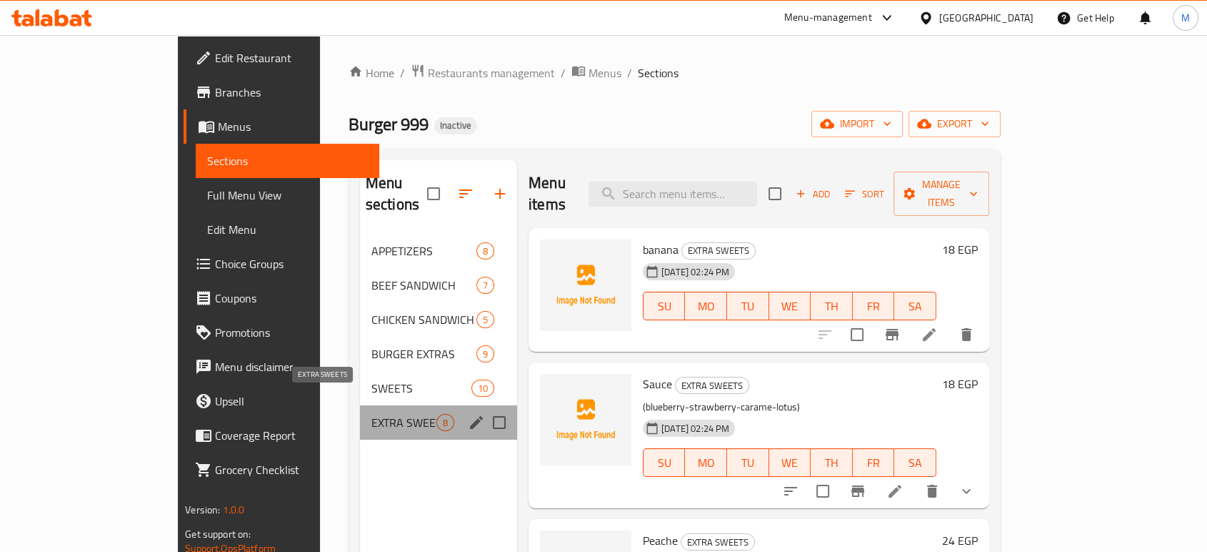
click at [371, 414] on span "EXTRA SWEETS" at bounding box center [403, 422] width 65 height 17
click at [419, 405] on div "EXTRA SWEETS 8" at bounding box center [438, 422] width 157 height 34
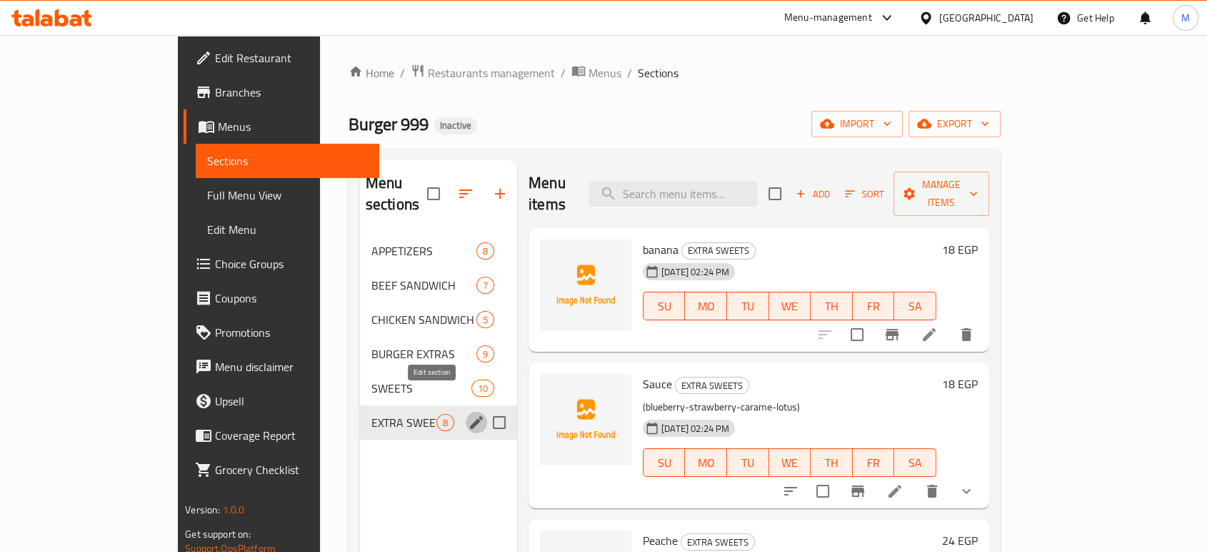
click at [468, 414] on icon "edit" at bounding box center [476, 422] width 17 height 17
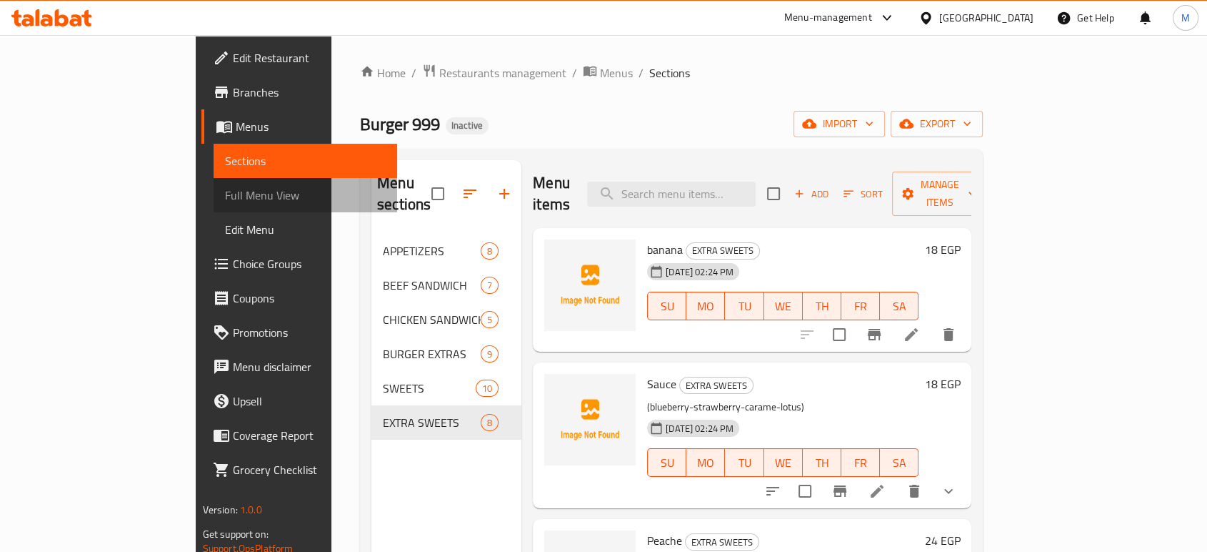
click at [225, 199] on span "Full Menu View" at bounding box center [305, 194] width 161 height 17
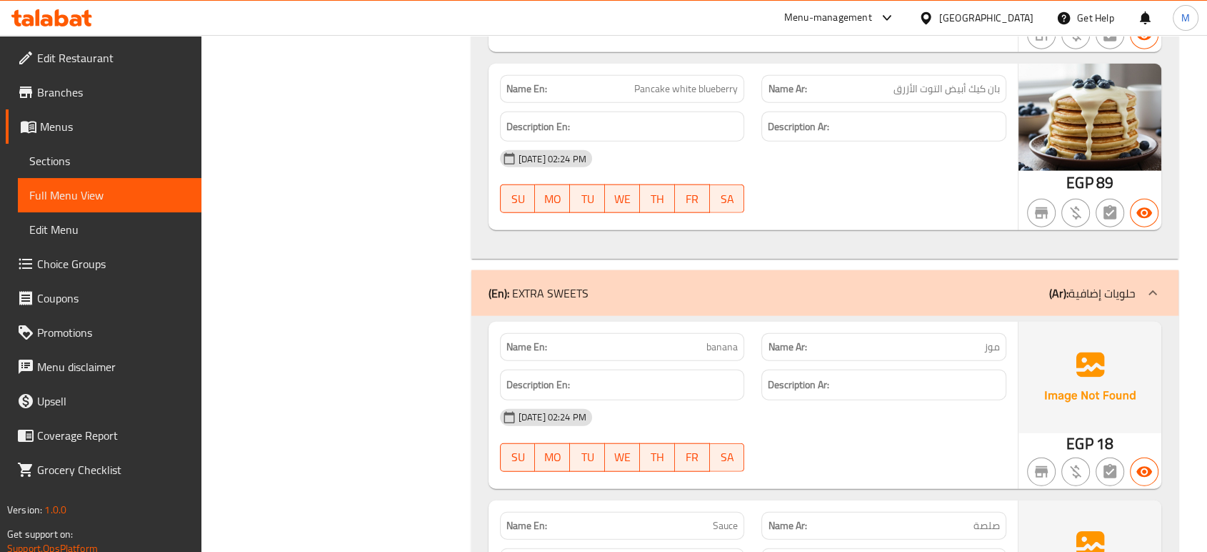
scroll to position [8799, 0]
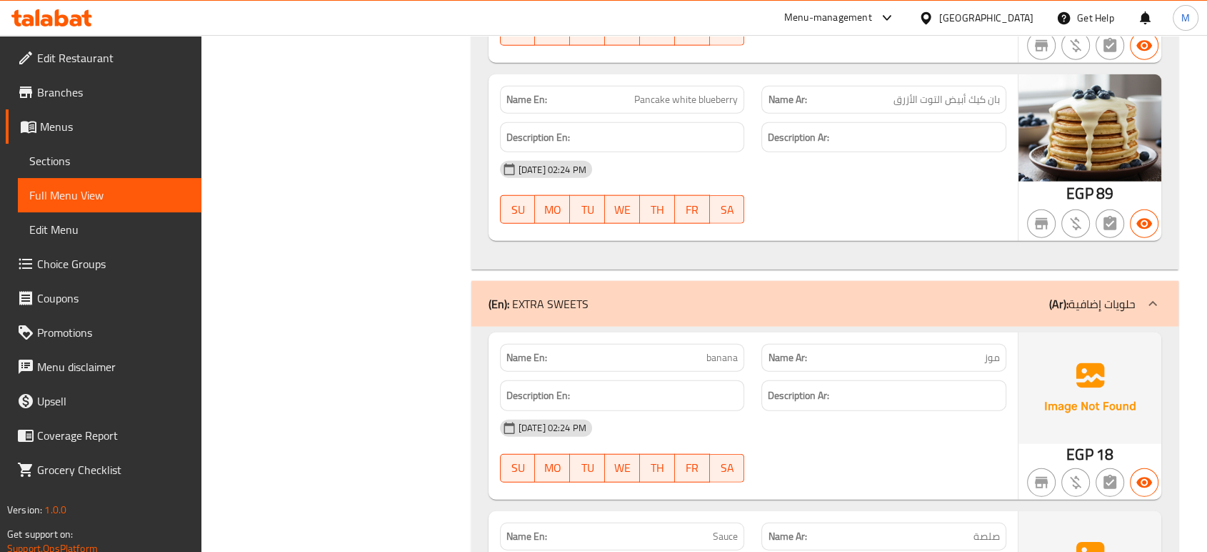
click at [689, 350] on p "Name En: banana" at bounding box center [623, 357] width 232 height 15
copy span "banana"
click at [889, 421] on div "[DATE] 02:24 PM SU MO TU WE TH FR SA" at bounding box center [753, 451] width 524 height 80
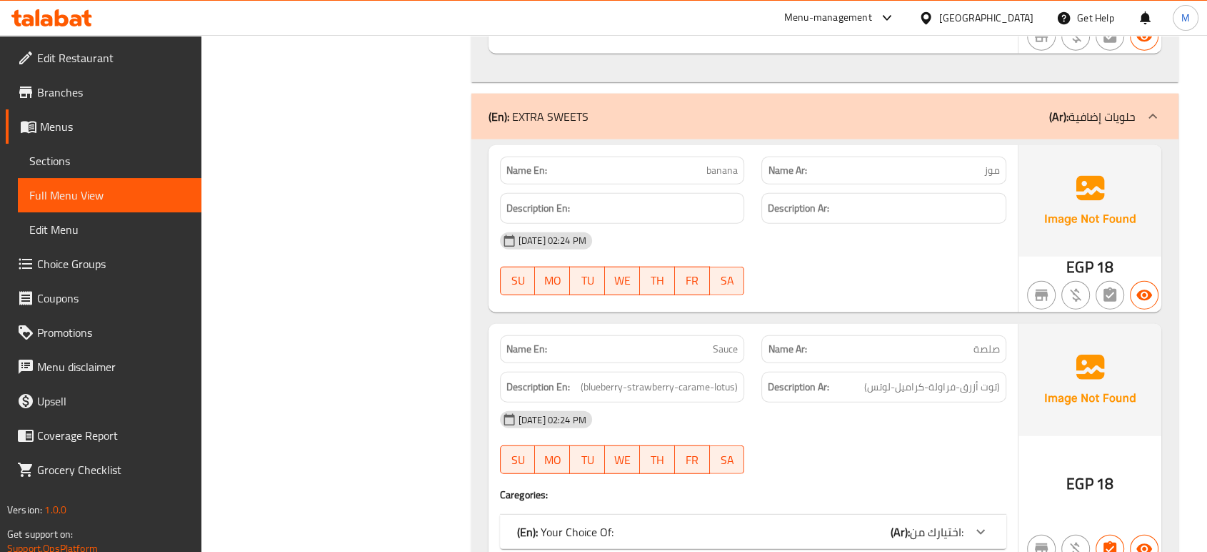
scroll to position [8990, 0]
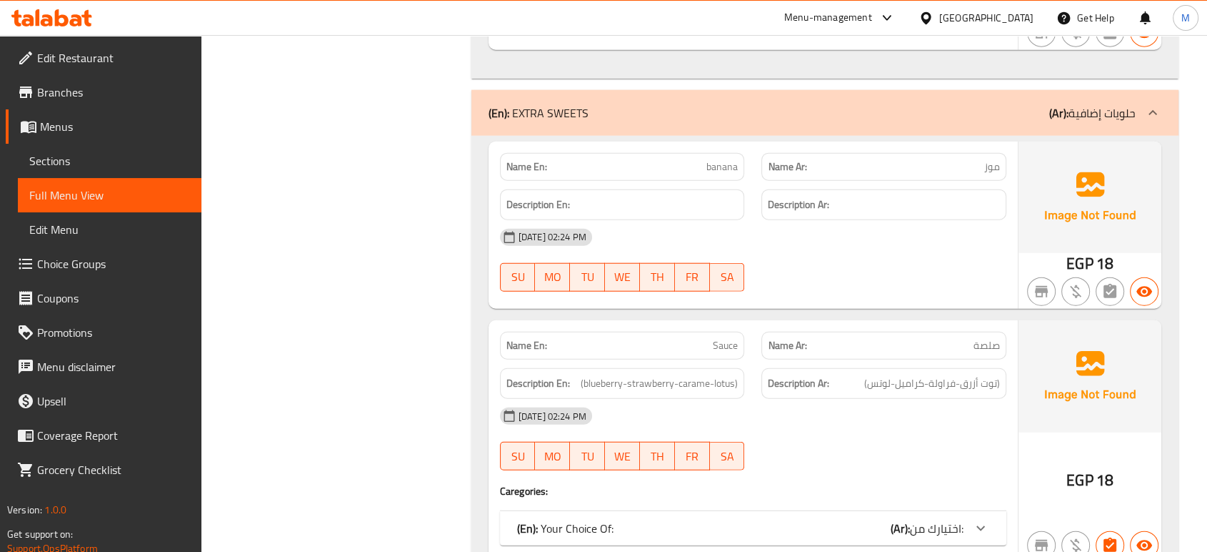
click at [909, 461] on div at bounding box center [884, 469] width 262 height 17
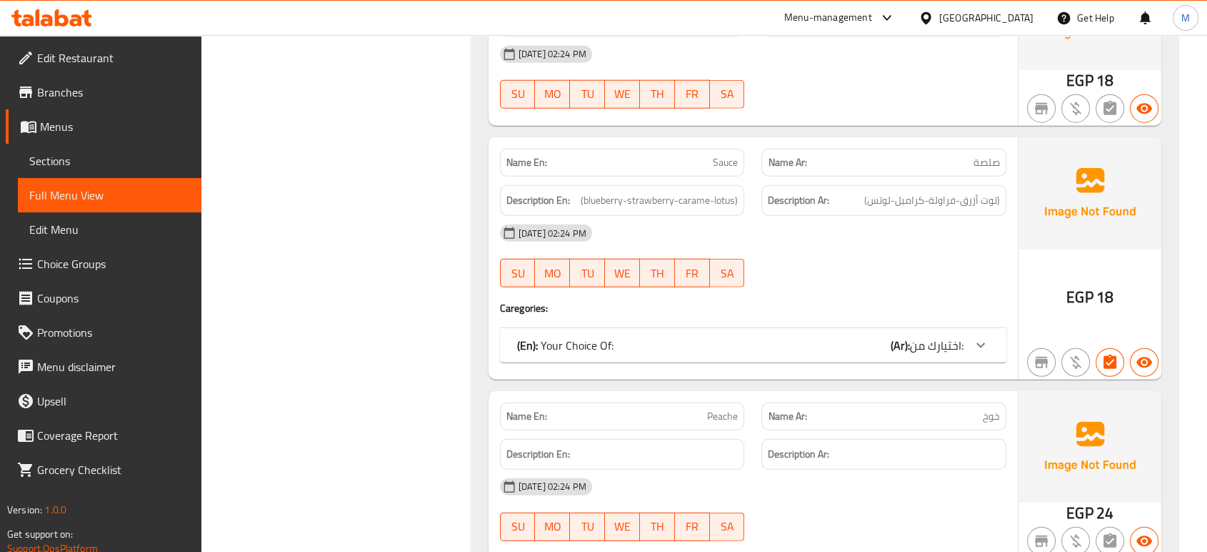
scroll to position [9276, 0]
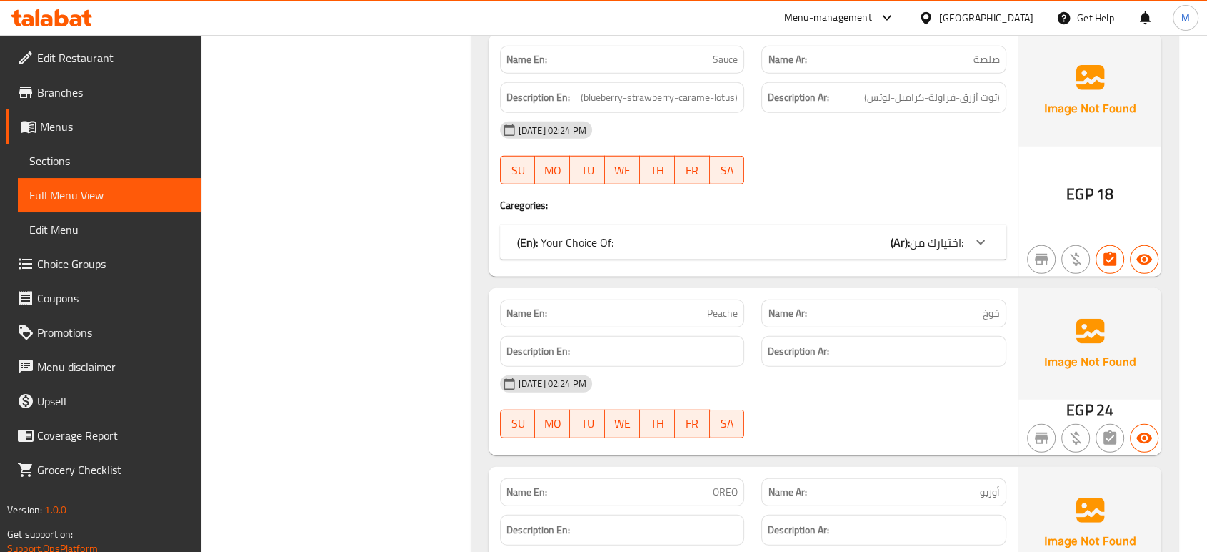
click at [664, 306] on p "Name En: Peache" at bounding box center [623, 313] width 232 height 15
copy span "Peache"
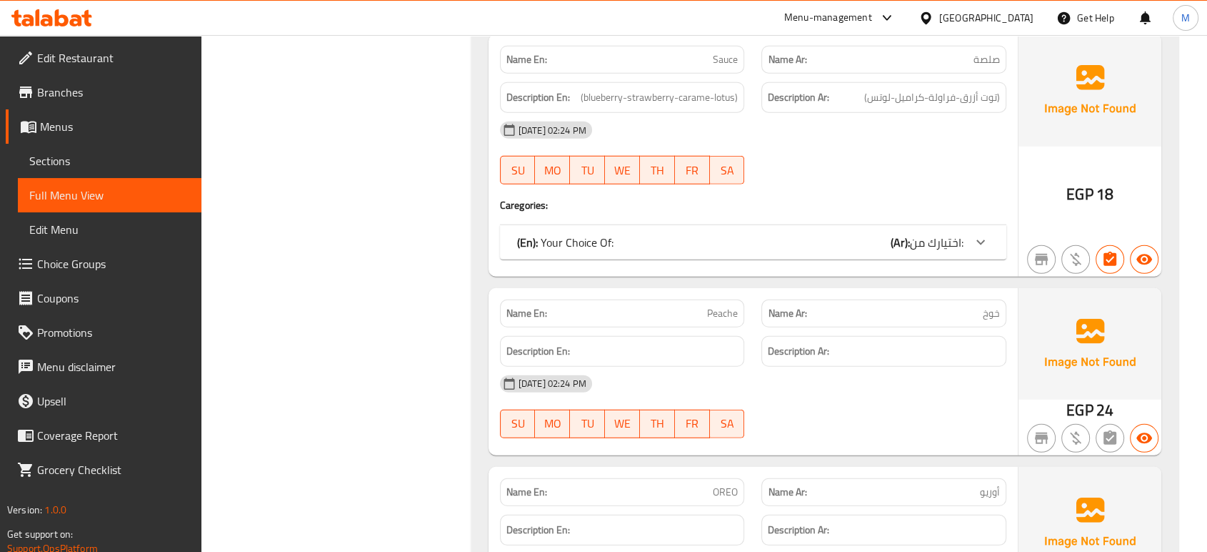
click at [667, 484] on p "Name En: OREO" at bounding box center [623, 491] width 232 height 15
copy span "OREO"
click at [892, 366] on div "[DATE] 02:24 PM SU MO TU WE TH FR SA" at bounding box center [753, 406] width 524 height 80
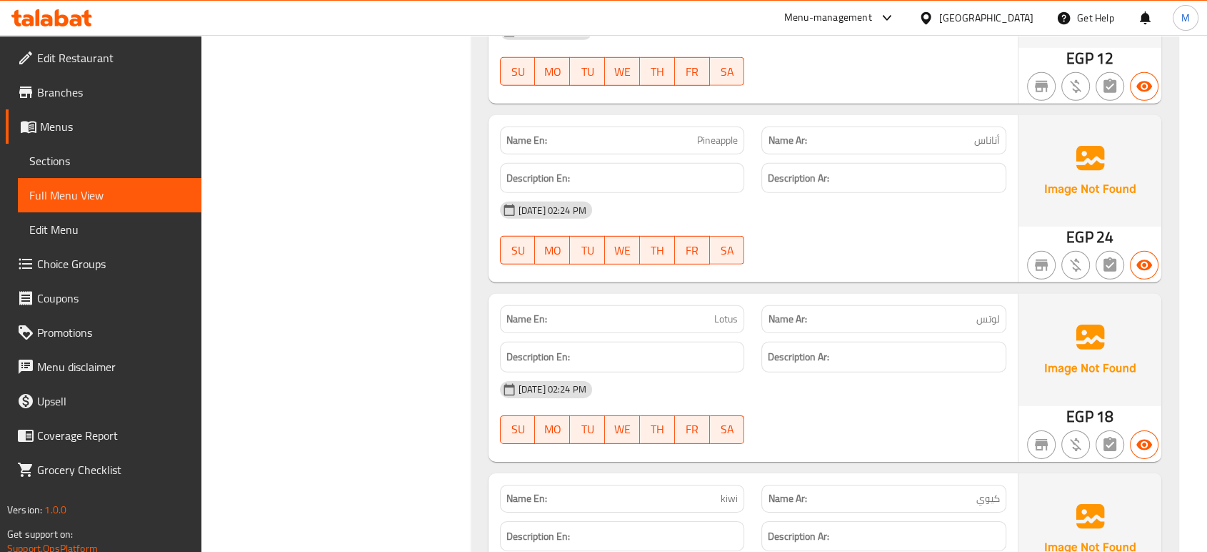
scroll to position [9815, 0]
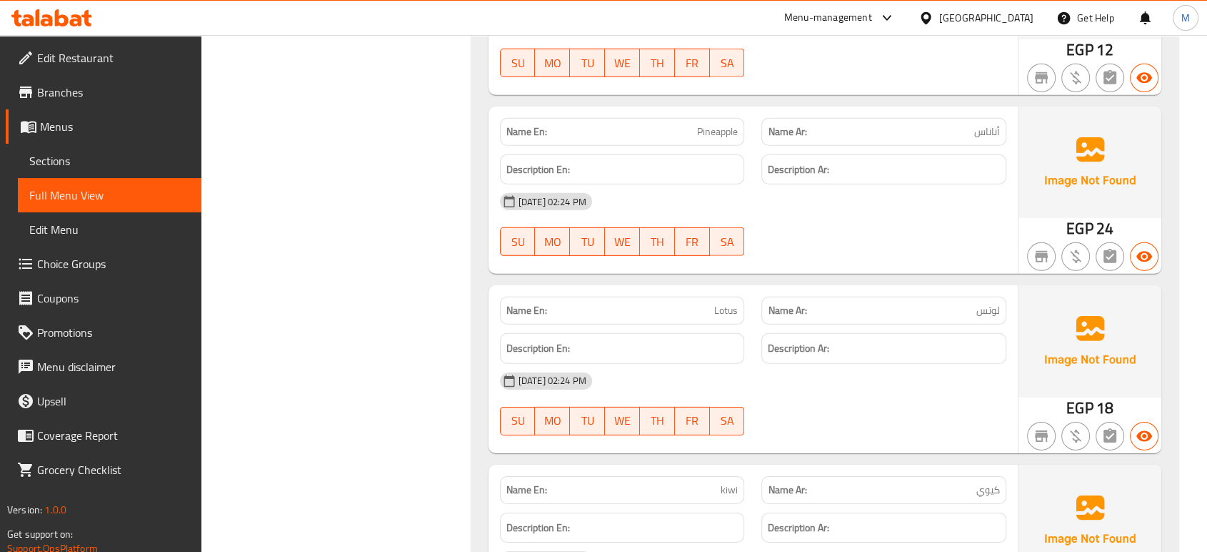
click at [651, 124] on p "Name En: Pineapple" at bounding box center [623, 131] width 232 height 15
copy span "Pineapple"
click at [634, 512] on div "Description En:" at bounding box center [622, 527] width 245 height 31
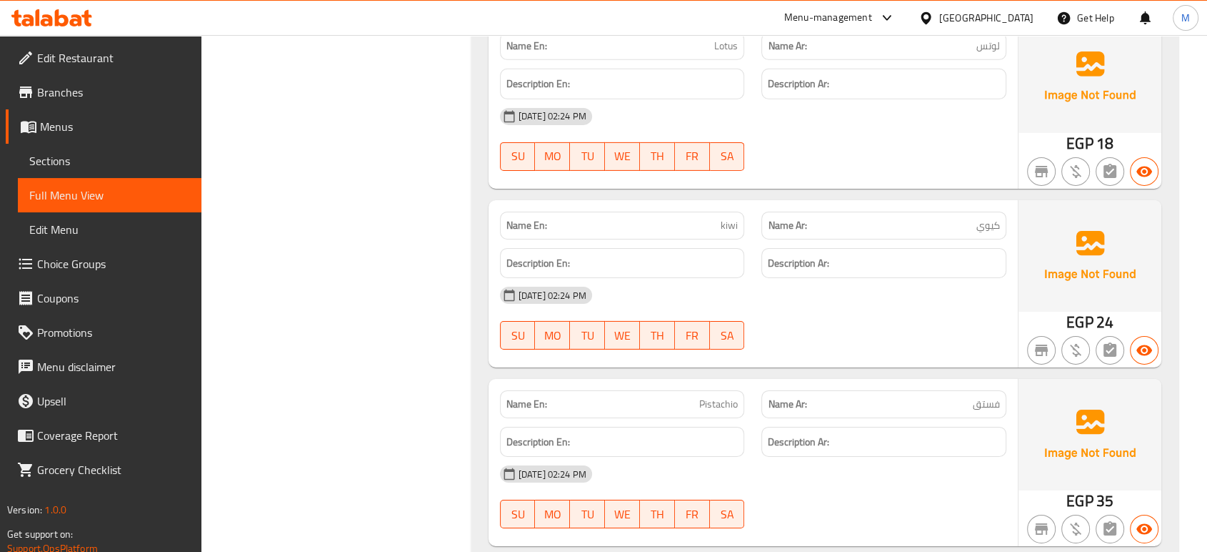
scroll to position [10085, 0]
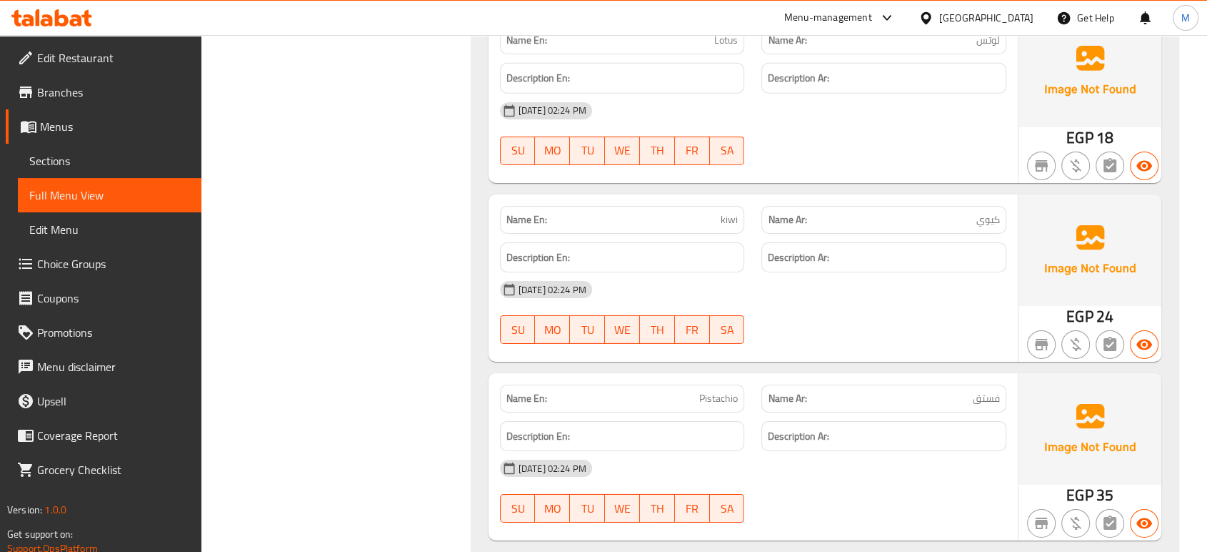
click at [657, 391] on p "Name En: Pistachio" at bounding box center [623, 398] width 232 height 15
copy span "Pistachio"
click at [74, 166] on span "Sections" at bounding box center [109, 160] width 161 height 17
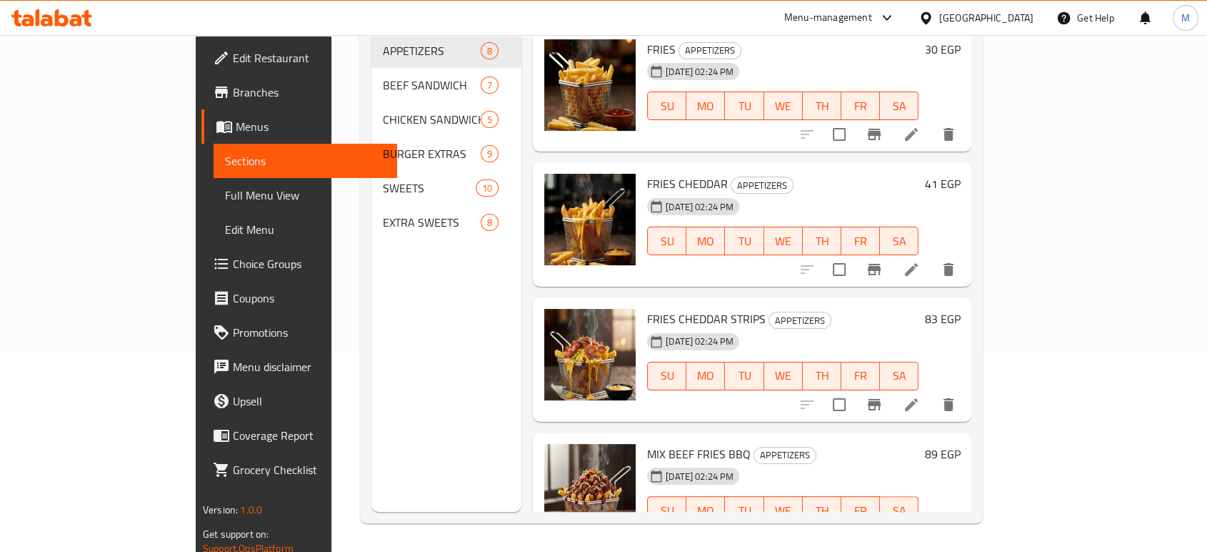
scroll to position [200, 0]
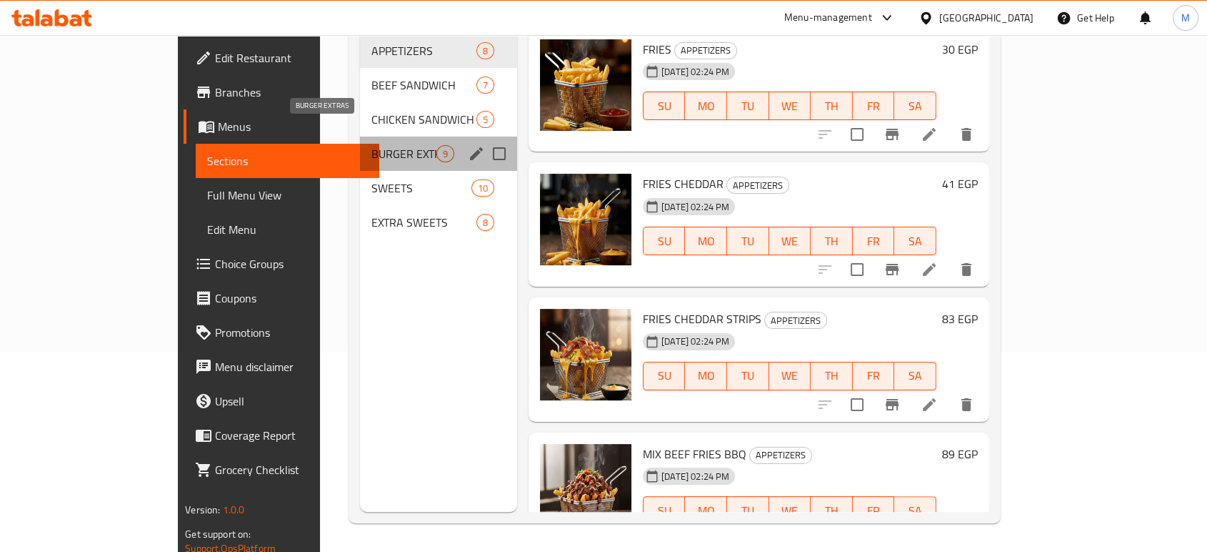
click at [371, 145] on span "BURGER EXTRAS" at bounding box center [403, 153] width 65 height 17
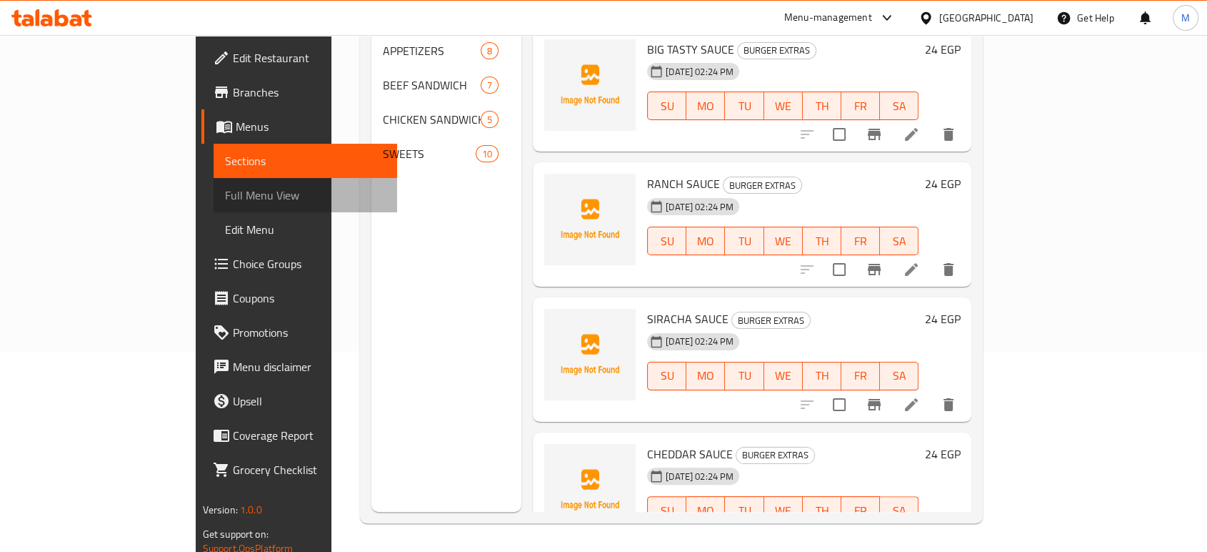
click at [225, 201] on span "Full Menu View" at bounding box center [305, 194] width 161 height 17
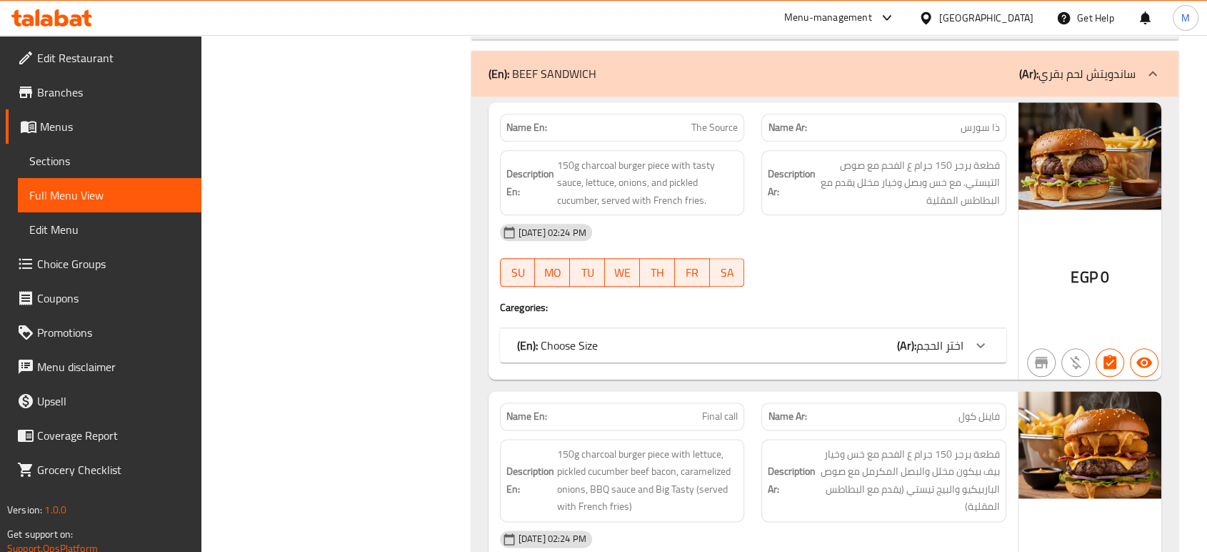
scroll to position [2130, 0]
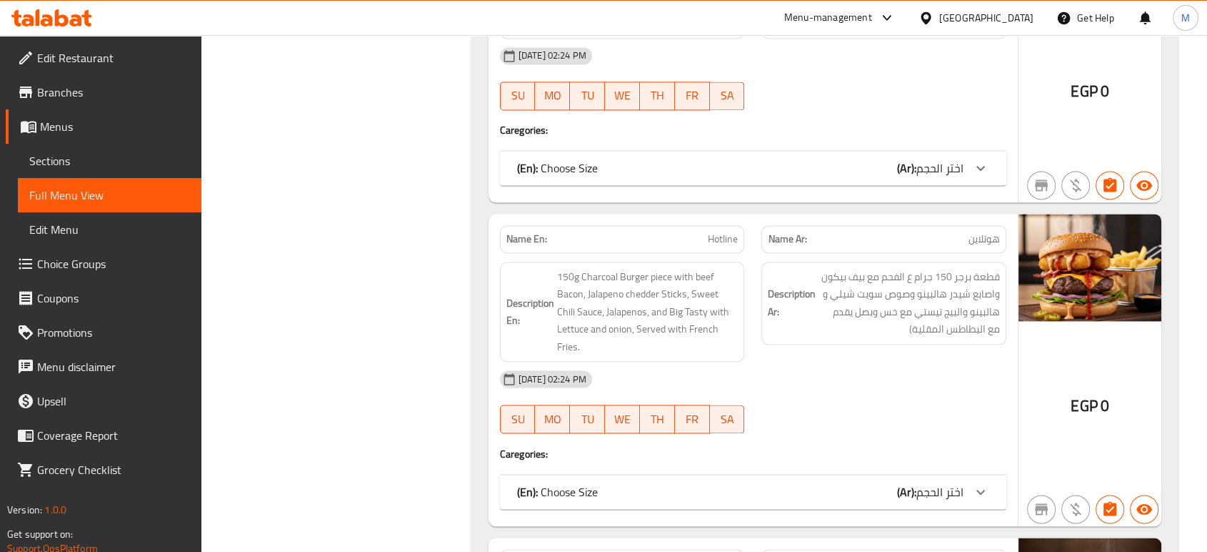
click at [790, 393] on div "[DATE] 02:24 PM SU MO TU WE TH FR SA" at bounding box center [753, 401] width 524 height 80
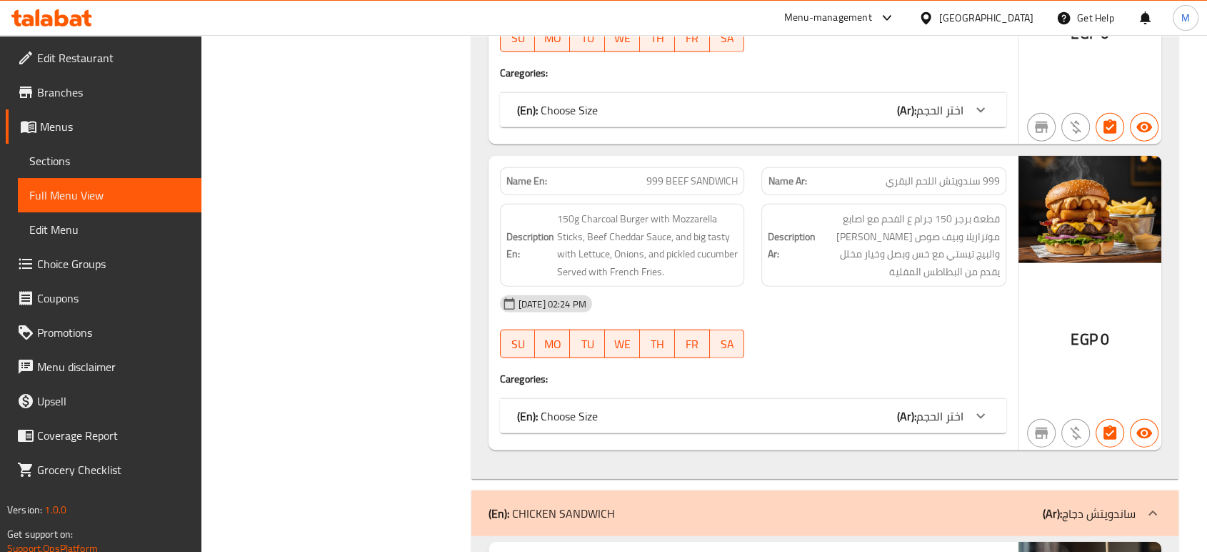
scroll to position [3432, 0]
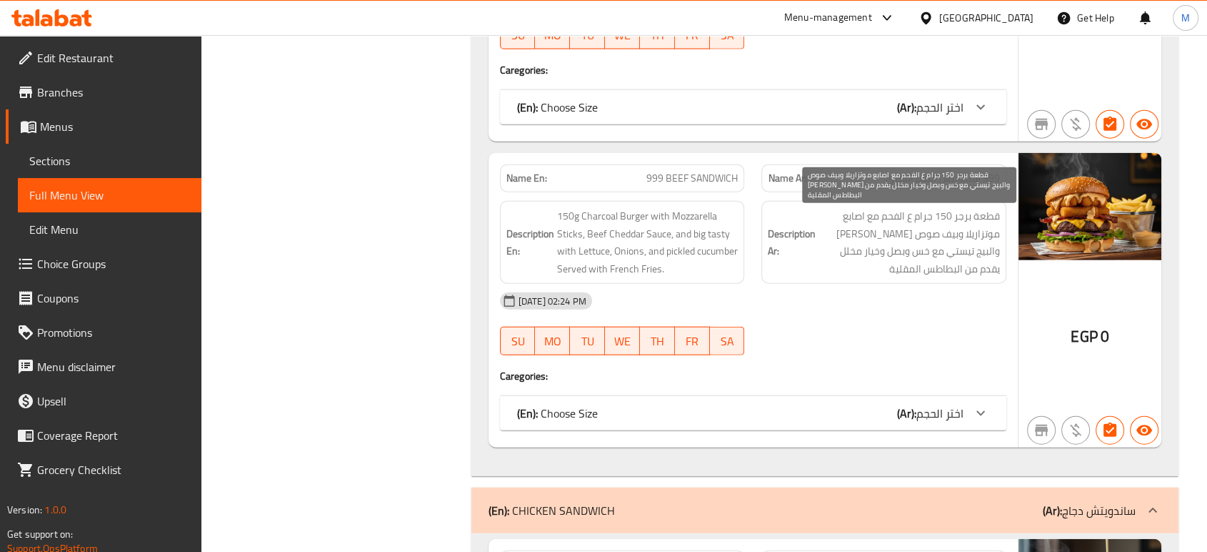
click at [918, 221] on span "قطعة برجر 150 جرام ع الفحم مع اصابع موتزاريلا وبيف صوص [PERSON_NAME] والبيج تيس…" at bounding box center [909, 242] width 181 height 70
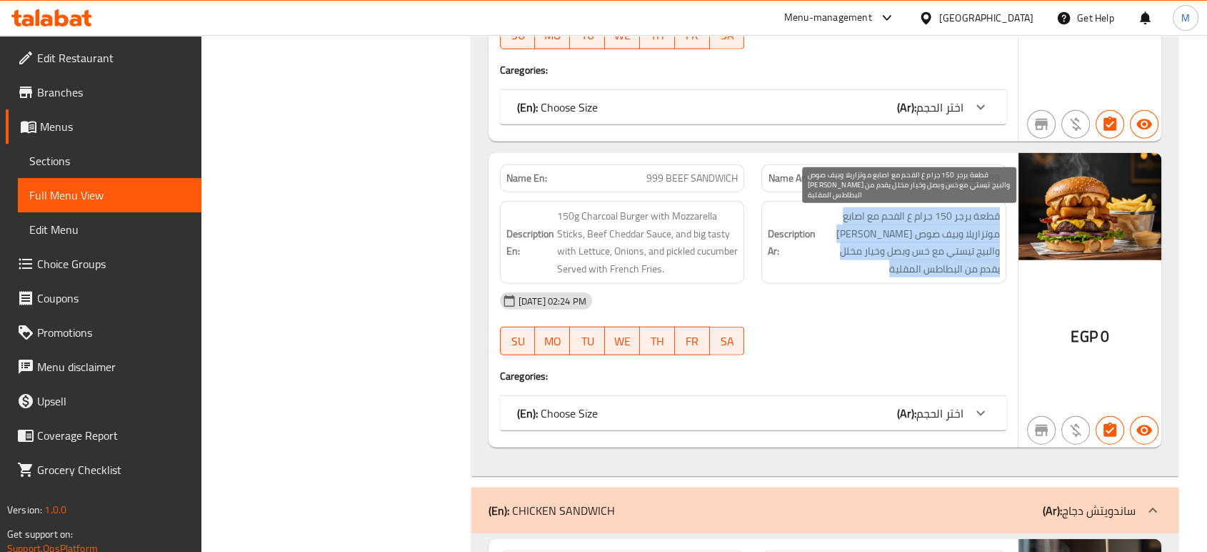
click at [918, 221] on span "قطعة برجر 150 جرام ع الفحم مع اصابع موتزاريلا وبيف صوص [PERSON_NAME] والبيج تيس…" at bounding box center [909, 242] width 181 height 70
copy div "قطعة برجر 150 جرام ع الفحم مع اصابع موتزاريلا وبيف صوص [PERSON_NAME] والبيج تيس…"
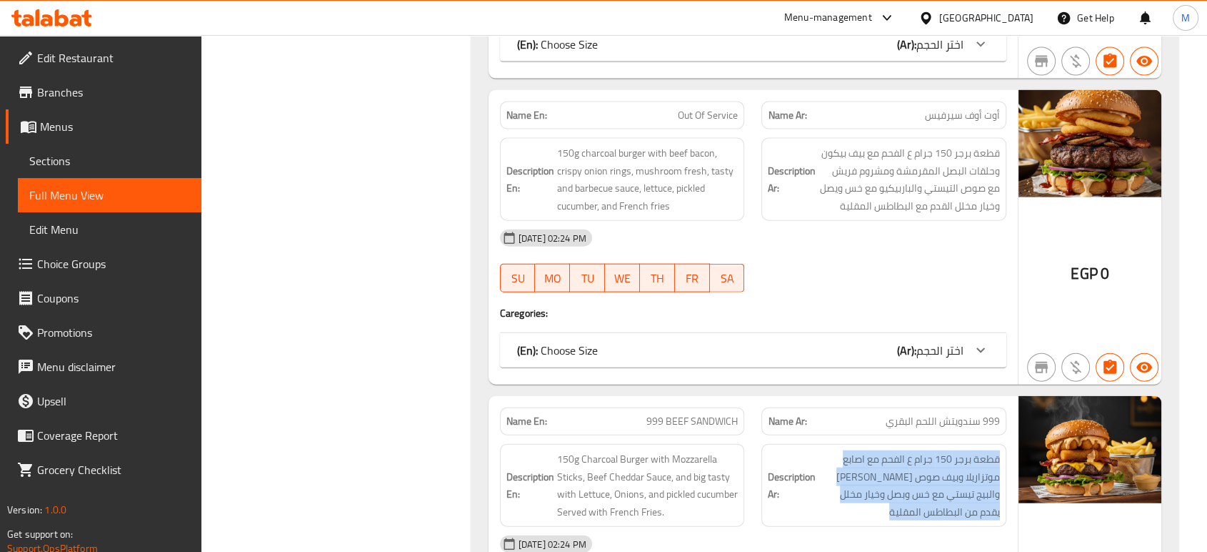
scroll to position [3168, 0]
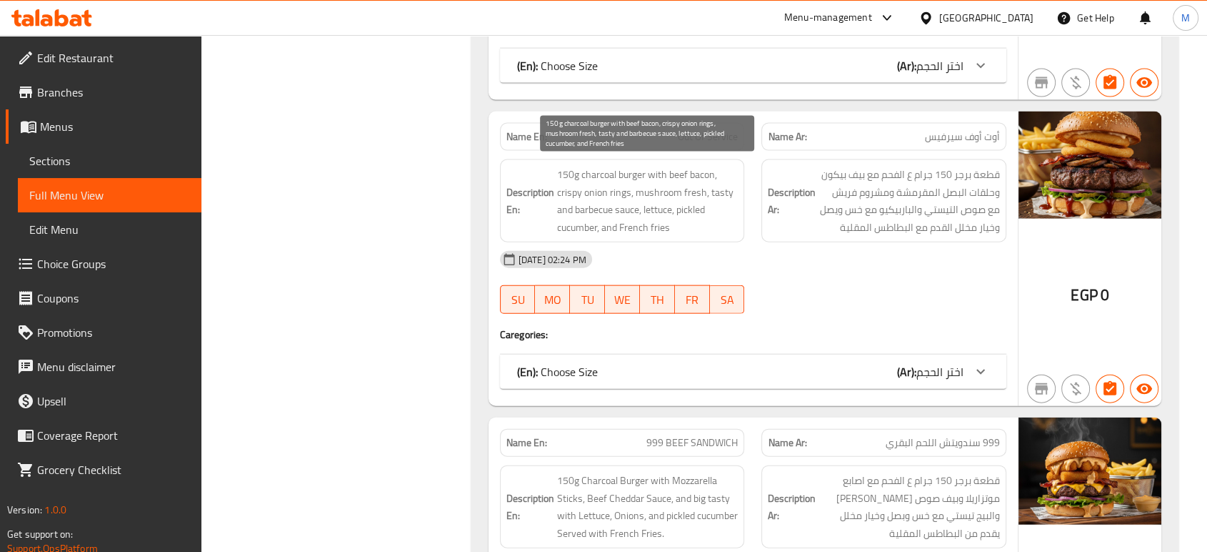
click at [714, 169] on span "150g charcoal burger with beef bacon, crispy onion rings, mushroom fresh, tasty…" at bounding box center [647, 201] width 181 height 70
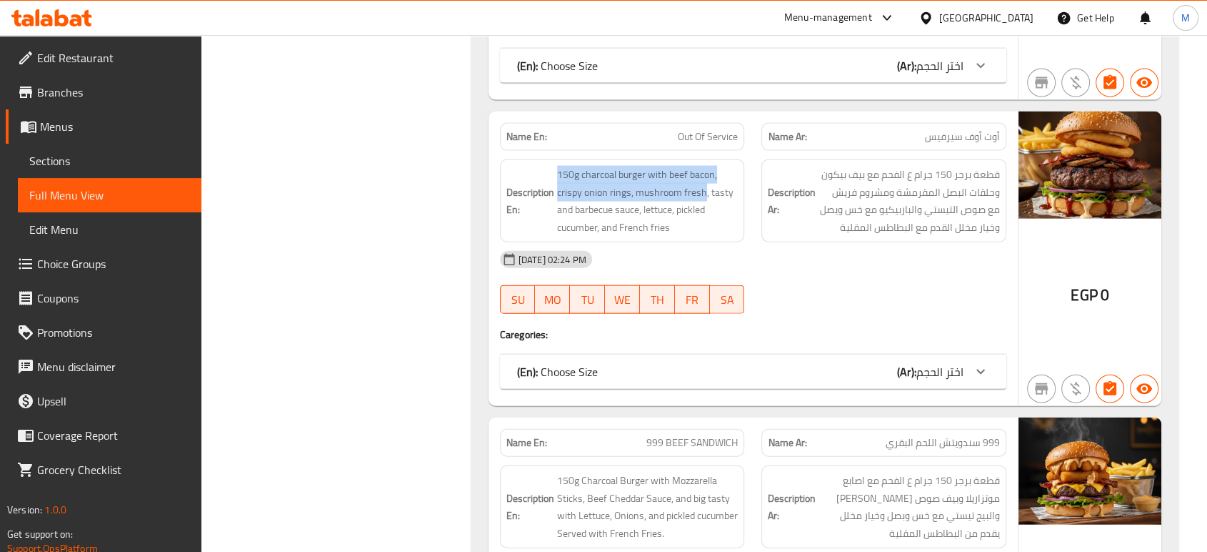
drag, startPoint x: 703, startPoint y: 186, endPoint x: 555, endPoint y: 165, distance: 149.3
click at [555, 166] on h6 "Description En: 150g charcoal burger with beef bacon, crispy onion rings, mushr…" at bounding box center [623, 201] width 232 height 70
copy span "150g charcoal burger with beef bacon, crispy onion rings, mushroom fresh"
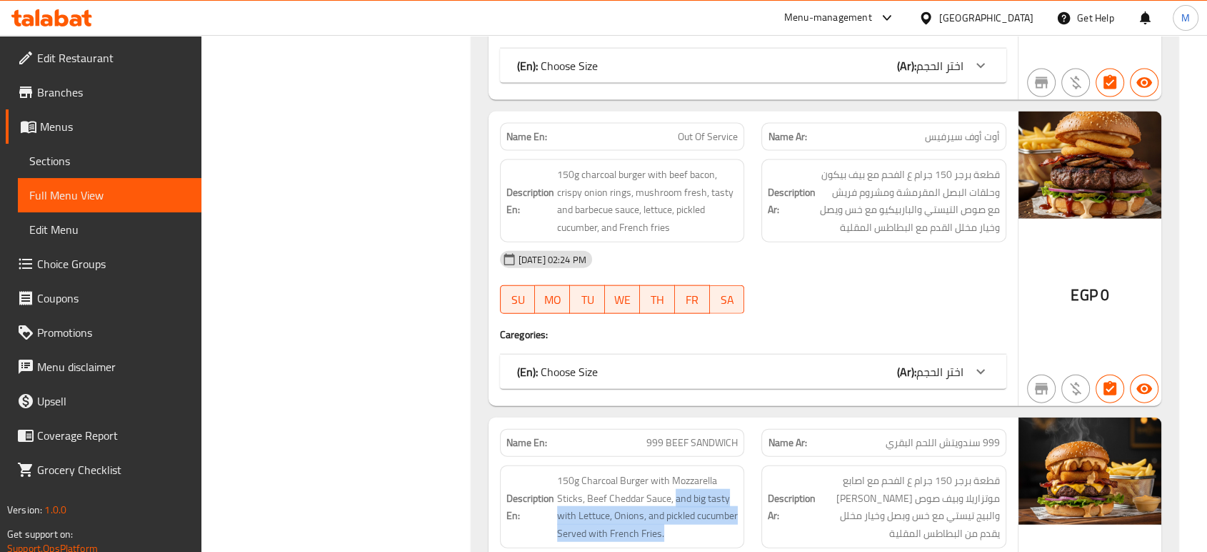
drag, startPoint x: 674, startPoint y: 495, endPoint x: 737, endPoint y: 538, distance: 75.5
click at [737, 538] on div "Description En: 150g Charcoal Burger with Mozzarella Sticks, Beef Cheddar Sauce…" at bounding box center [622, 506] width 245 height 83
copy span "and big tasty with Lettuce, Onions, and pickled cucumber Served with French Fri…"
click at [82, 161] on span "Sections" at bounding box center [109, 160] width 161 height 17
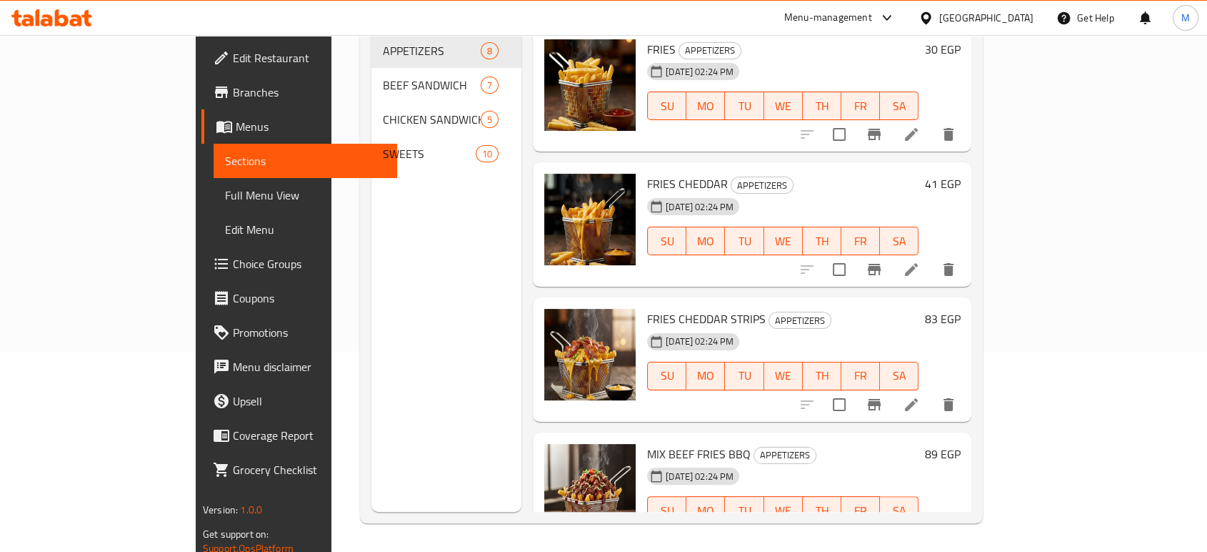
scroll to position [200, 0]
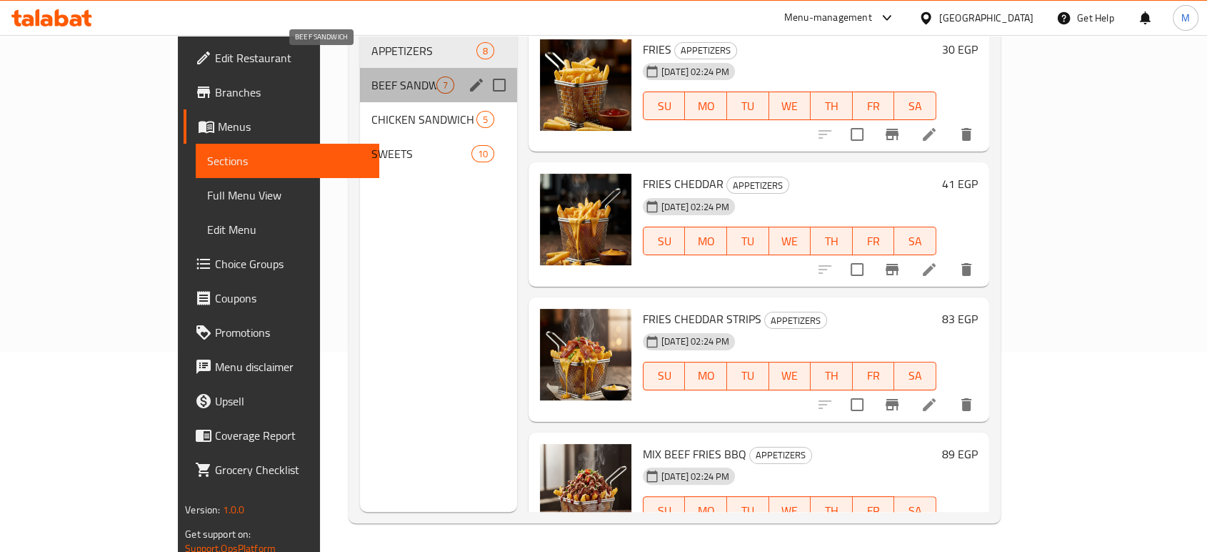
click at [371, 76] on span "BEEF SANDWICH" at bounding box center [403, 84] width 65 height 17
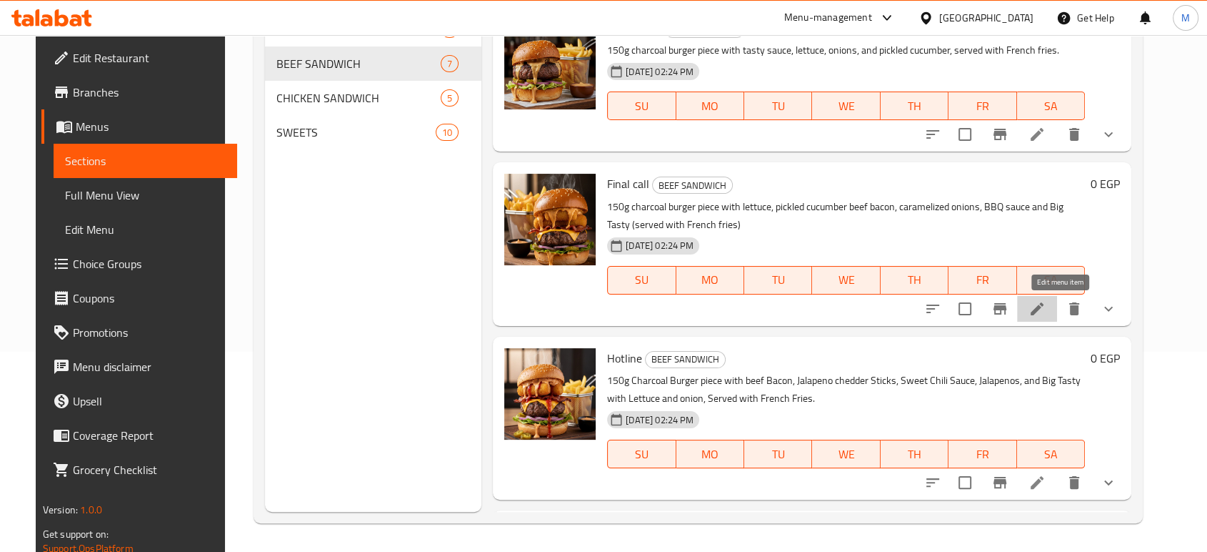
click at [1046, 312] on icon at bounding box center [1037, 308] width 17 height 17
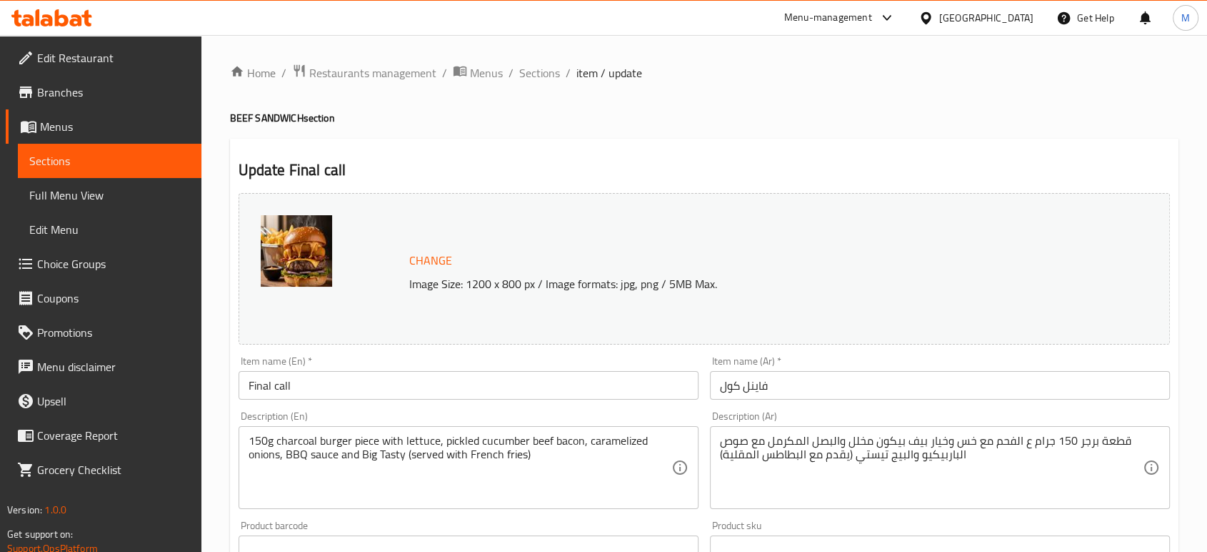
scroll to position [482, 0]
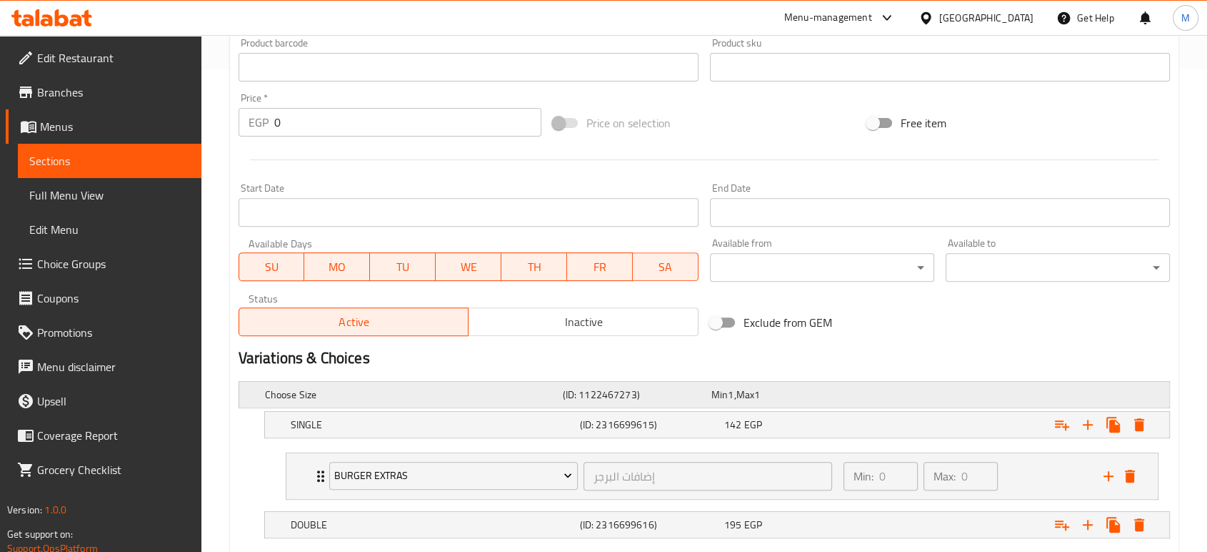
click at [572, 387] on h5 "(ID: 1122467273)" at bounding box center [633, 394] width 143 height 14
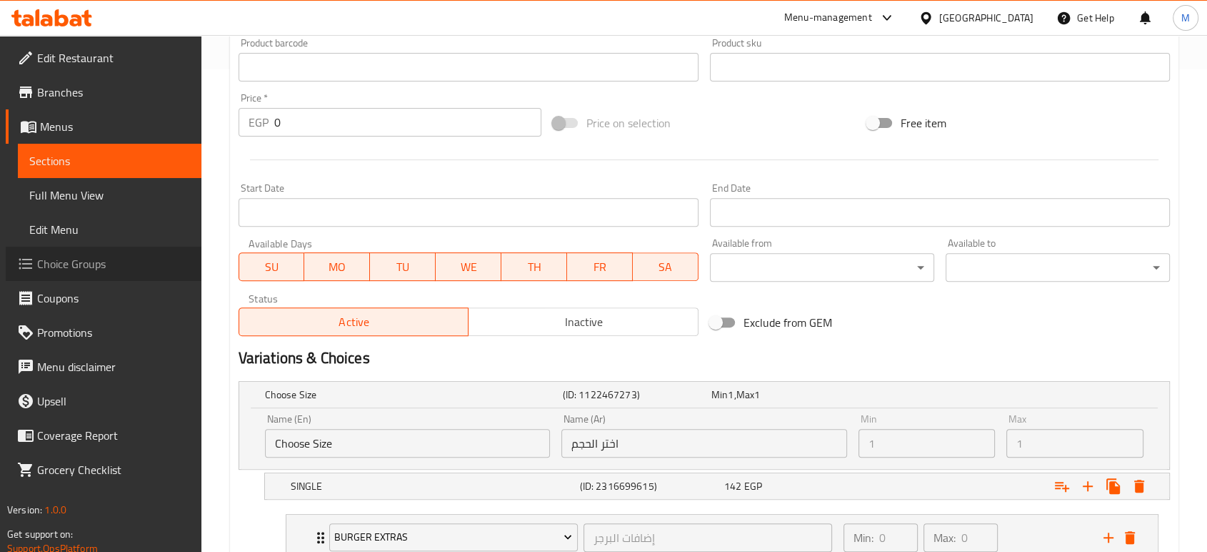
click at [100, 274] on link "Choice Groups" at bounding box center [104, 263] width 196 height 34
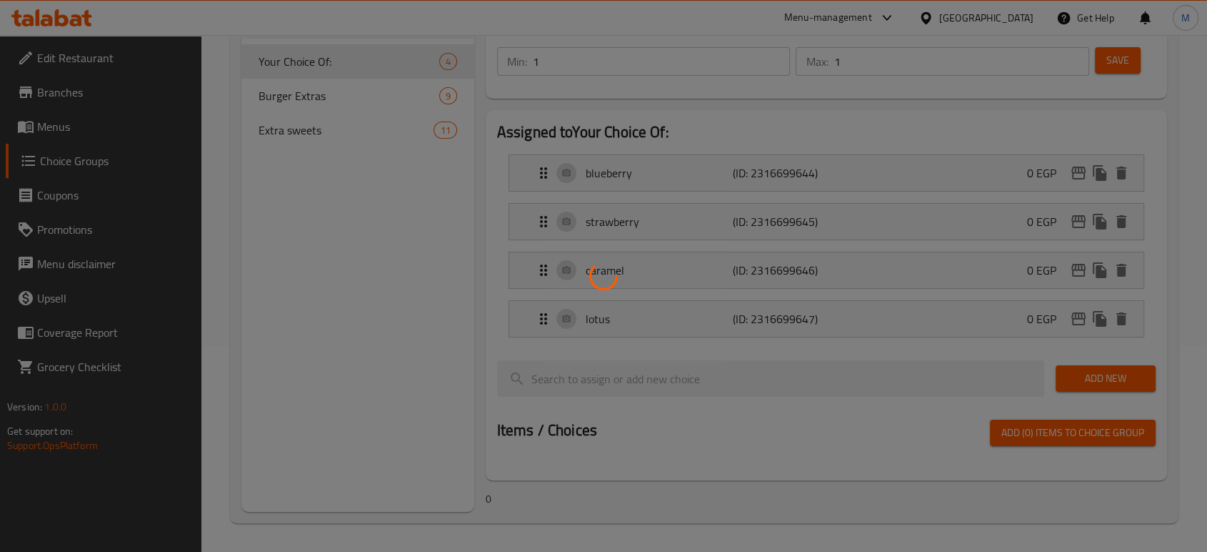
scroll to position [202, 0]
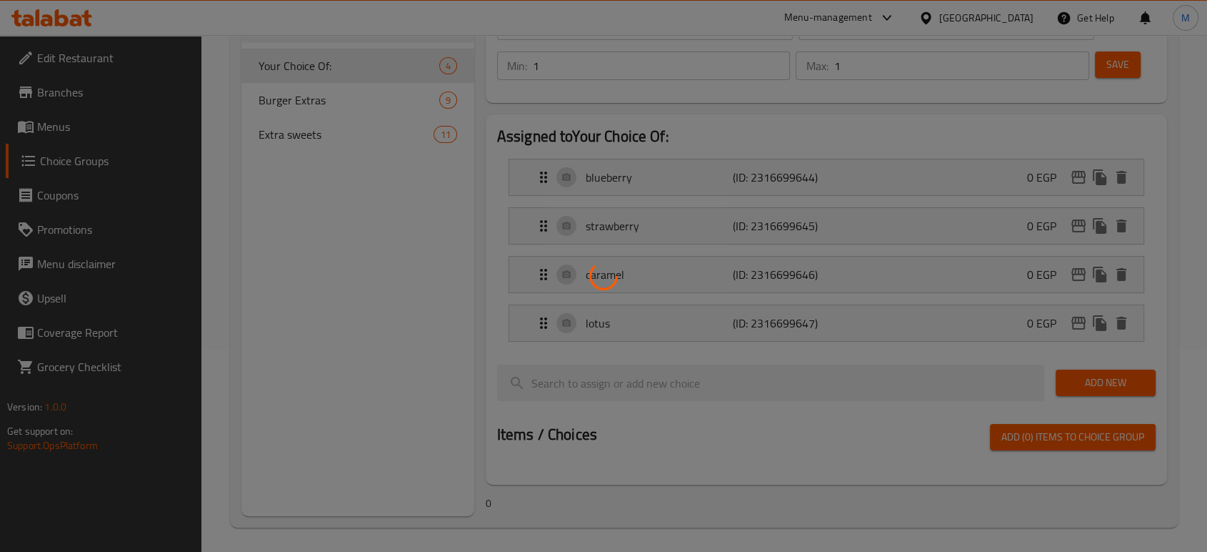
click at [309, 99] on div at bounding box center [603, 276] width 1207 height 552
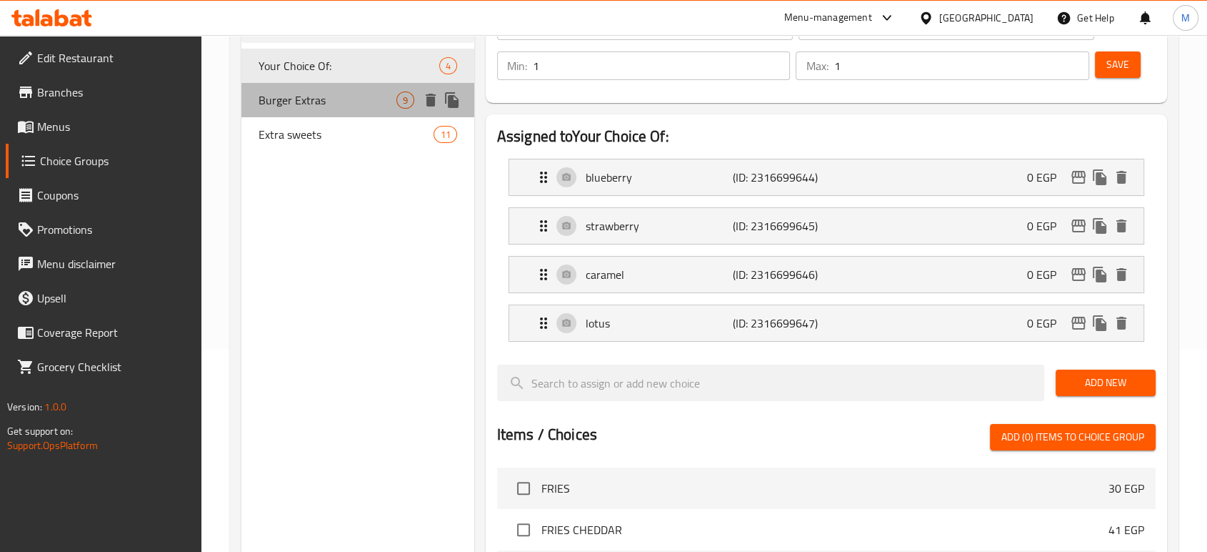
click at [309, 99] on span "Burger Extras" at bounding box center [328, 99] width 138 height 17
type input "Burger Extras"
type input "إضافات البرجر"
type input "0"
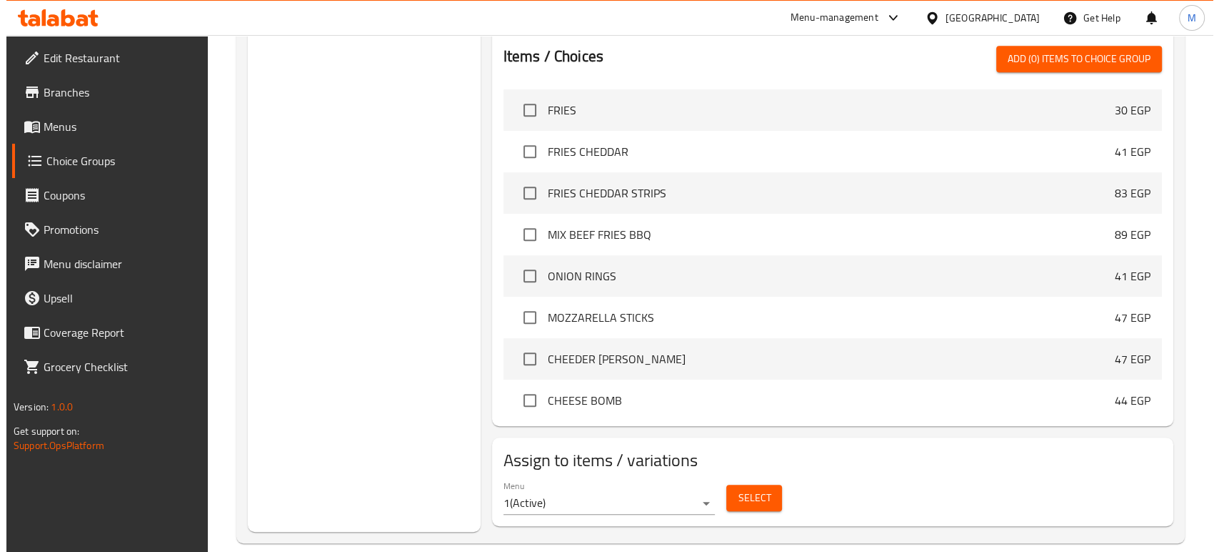
scroll to position [842, 0]
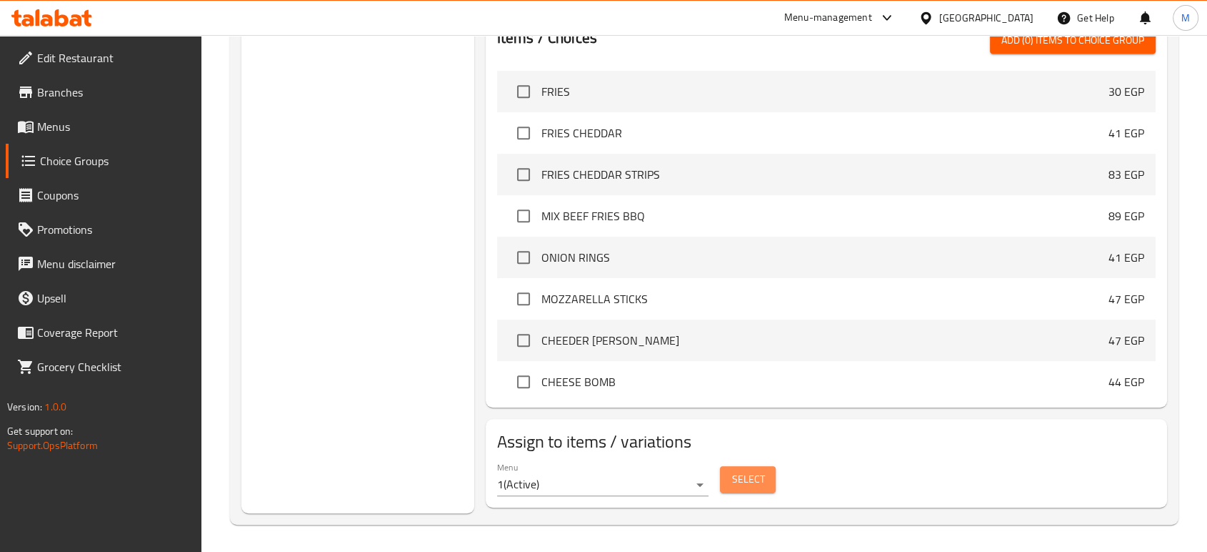
click at [742, 482] on span "Select" at bounding box center [748, 479] width 33 height 18
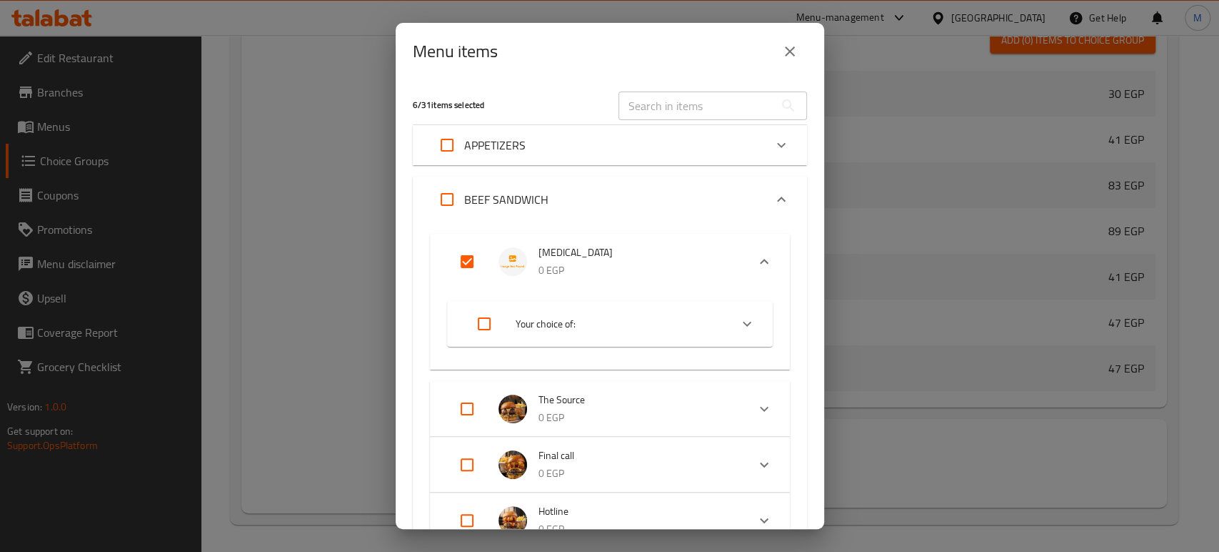
click at [485, 322] on input "Expand" at bounding box center [484, 323] width 34 height 34
checkbox input "true"
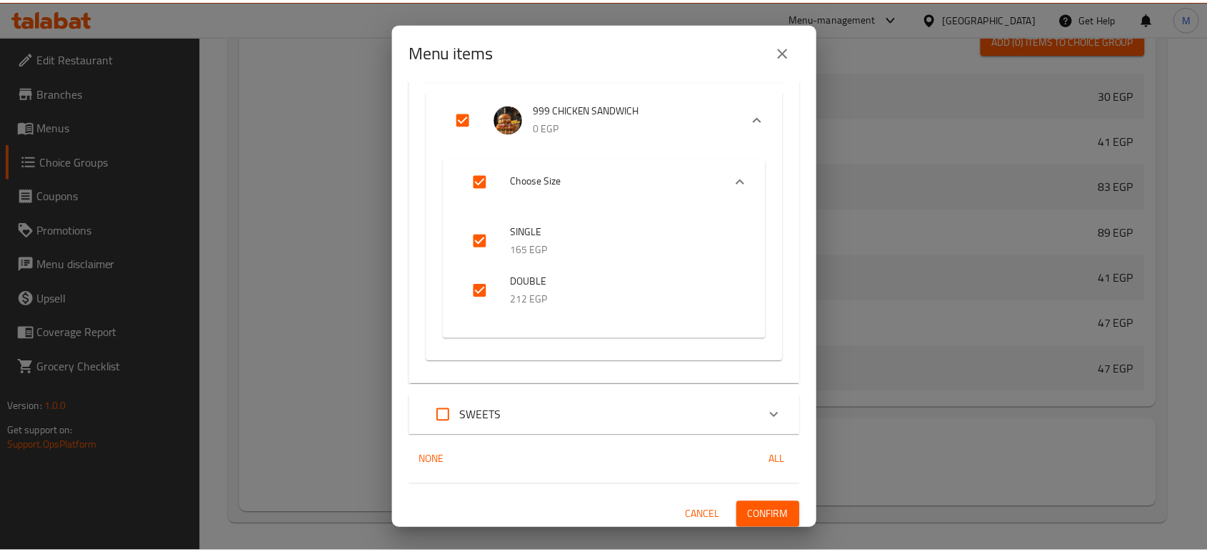
scroll to position [2037, 0]
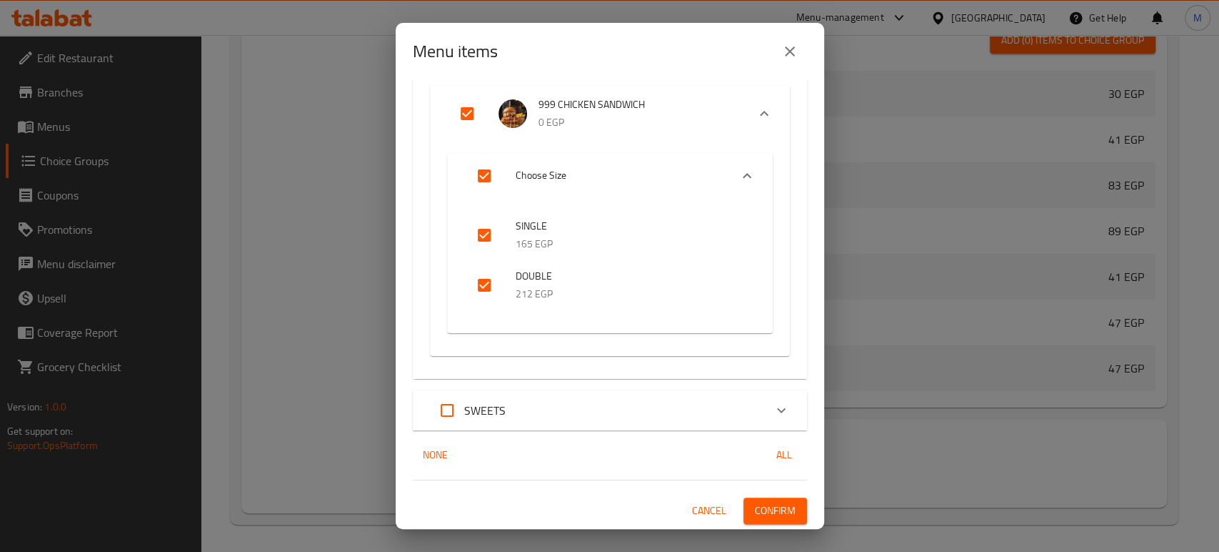
click at [756, 503] on span "Confirm" at bounding box center [775, 510] width 41 height 18
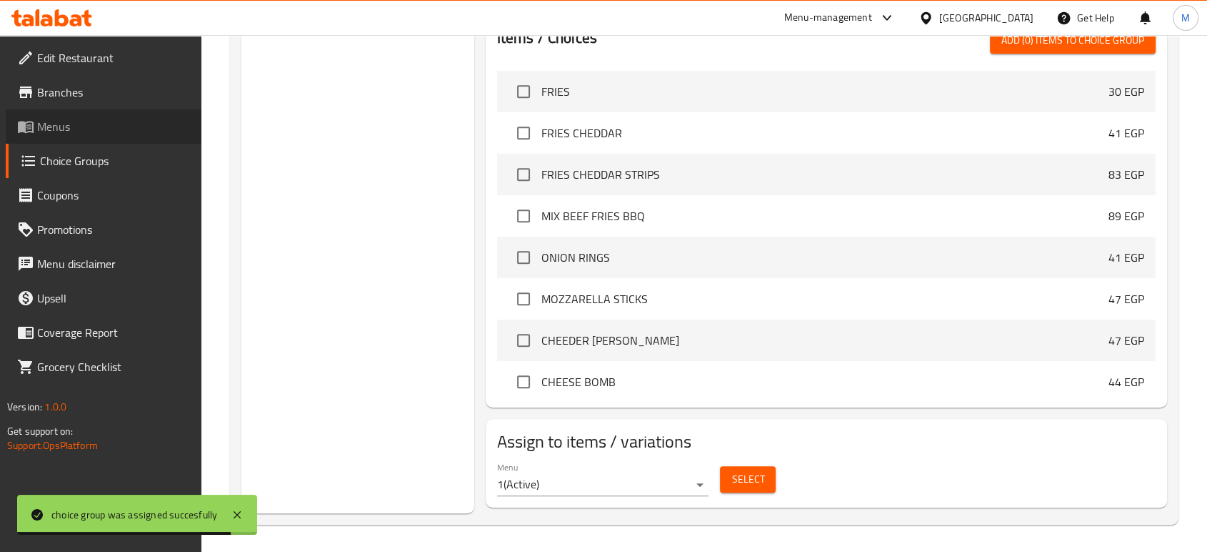
click at [67, 134] on span "Menus" at bounding box center [113, 126] width 153 height 17
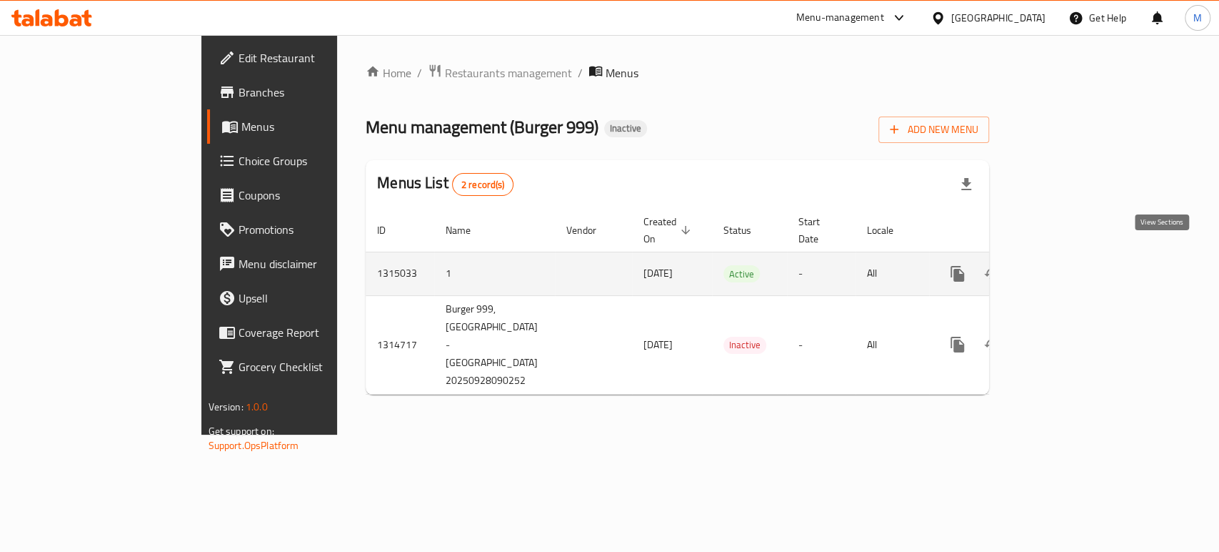
click at [1078, 257] on link "enhanced table" at bounding box center [1061, 273] width 34 height 34
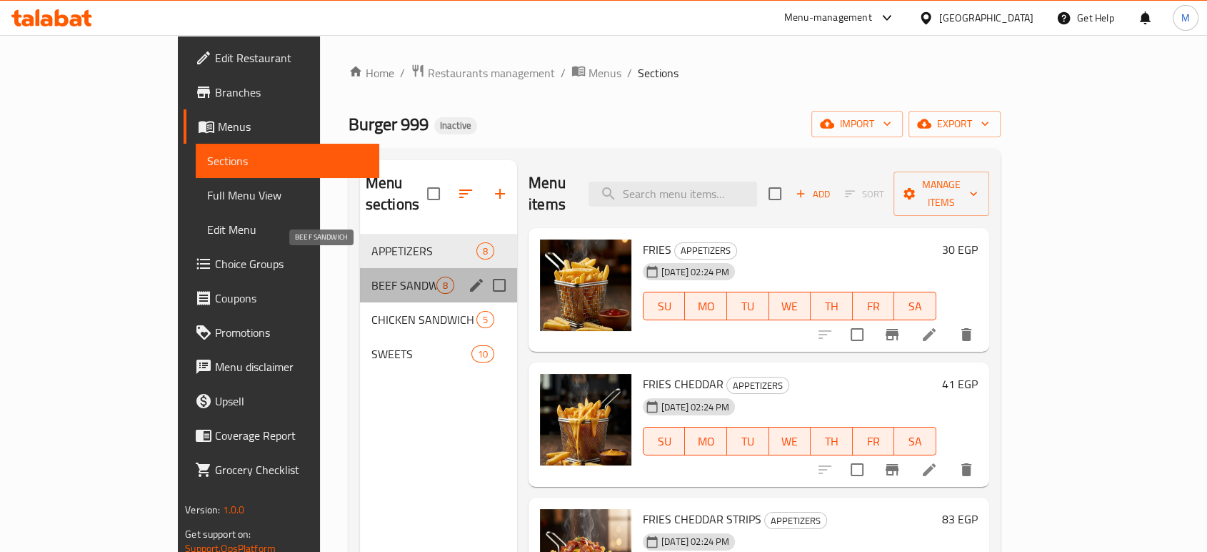
click at [371, 276] on span "BEEF SANDWICH" at bounding box center [403, 284] width 65 height 17
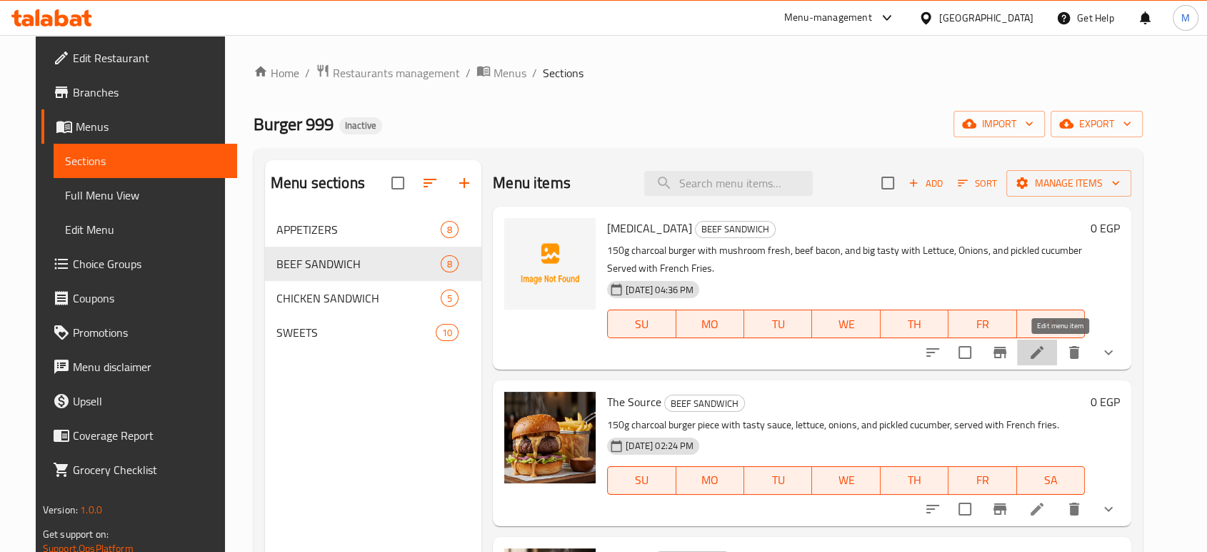
click at [1046, 345] on icon at bounding box center [1037, 352] width 17 height 17
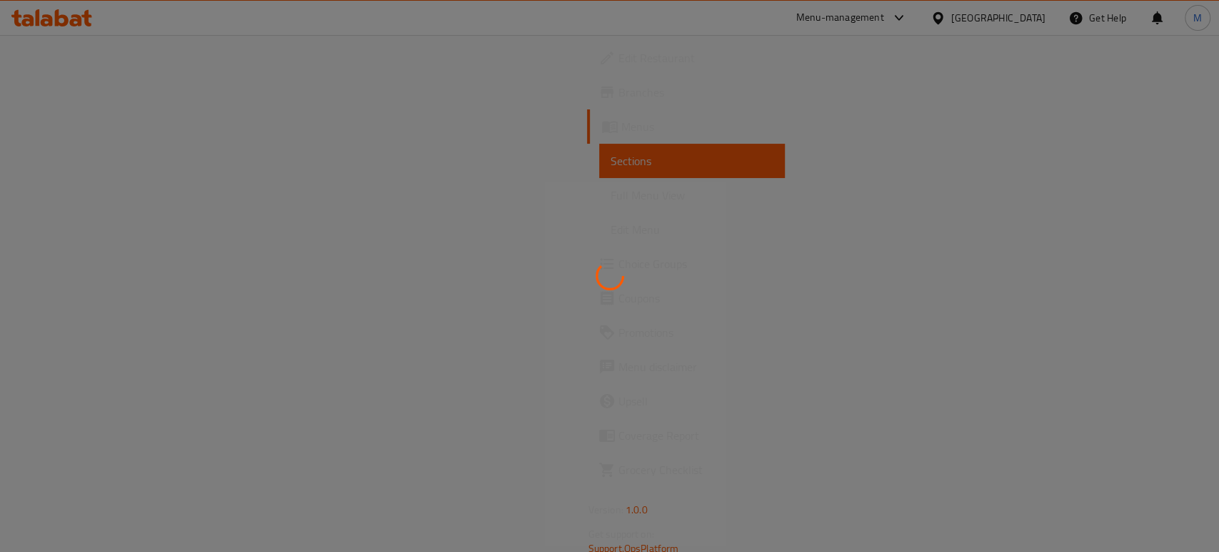
click at [58, 191] on div at bounding box center [609, 276] width 1219 height 552
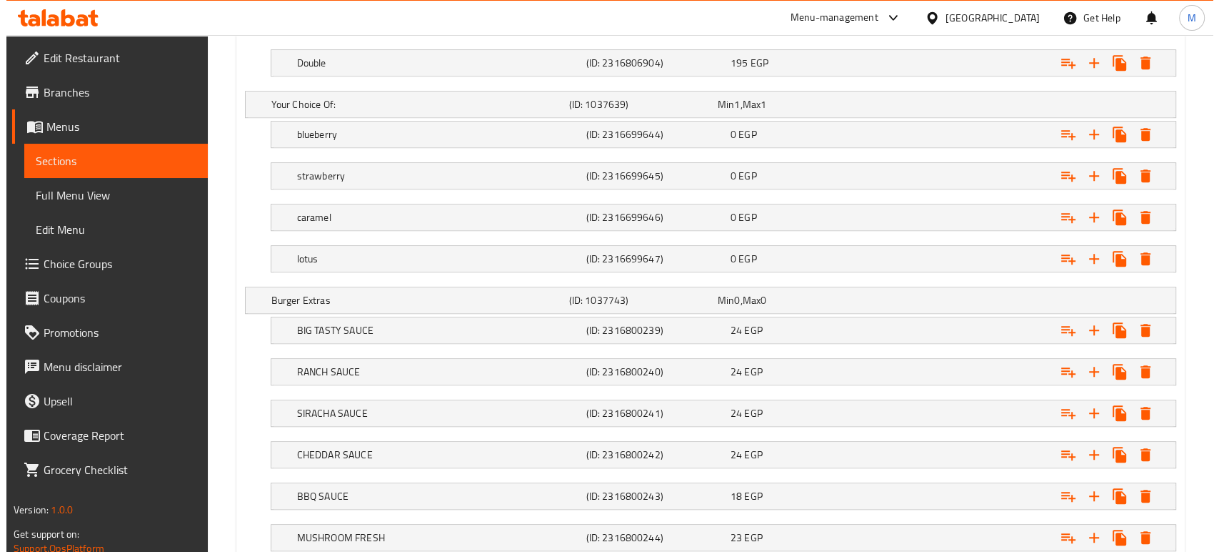
scroll to position [838, 0]
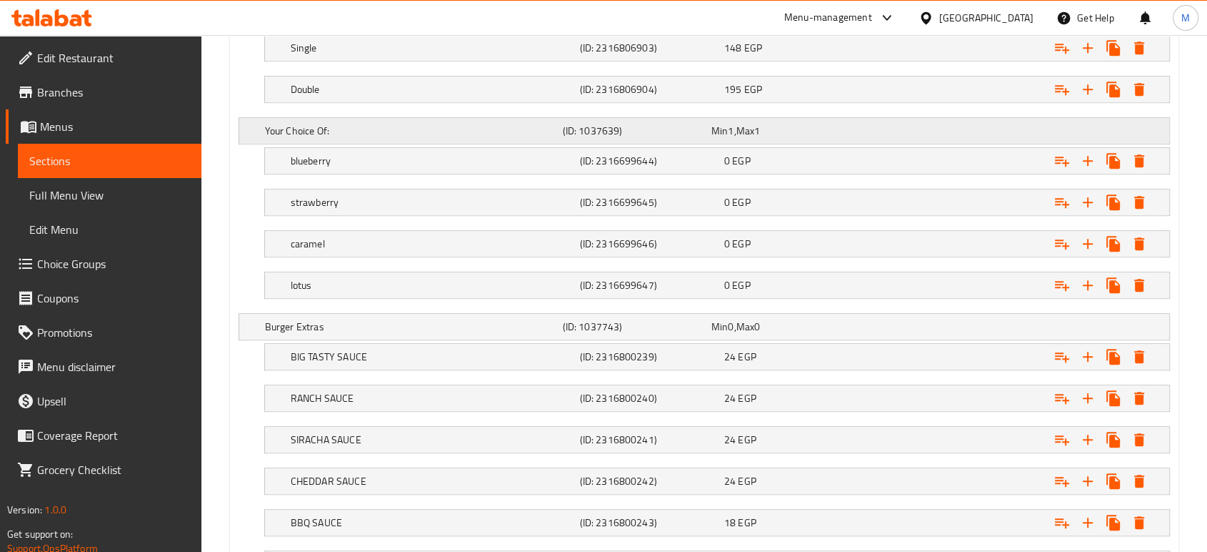
click at [1122, 129] on div "Expand" at bounding box center [1006, 131] width 298 height 6
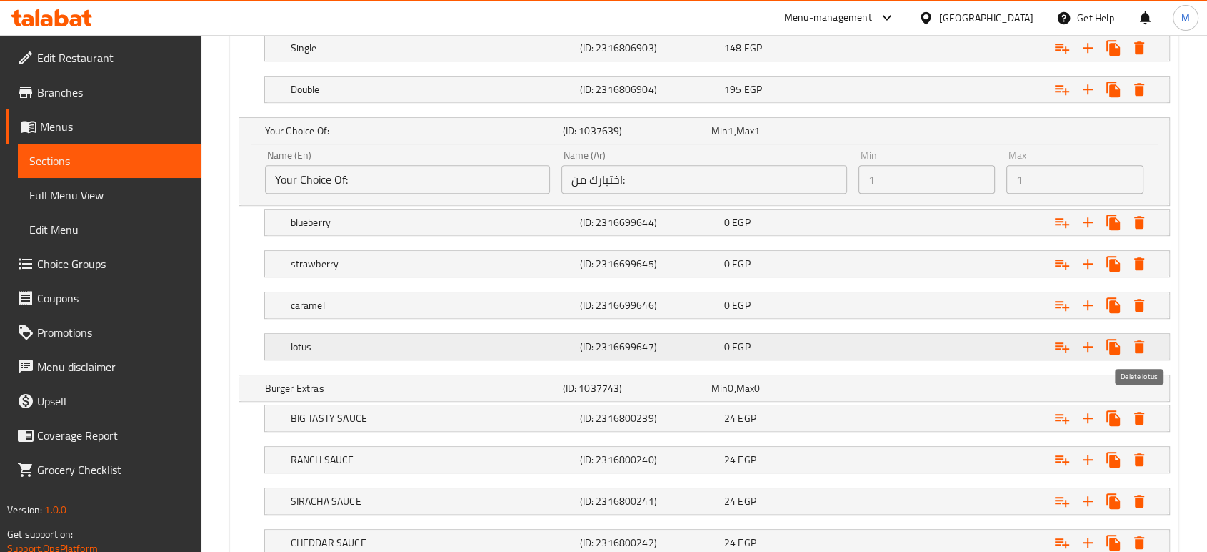
click at [1143, 347] on icon "Expand" at bounding box center [1139, 346] width 10 height 13
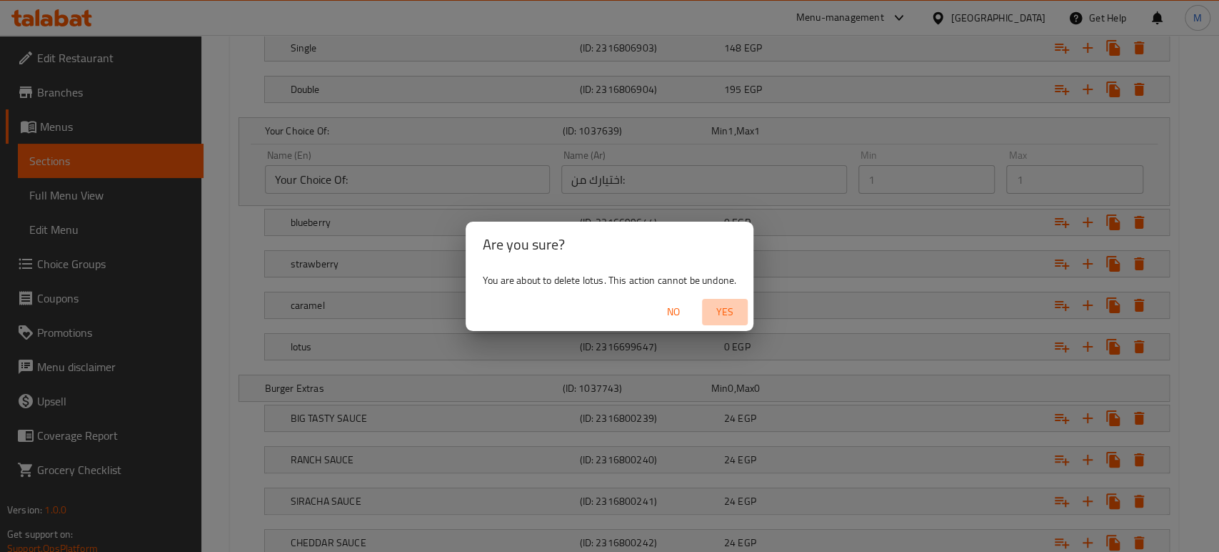
click at [729, 311] on span "Yes" at bounding box center [725, 312] width 34 height 18
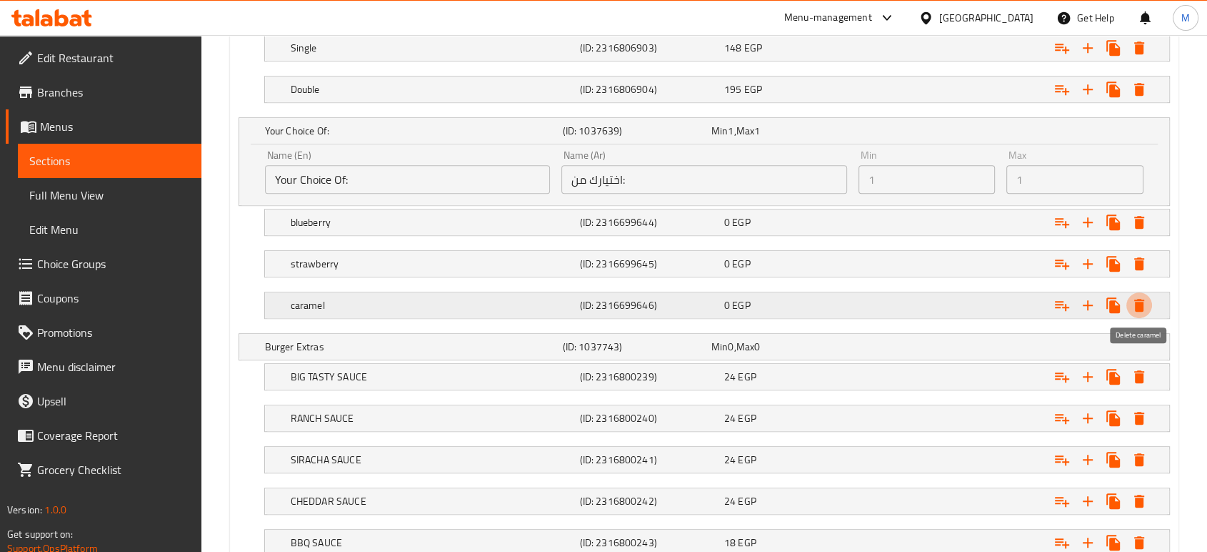
click at [1142, 299] on icon "Expand" at bounding box center [1139, 305] width 10 height 13
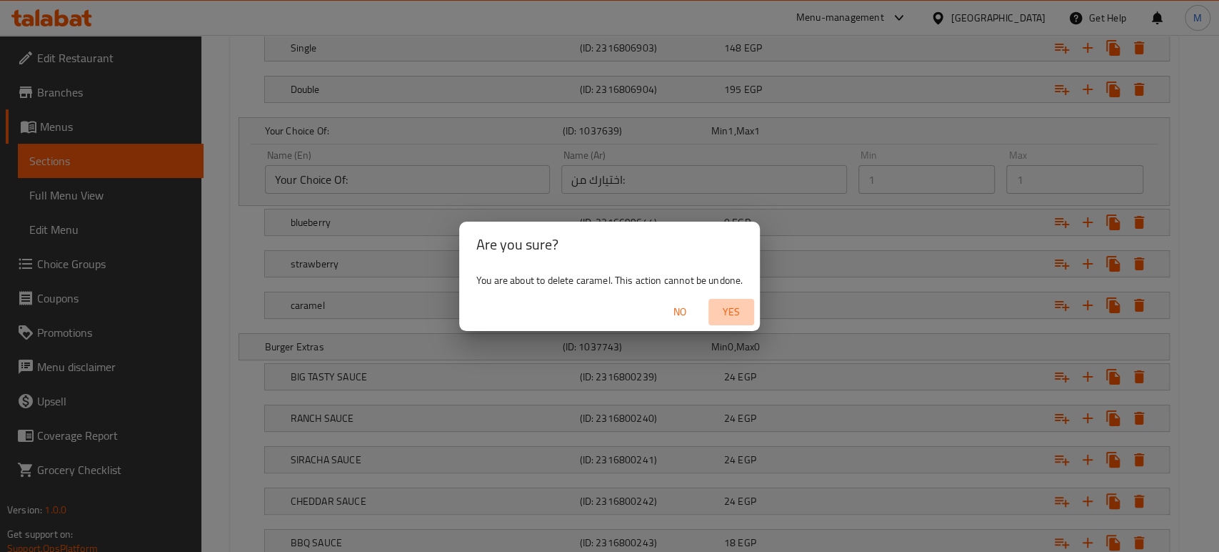
click at [730, 311] on span "Yes" at bounding box center [731, 312] width 34 height 18
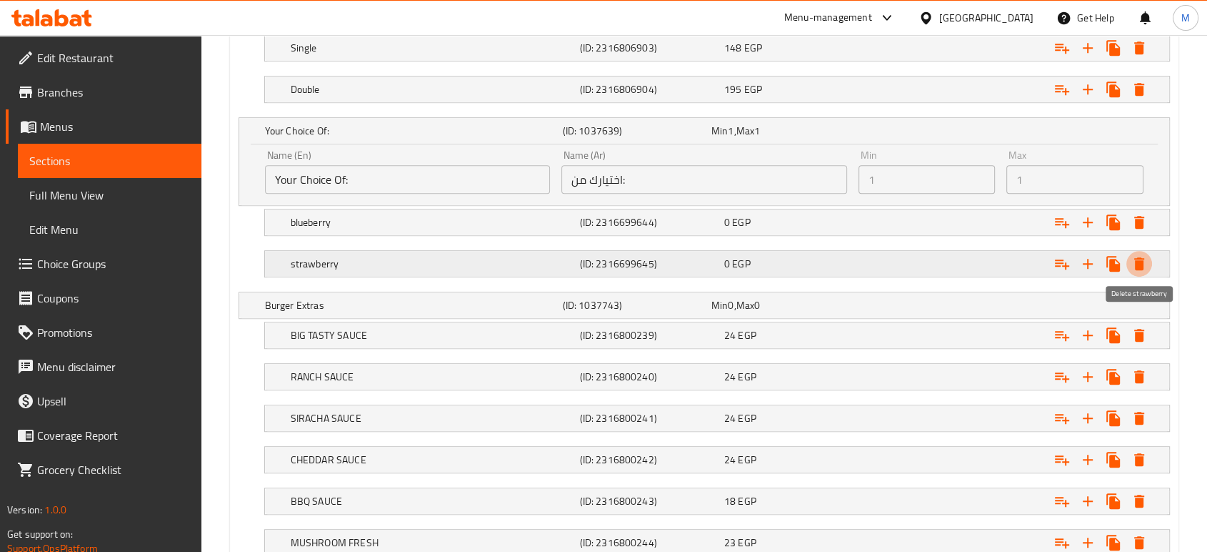
click at [1143, 259] on icon "Expand" at bounding box center [1139, 263] width 17 height 17
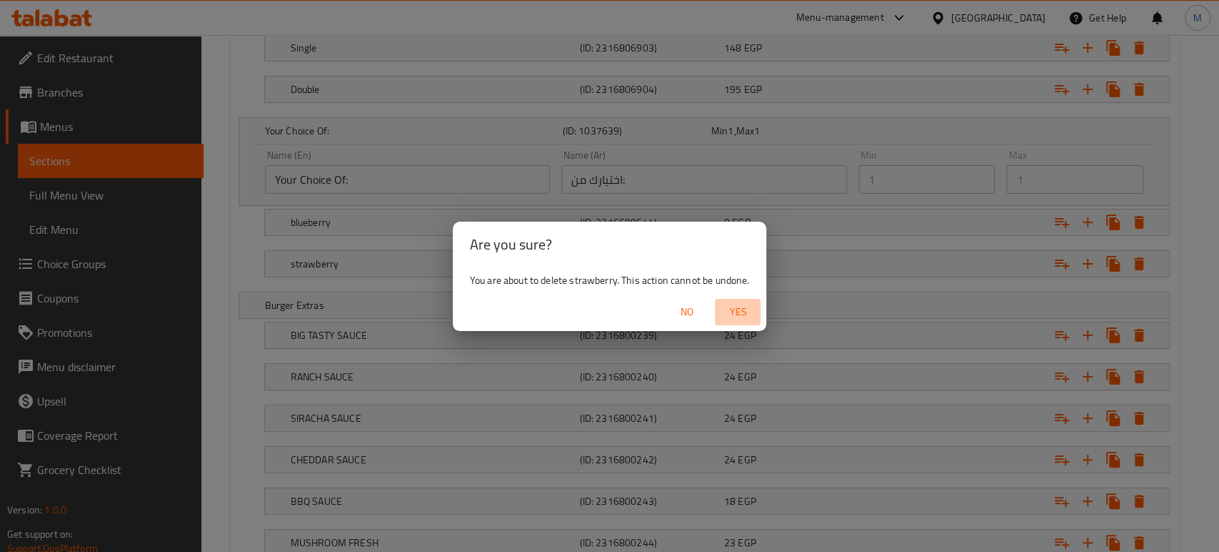
click at [741, 313] on span "Yes" at bounding box center [738, 312] width 34 height 18
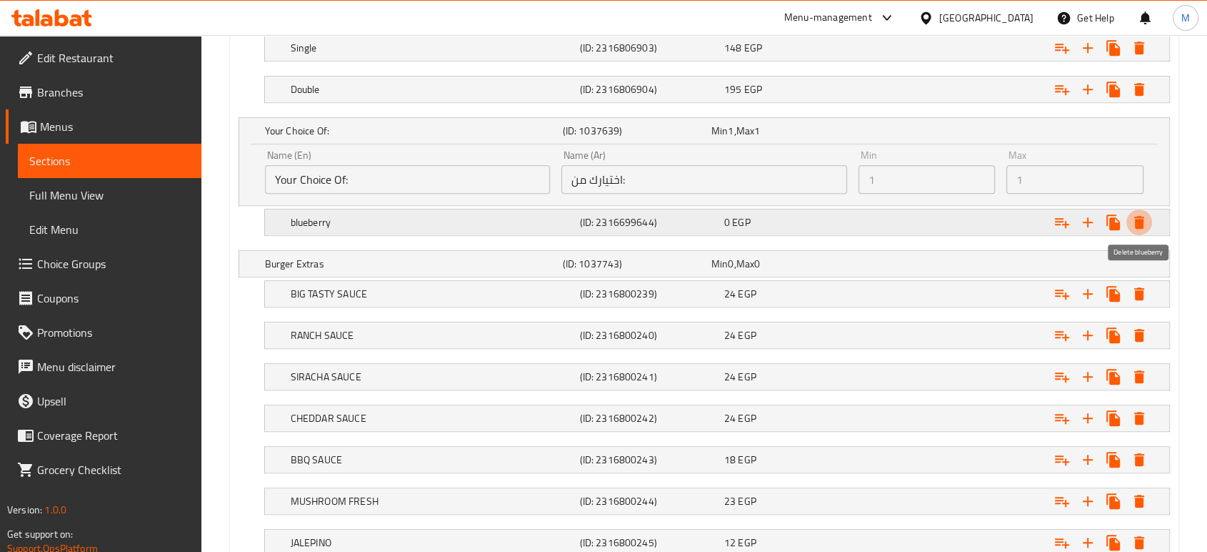
click at [1145, 223] on icon "Expand" at bounding box center [1139, 222] width 17 height 17
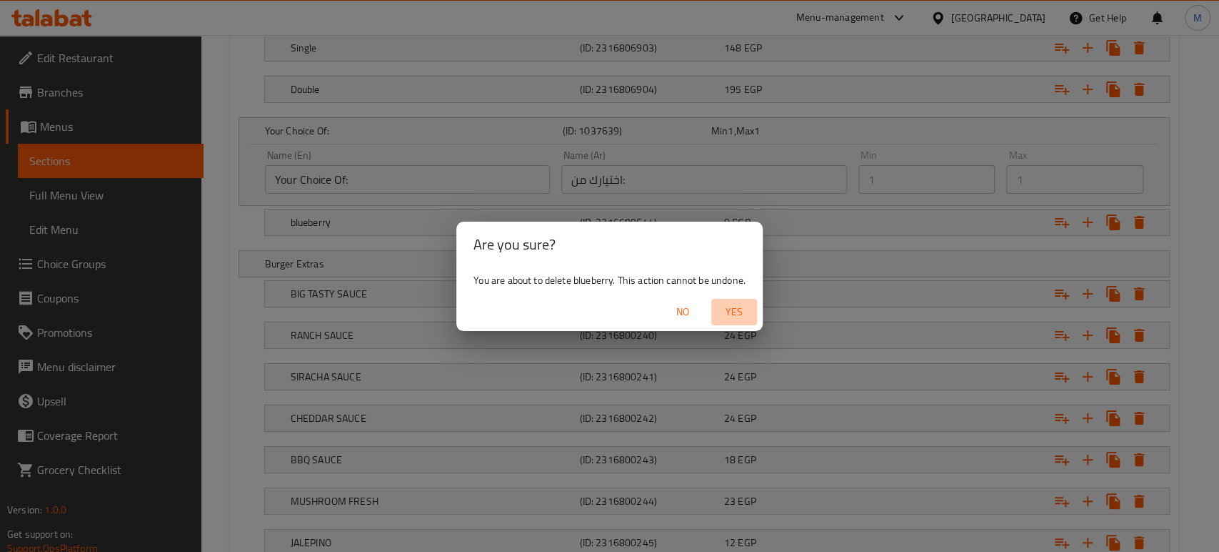
click at [730, 311] on span "Yes" at bounding box center [734, 312] width 34 height 18
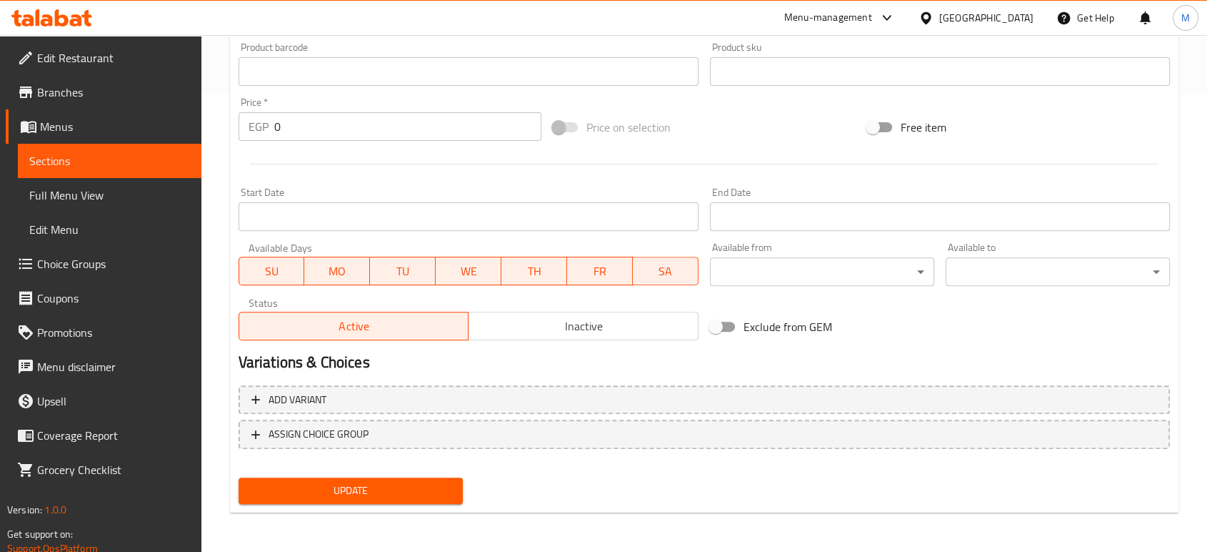
scroll to position [0, 0]
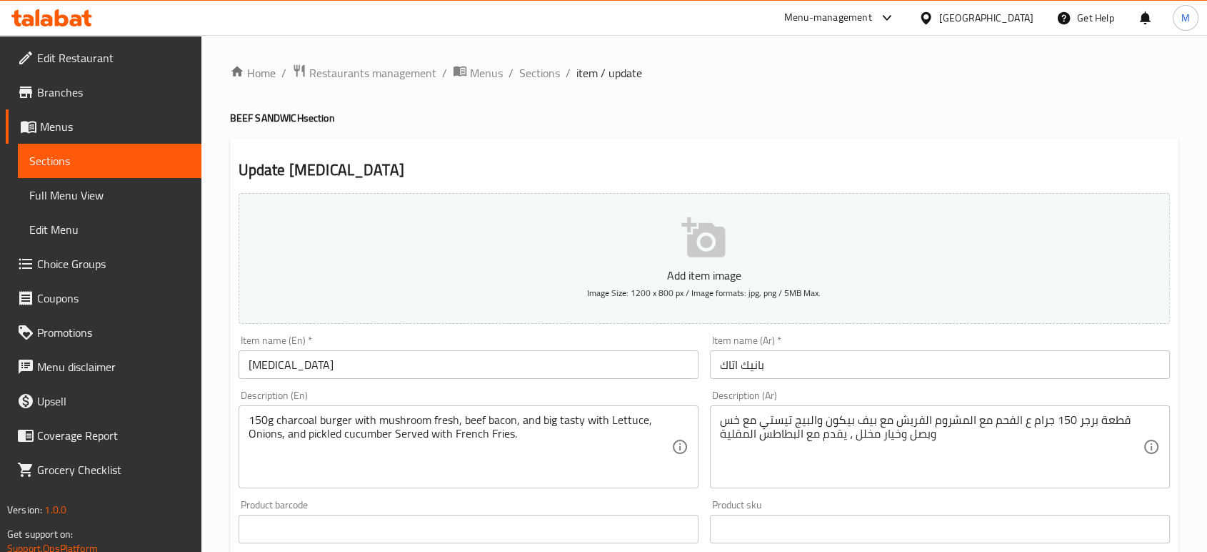
click at [114, 187] on span "Full Menu View" at bounding box center [109, 194] width 161 height 17
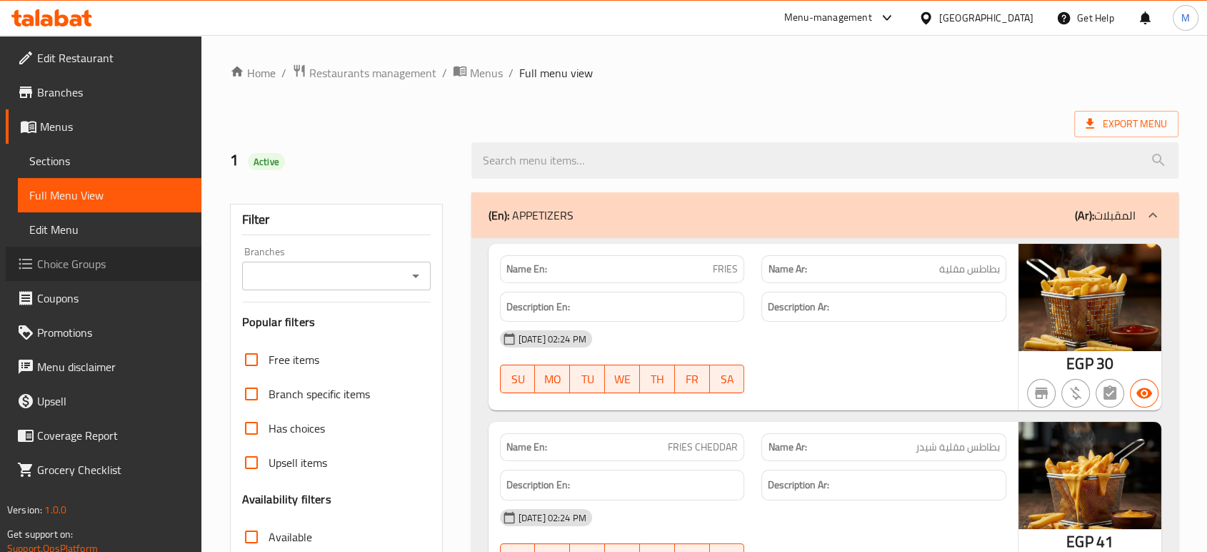
click at [76, 261] on span "Choice Groups" at bounding box center [113, 263] width 153 height 17
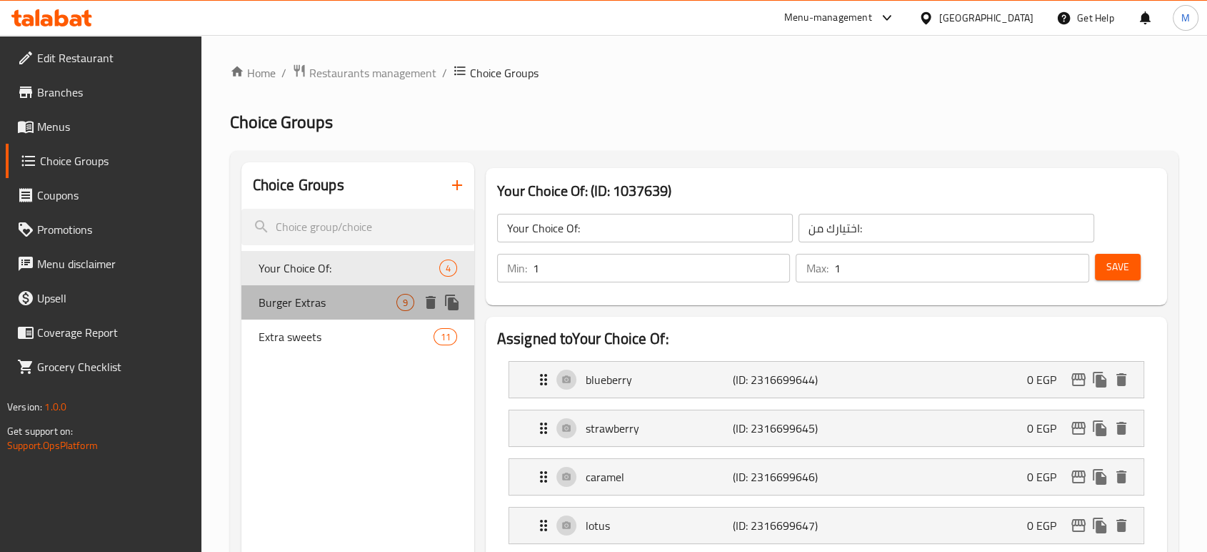
click at [322, 299] on span "Burger Extras" at bounding box center [328, 302] width 138 height 17
type input "Burger Extras"
type input "إضافات البرجر"
type input "0"
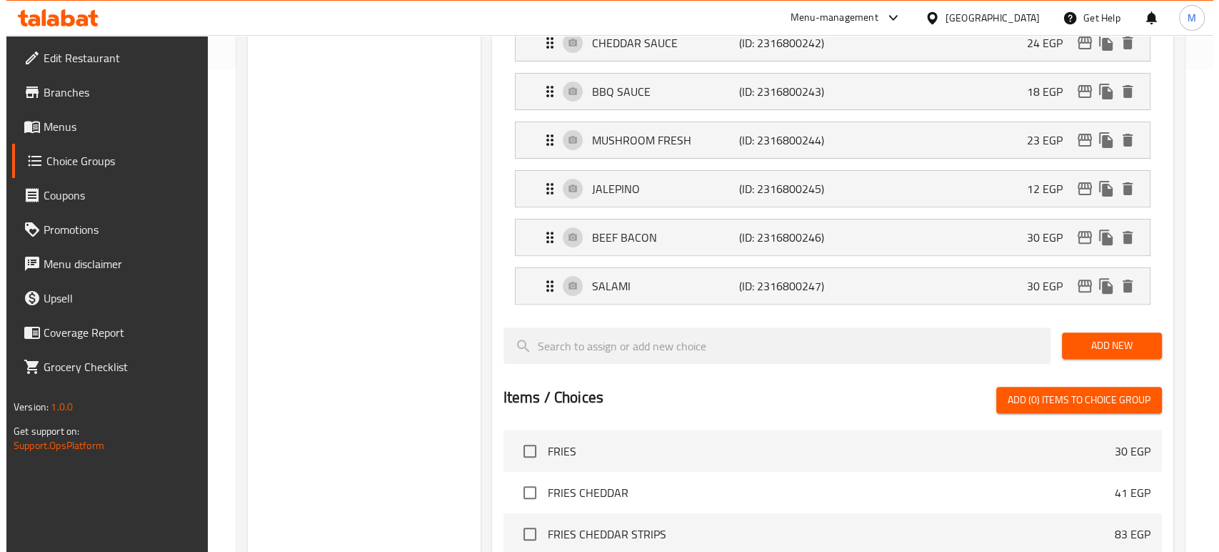
scroll to position [842, 0]
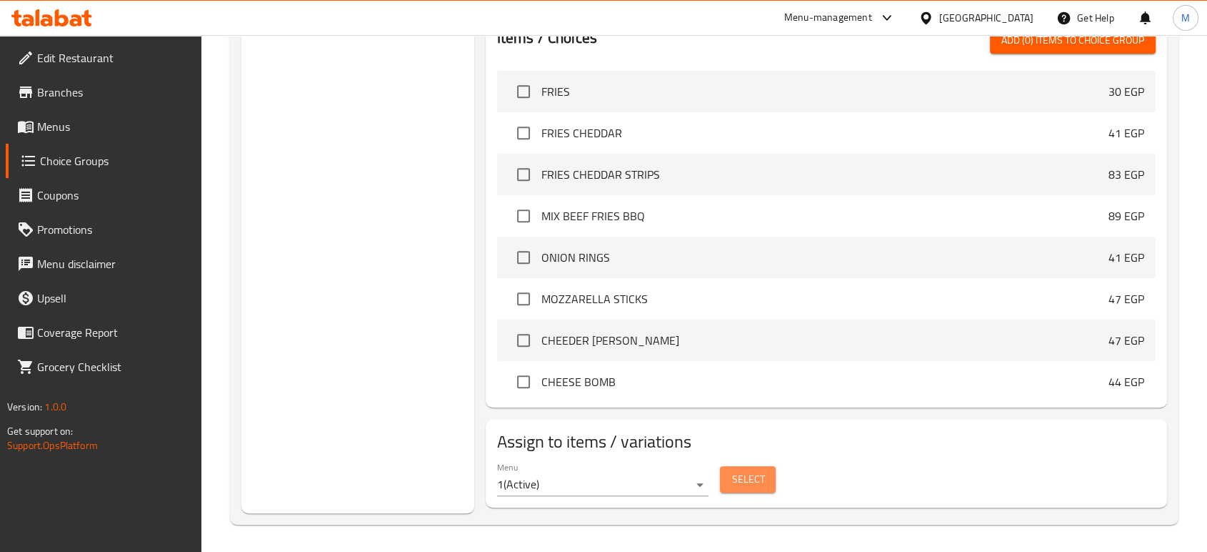
click at [757, 476] on span "Select" at bounding box center [748, 479] width 33 height 18
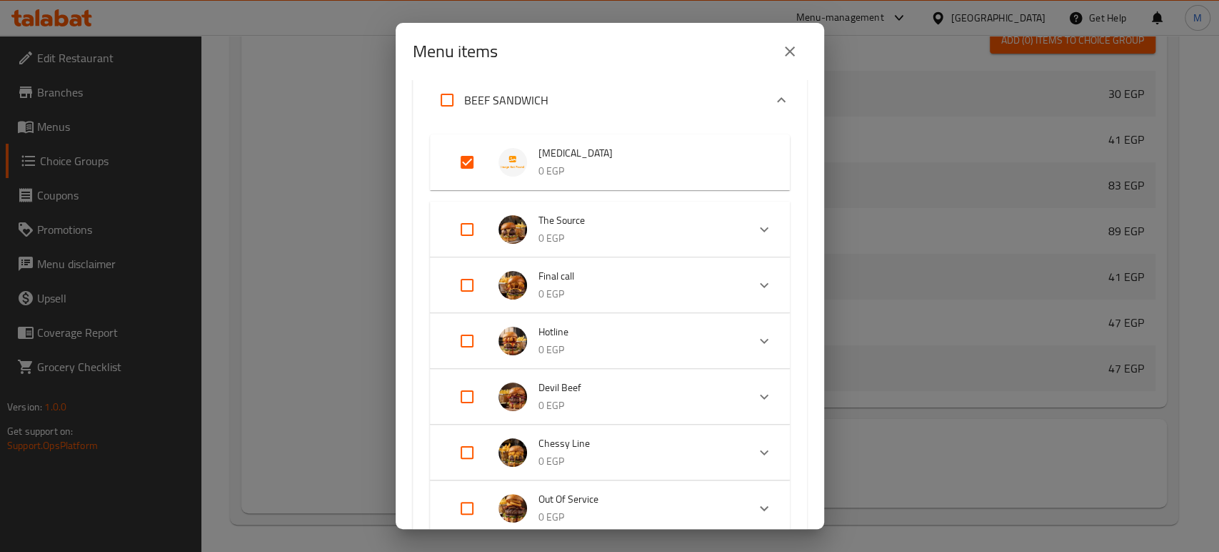
scroll to position [95, 0]
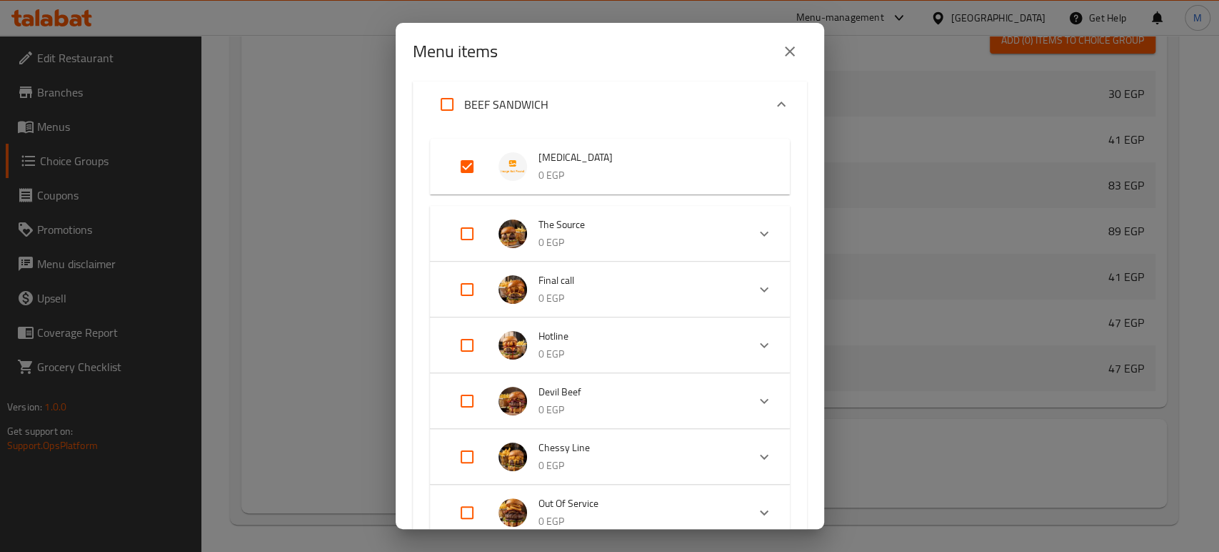
click at [464, 161] on input "Expand" at bounding box center [467, 166] width 34 height 34
checkbox input "false"
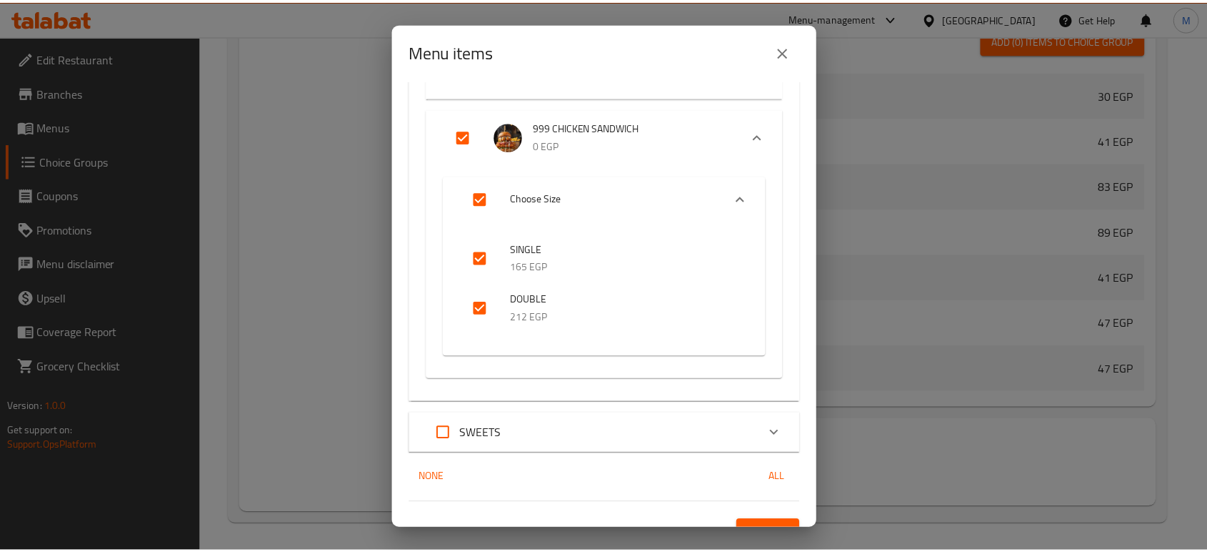
scroll to position [1811, 0]
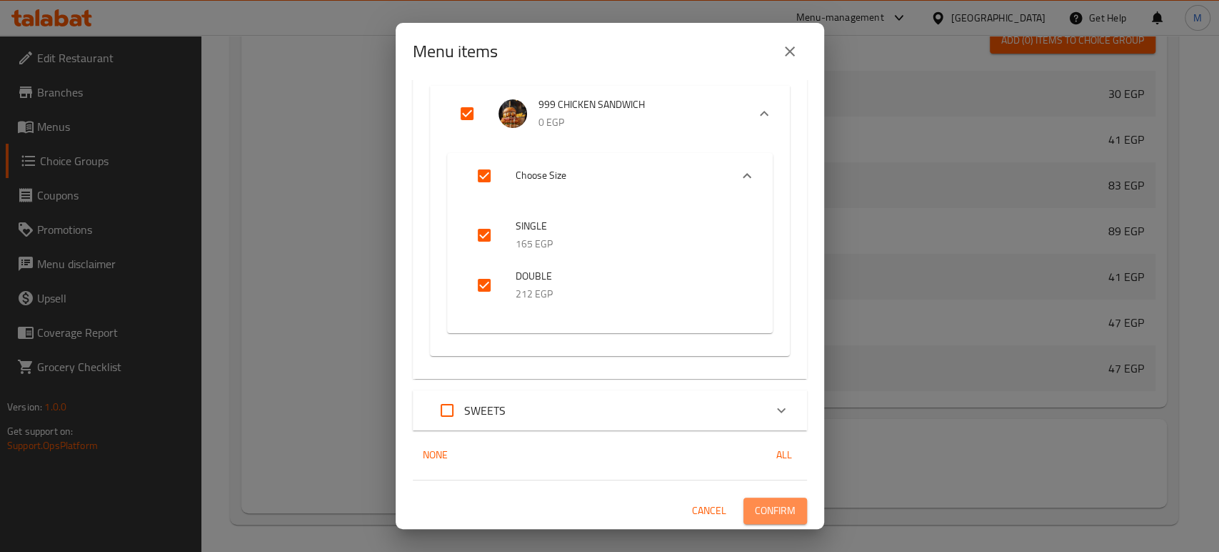
click at [773, 512] on span "Confirm" at bounding box center [775, 510] width 41 height 18
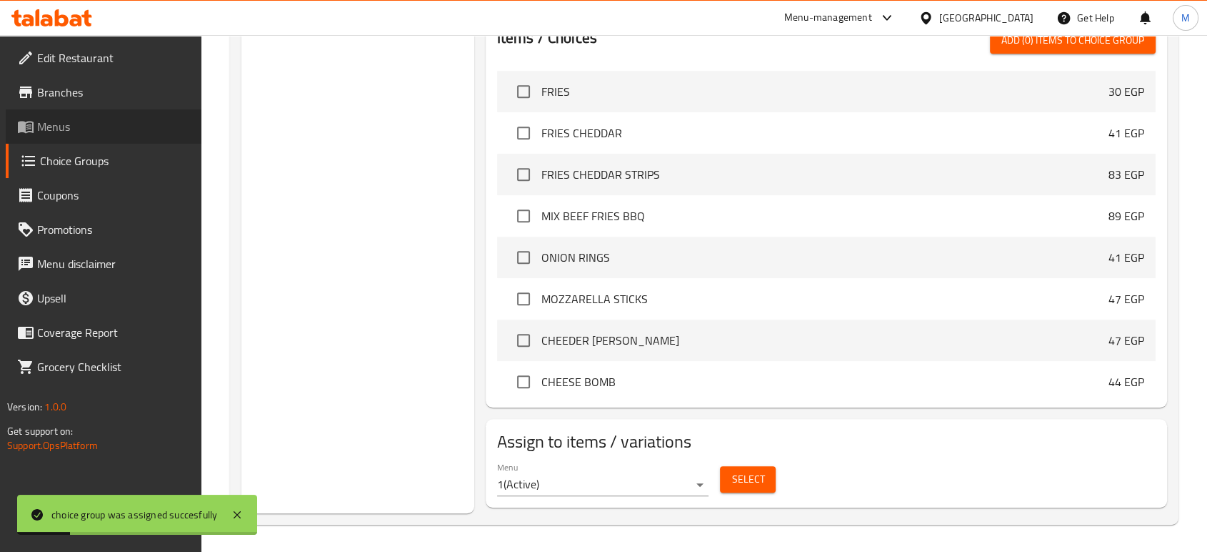
click at [61, 118] on span "Menus" at bounding box center [113, 126] width 153 height 17
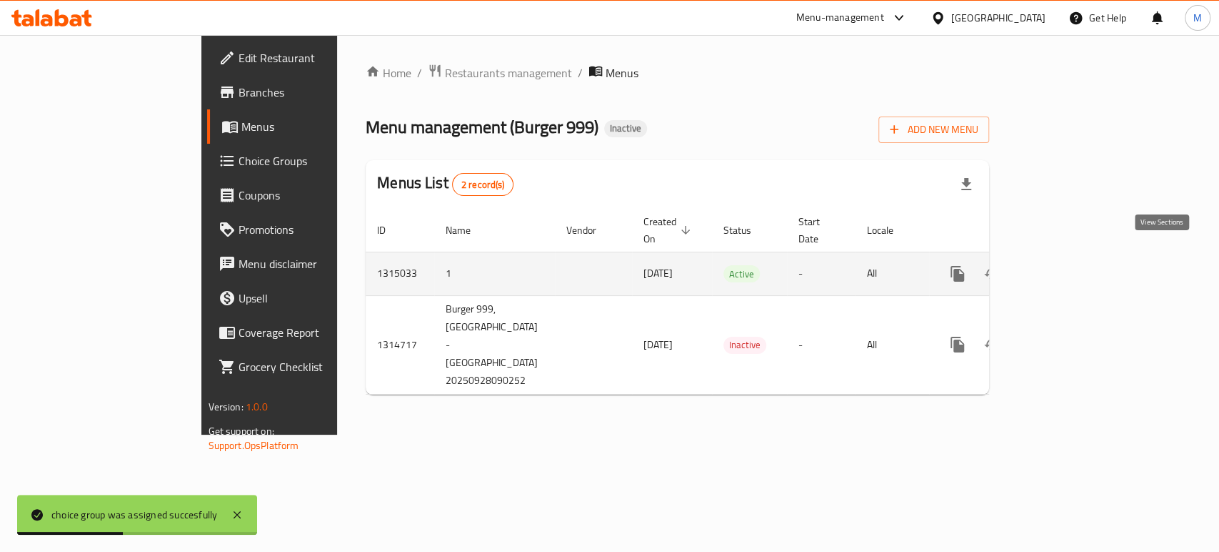
click at [1067, 267] on icon "enhanced table" at bounding box center [1060, 273] width 13 height 13
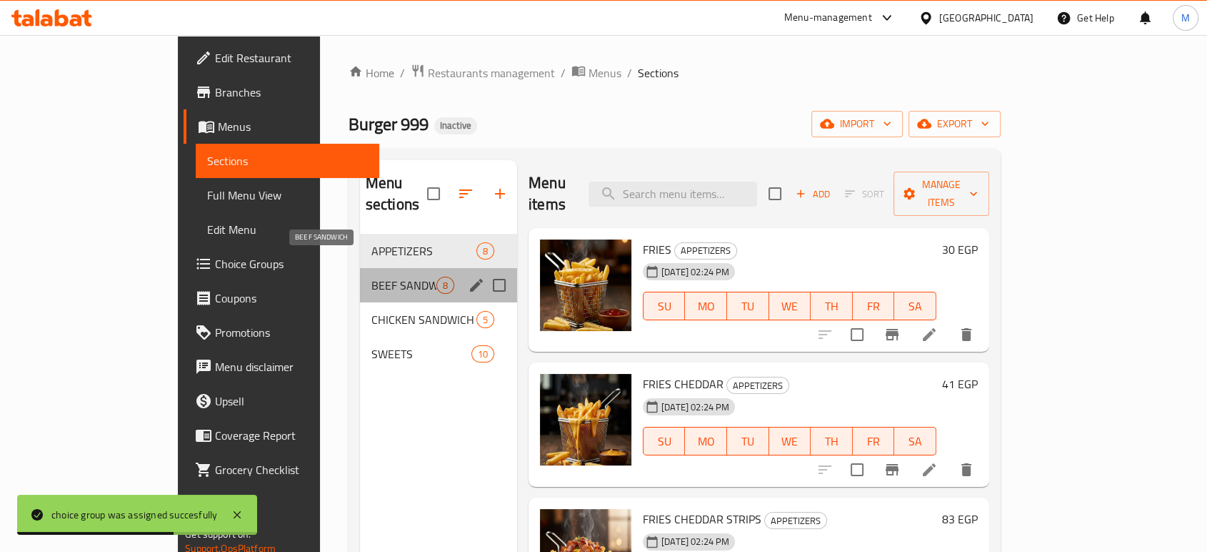
click at [371, 276] on span "BEEF SANDWICH" at bounding box center [403, 284] width 65 height 17
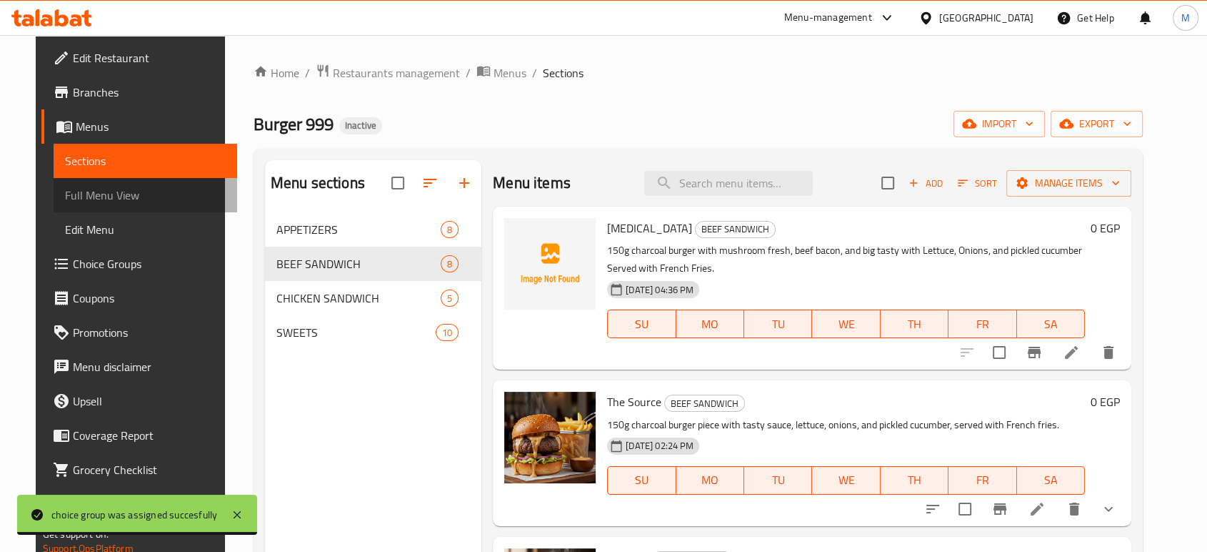
click at [65, 190] on span "Full Menu View" at bounding box center [145, 194] width 161 height 17
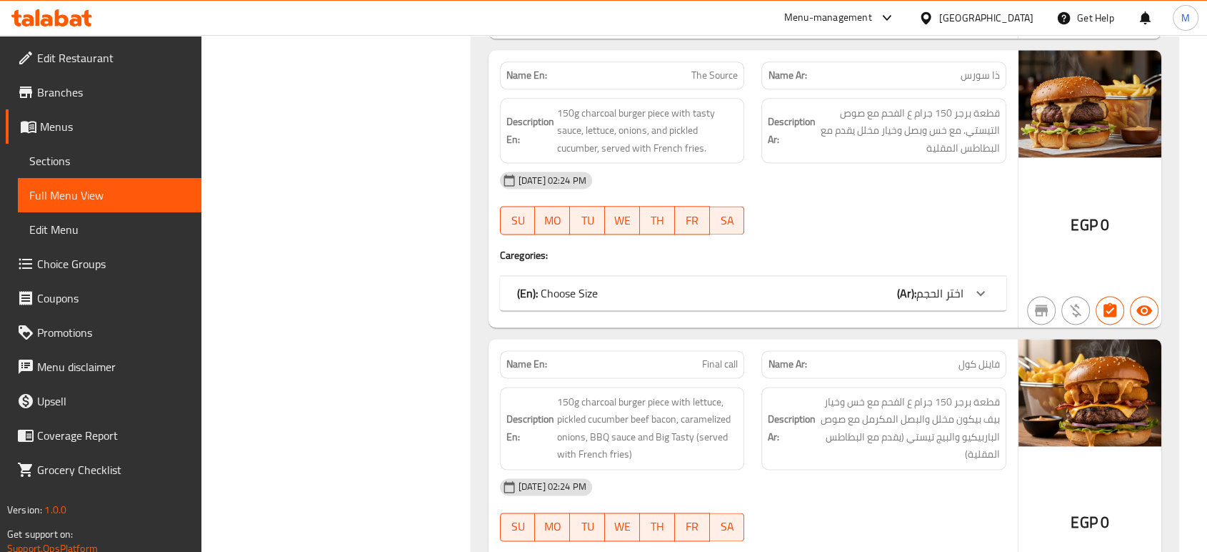
scroll to position [2412, 0]
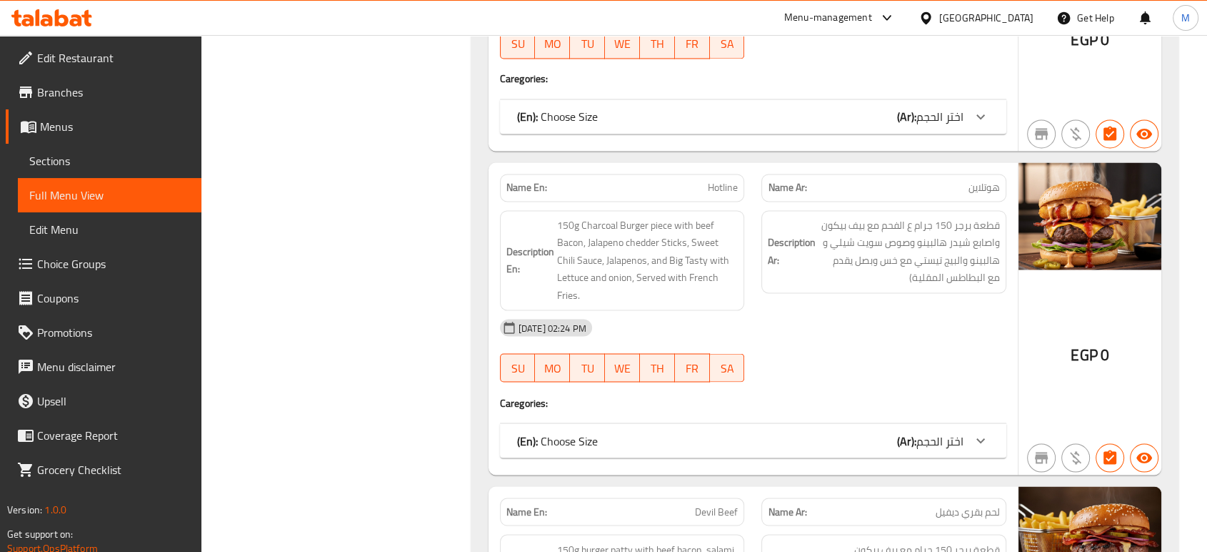
click at [912, 446] on div "(En): Choose Size (Ar): اختر الحجم" at bounding box center [753, 440] width 507 height 34
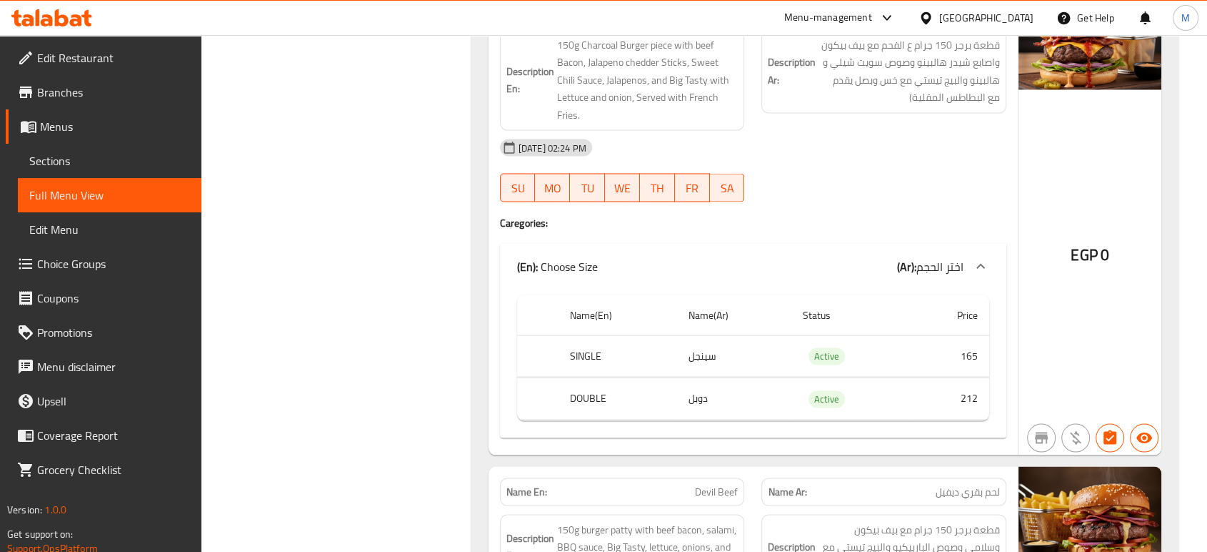
scroll to position [2656, 0]
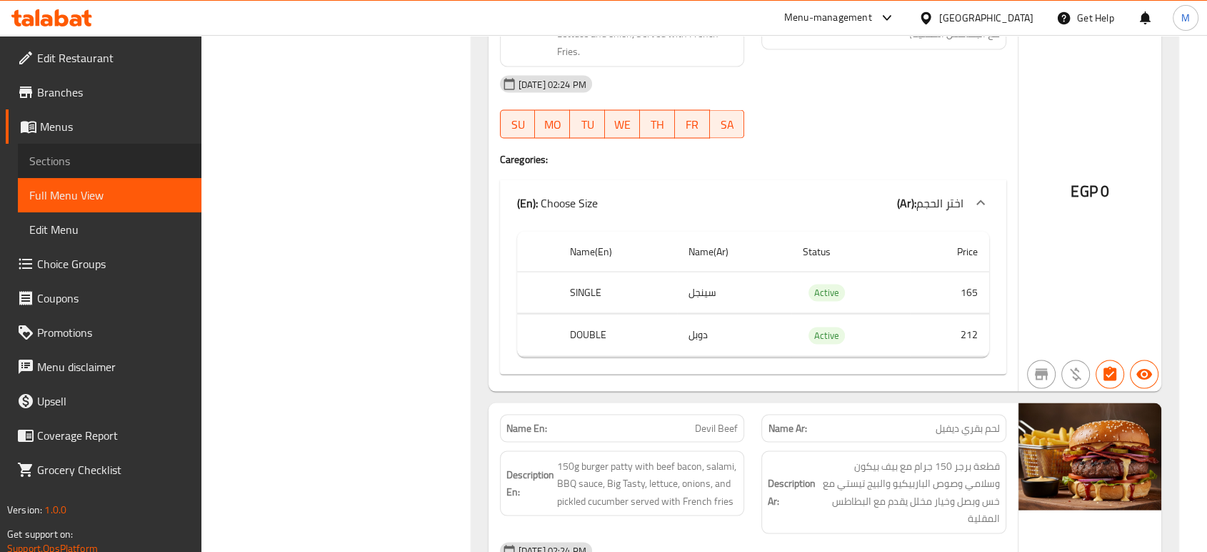
click at [120, 159] on span "Sections" at bounding box center [109, 160] width 161 height 17
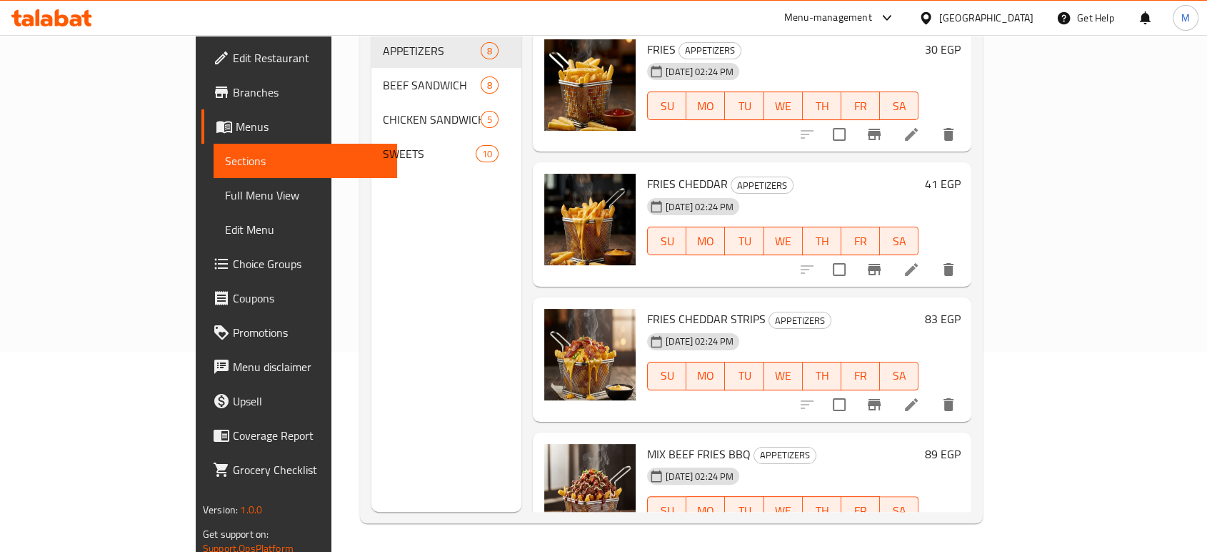
scroll to position [200, 0]
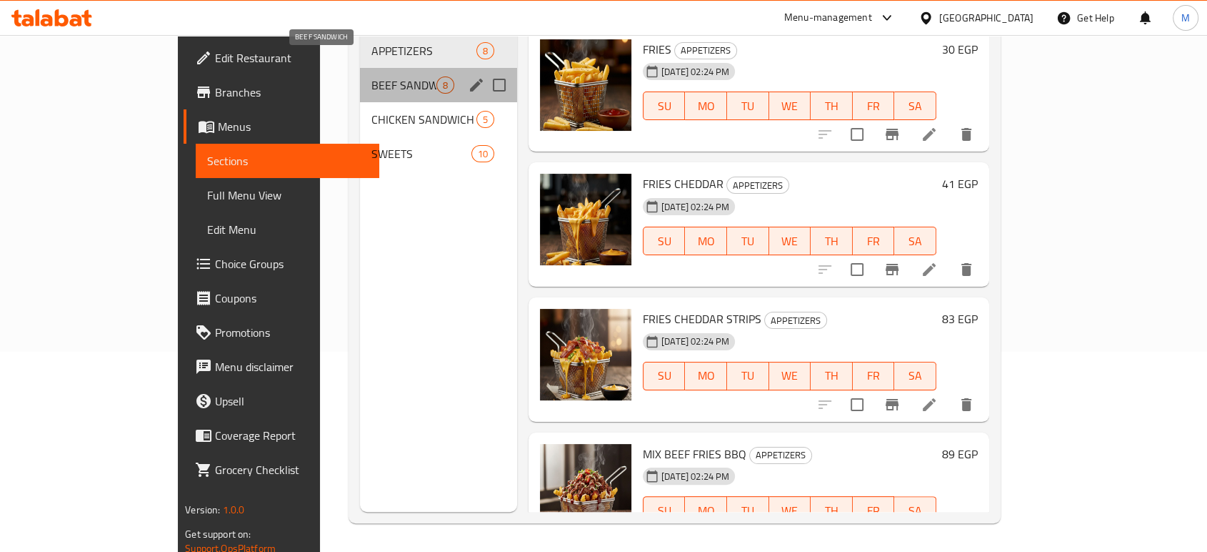
click at [371, 76] on span "BEEF SANDWICH" at bounding box center [403, 84] width 65 height 17
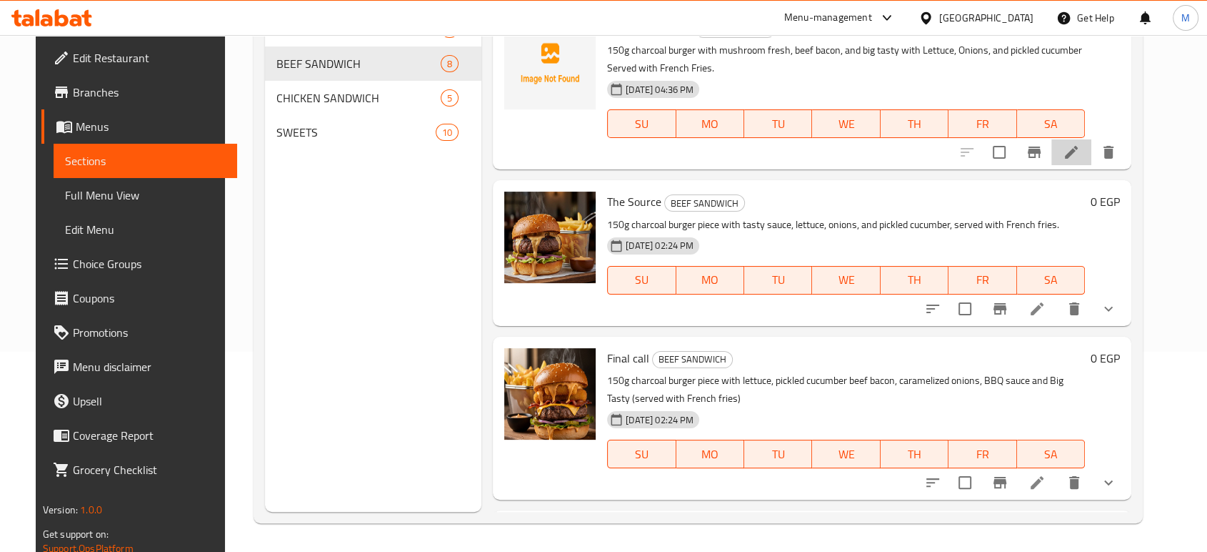
click at [1092, 161] on li at bounding box center [1072, 152] width 40 height 26
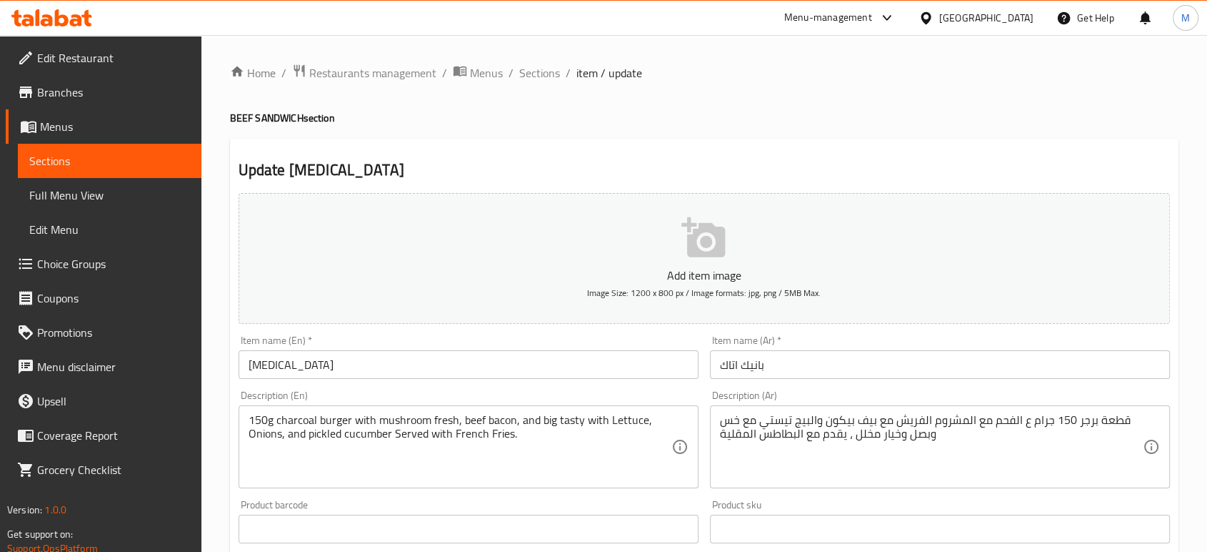
scroll to position [457, 0]
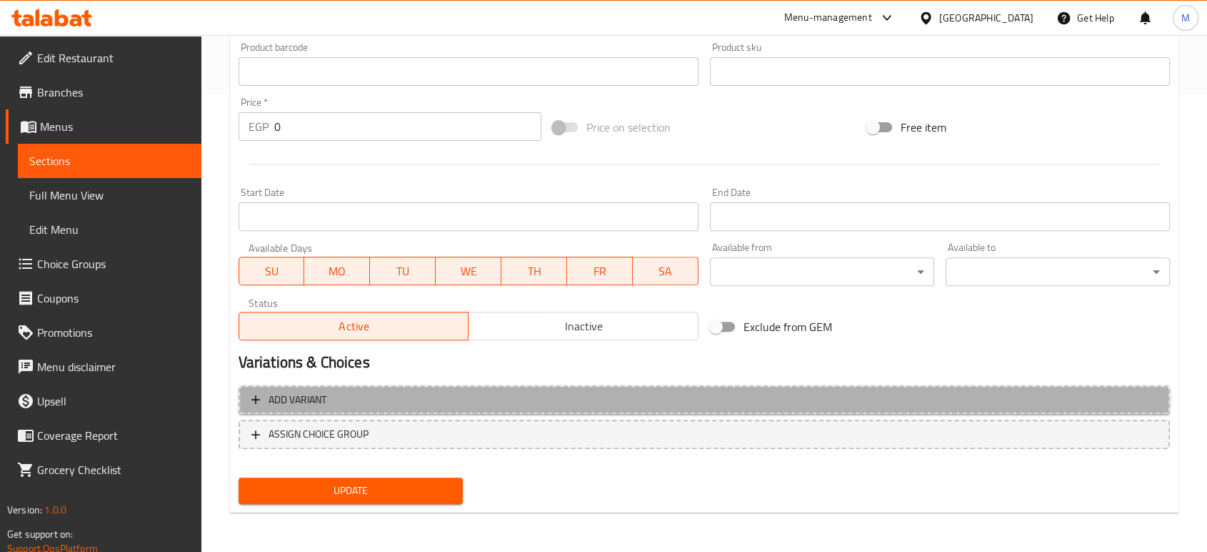
click at [363, 386] on button "Add variant" at bounding box center [705, 399] width 932 height 29
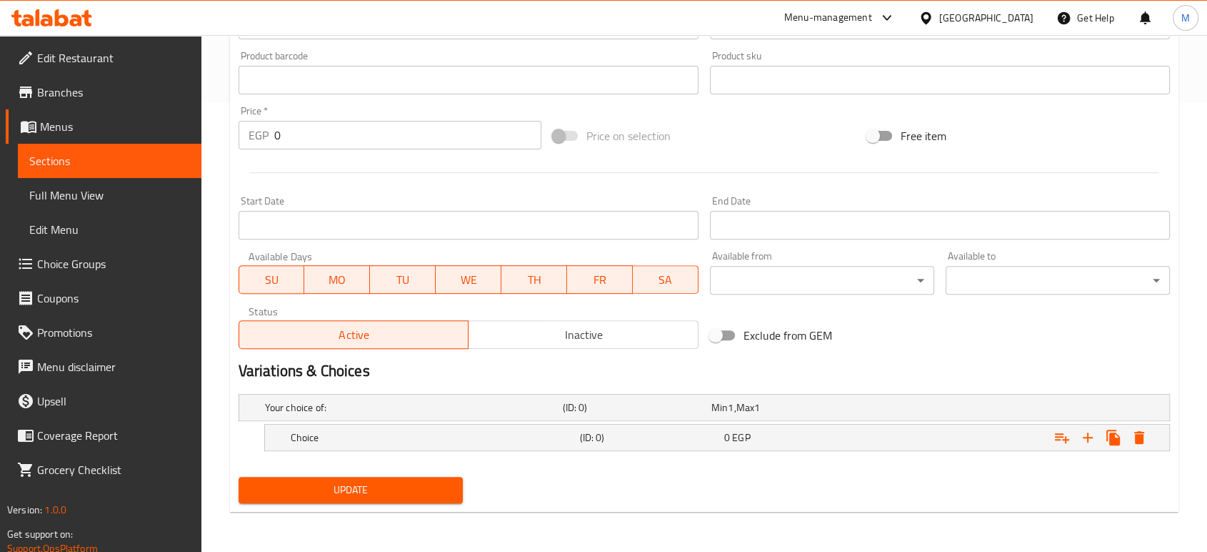
scroll to position [448, 0]
click at [382, 409] on h5 "Your choice of:" at bounding box center [411, 408] width 292 height 14
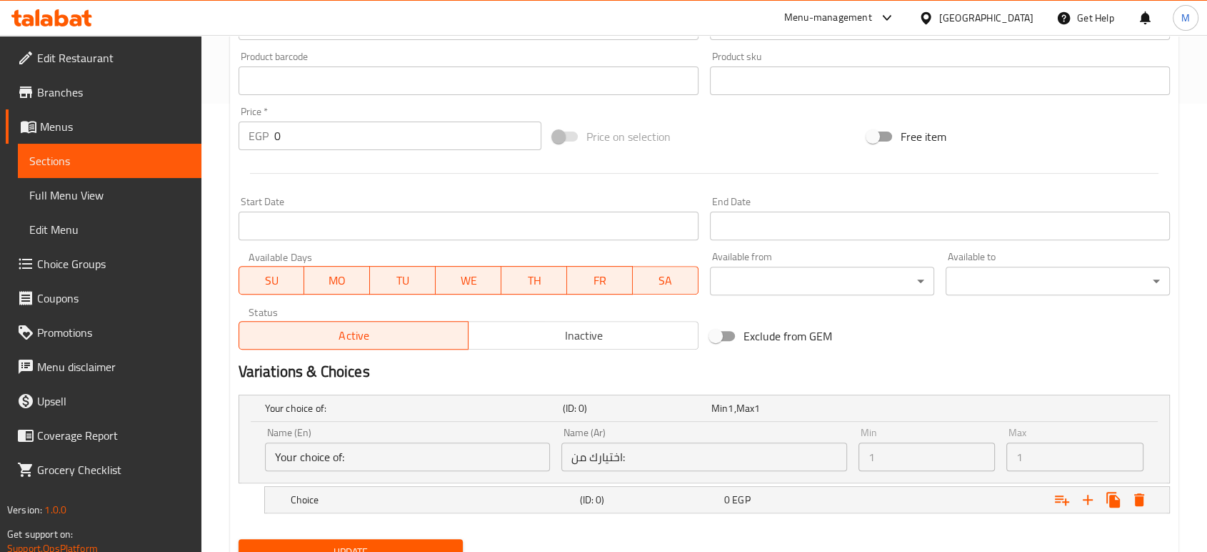
click at [406, 459] on input "Your choice of:" at bounding box center [407, 456] width 285 height 29
click at [402, 494] on h5 "Choice" at bounding box center [433, 499] width 284 height 14
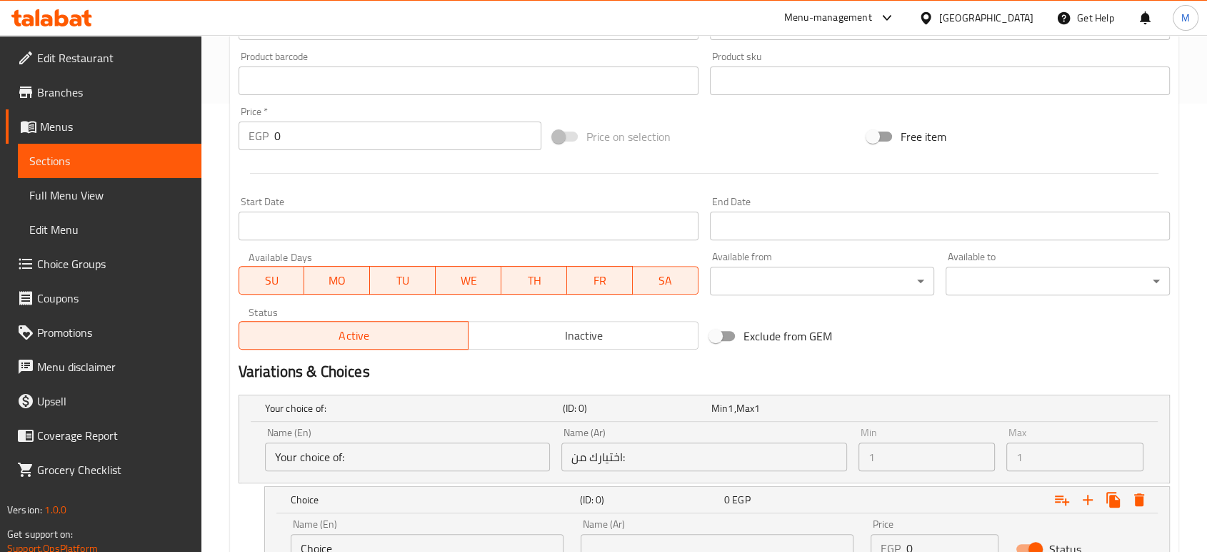
scroll to position [571, 0]
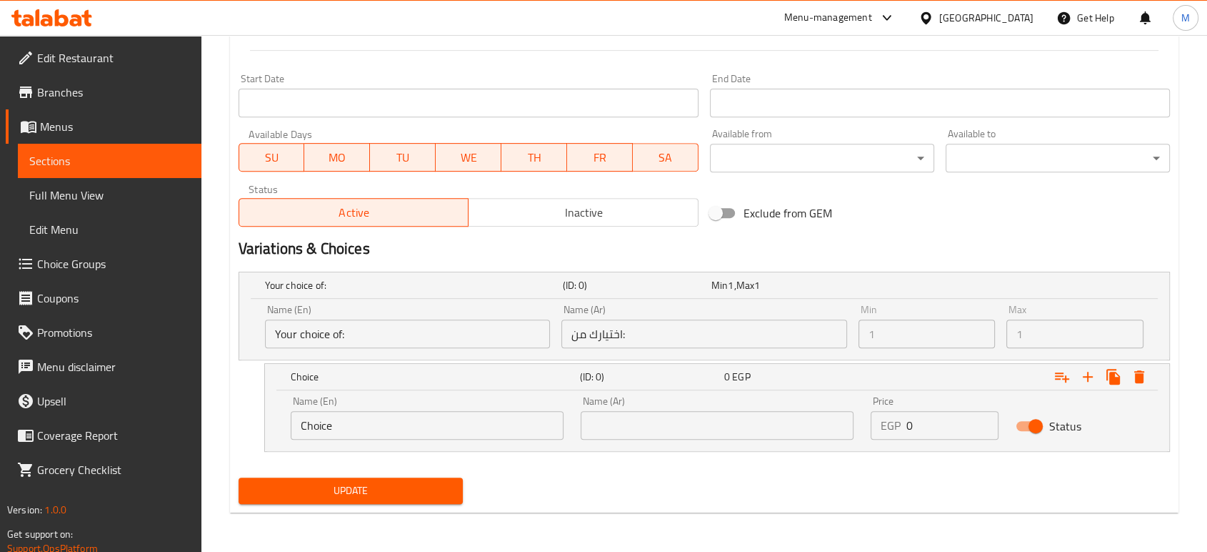
click at [342, 420] on input "Choice" at bounding box center [427, 425] width 273 height 29
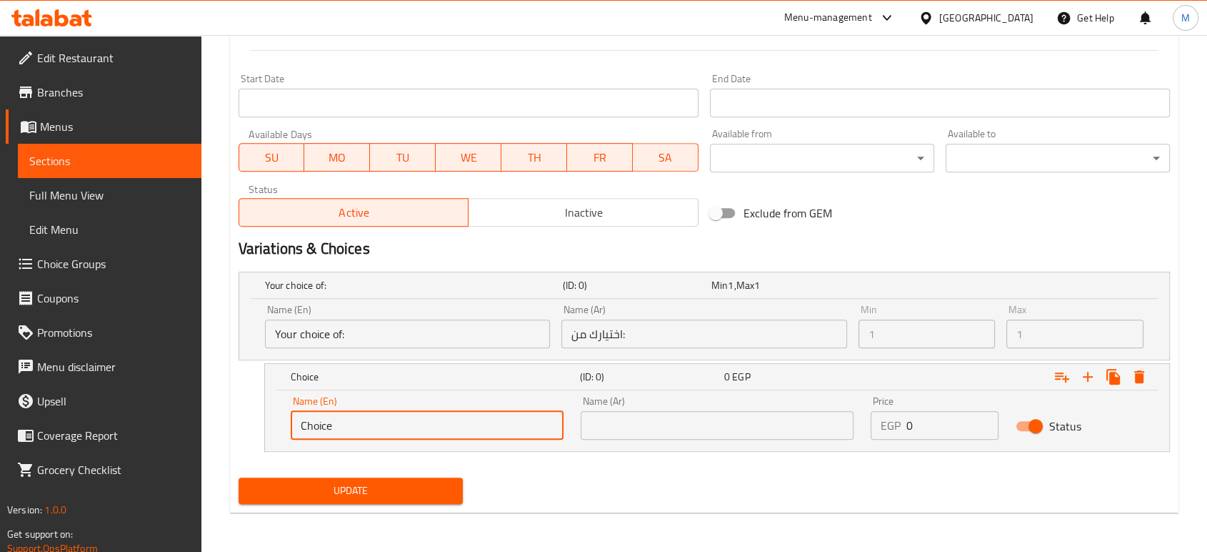
click at [342, 420] on input "Choice" at bounding box center [427, 425] width 273 height 29
type input "Single"
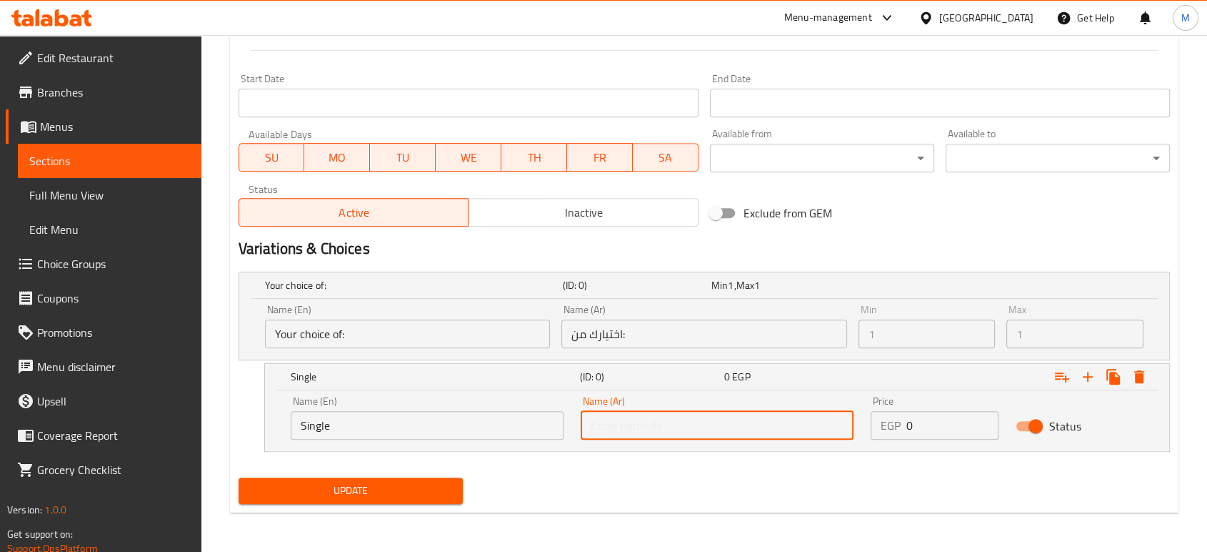
click at [657, 425] on input "text" at bounding box center [717, 425] width 273 height 29
type input "سينجل"
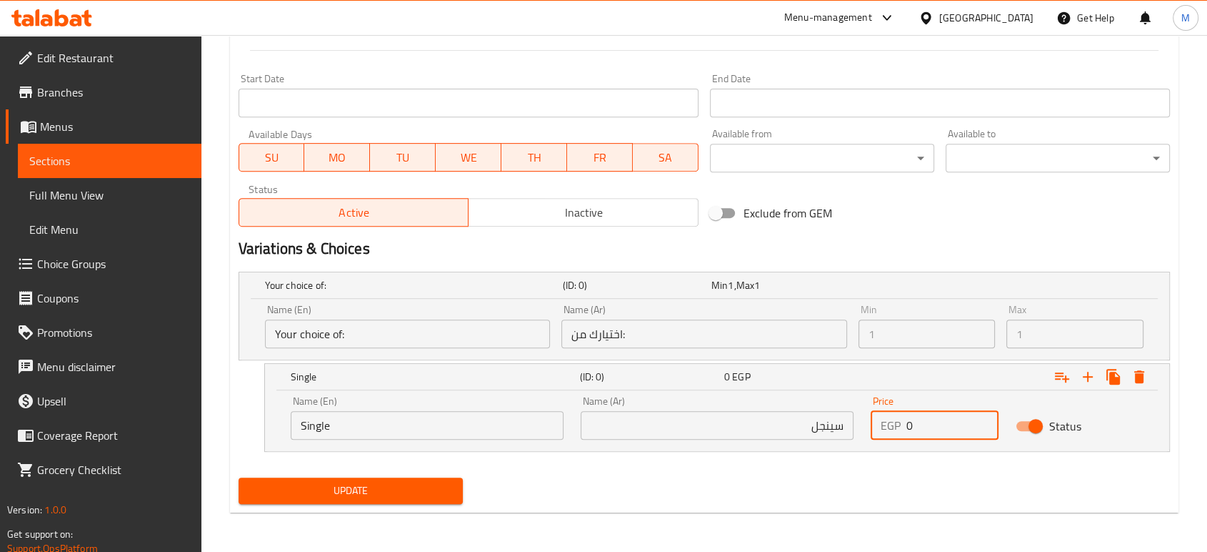
click at [952, 416] on input "0" at bounding box center [953, 425] width 92 height 29
type input "148"
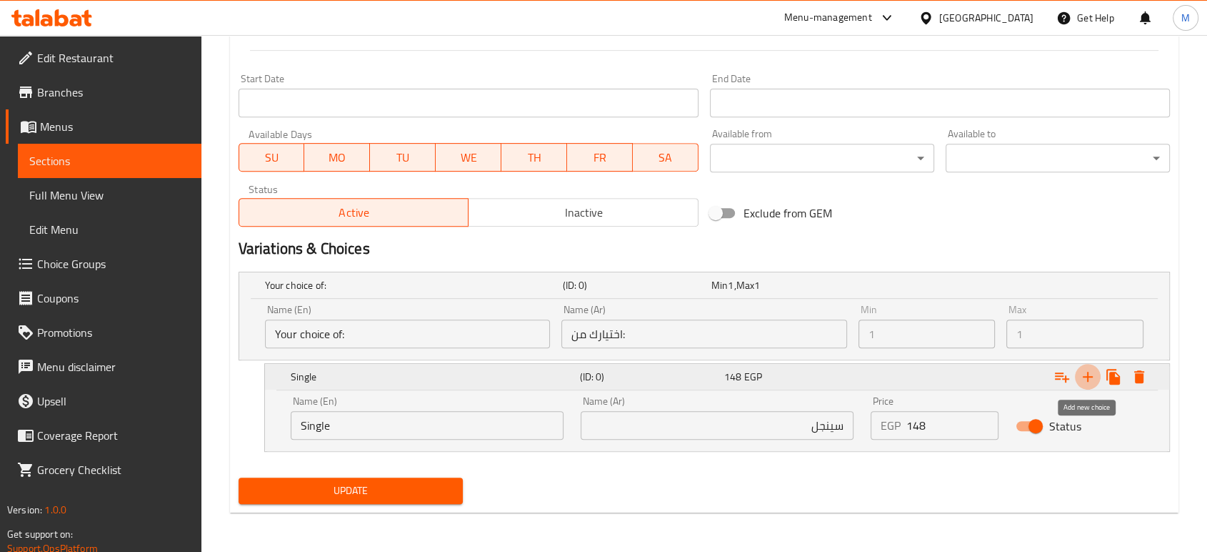
click at [1081, 377] on icon "Expand" at bounding box center [1087, 376] width 17 height 17
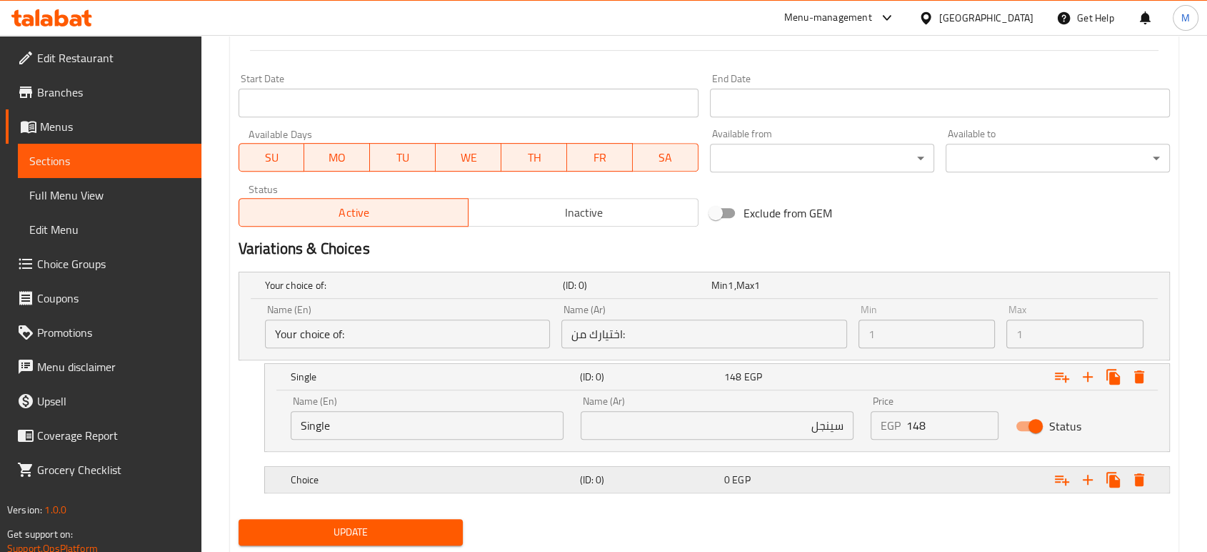
click at [733, 471] on span "EGP" at bounding box center [741, 479] width 18 height 19
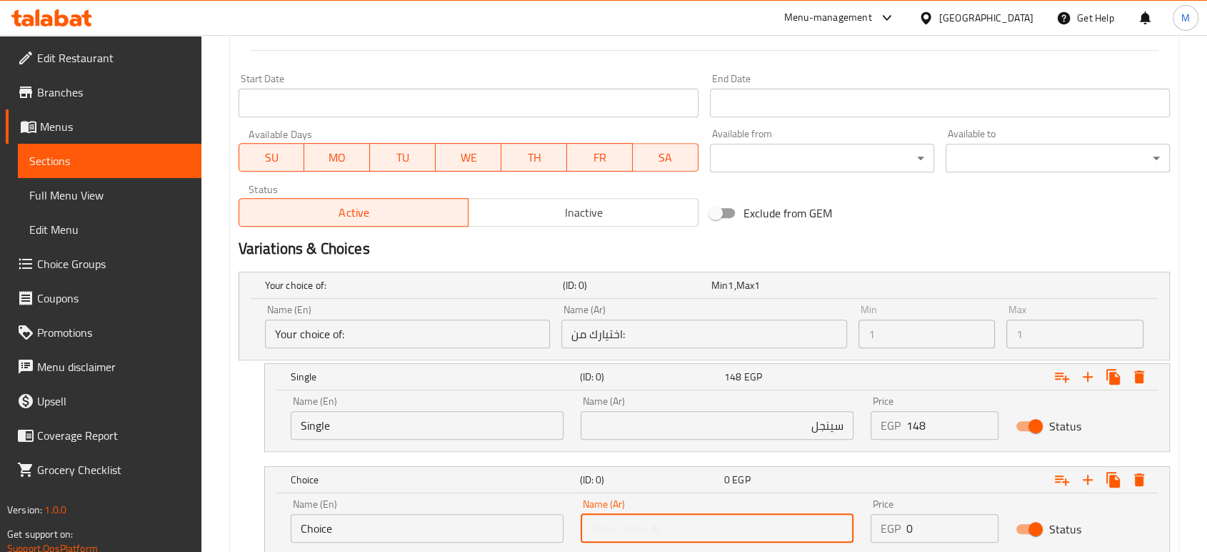
click at [747, 534] on input "text" at bounding box center [717, 528] width 273 height 29
type input "دوبل"
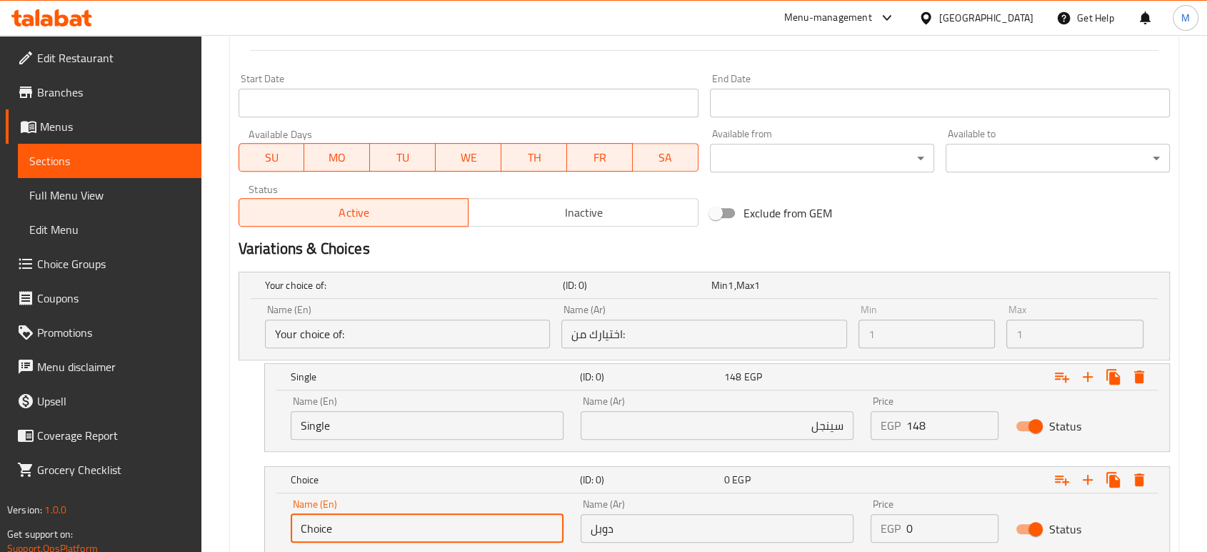
click at [516, 531] on input "Choice" at bounding box center [427, 528] width 273 height 29
type input "Double"
click at [934, 526] on input "0" at bounding box center [953, 528] width 92 height 29
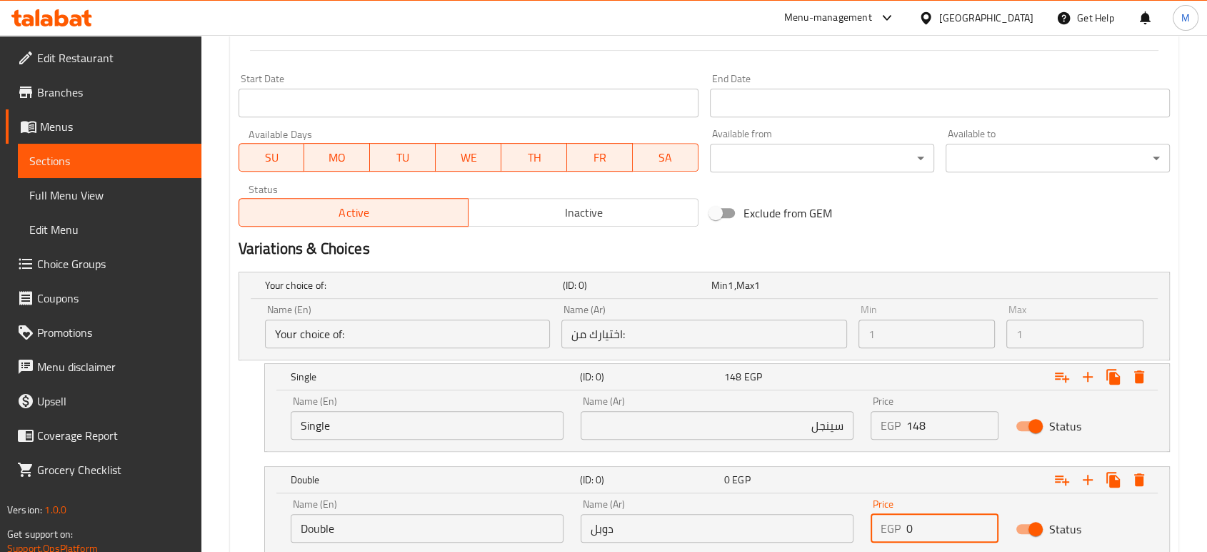
click at [934, 526] on input "0" at bounding box center [953, 528] width 92 height 29
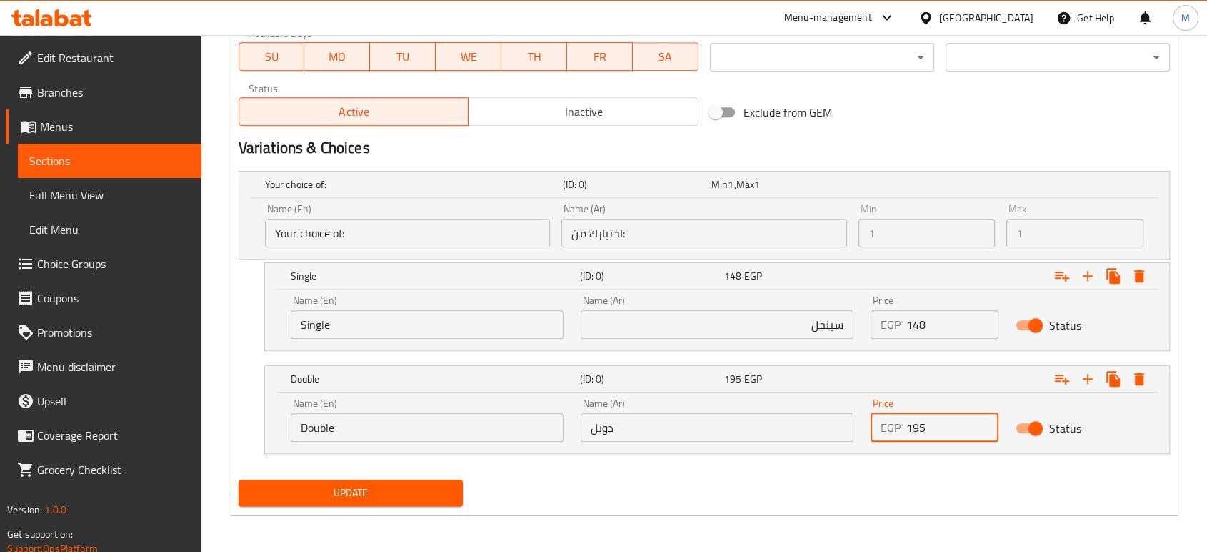
scroll to position [674, 0]
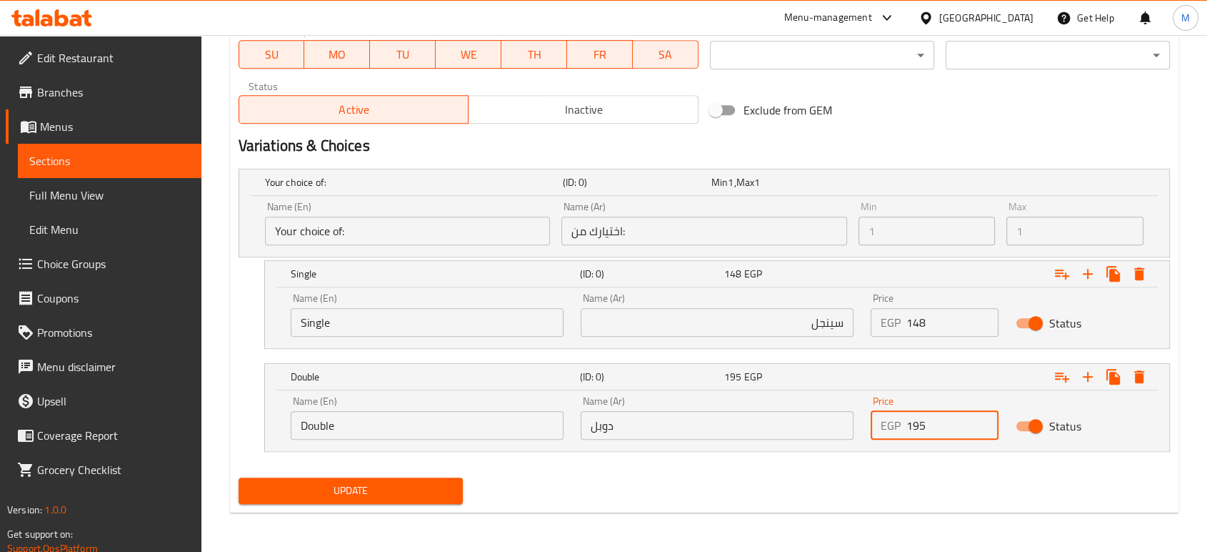
type input "195"
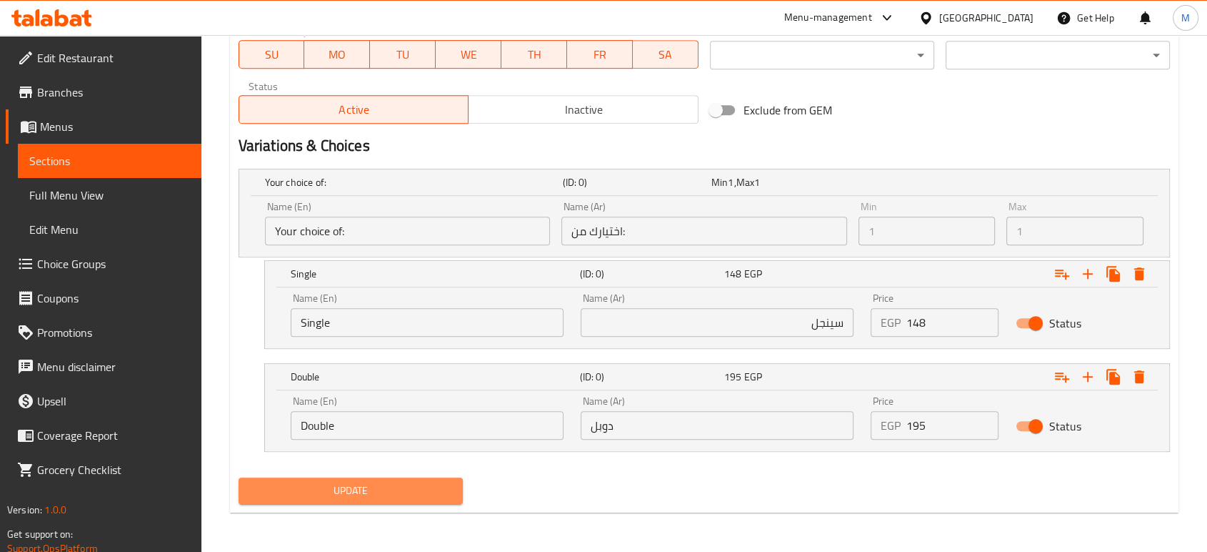
click at [426, 479] on button "Update" at bounding box center [351, 490] width 224 height 26
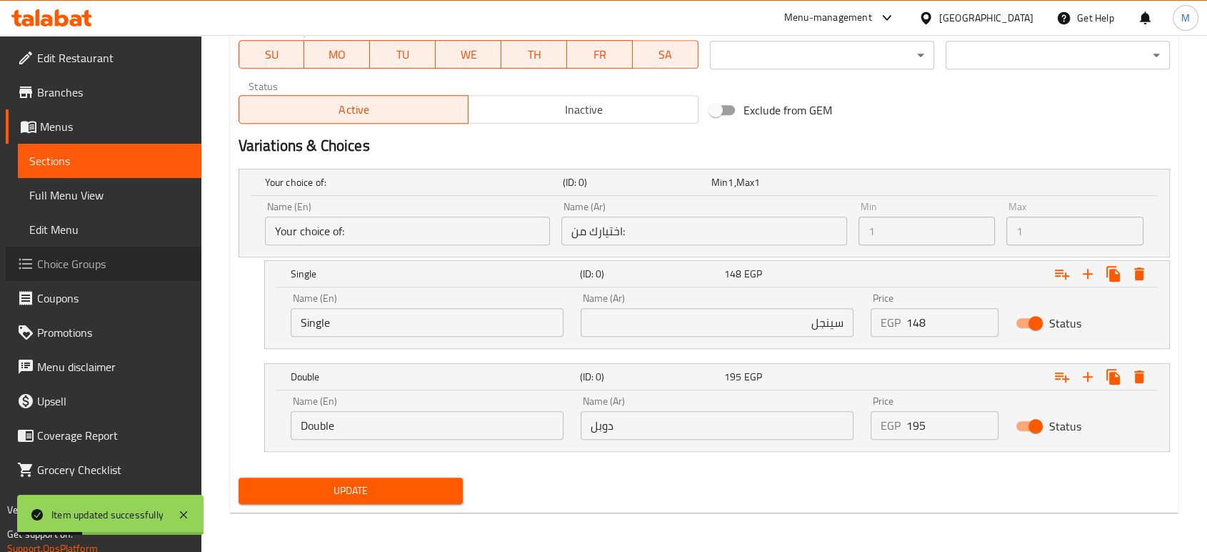
click at [73, 252] on link "Choice Groups" at bounding box center [104, 263] width 196 height 34
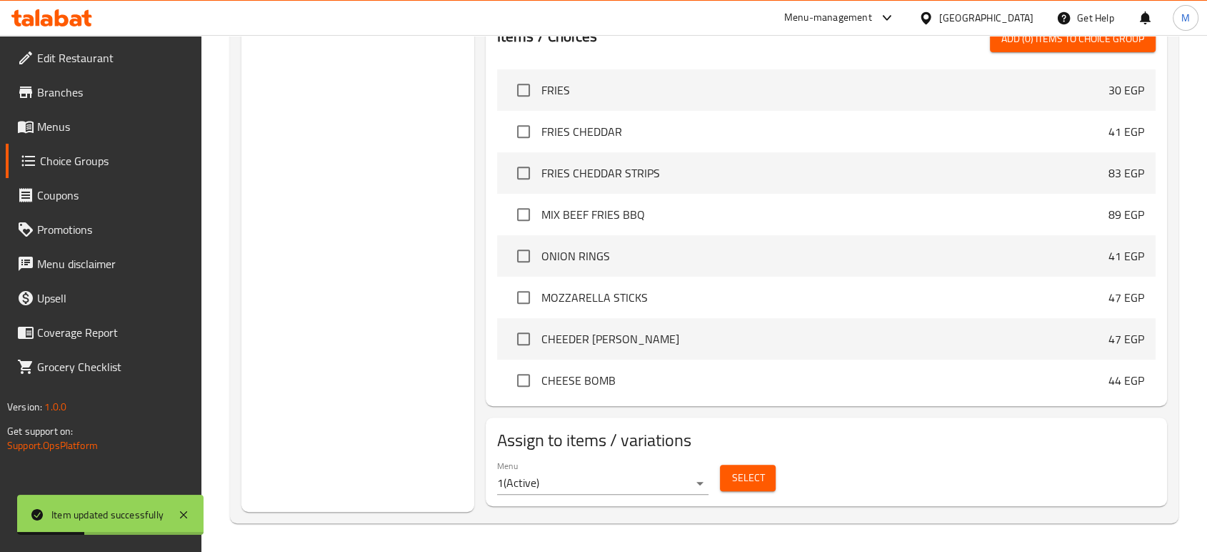
scroll to position [202, 0]
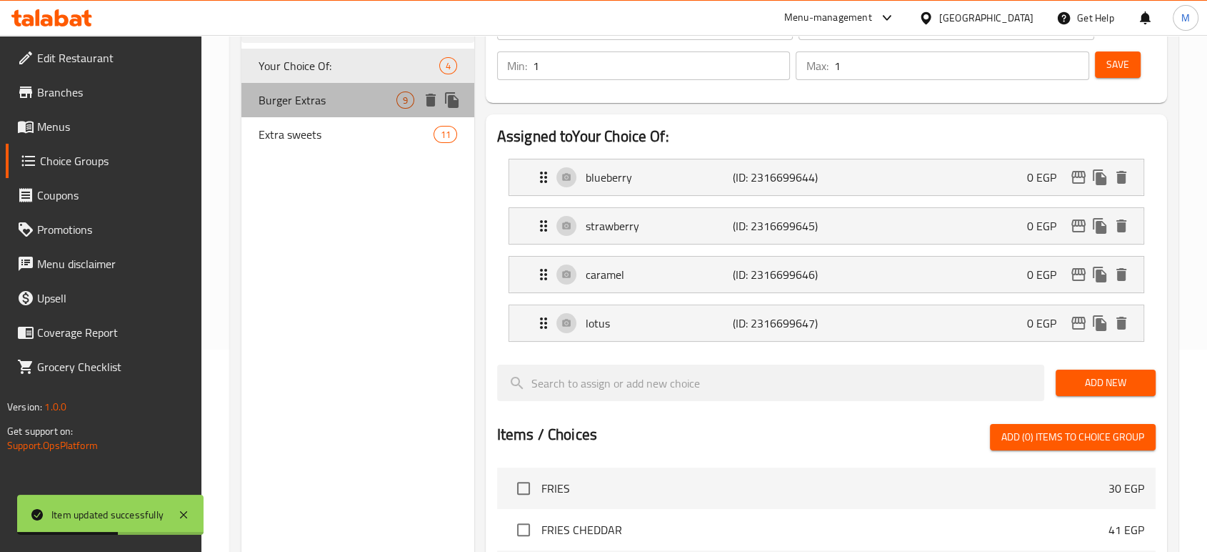
click at [337, 92] on span "Burger Extras" at bounding box center [328, 99] width 138 height 17
type input "Burger Extras"
type input "إضافات البرجر"
type input "0"
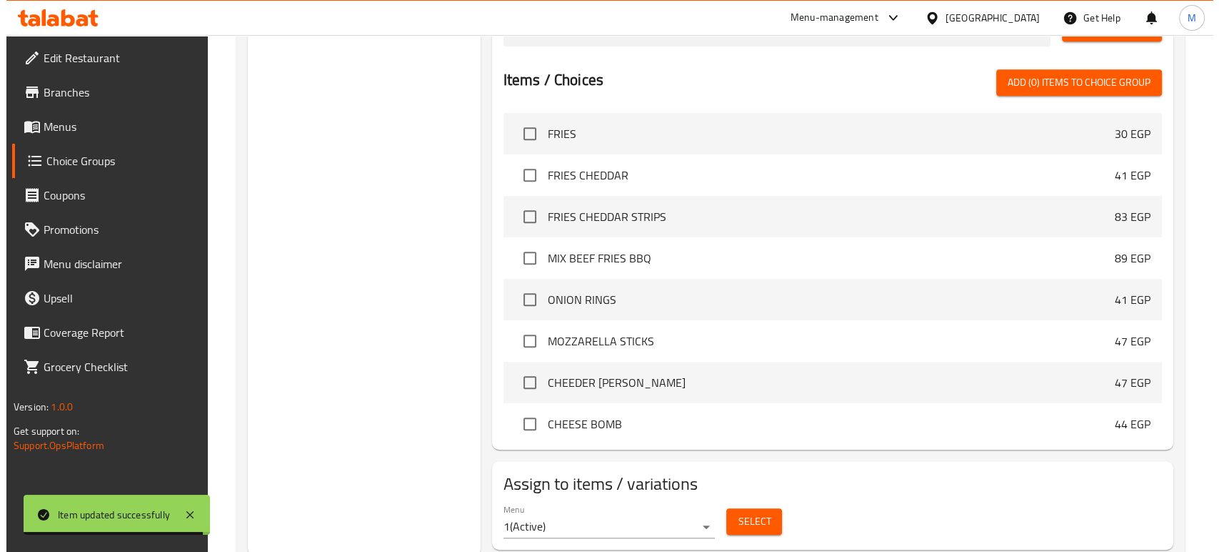
scroll to position [842, 0]
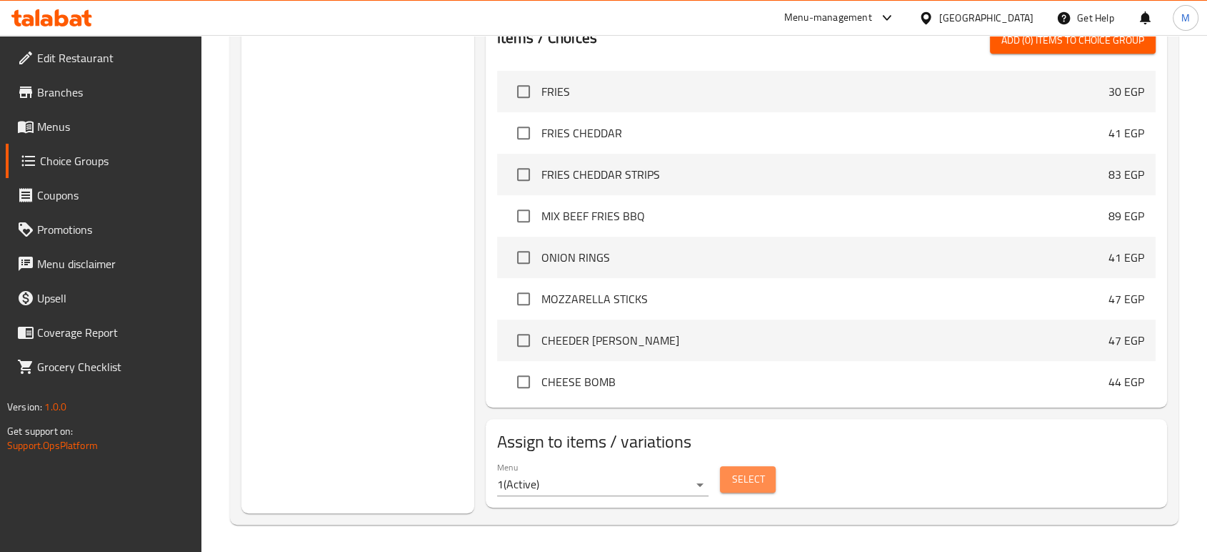
click at [747, 473] on span "Select" at bounding box center [748, 479] width 33 height 18
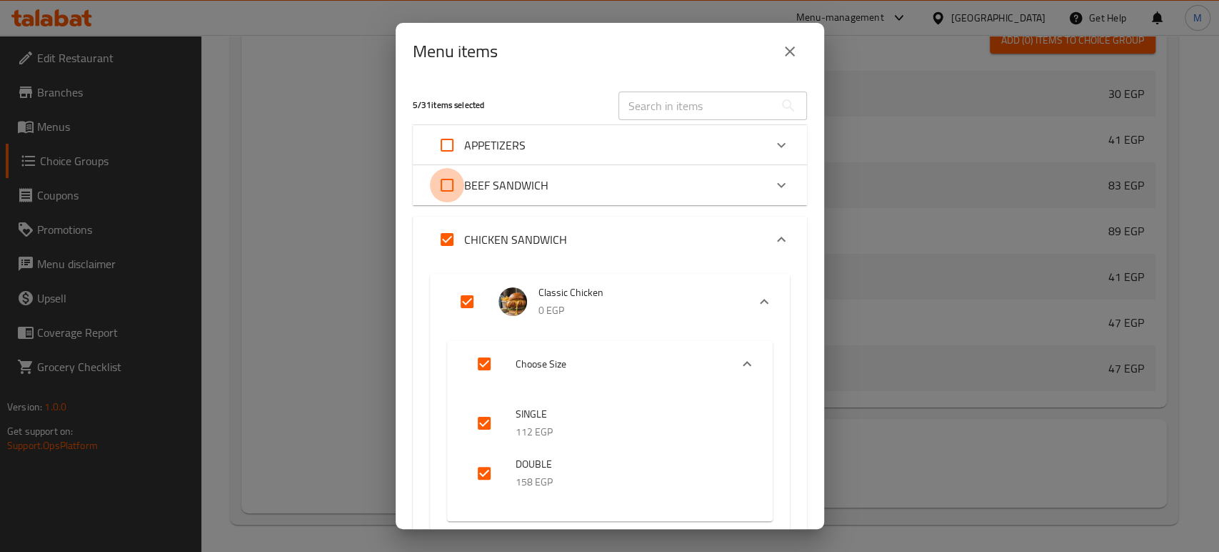
click at [446, 178] on input "Expand" at bounding box center [447, 185] width 34 height 34
checkbox input "true"
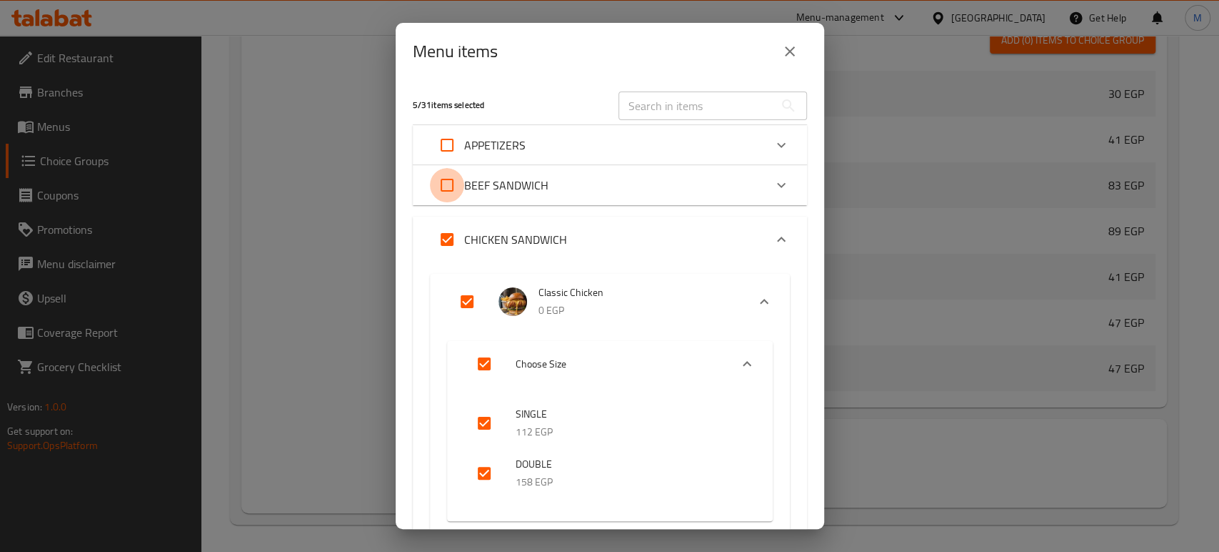
checkbox input "true"
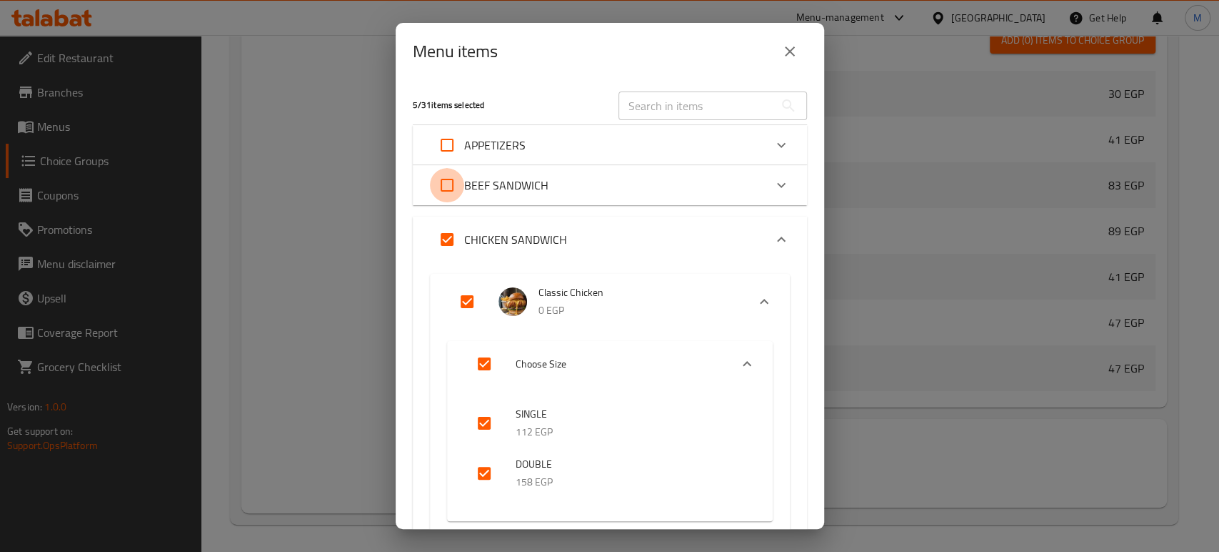
checkbox input "true"
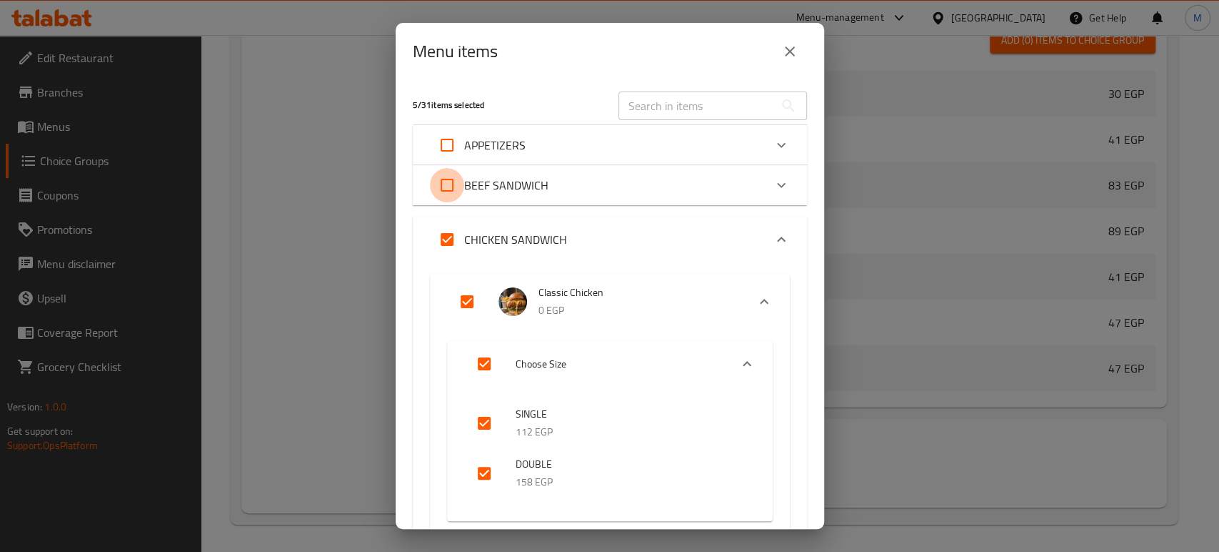
checkbox input "true"
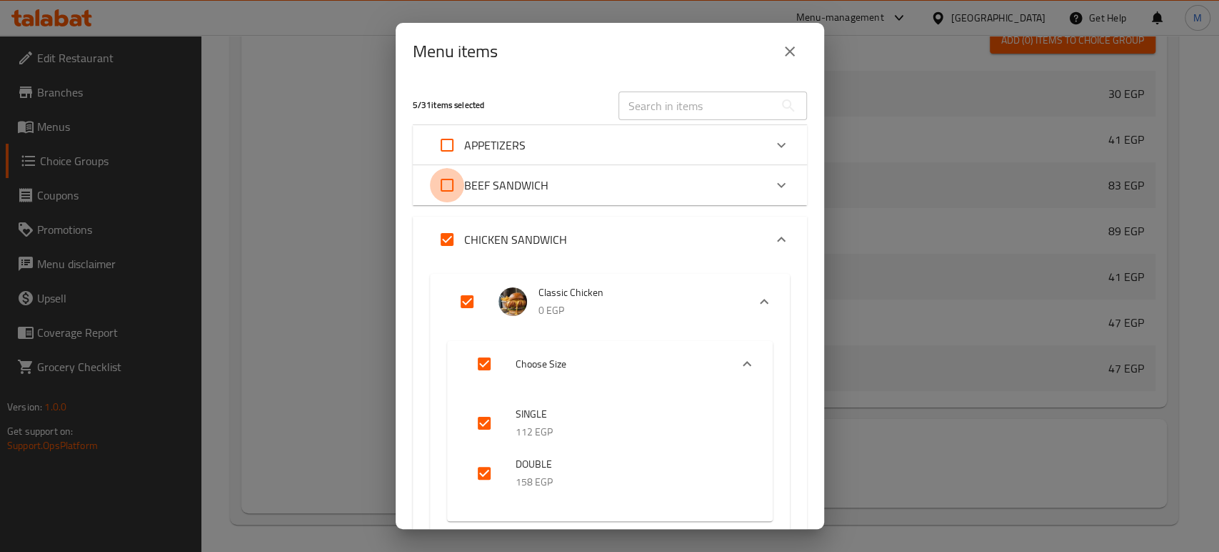
checkbox input "true"
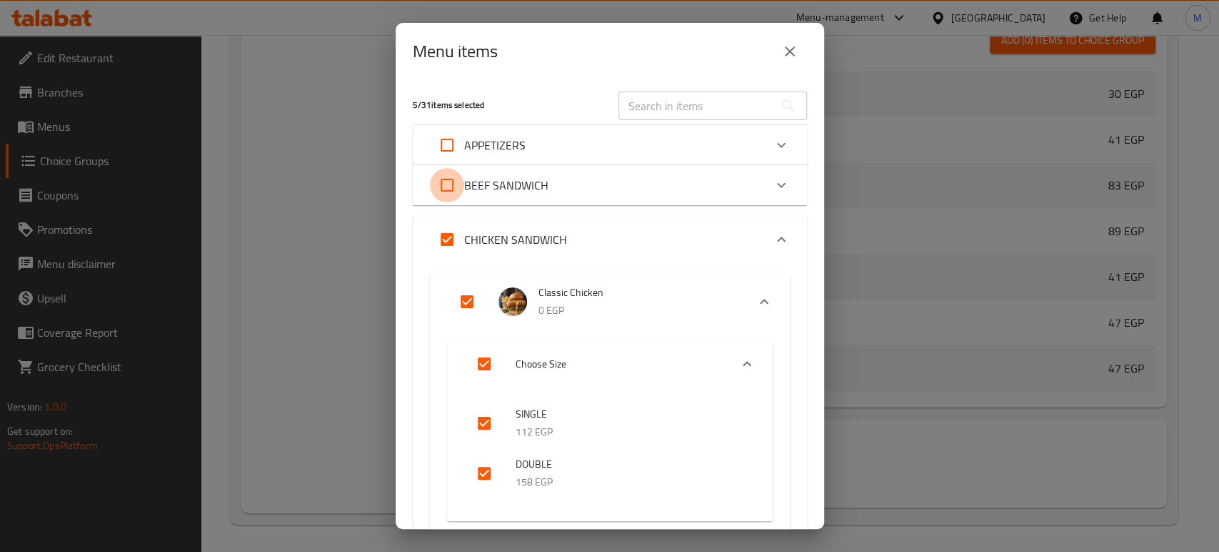
checkbox input "true"
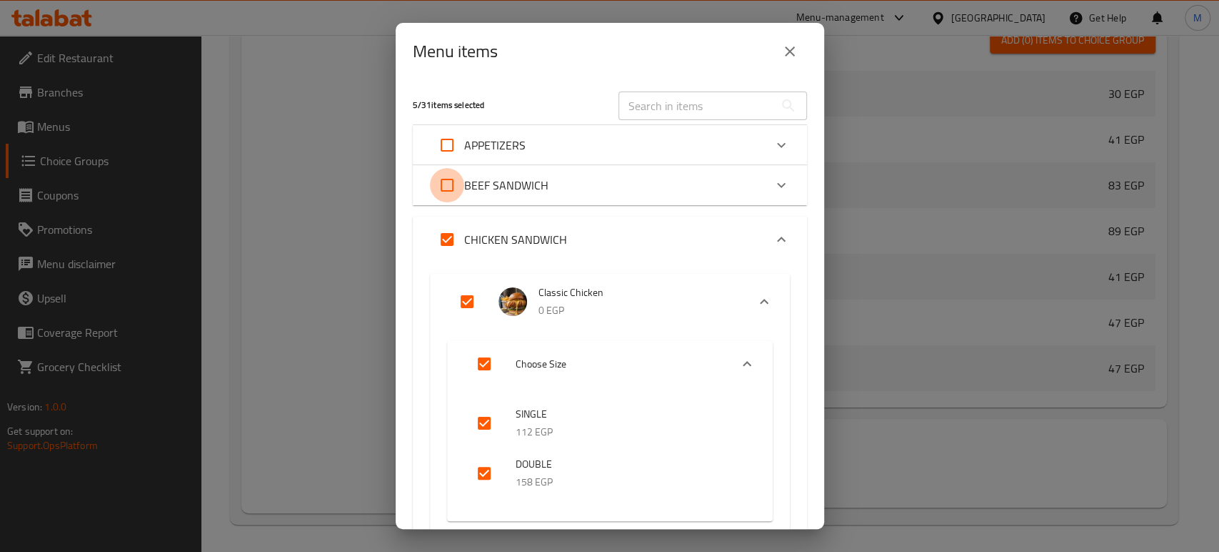
checkbox input "true"
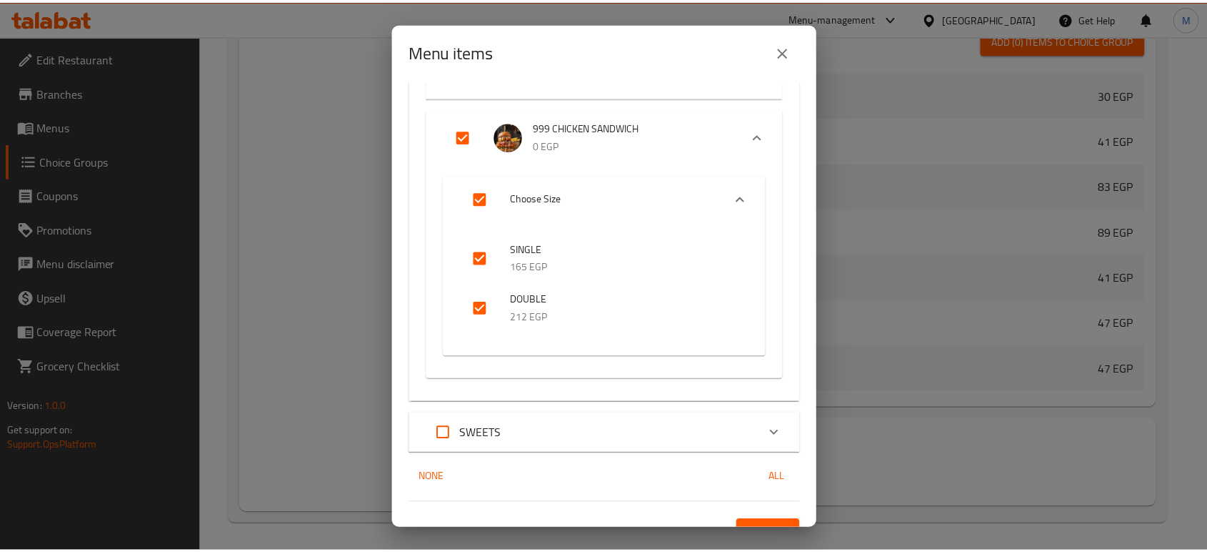
scroll to position [1314, 0]
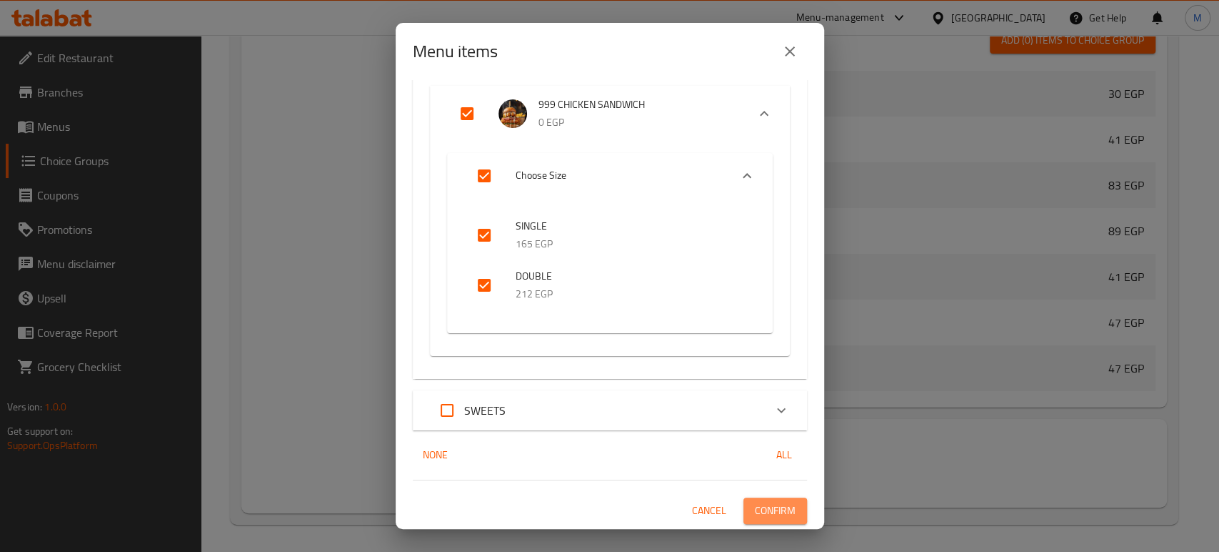
click at [785, 513] on button "Confirm" at bounding box center [776, 510] width 64 height 26
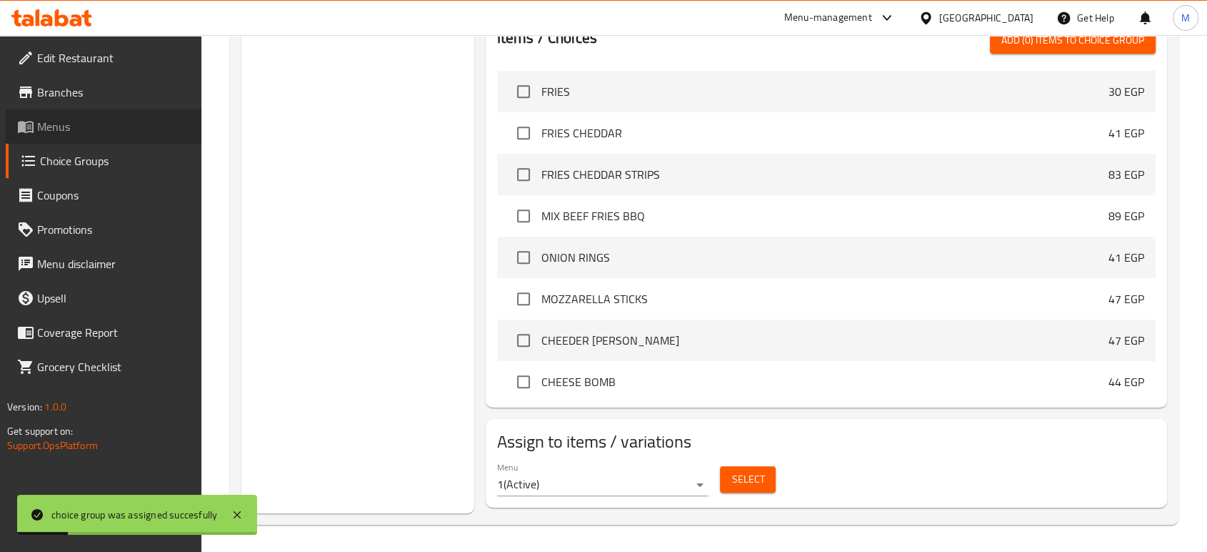
click at [63, 130] on span "Menus" at bounding box center [113, 126] width 153 height 17
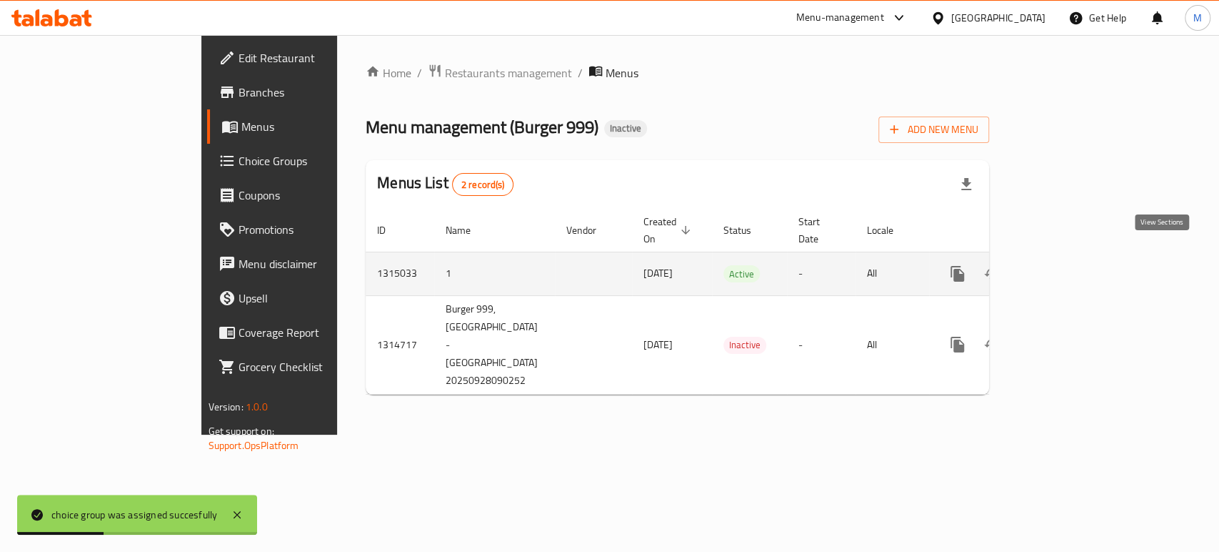
click at [1069, 265] on icon "enhanced table" at bounding box center [1060, 273] width 17 height 17
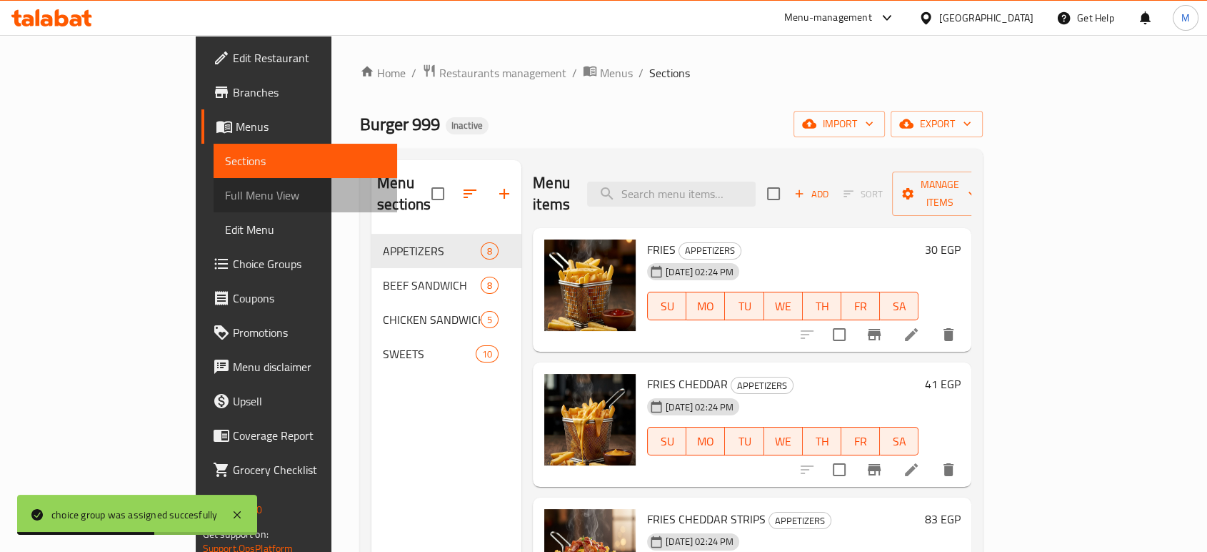
click at [225, 191] on span "Full Menu View" at bounding box center [305, 194] width 161 height 17
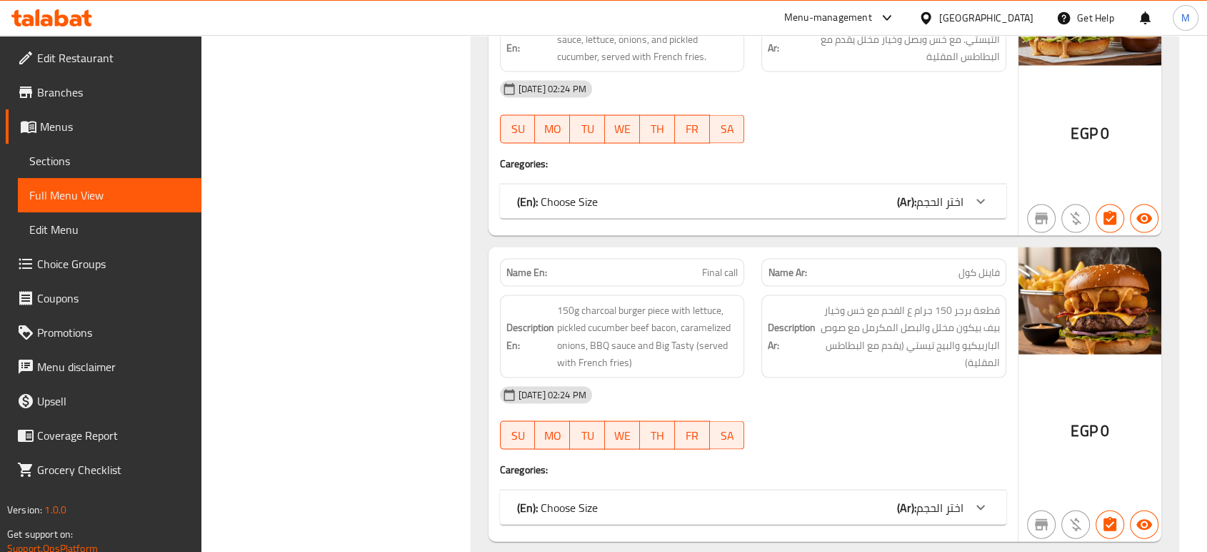
scroll to position [2946, 0]
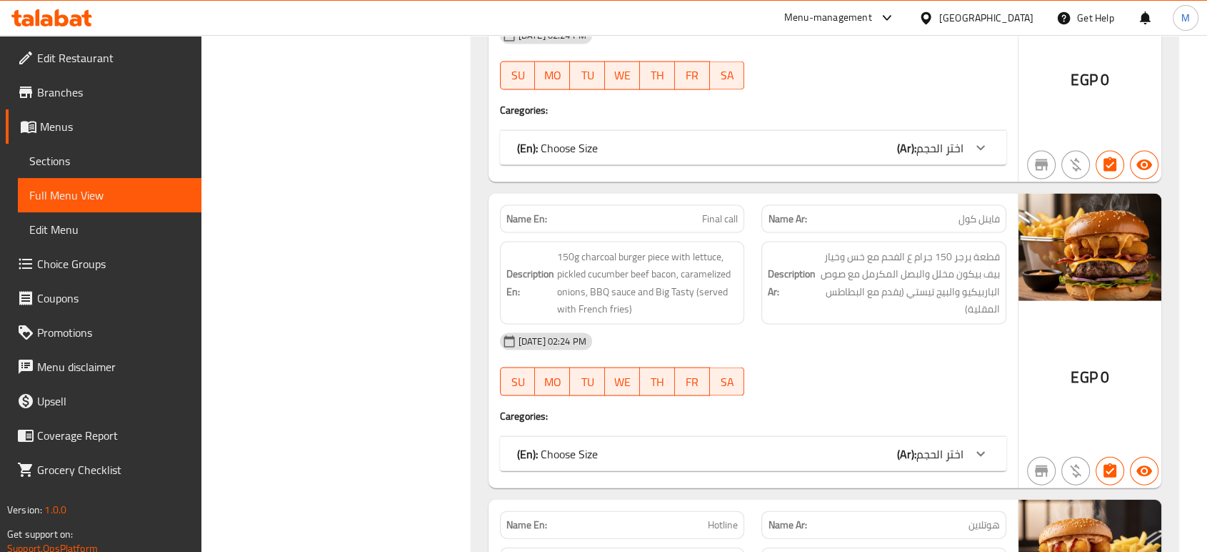
click at [836, 156] on div "(En): Choose Size (Ar): اختر الحجم" at bounding box center [740, 147] width 446 height 17
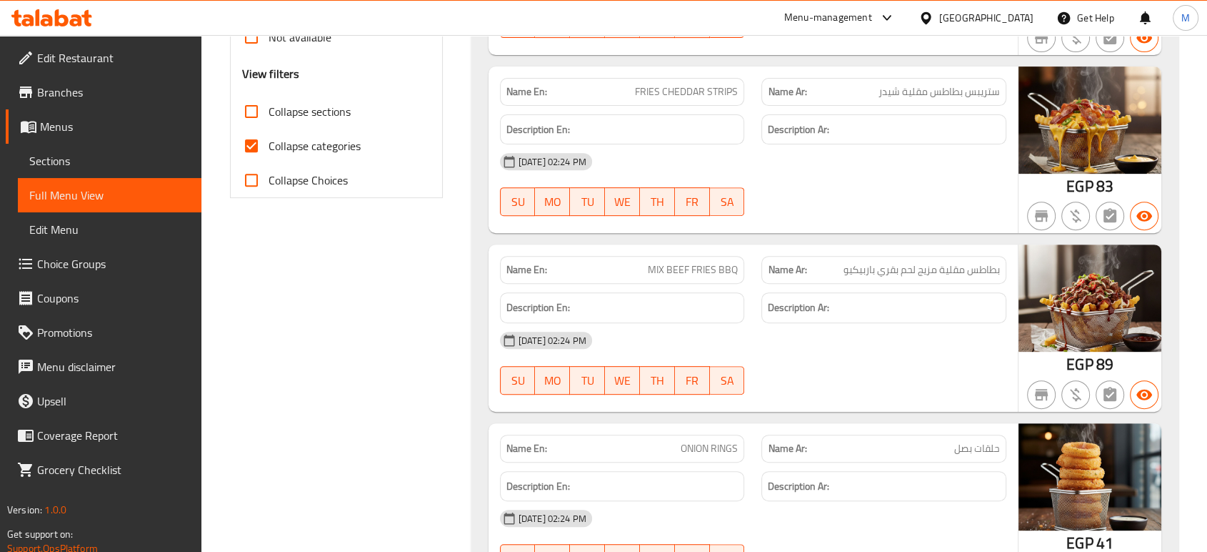
scroll to position [51, 0]
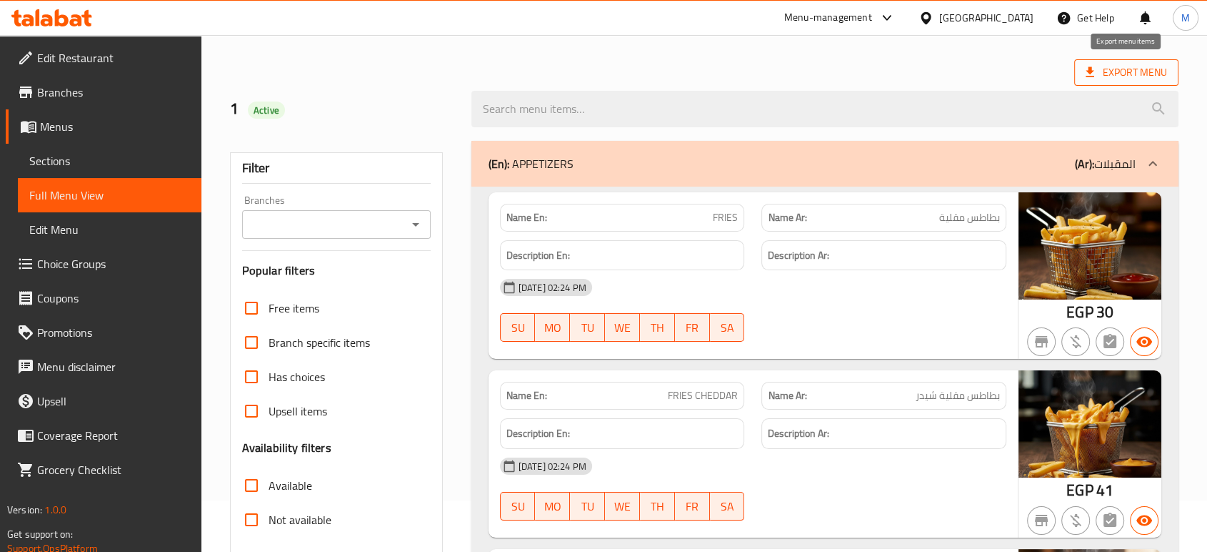
click at [1120, 79] on span "Export Menu" at bounding box center [1126, 73] width 81 height 18
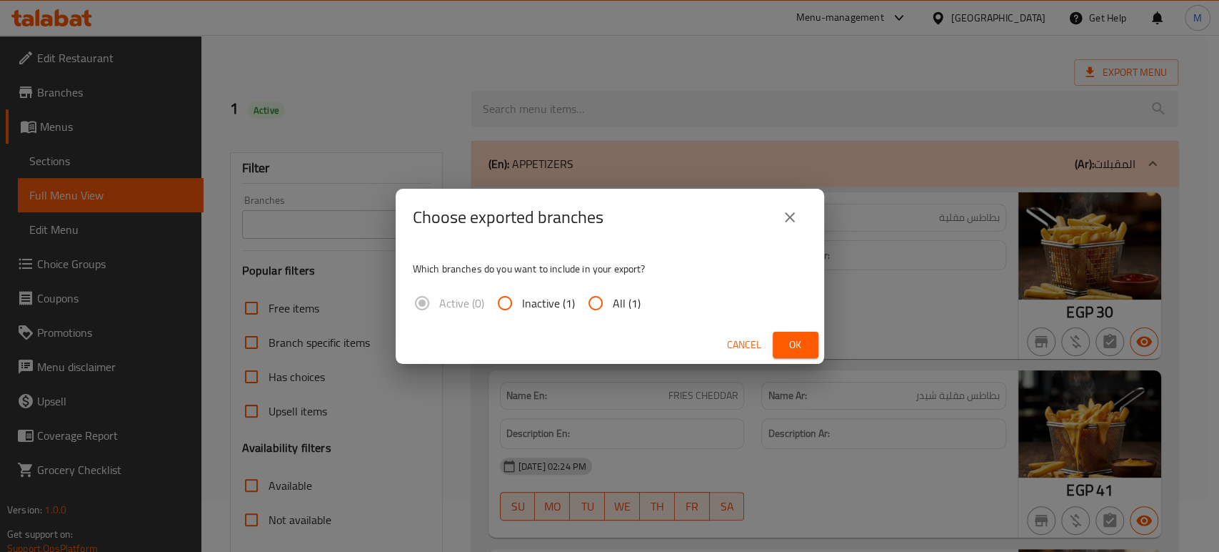
click at [600, 301] on input "All (1)" at bounding box center [596, 303] width 34 height 34
radio input "true"
click at [809, 341] on button "Ok" at bounding box center [796, 344] width 46 height 26
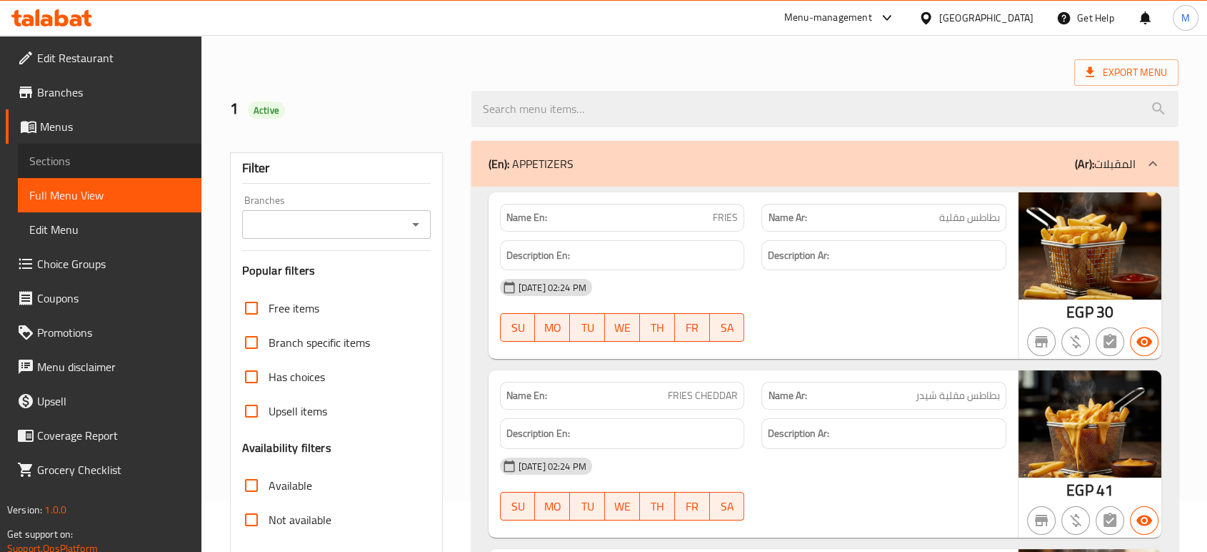
click at [114, 148] on link "Sections" at bounding box center [110, 161] width 184 height 34
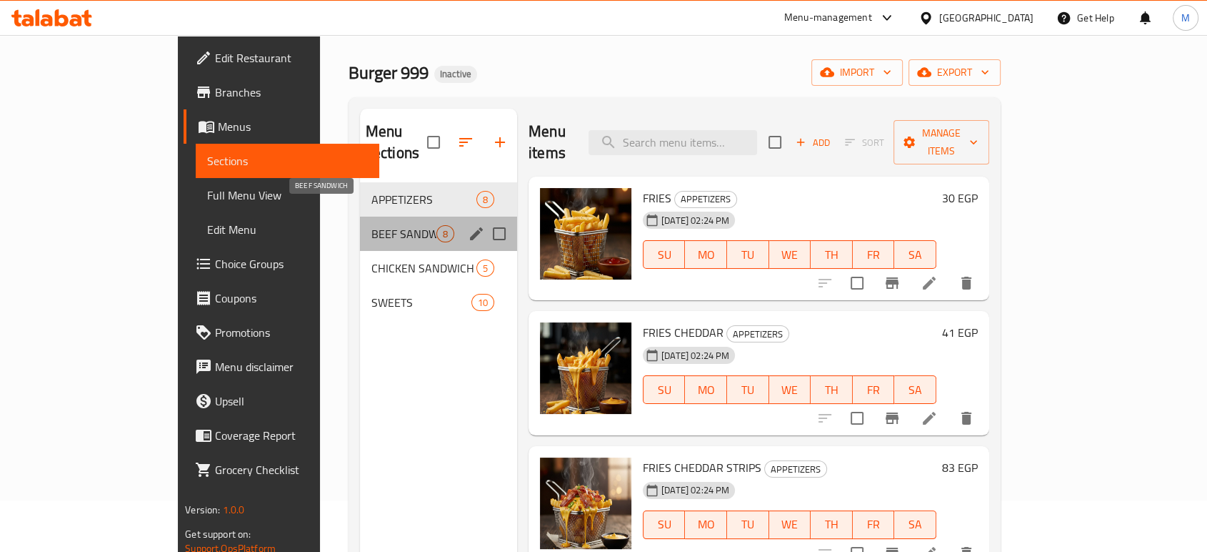
click at [371, 225] on span "BEEF SANDWICH" at bounding box center [403, 233] width 65 height 17
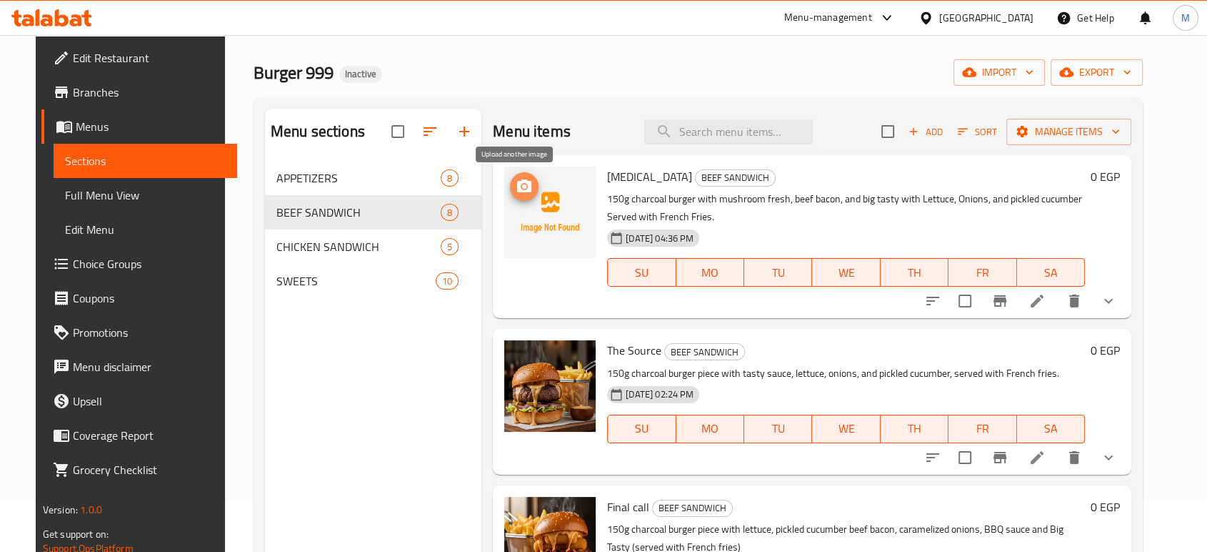
click at [524, 191] on icon "upload picture" at bounding box center [524, 186] width 17 height 17
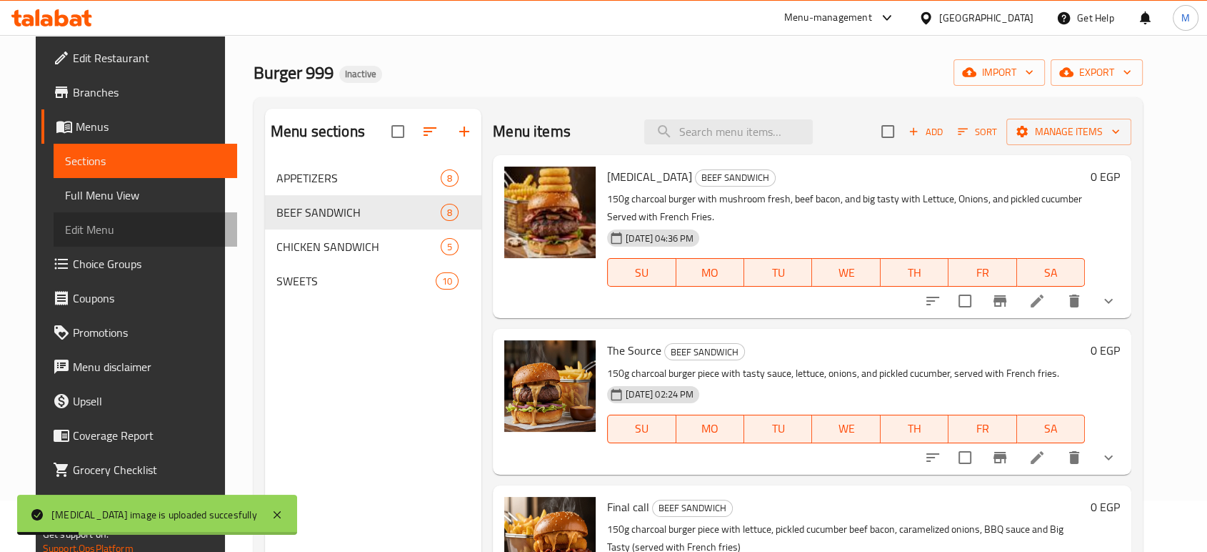
click at [134, 213] on link "Edit Menu" at bounding box center [146, 229] width 184 height 34
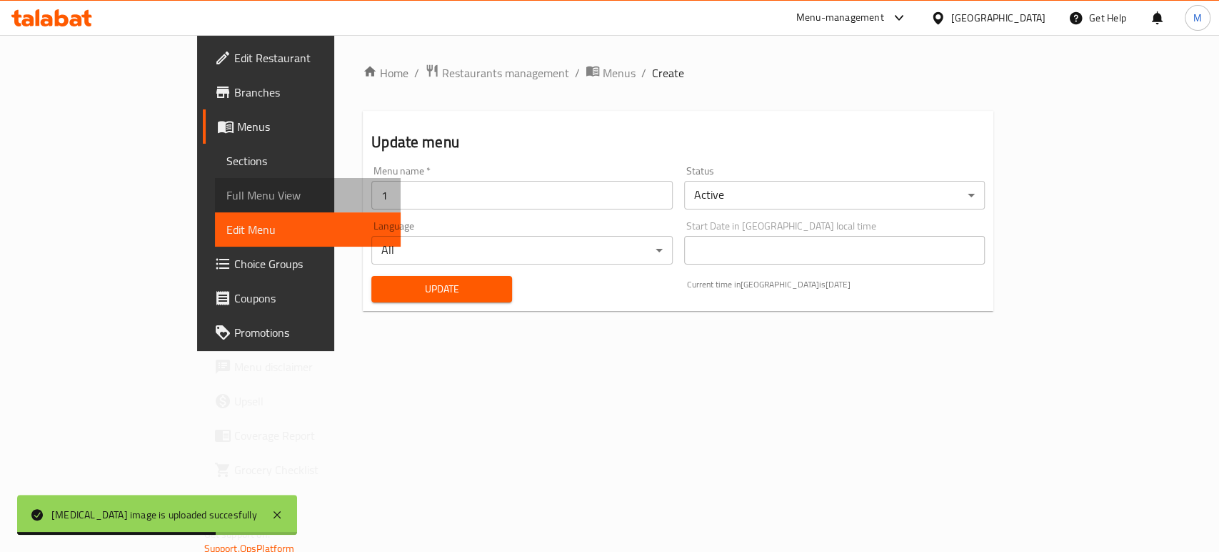
click at [226, 196] on span "Full Menu View" at bounding box center [307, 194] width 163 height 17
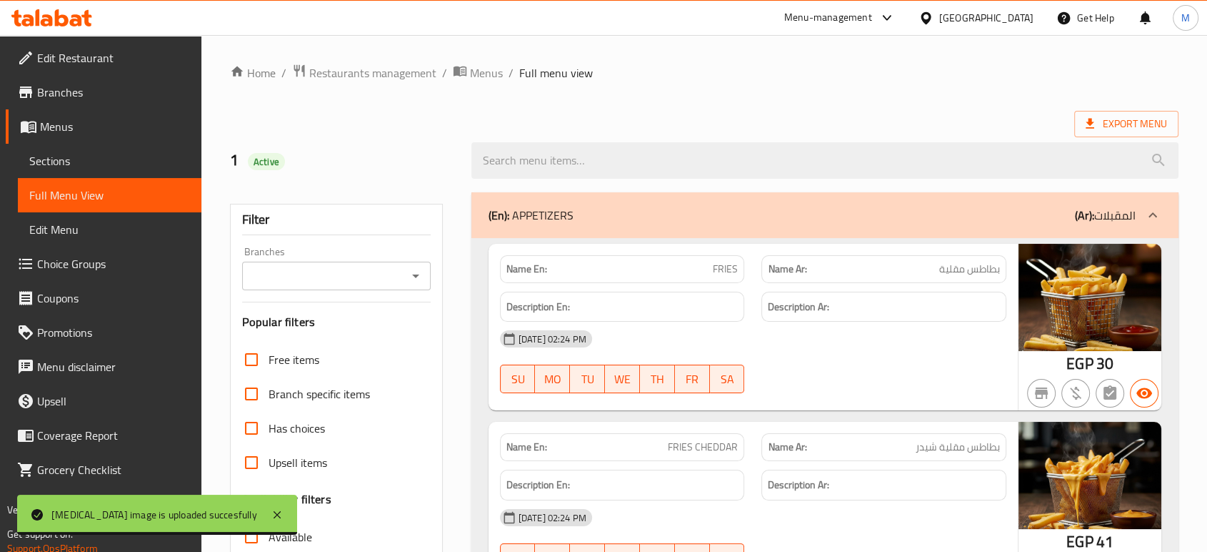
click at [834, 331] on div "[DATE] 02:24 PM" at bounding box center [753, 338] width 524 height 34
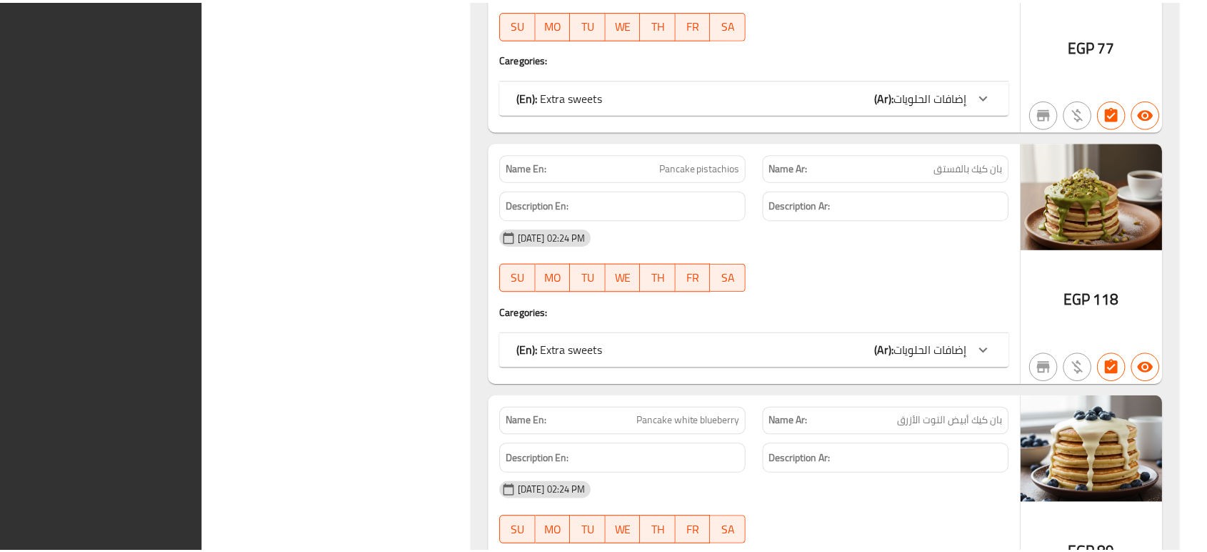
scroll to position [7835, 0]
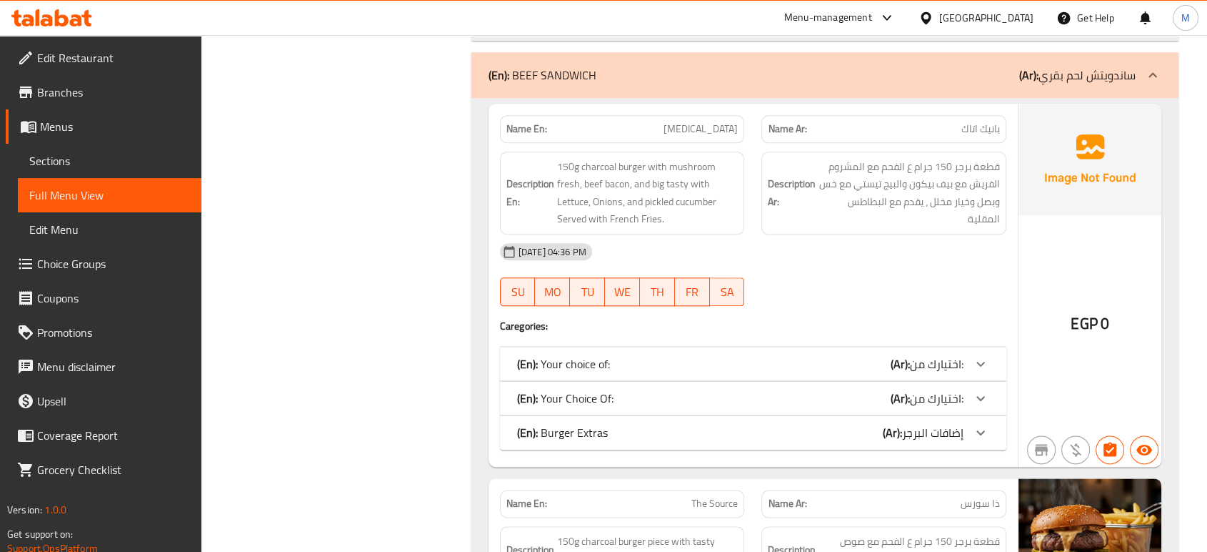
scroll to position [1654, 0]
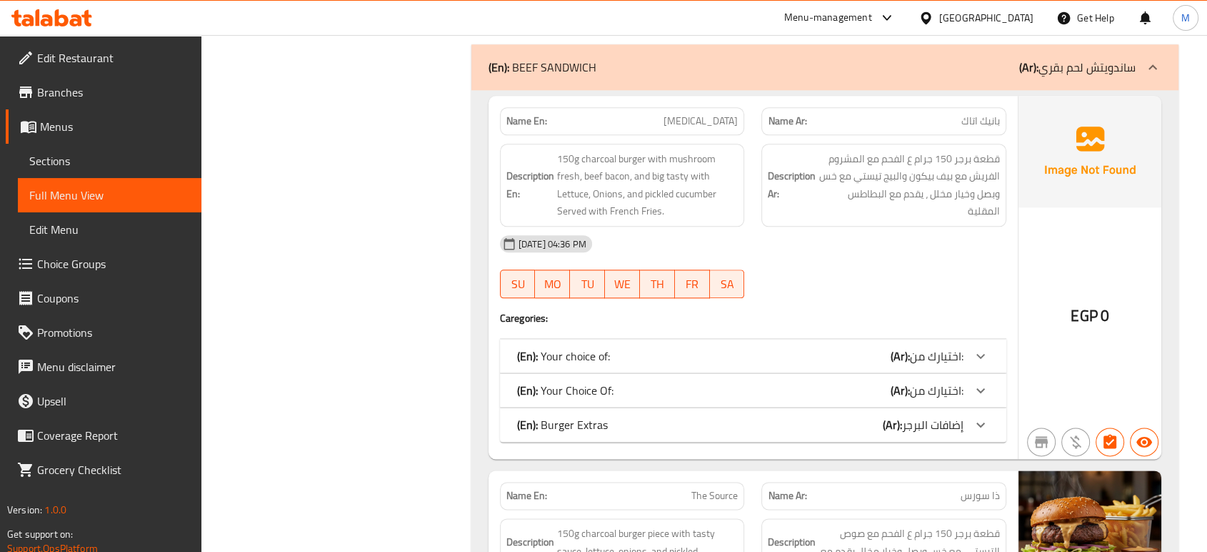
click at [949, 361] on span "اختيارك من:" at bounding box center [937, 355] width 54 height 21
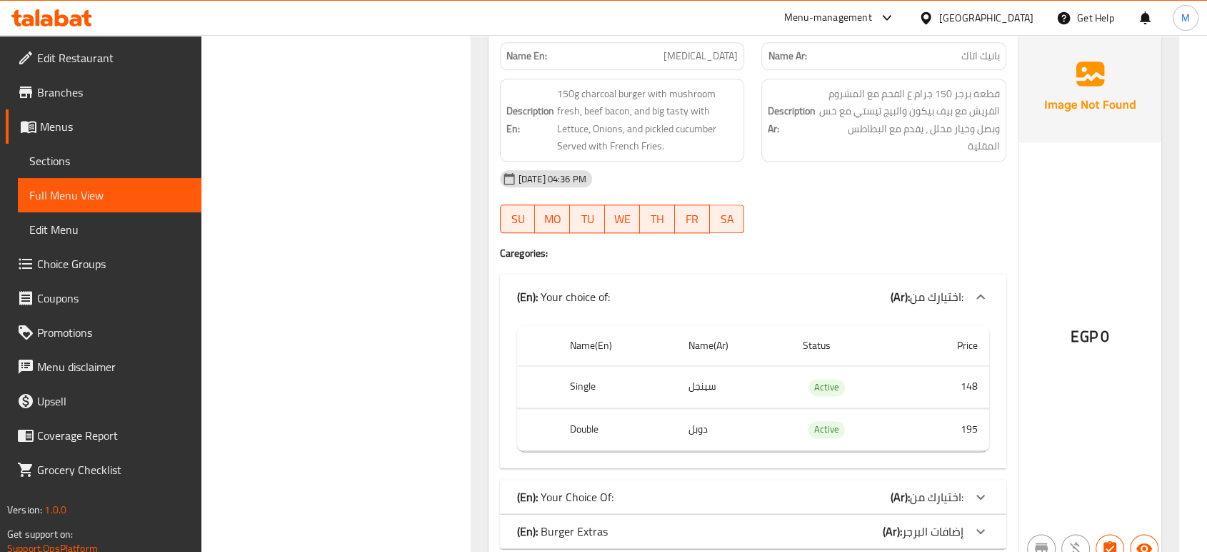
scroll to position [1749, 0]
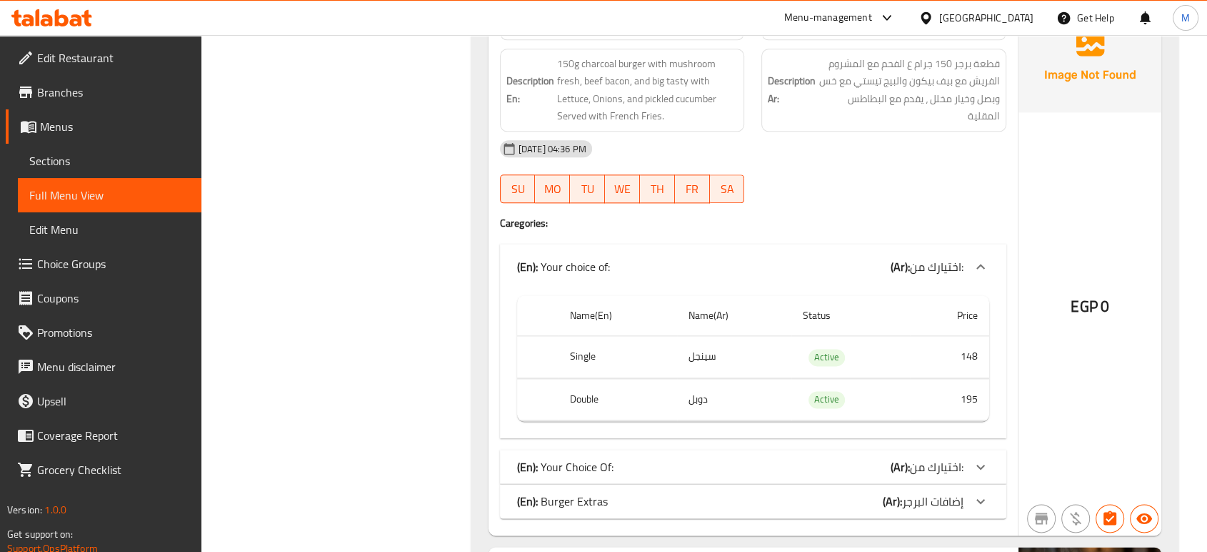
click at [868, 461] on div "(En): Your Choice Of: (Ar): اختيارك من:" at bounding box center [740, 466] width 446 height 17
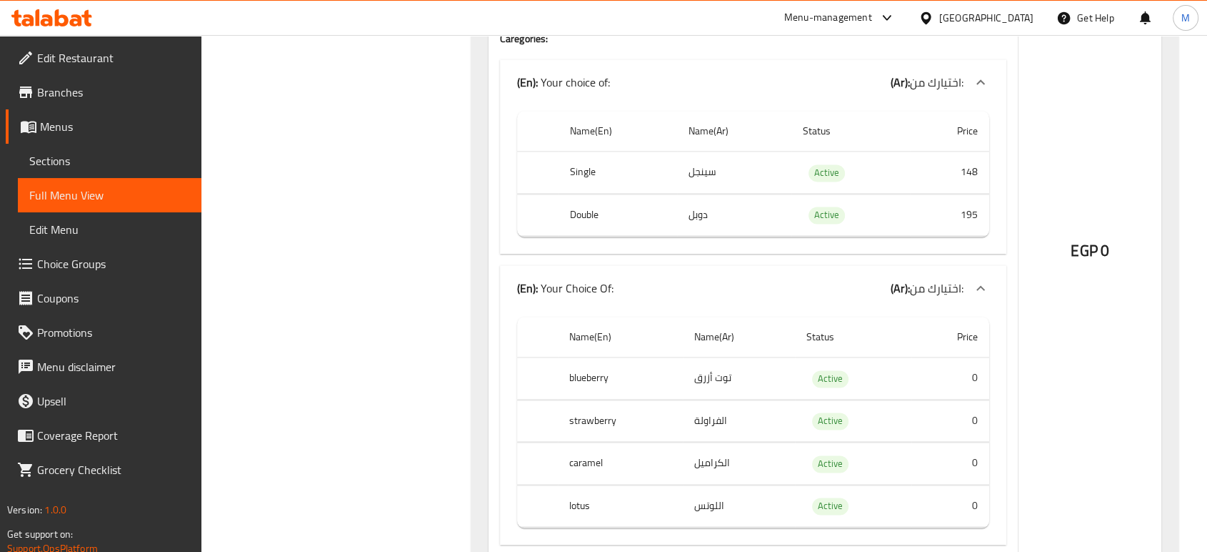
scroll to position [1940, 0]
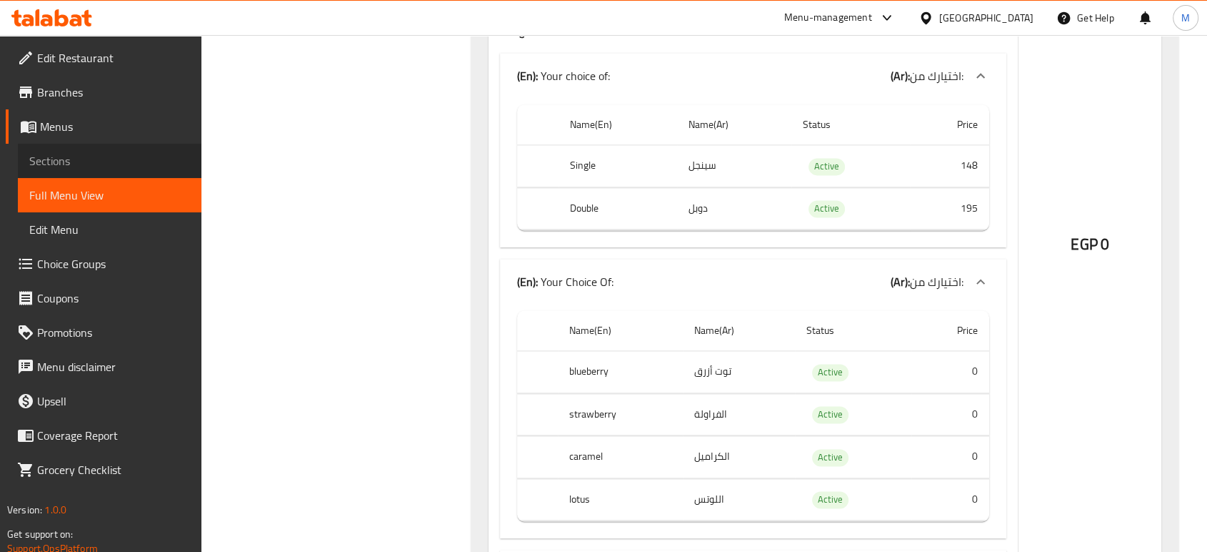
click at [46, 168] on span "Sections" at bounding box center [109, 160] width 161 height 17
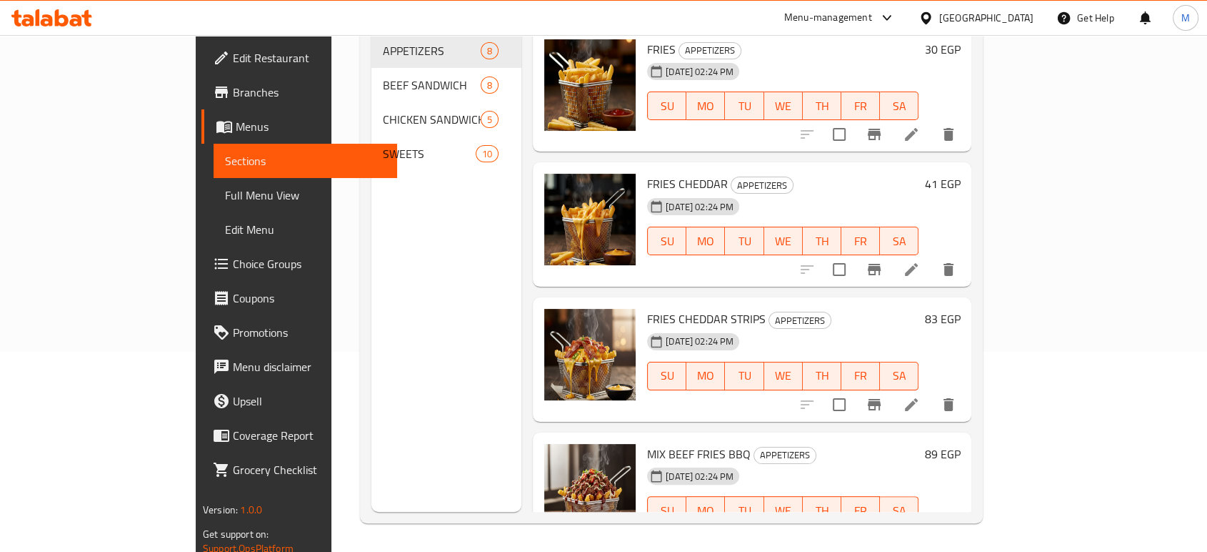
scroll to position [200, 0]
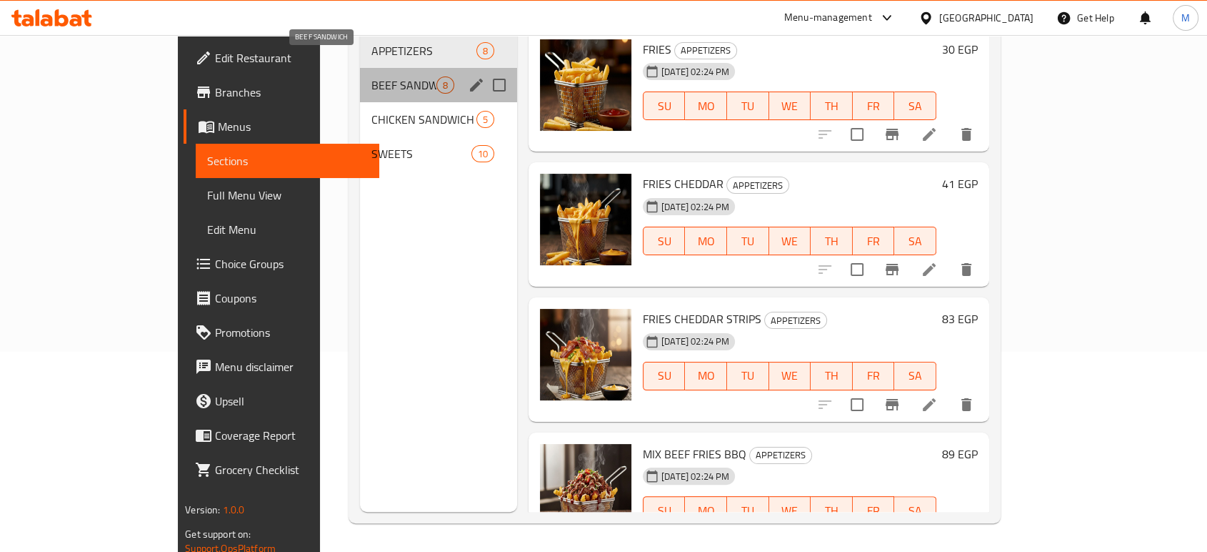
click at [371, 76] on span "BEEF SANDWICH" at bounding box center [403, 84] width 65 height 17
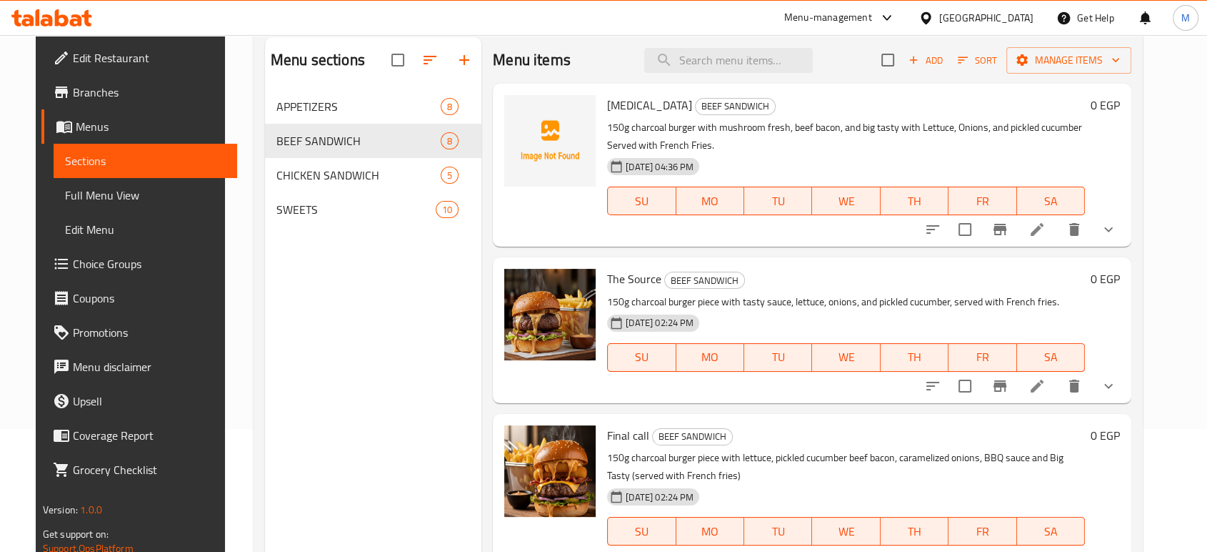
scroll to position [104, 0]
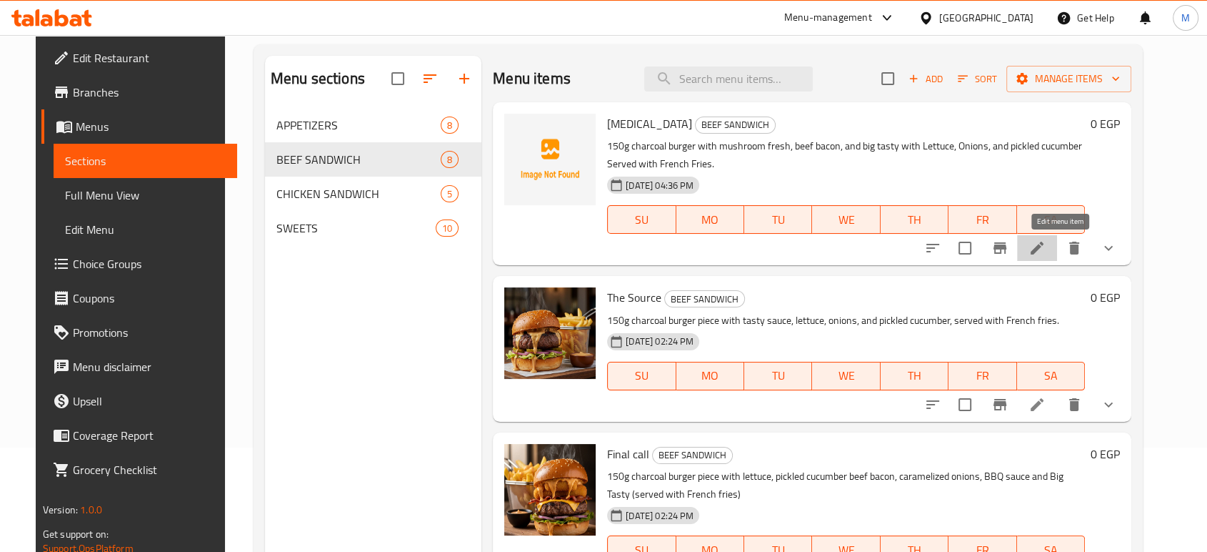
click at [1046, 250] on icon at bounding box center [1037, 247] width 17 height 17
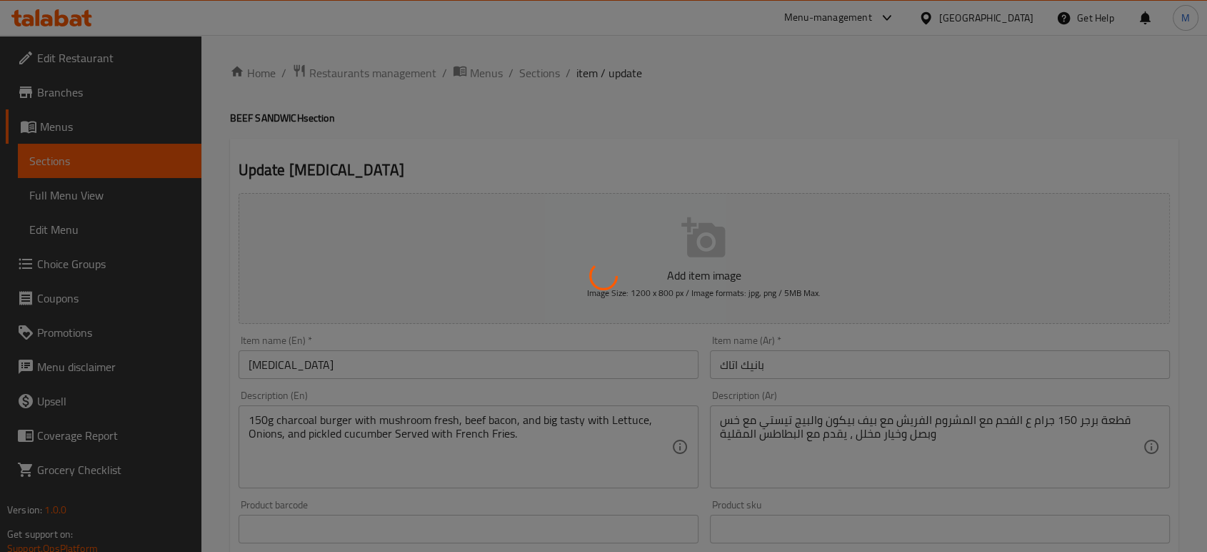
scroll to position [482, 0]
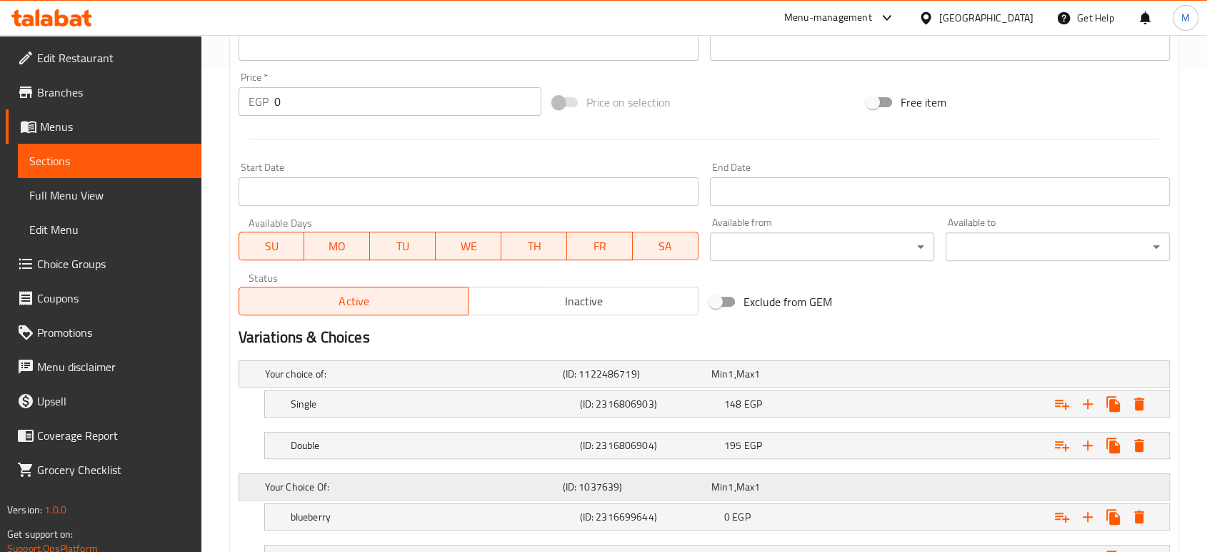
click at [774, 489] on div "Min 1 , Max 1" at bounding box center [783, 486] width 143 height 14
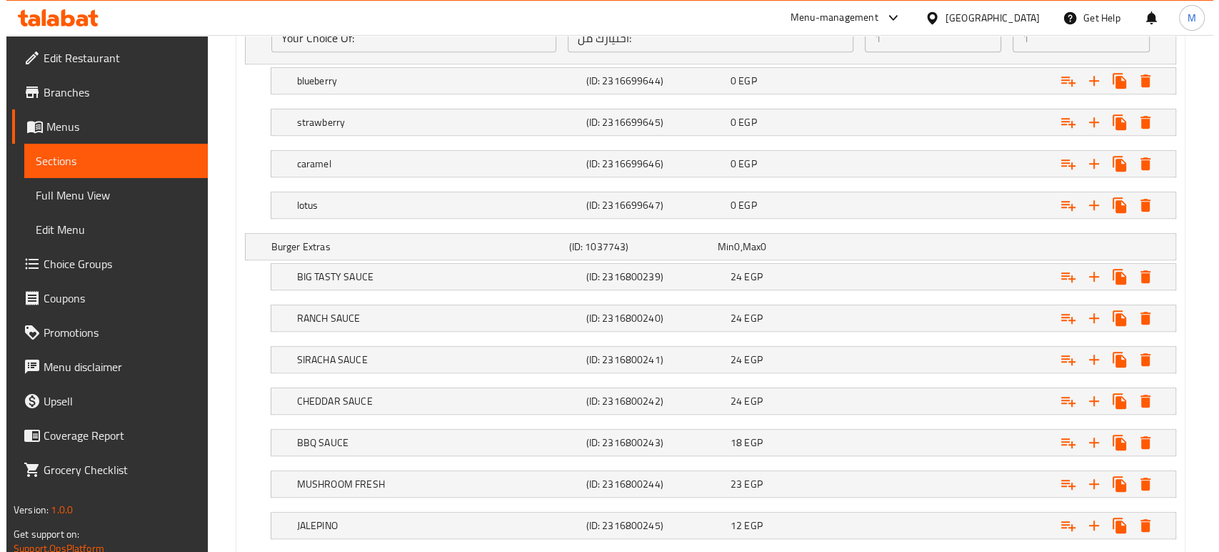
scroll to position [990, 0]
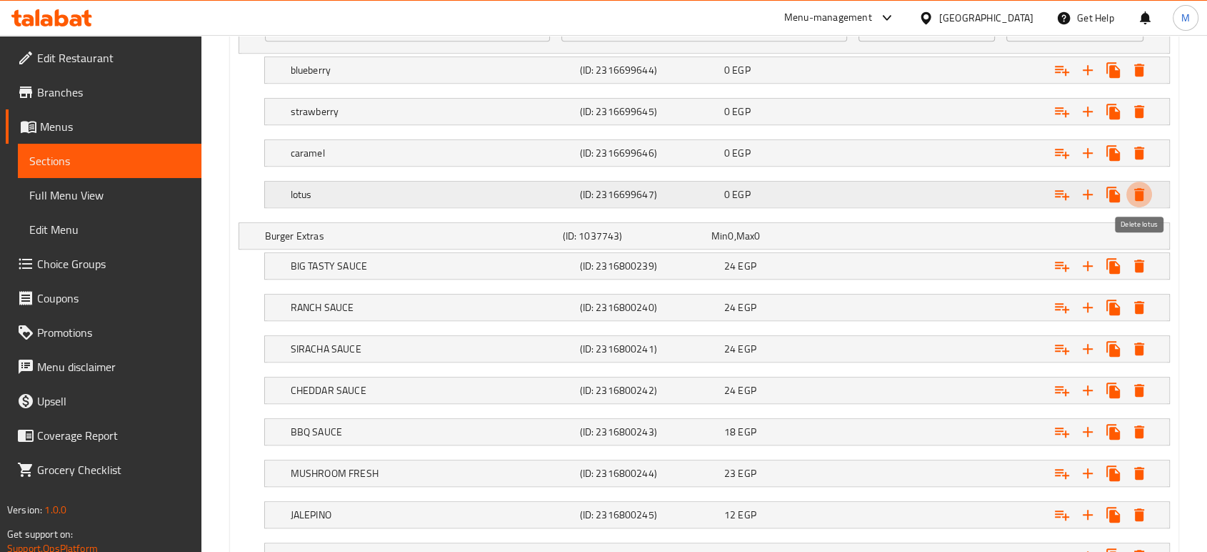
click at [1139, 196] on icon "Expand" at bounding box center [1139, 194] width 10 height 13
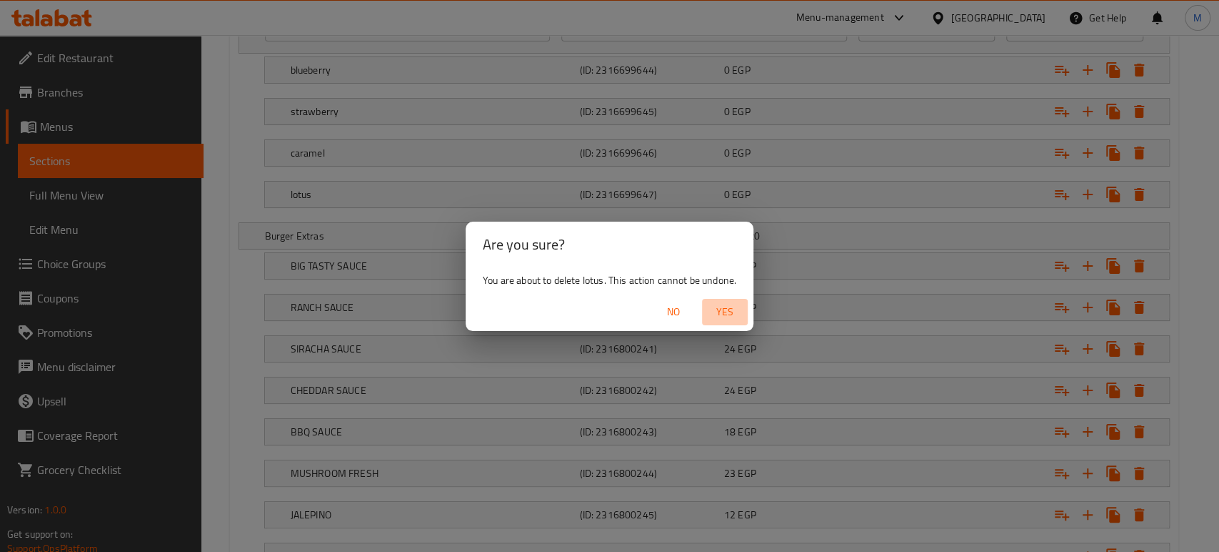
click at [722, 311] on span "Yes" at bounding box center [725, 312] width 34 height 18
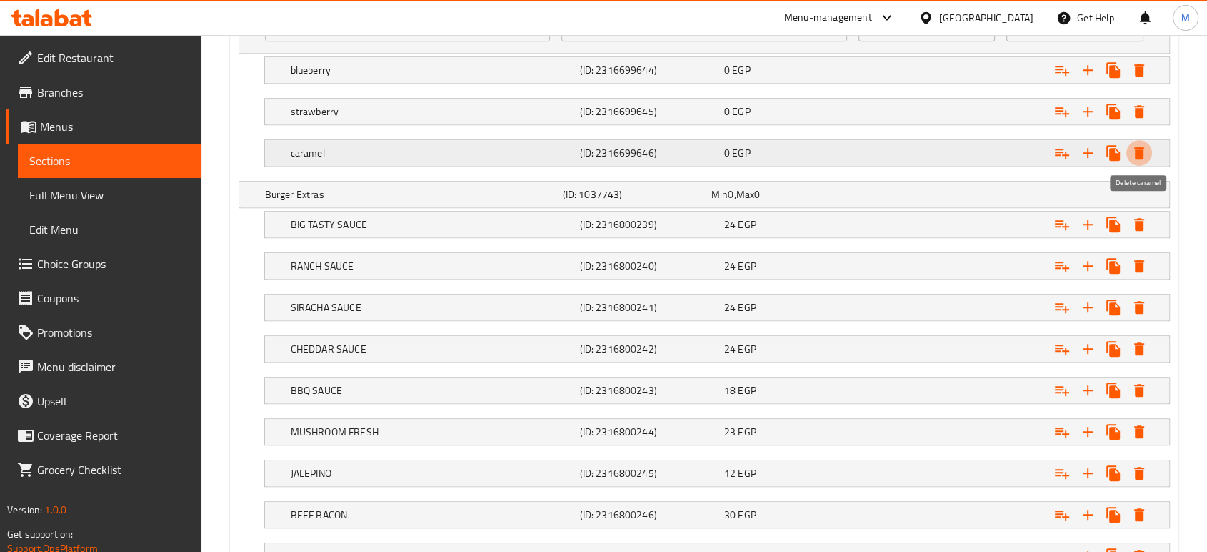
click at [1137, 156] on icon "Expand" at bounding box center [1139, 152] width 10 height 13
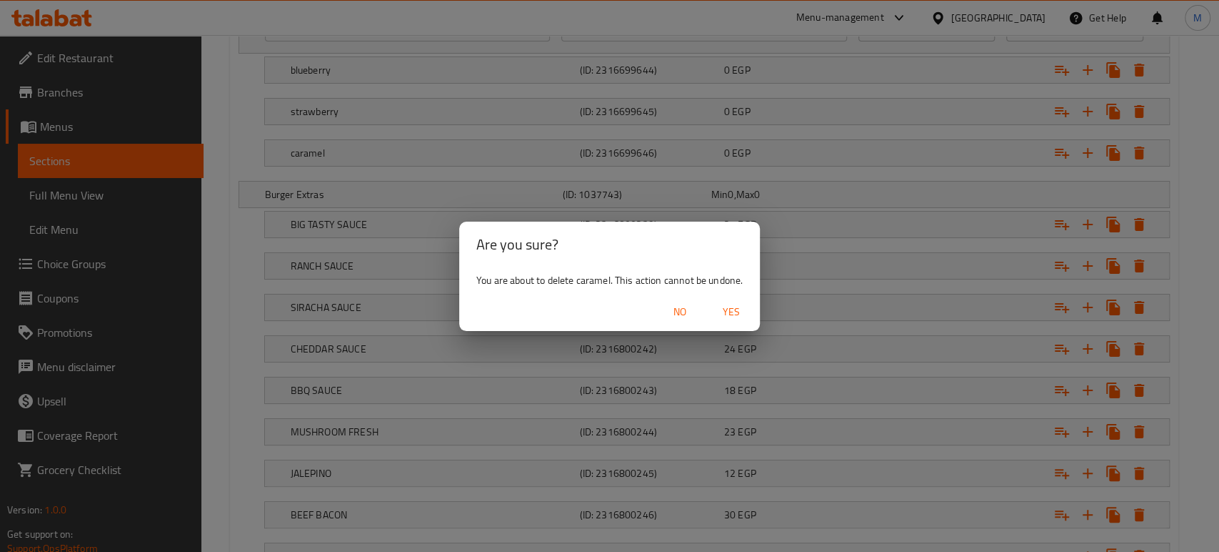
click at [739, 319] on span "Yes" at bounding box center [731, 312] width 34 height 18
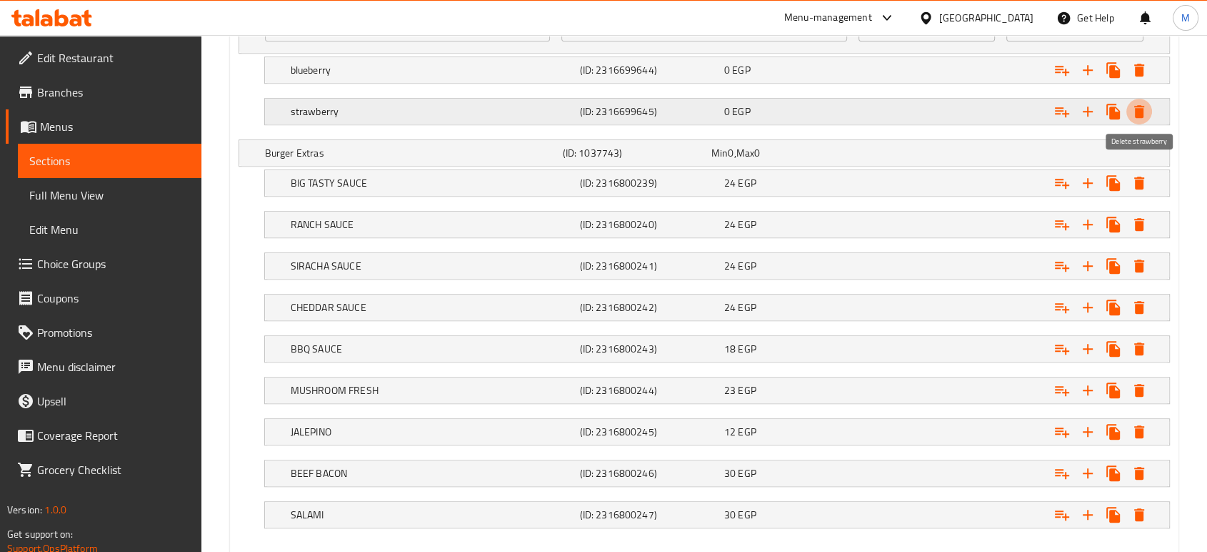
click at [1143, 116] on icon "Expand" at bounding box center [1139, 111] width 17 height 17
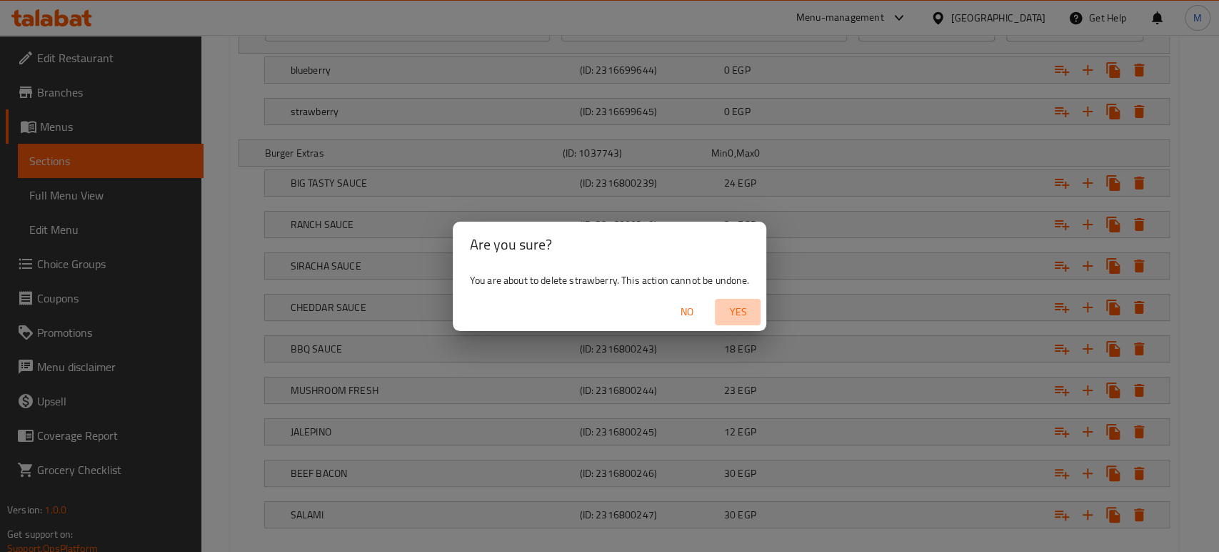
click at [742, 317] on span "Yes" at bounding box center [738, 312] width 34 height 18
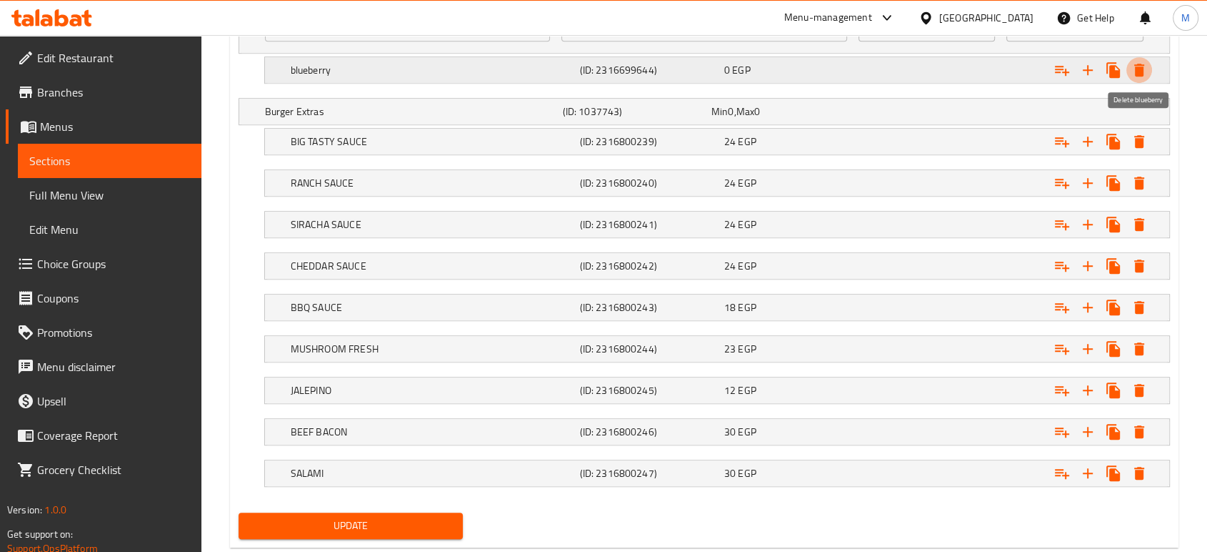
click at [1137, 73] on icon "Expand" at bounding box center [1139, 70] width 10 height 13
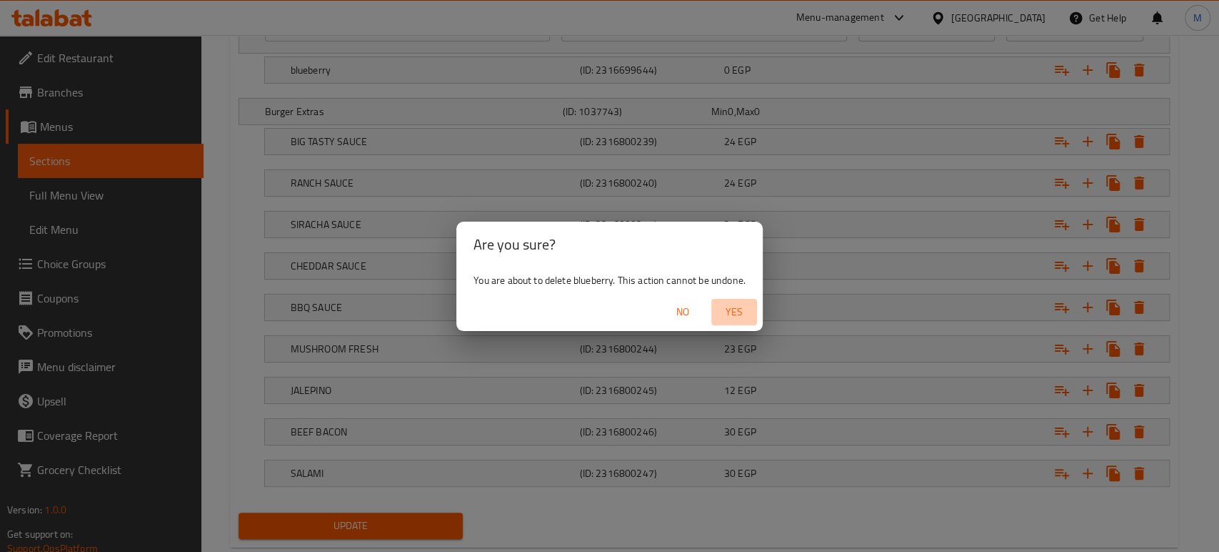
click at [737, 311] on span "Yes" at bounding box center [734, 312] width 34 height 18
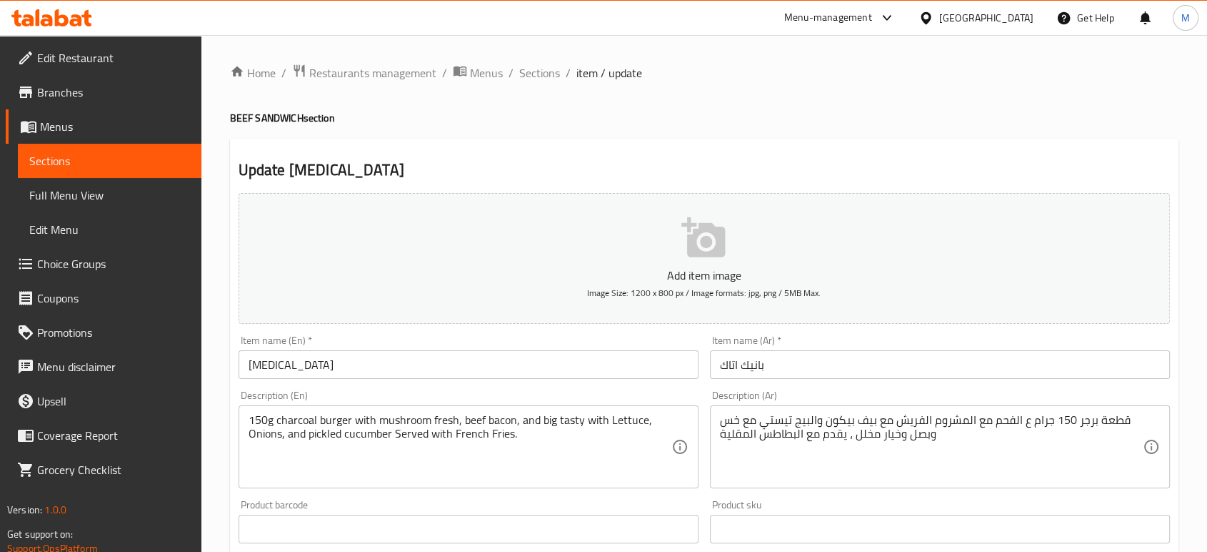
scroll to position [457, 0]
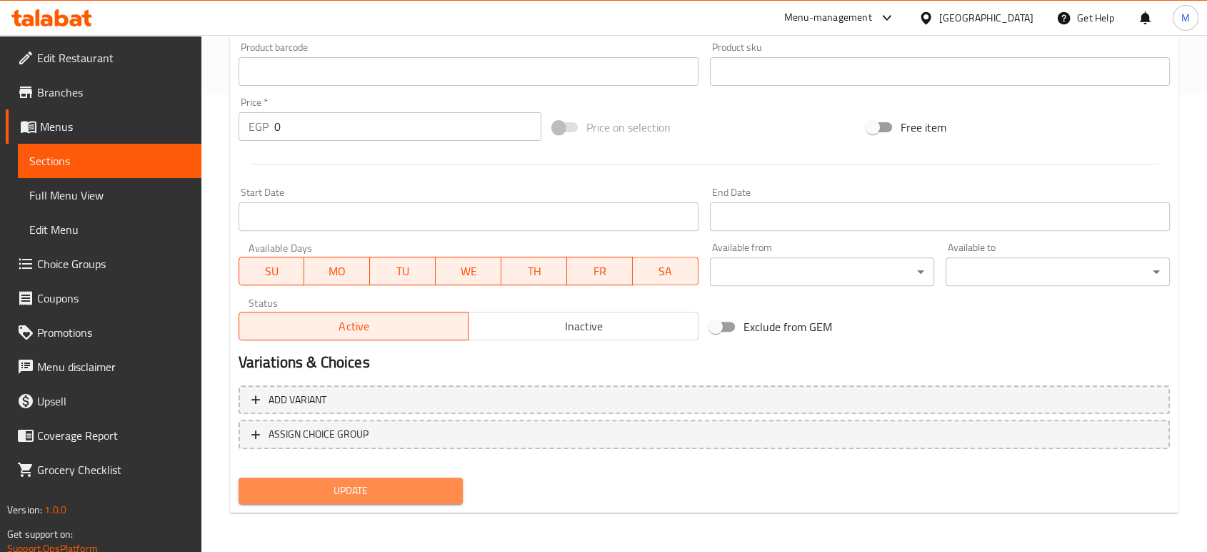
click at [405, 482] on span "Update" at bounding box center [350, 490] width 201 height 18
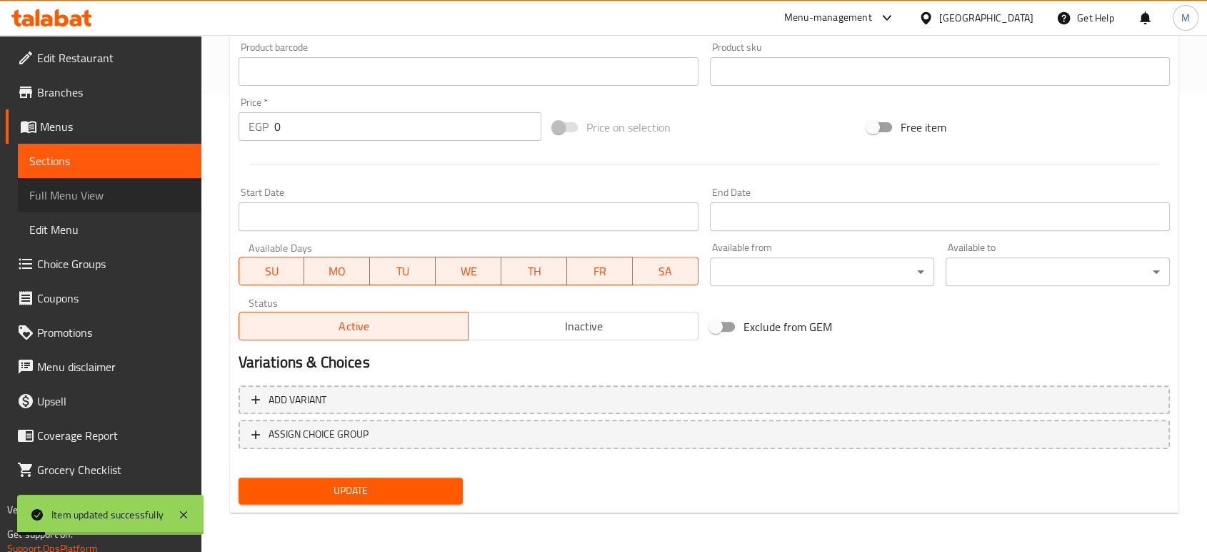
click at [147, 203] on span "Full Menu View" at bounding box center [109, 194] width 161 height 17
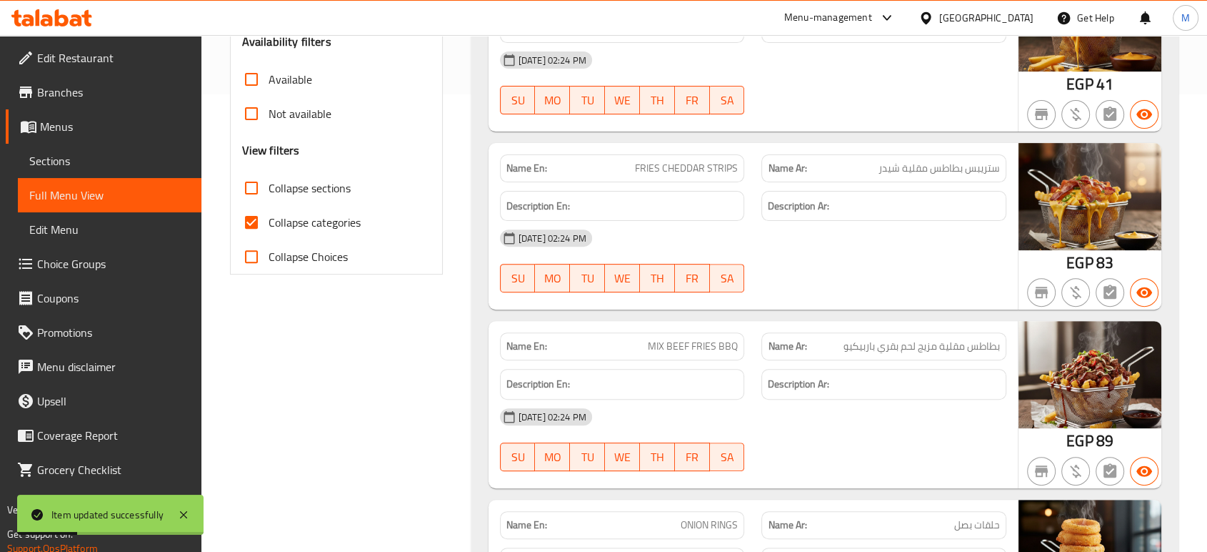
click at [876, 441] on div "[DATE] 02:24 PM SU MO TU WE TH FR SA" at bounding box center [753, 439] width 524 height 80
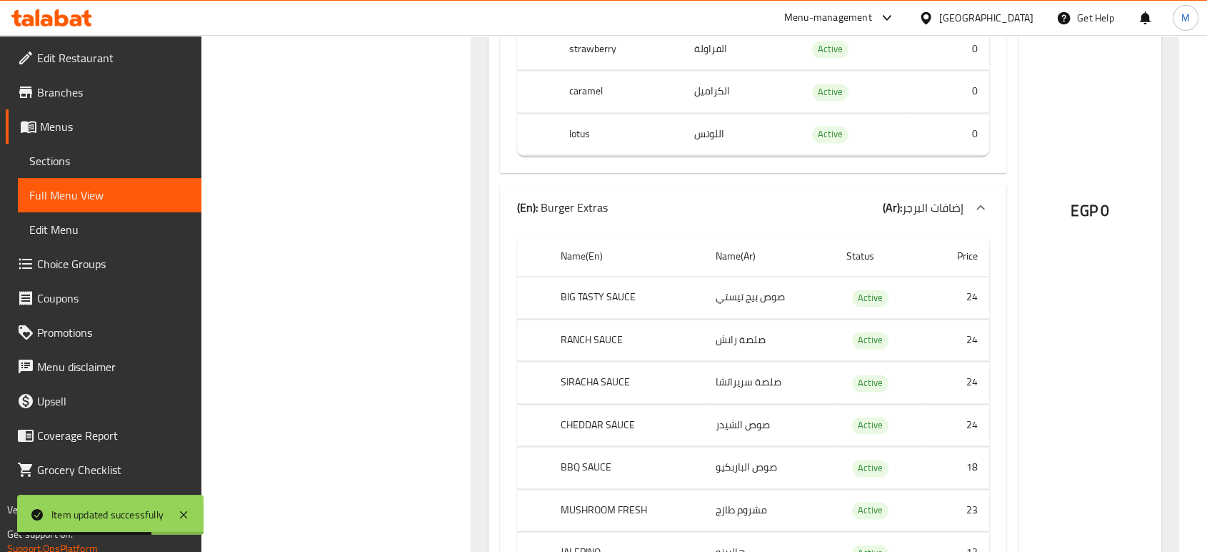
scroll to position [2140, 0]
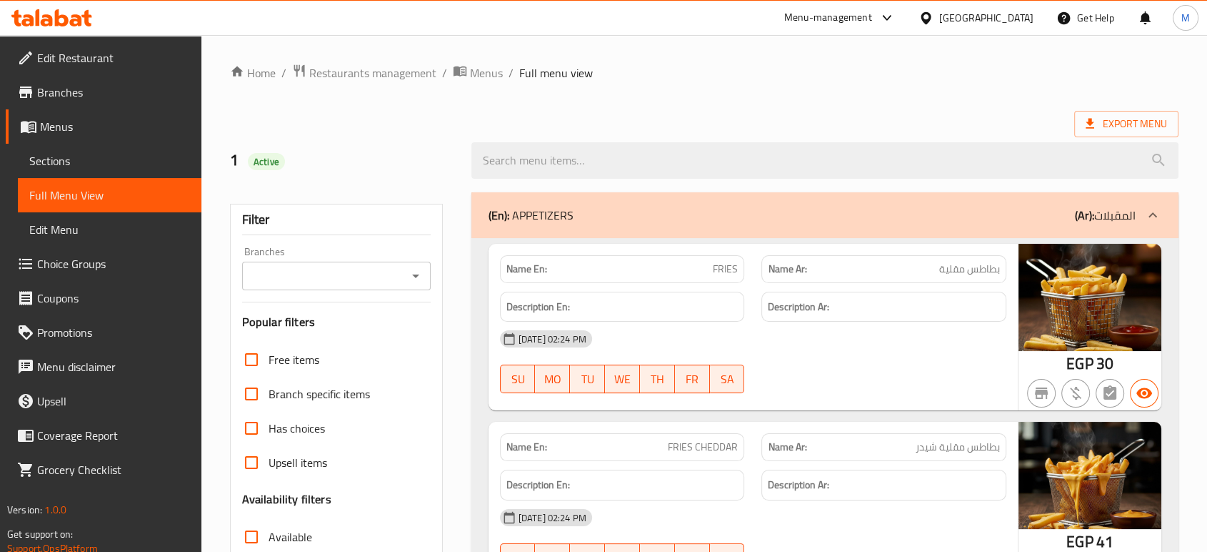
click at [722, 75] on ol "Home / Restaurants management / Menus / Full menu view" at bounding box center [704, 73] width 949 height 19
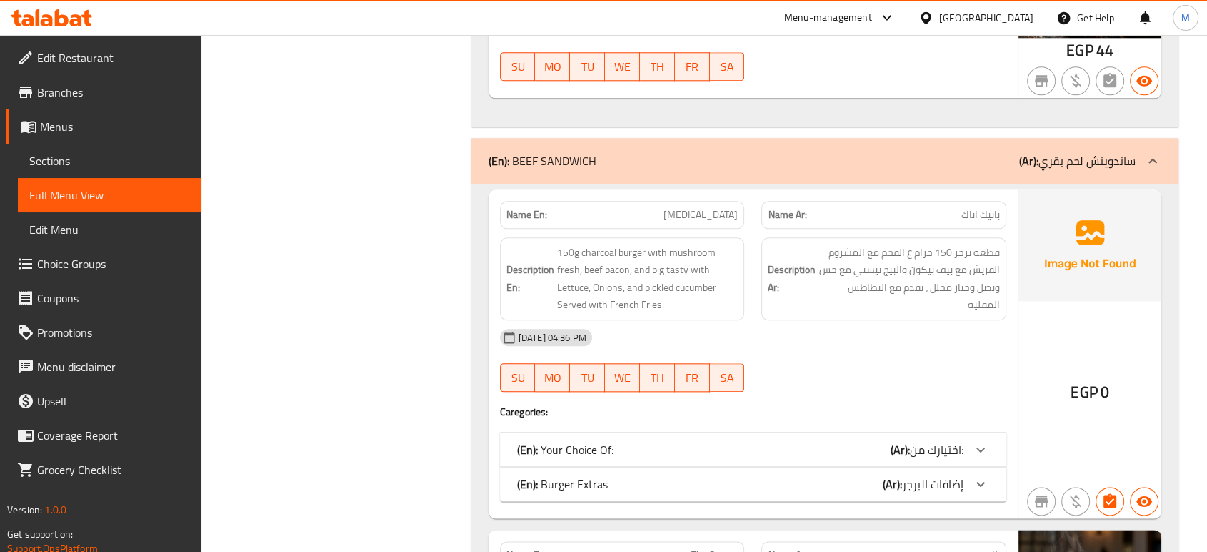
scroll to position [1590, 0]
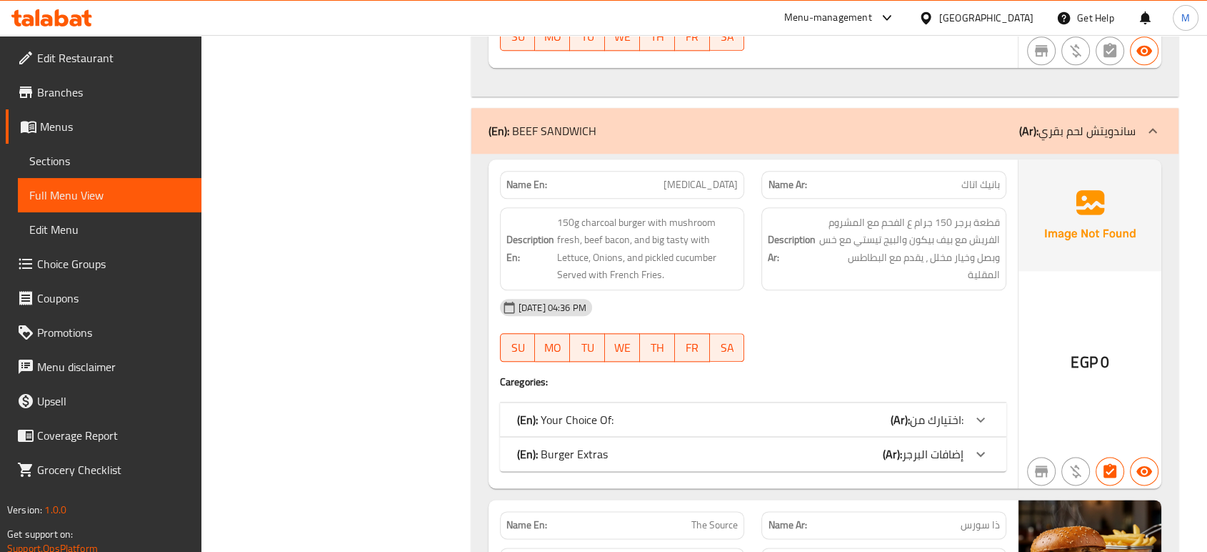
click at [901, 415] on b "(Ar):" at bounding box center [900, 419] width 19 height 21
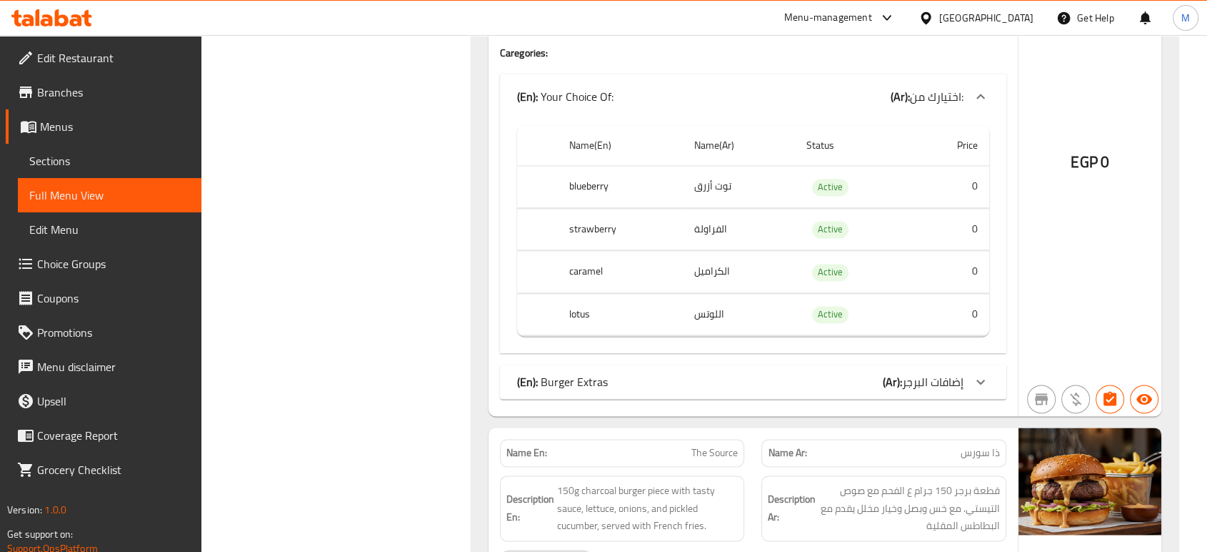
scroll to position [2003, 0]
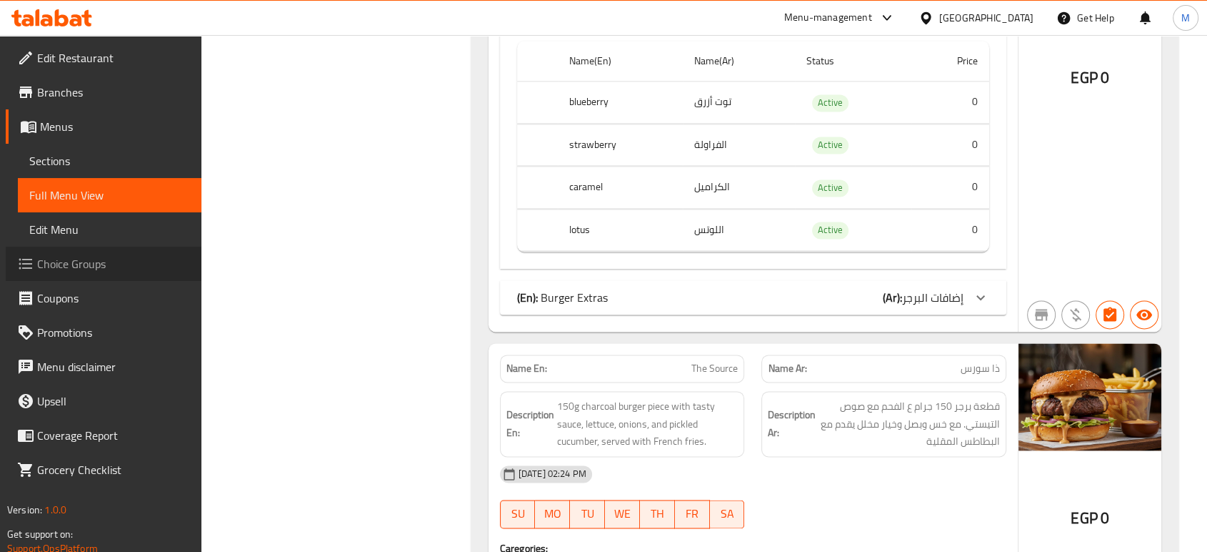
click at [49, 278] on link "Choice Groups" at bounding box center [104, 263] width 196 height 34
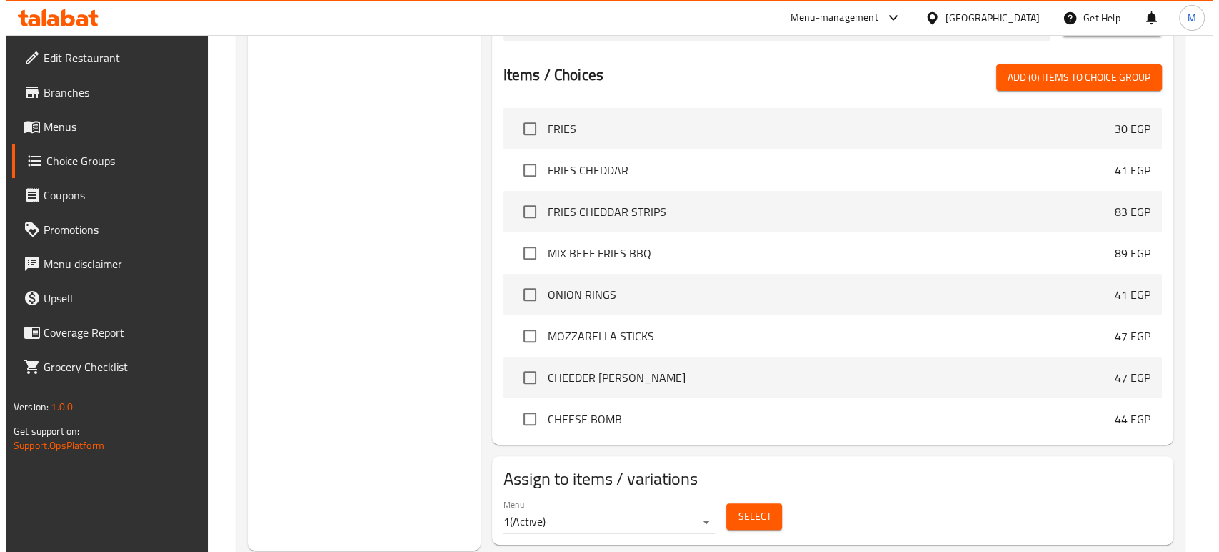
scroll to position [599, 0]
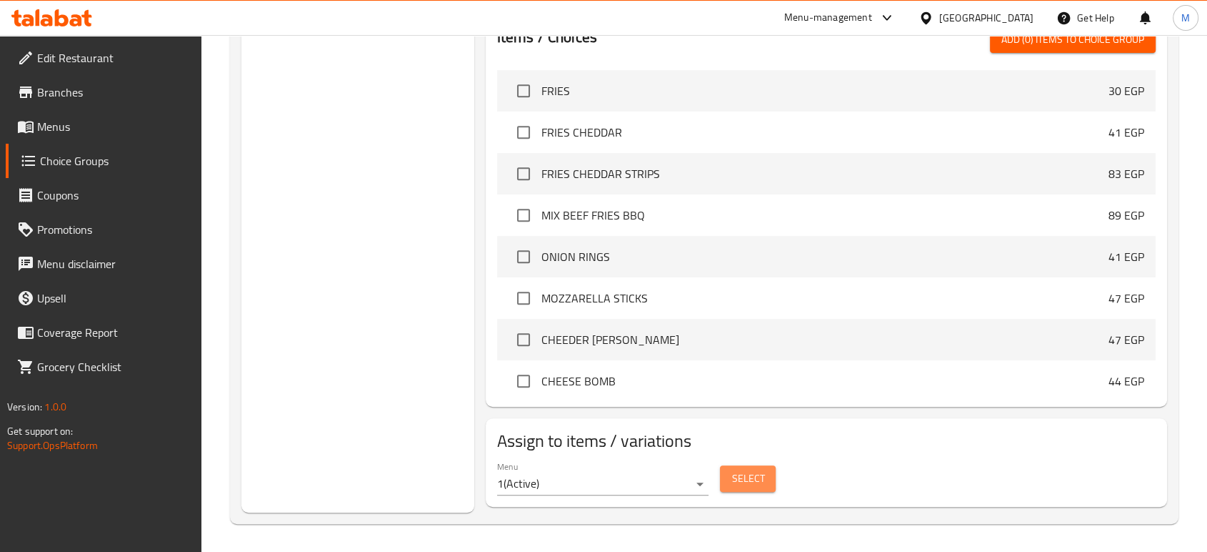
click at [769, 473] on button "Select" at bounding box center [748, 478] width 56 height 26
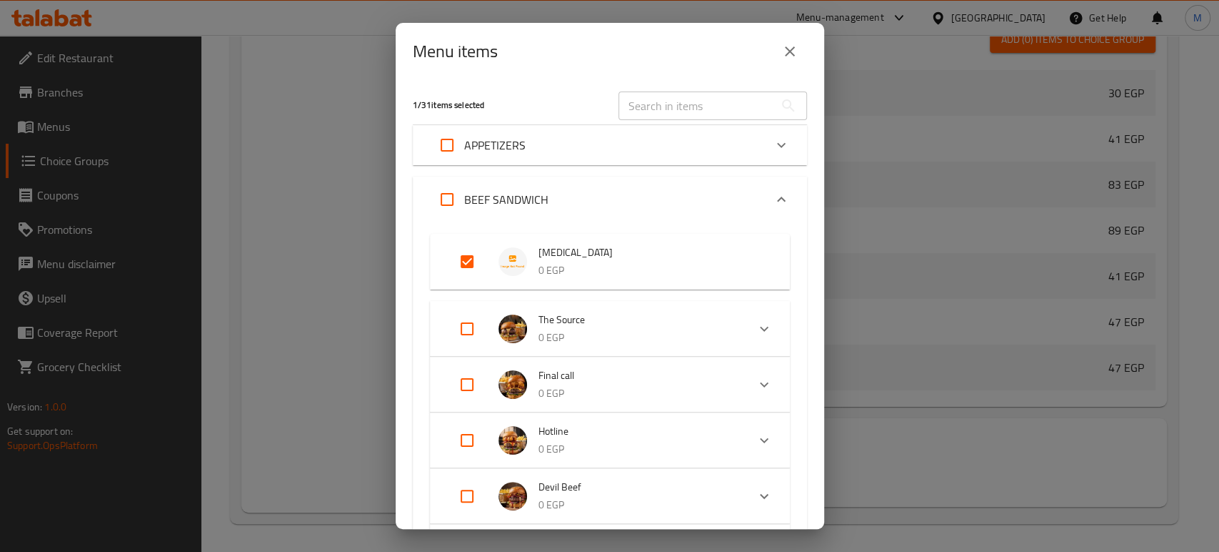
click at [464, 265] on input "Expand" at bounding box center [467, 261] width 34 height 34
checkbox input "false"
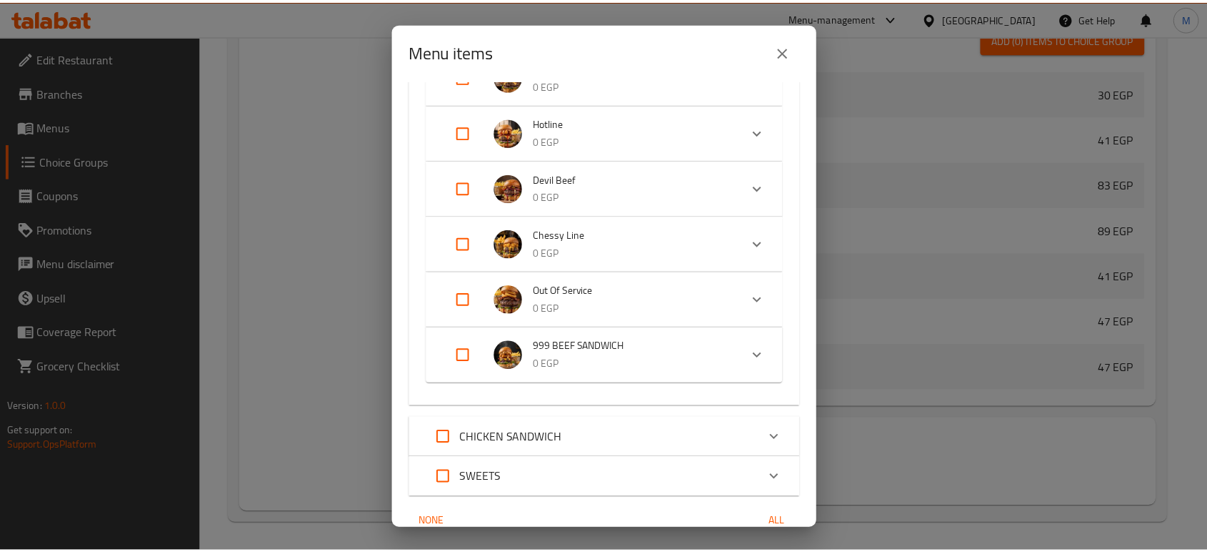
scroll to position [364, 0]
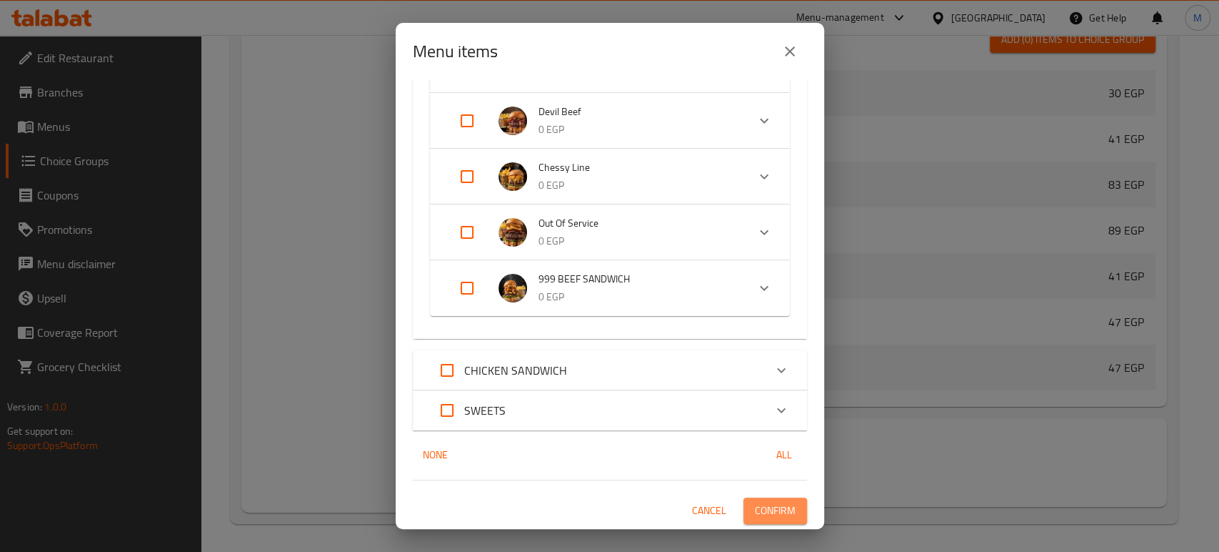
click at [779, 513] on span "Confirm" at bounding box center [775, 510] width 41 height 18
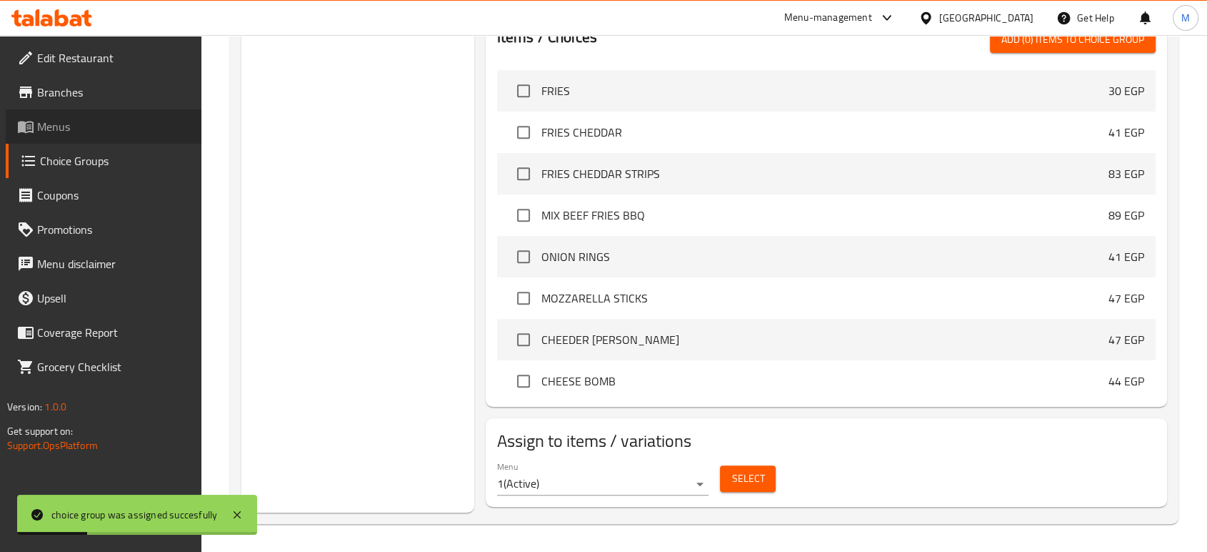
click at [81, 120] on span "Menus" at bounding box center [113, 126] width 153 height 17
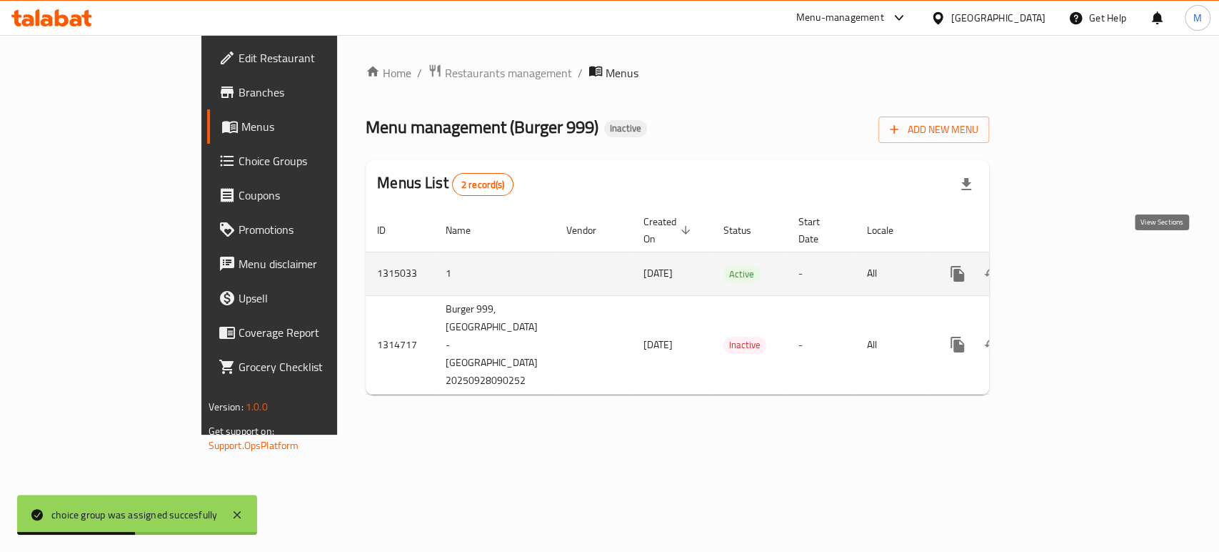
click at [1069, 265] on icon "enhanced table" at bounding box center [1060, 273] width 17 height 17
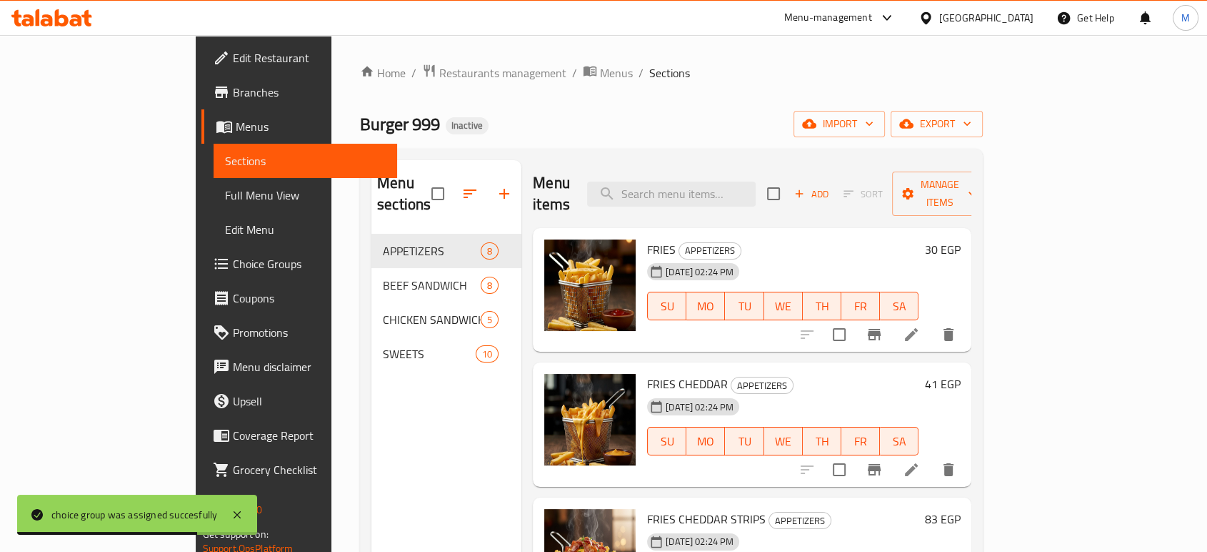
click at [214, 181] on link "Full Menu View" at bounding box center [306, 195] width 184 height 34
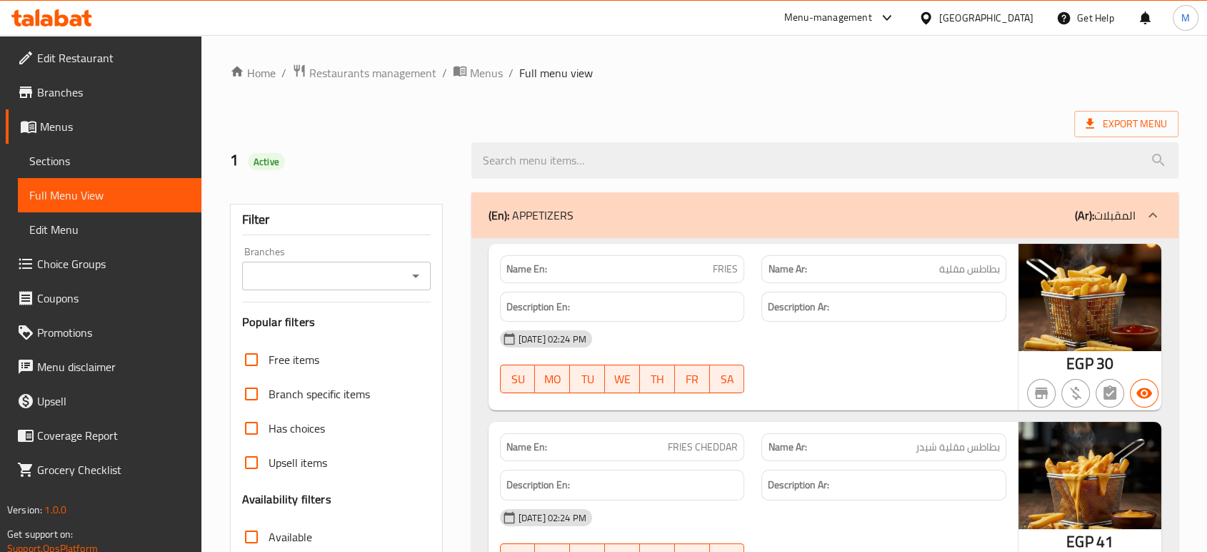
scroll to position [1495, 0]
